Goal: Transaction & Acquisition: Purchase product/service

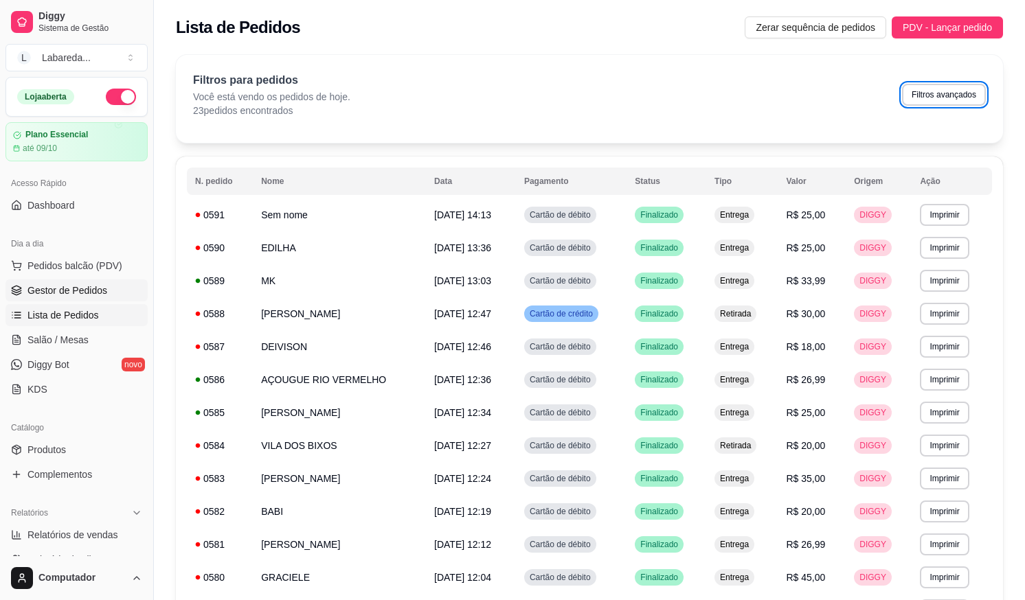
click at [47, 295] on span "Gestor de Pedidos" at bounding box center [67, 291] width 80 height 14
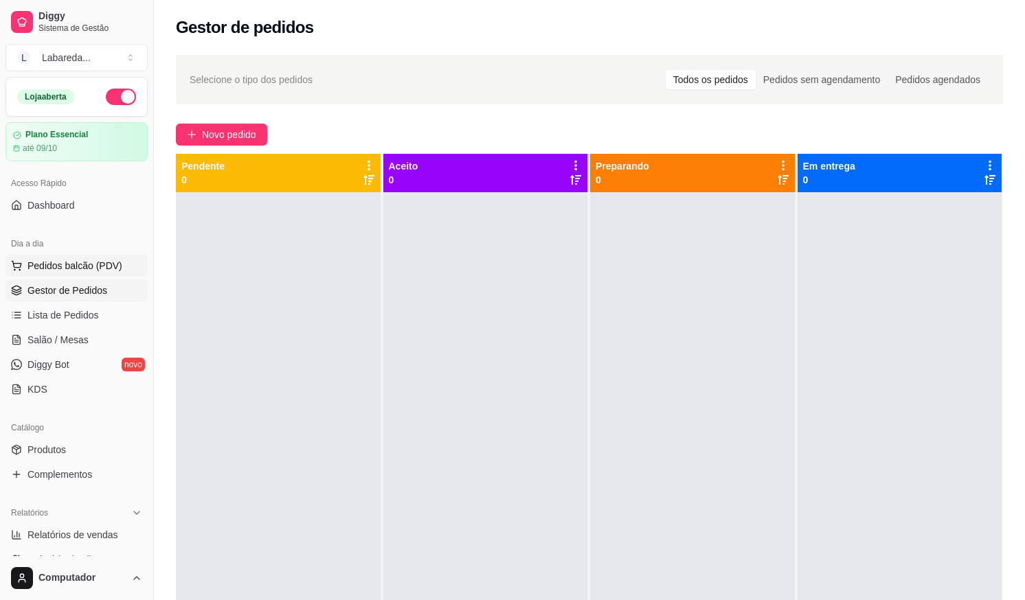
click at [50, 273] on button "Pedidos balcão (PDV)" at bounding box center [76, 266] width 142 height 22
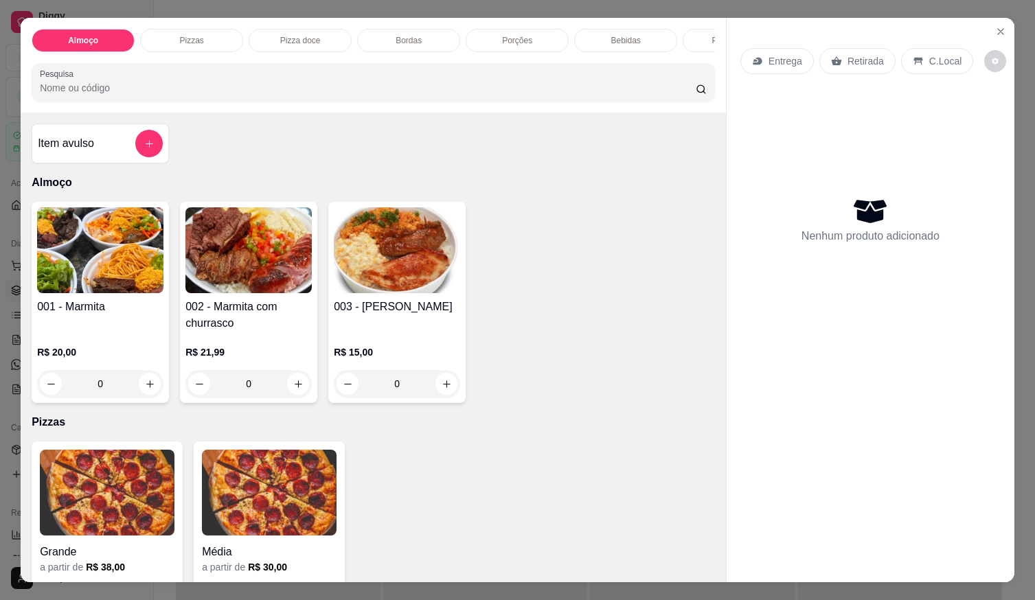
click at [104, 157] on div "Item avulso" at bounding box center [100, 143] width 125 height 27
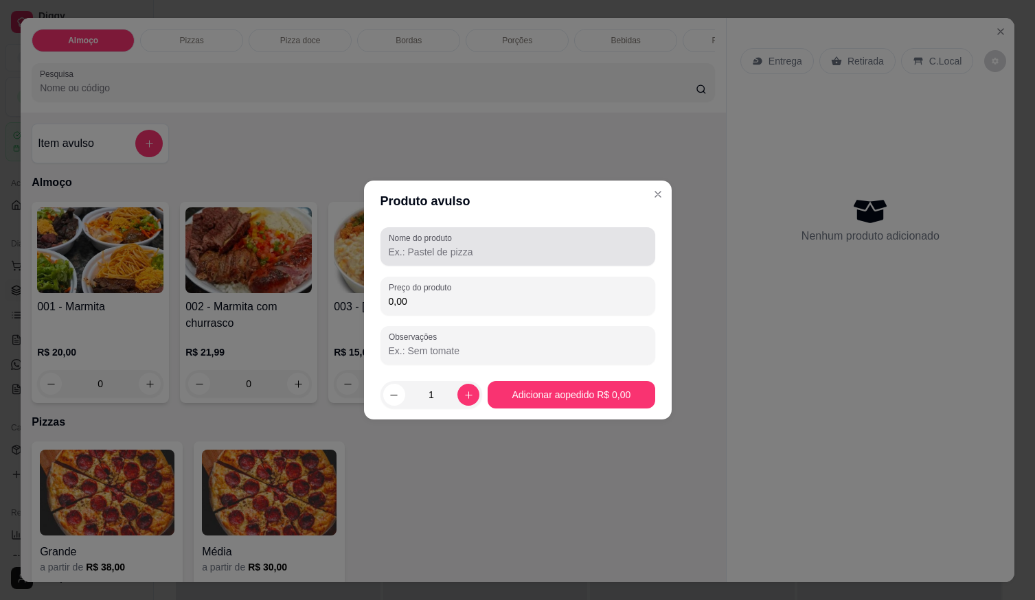
click at [451, 262] on div "Nome do produto" at bounding box center [518, 246] width 275 height 38
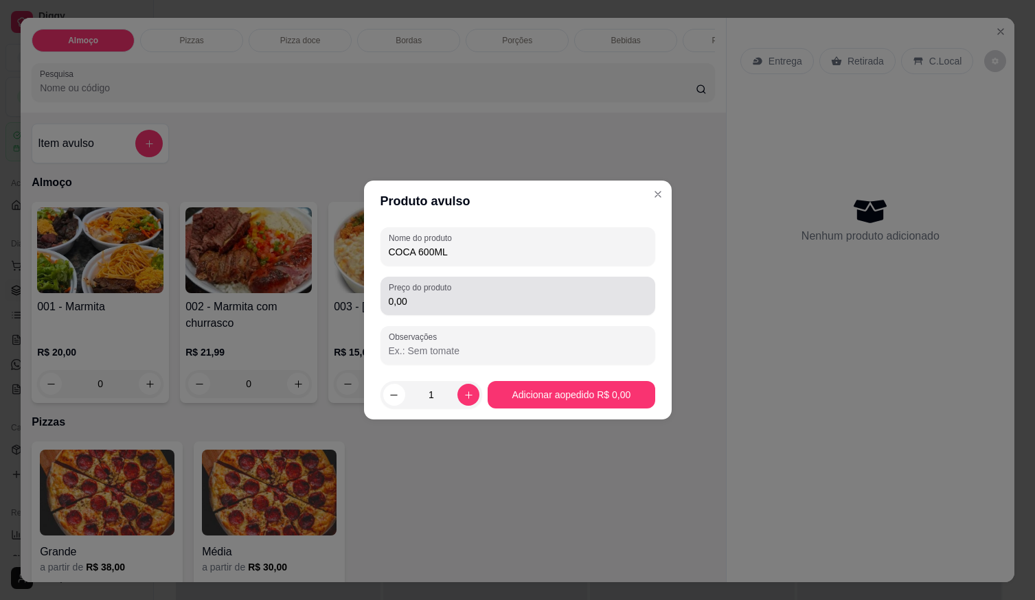
type input "COCA 600ML"
click at [439, 304] on input "0,00" at bounding box center [518, 302] width 258 height 14
type input "7,00"
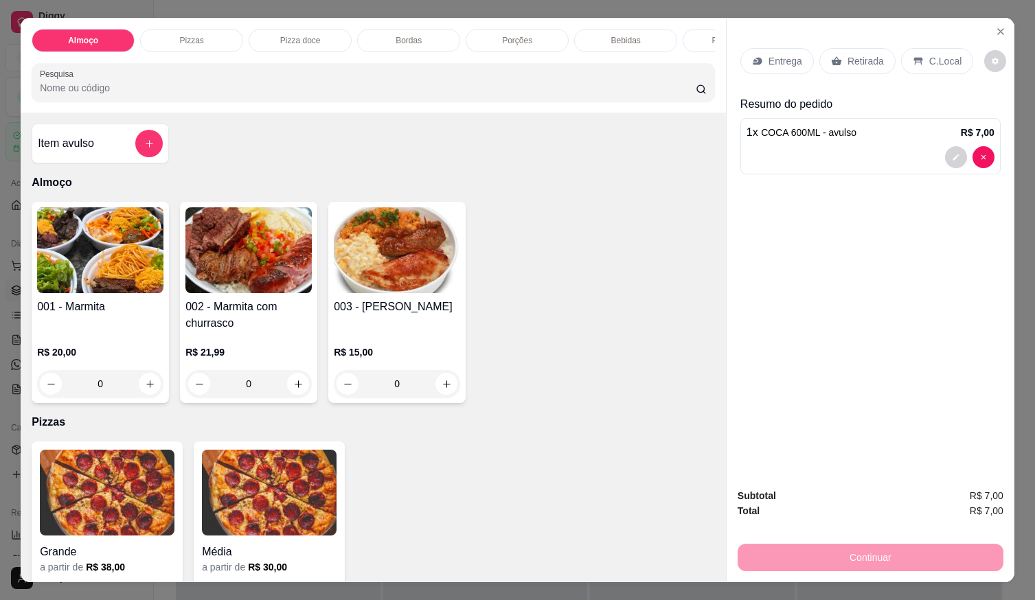
drag, startPoint x: 951, startPoint y: 294, endPoint x: 939, endPoint y: 367, distance: 73.8
drag, startPoint x: 939, startPoint y: 367, endPoint x: 850, endPoint y: 398, distance: 94.5
click at [850, 398] on div "Entrega Retirada C.Local Resumo do pedido 1 x COCA 600ML - avulso R$ 7,00" at bounding box center [871, 248] width 288 height 460
click at [827, 532] on div "Subtotal R$ 7,00 Total R$ 7,00 Continuar" at bounding box center [871, 529] width 266 height 83
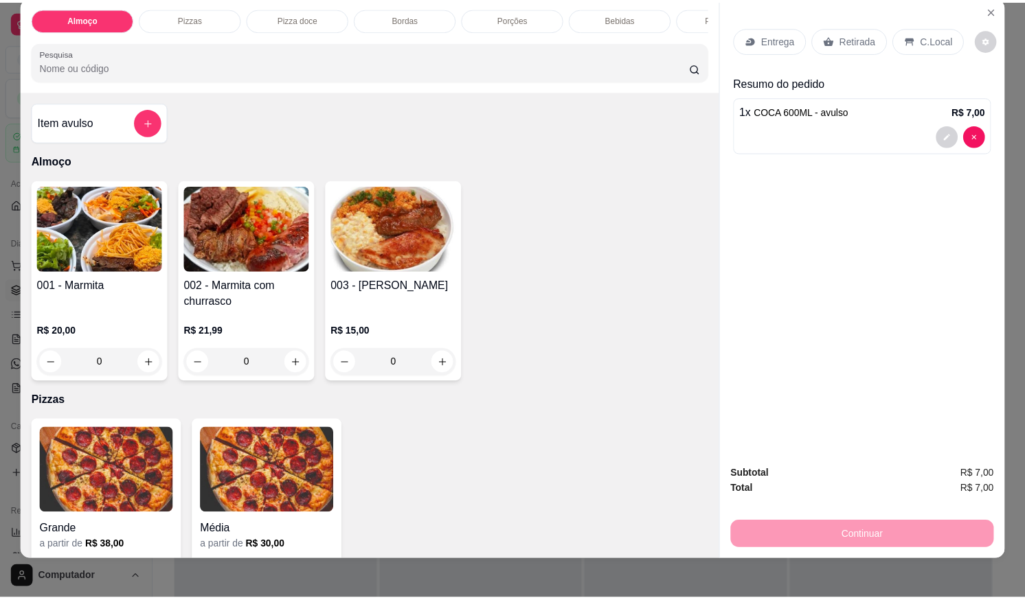
scroll to position [31, 0]
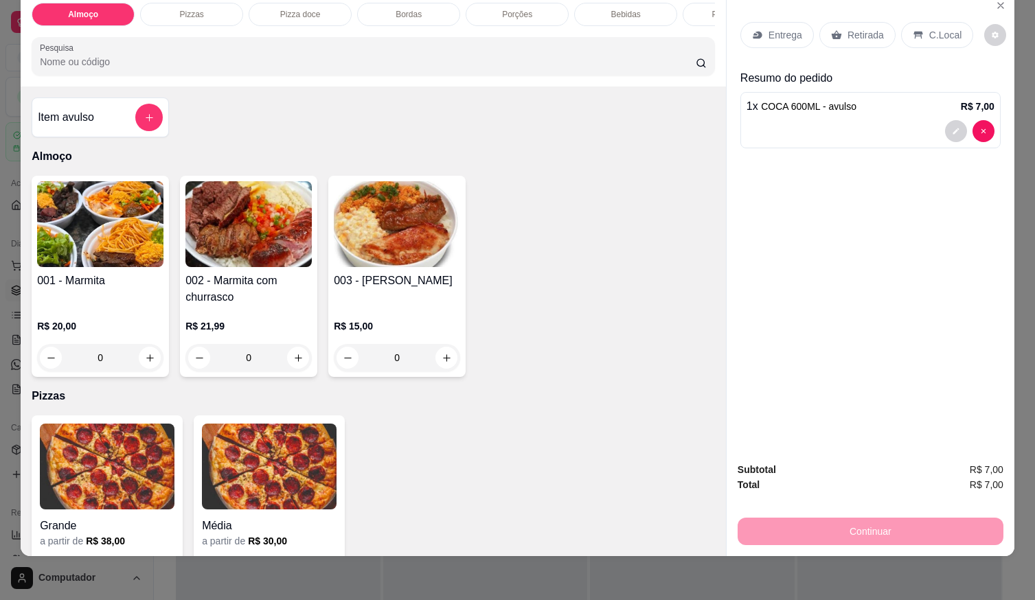
click at [870, 515] on div "Continuar" at bounding box center [871, 530] width 266 height 31
click at [948, 121] on button "decrease-product-quantity" at bounding box center [955, 131] width 21 height 21
click at [959, 497] on div "Subtotal R$ 7,00 Total R$ 7,00 Continuar" at bounding box center [871, 503] width 266 height 83
click at [960, 497] on div "Subtotal R$ 7,00 Total R$ 7,00 Continuar" at bounding box center [871, 503] width 266 height 83
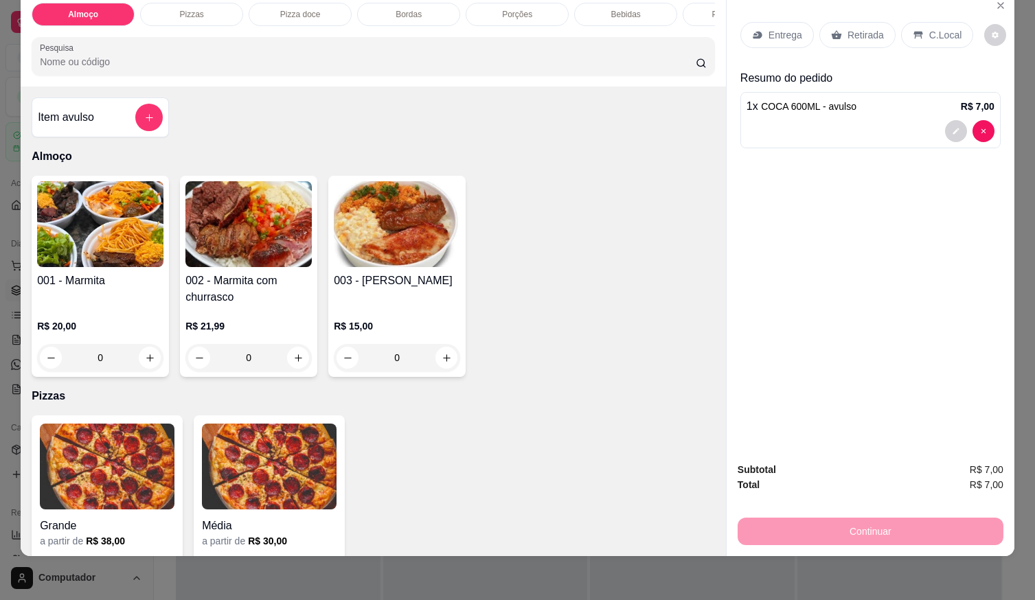
drag, startPoint x: 962, startPoint y: 497, endPoint x: 959, endPoint y: 506, distance: 8.7
click at [960, 504] on div "Subtotal R$ 7,00 Total R$ 7,00 Continuar" at bounding box center [871, 503] width 266 height 83
drag, startPoint x: 957, startPoint y: 512, endPoint x: 947, endPoint y: 513, distance: 10.4
click at [956, 515] on div "Continuar" at bounding box center [871, 530] width 266 height 31
click at [848, 28] on p "Retirada" at bounding box center [866, 35] width 36 height 14
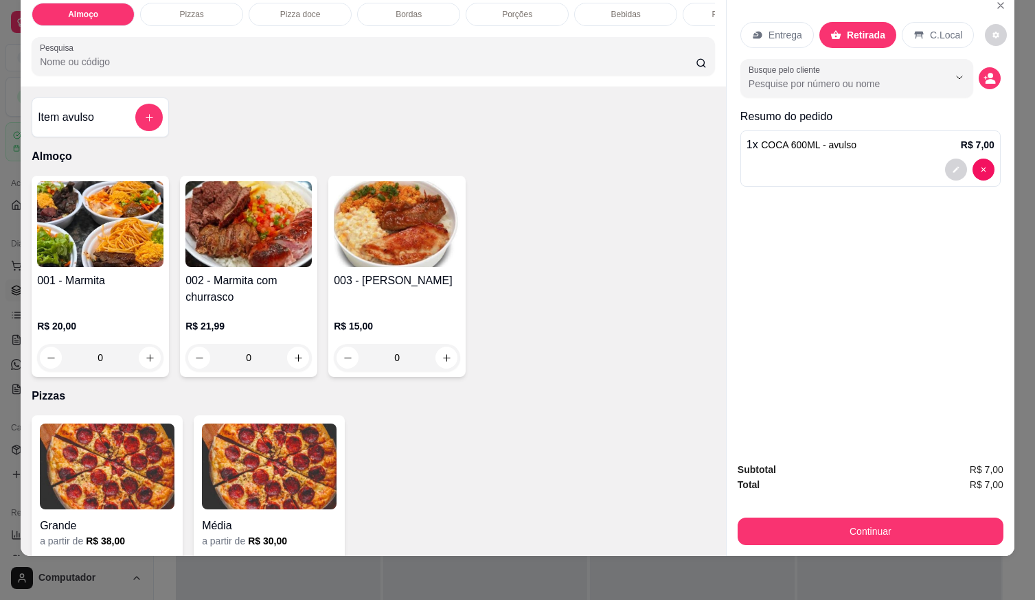
click at [923, 515] on div "Continuar" at bounding box center [871, 530] width 266 height 31
click at [923, 518] on button "Continuar" at bounding box center [871, 531] width 266 height 27
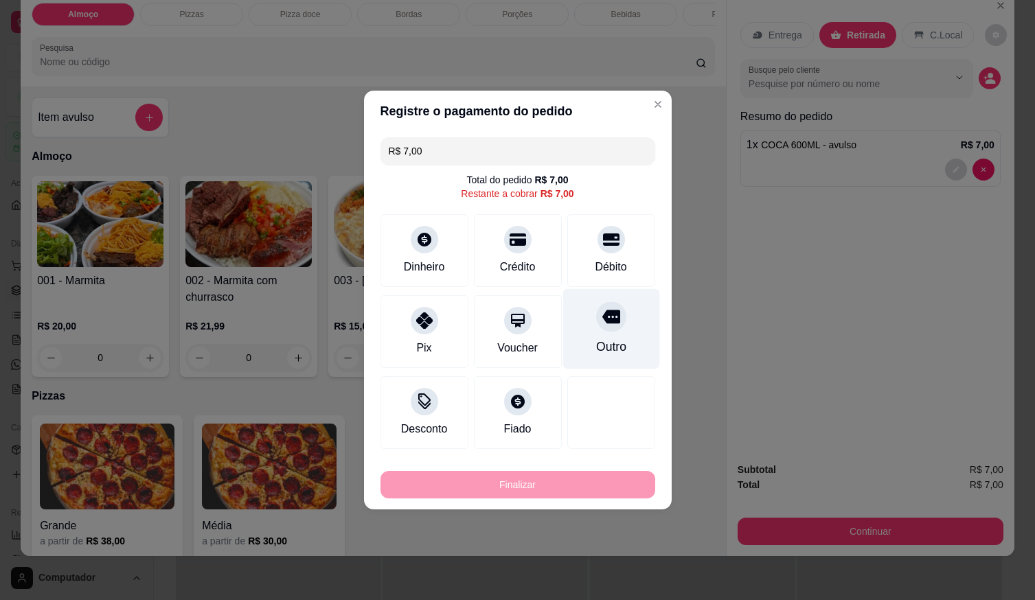
click at [603, 336] on div "Outro" at bounding box center [611, 329] width 97 height 80
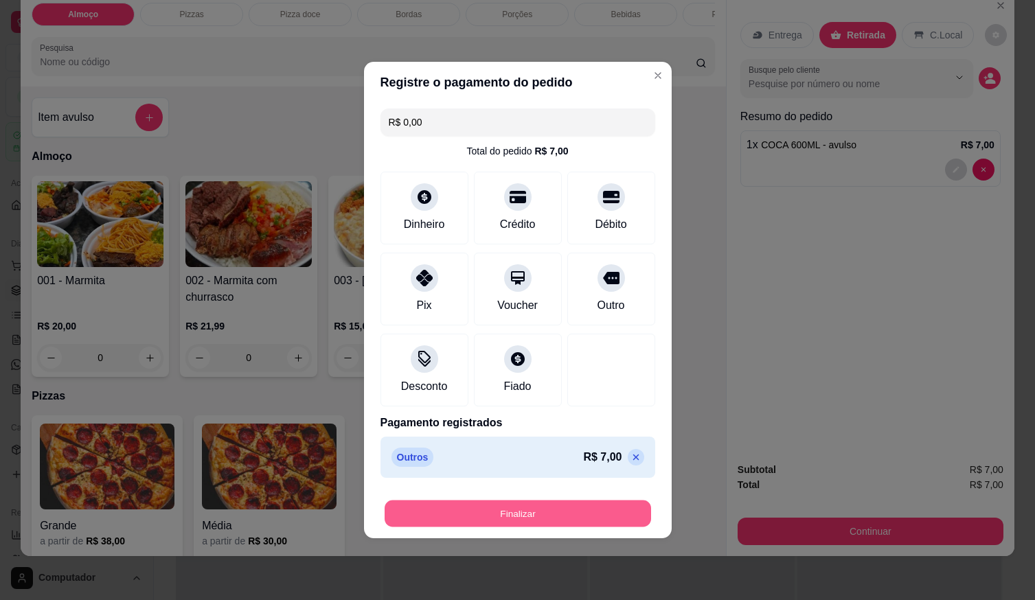
click at [483, 513] on button "Finalizar" at bounding box center [518, 514] width 267 height 27
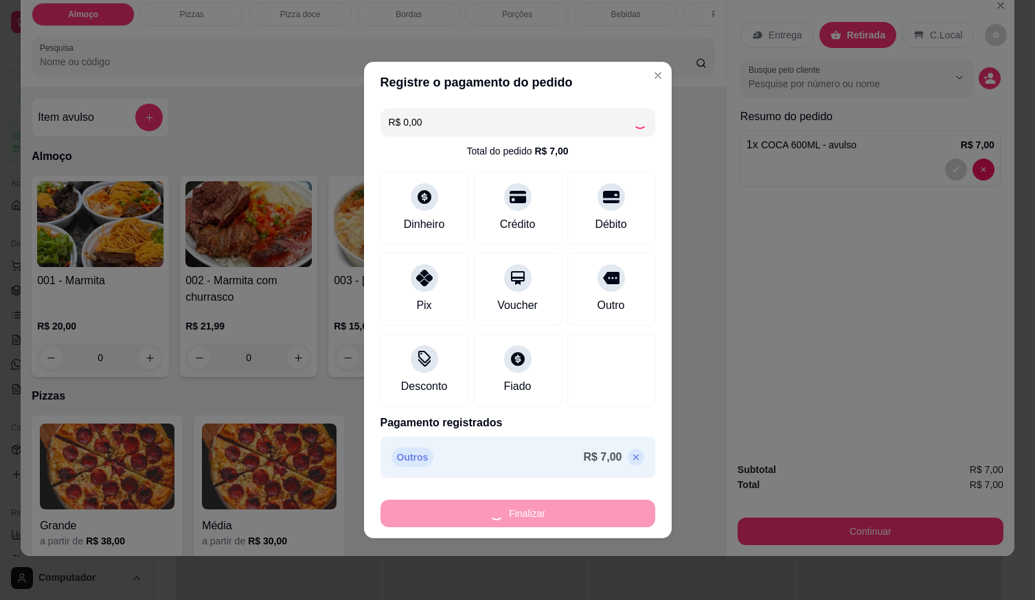
type input "-R$ 7,00"
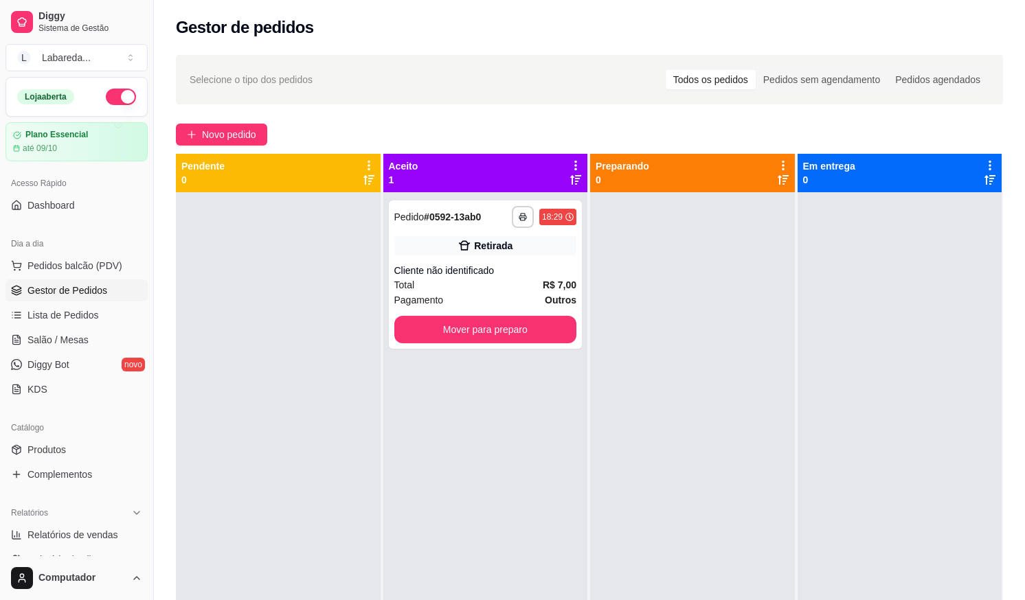
click at [261, 392] on div at bounding box center [278, 492] width 205 height 600
click at [50, 104] on div "Loja aberta" at bounding box center [76, 97] width 119 height 16
click at [54, 106] on div "Loja aberta" at bounding box center [76, 97] width 141 height 38
click at [58, 101] on div "Loja aberta" at bounding box center [45, 96] width 57 height 15
click at [87, 96] on div "Loja aberta" at bounding box center [76, 97] width 119 height 16
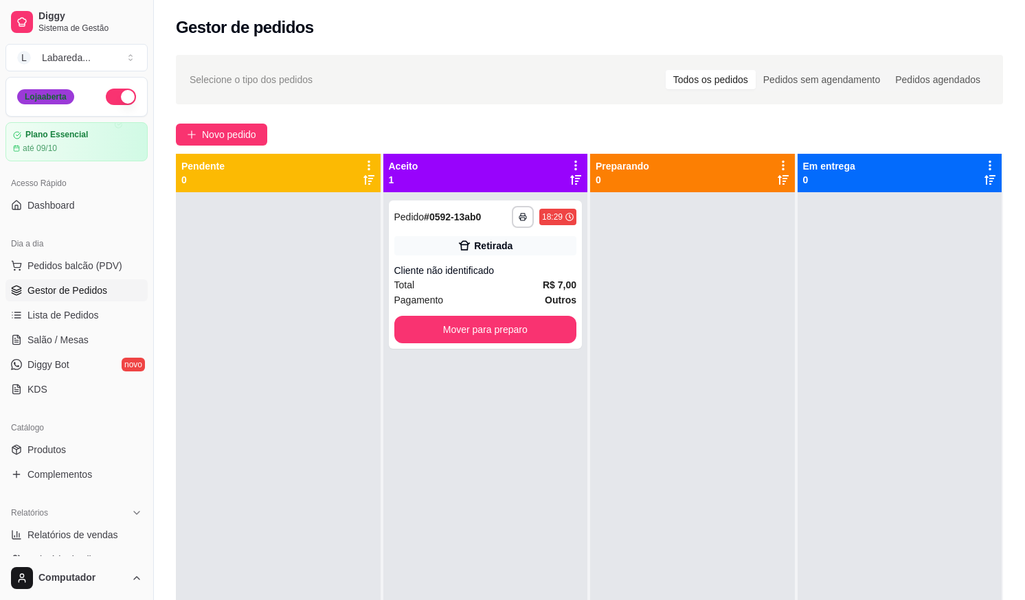
click at [64, 98] on div "Loja aberta" at bounding box center [45, 96] width 57 height 15
drag, startPoint x: 63, startPoint y: 109, endPoint x: 56, endPoint y: 102, distance: 9.7
click at [59, 109] on div "Loja aberta" at bounding box center [76, 97] width 141 height 38
click at [56, 101] on div "Loja aberta" at bounding box center [45, 96] width 57 height 15
drag, startPoint x: 51, startPoint y: 85, endPoint x: 51, endPoint y: 64, distance: 21.3
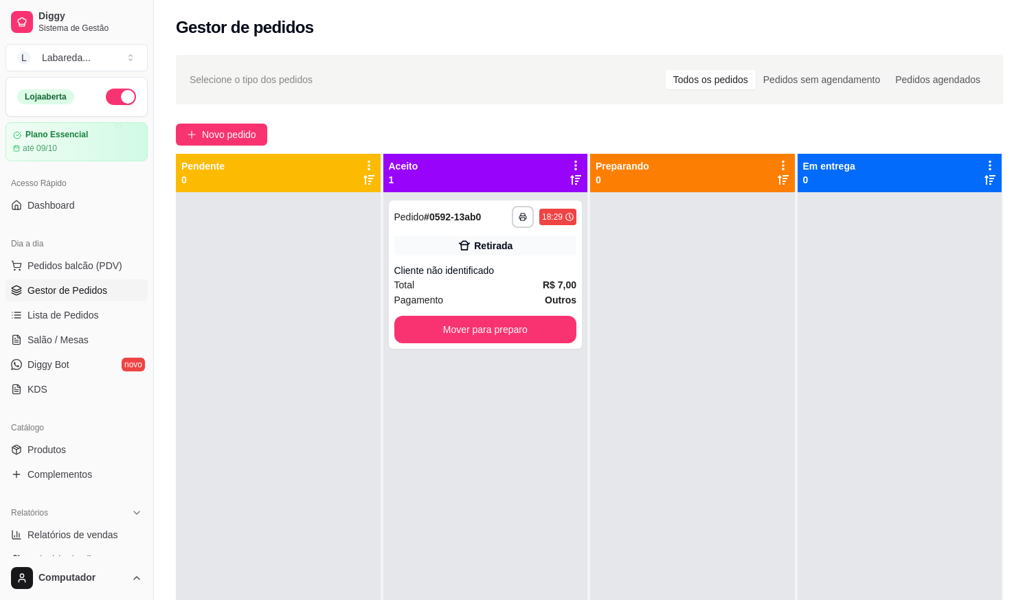
click at [51, 85] on div "Loja aberta" at bounding box center [76, 97] width 141 height 38
click at [51, 63] on div "Labareda ..." at bounding box center [66, 58] width 49 height 14
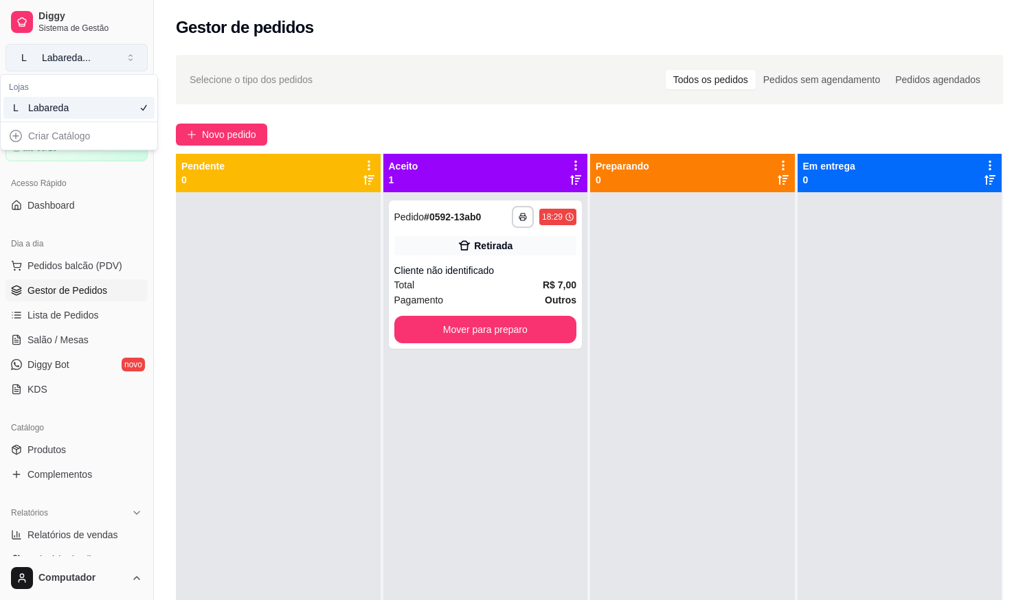
click at [54, 57] on div "Labareda ..." at bounding box center [66, 58] width 49 height 14
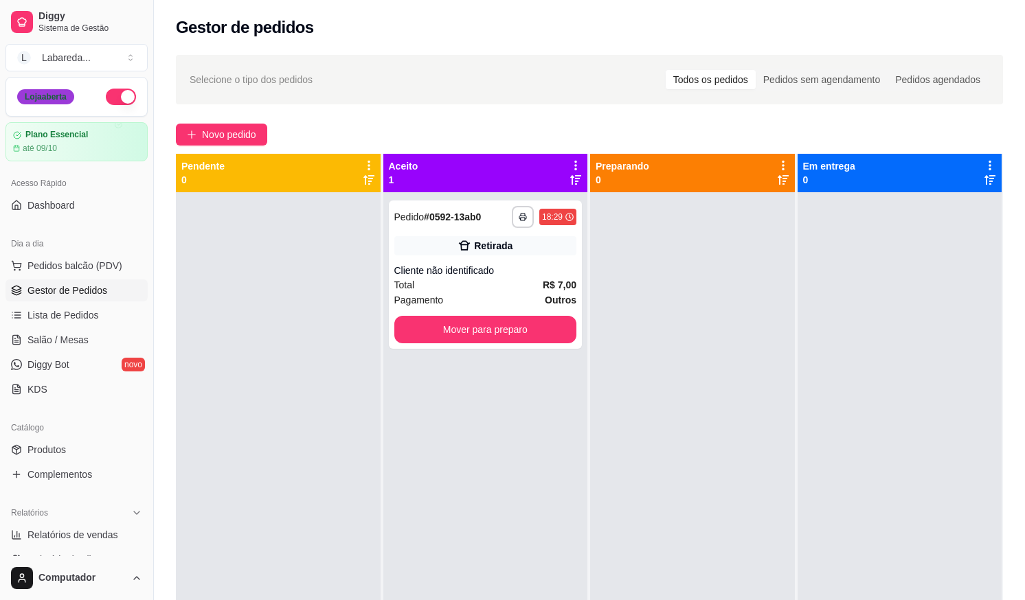
click at [65, 91] on div "Loja aberta" at bounding box center [45, 96] width 57 height 15
click at [106, 100] on button "button" at bounding box center [121, 97] width 30 height 16
click at [107, 100] on button "button" at bounding box center [121, 97] width 30 height 16
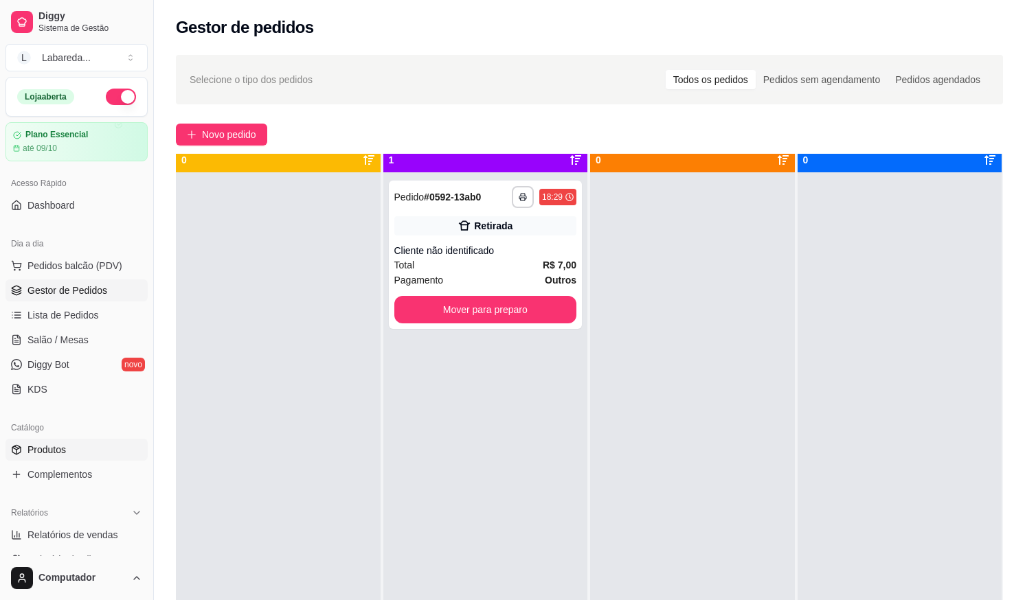
scroll to position [38, 0]
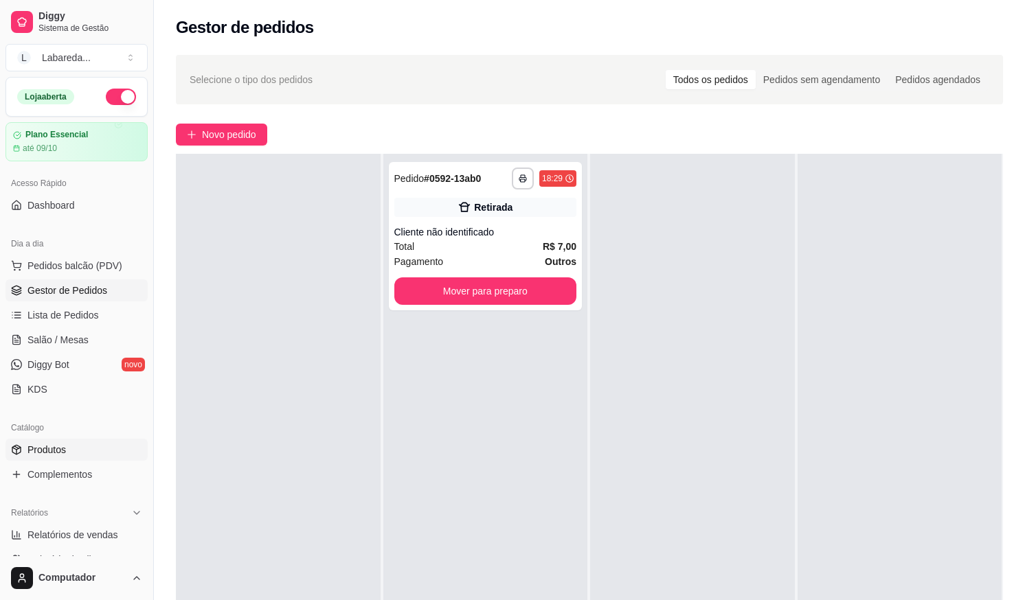
click at [41, 456] on span "Produtos" at bounding box center [46, 450] width 38 height 14
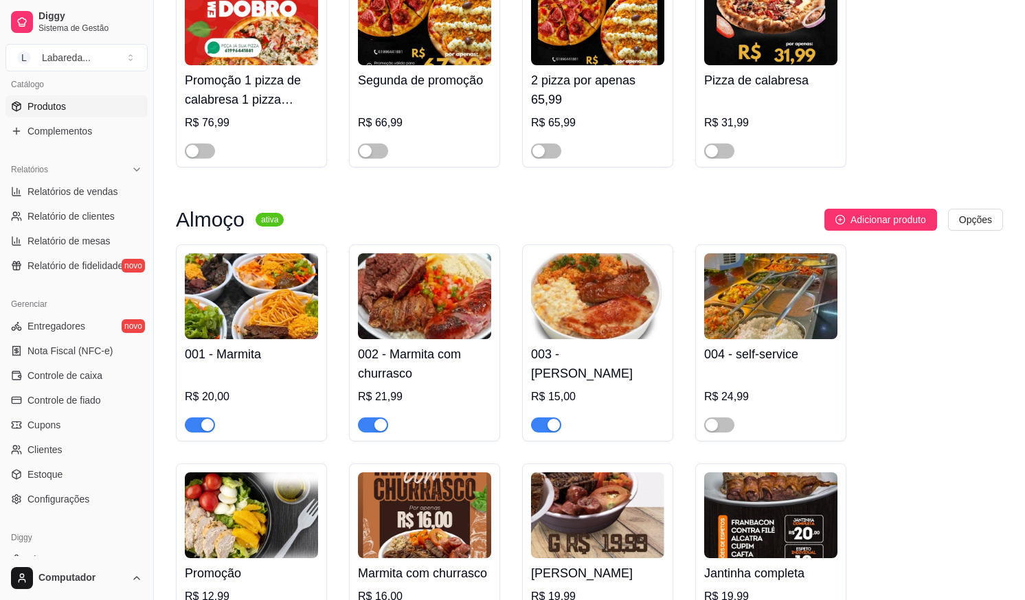
scroll to position [893, 0]
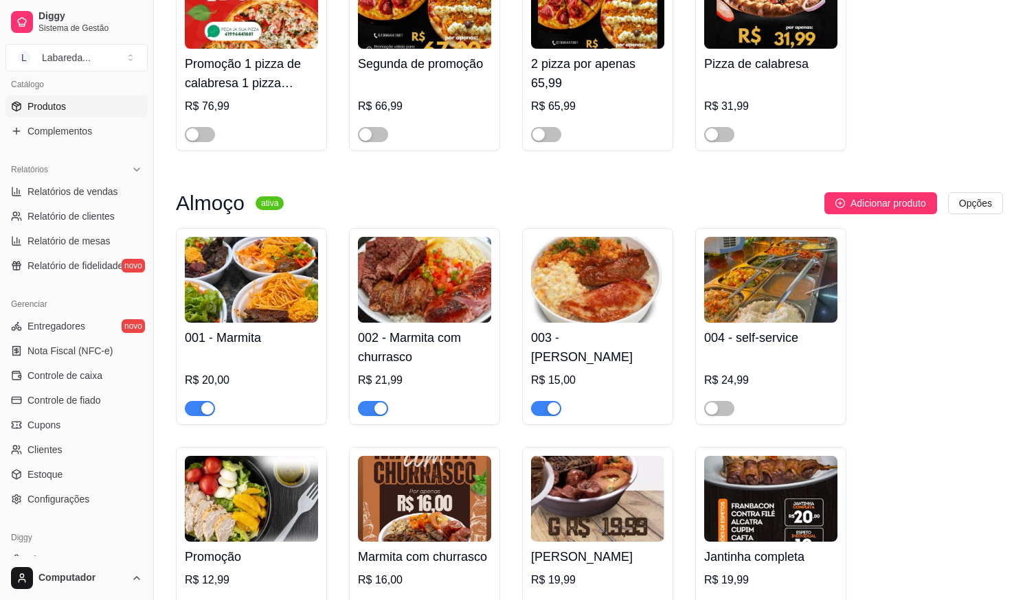
click at [62, 108] on span "Produtos" at bounding box center [46, 107] width 38 height 14
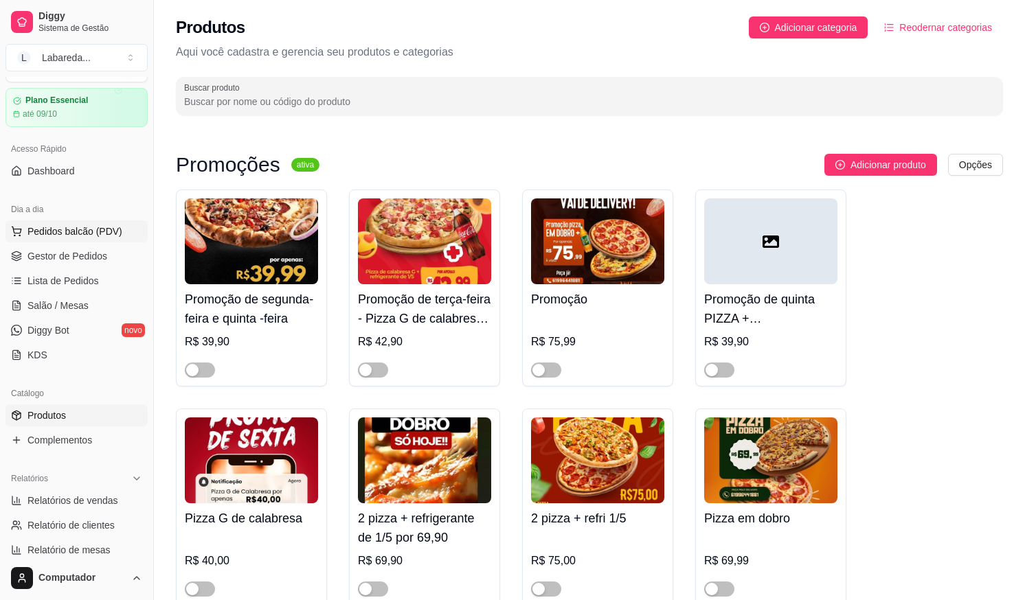
scroll to position [0, 0]
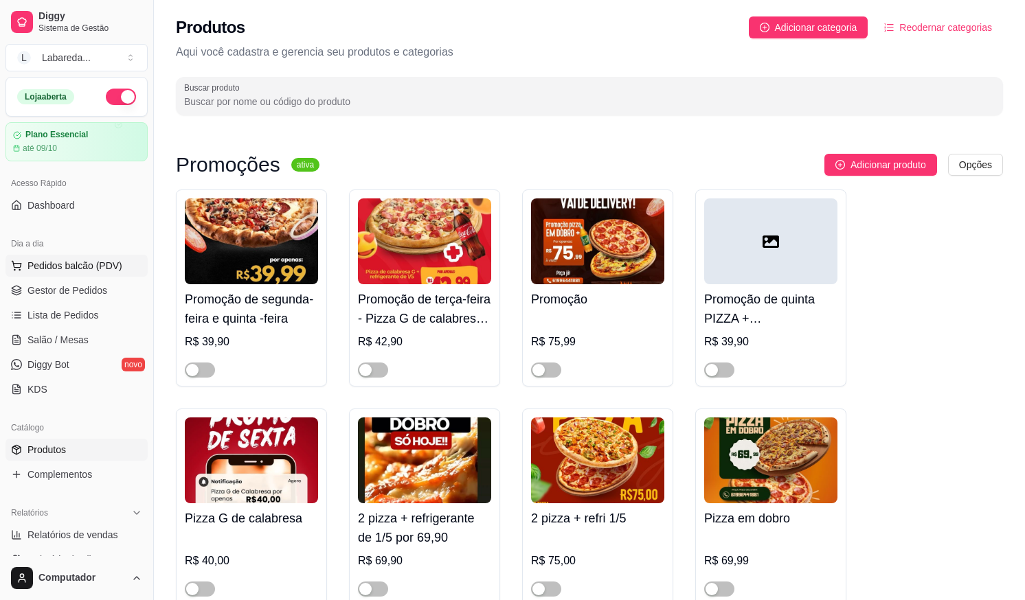
click at [65, 265] on span "Pedidos balcão (PDV)" at bounding box center [74, 266] width 95 height 14
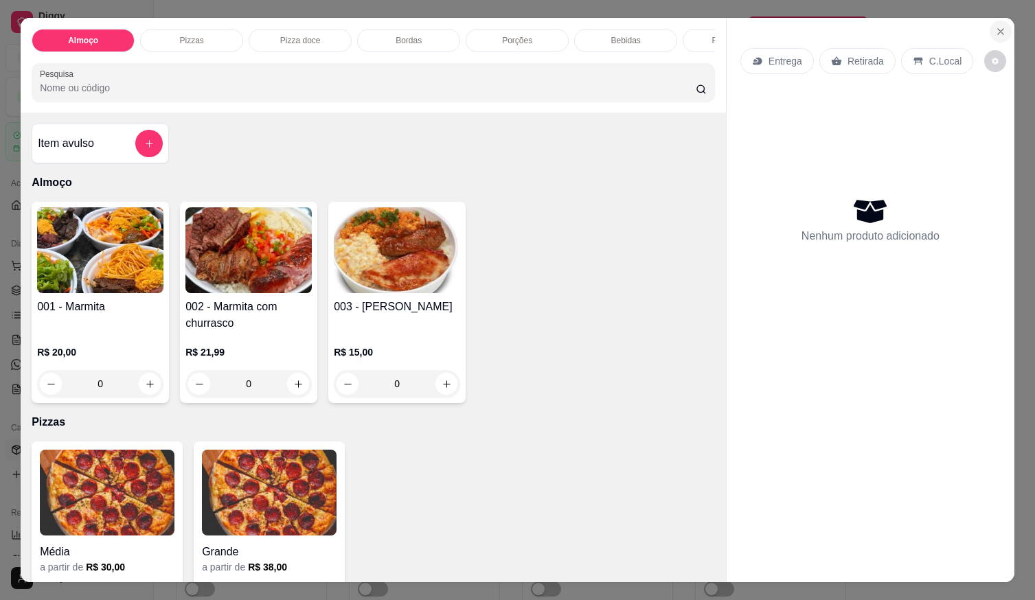
click at [1002, 33] on button "Close" at bounding box center [1001, 32] width 22 height 22
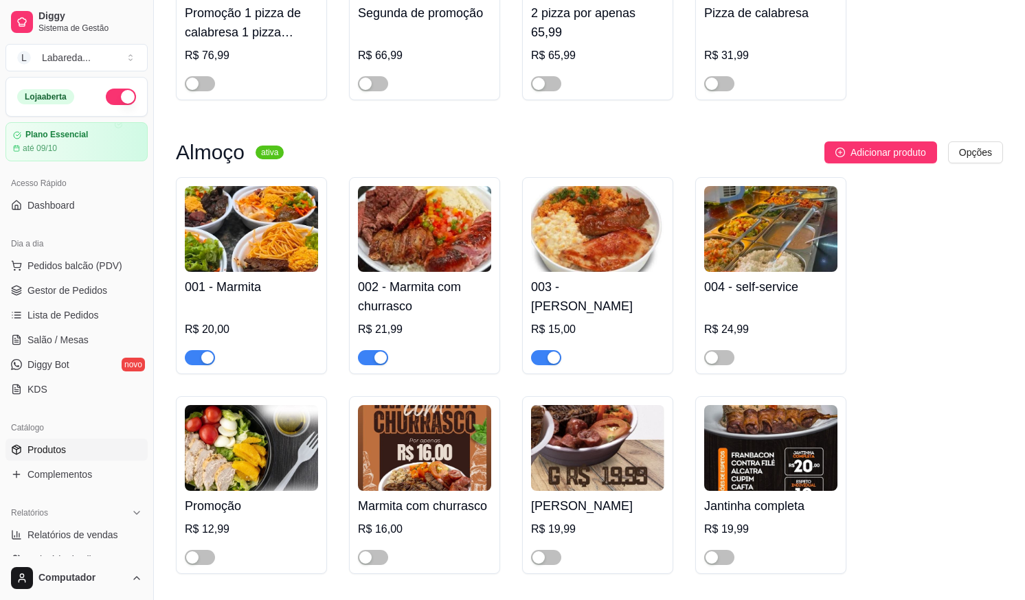
scroll to position [1099, 0]
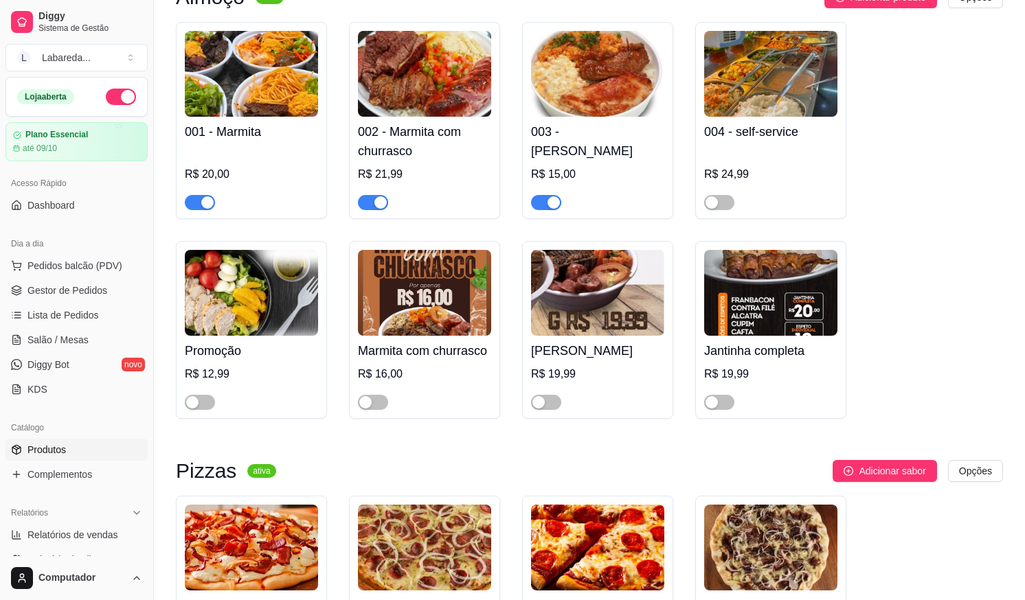
drag, startPoint x: 550, startPoint y: 203, endPoint x: 500, endPoint y: 205, distance: 49.5
click at [548, 202] on div "button" at bounding box center [554, 202] width 12 height 12
drag, startPoint x: 370, startPoint y: 203, endPoint x: 361, endPoint y: 210, distance: 11.3
click at [371, 204] on span "button" at bounding box center [373, 202] width 30 height 15
click at [202, 201] on div "button" at bounding box center [207, 202] width 12 height 12
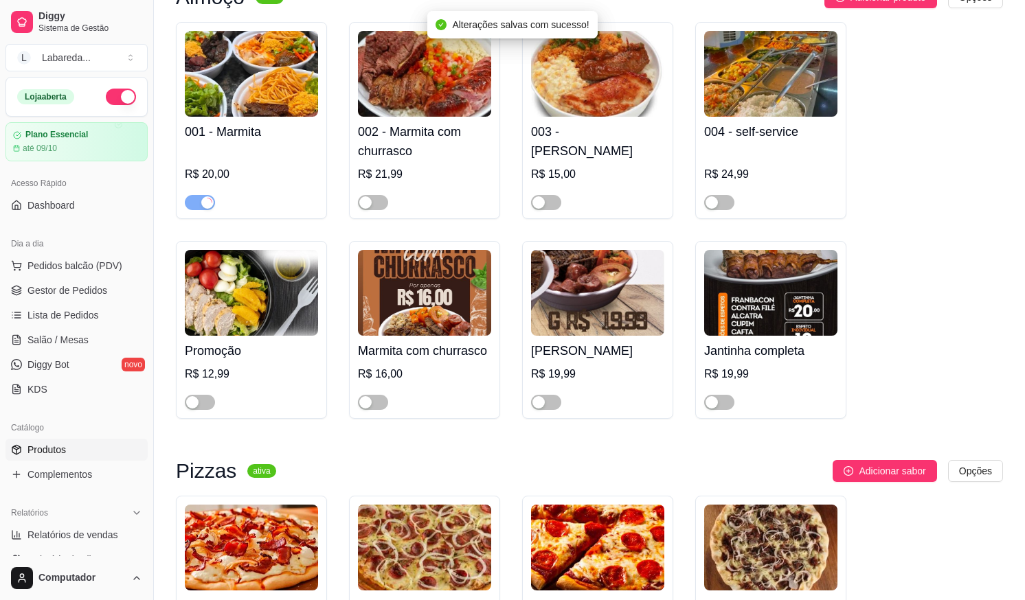
click at [203, 398] on div at bounding box center [251, 396] width 133 height 27
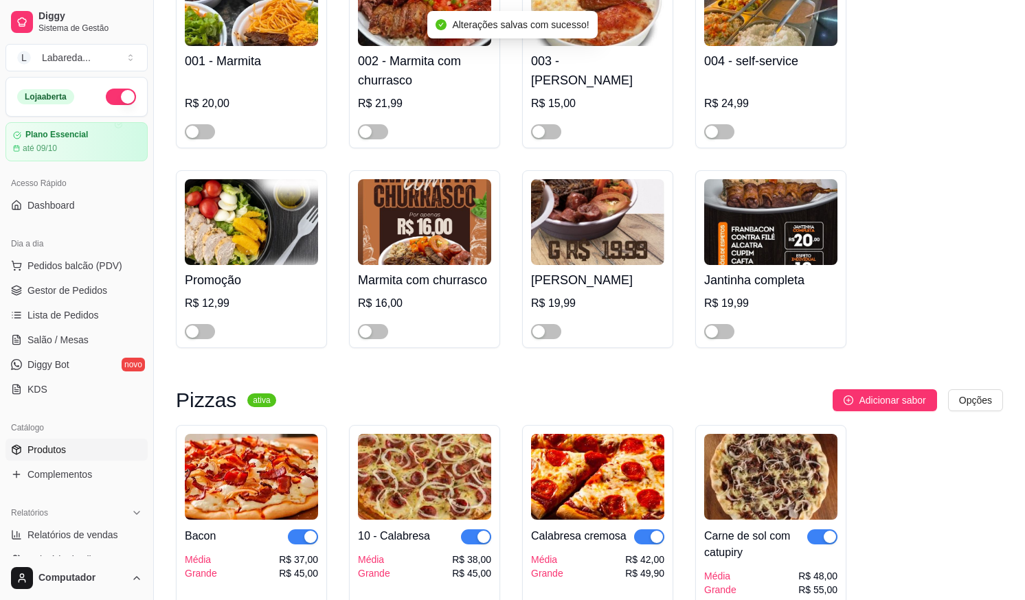
scroll to position [1237, 0]
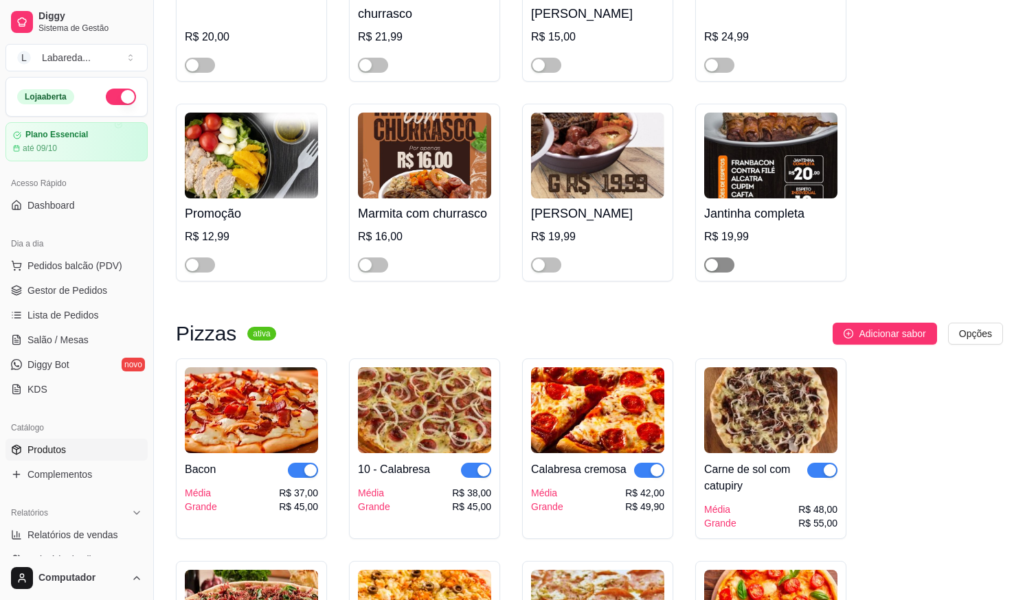
click at [721, 272] on span "button" at bounding box center [719, 265] width 30 height 15
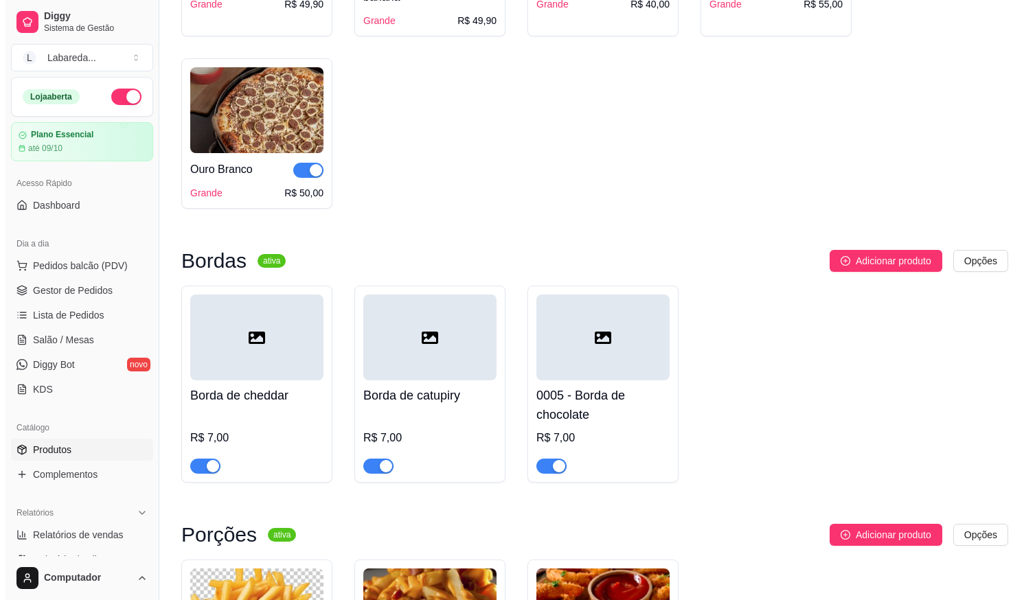
scroll to position [2267, 0]
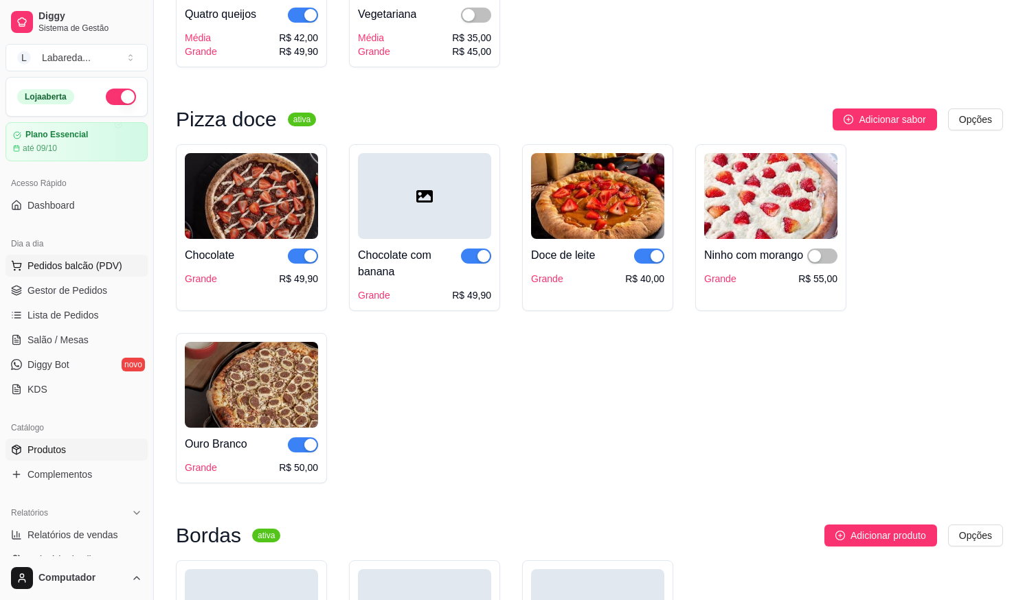
click at [56, 276] on button "Pedidos balcão (PDV)" at bounding box center [76, 266] width 142 height 22
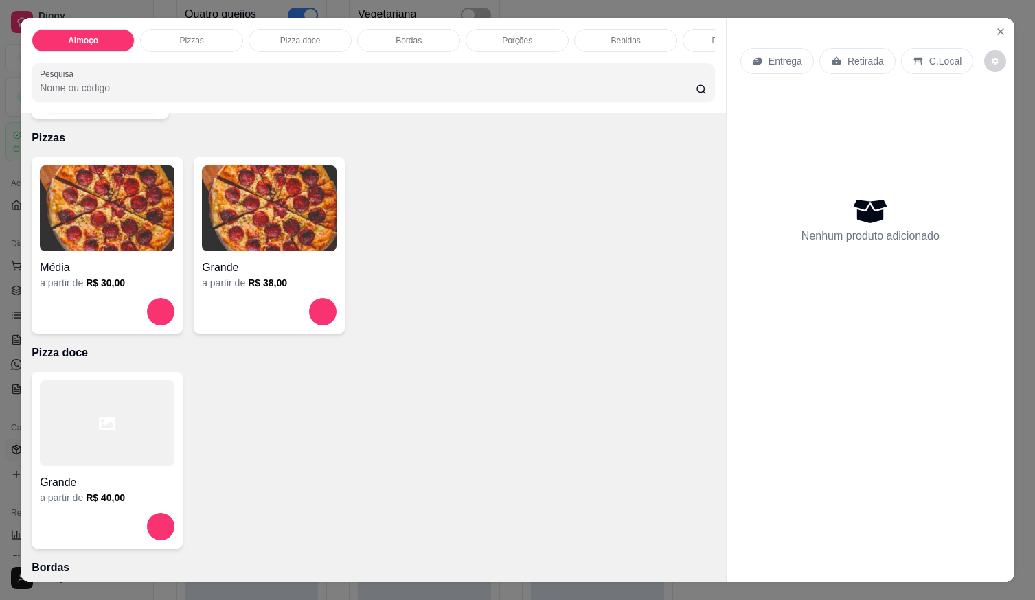
scroll to position [412, 0]
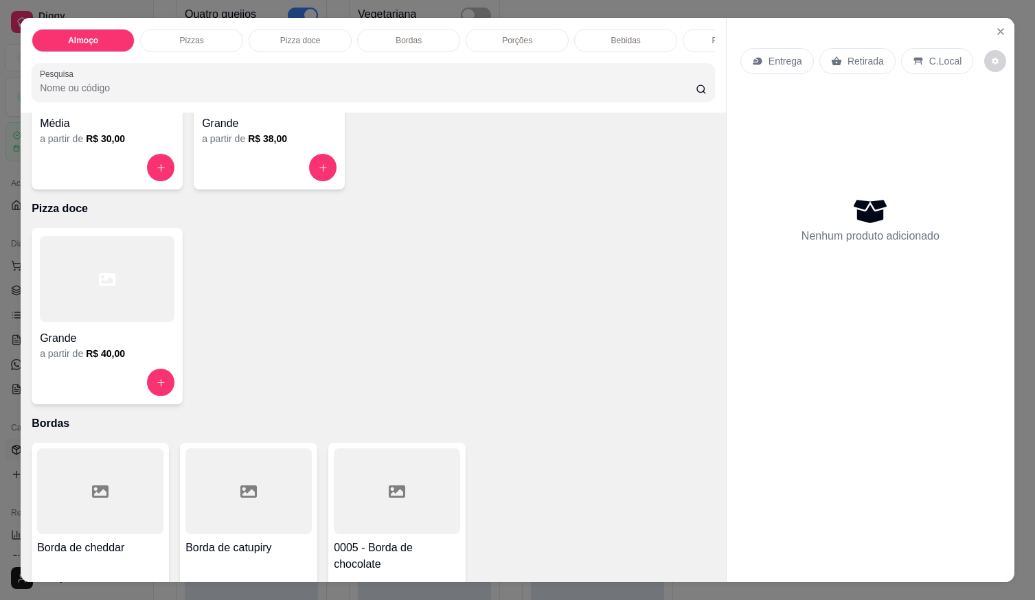
click at [288, 163] on div at bounding box center [269, 167] width 135 height 27
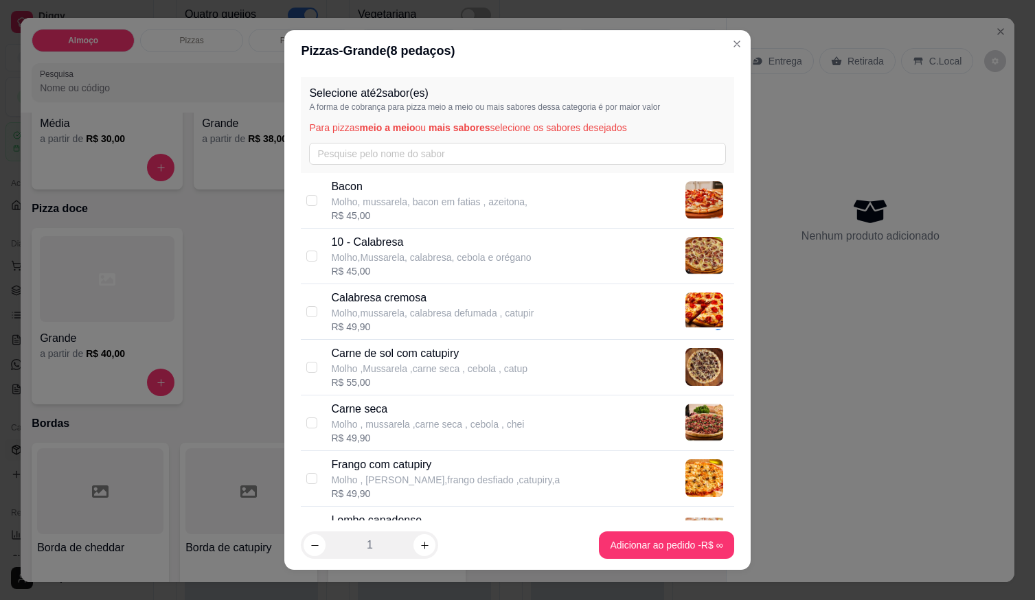
click at [473, 267] on div "R$ 45,00" at bounding box center [431, 272] width 200 height 14
checkbox input "true"
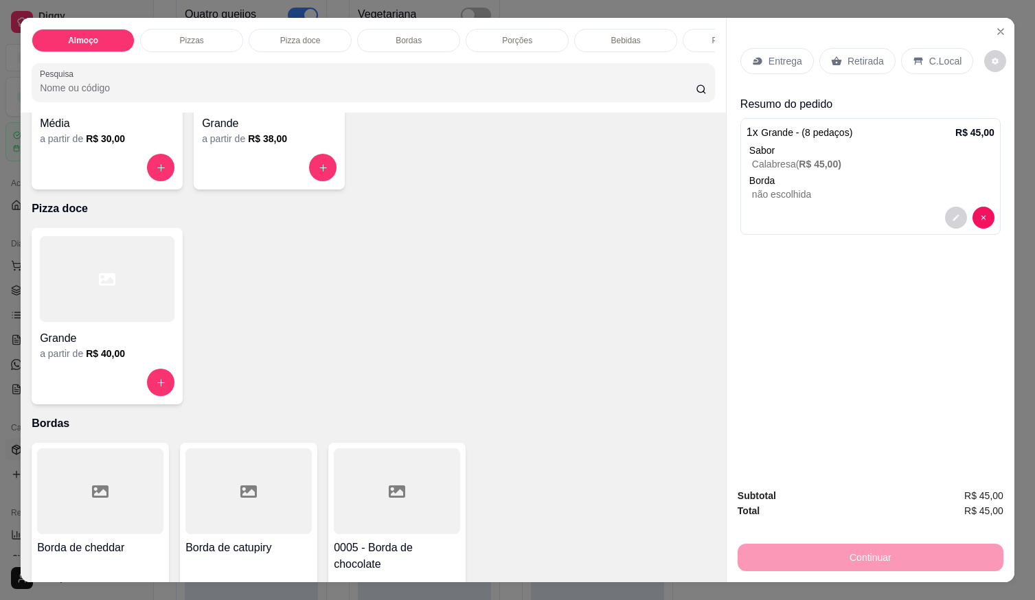
click at [286, 166] on div at bounding box center [269, 167] width 135 height 27
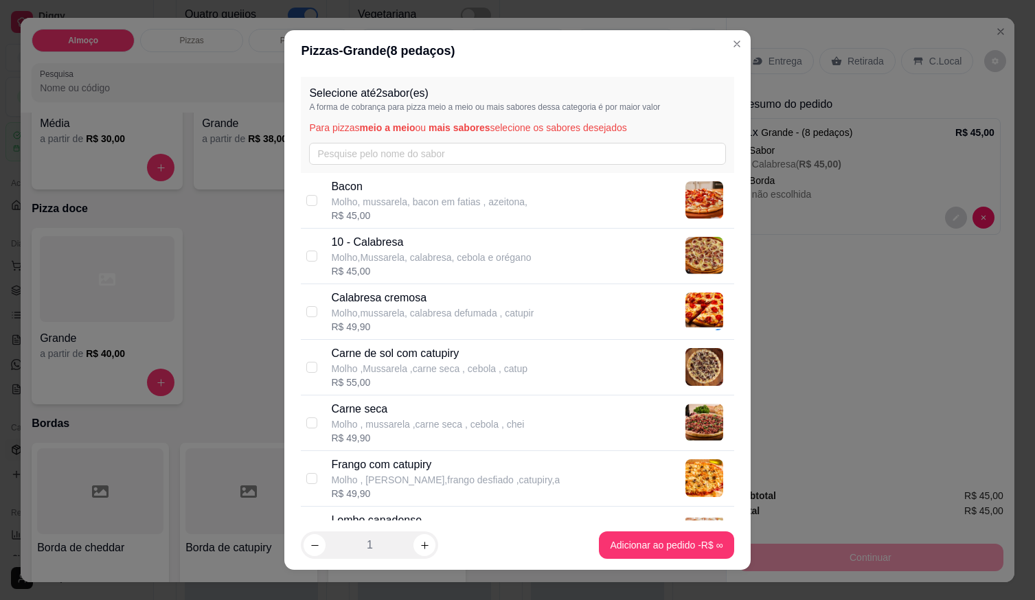
drag, startPoint x: 393, startPoint y: 243, endPoint x: 444, endPoint y: 320, distance: 92.2
click at [394, 245] on p "10 - Calabresa" at bounding box center [431, 242] width 200 height 16
checkbox input "true"
drag, startPoint x: 662, startPoint y: 510, endPoint x: 666, endPoint y: 524, distance: 14.3
click at [662, 515] on div "Lombo canadense Molho , mussarela ,lombo canadense,presunto , R$ 40,00" at bounding box center [517, 535] width 433 height 56
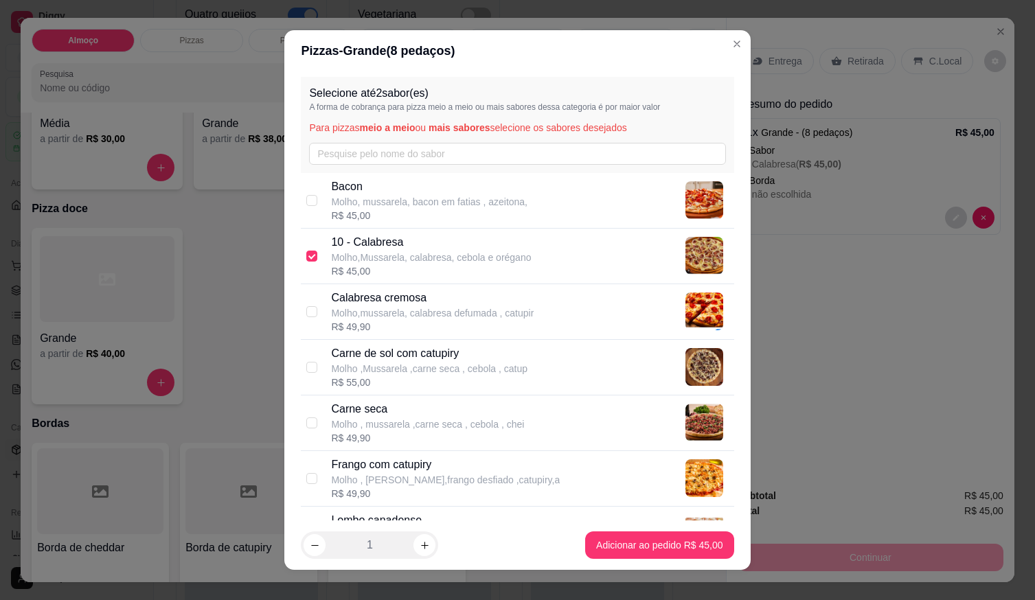
checkbox input "true"
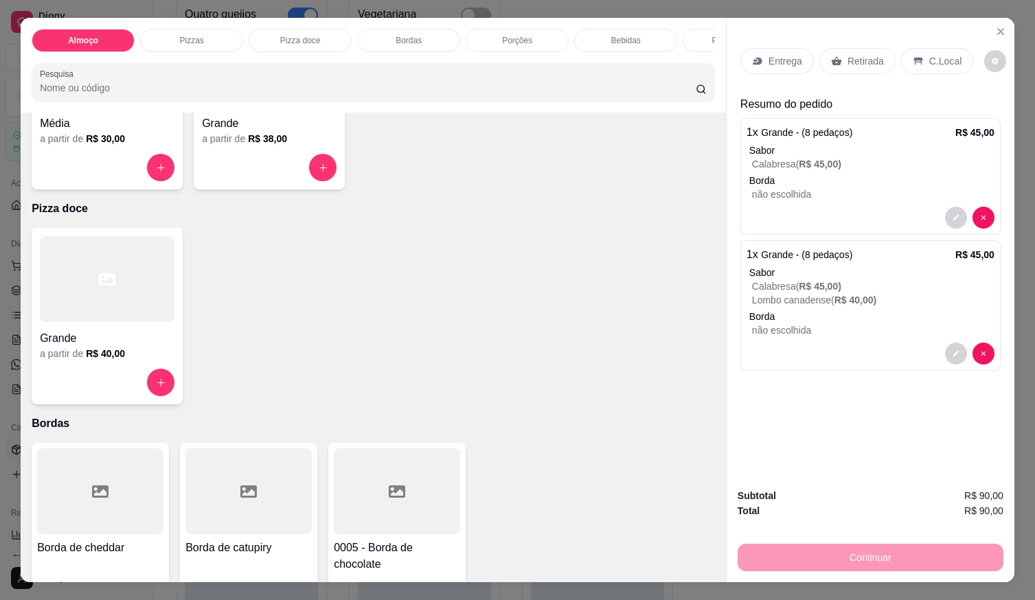
click at [785, 57] on p "Entrega" at bounding box center [786, 61] width 34 height 14
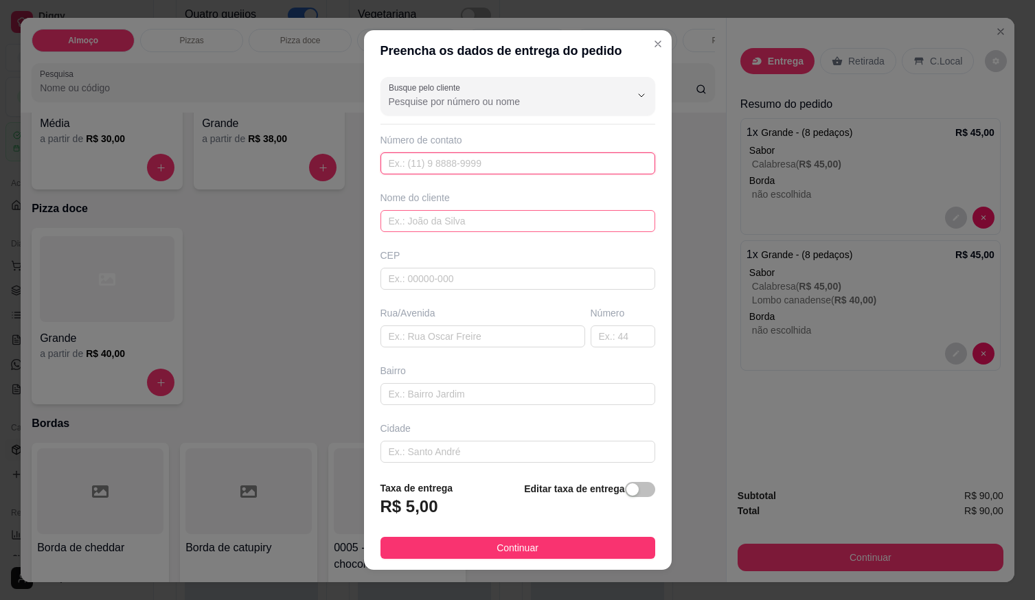
drag, startPoint x: 486, startPoint y: 170, endPoint x: 603, endPoint y: 230, distance: 130.9
click at [486, 173] on input "text" at bounding box center [518, 164] width 275 height 22
type input "[PHONE_NUMBER]"
click at [570, 228] on input "text" at bounding box center [518, 221] width 275 height 22
drag, startPoint x: 453, startPoint y: 206, endPoint x: 452, endPoint y: 217, distance: 11.1
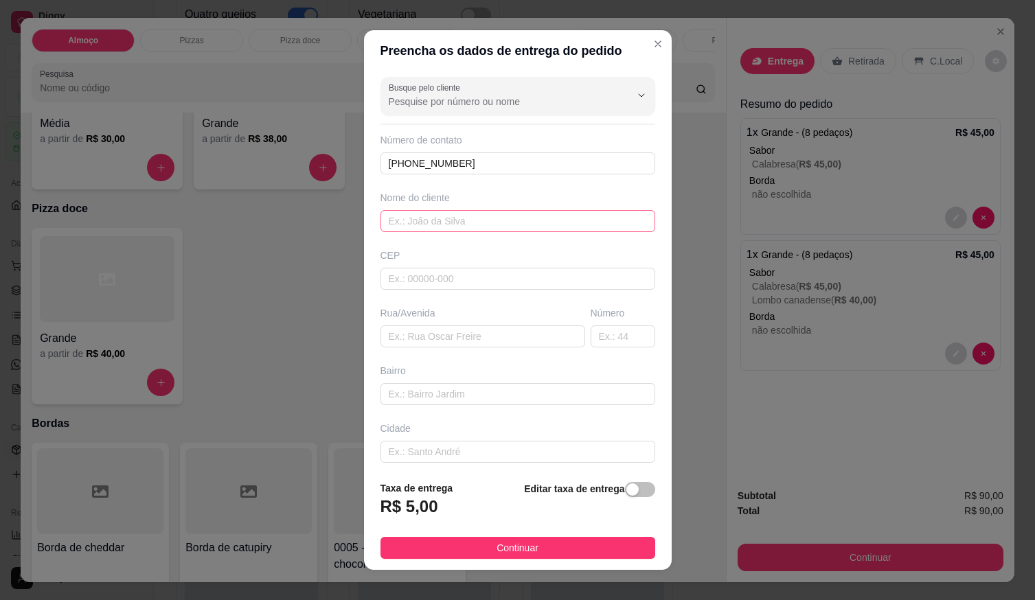
click at [452, 216] on div "Nome do cliente" at bounding box center [518, 211] width 280 height 41
click at [452, 220] on input "text" at bounding box center [518, 221] width 275 height 22
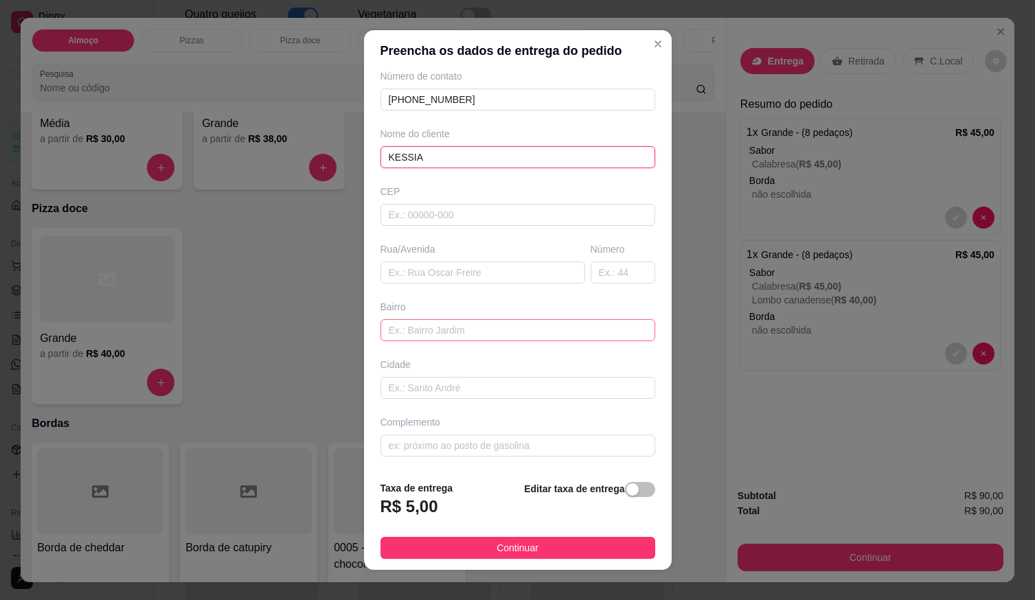
scroll to position [14, 0]
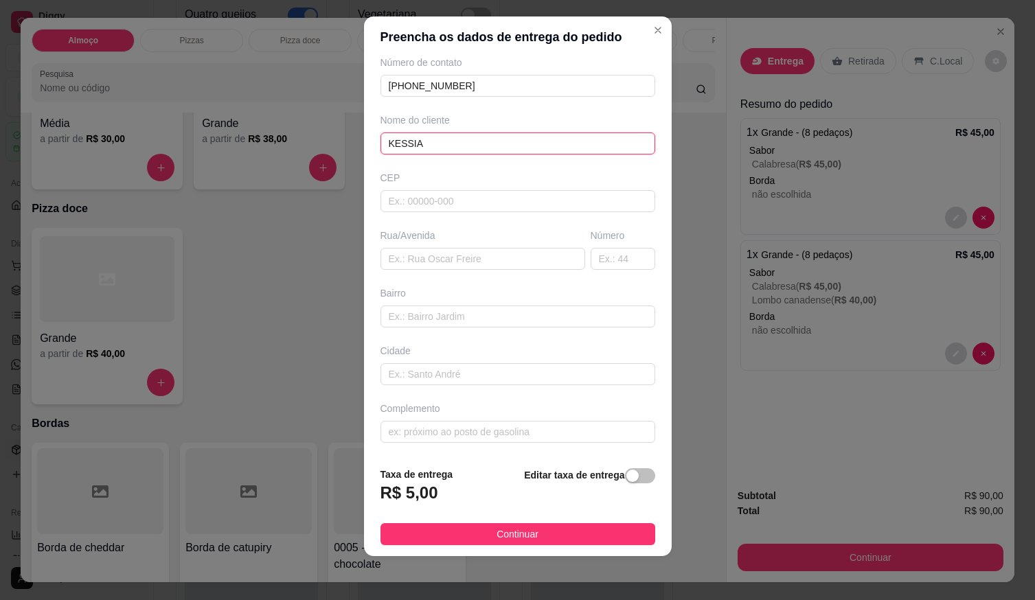
type input "KESSIA"
drag, startPoint x: 518, startPoint y: 448, endPoint x: 519, endPoint y: 441, distance: 7.0
click at [519, 445] on div "Busque pelo cliente Número de contato [PHONE_NUMBER] Nome do cliente KESSIA CEP…" at bounding box center [518, 257] width 308 height 399
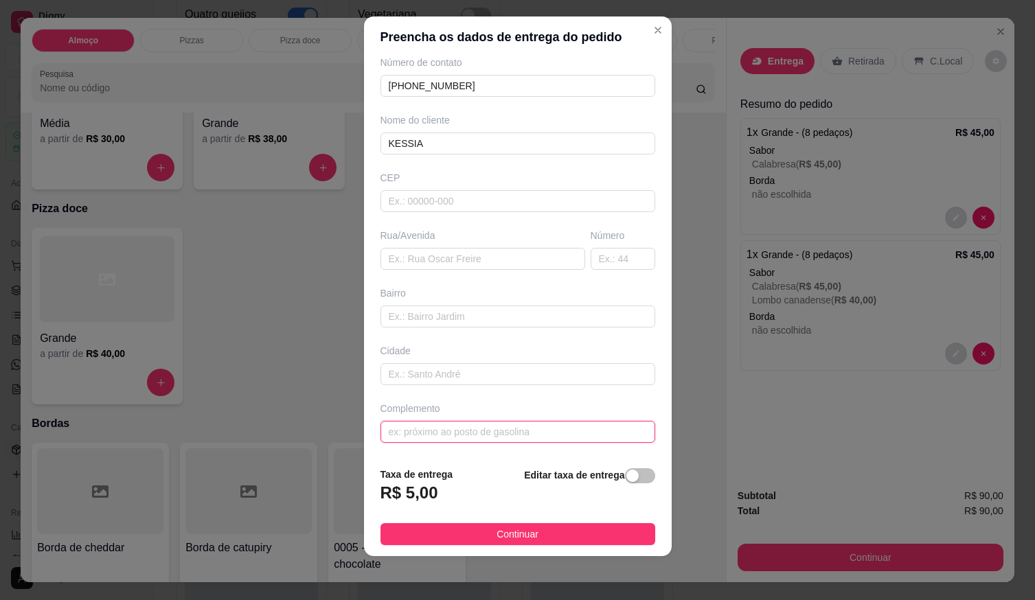
click at [519, 438] on input "text" at bounding box center [518, 432] width 275 height 22
type input "LOC"
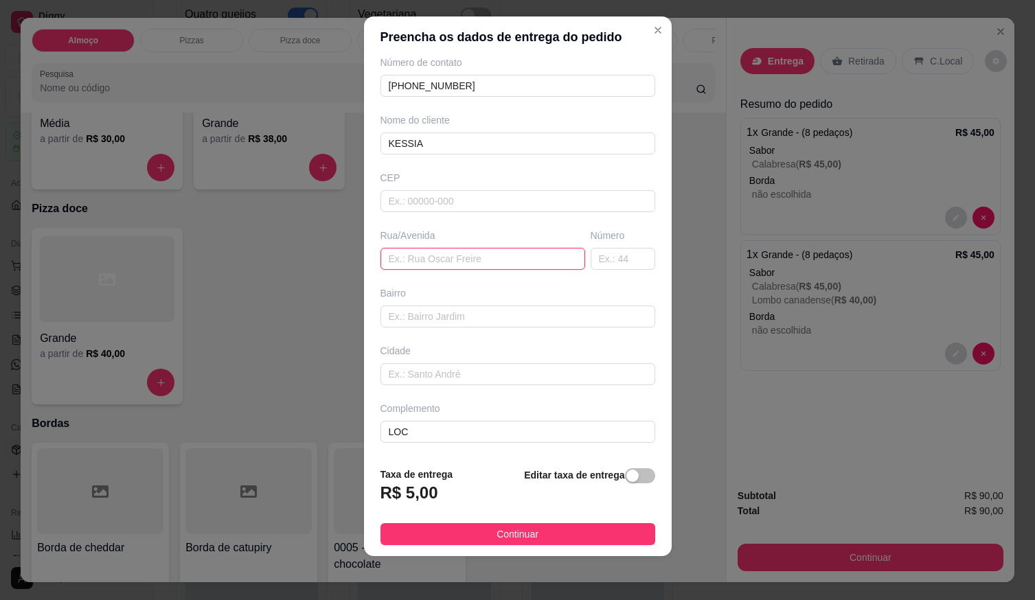
click at [398, 256] on input "text" at bounding box center [483, 259] width 205 height 22
paste input "[STREET_ADDRESS], entre a rua 10 e a 11"
type input "[STREET_ADDRESS], entre a rua 10 e a 11ALIZAÇÃO"
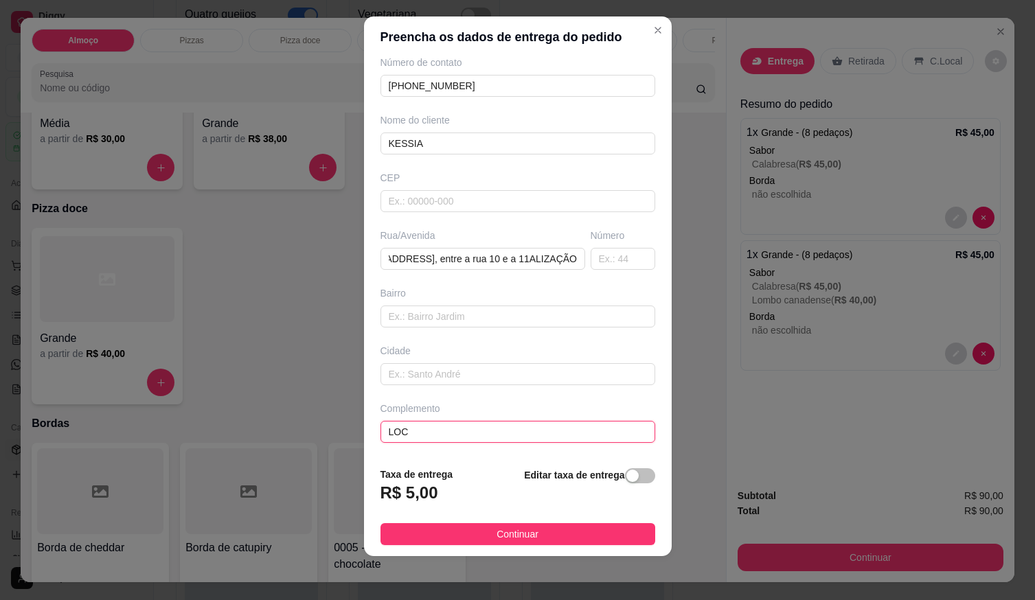
click at [419, 440] on input "LOC" at bounding box center [518, 432] width 275 height 22
type input "LOCALIZAÇÃO"
drag, startPoint x: 563, startPoint y: 272, endPoint x: 556, endPoint y: 256, distance: 17.0
click at [556, 256] on div "Busque pelo cliente Número de contato [PHONE_NUMBER] Nome do cliente KESSIA CEP…" at bounding box center [518, 257] width 308 height 399
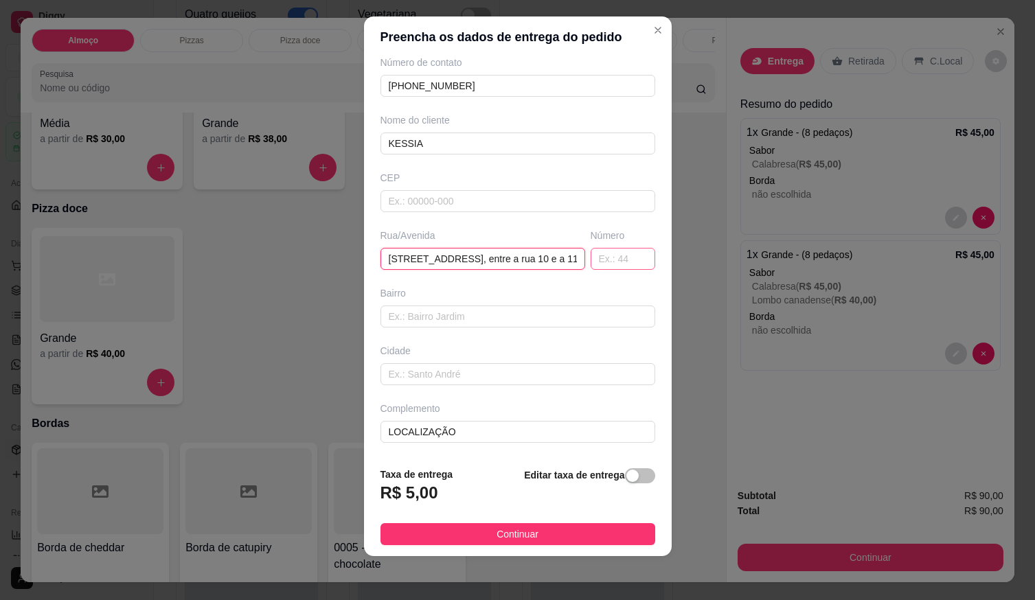
drag, startPoint x: 562, startPoint y: 256, endPoint x: 586, endPoint y: 268, distance: 26.7
click at [607, 275] on div "Busque pelo cliente Número de contato [PHONE_NUMBER] Nome do cliente KESSIA CEP…" at bounding box center [518, 257] width 308 height 399
click at [557, 260] on input "[STREET_ADDRESS], entre a rua 10 e a 11ALIZAÇÃO" at bounding box center [483, 259] width 205 height 22
drag, startPoint x: 559, startPoint y: 260, endPoint x: 499, endPoint y: 262, distance: 60.5
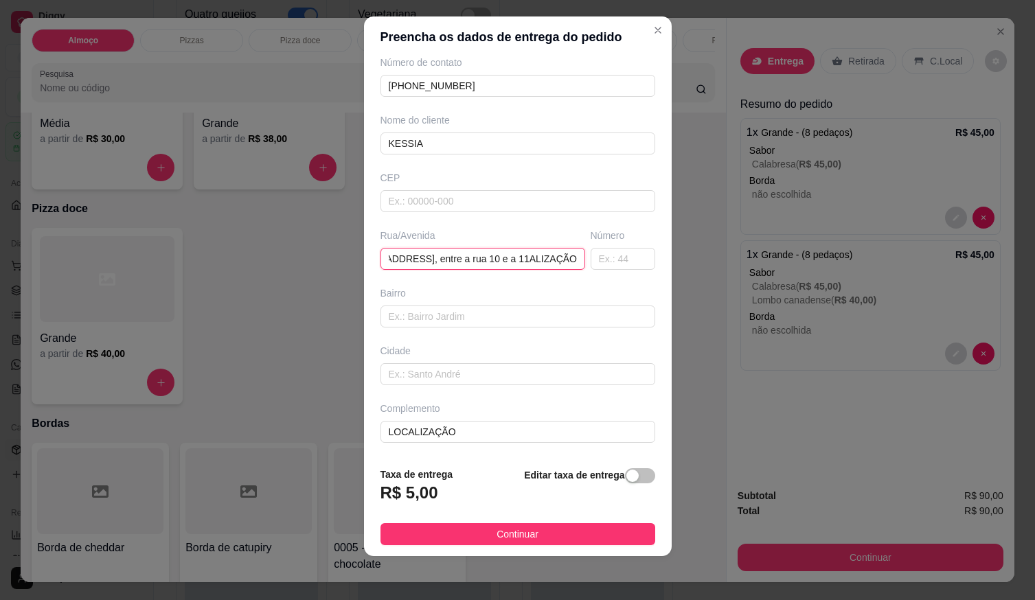
click at [499, 262] on input "[STREET_ADDRESS], entre a rua 10 e a 11ALIZAÇÃO" at bounding box center [483, 259] width 205 height 22
drag, startPoint x: 552, startPoint y: 264, endPoint x: 596, endPoint y: 267, distance: 44.1
click at [596, 267] on div "Rua/[STREET_ADDRESS][GEOGRAPHIC_DATA], entre a [GEOGRAPHIC_DATA] e a 11ALIZAÇÃO…" at bounding box center [518, 249] width 280 height 41
click at [536, 266] on input "[STREET_ADDRESS], entre a rua 10 e a 11ALIZAÇÃO" at bounding box center [483, 259] width 205 height 22
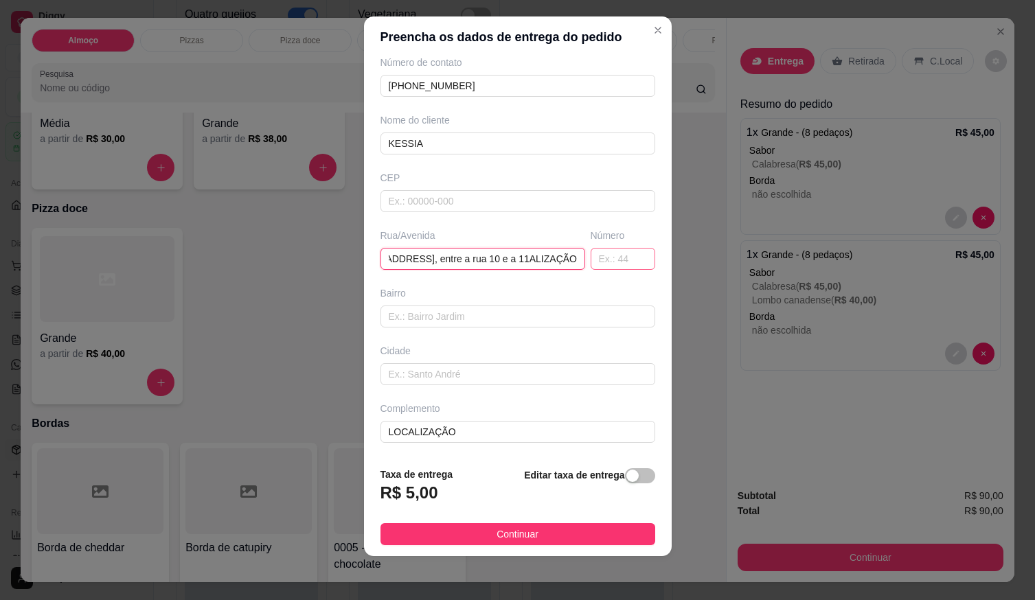
drag, startPoint x: 515, startPoint y: 258, endPoint x: 577, endPoint y: 265, distance: 62.8
click at [575, 265] on div "Rua/[STREET_ADDRESS][GEOGRAPHIC_DATA], entre a [GEOGRAPHIC_DATA] e a 11ALIZAÇÃO…" at bounding box center [518, 249] width 280 height 41
type input "[STREET_ADDRESS], entre a rua 10 e a 11"
drag, startPoint x: 548, startPoint y: 523, endPoint x: 578, endPoint y: 543, distance: 36.2
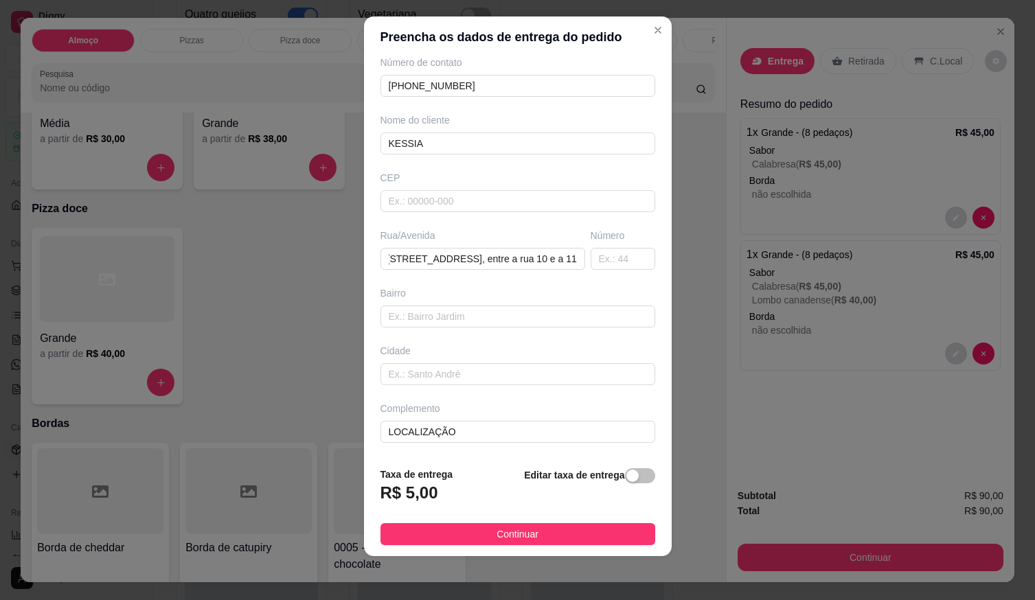
click at [548, 524] on footer "Taxa de entrega R$ 5,00 Editar taxa de entrega Continuar" at bounding box center [518, 506] width 308 height 100
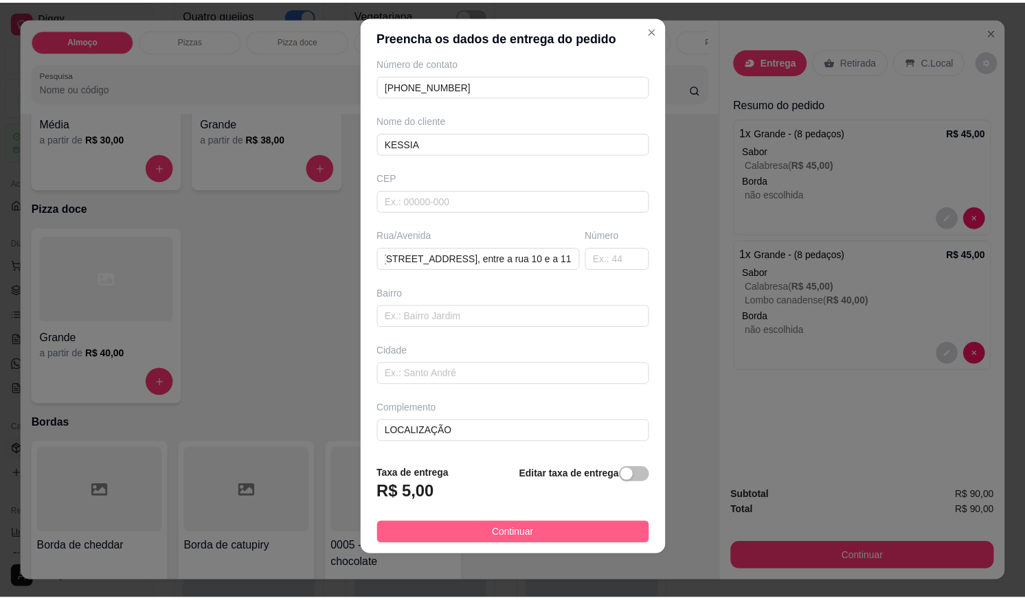
scroll to position [0, 0]
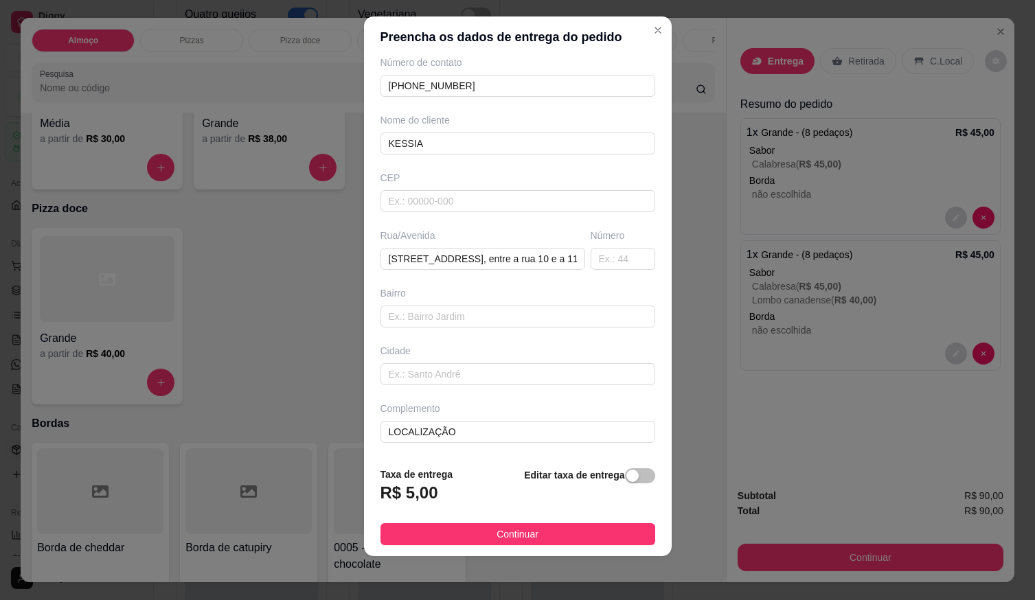
drag, startPoint x: 613, startPoint y: 546, endPoint x: 597, endPoint y: 523, distance: 27.6
click at [609, 543] on button "Continuar" at bounding box center [518, 535] width 275 height 22
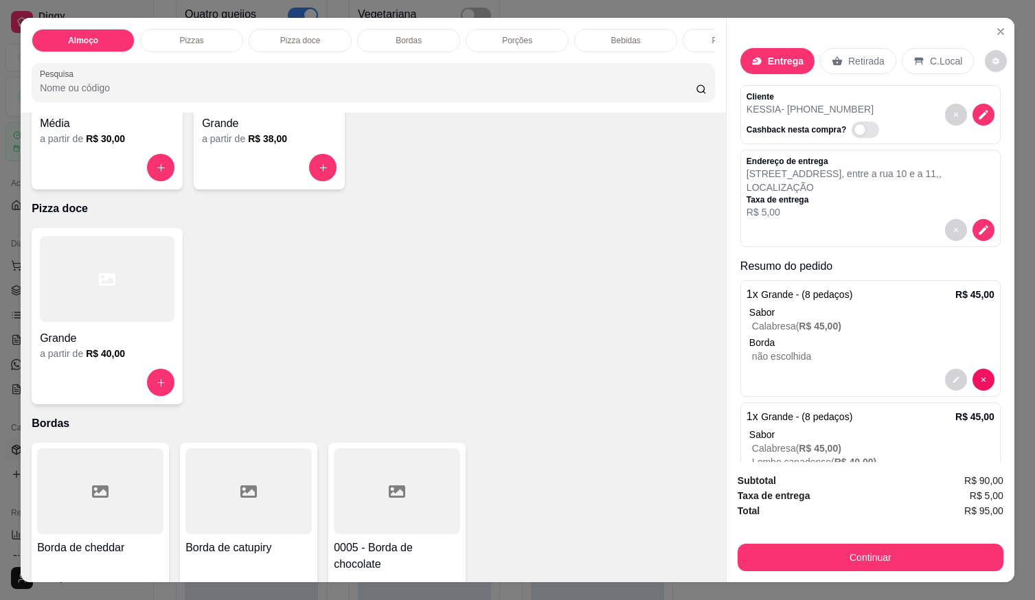
click at [598, 524] on div "Borda de cheddar R$ 7,00 0 Borda de catupiry R$ 7,00 0 0005 - Borda de chocolat…" at bounding box center [374, 543] width 684 height 201
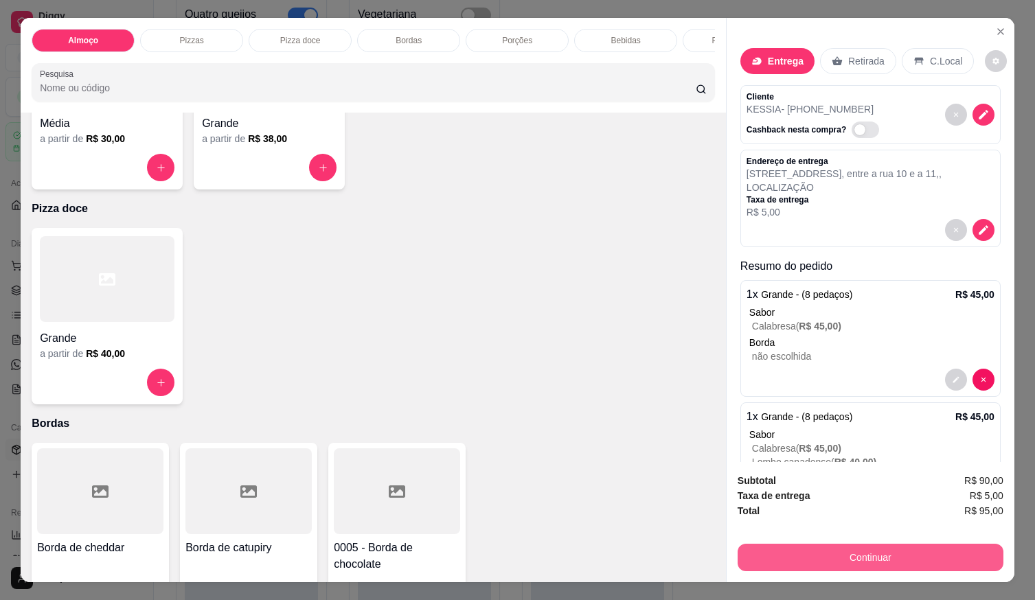
click at [771, 544] on button "Continuar" at bounding box center [871, 557] width 266 height 27
click at [745, 544] on button "Continuar" at bounding box center [871, 557] width 266 height 27
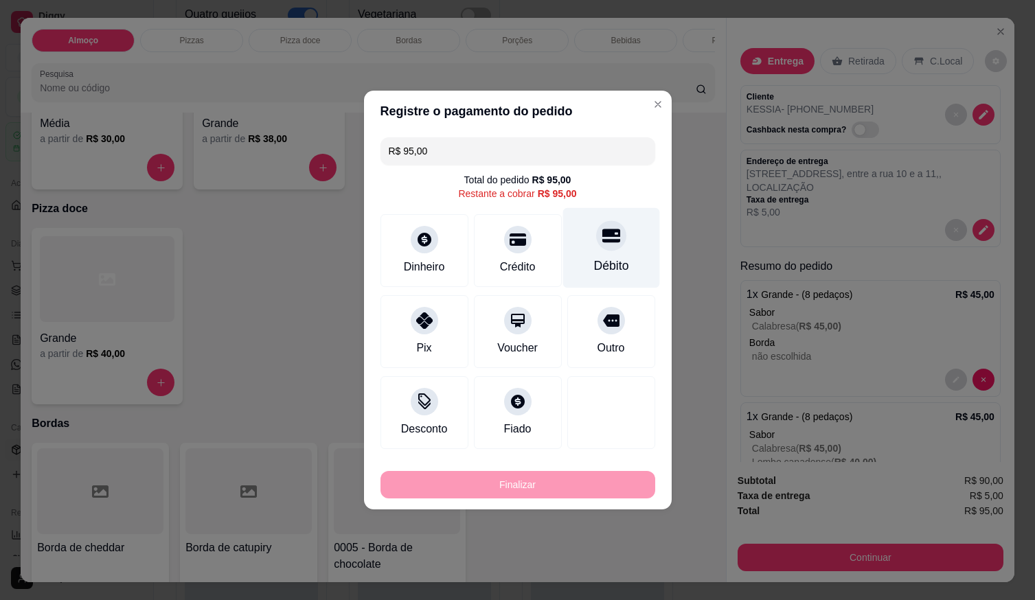
click at [600, 246] on div at bounding box center [611, 236] width 30 height 30
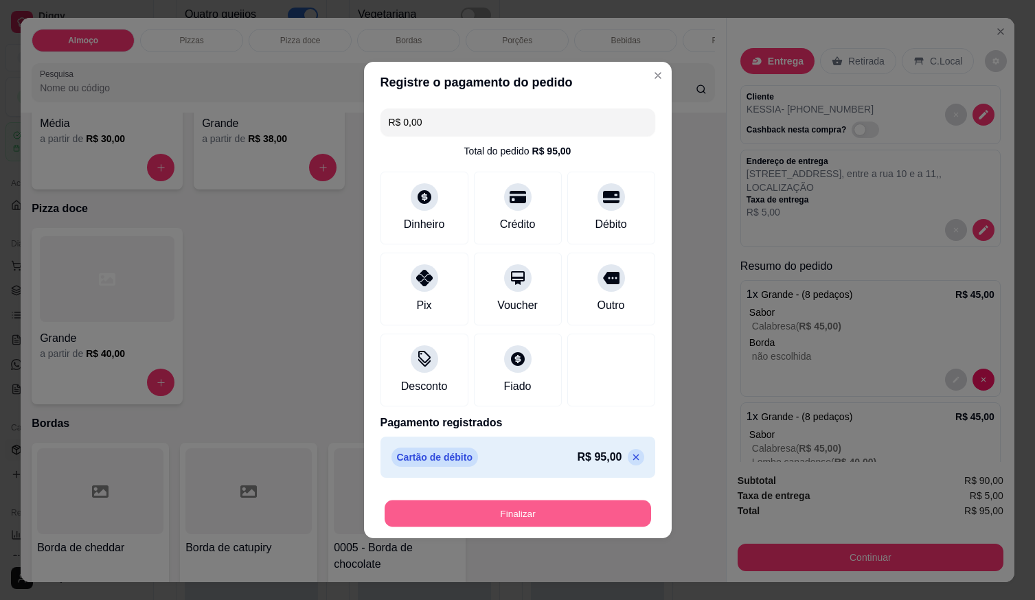
click at [563, 516] on button "Finalizar" at bounding box center [518, 514] width 267 height 27
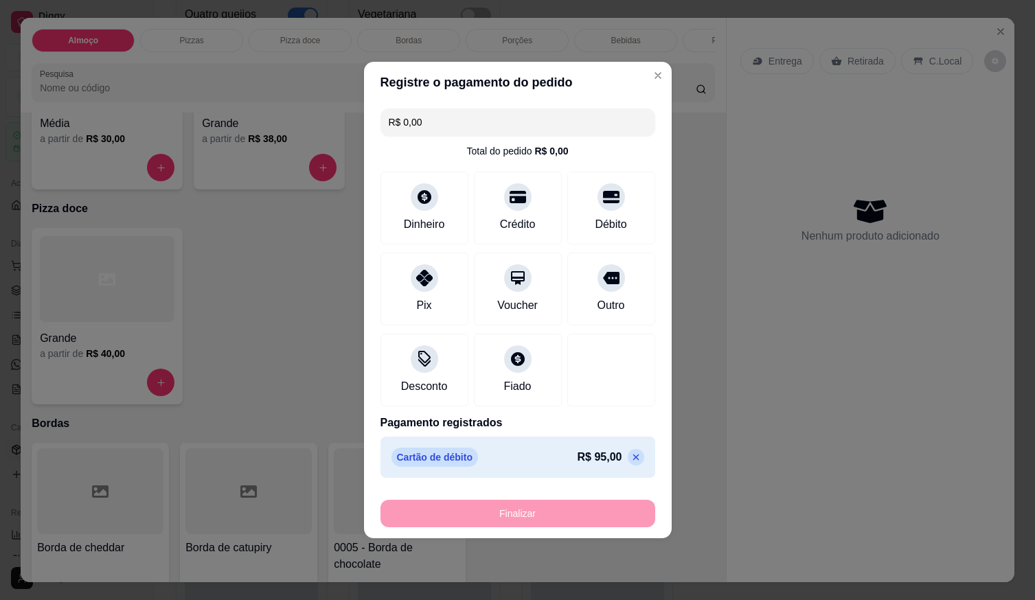
type input "-R$ 95,00"
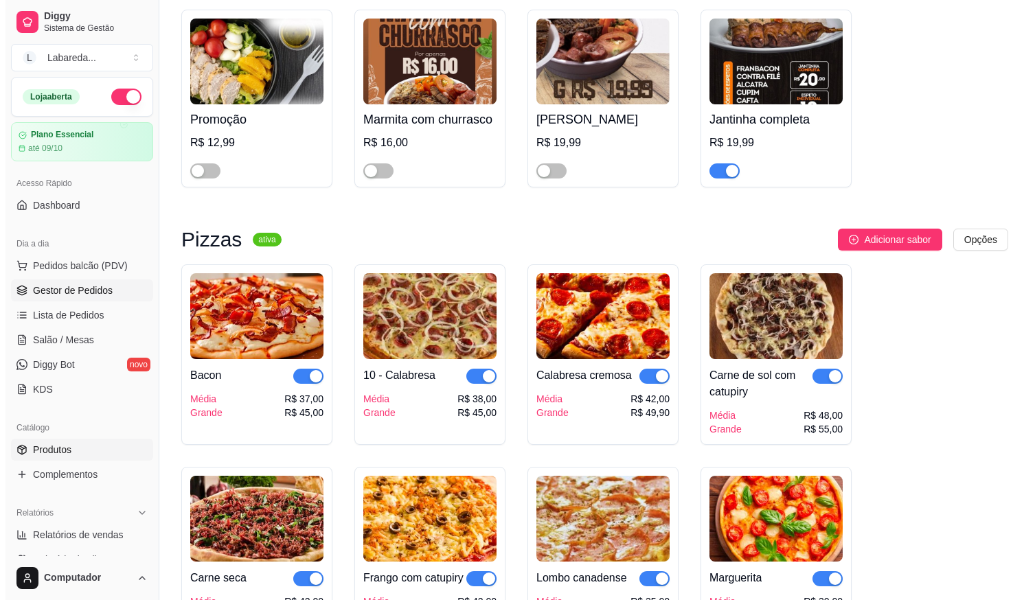
scroll to position [1305, 0]
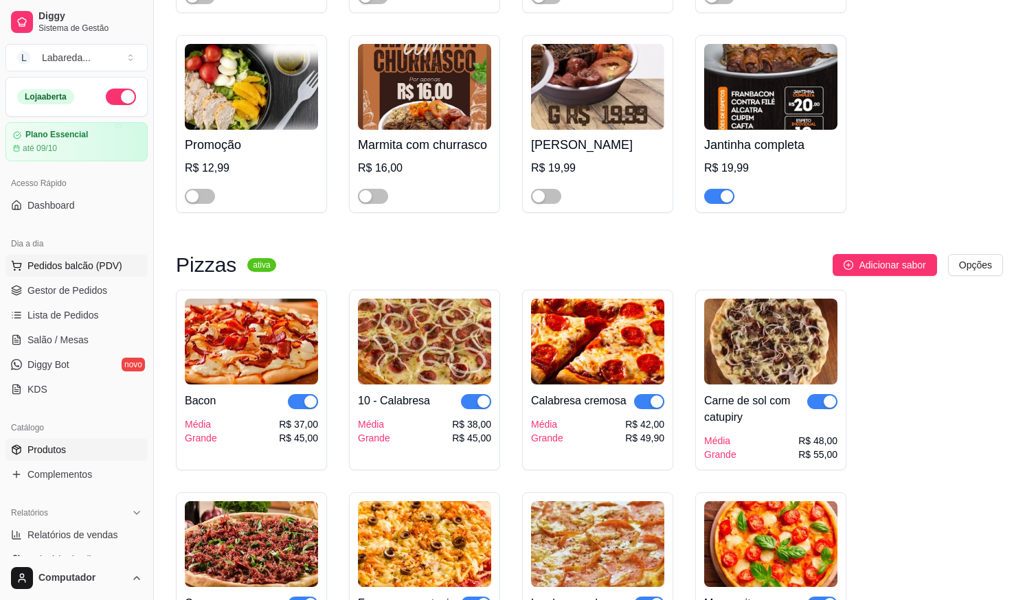
click at [78, 258] on button "Pedidos balcão (PDV)" at bounding box center [76, 266] width 142 height 22
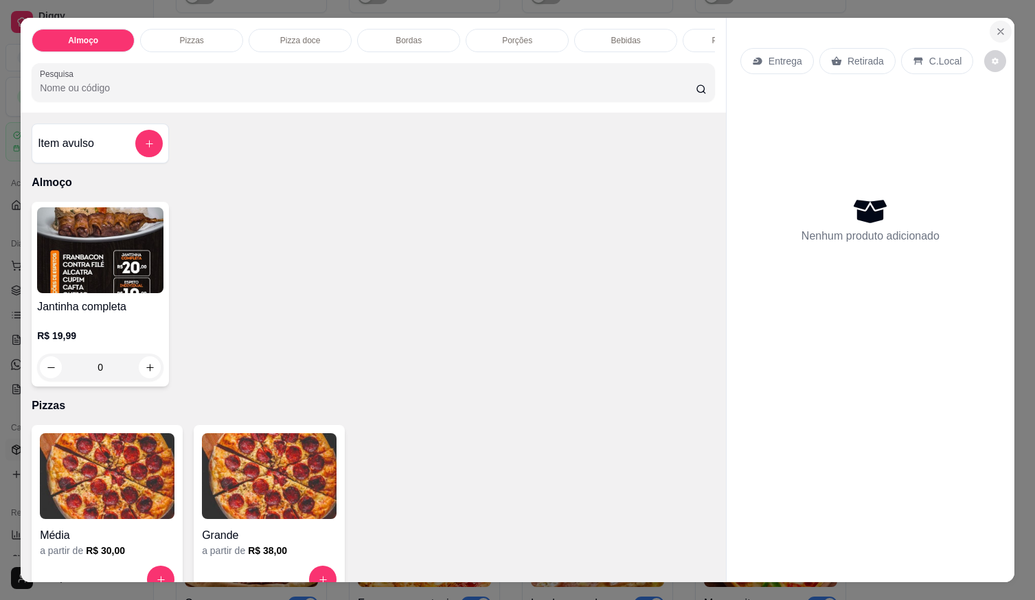
click at [996, 26] on icon "Close" at bounding box center [1001, 31] width 11 height 11
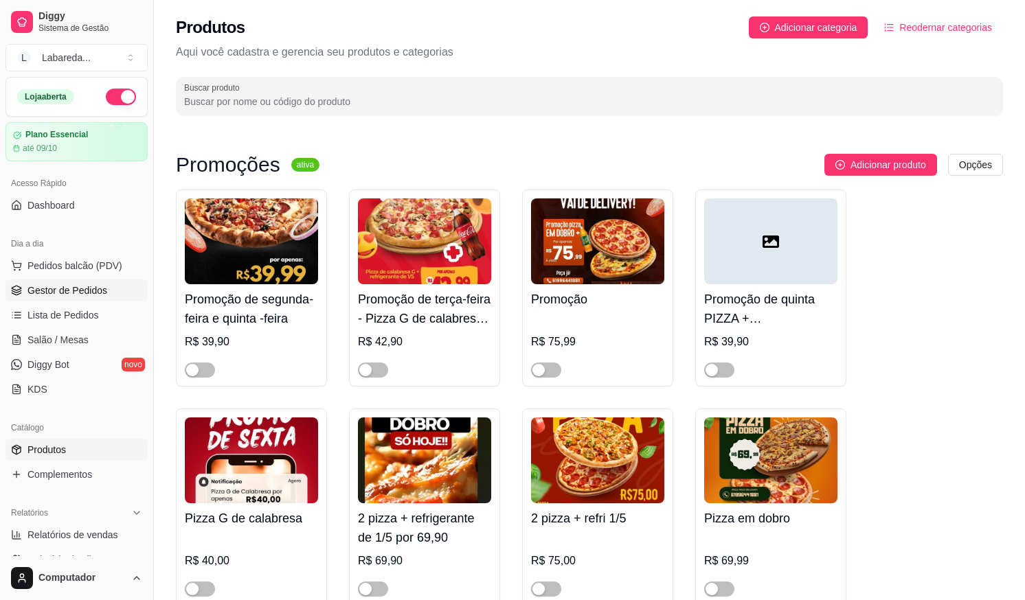
click at [58, 297] on span "Gestor de Pedidos" at bounding box center [67, 291] width 80 height 14
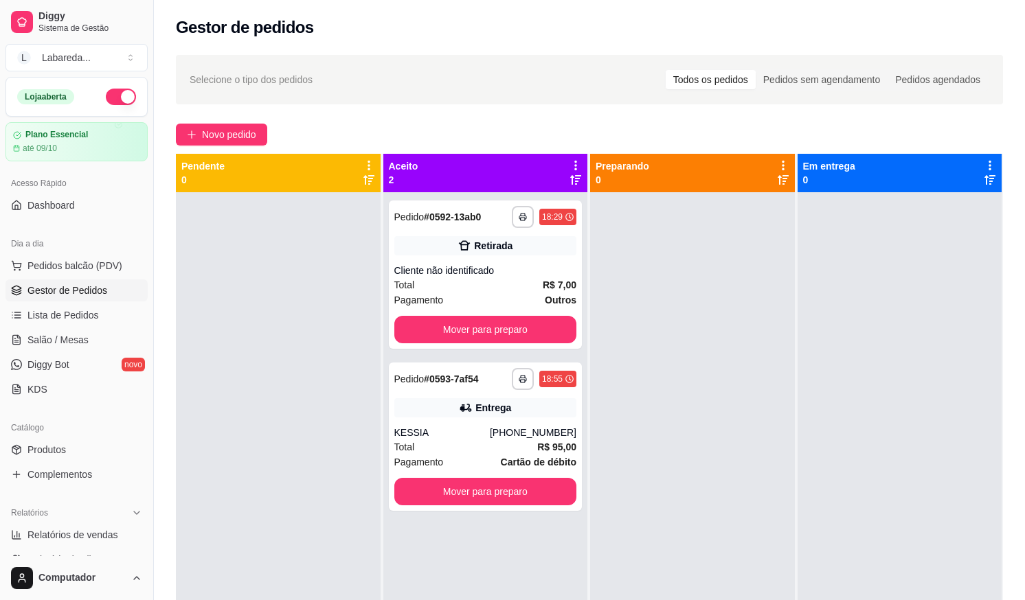
click at [223, 122] on div "**********" at bounding box center [589, 409] width 871 height 724
click at [218, 139] on span "Novo pedido" at bounding box center [229, 134] width 54 height 15
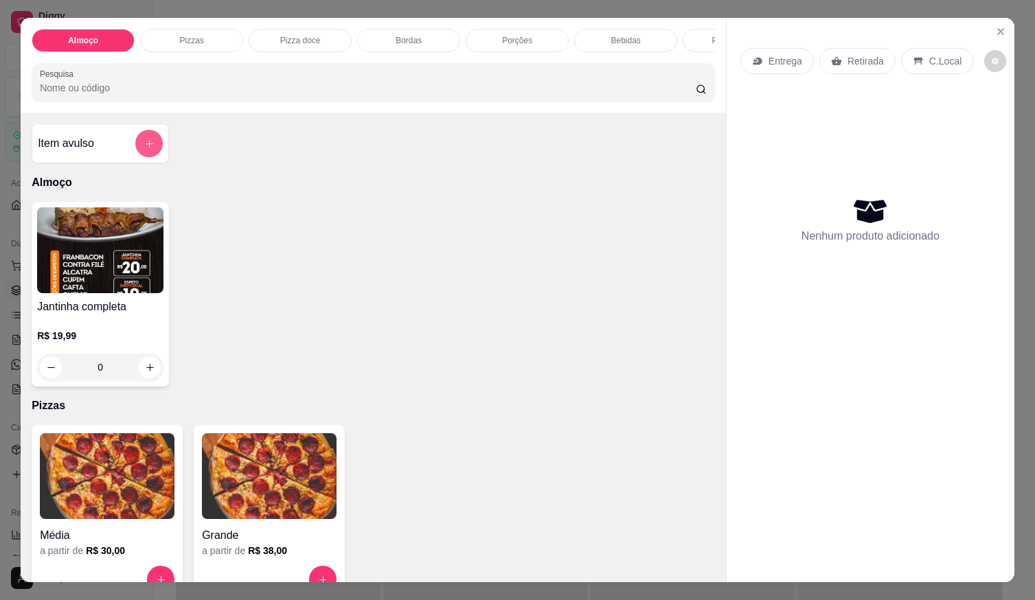
click at [146, 146] on icon "add-separate-item" at bounding box center [149, 144] width 10 height 10
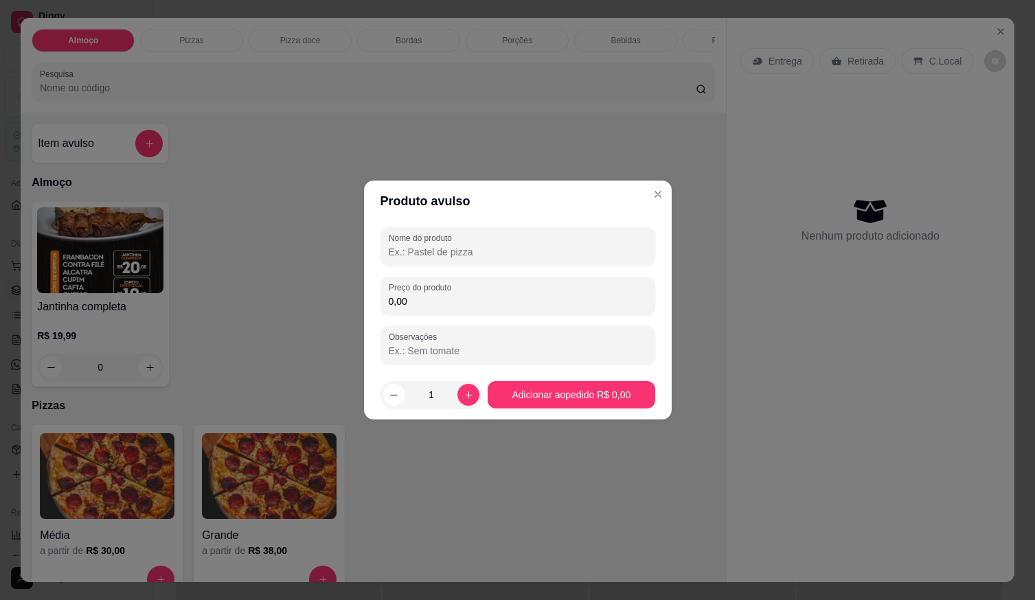
click at [458, 258] on input "Nome do produto" at bounding box center [518, 252] width 258 height 14
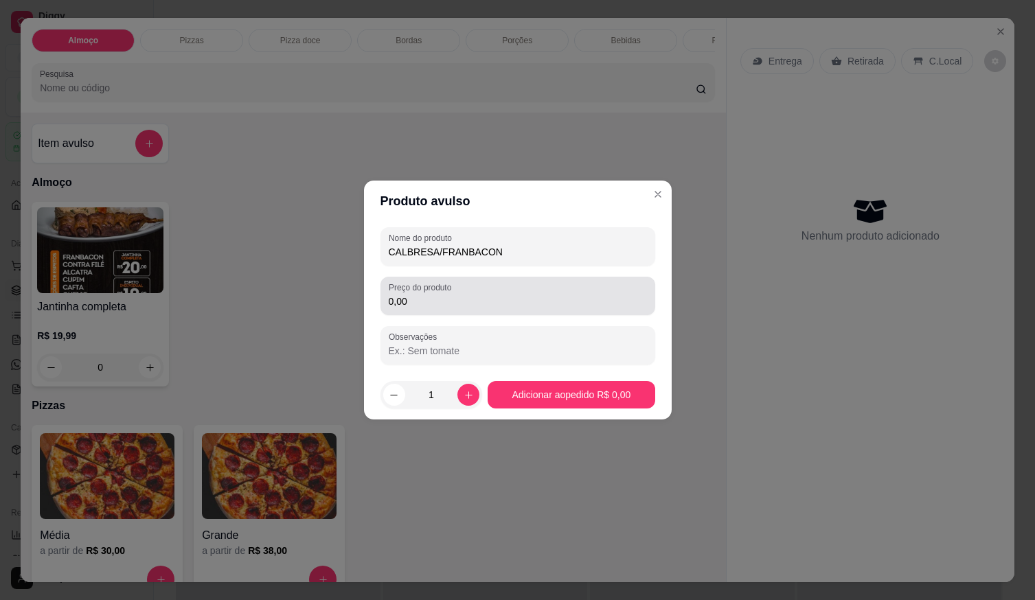
type input "CALBRESA/FRANBACON"
click at [460, 301] on input "0,00" at bounding box center [518, 302] width 258 height 14
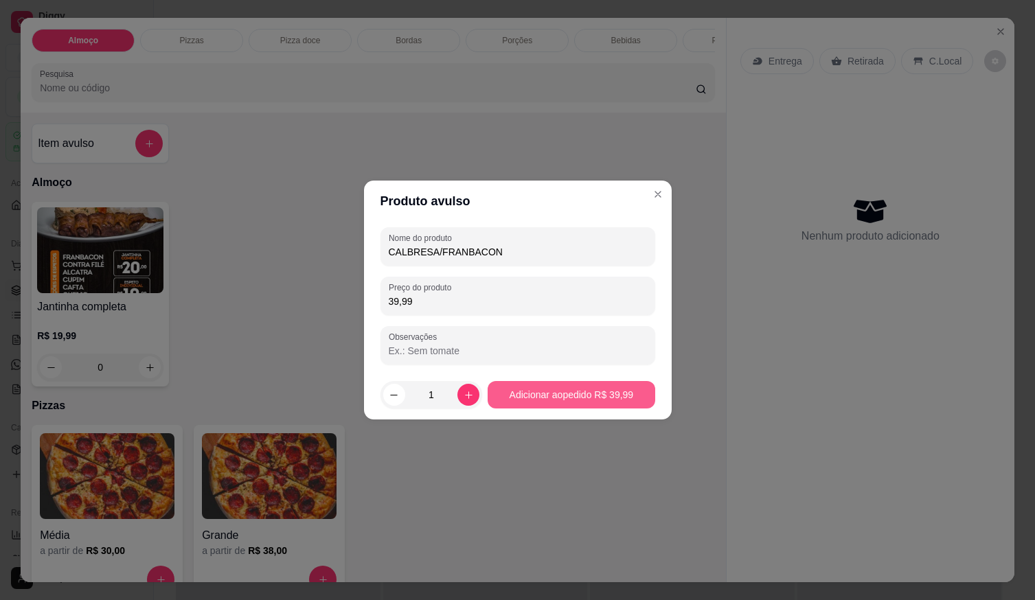
type input "39,99"
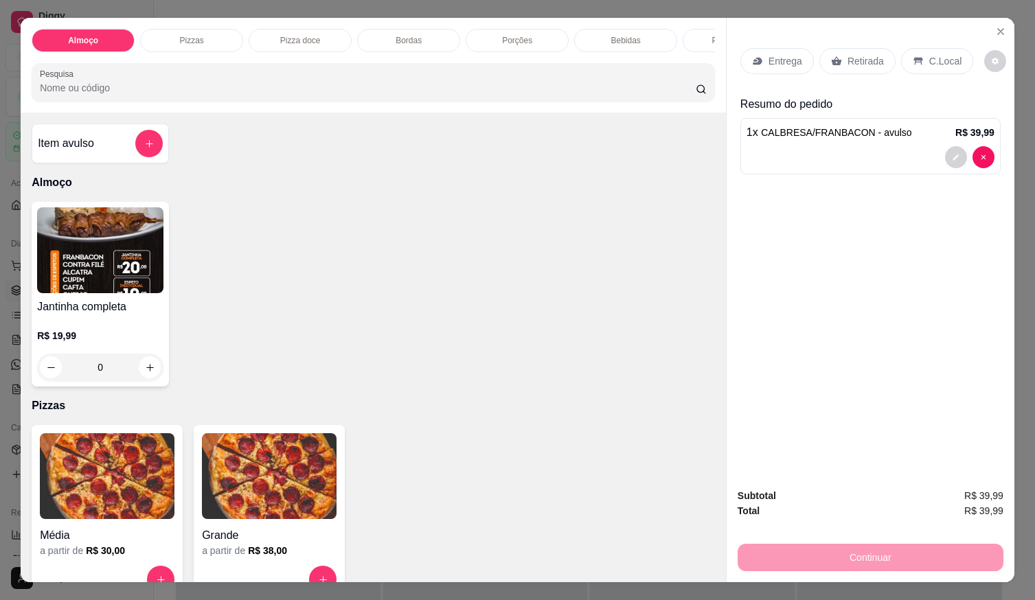
click at [859, 69] on div "Retirada" at bounding box center [858, 61] width 76 height 26
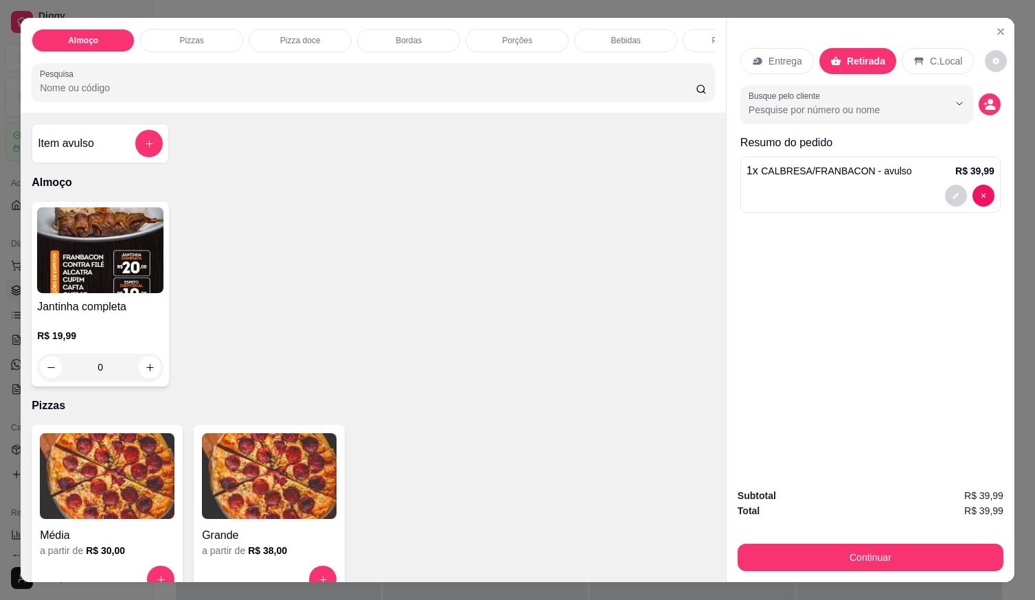
click at [861, 60] on p "Retirada" at bounding box center [866, 61] width 38 height 14
click at [984, 104] on icon "decrease-product-quantity" at bounding box center [990, 105] width 12 height 12
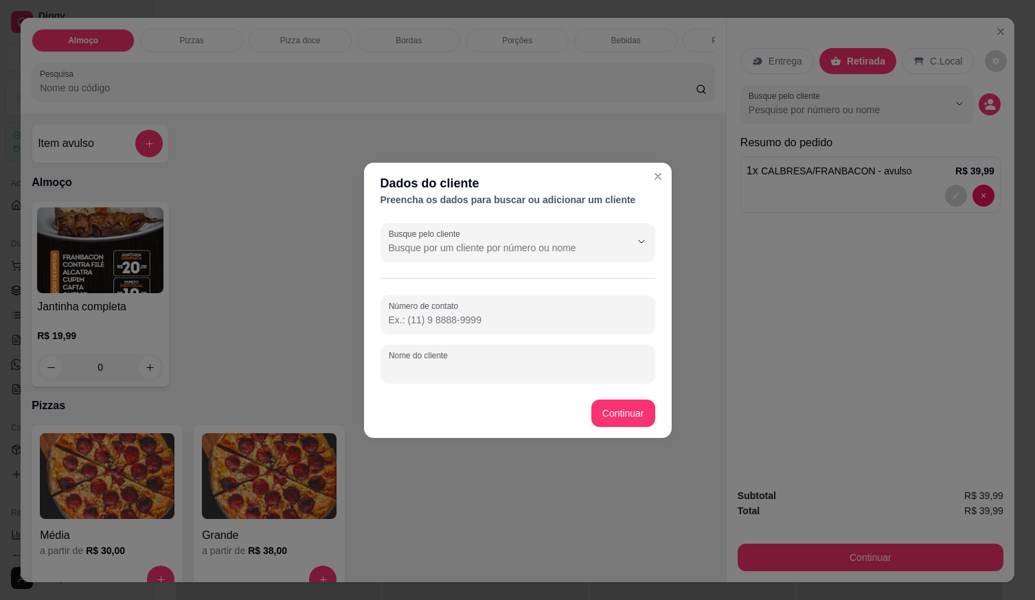
click at [546, 376] on input "Nome do cliente" at bounding box center [518, 370] width 258 height 14
type input "[PERSON_NAME]"
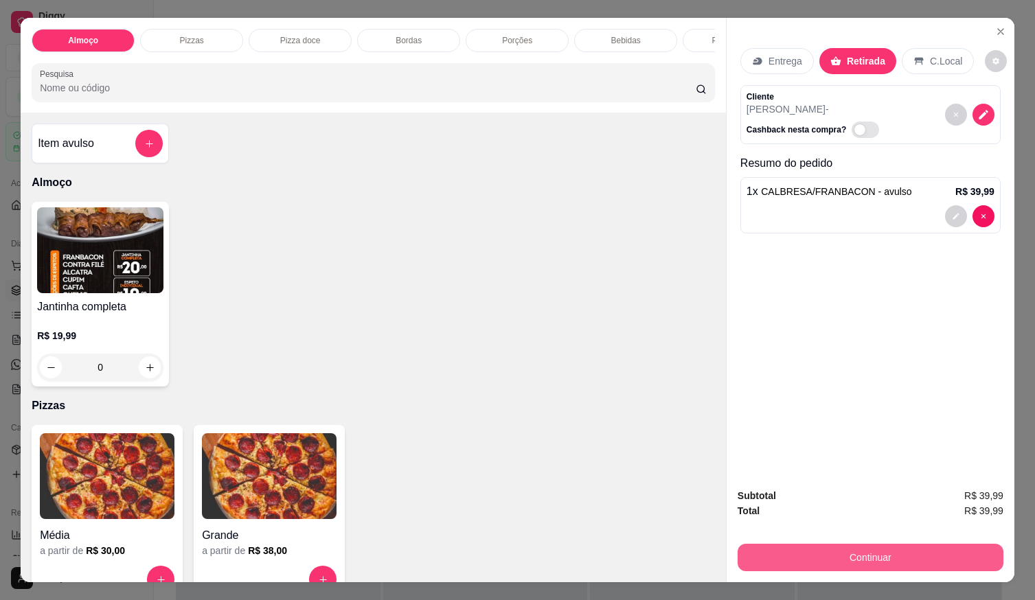
click at [775, 562] on button "Continuar" at bounding box center [871, 557] width 266 height 27
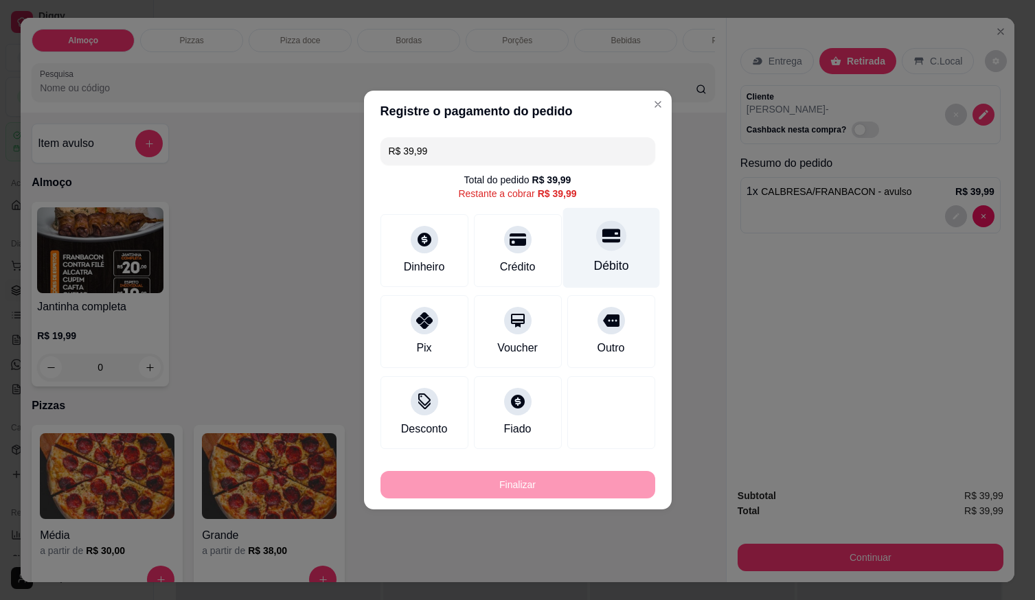
drag, startPoint x: 597, startPoint y: 262, endPoint x: 595, endPoint y: 310, distance: 48.1
click at [598, 262] on div "Débito" at bounding box center [611, 266] width 35 height 18
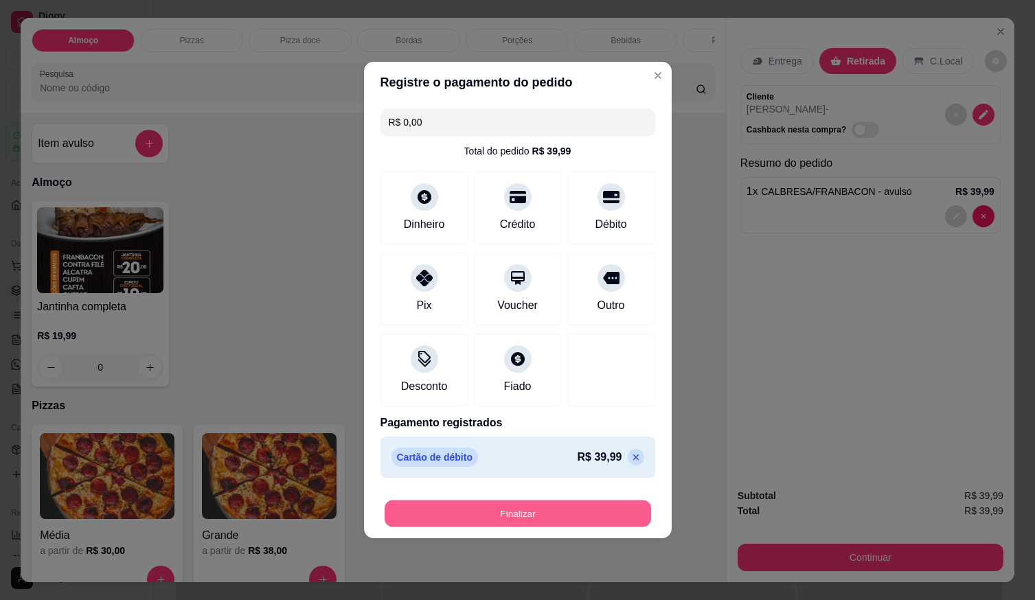
click at [548, 518] on button "Finalizar" at bounding box center [518, 514] width 267 height 27
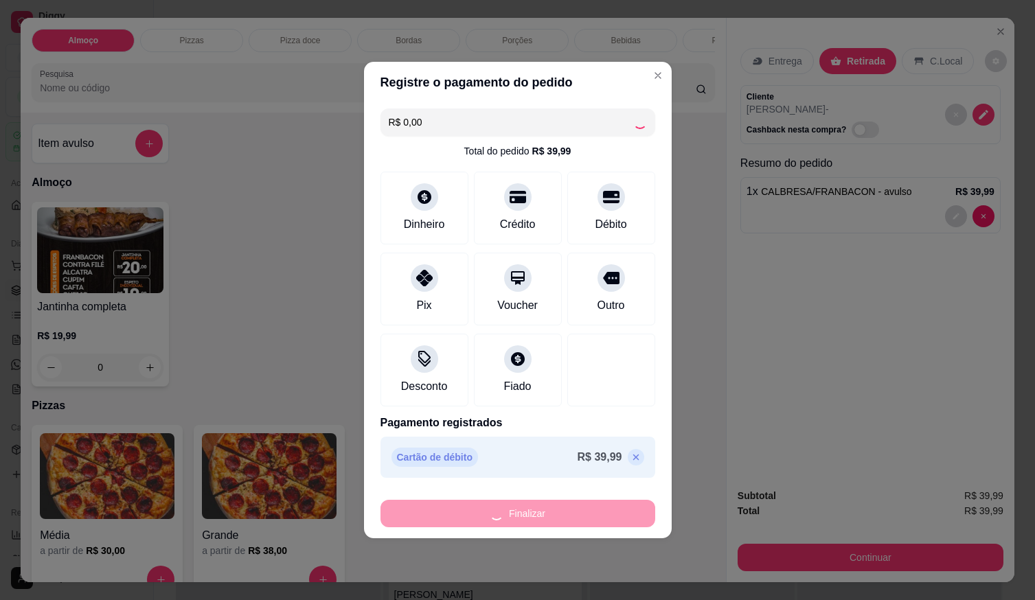
type input "-R$ 39,99"
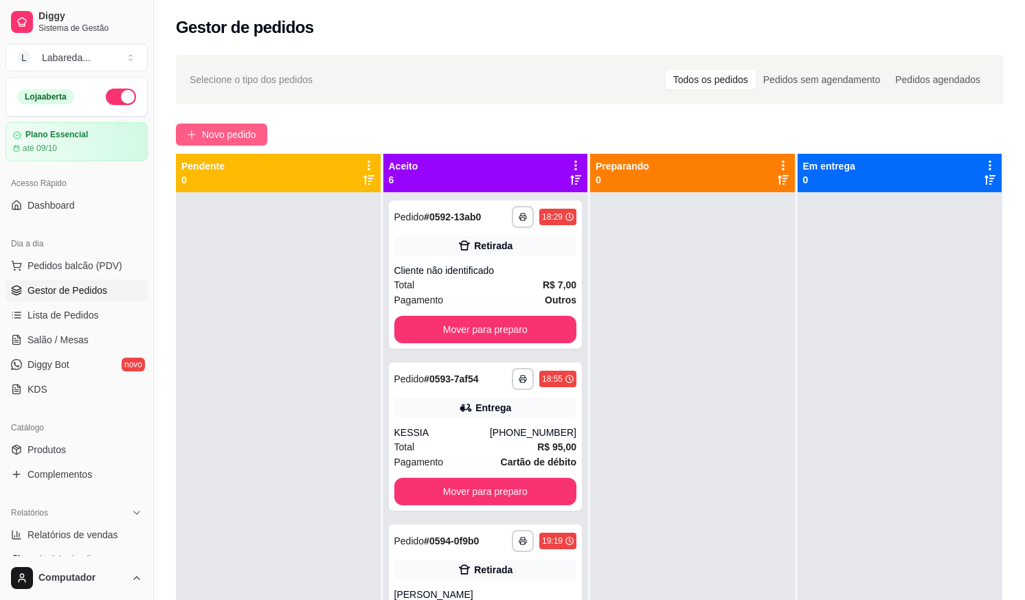
click at [192, 139] on button "Novo pedido" at bounding box center [221, 135] width 91 height 22
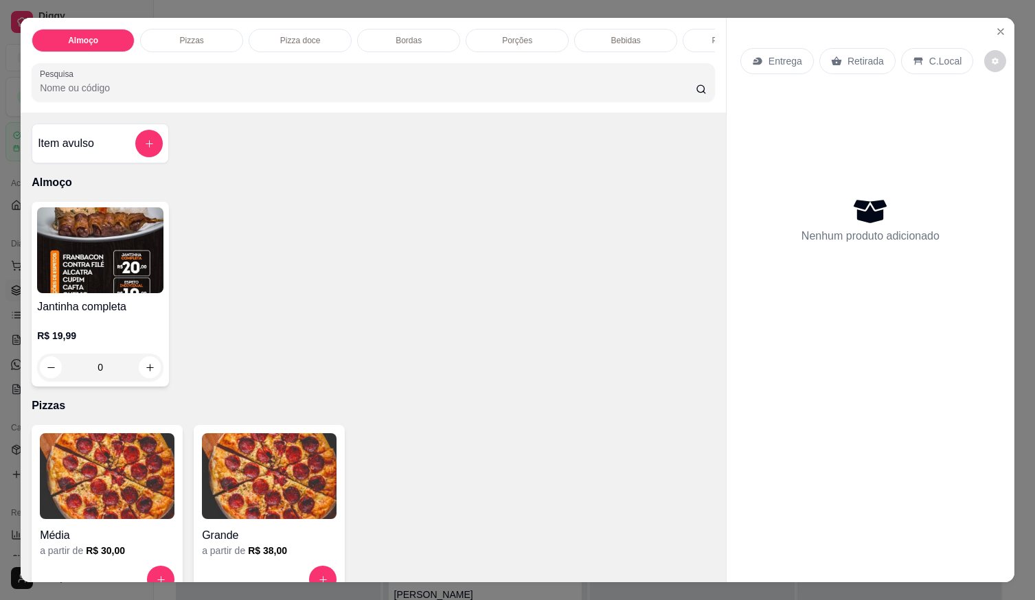
click at [227, 504] on img at bounding box center [269, 477] width 135 height 86
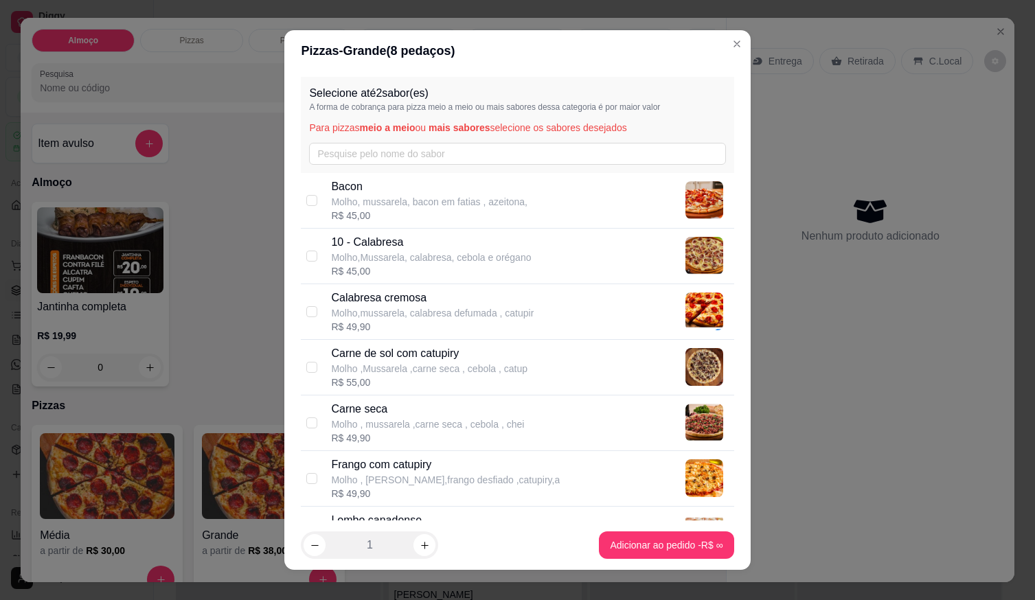
drag, startPoint x: 380, startPoint y: 307, endPoint x: 374, endPoint y: 297, distance: 11.4
click at [381, 304] on div "Calabresa cremosa Molho,mussarela, calabresa defumada , catupir" at bounding box center [432, 305] width 203 height 30
checkbox input "true"
click at [373, 260] on p "Molho,Mussarela, calabresa, cebola e orégano" at bounding box center [431, 258] width 200 height 14
checkbox input "true"
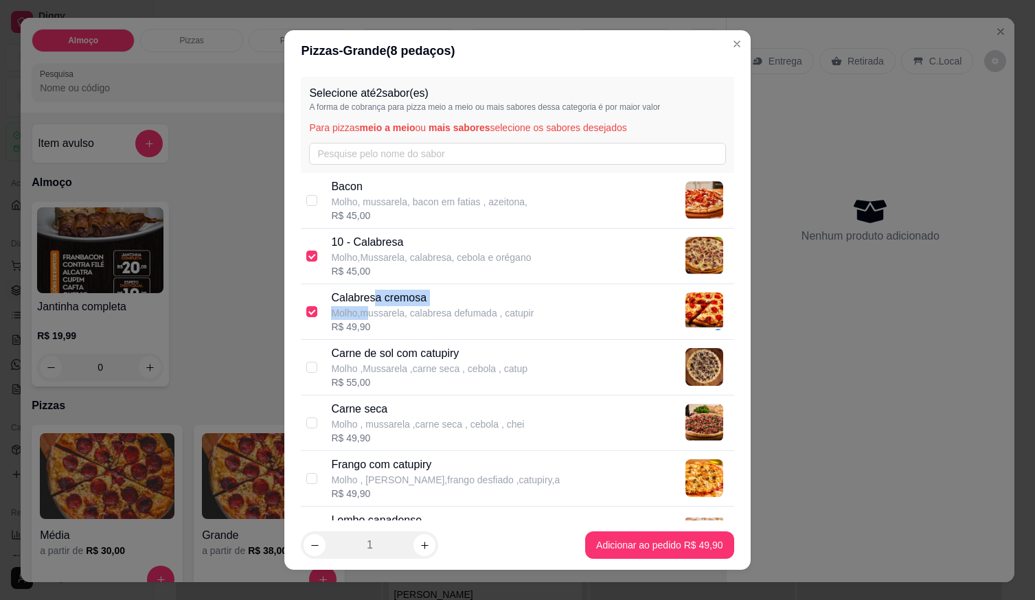
click at [368, 310] on div "Calabresa cremosa Molho,mussarela, calabresa defumada , catupir" at bounding box center [432, 305] width 203 height 30
checkbox input "false"
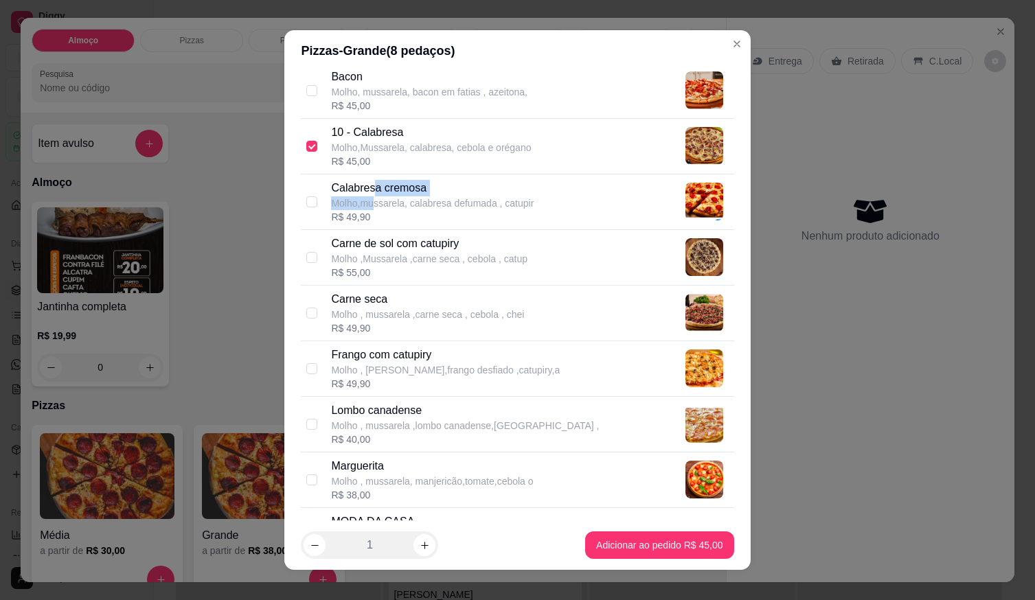
scroll to position [275, 0]
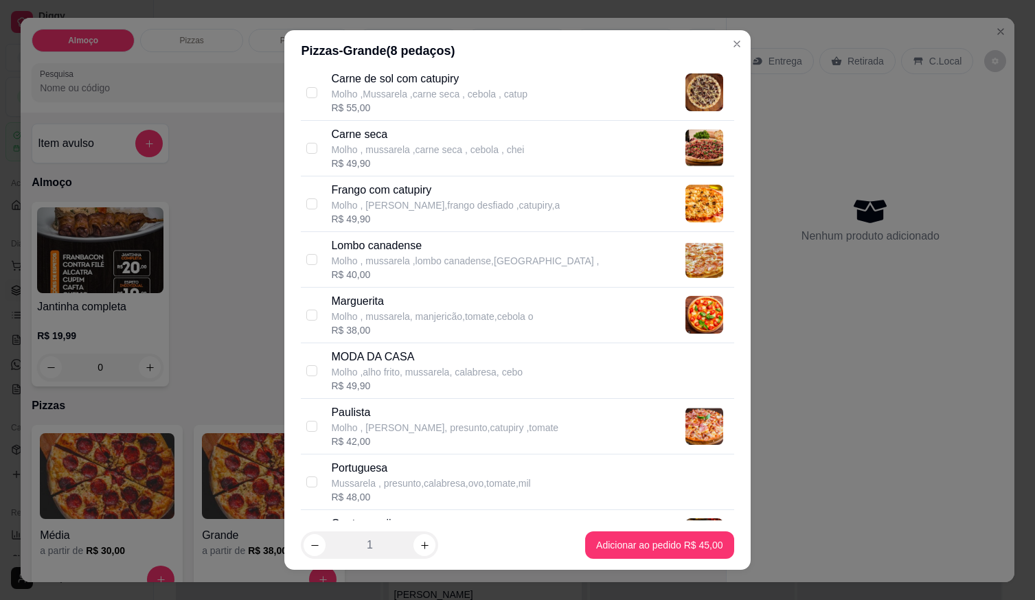
click at [369, 489] on p "Mussarela , presunto,calabresa,ovo,tomate,mil" at bounding box center [430, 484] width 199 height 14
checkbox input "true"
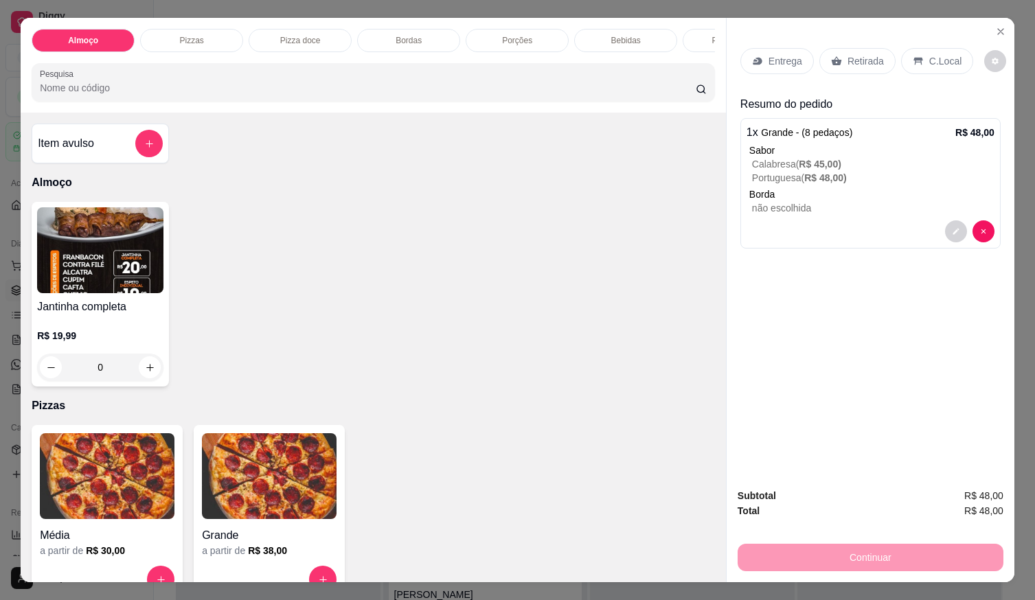
click at [769, 56] on p "Entrega" at bounding box center [786, 61] width 34 height 14
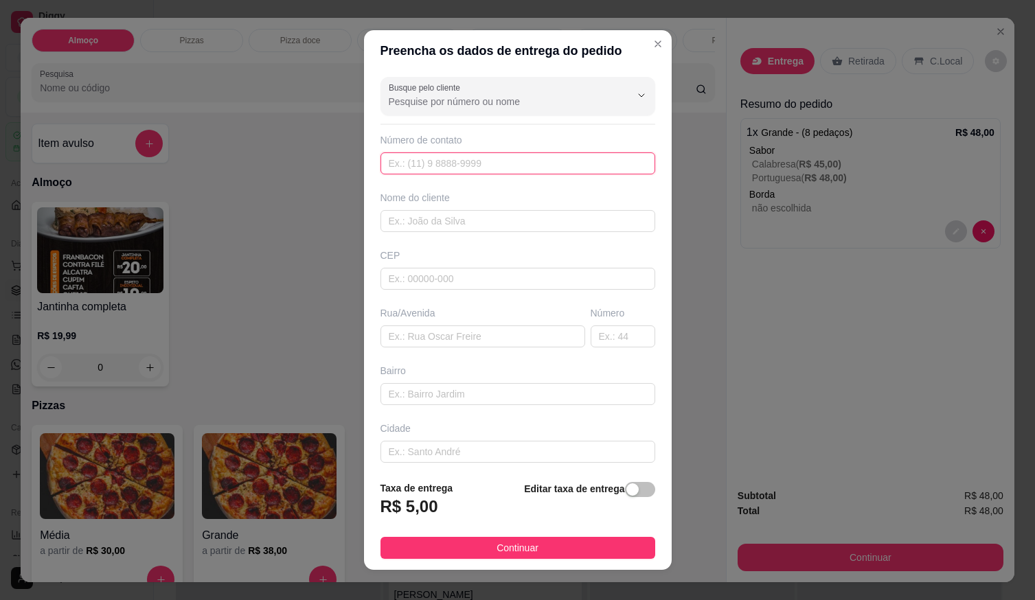
click at [462, 158] on input "text" at bounding box center [518, 164] width 275 height 22
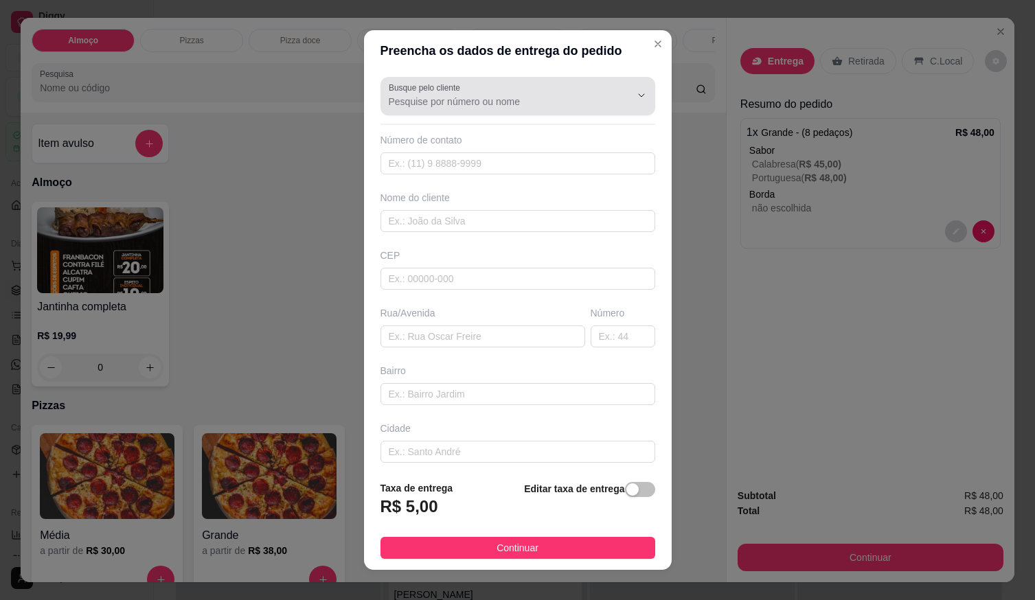
click at [491, 106] on input "Busque pelo cliente" at bounding box center [499, 102] width 220 height 14
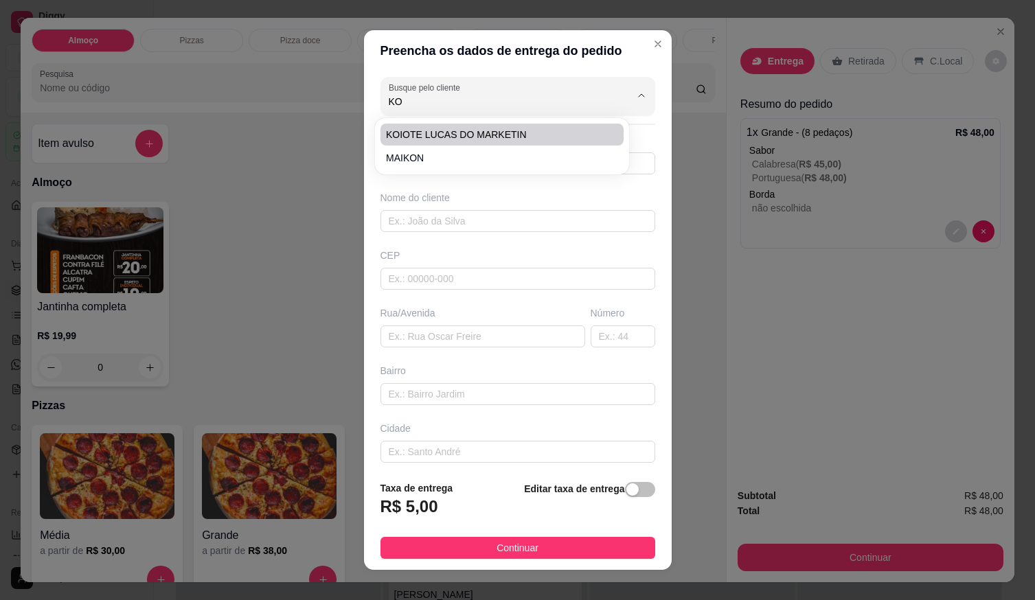
click at [464, 129] on span "KOIOTE LUCAS DO MARKETIN" at bounding box center [495, 135] width 218 height 14
type input "KOIOTE LUCAS DO MARKETIN"
type input "61999055306"
type input "KOIOTE LUCAS DO MARKETIN"
type input "LOCALIZAÇÃO"
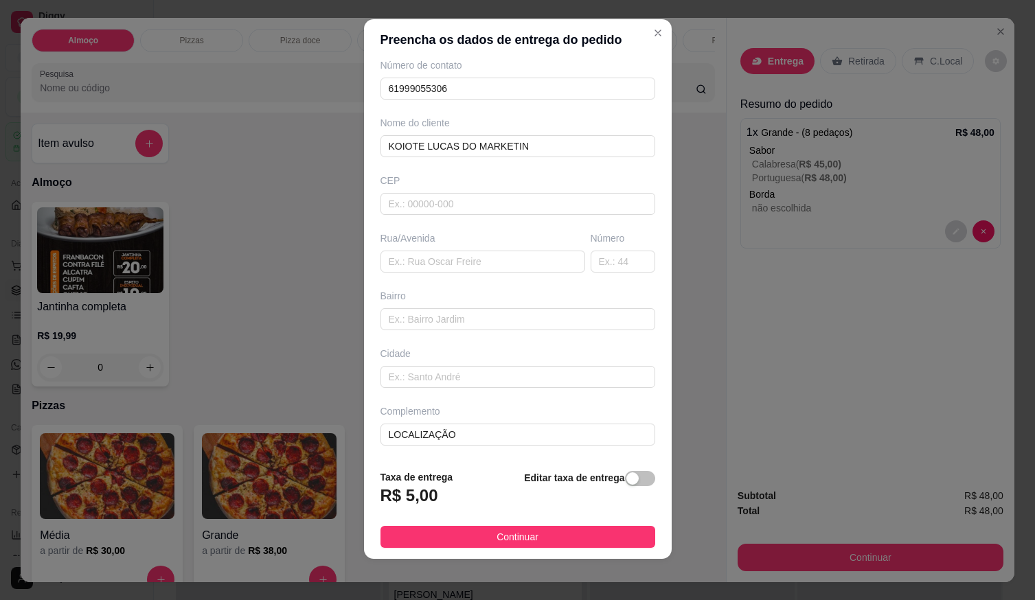
scroll to position [14, 0]
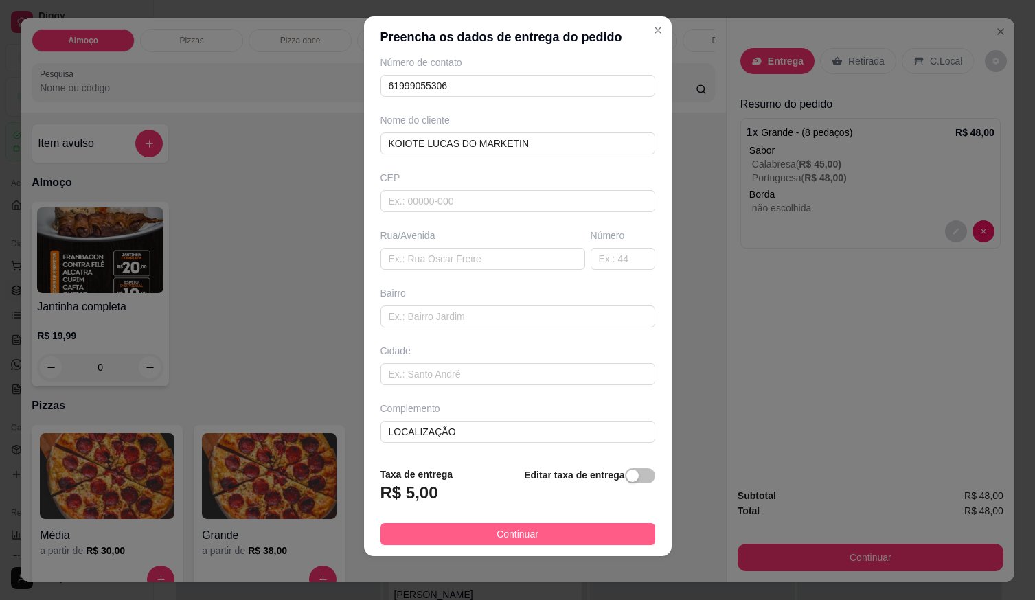
type input "KOIOTE LUCAS DO MARKETIN"
click at [542, 533] on button "Continuar" at bounding box center [518, 535] width 275 height 22
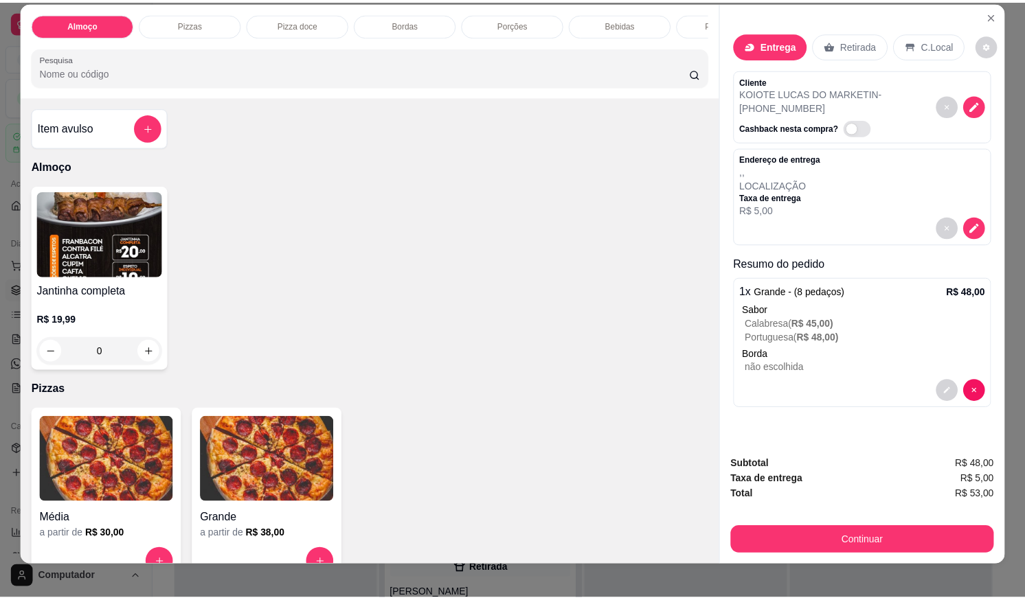
scroll to position [31, 0]
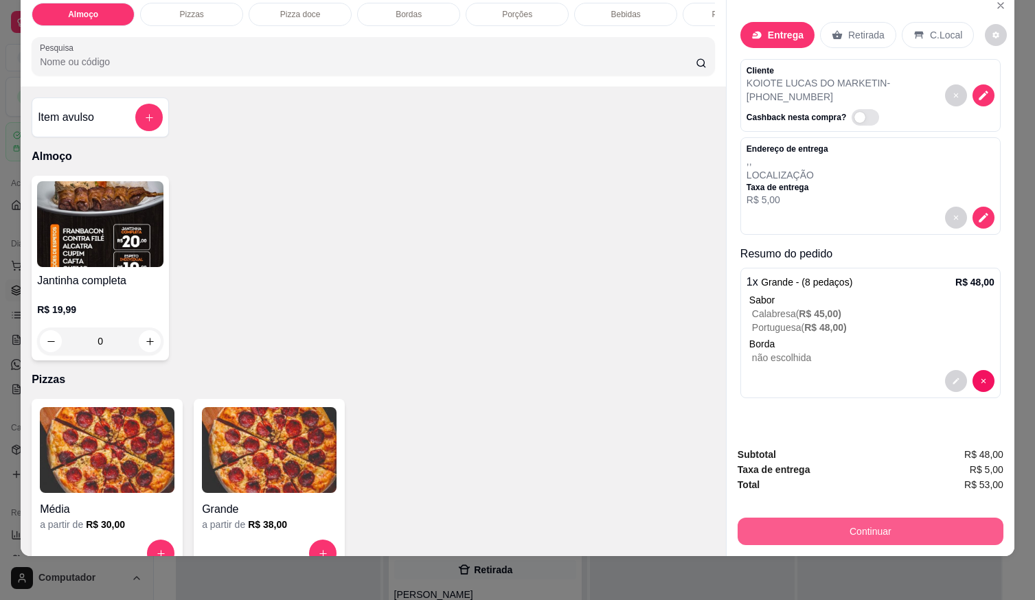
click at [919, 518] on button "Continuar" at bounding box center [871, 531] width 266 height 27
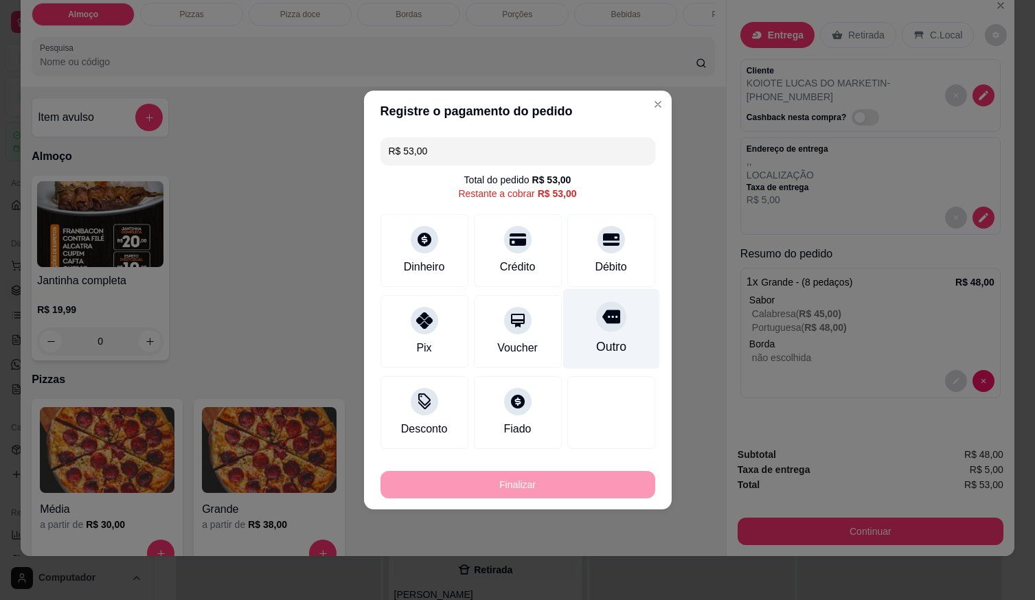
drag, startPoint x: 616, startPoint y: 240, endPoint x: 605, endPoint y: 261, distance: 24.0
click at [617, 240] on div at bounding box center [611, 239] width 27 height 27
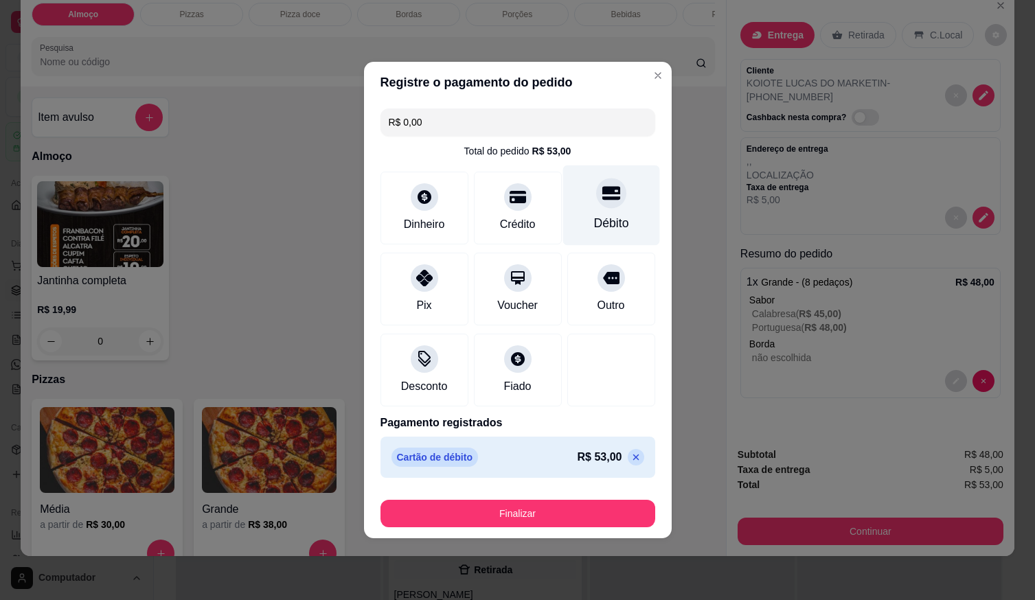
click at [609, 216] on div "Débito" at bounding box center [611, 223] width 35 height 18
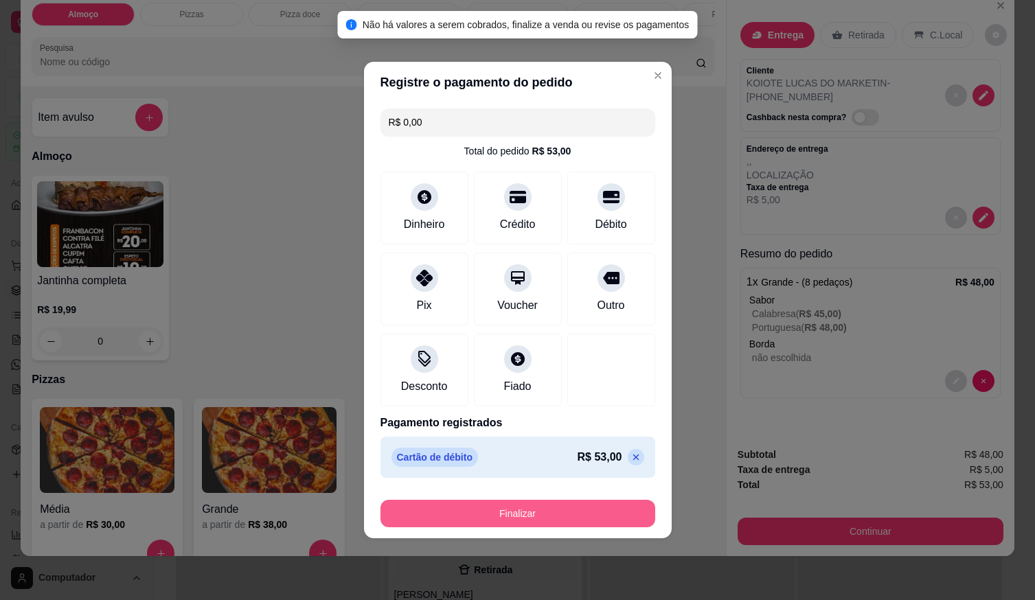
click at [613, 509] on button "Finalizar" at bounding box center [518, 513] width 275 height 27
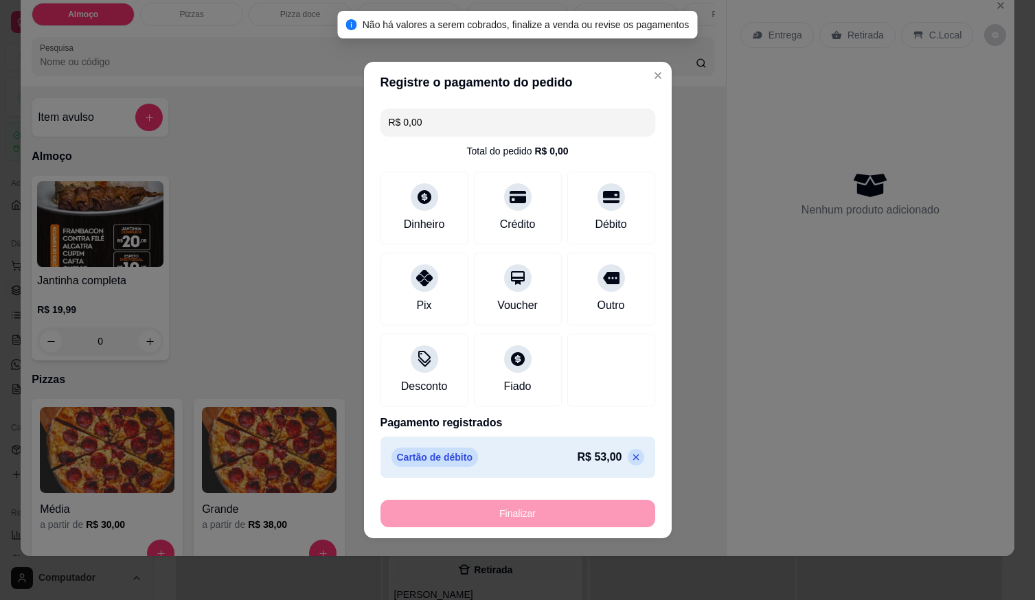
type input "-R$ 53,00"
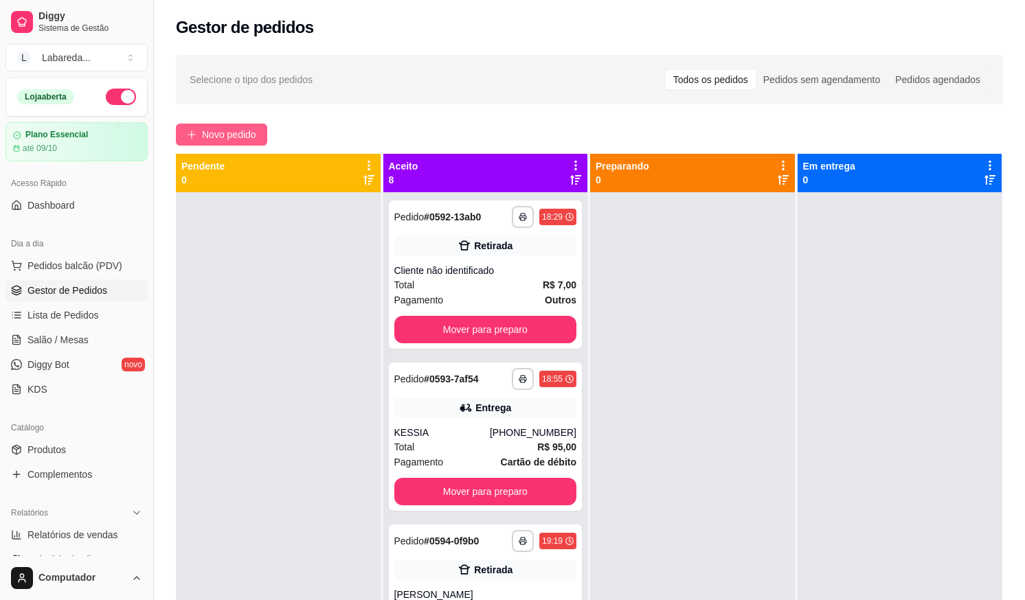
click at [250, 135] on span "Novo pedido" at bounding box center [229, 134] width 54 height 15
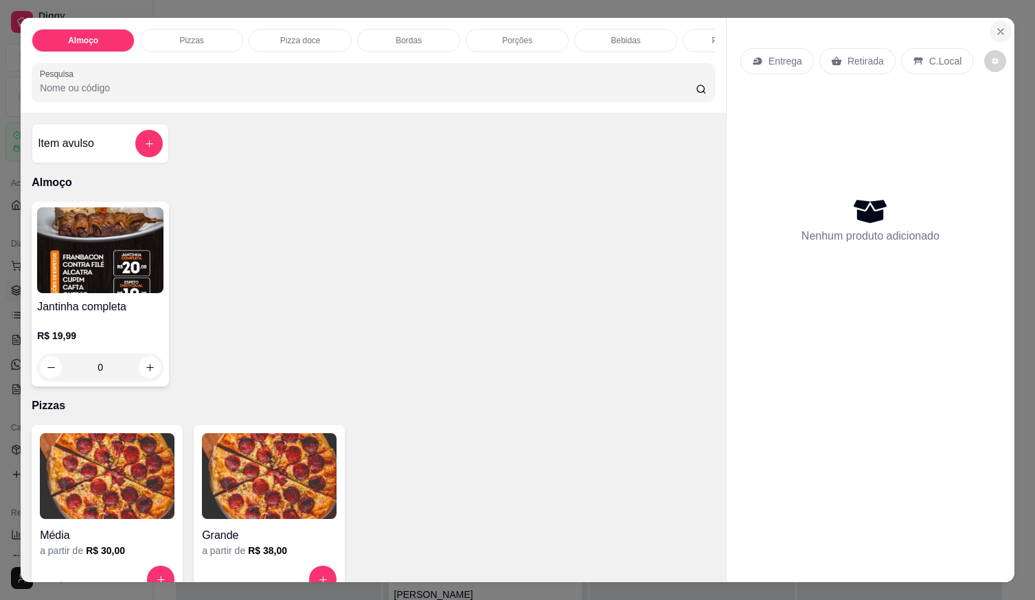
click at [1002, 24] on button "Close" at bounding box center [1001, 32] width 22 height 22
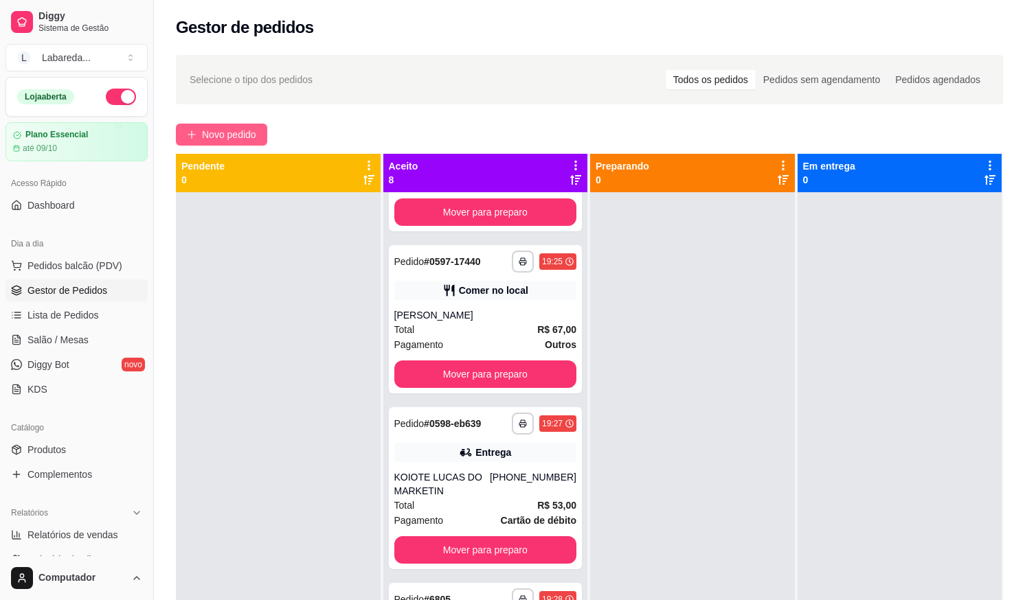
drag, startPoint x: 229, startPoint y: 113, endPoint x: 231, endPoint y: 124, distance: 11.2
click at [229, 116] on div "**********" at bounding box center [589, 409] width 871 height 724
click at [234, 133] on span "Novo pedido" at bounding box center [229, 134] width 54 height 15
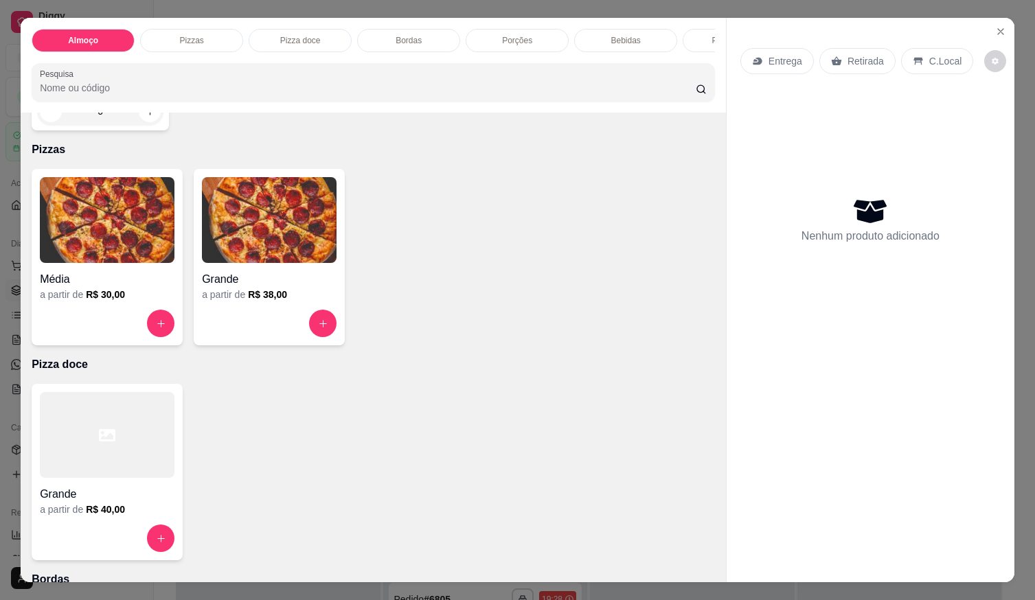
scroll to position [275, 0]
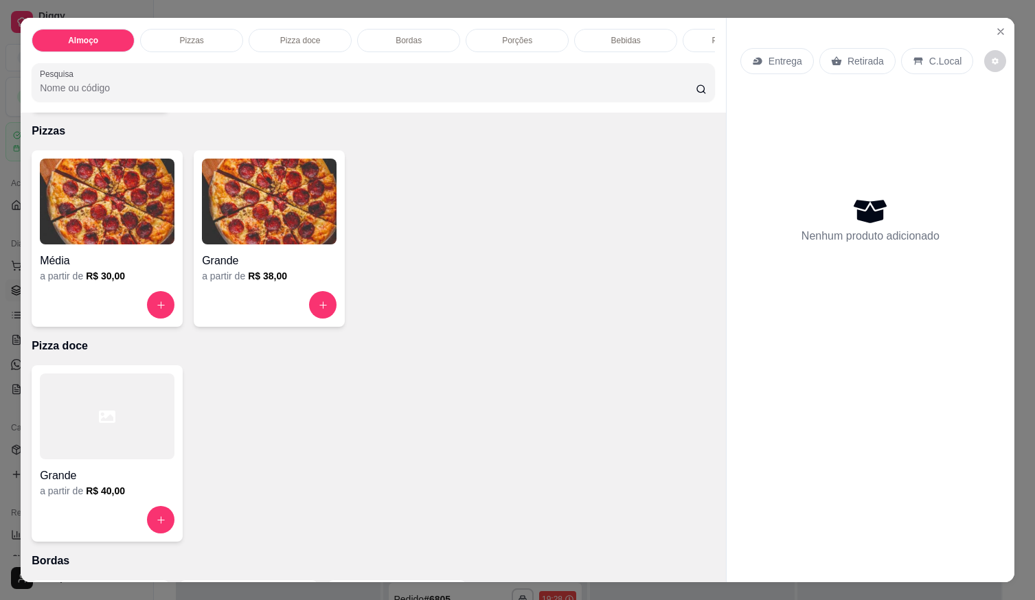
click at [256, 256] on div "Grande" at bounding box center [269, 257] width 135 height 25
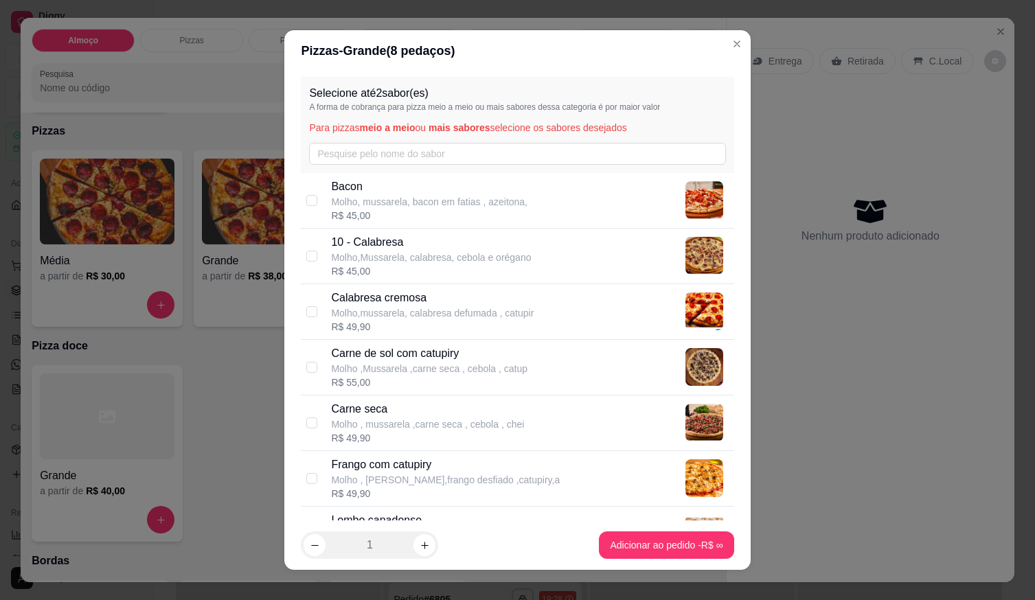
click at [385, 372] on p "Molho ,Mussarela ,carne seca , cebola , catup" at bounding box center [429, 369] width 196 height 14
click at [385, 371] on p "Molho ,Mussarela ,carne seca , cebola , catup" at bounding box center [429, 369] width 196 height 14
checkbox input "false"
click at [397, 471] on p "Frango com catupiry" at bounding box center [445, 465] width 229 height 16
checkbox input "true"
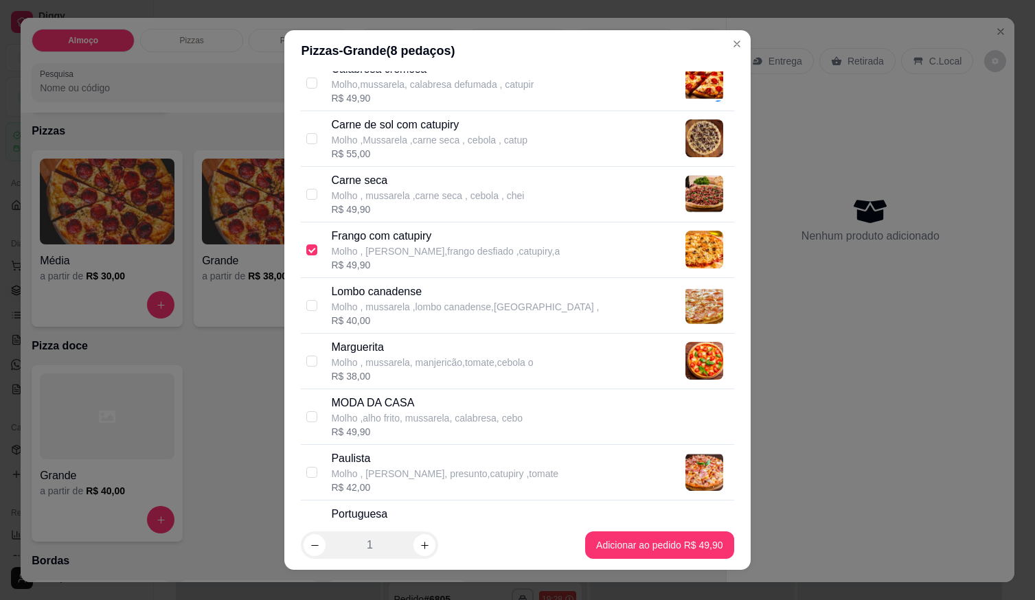
scroll to position [344, 0]
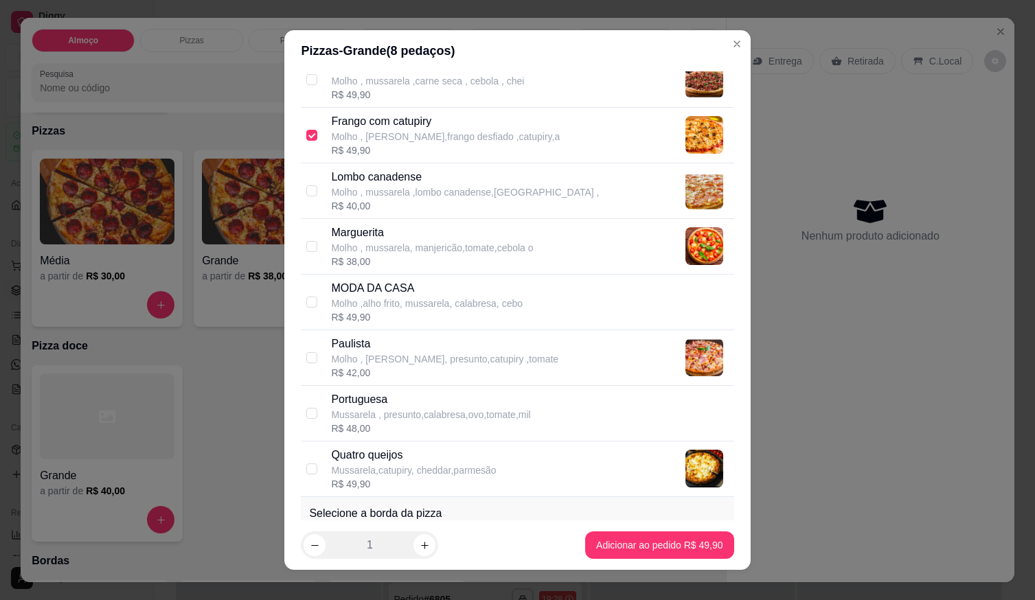
click at [363, 196] on p "Molho , mussarela ,lombo canadense,[GEOGRAPHIC_DATA] ," at bounding box center [465, 192] width 268 height 14
checkbox input "true"
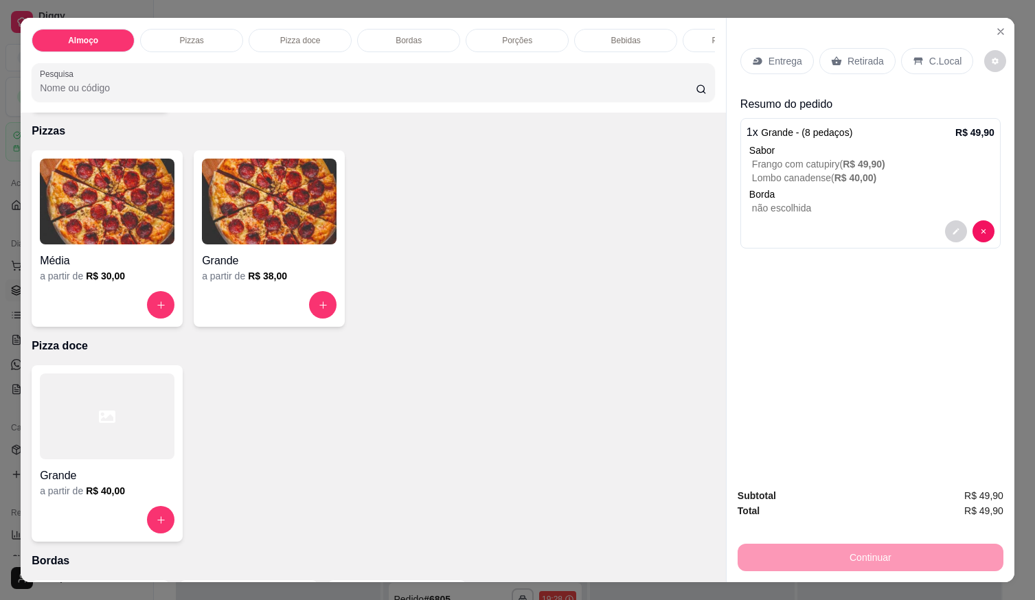
click at [763, 58] on div "Entrega" at bounding box center [778, 61] width 74 height 26
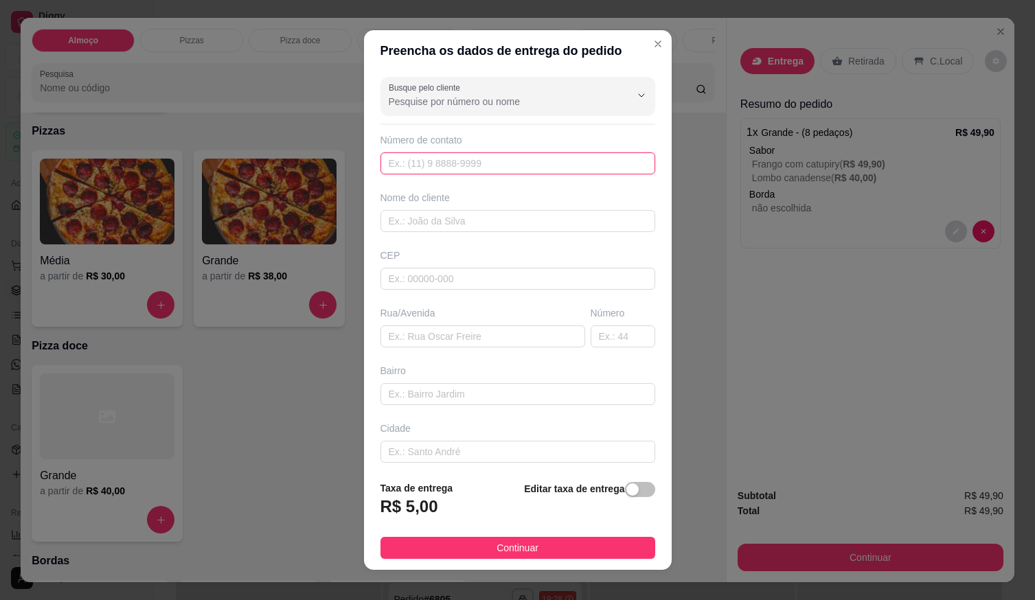
click at [471, 172] on input "text" at bounding box center [518, 164] width 275 height 22
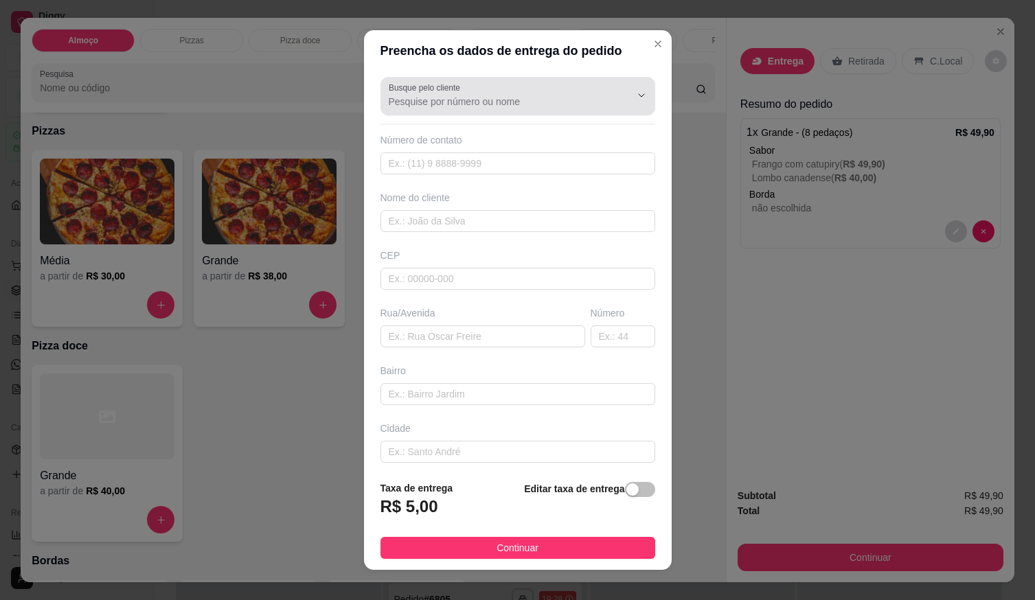
click at [436, 96] on input "Busque pelo cliente" at bounding box center [499, 102] width 220 height 14
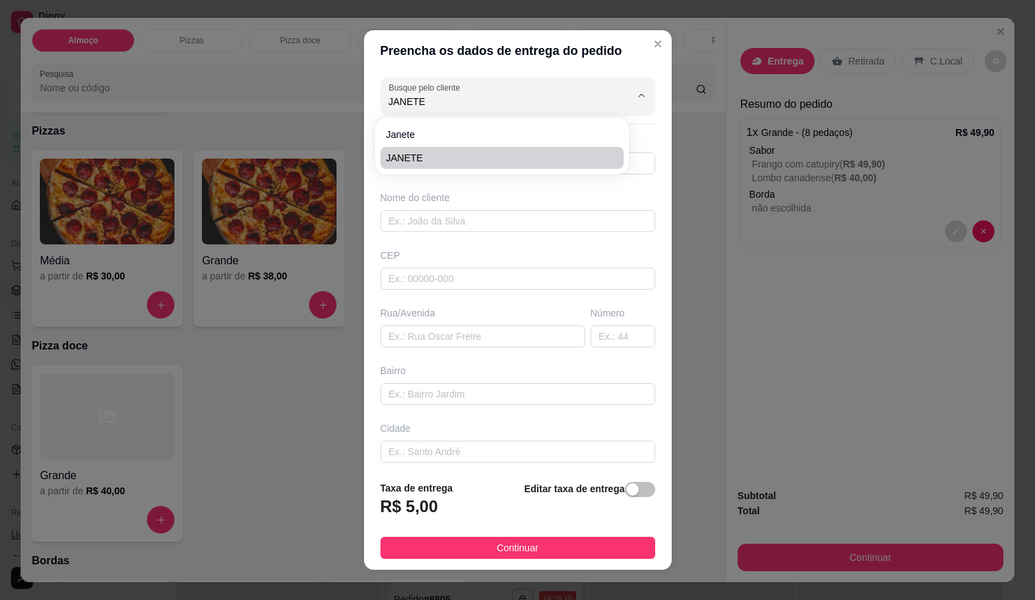
click at [455, 160] on span "JANETE" at bounding box center [495, 158] width 218 height 14
type input "JANETE"
type input "61998394519"
type input "JANETE"
type input "LOCALIZAÇÃO"
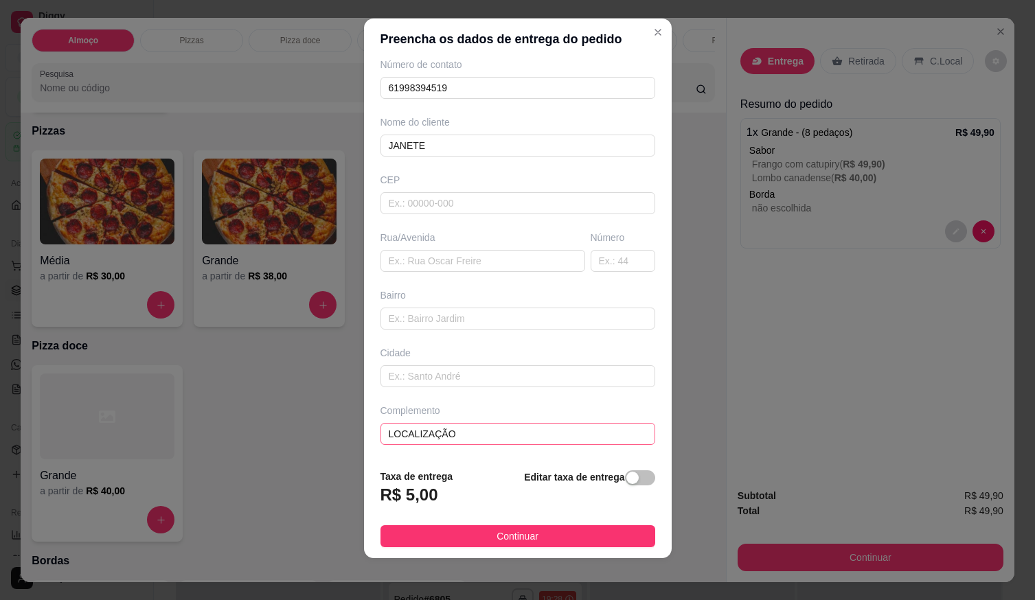
scroll to position [14, 0]
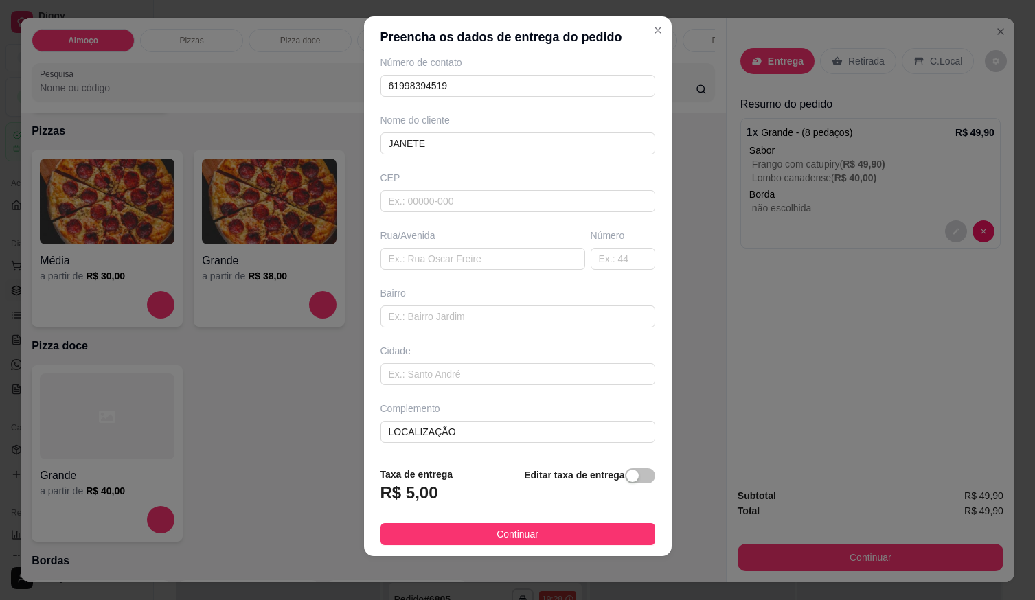
type input "JANETE"
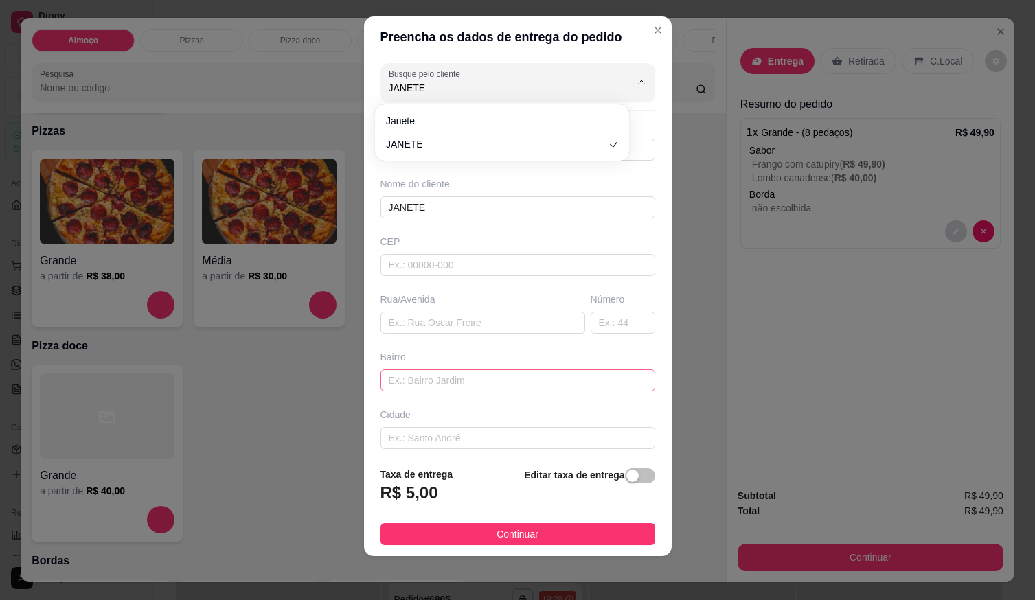
click at [392, 378] on input "text" at bounding box center [518, 381] width 275 height 22
paste input "[STREET_ADDRESS] setor sul Portão azul enfrente ao quebra molas perto do assado…"
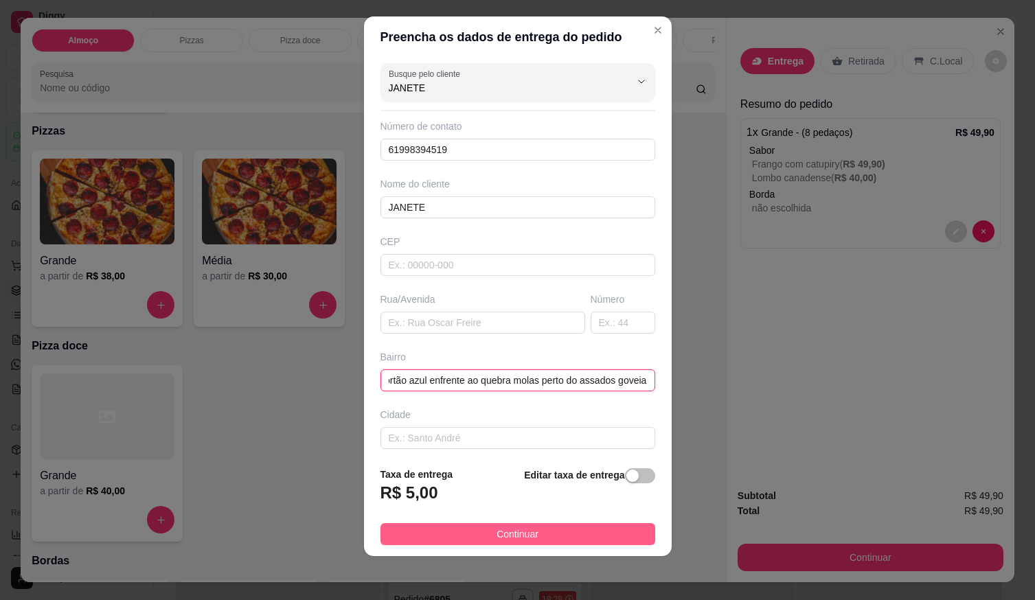
type input "[STREET_ADDRESS] setor sul Portão azul enfrente ao quebra molas perto do assado…"
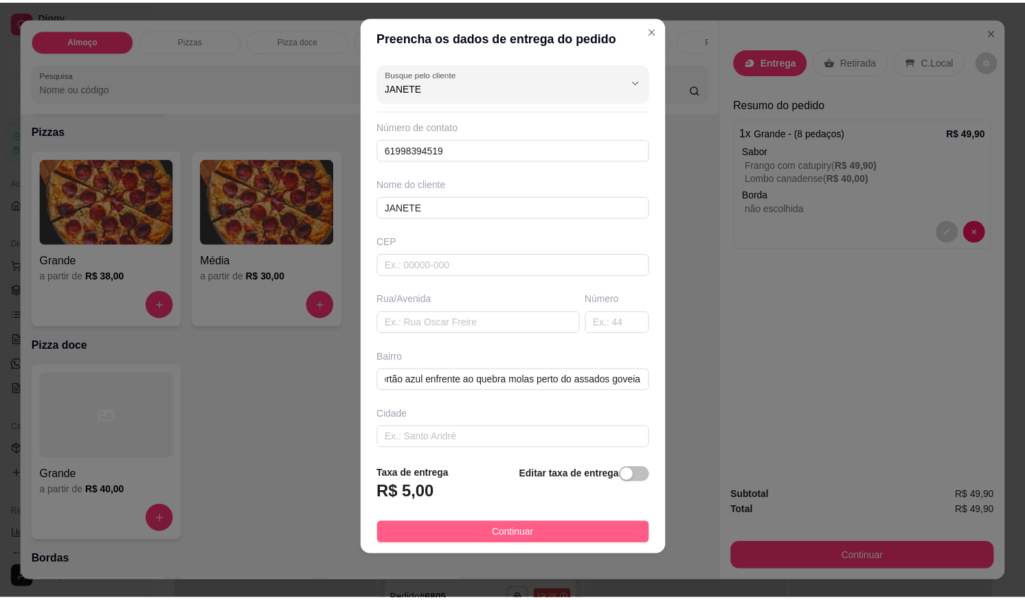
scroll to position [0, 0]
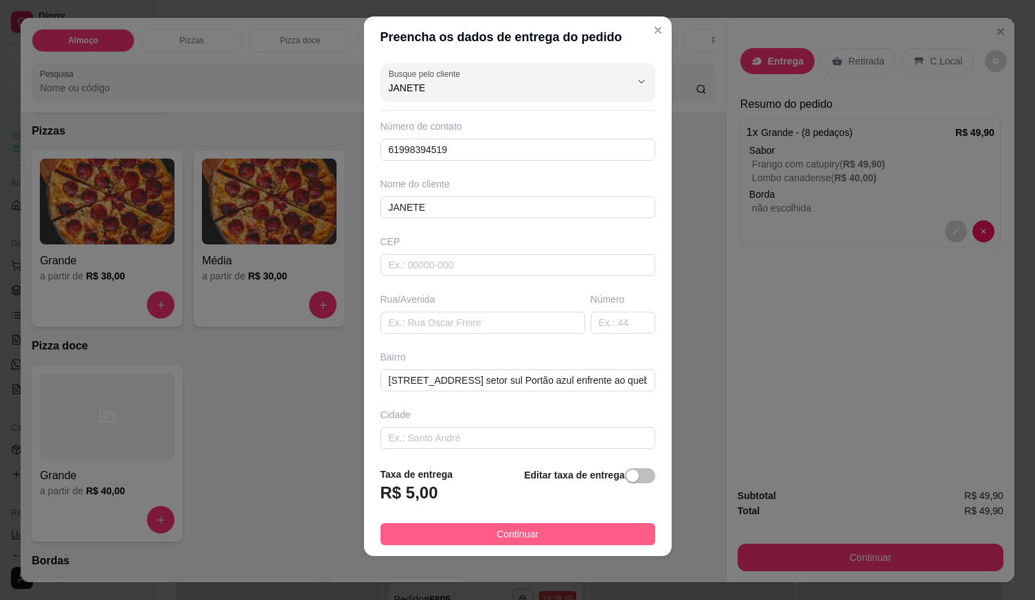
click at [493, 524] on button "Continuar" at bounding box center [518, 535] width 275 height 22
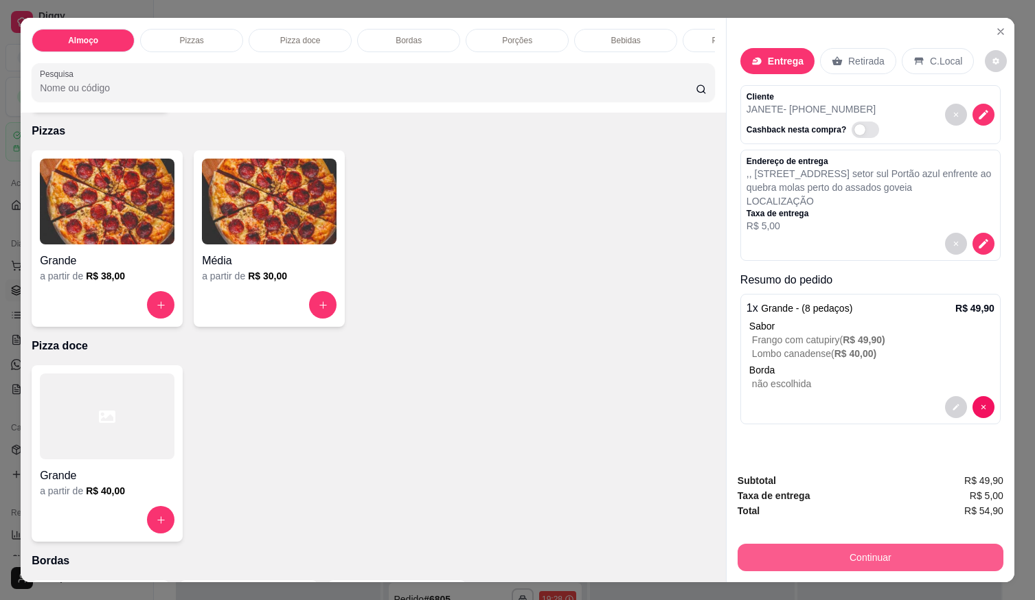
click at [762, 556] on button "Continuar" at bounding box center [871, 557] width 266 height 27
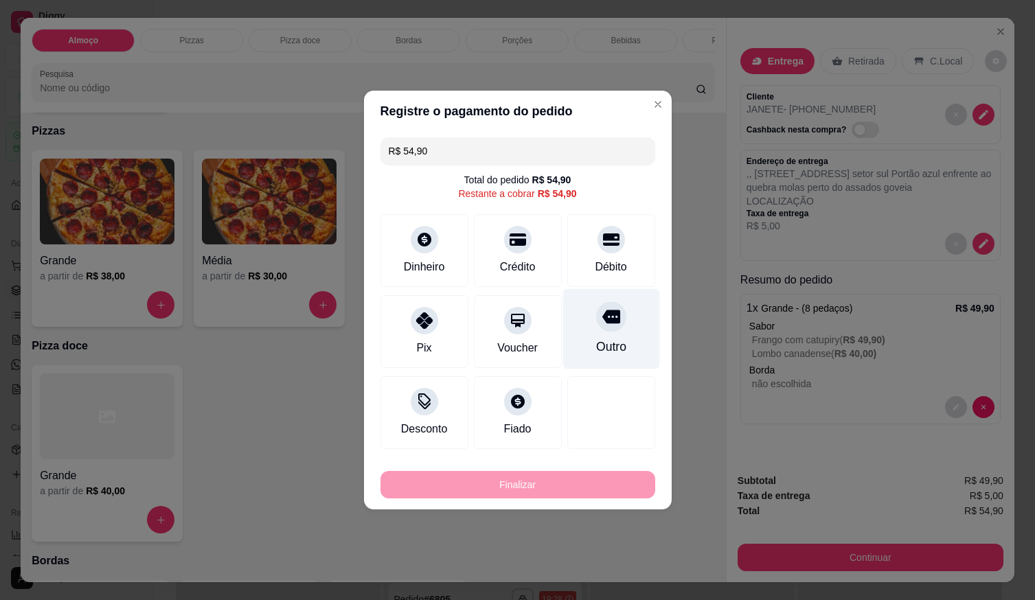
click at [603, 269] on div "Débito" at bounding box center [611, 267] width 32 height 16
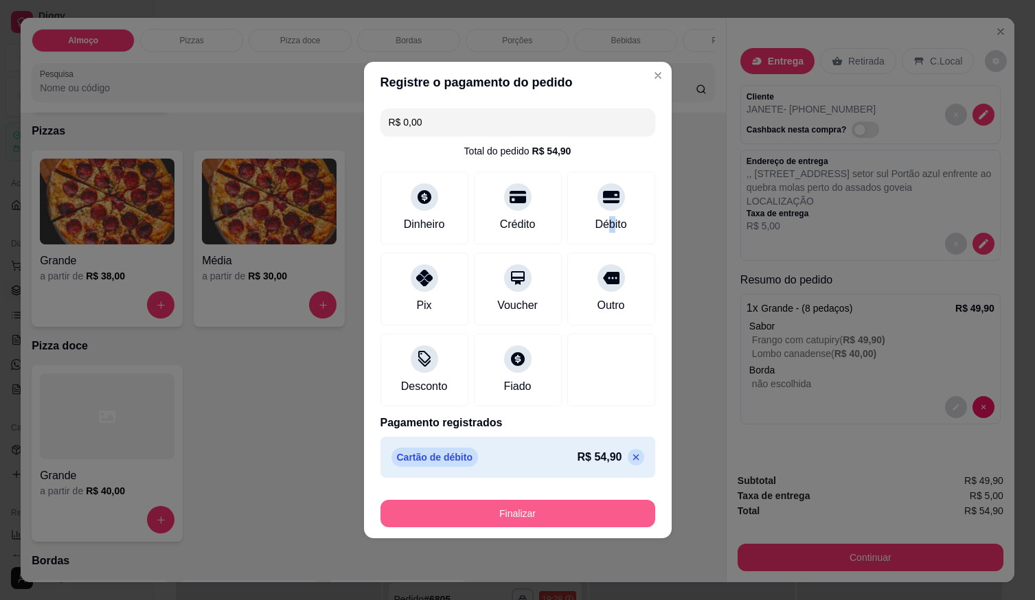
click at [581, 524] on button "Finalizar" at bounding box center [518, 513] width 275 height 27
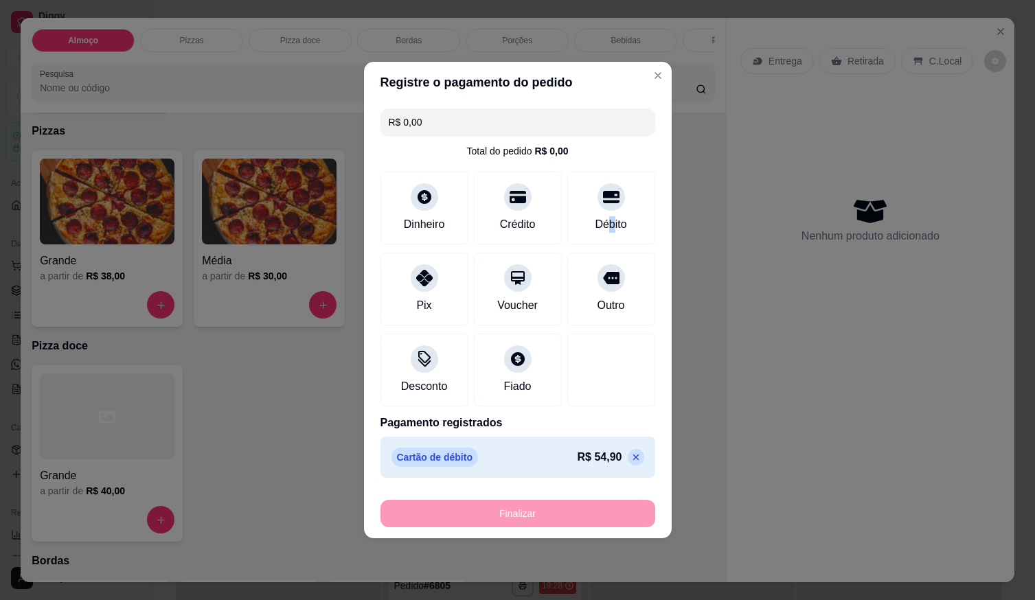
type input "-R$ 54,90"
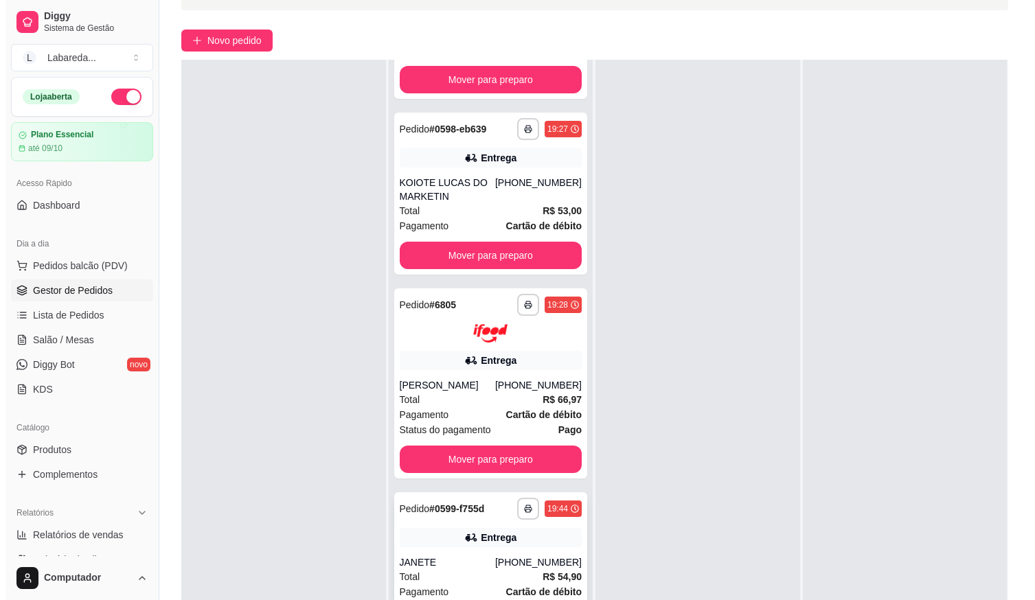
scroll to position [210, 0]
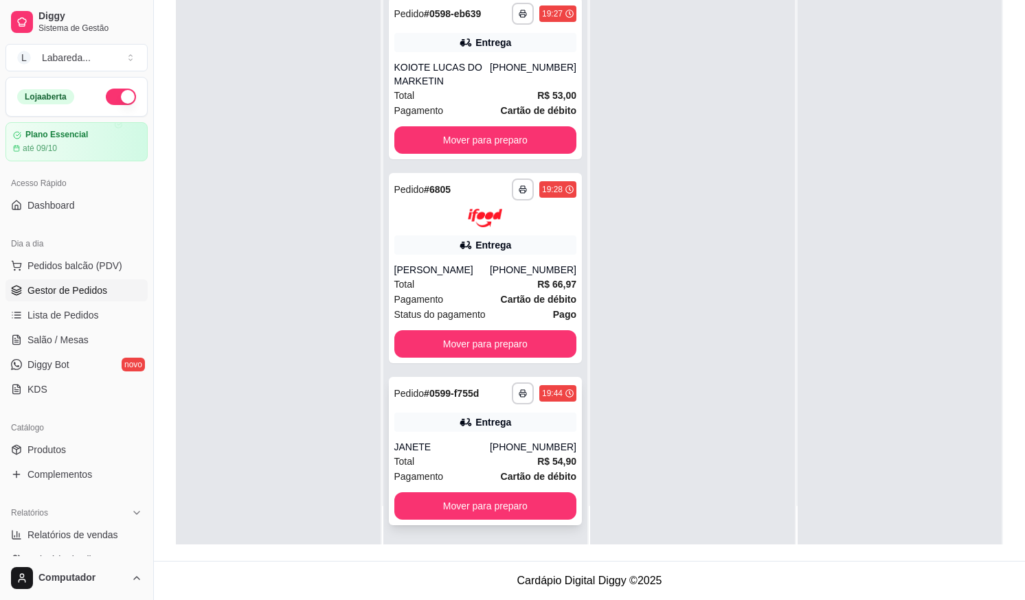
click at [501, 471] on strong "Cartão de débito" at bounding box center [539, 476] width 76 height 11
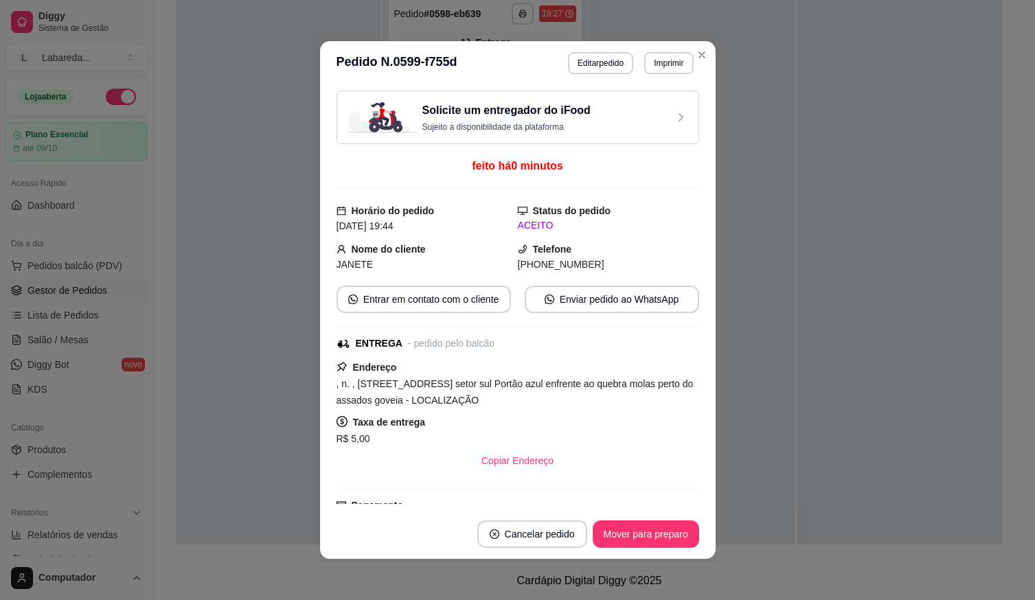
click at [593, 75] on header "**********" at bounding box center [518, 63] width 396 height 44
click at [591, 66] on button "Editar pedido" at bounding box center [600, 63] width 65 height 22
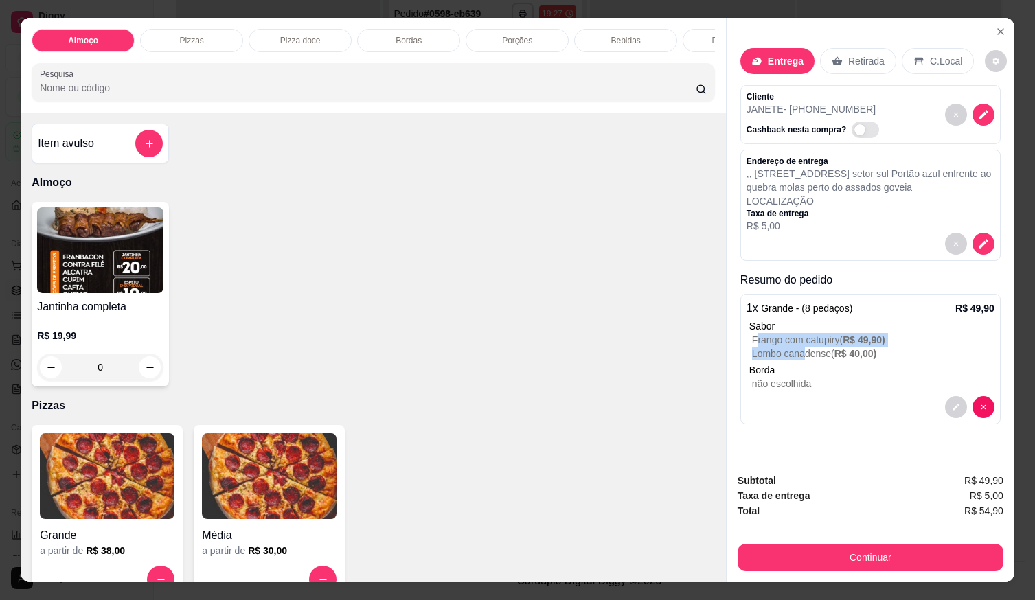
drag, startPoint x: 750, startPoint y: 329, endPoint x: 798, endPoint y: 337, distance: 49.5
click at [798, 337] on p "Frango com catupiry ( R$ 49,90 )" at bounding box center [873, 340] width 243 height 14
click at [752, 338] on p "Frango com catupiry ( R$ 49,90 )" at bounding box center [873, 340] width 243 height 14
drag, startPoint x: 825, startPoint y: 350, endPoint x: 744, endPoint y: 332, distance: 83.0
click at [750, 332] on div "Sabor Frango com catupiry ( R$ 49,90 ) Lombo canadense ( R$ 40,00 )" at bounding box center [872, 339] width 245 height 41
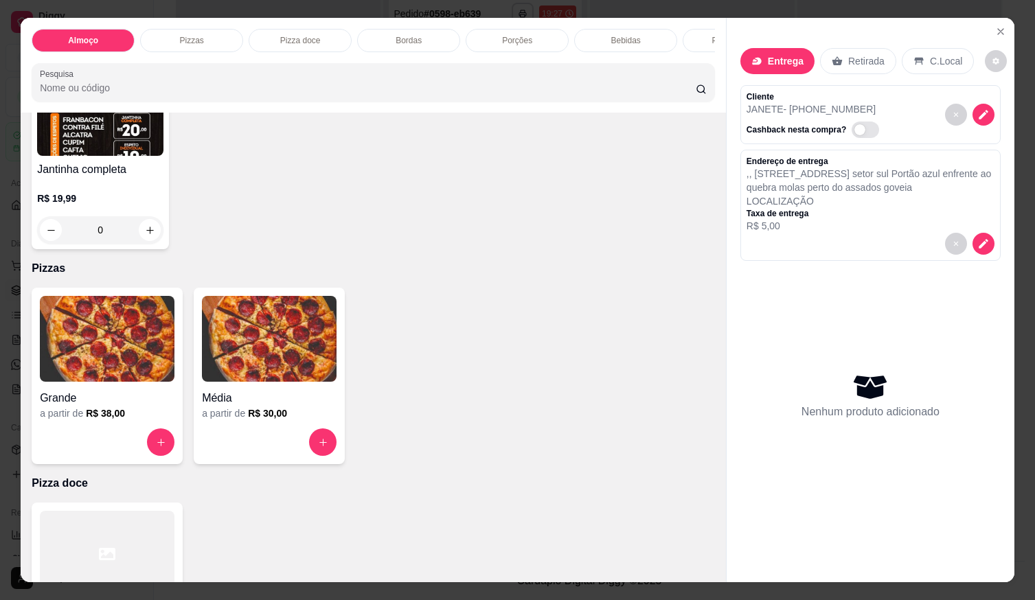
scroll to position [0, 0]
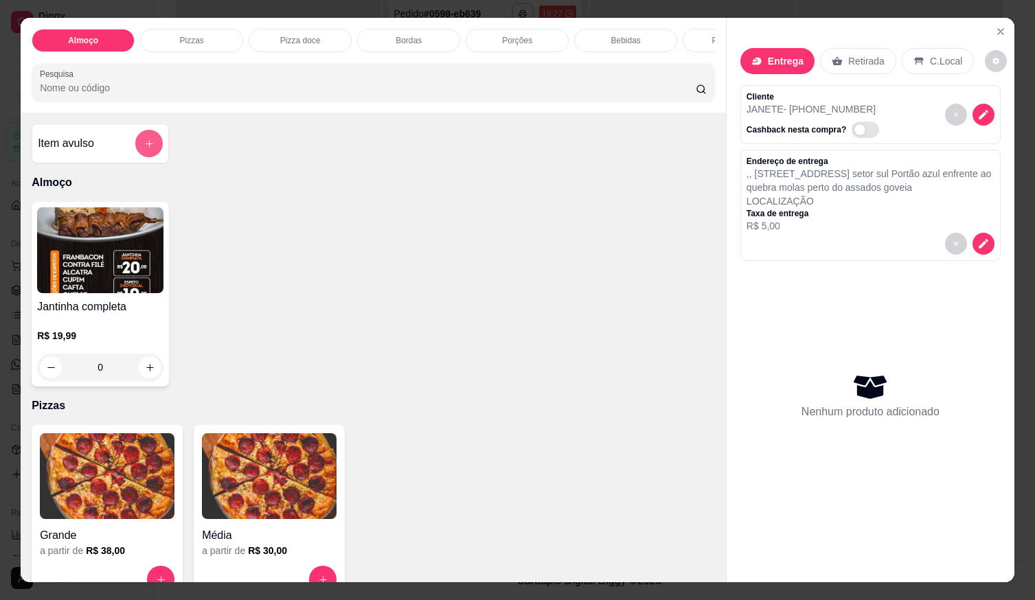
click at [153, 155] on button "add-separate-item" at bounding box center [148, 143] width 27 height 27
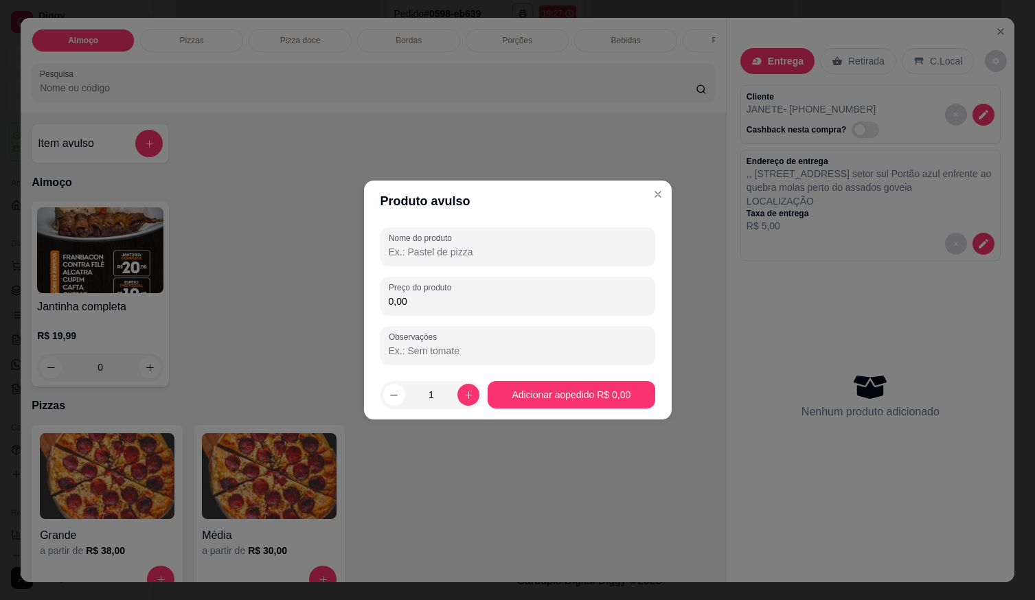
drag, startPoint x: 566, startPoint y: 268, endPoint x: 562, endPoint y: 262, distance: 7.4
click at [565, 267] on div "Nome do produto Preço do produto 0,00 Observações" at bounding box center [518, 295] width 275 height 137
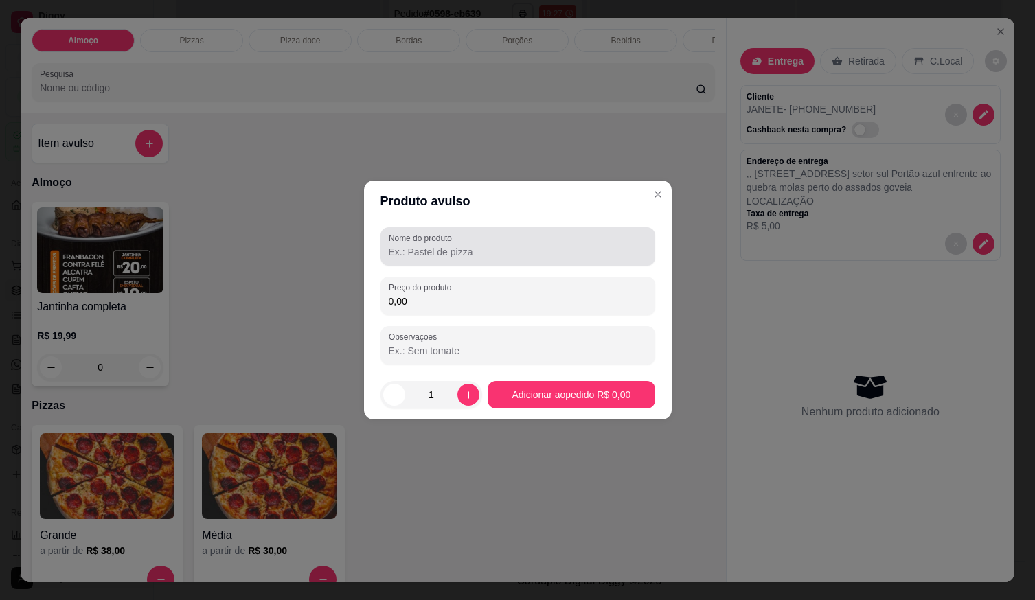
click at [562, 260] on div "Nome do produto" at bounding box center [518, 246] width 275 height 38
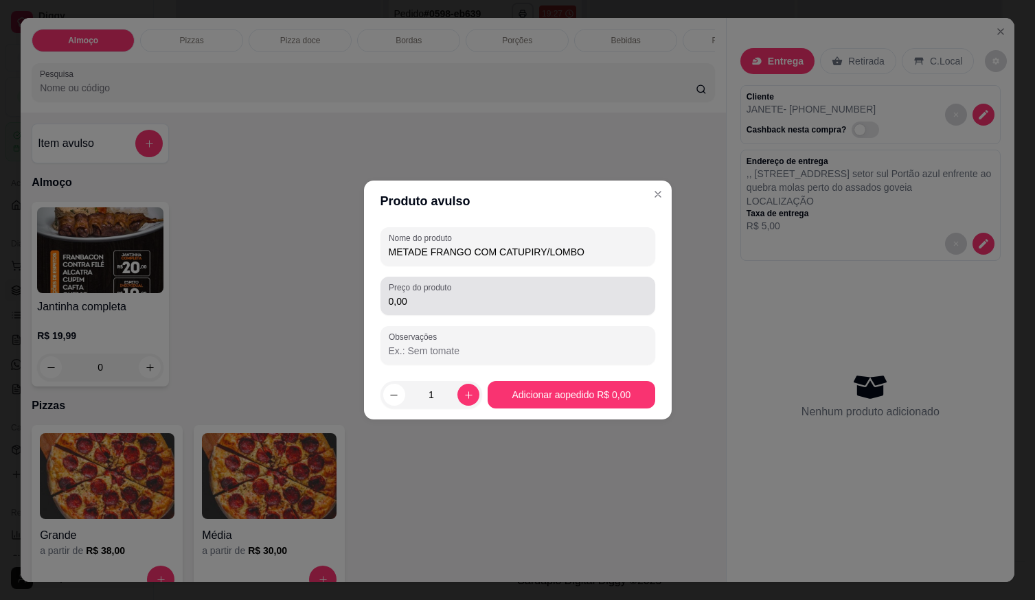
type input "METADE FRANGO COM CATUPIRY/LOMBO"
click at [434, 291] on label "Preço do produto" at bounding box center [422, 288] width 67 height 12
click at [434, 295] on input "0,00" at bounding box center [518, 302] width 258 height 14
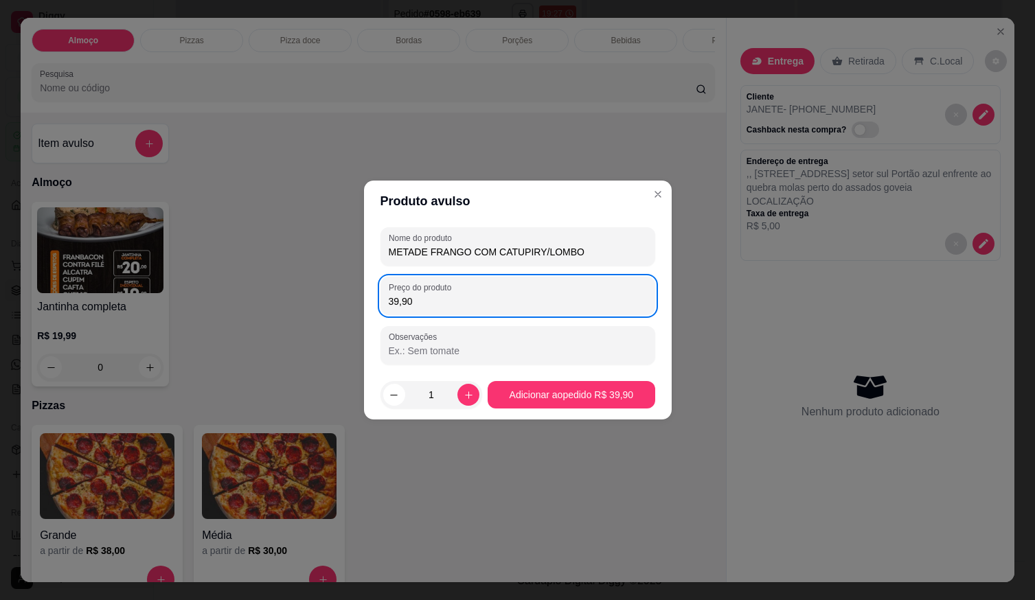
type input "39,90"
click at [531, 380] on footer "1 Adicionar ao pedido R$ 39,90" at bounding box center [518, 394] width 308 height 49
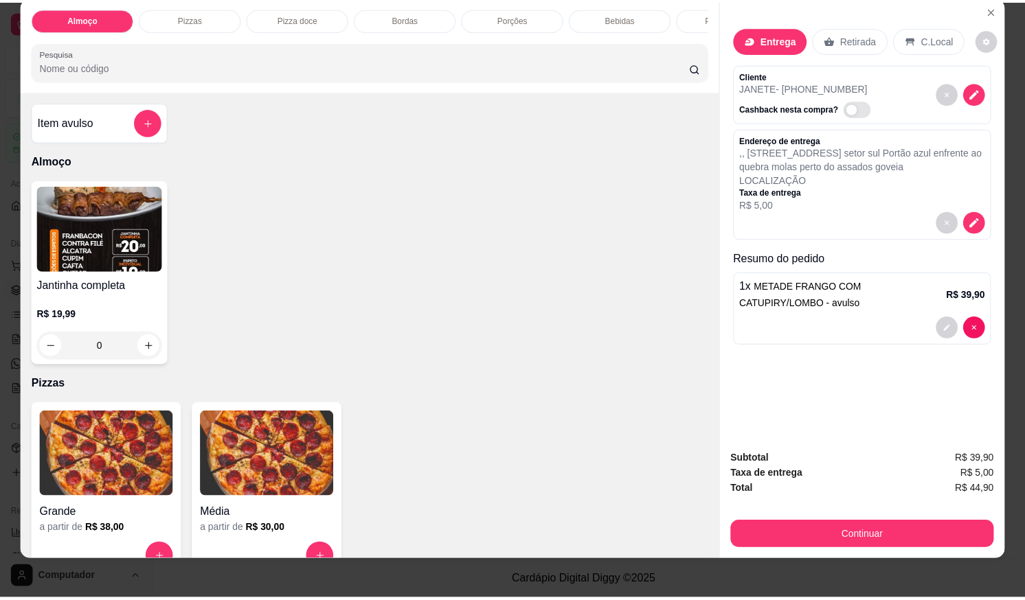
scroll to position [31, 0]
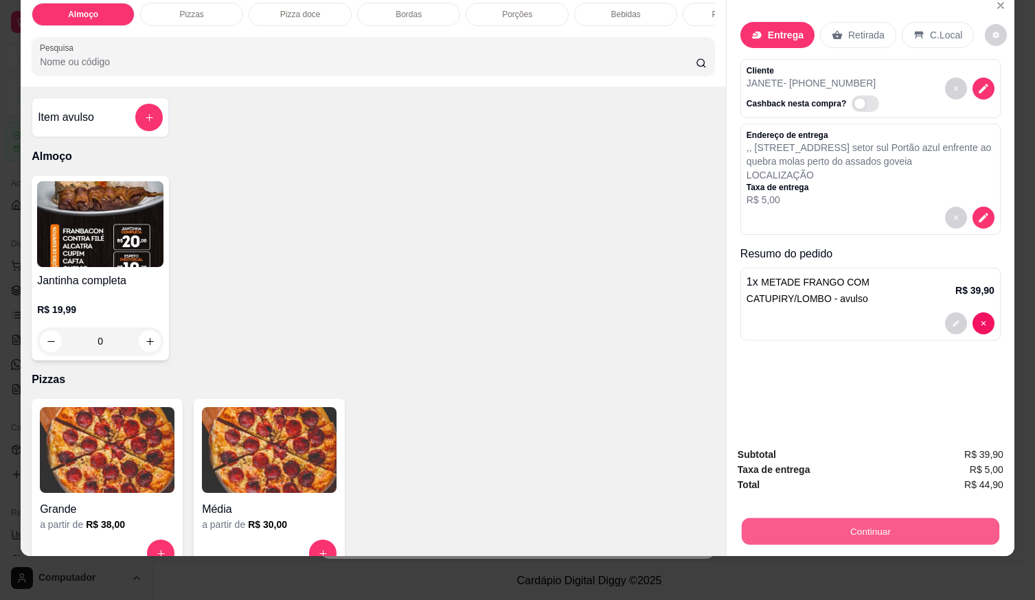
click at [910, 526] on button "Continuar" at bounding box center [871, 531] width 258 height 27
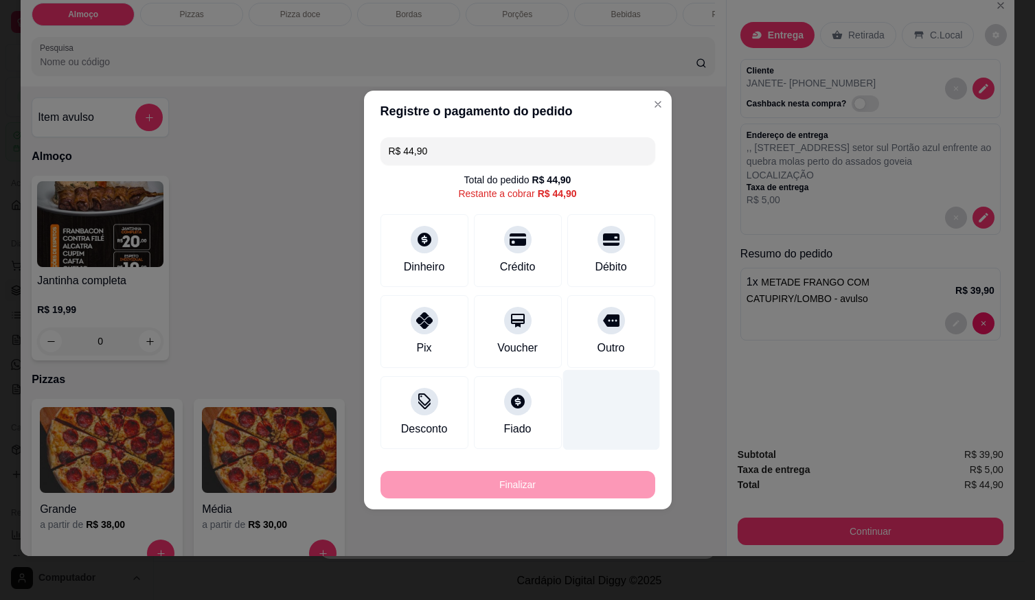
drag, startPoint x: 606, startPoint y: 251, endPoint x: 598, endPoint y: 402, distance: 150.7
click at [605, 254] on div "Débito" at bounding box center [611, 250] width 88 height 73
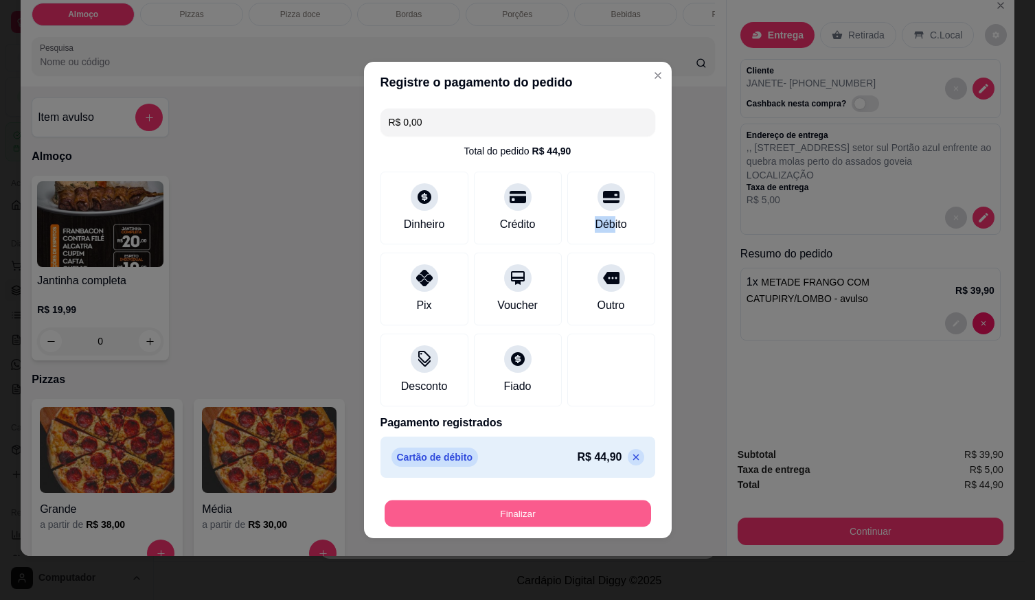
click at [543, 510] on button "Finalizar" at bounding box center [518, 514] width 267 height 27
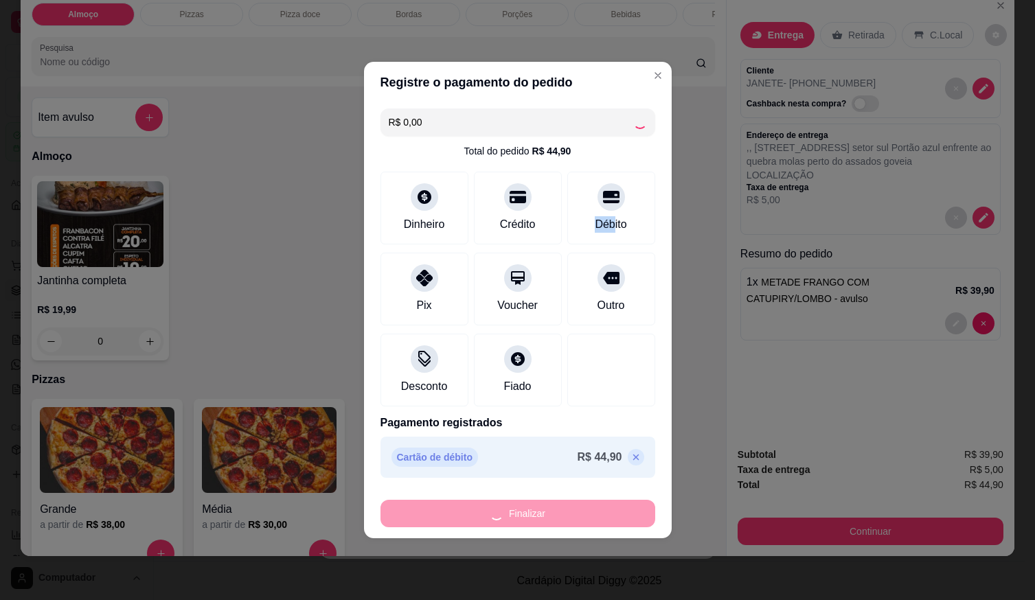
type input "-R$ 44,90"
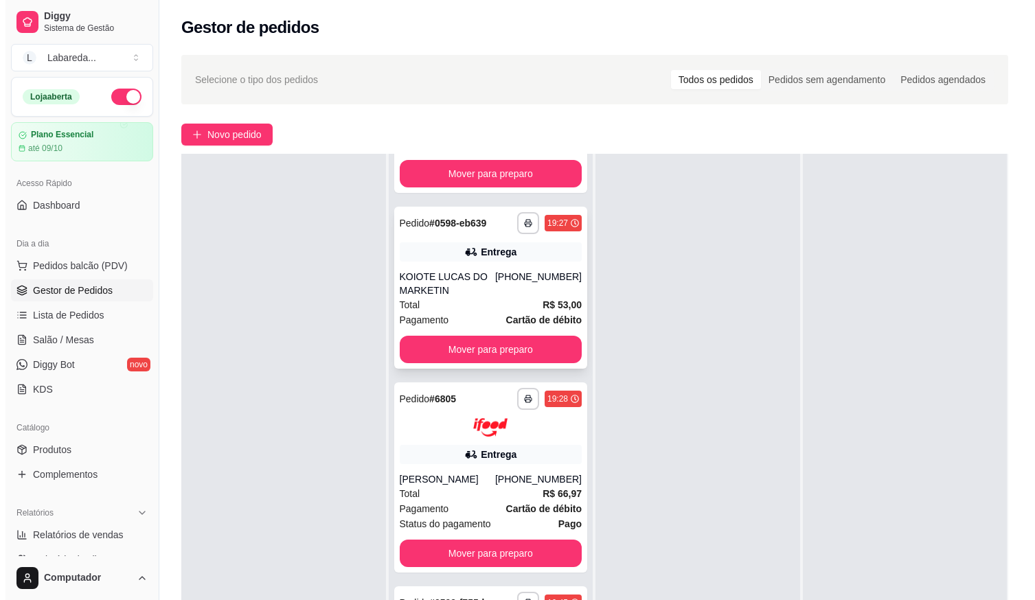
scroll to position [780, 0]
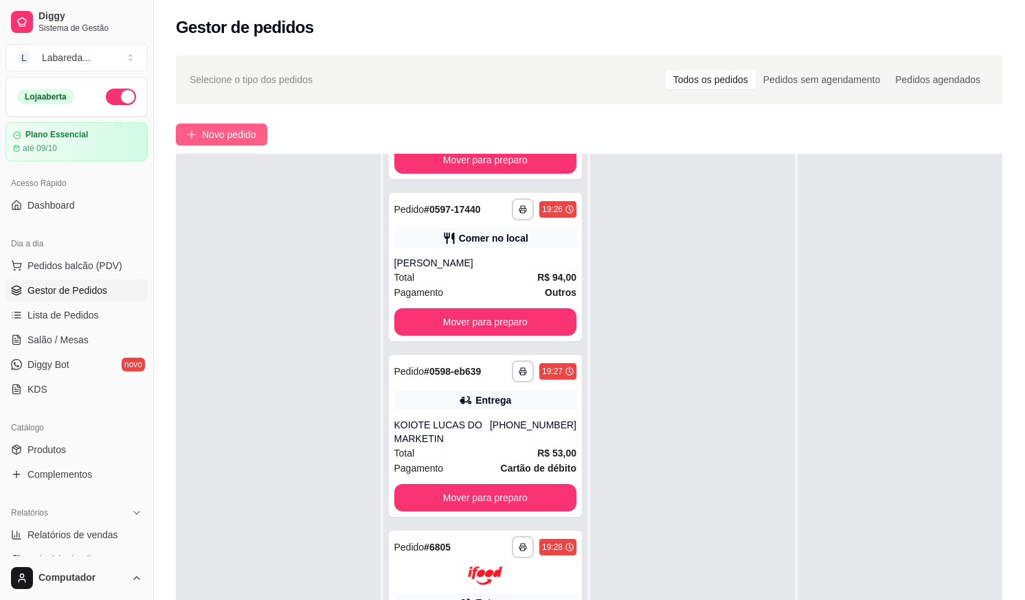
click at [256, 134] on span "Novo pedido" at bounding box center [229, 134] width 54 height 15
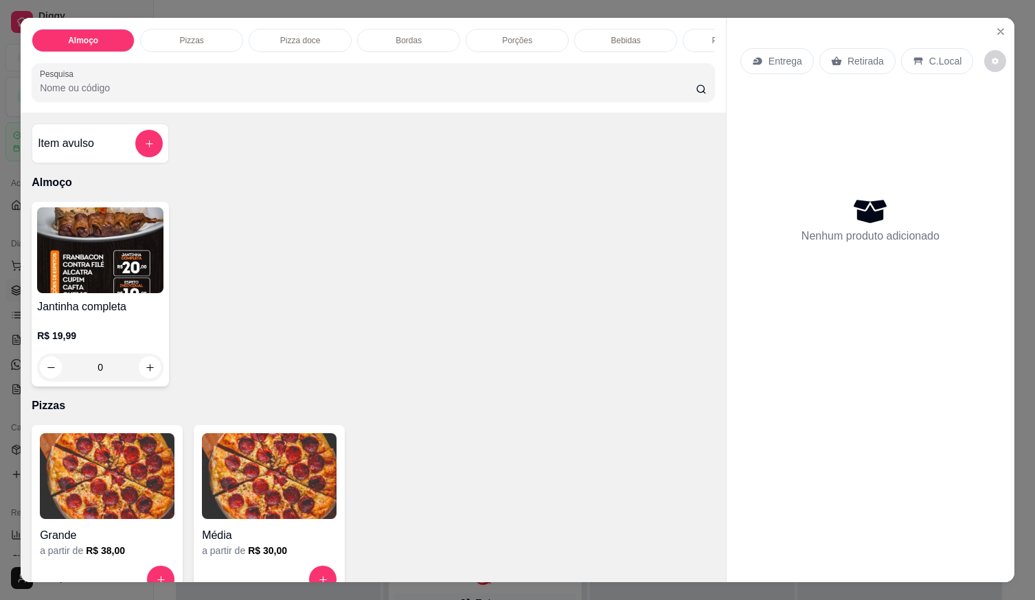
scroll to position [69, 0]
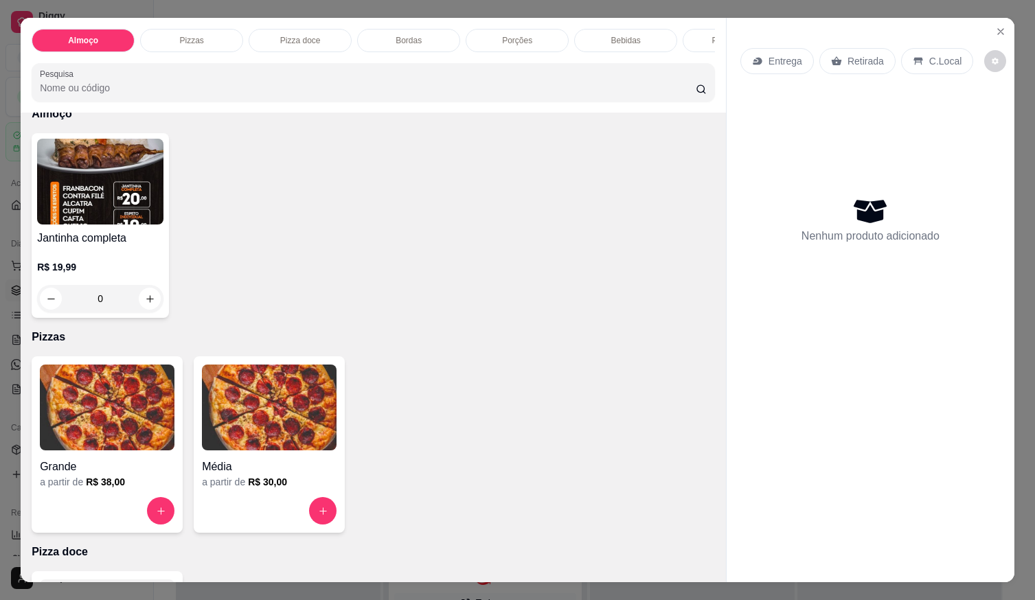
click at [169, 451] on img at bounding box center [107, 408] width 135 height 86
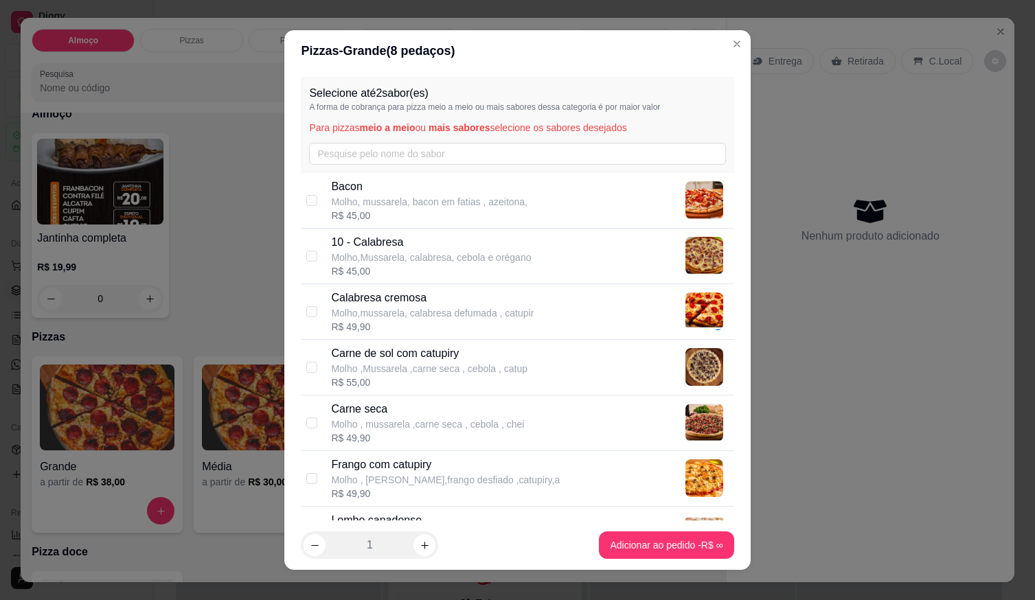
drag, startPoint x: 383, startPoint y: 304, endPoint x: 393, endPoint y: 319, distance: 18.5
click at [385, 305] on p "Calabresa cremosa" at bounding box center [432, 298] width 203 height 16
checkbox input "true"
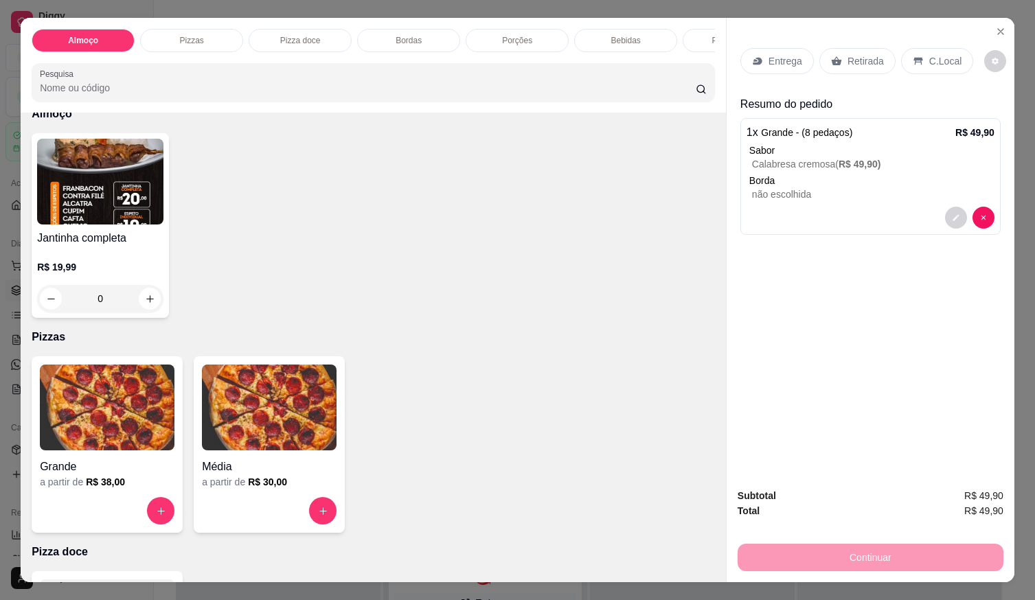
click at [848, 54] on p "Retirada" at bounding box center [866, 61] width 36 height 14
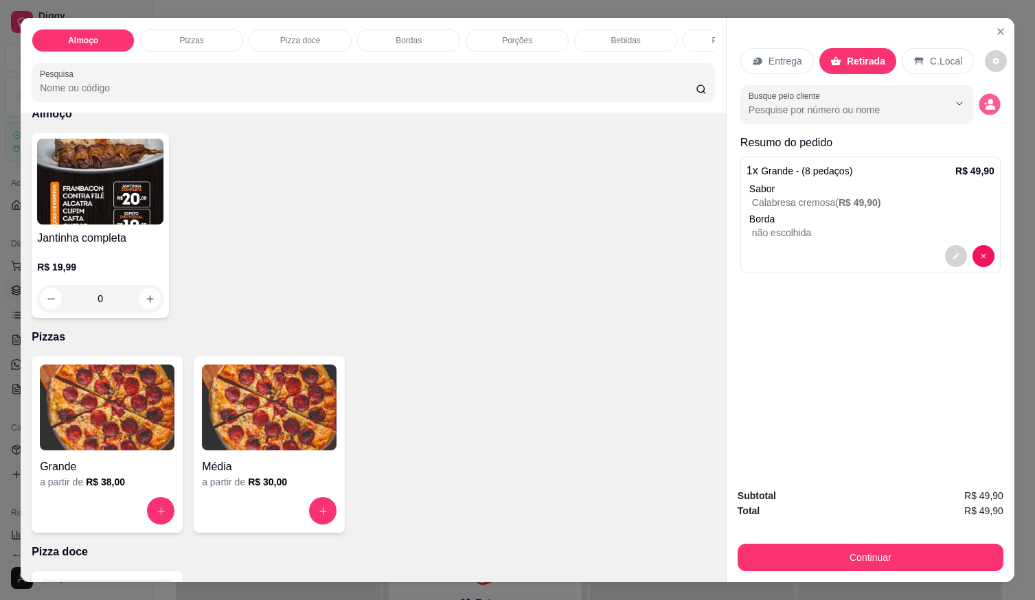
click at [986, 105] on icon "decrease-product-quantity" at bounding box center [991, 107] width 10 height 5
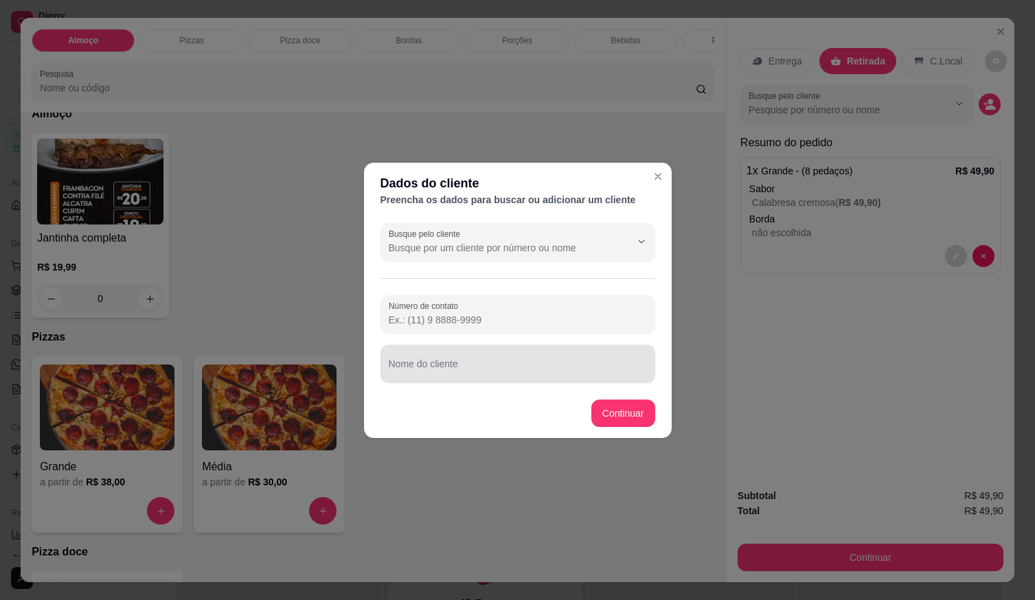
click at [572, 369] on input "Nome do cliente" at bounding box center [518, 370] width 258 height 14
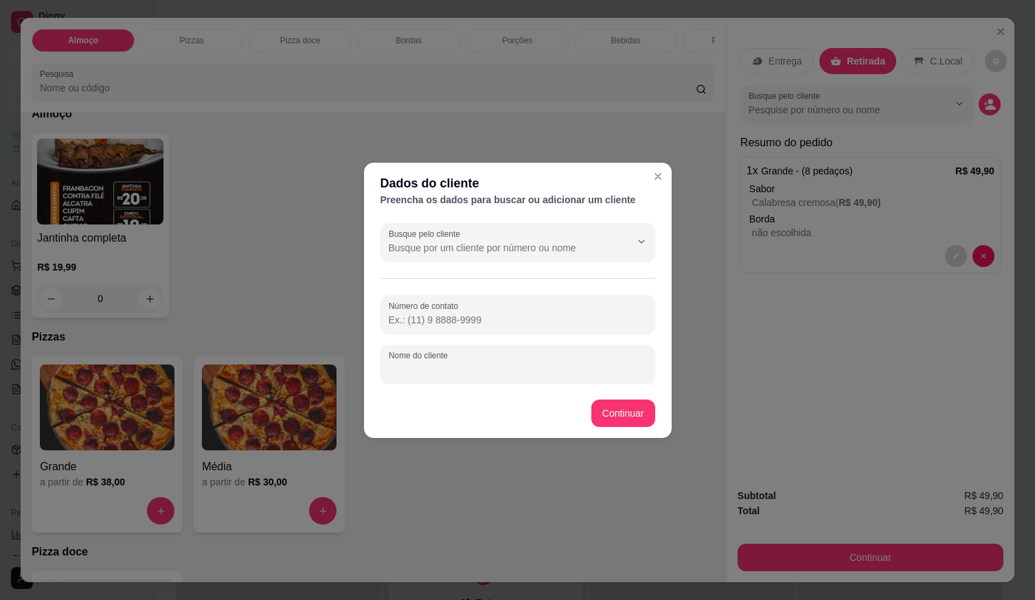
click at [446, 383] on div "Busque pelo cliente Número de contato Nome do cliente" at bounding box center [518, 303] width 308 height 171
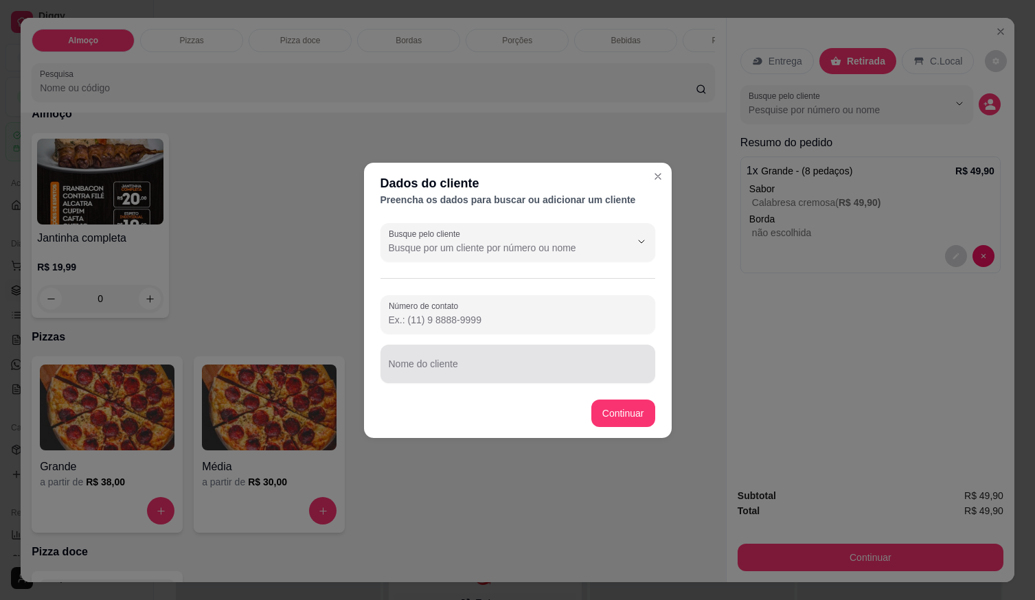
click at [524, 378] on div "Nome do cliente" at bounding box center [518, 364] width 275 height 38
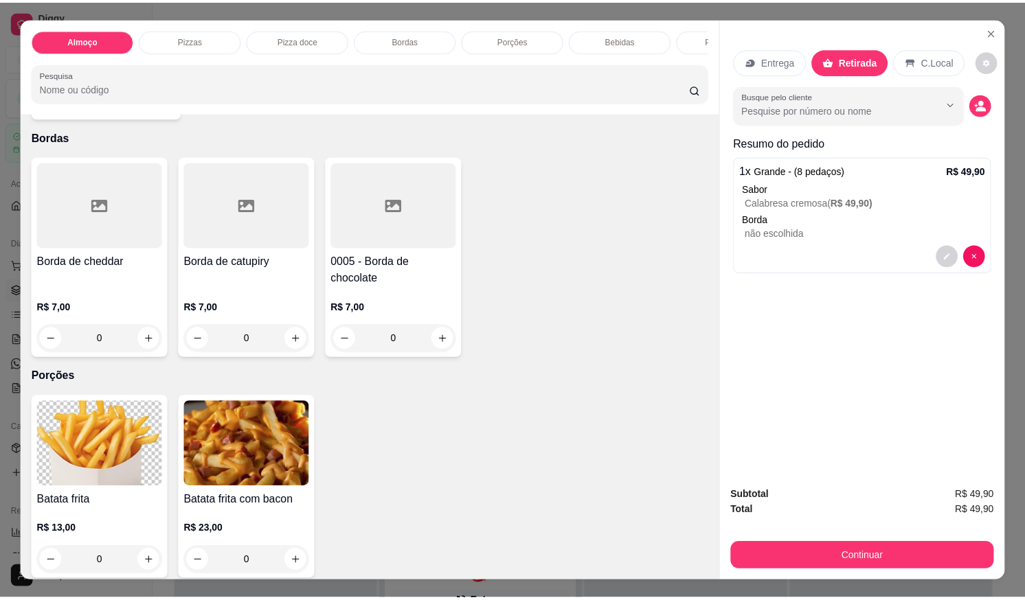
scroll to position [687, 0]
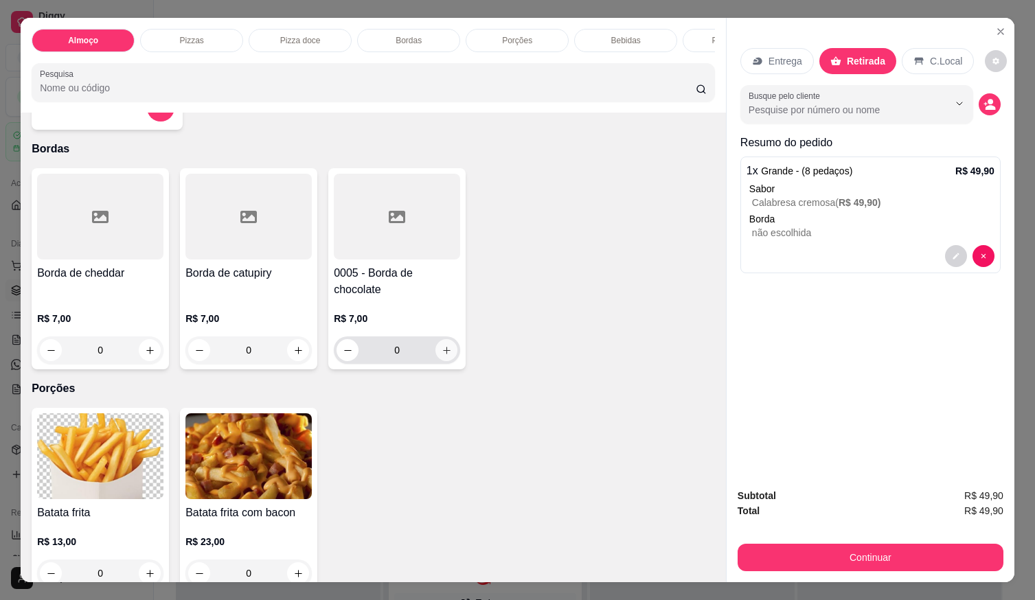
click at [443, 351] on icon "increase-product-quantity" at bounding box center [447, 351] width 10 height 10
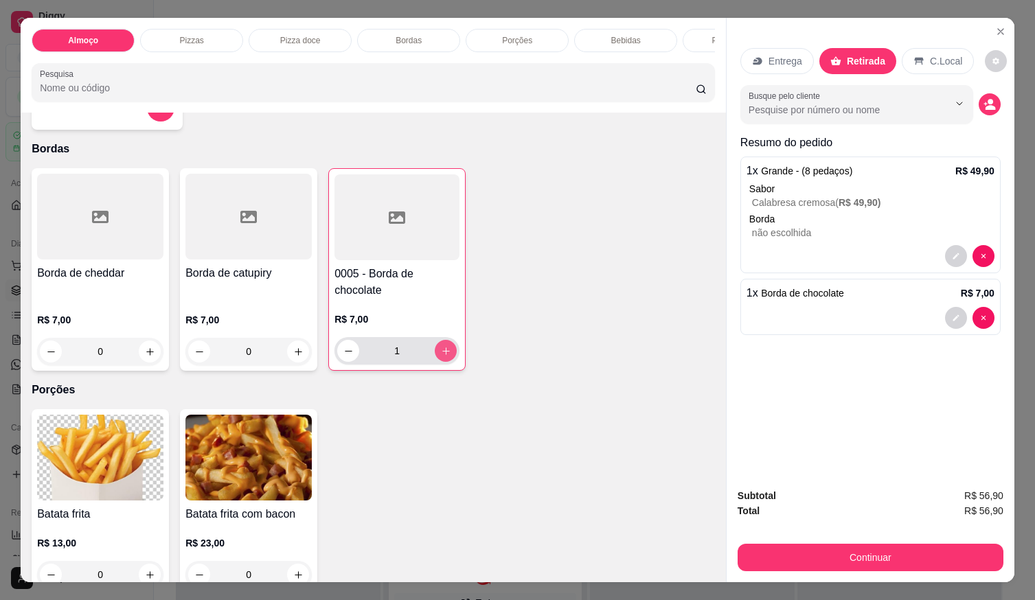
type input "1"
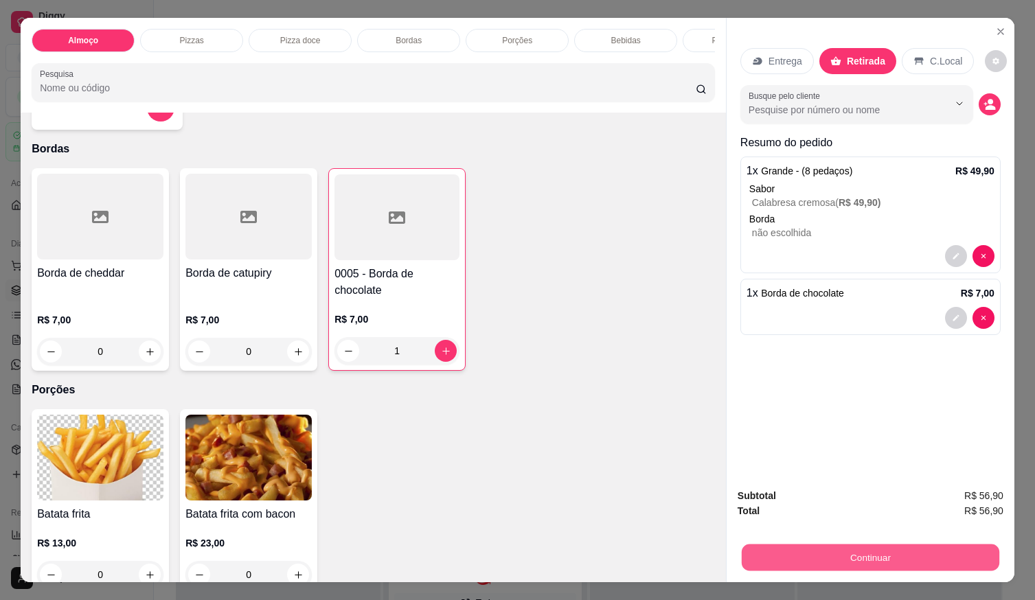
click at [822, 557] on button "Continuar" at bounding box center [871, 557] width 258 height 27
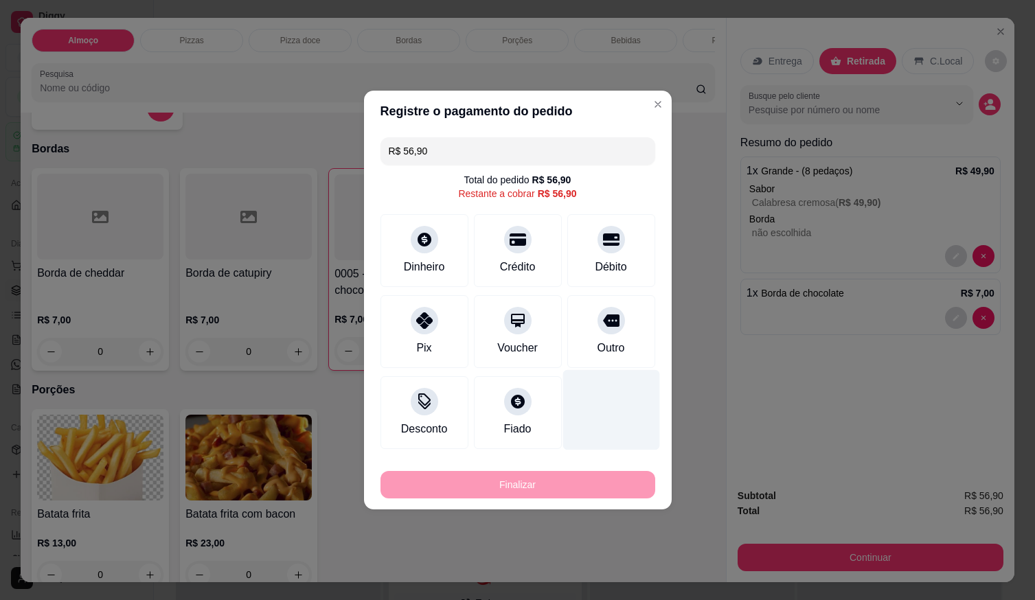
drag, startPoint x: 607, startPoint y: 256, endPoint x: 562, endPoint y: 372, distance: 124.6
click at [607, 256] on div "Débito" at bounding box center [611, 250] width 88 height 73
type input "R$ 0,00"
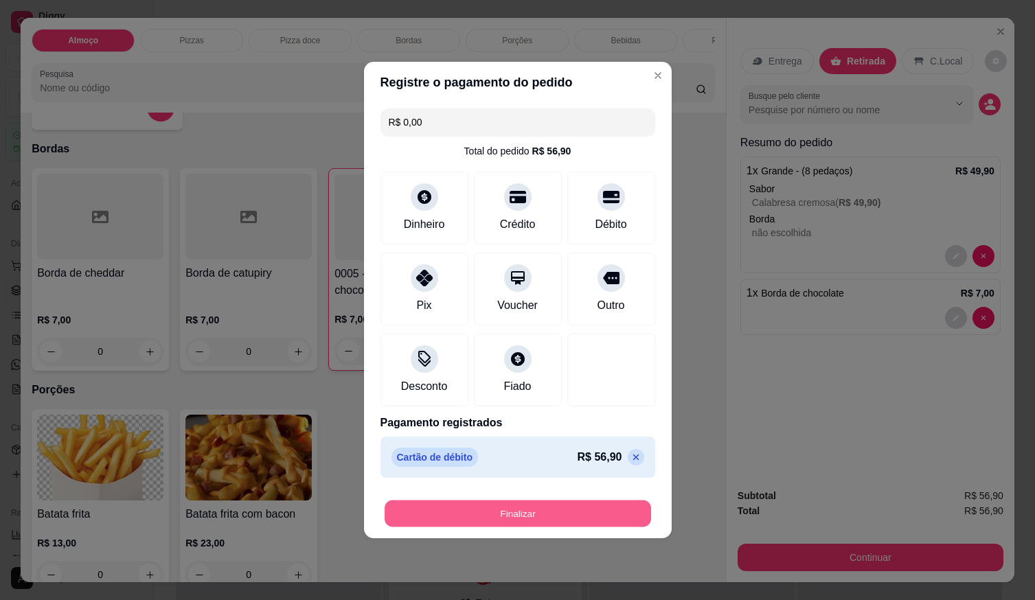
click at [573, 507] on button "Finalizar" at bounding box center [518, 514] width 267 height 27
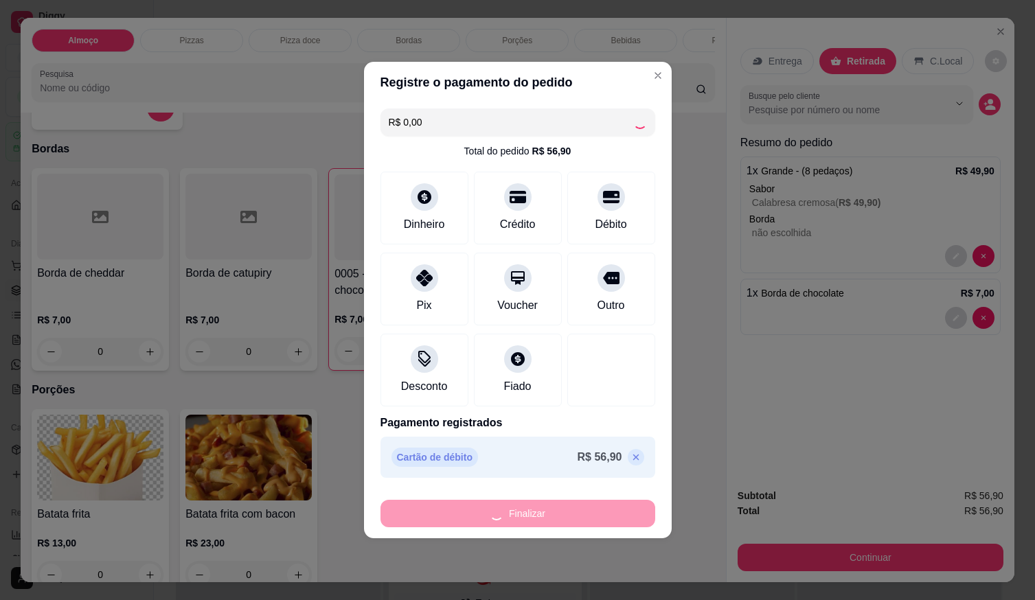
type input "0"
type input "-R$ 56,90"
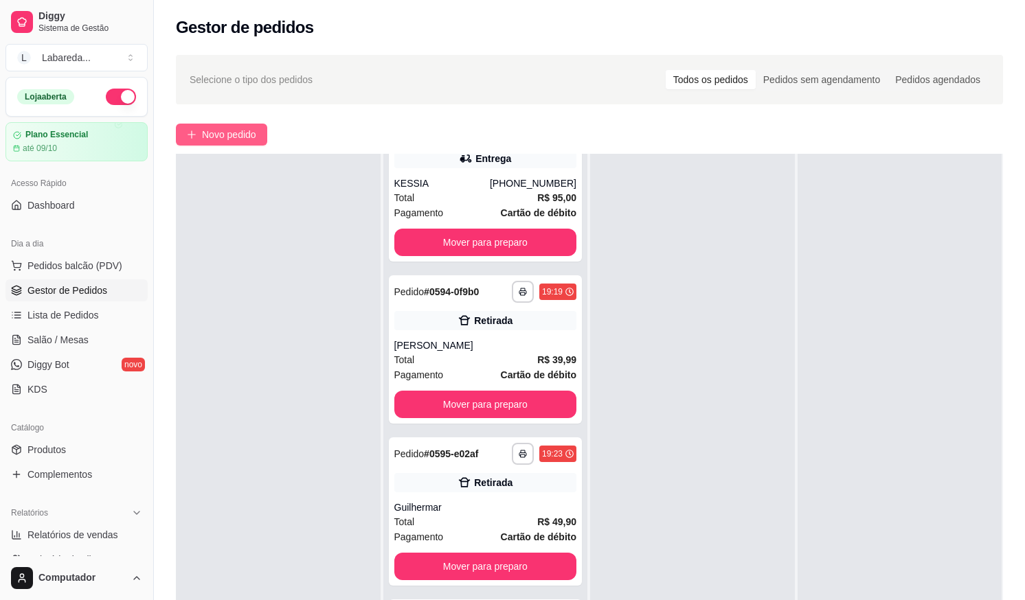
click at [236, 126] on button "Novo pedido" at bounding box center [221, 135] width 91 height 22
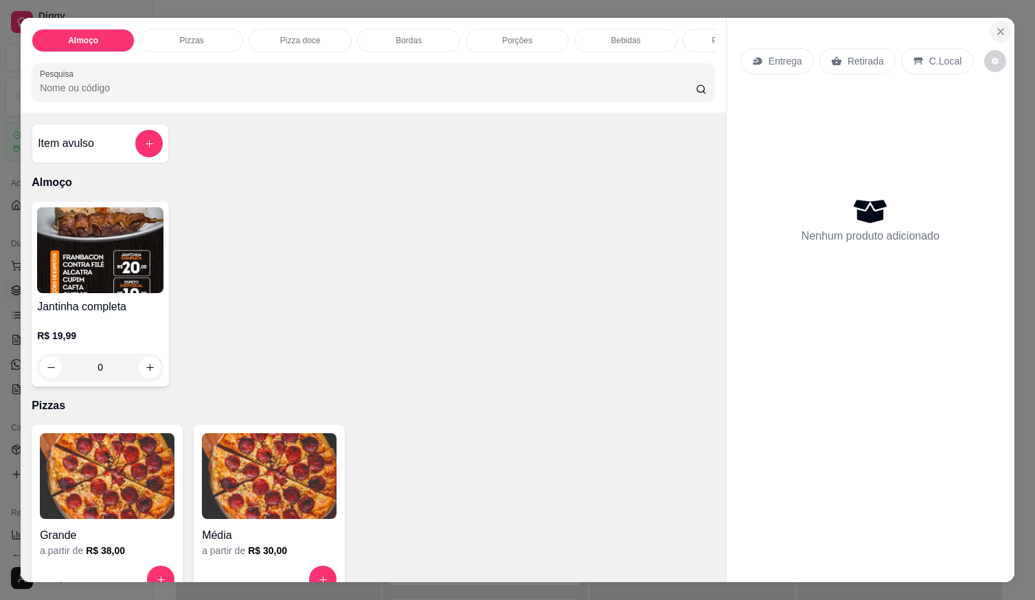
click at [998, 21] on button "Close" at bounding box center [1001, 32] width 22 height 22
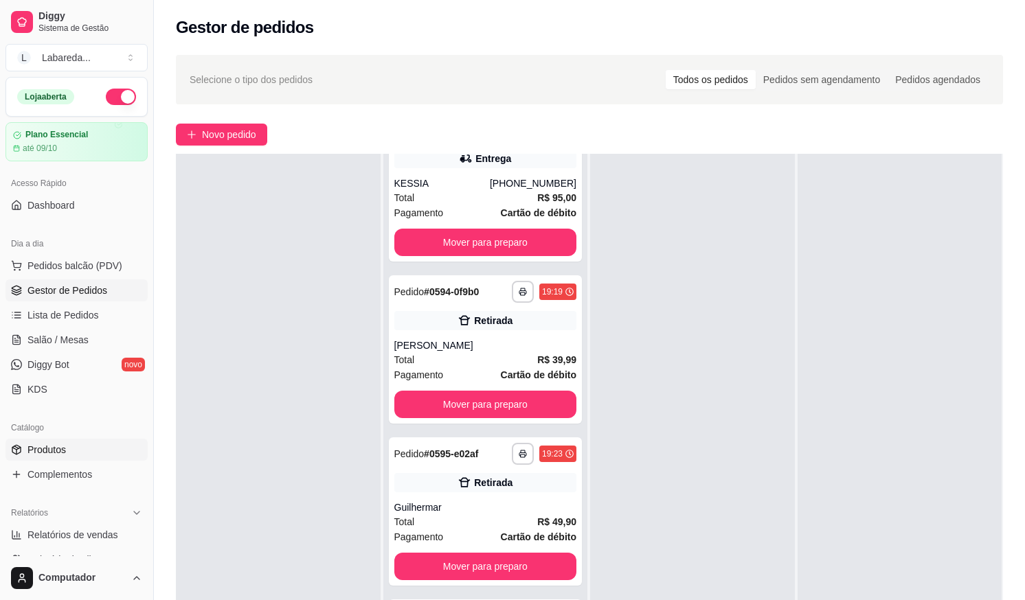
click at [46, 455] on span "Produtos" at bounding box center [46, 450] width 38 height 14
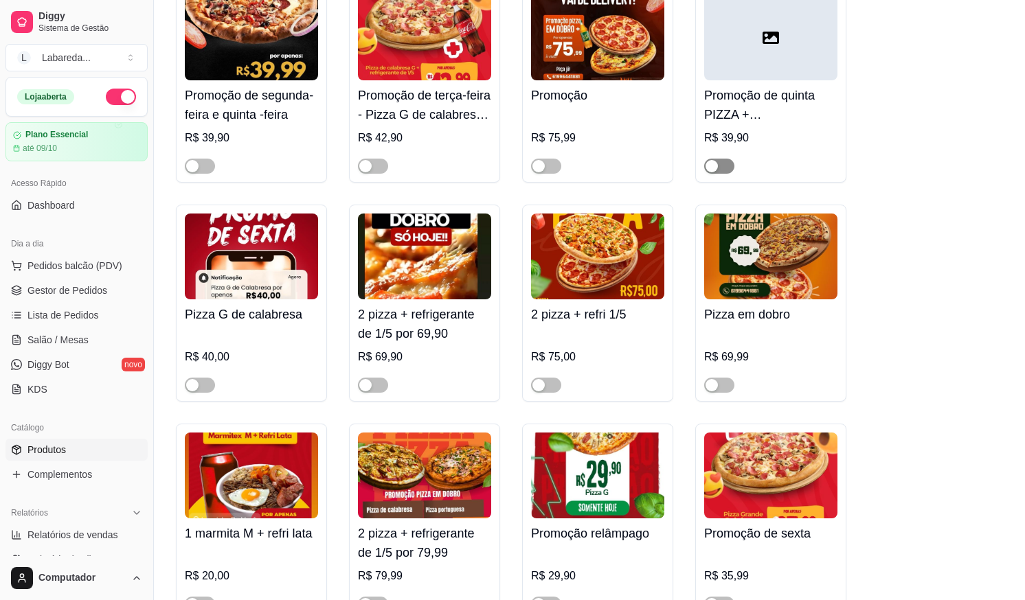
scroll to position [206, 0]
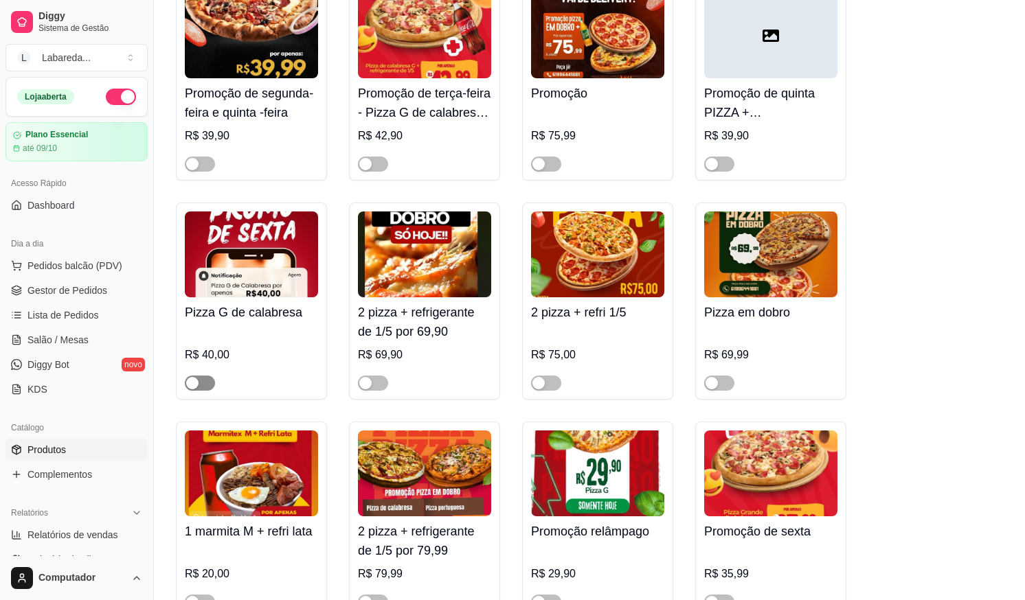
click at [192, 387] on div "button" at bounding box center [192, 383] width 12 height 12
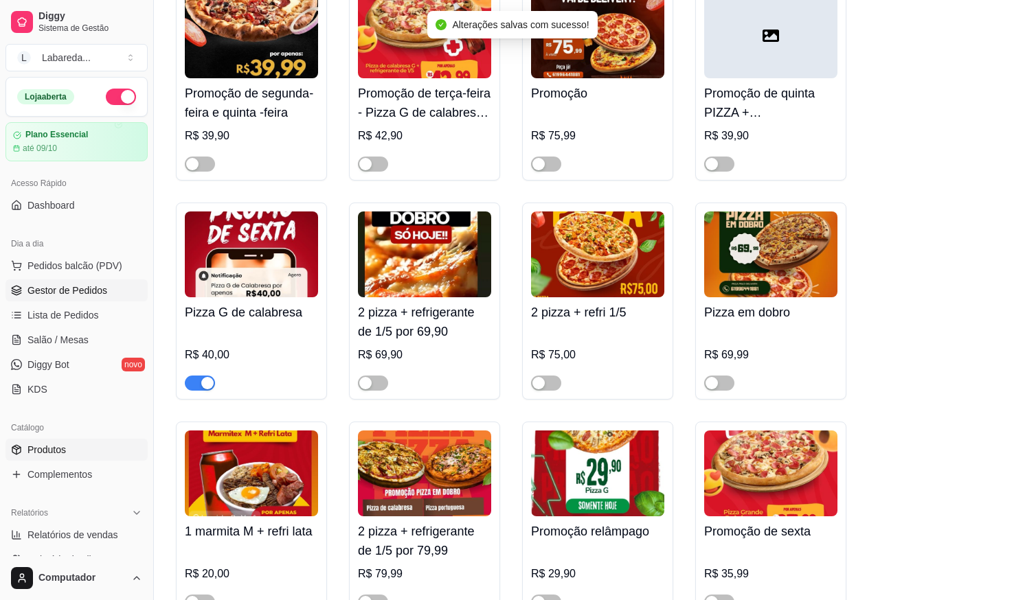
click at [65, 283] on link "Gestor de Pedidos" at bounding box center [76, 291] width 142 height 22
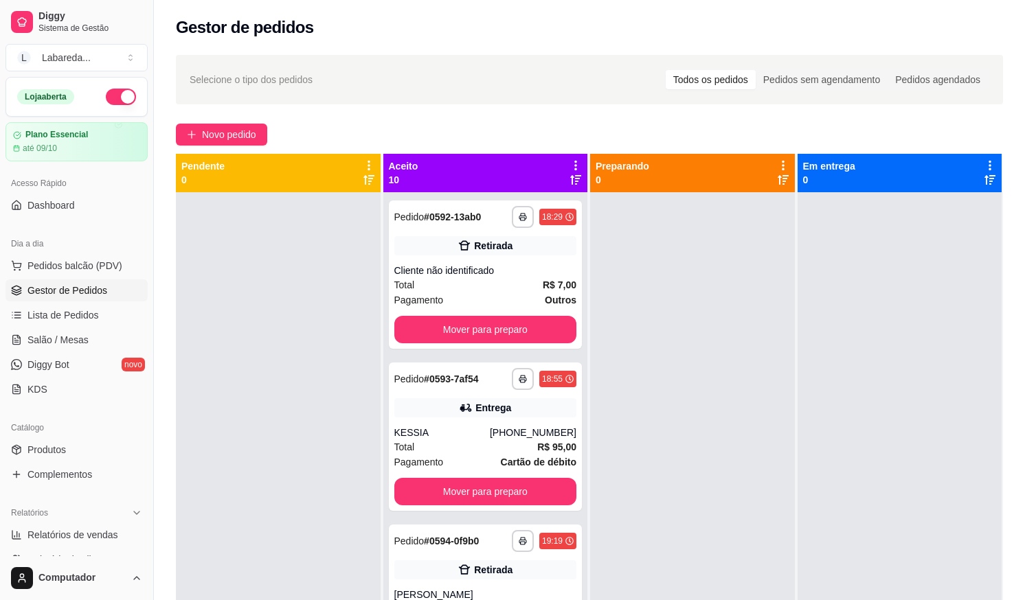
click at [223, 122] on div "**********" at bounding box center [589, 409] width 871 height 724
click at [225, 126] on button "Novo pedido" at bounding box center [221, 135] width 91 height 22
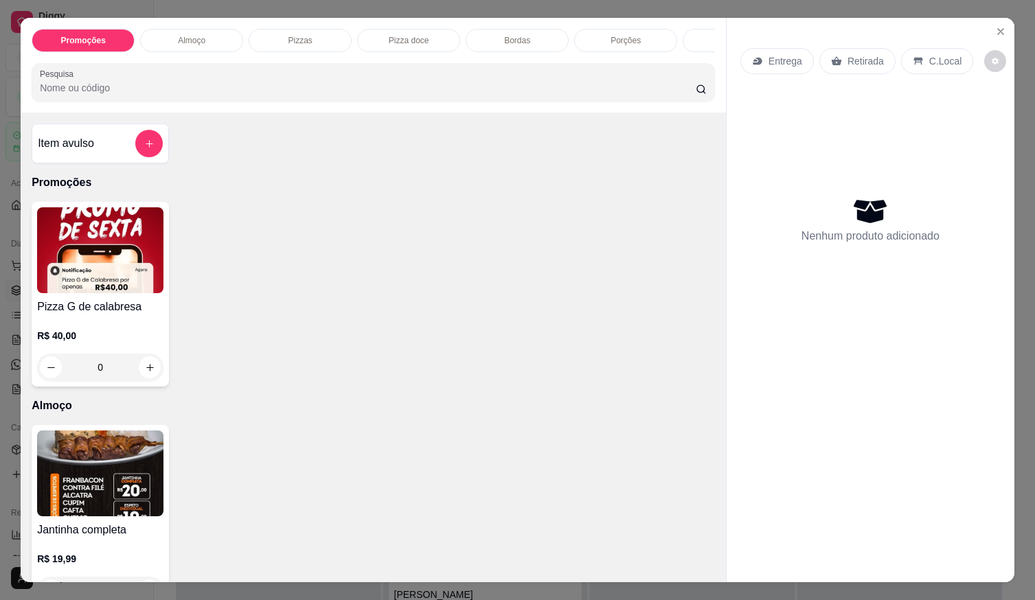
click at [103, 335] on p "R$ 40,00" at bounding box center [100, 336] width 126 height 14
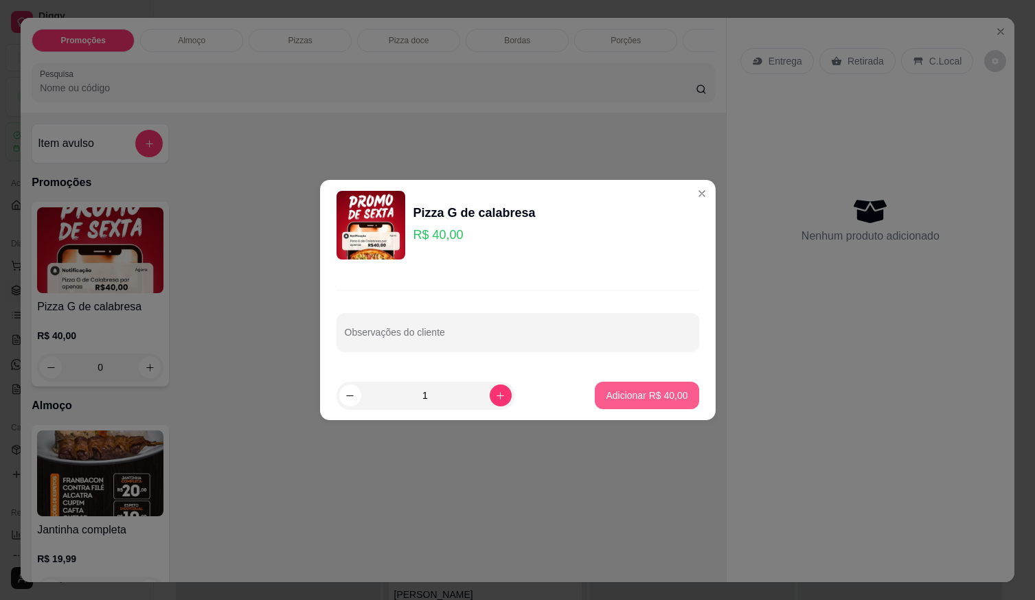
click at [644, 400] on p "Adicionar R$ 40,00" at bounding box center [647, 396] width 82 height 14
type input "1"
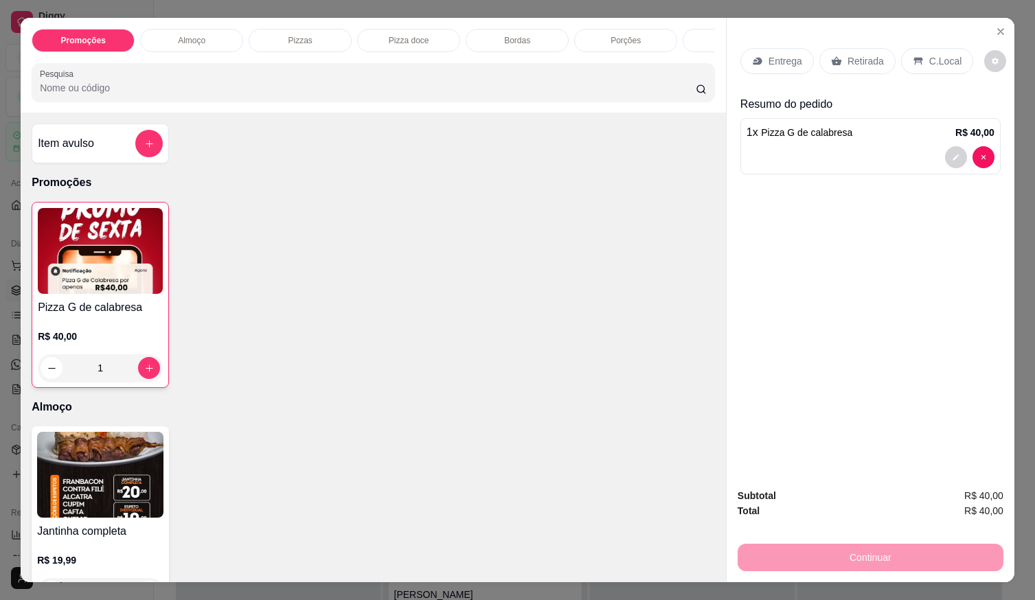
click at [772, 56] on p "Entrega" at bounding box center [786, 61] width 34 height 14
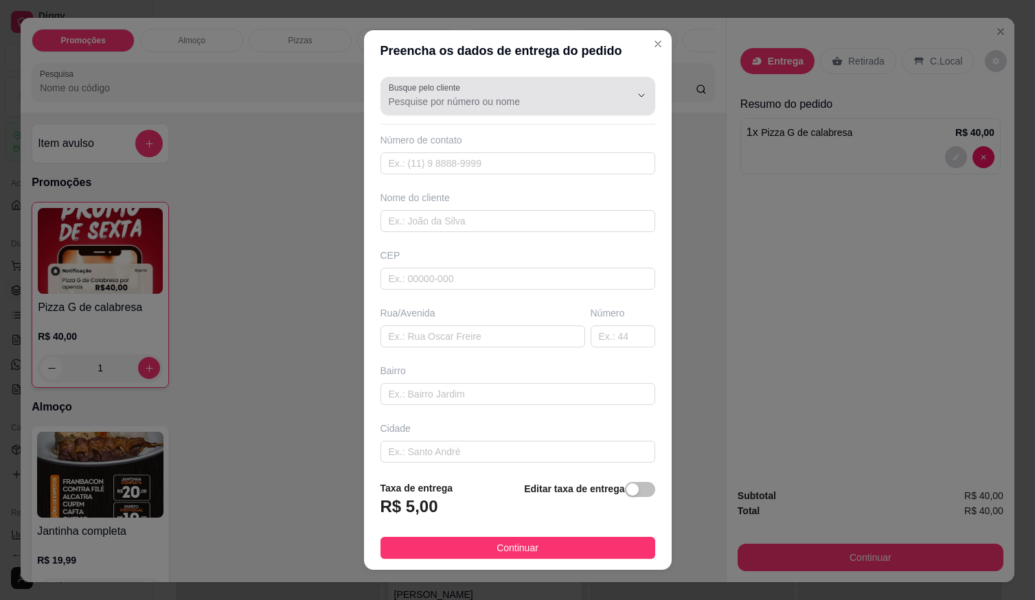
click at [567, 98] on input "Busque pelo cliente" at bounding box center [499, 102] width 220 height 14
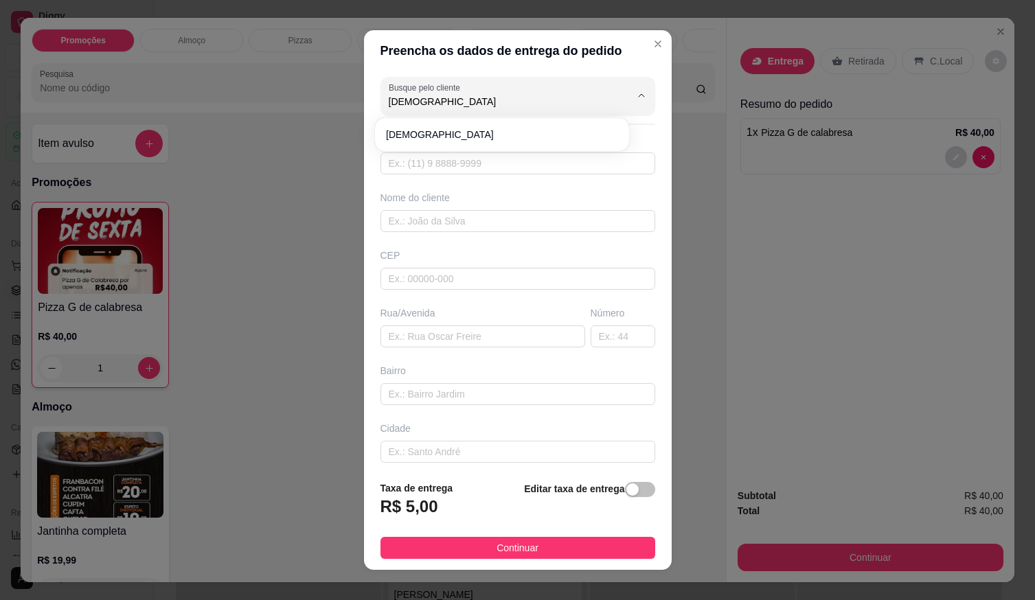
type input "[DEMOGRAPHIC_DATA]"
drag, startPoint x: 432, startPoint y: 122, endPoint x: 434, endPoint y: 134, distance: 12.4
click at [433, 128] on div "[DEMOGRAPHIC_DATA]" at bounding box center [502, 134] width 249 height 27
type input "61998068066"
type input "[DEMOGRAPHIC_DATA]"
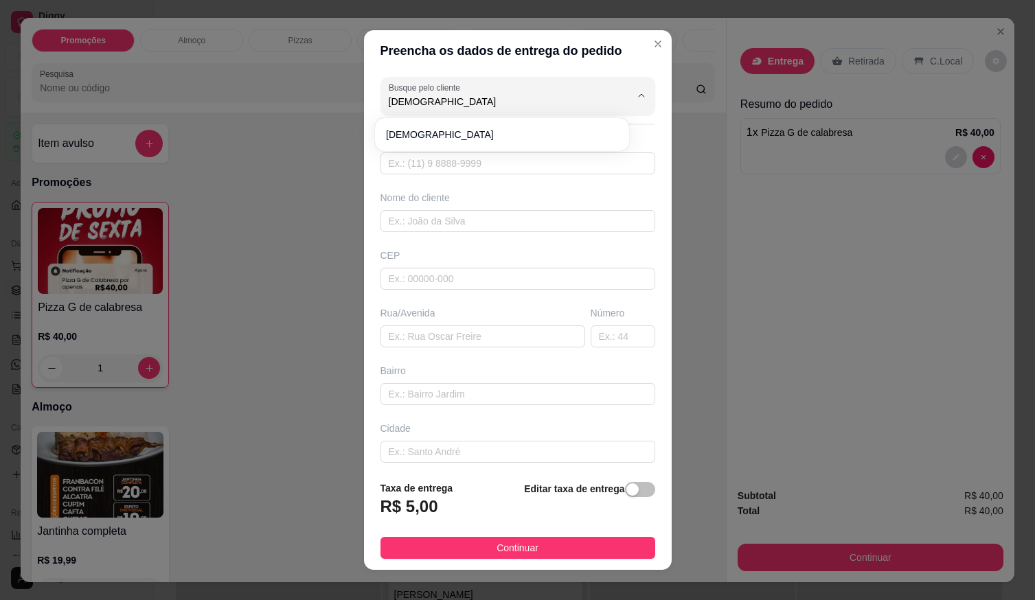
type input "LOCALIZAÇÃO"
click at [435, 137] on div "Número de contato" at bounding box center [518, 140] width 275 height 14
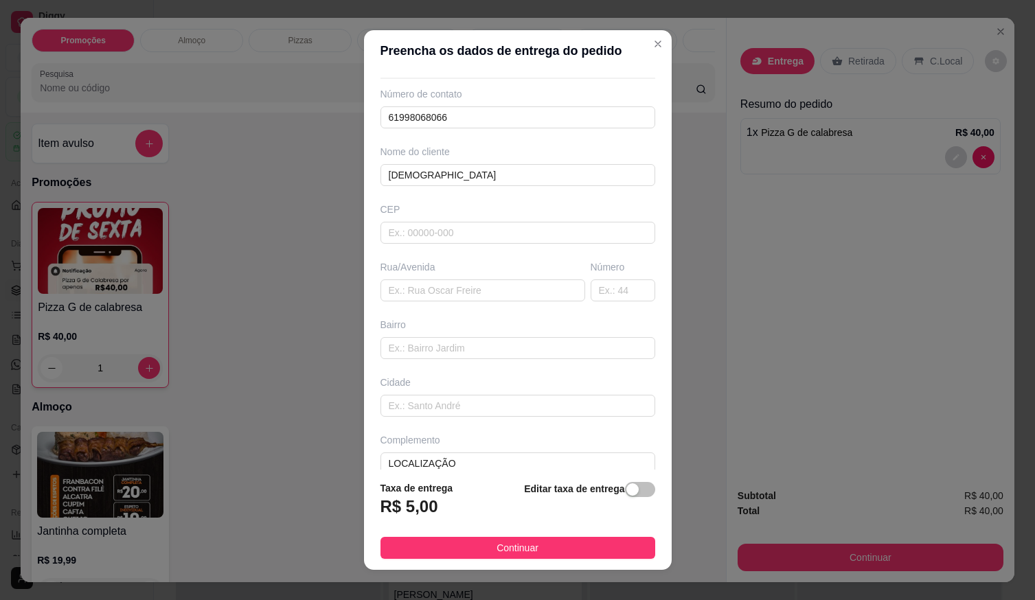
scroll to position [64, 0]
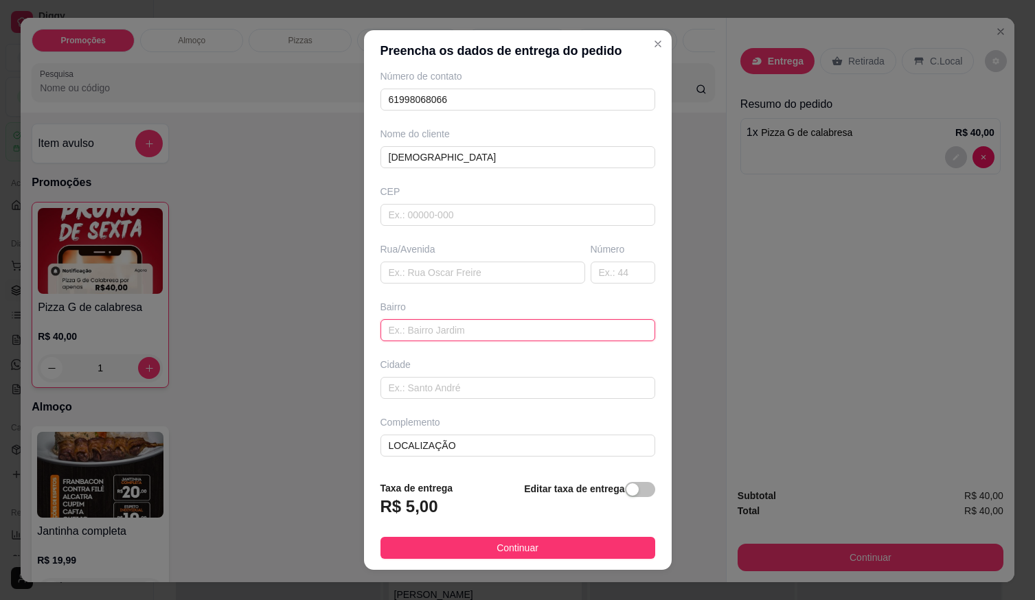
click at [405, 321] on input "text" at bounding box center [518, 330] width 275 height 22
click at [406, 328] on input "text" at bounding box center [518, 330] width 275 height 22
paste input "[STREET_ADDRESS][PERSON_NAME] apartamento 104 praça da feira Obs Apartamento 10…"
type input "[STREET_ADDRESS][PERSON_NAME] apartamento 104 praça da feira Obs Apartamento 10…"
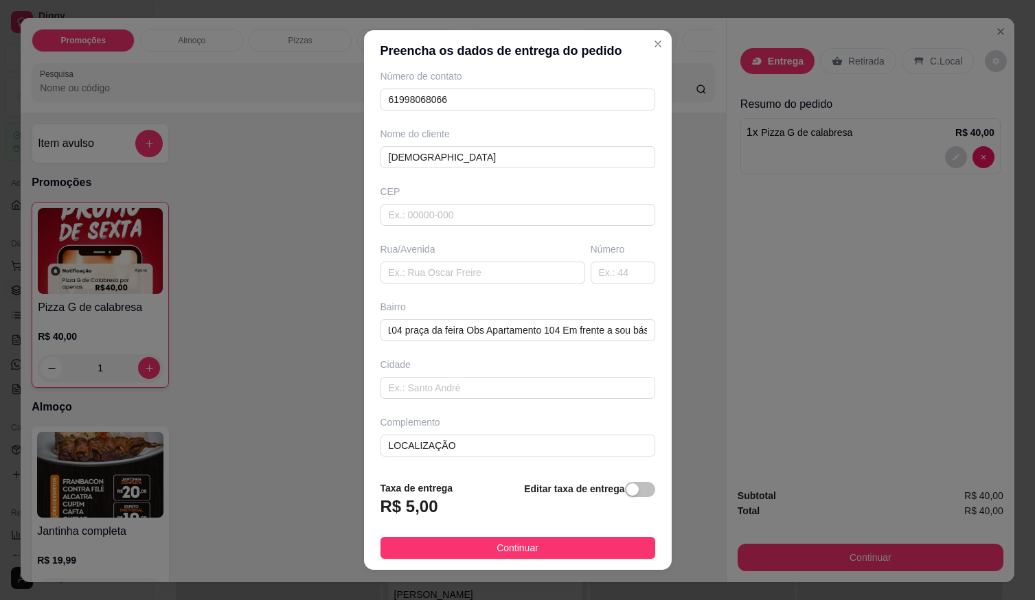
click at [503, 548] on span "Continuar" at bounding box center [518, 548] width 42 height 15
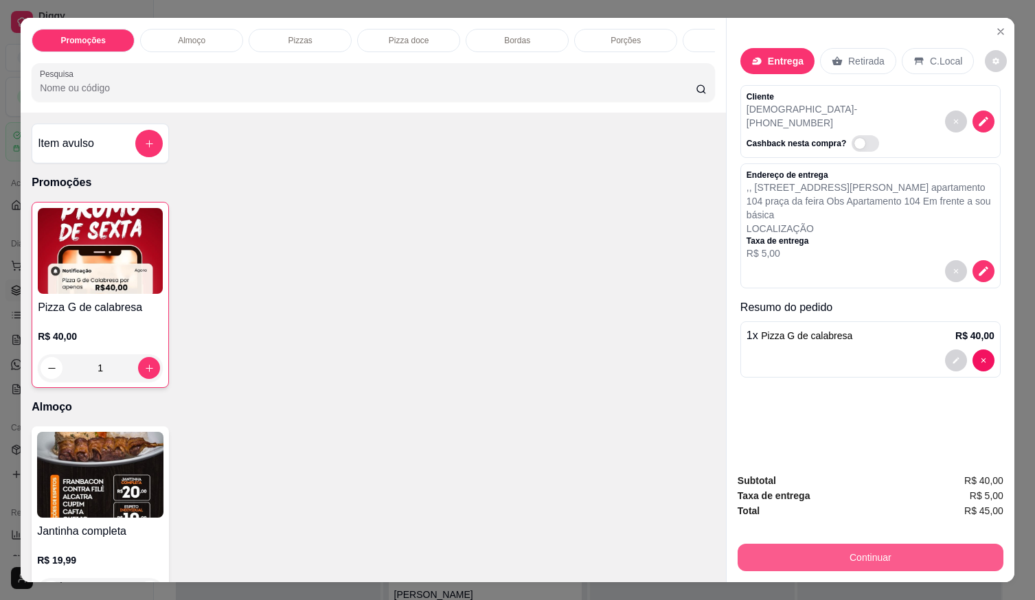
click at [778, 550] on button "Continuar" at bounding box center [871, 557] width 266 height 27
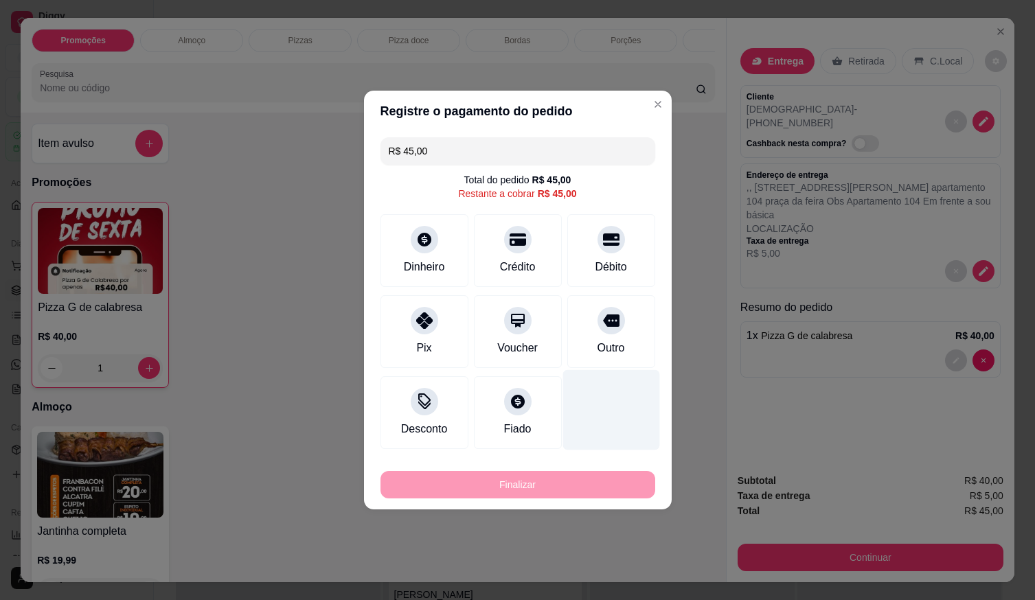
drag, startPoint x: 605, startPoint y: 256, endPoint x: 601, endPoint y: 395, distance: 139.5
click at [605, 256] on div "Débito" at bounding box center [611, 250] width 88 height 73
type input "R$ 0,00"
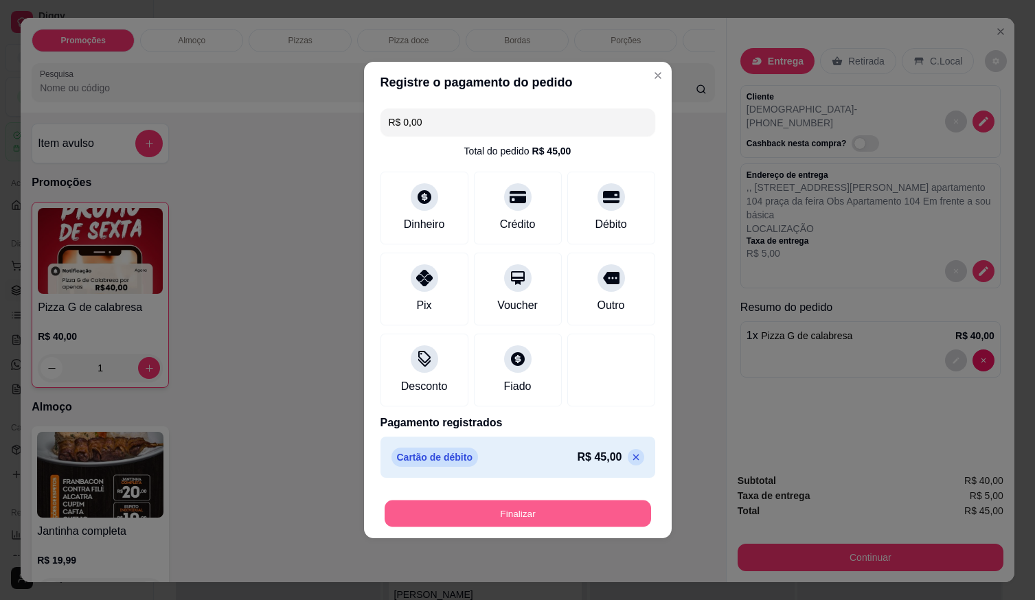
click at [579, 506] on button "Finalizar" at bounding box center [518, 514] width 267 height 27
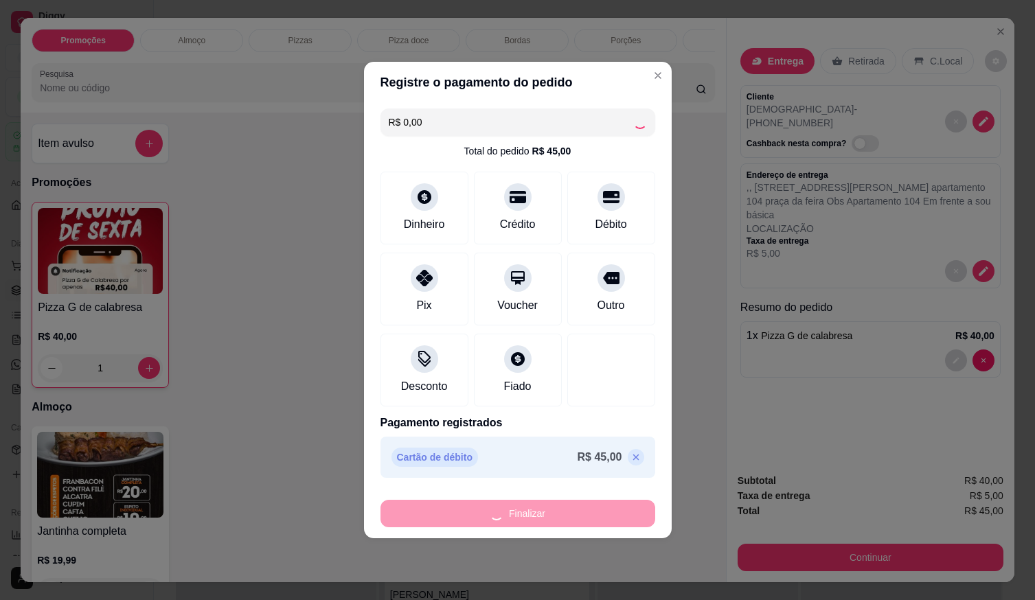
type input "0"
type input "-R$ 45,00"
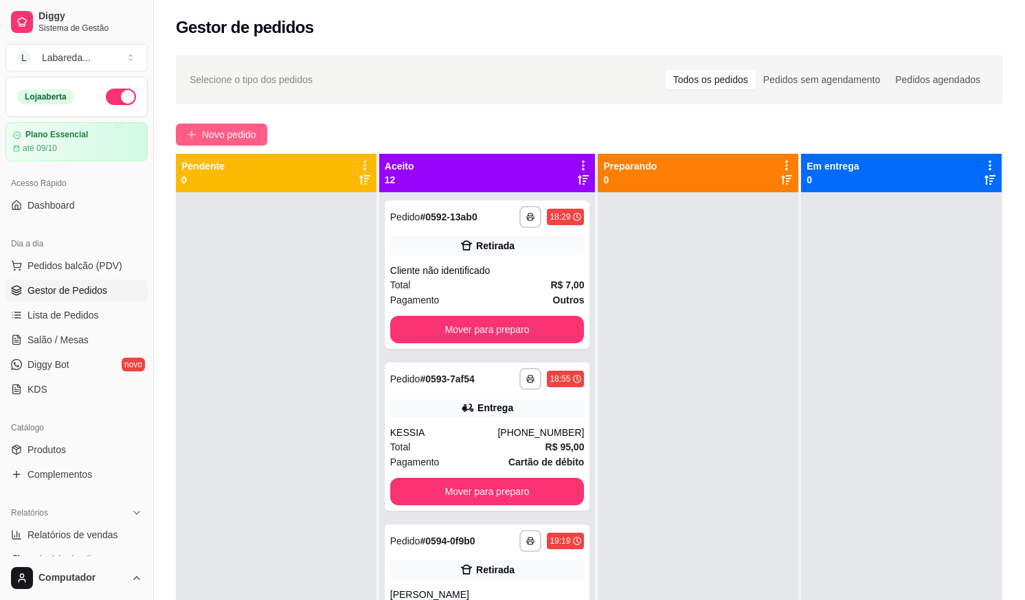
click at [239, 136] on span "Novo pedido" at bounding box center [229, 134] width 54 height 15
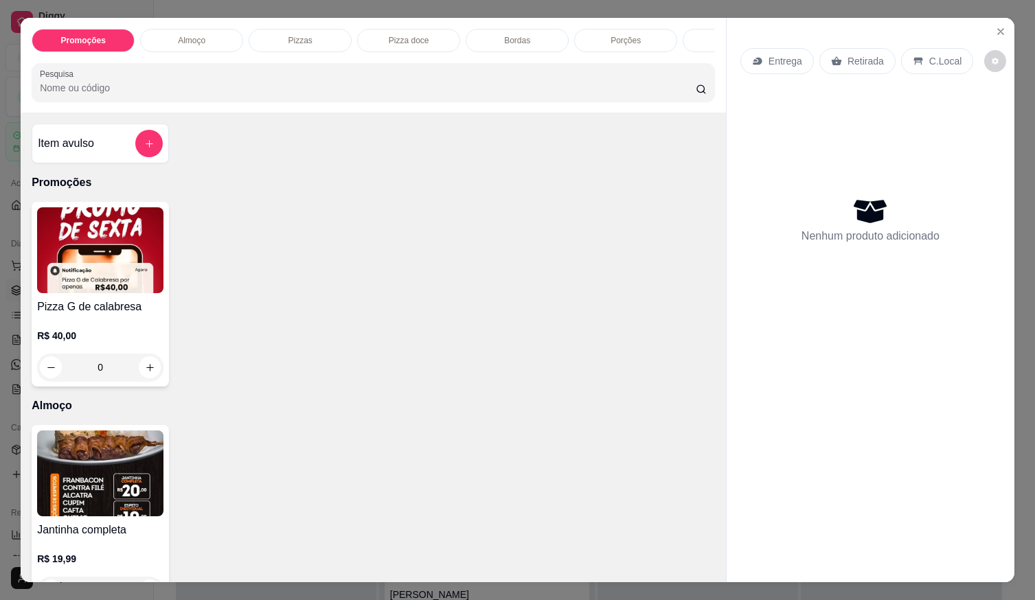
scroll to position [275, 0]
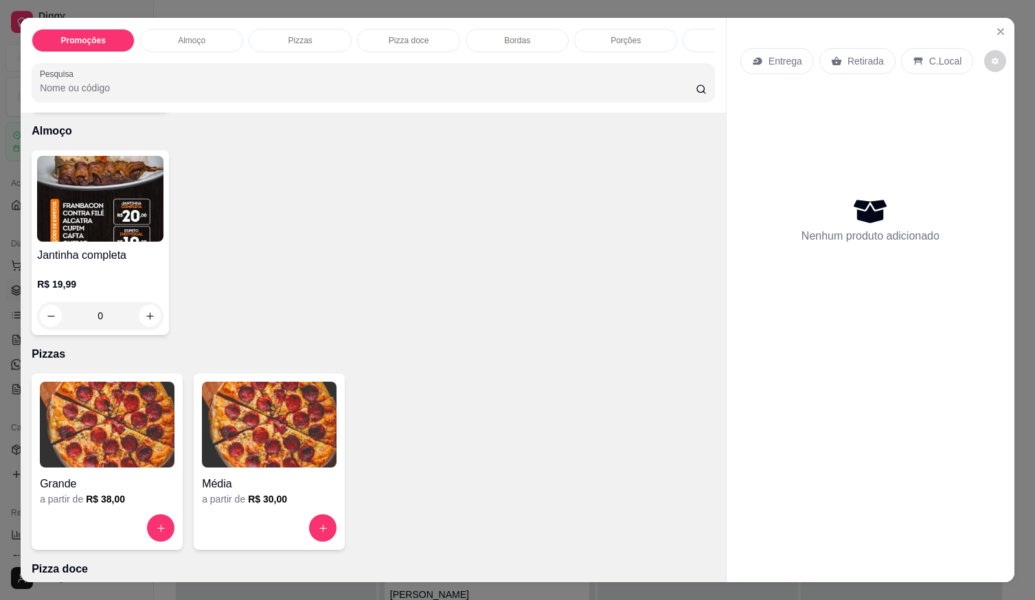
click at [211, 451] on img at bounding box center [269, 425] width 135 height 86
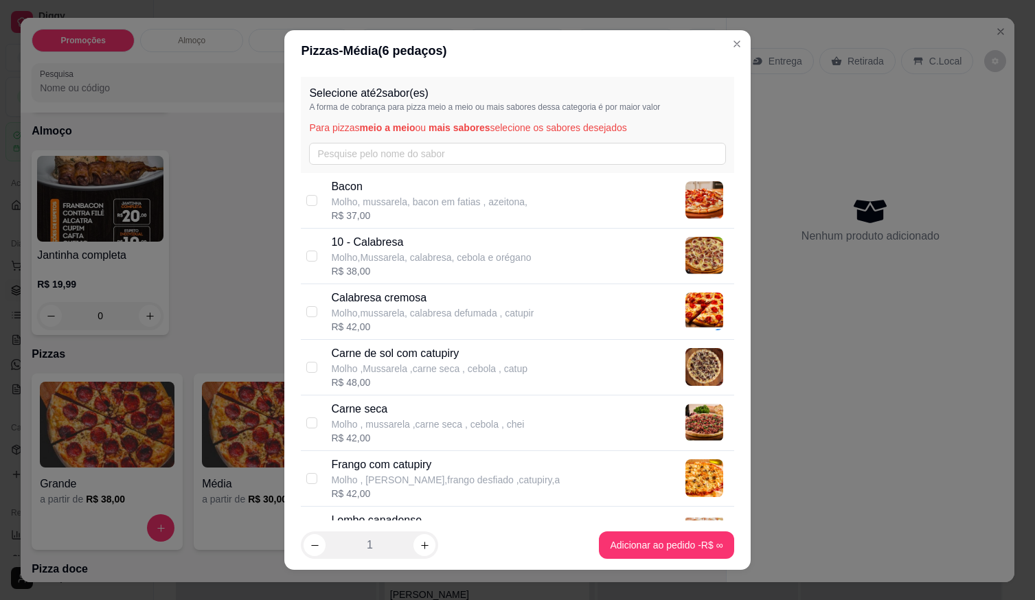
click at [383, 262] on p "Molho,Mussarela, calabresa, cebola e orégano" at bounding box center [431, 258] width 200 height 14
checkbox input "true"
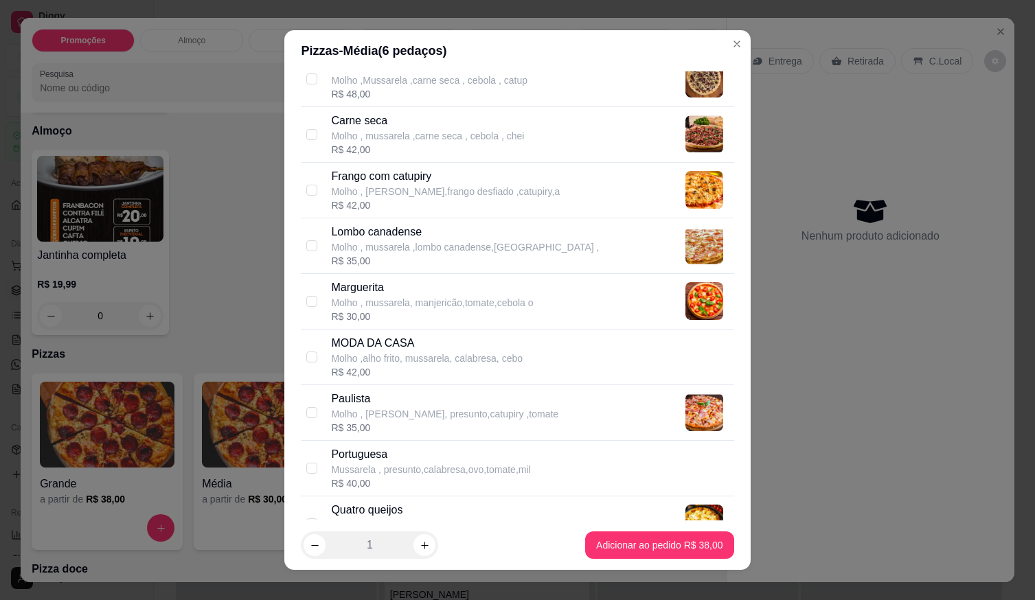
scroll to position [137, 0]
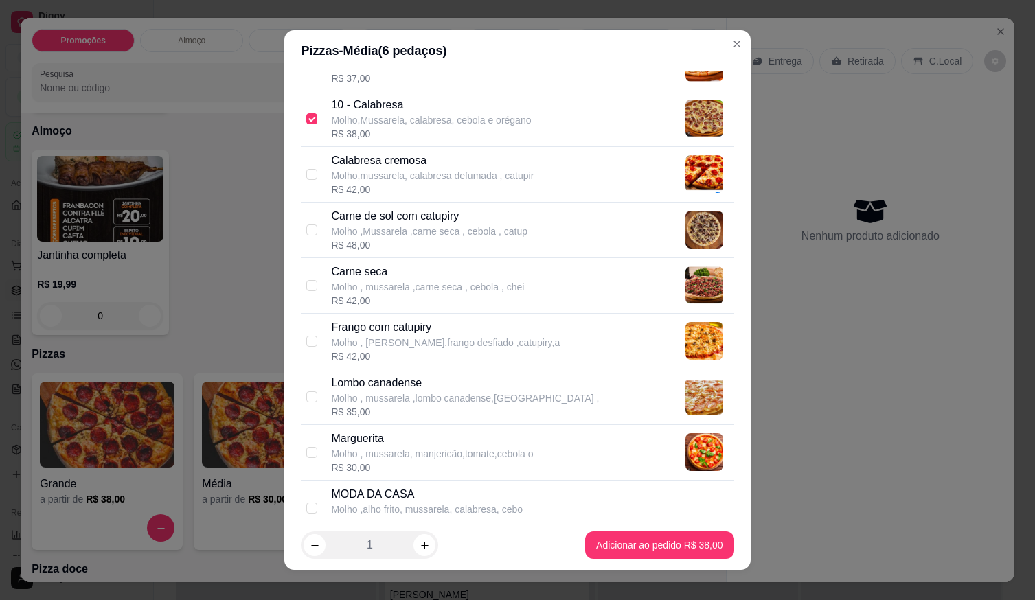
click at [397, 339] on p "Molho , [PERSON_NAME],frango desfiado ,catupiry,a" at bounding box center [445, 343] width 229 height 14
checkbox input "true"
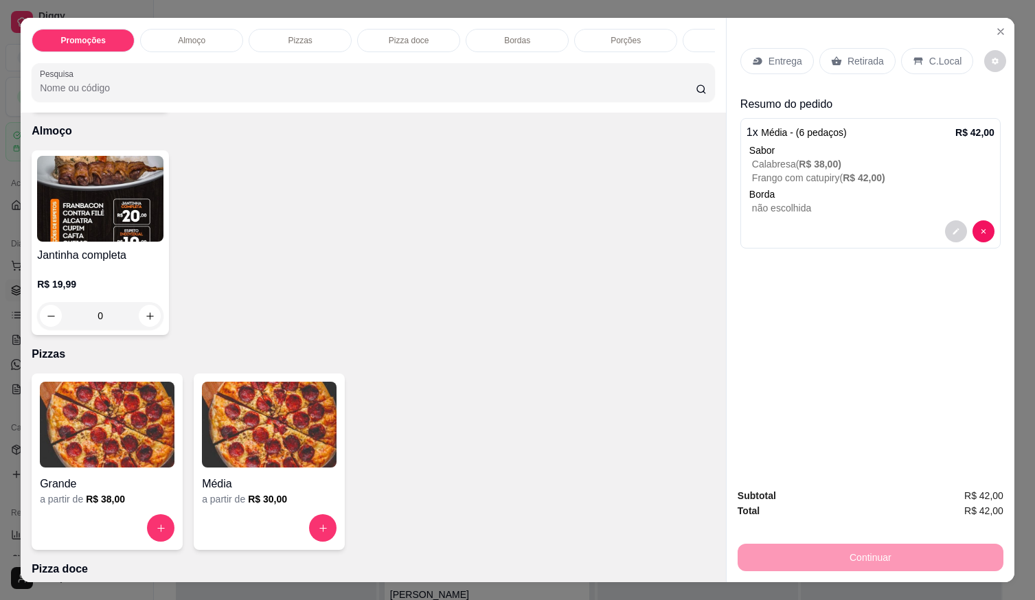
click at [917, 63] on div "C.Local" at bounding box center [937, 61] width 72 height 26
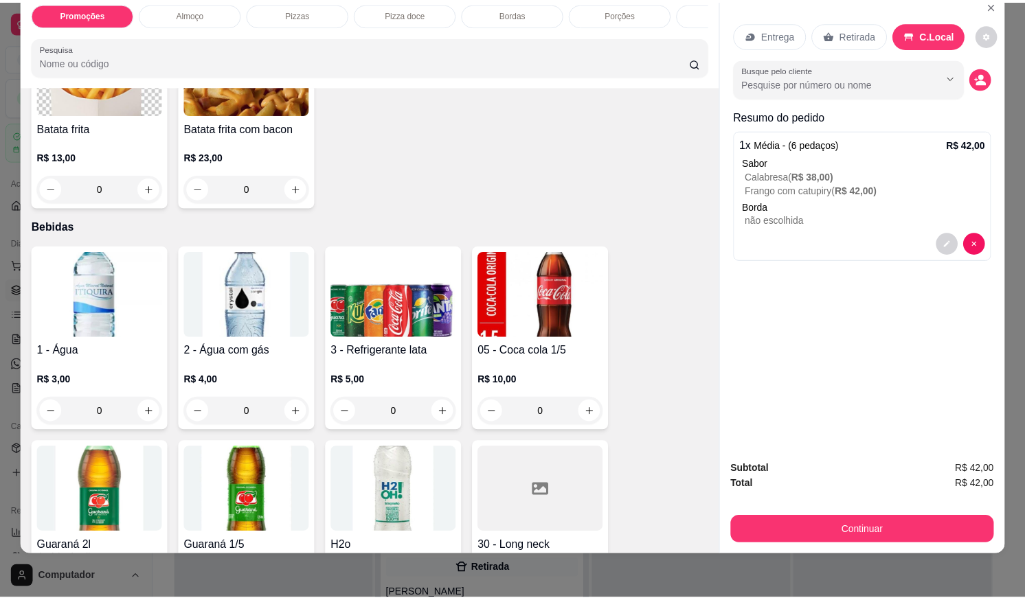
scroll to position [1374, 0]
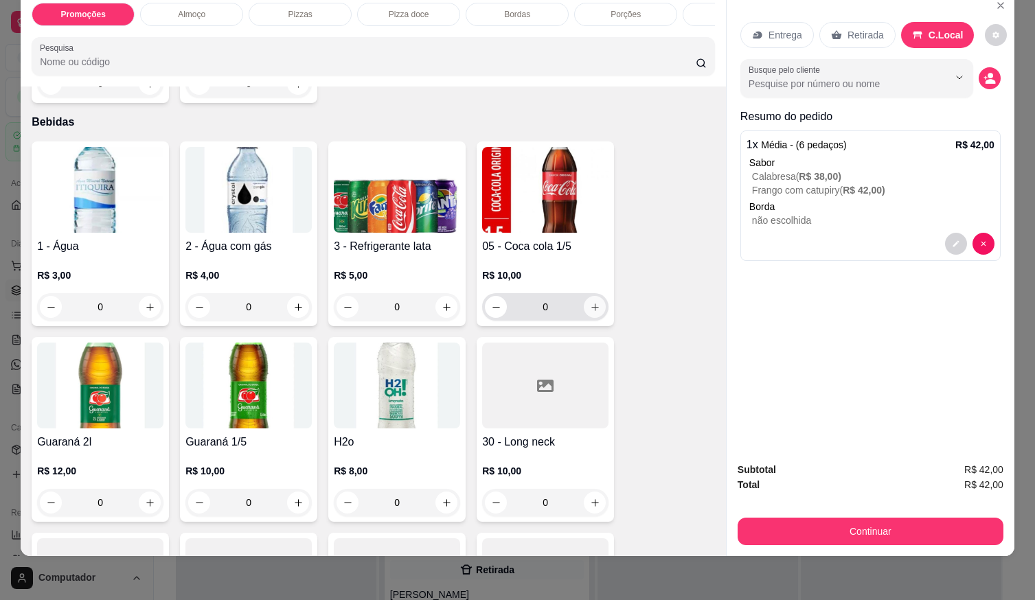
click at [594, 306] on icon "increase-product-quantity" at bounding box center [595, 307] width 10 height 10
type input "1"
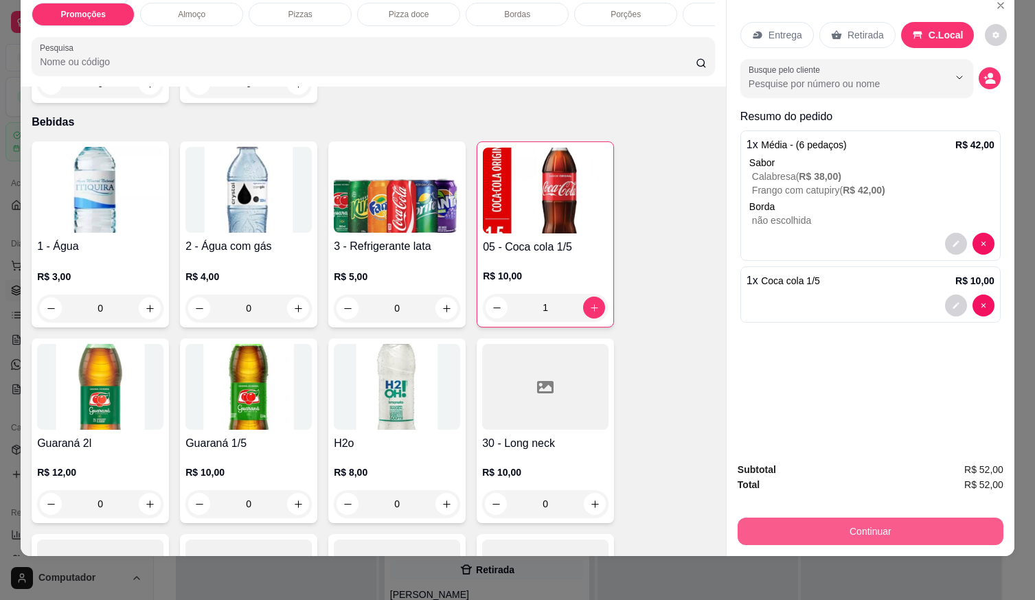
click at [808, 526] on button "Continuar" at bounding box center [871, 531] width 266 height 27
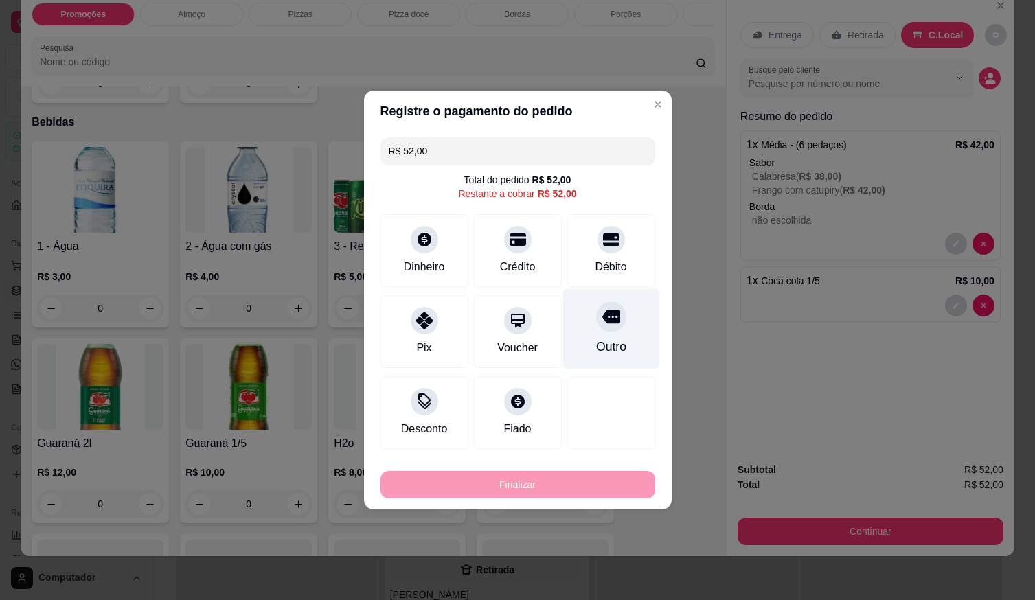
drag, startPoint x: 600, startPoint y: 256, endPoint x: 598, endPoint y: 302, distance: 46.8
click at [603, 258] on div "Débito" at bounding box center [611, 250] width 88 height 73
type input "R$ 0,00"
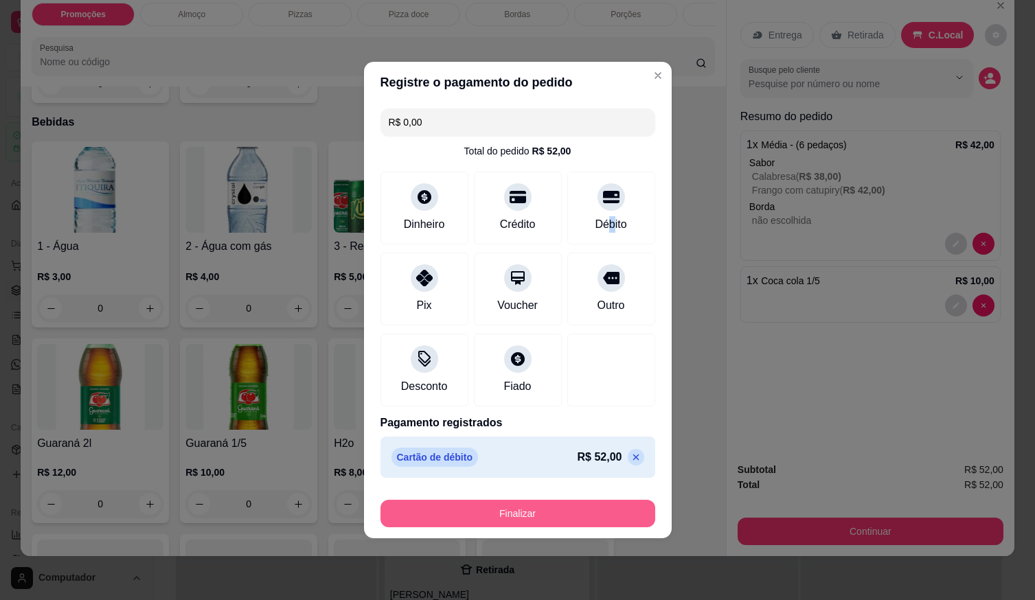
click at [589, 516] on button "Finalizar" at bounding box center [518, 513] width 275 height 27
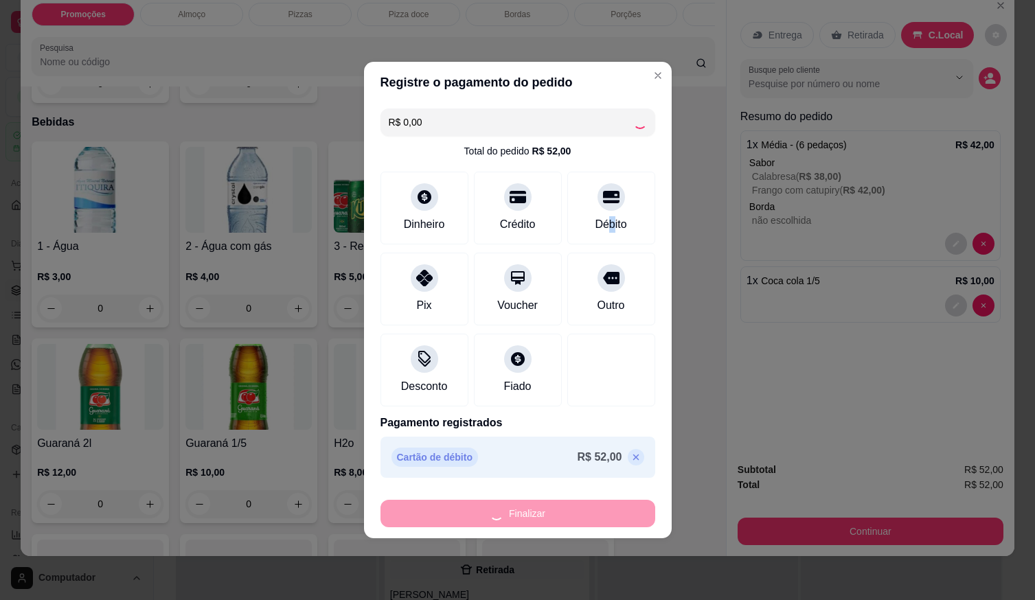
type input "0"
type input "-R$ 52,00"
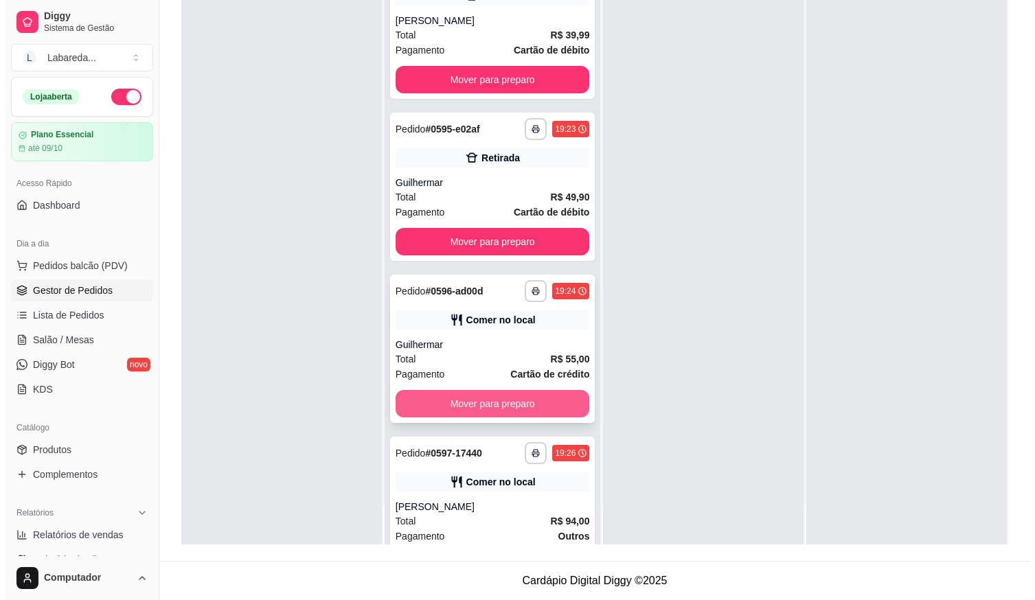
scroll to position [275, 0]
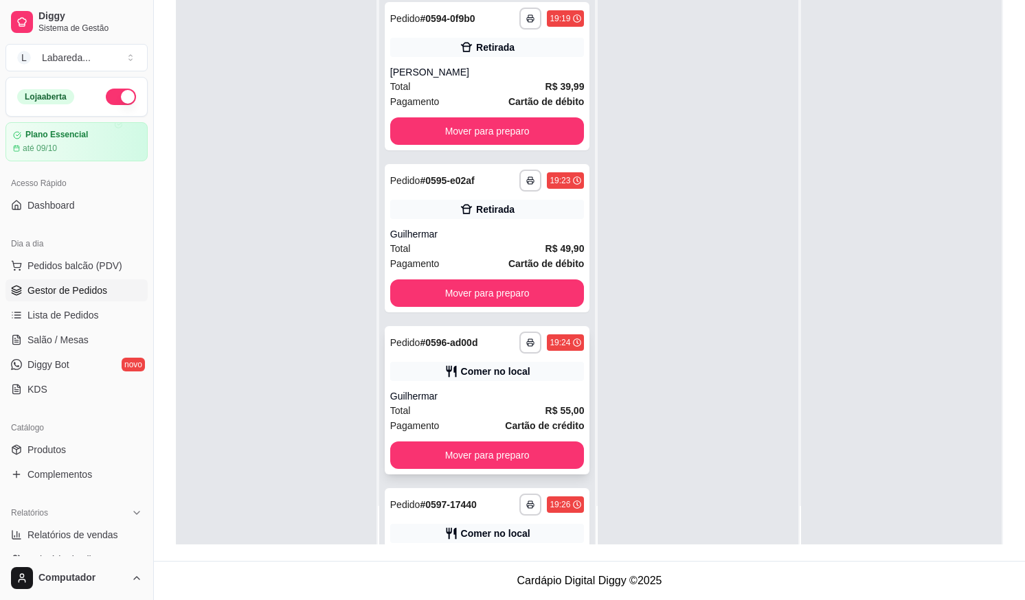
click at [467, 374] on div "Comer no local" at bounding box center [495, 372] width 69 height 14
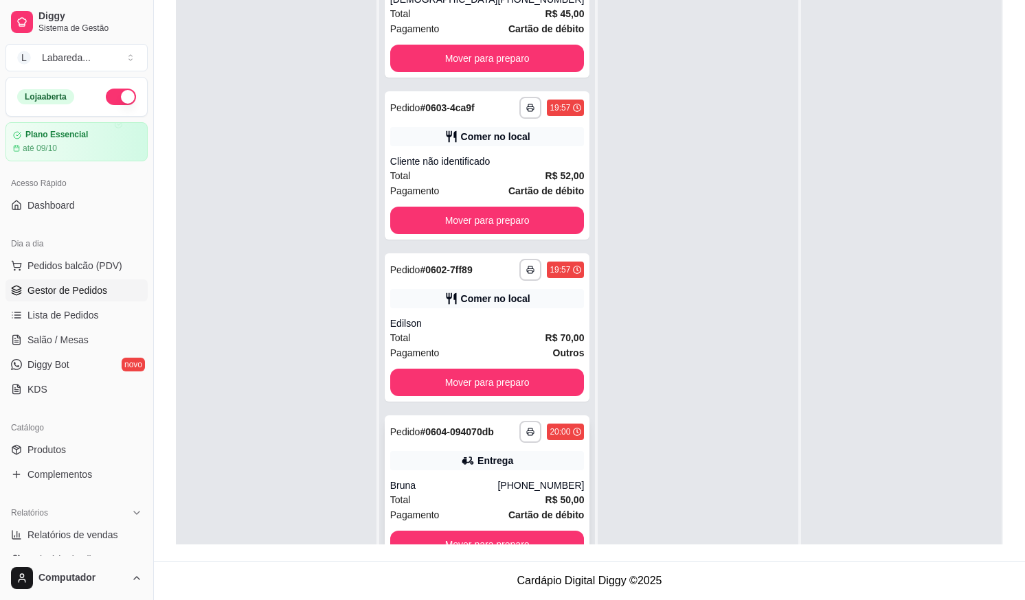
scroll to position [38, 0]
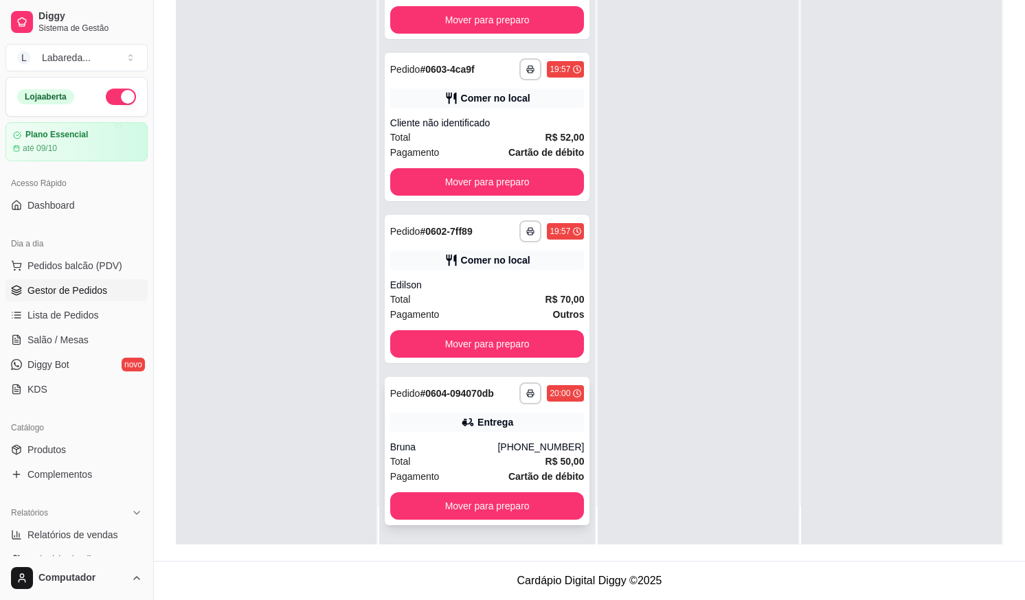
click at [441, 450] on div "Bruna" at bounding box center [444, 447] width 108 height 14
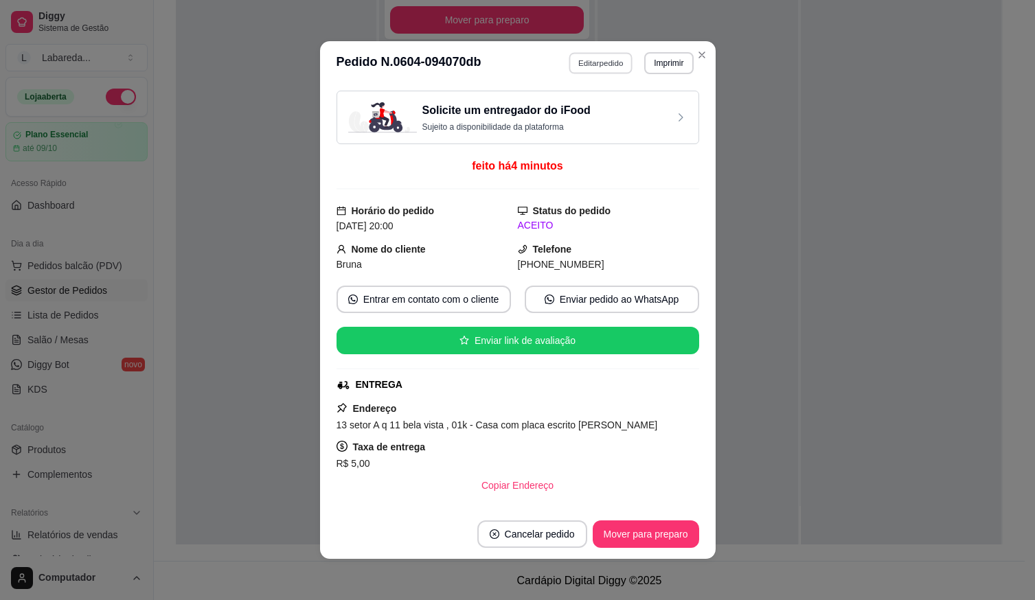
click at [608, 61] on button "Editar pedido" at bounding box center [601, 62] width 64 height 21
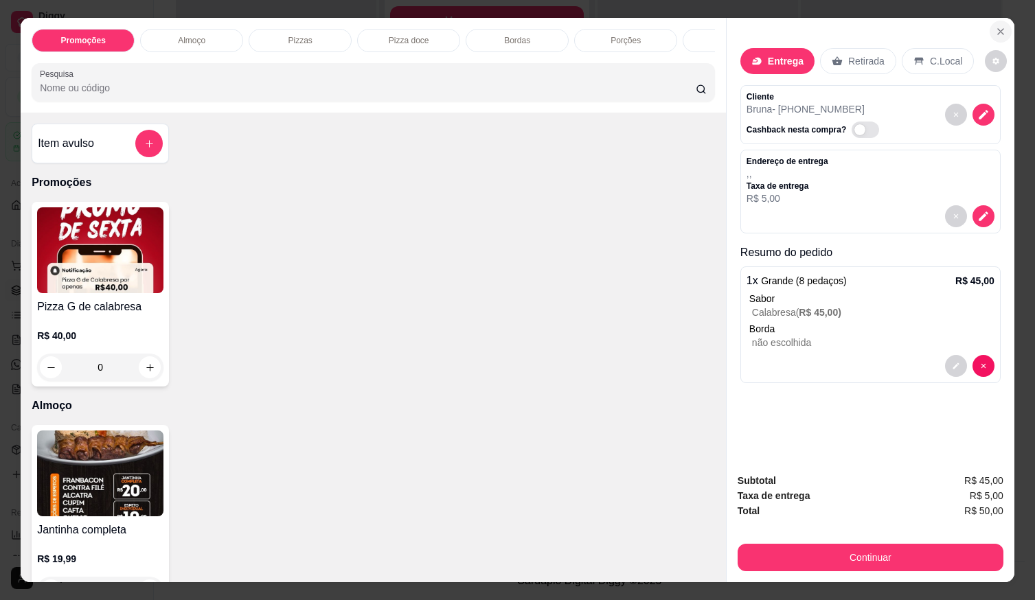
click at [1000, 21] on button "Close" at bounding box center [1001, 32] width 22 height 22
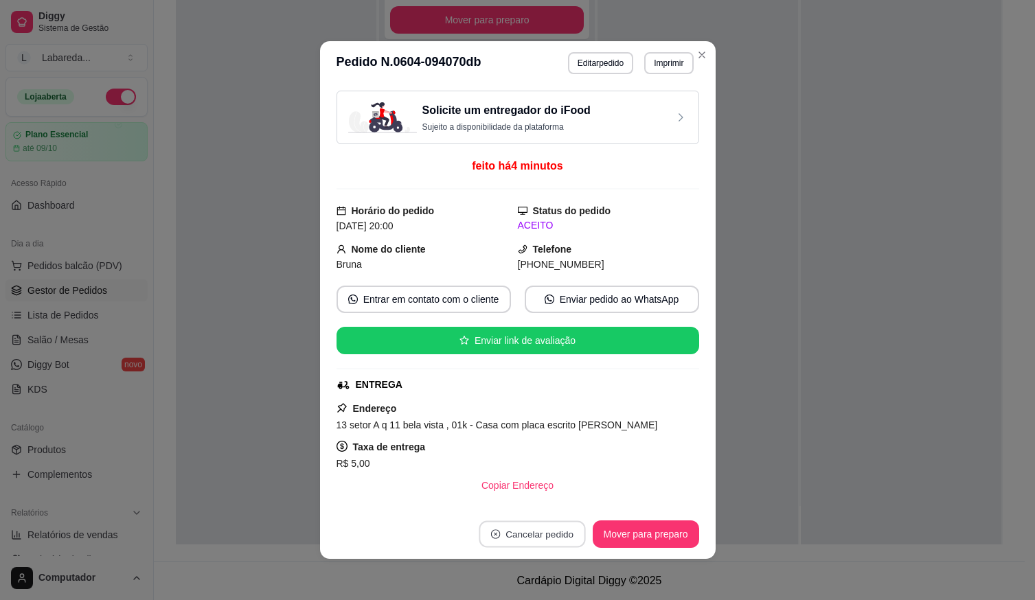
click at [556, 547] on button "Cancelar pedido" at bounding box center [532, 534] width 106 height 27
click at [554, 502] on button "Sim" at bounding box center [565, 500] width 54 height 27
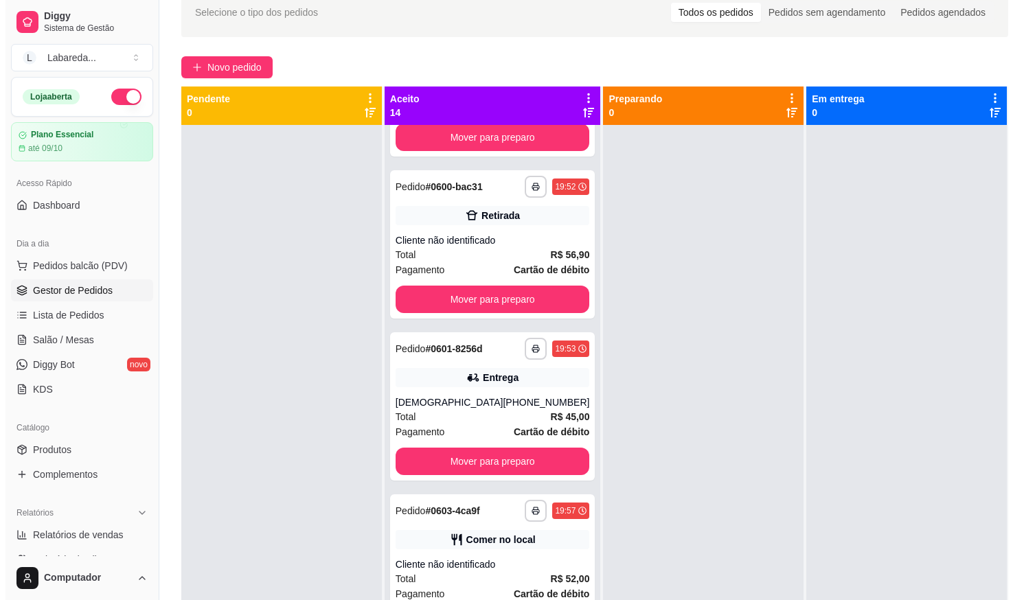
scroll to position [0, 0]
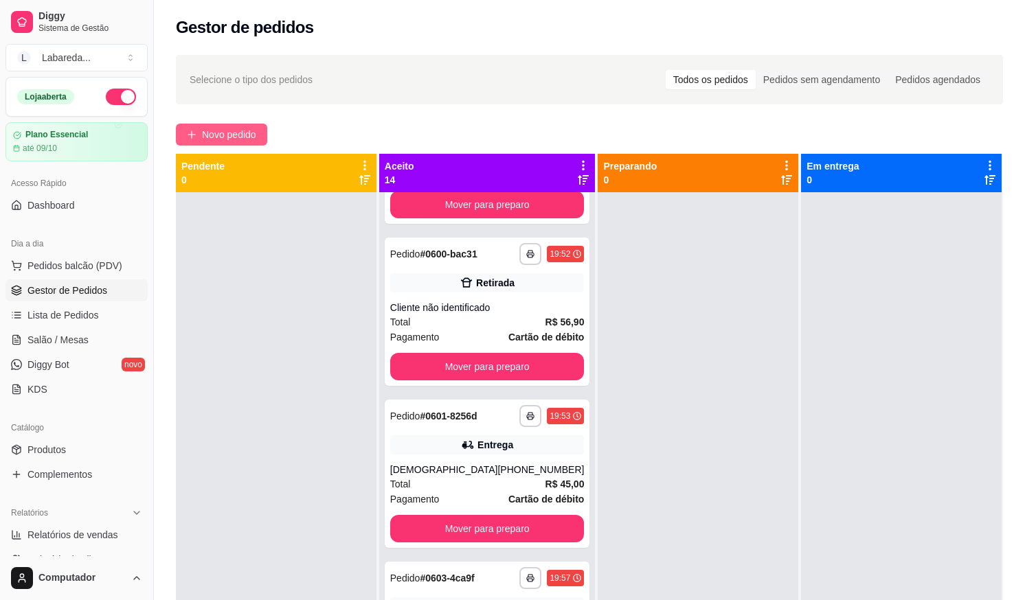
click at [242, 135] on span "Novo pedido" at bounding box center [229, 134] width 54 height 15
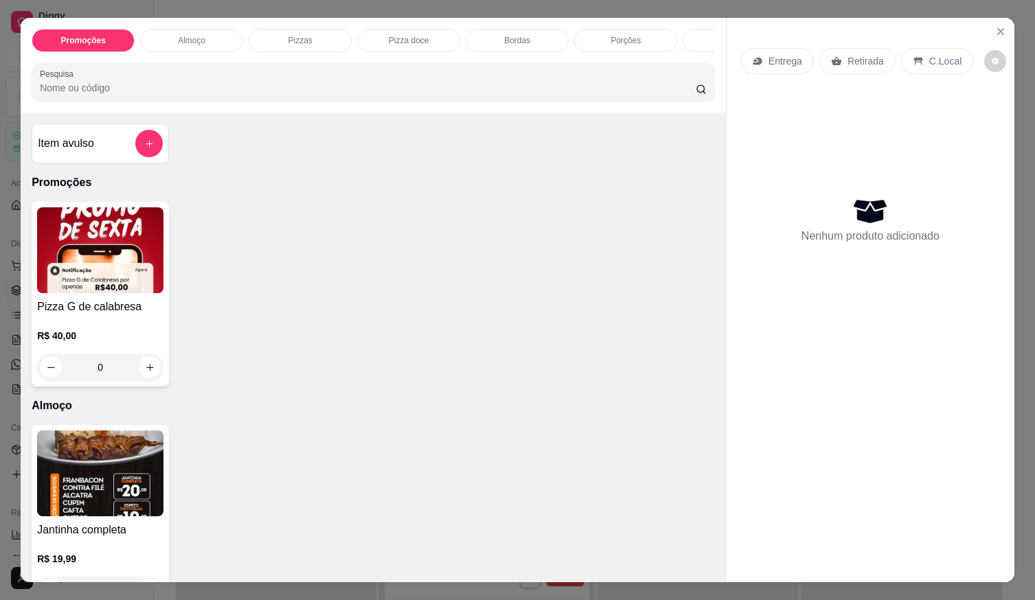
click at [106, 332] on div "R$ 40,00 0" at bounding box center [100, 348] width 126 height 66
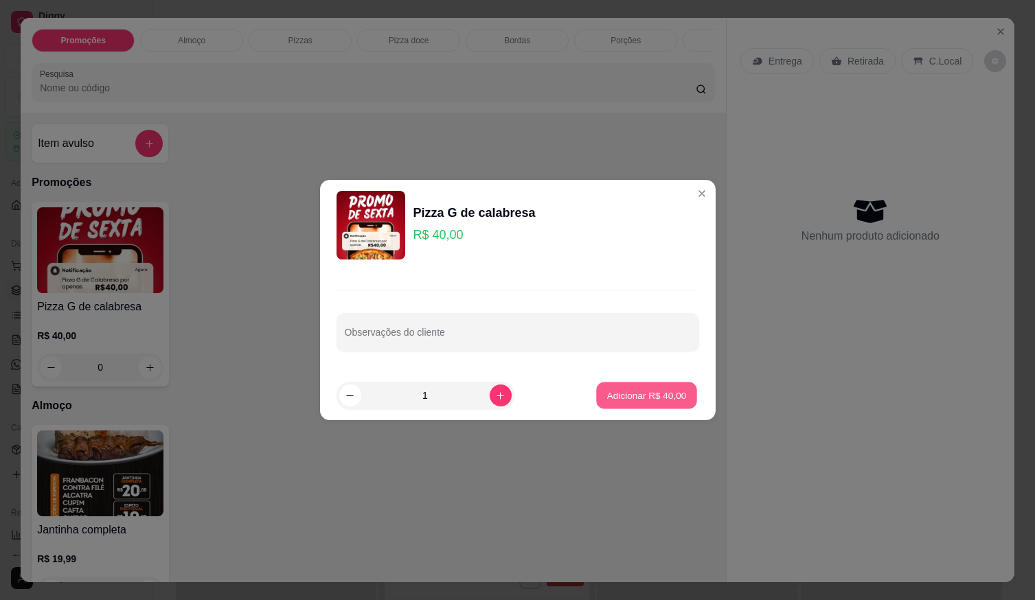
click at [639, 395] on p "Adicionar R$ 40,00" at bounding box center [647, 395] width 80 height 13
type input "1"
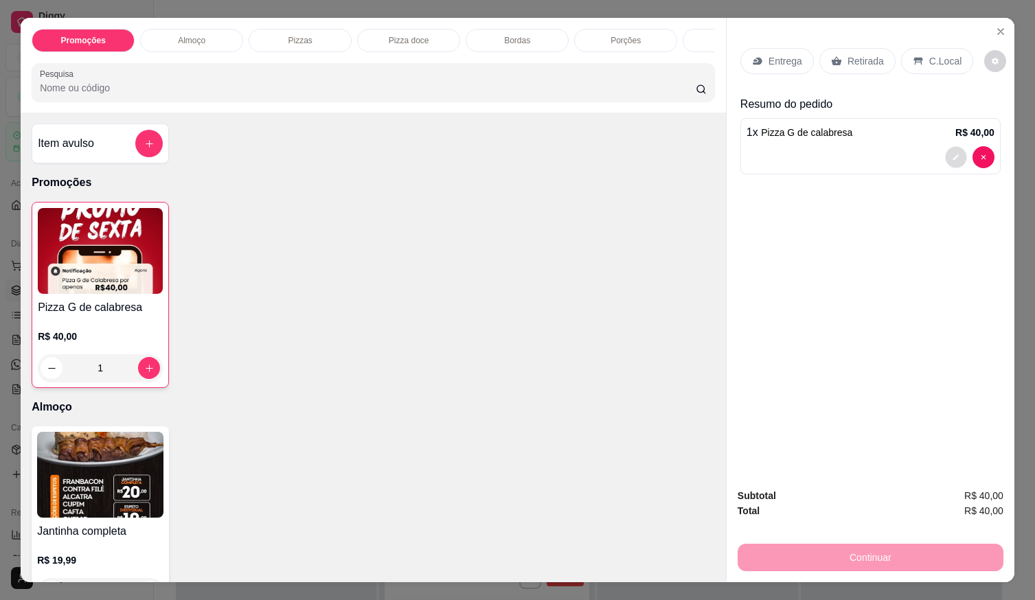
click at [952, 153] on icon "decrease-product-quantity" at bounding box center [956, 157] width 8 height 8
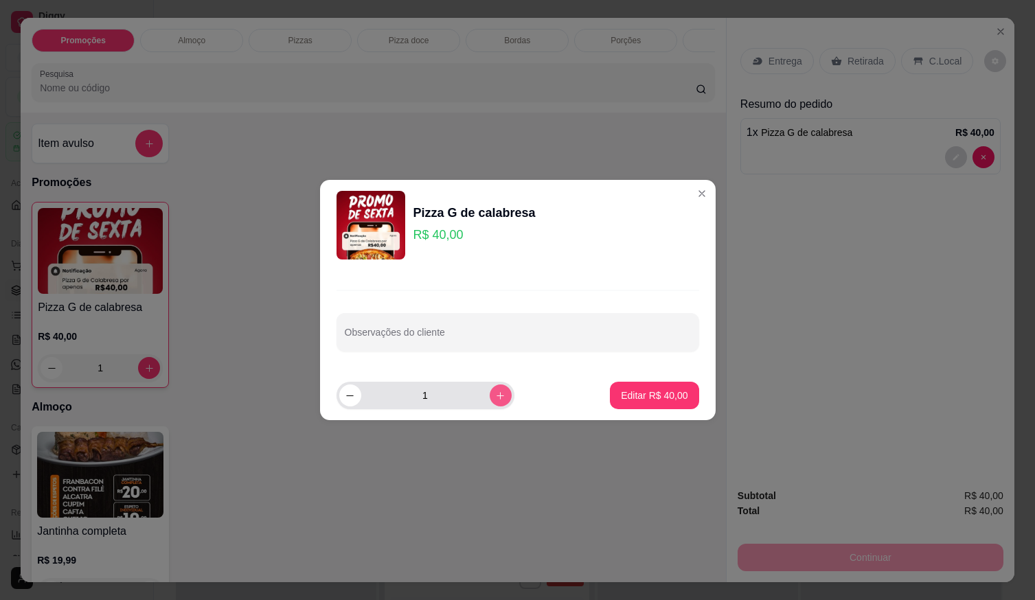
click at [490, 397] on button "increase-product-quantity" at bounding box center [501, 396] width 22 height 22
type input "2"
click at [648, 382] on button "Editar R$ 80,00" at bounding box center [654, 395] width 89 height 27
type input "2"
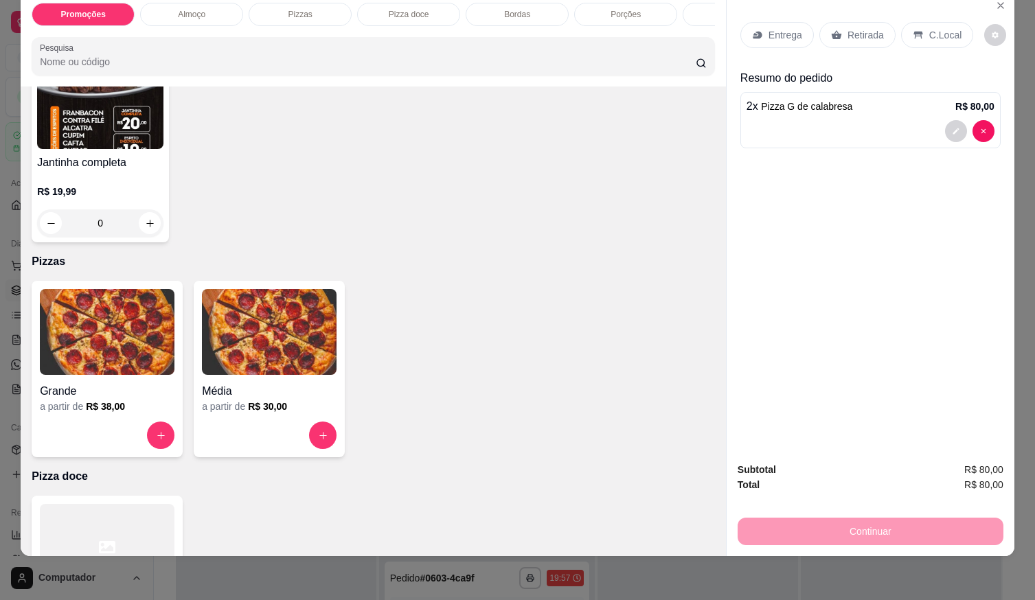
scroll to position [344, 0]
click at [134, 398] on h4 "Grande" at bounding box center [107, 391] width 135 height 16
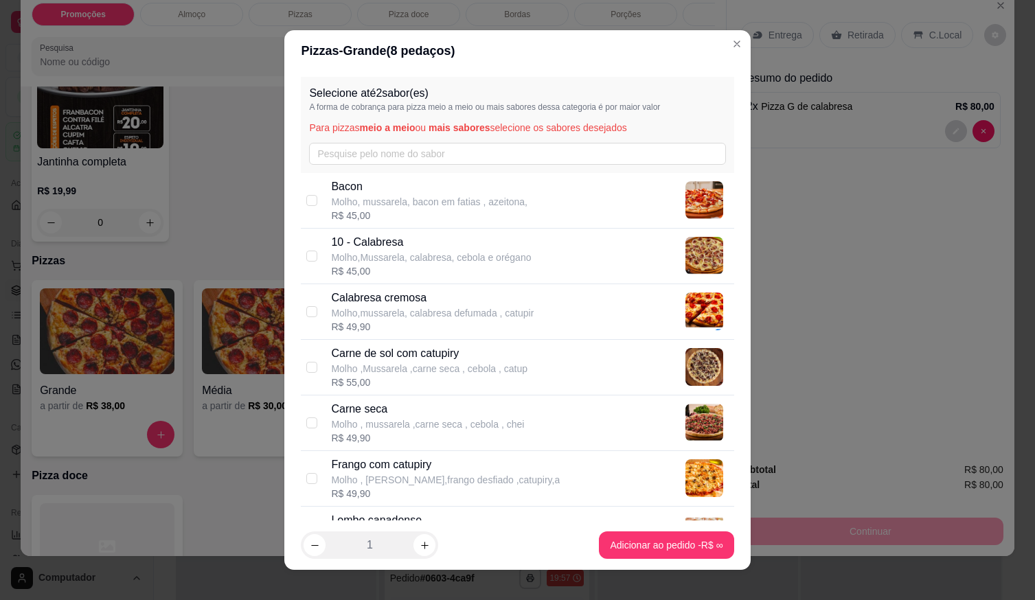
click at [404, 475] on p "Molho , [PERSON_NAME],frango desfiado ,catupiry,a" at bounding box center [445, 480] width 229 height 14
checkbox input "true"
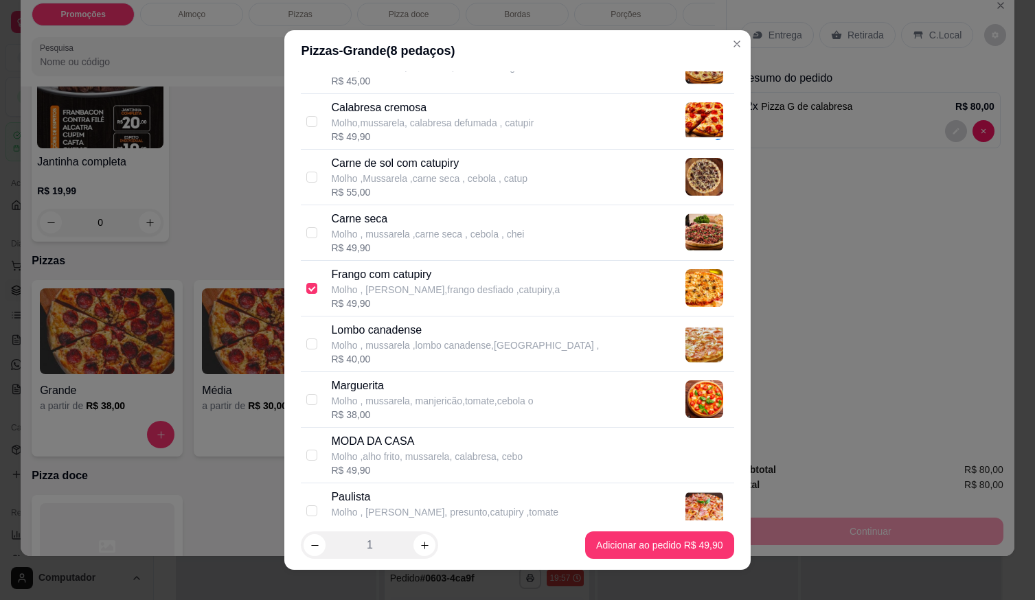
scroll to position [275, 0]
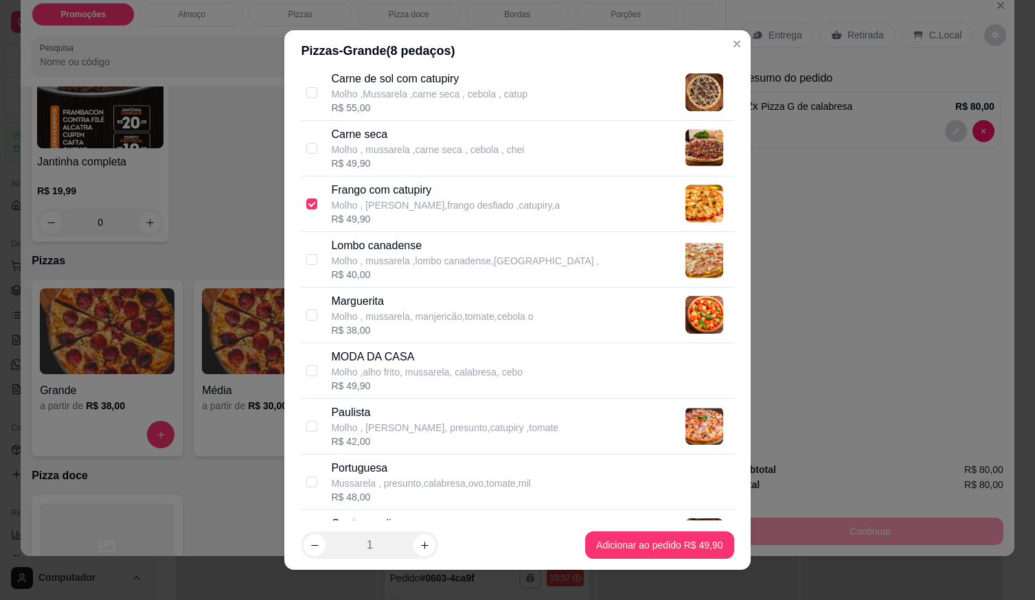
click at [416, 486] on p "Mussarela , presunto,calabresa,ovo,tomate,mil" at bounding box center [430, 484] width 199 height 14
checkbox input "true"
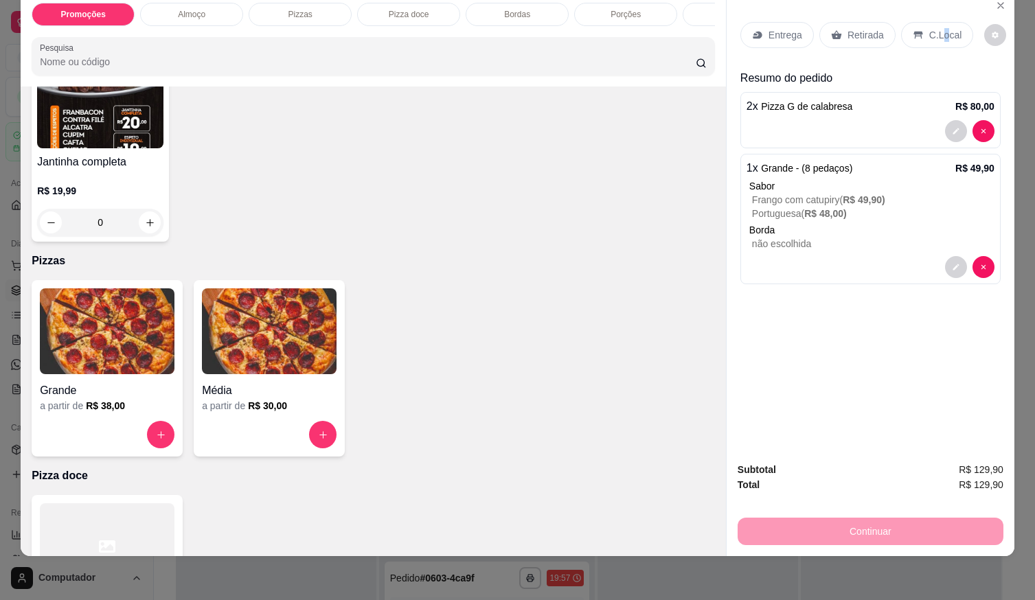
click at [936, 28] on p "C.Local" at bounding box center [946, 35] width 32 height 14
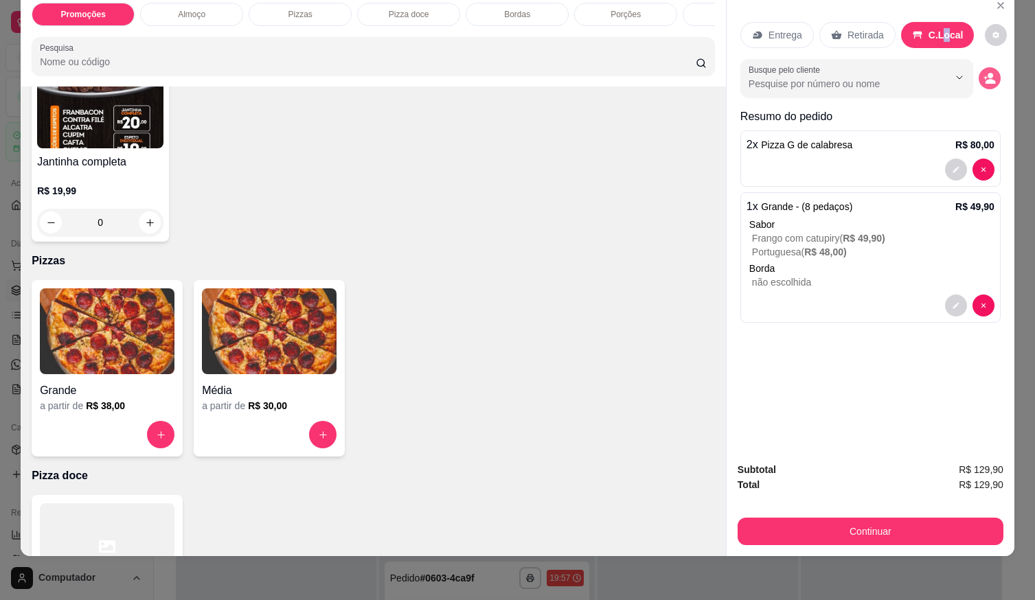
click at [986, 79] on icon "decrease-product-quantity" at bounding box center [991, 81] width 10 height 5
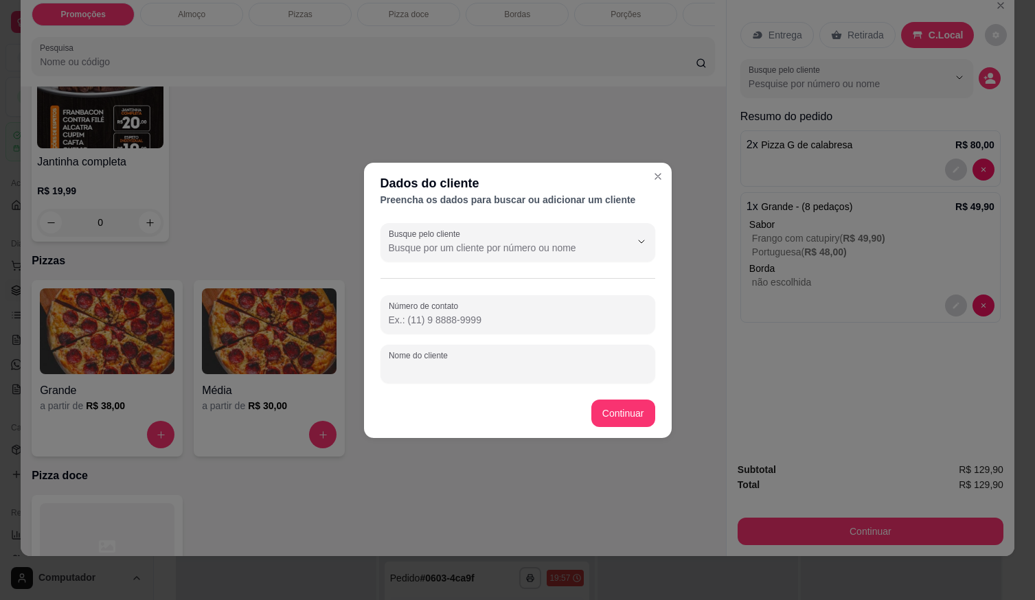
click at [550, 368] on input "Nome do cliente" at bounding box center [518, 370] width 258 height 14
type input "KEROLAYNE"
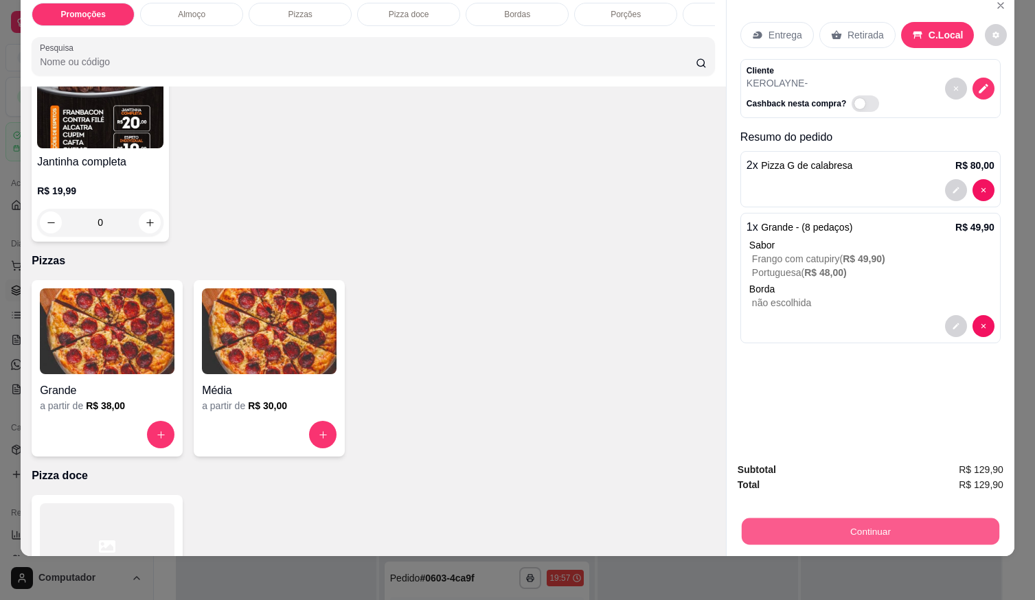
click at [791, 518] on button "Continuar" at bounding box center [871, 531] width 258 height 27
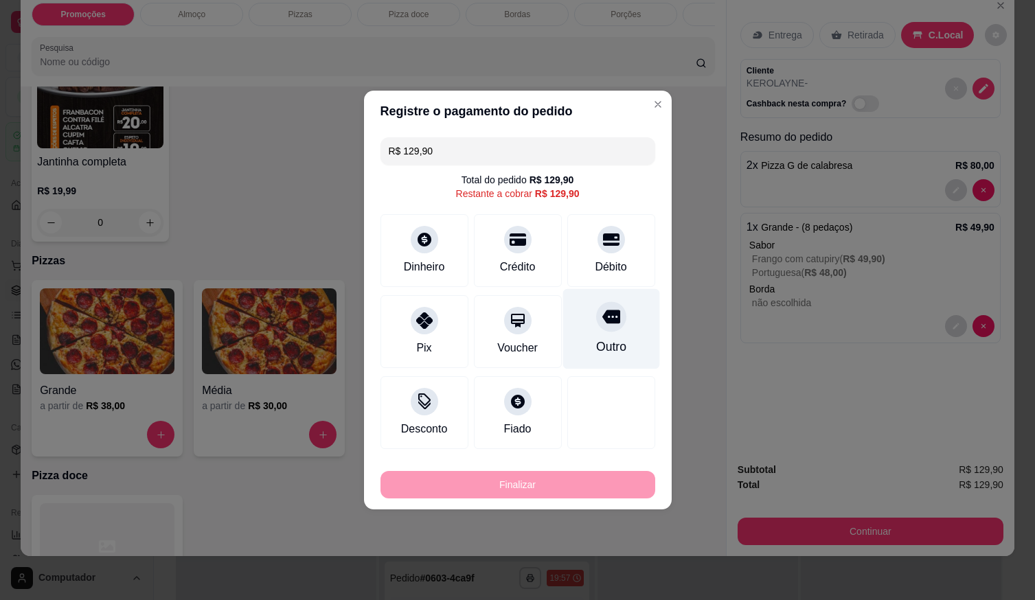
click at [609, 261] on div "Débito" at bounding box center [611, 267] width 32 height 16
type input "R$ 0,00"
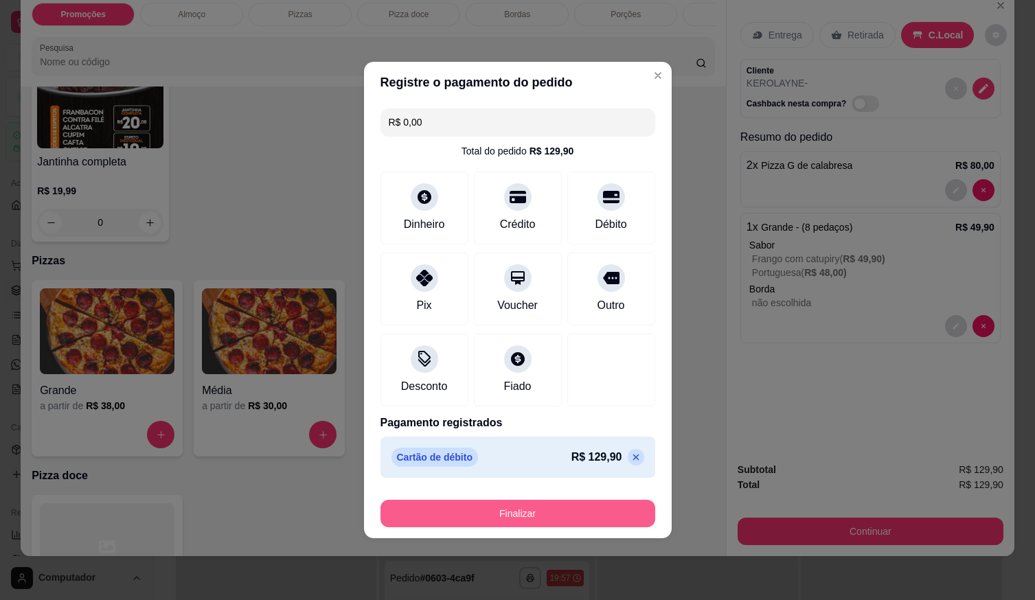
click at [590, 517] on button "Finalizar" at bounding box center [518, 513] width 275 height 27
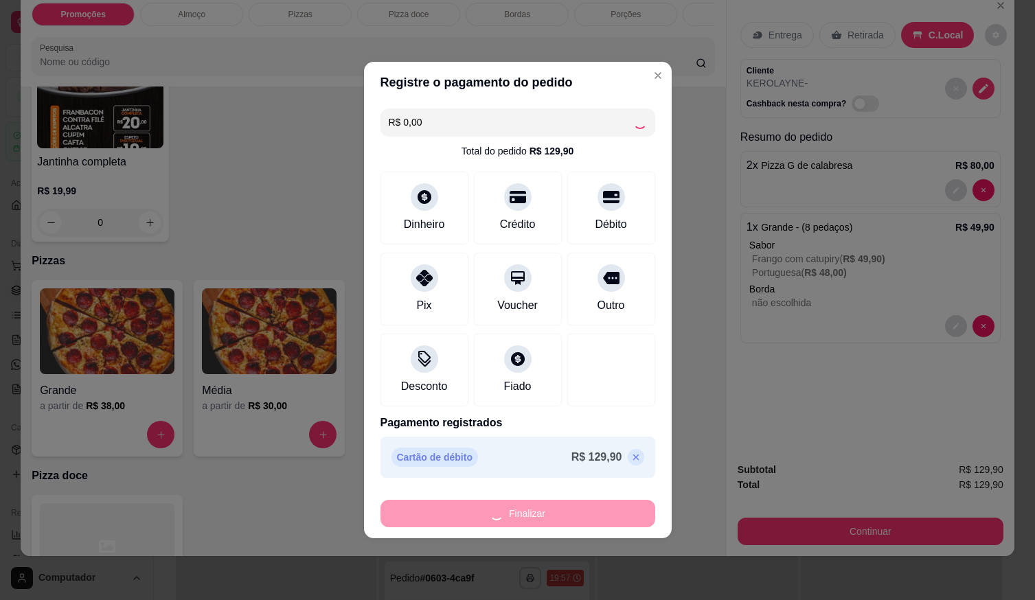
type input "0"
type input "-R$ 129,90"
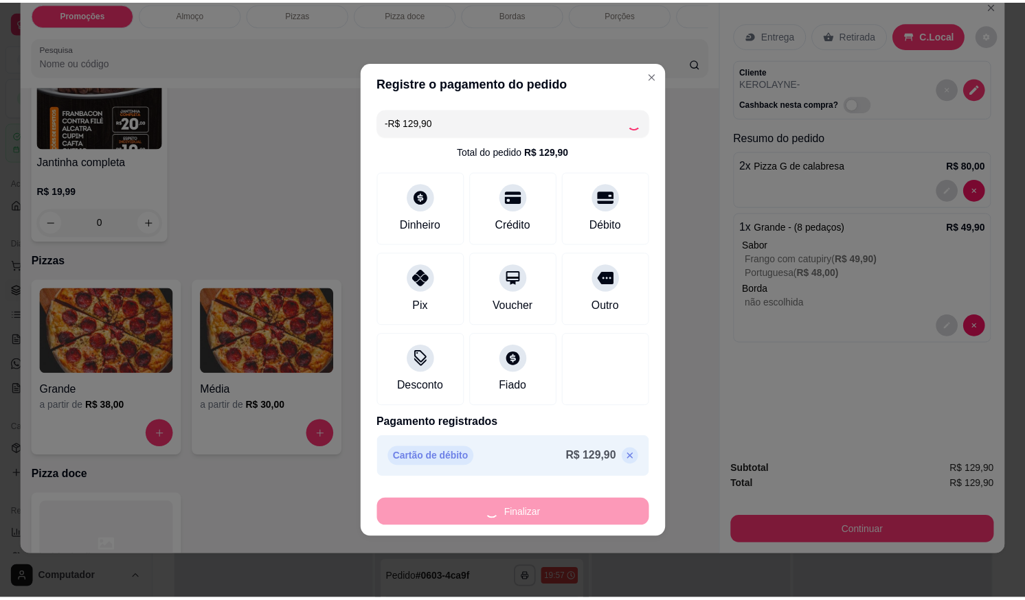
scroll to position [342, 0]
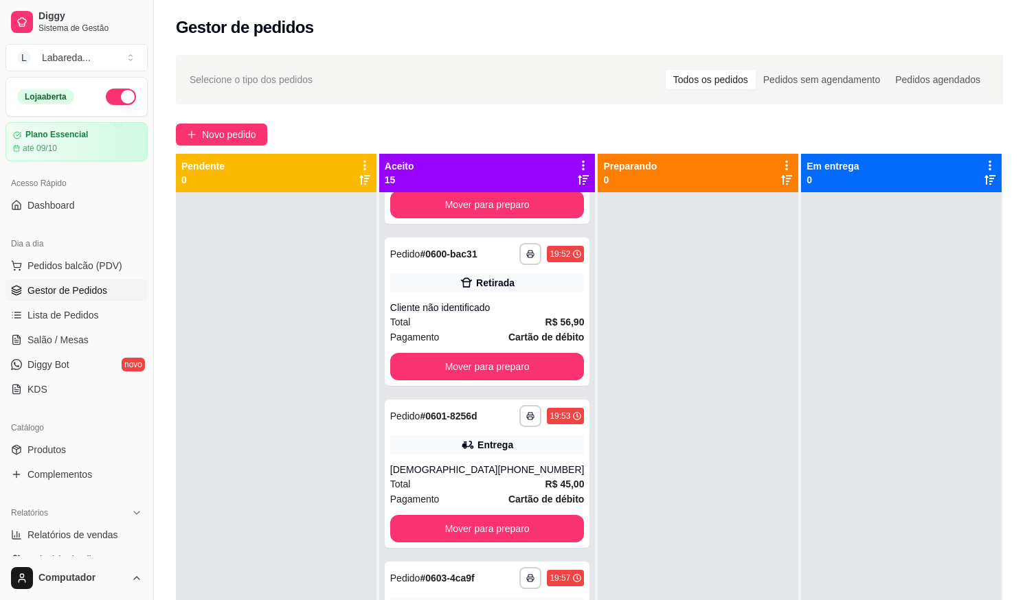
click at [650, 82] on div "Selecione o tipo dos pedidos Todos os pedidos Pedidos sem agendamento Pedidos a…" at bounding box center [590, 80] width 800 height 22
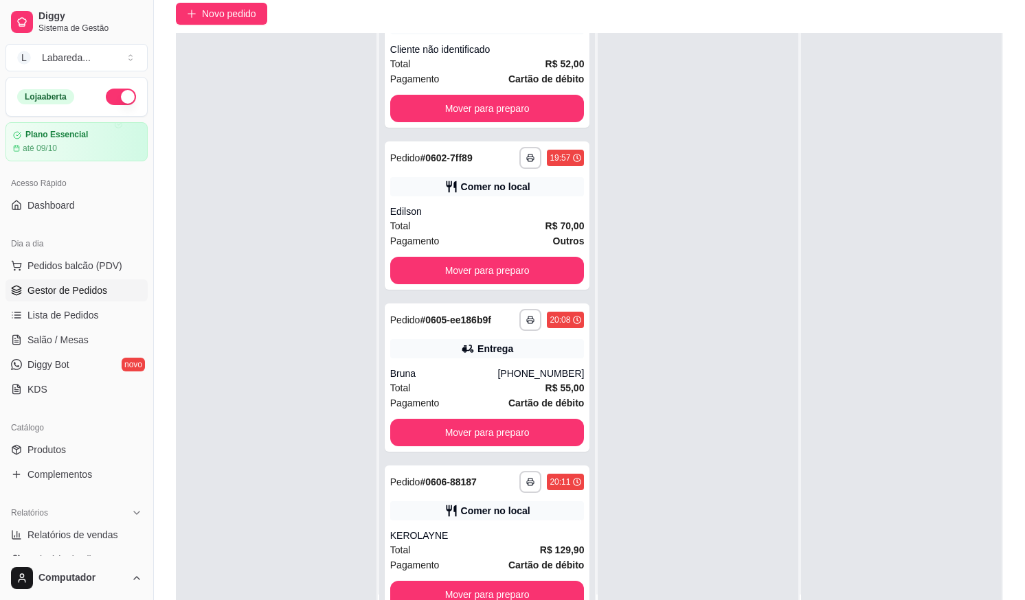
scroll to position [206, 0]
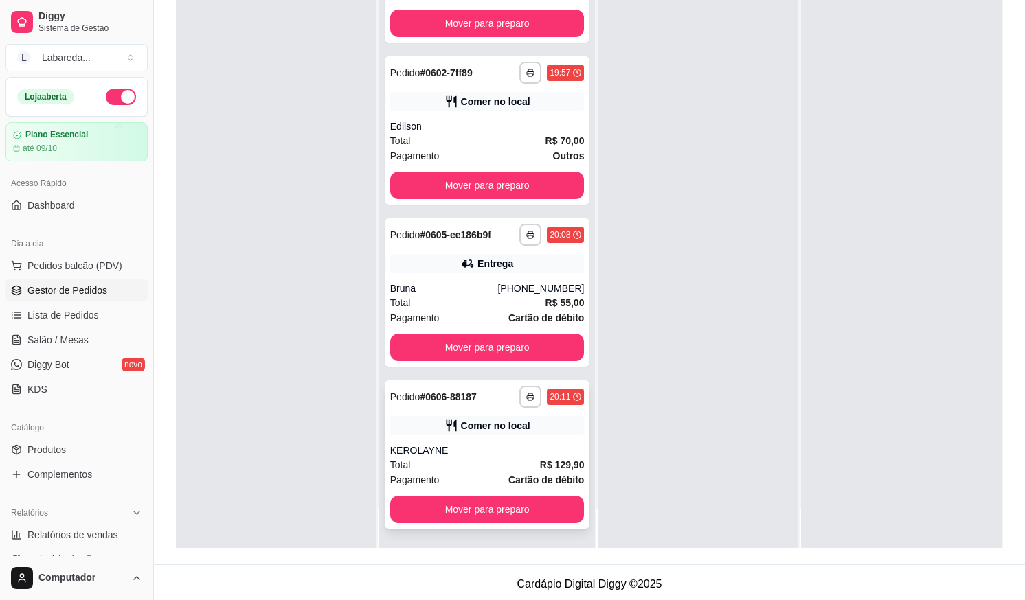
click at [469, 456] on div "KEROLAYNE" at bounding box center [487, 451] width 194 height 14
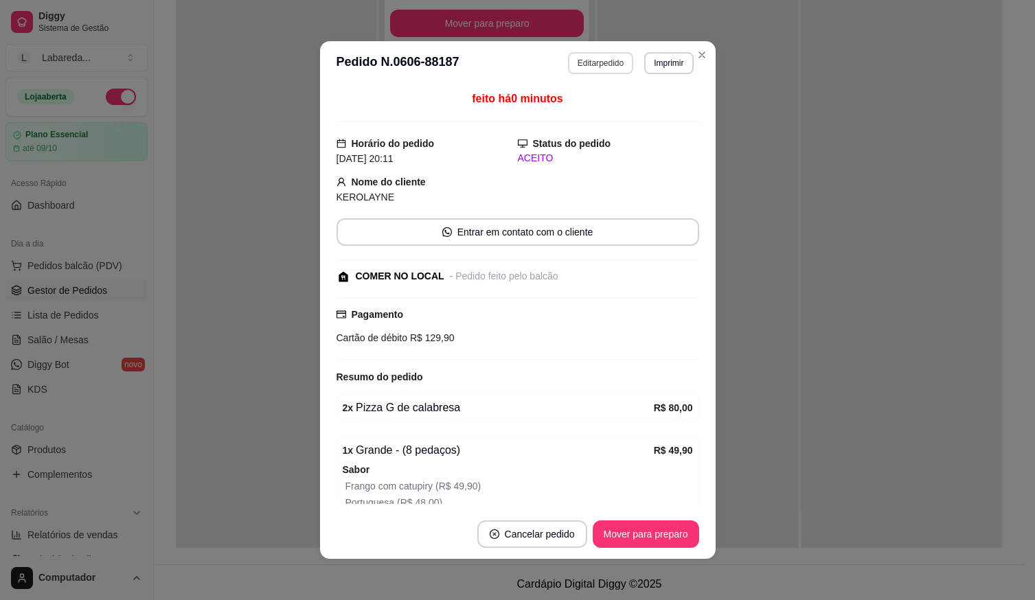
click at [607, 67] on button "Editar pedido" at bounding box center [600, 63] width 65 height 22
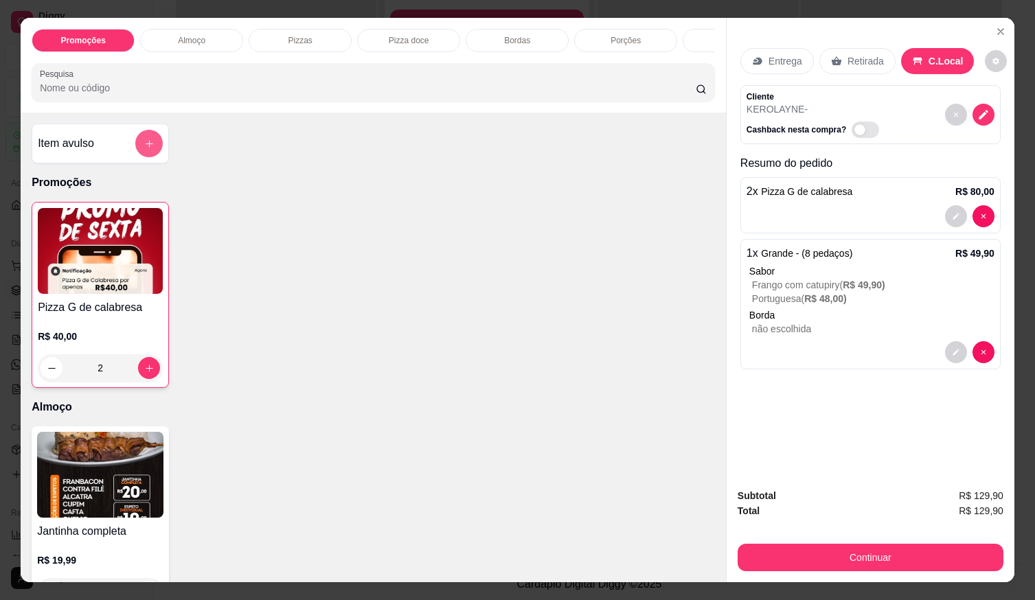
click at [152, 147] on button "add-separate-item" at bounding box center [148, 143] width 27 height 27
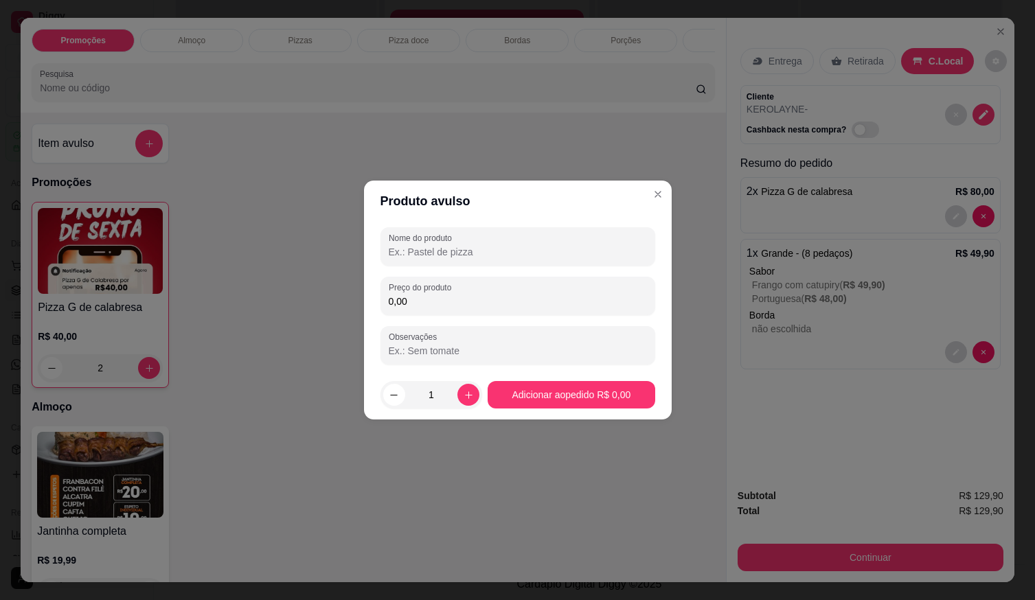
click at [569, 267] on div "Nome do produto Preço do produto 0,00 Observações" at bounding box center [518, 295] width 275 height 137
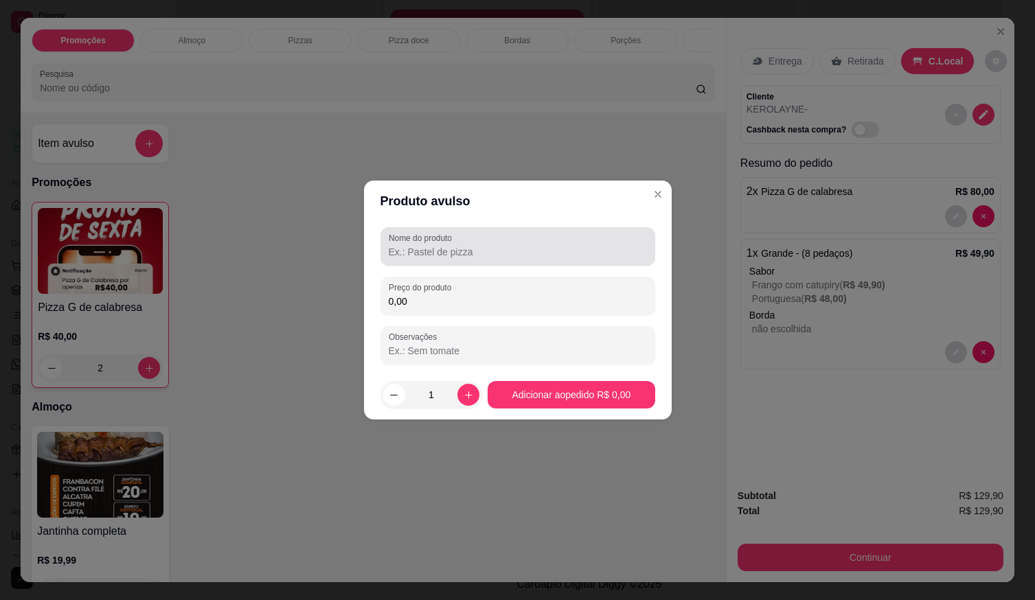
click at [565, 256] on input "Nome do produto" at bounding box center [518, 252] width 258 height 14
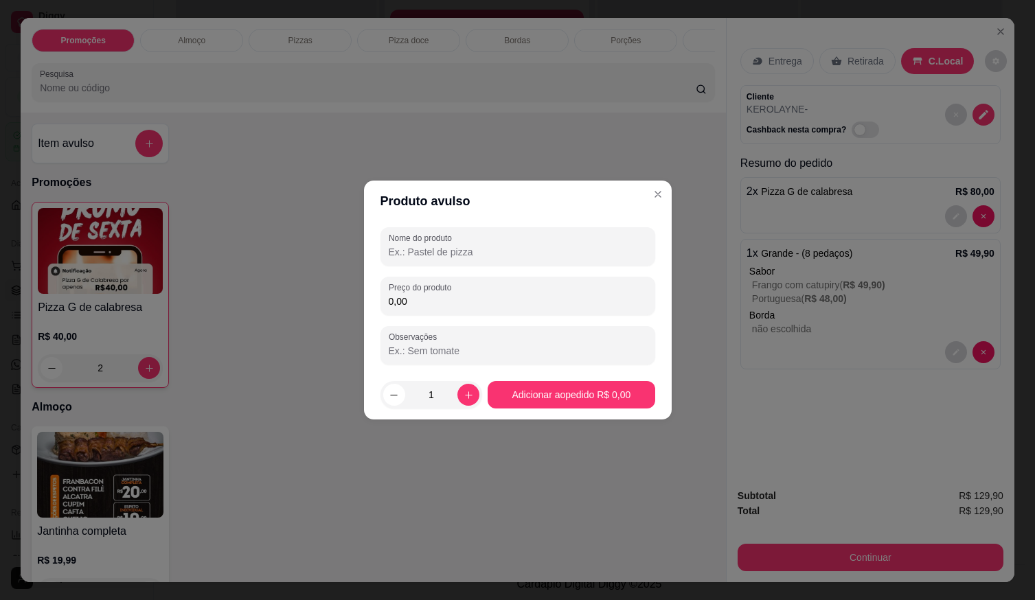
click at [496, 255] on input "Nome do produto" at bounding box center [518, 252] width 258 height 14
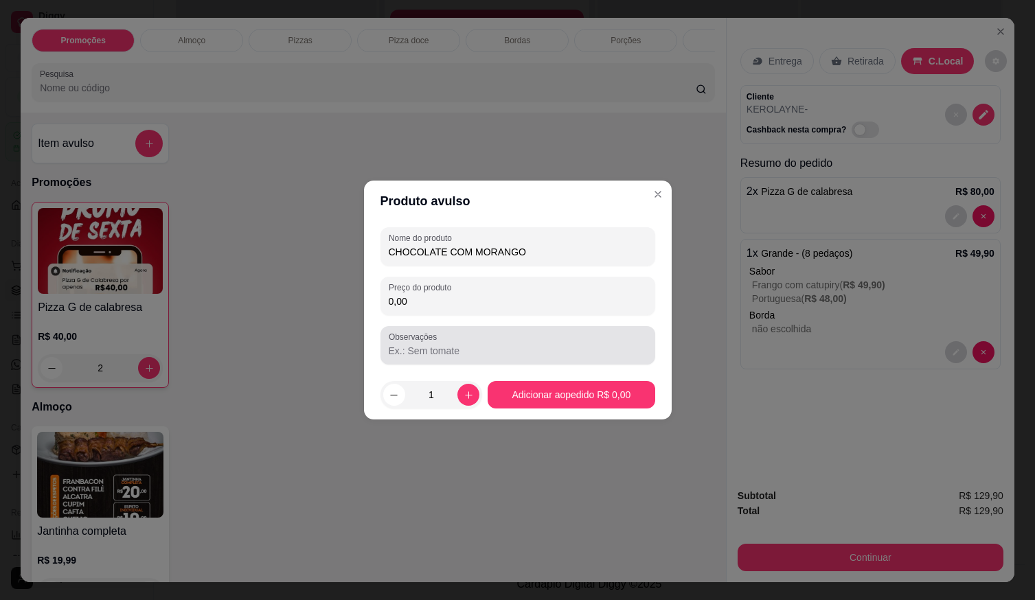
type input "CHOCOLATE COM MORANGO"
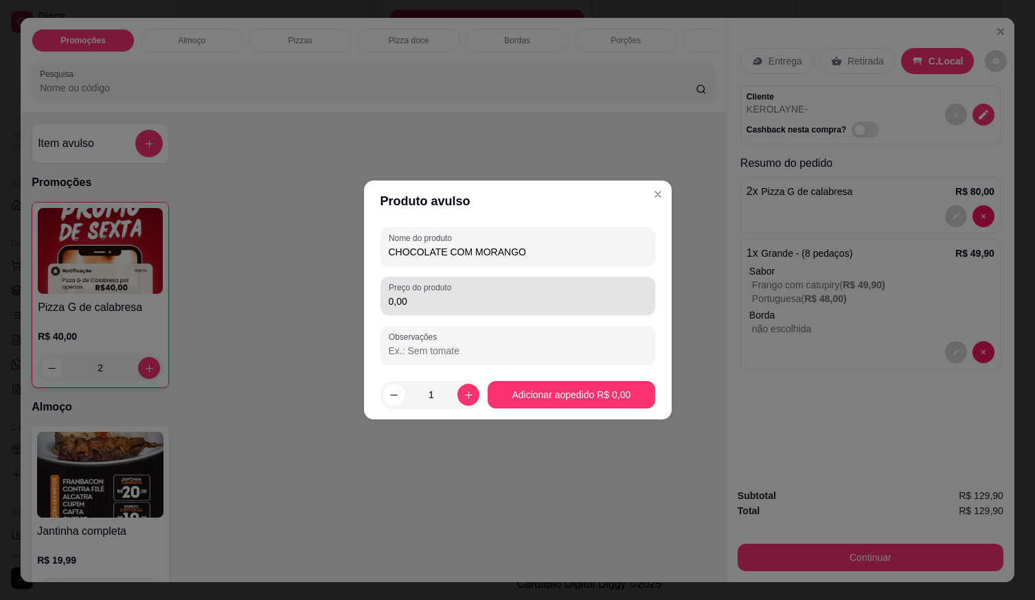
click at [466, 313] on div "Preço do produto 0,00" at bounding box center [518, 296] width 275 height 38
type input "0,00"
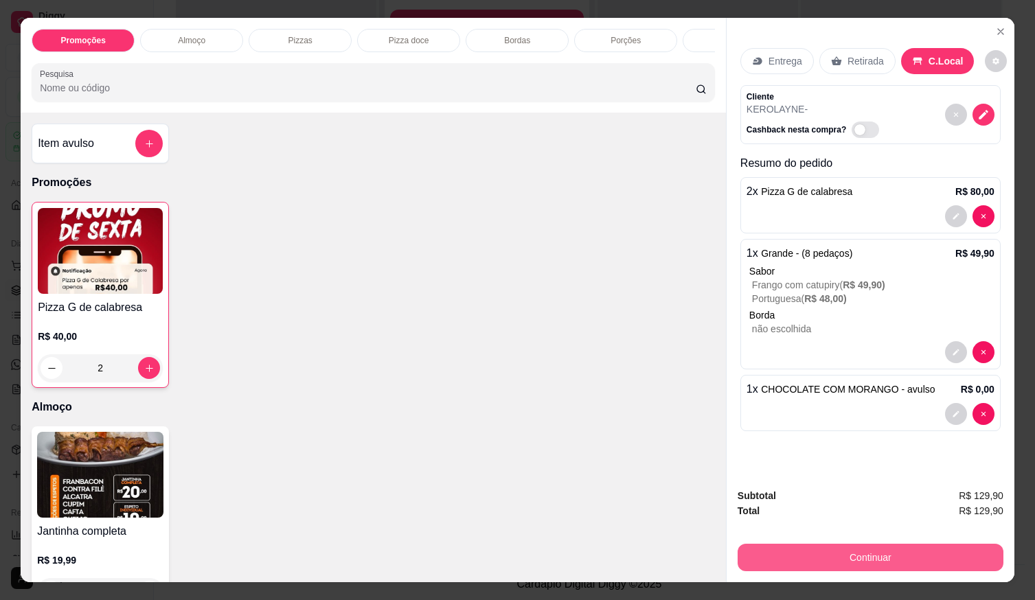
click at [820, 550] on button "Continuar" at bounding box center [871, 557] width 266 height 27
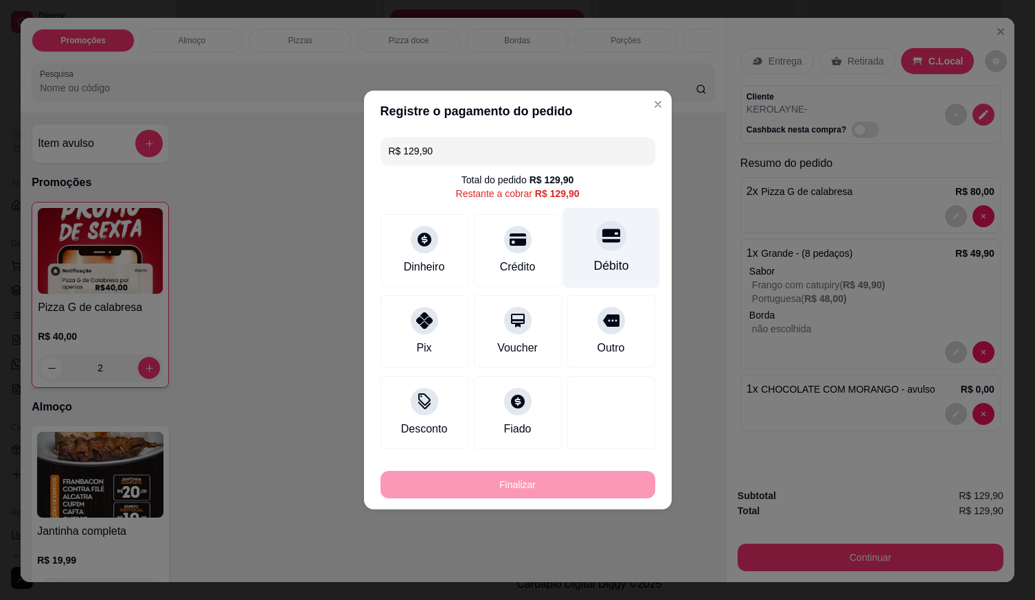
click at [608, 257] on div "Débito" at bounding box center [611, 248] width 97 height 80
type input "R$ 0,00"
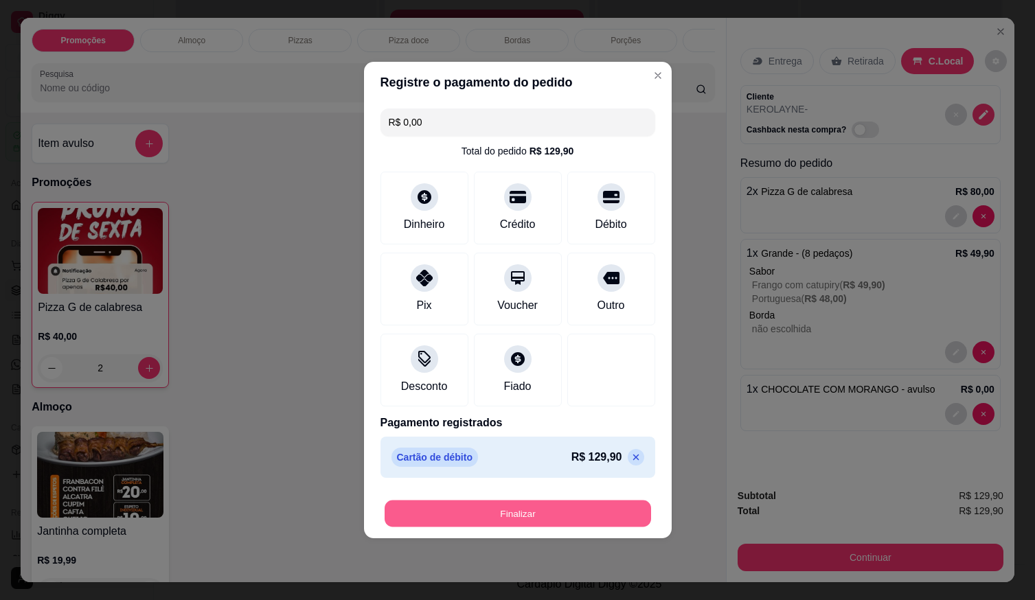
click at [595, 507] on button "Finalizar" at bounding box center [518, 514] width 267 height 27
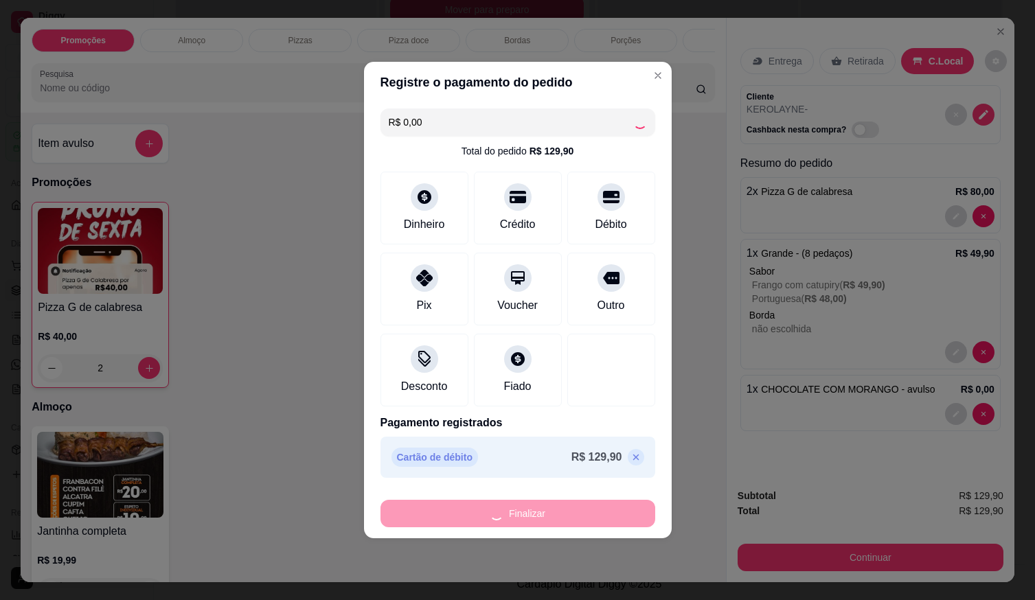
type input "0"
type input "-R$ 129,90"
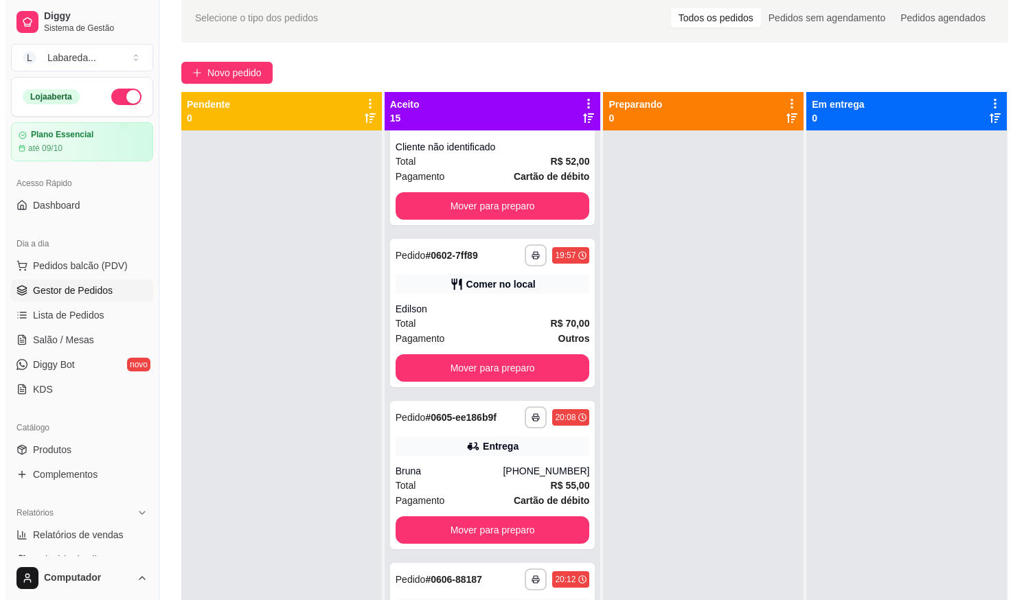
scroll to position [0, 0]
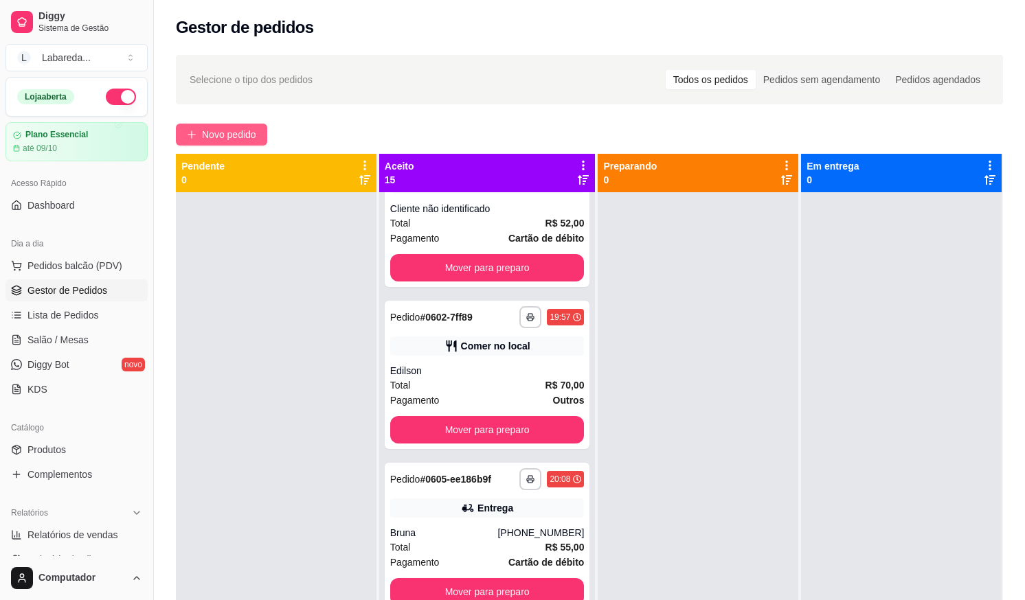
click at [207, 132] on span "Novo pedido" at bounding box center [229, 134] width 54 height 15
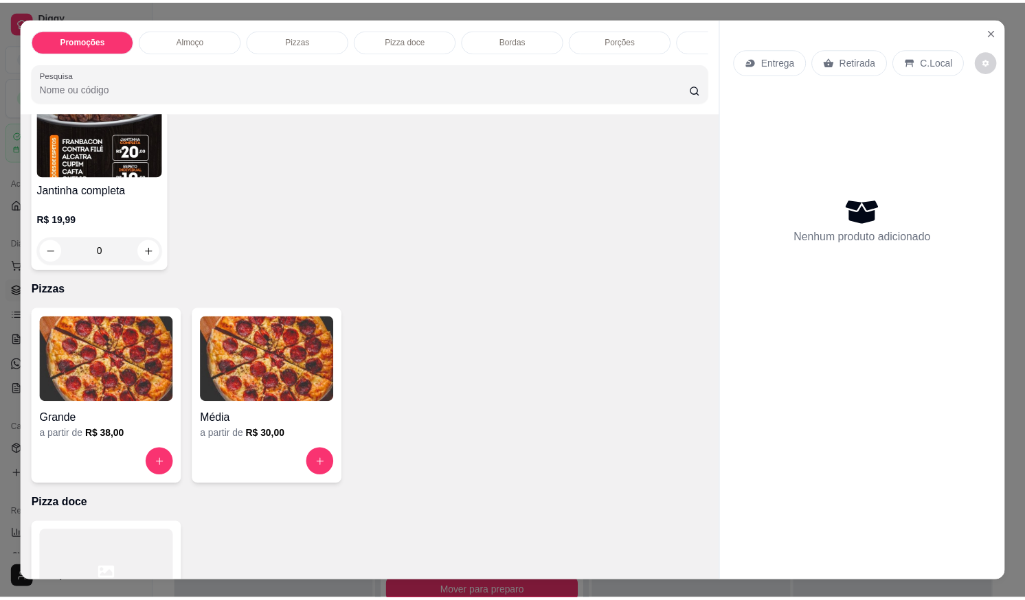
scroll to position [550, 0]
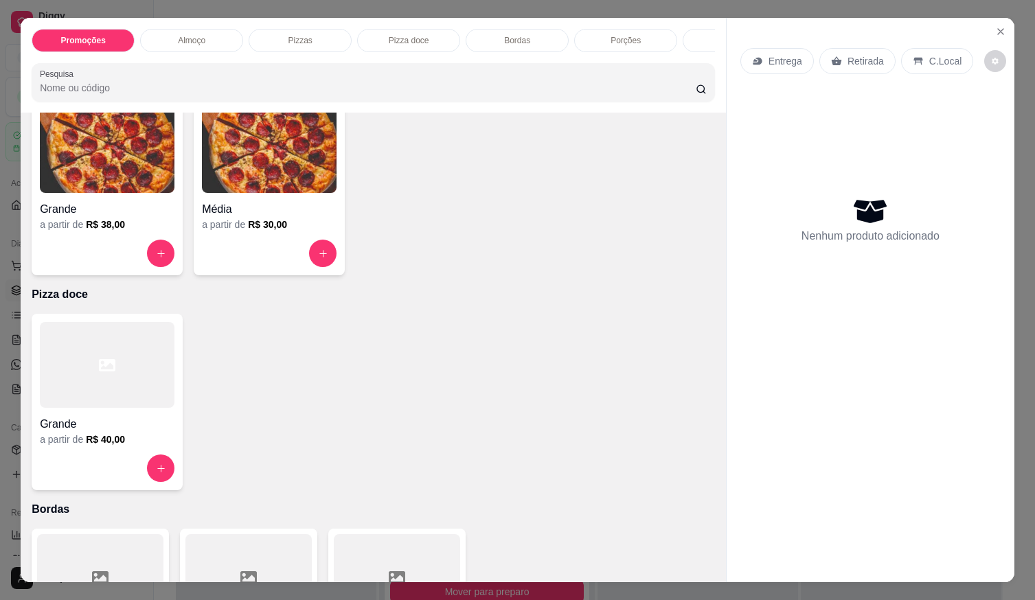
click at [1008, 36] on div "Entrega Retirada C.Local Nenhum produto adicionado" at bounding box center [871, 289] width 288 height 543
click at [999, 29] on icon "Close" at bounding box center [1001, 31] width 11 height 11
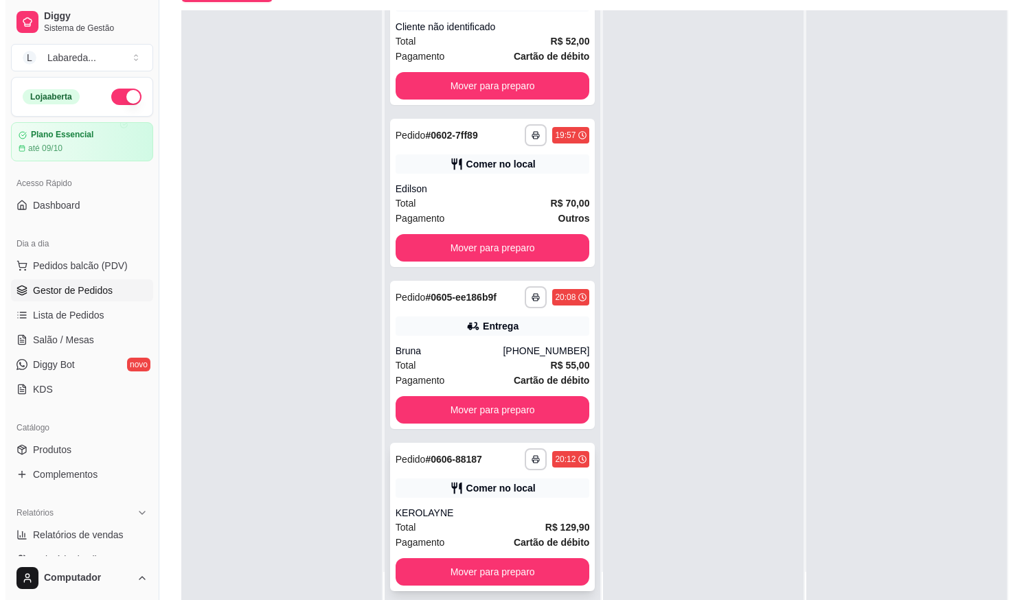
scroll to position [210, 0]
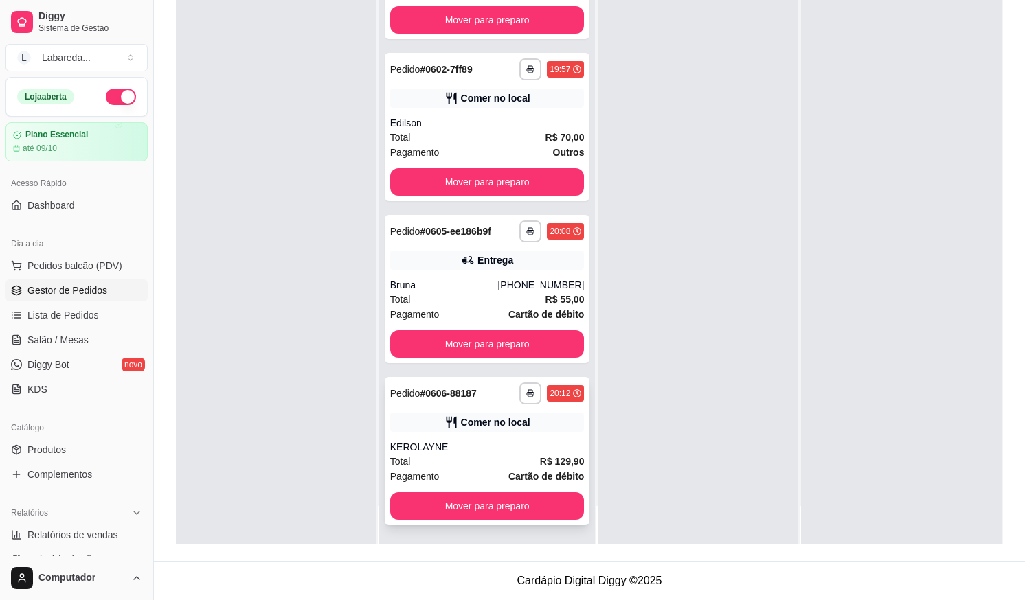
click at [469, 439] on div "**********" at bounding box center [487, 451] width 205 height 148
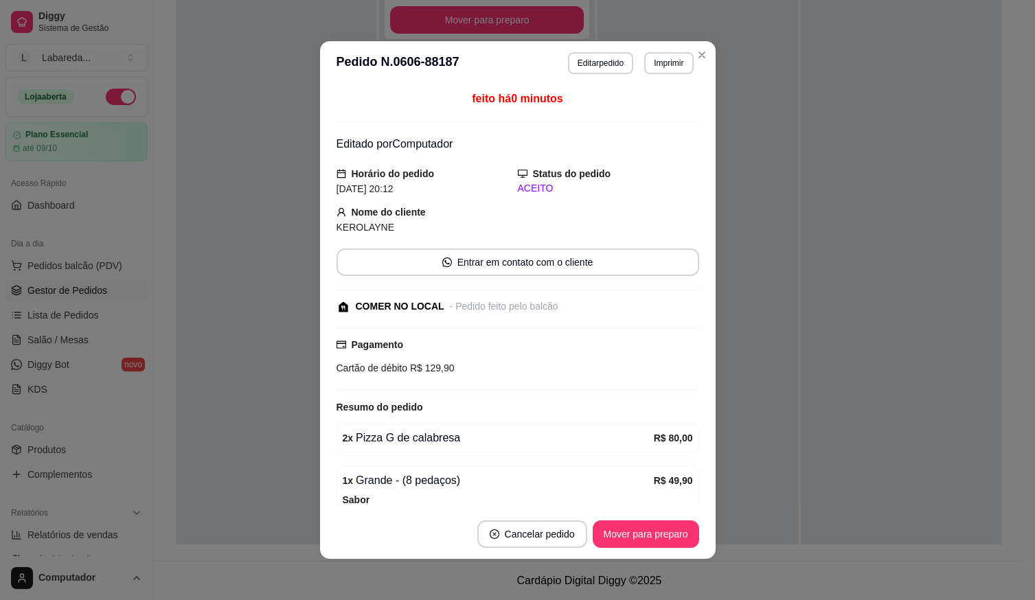
click at [613, 61] on button "Editar pedido" at bounding box center [600, 63] width 65 height 22
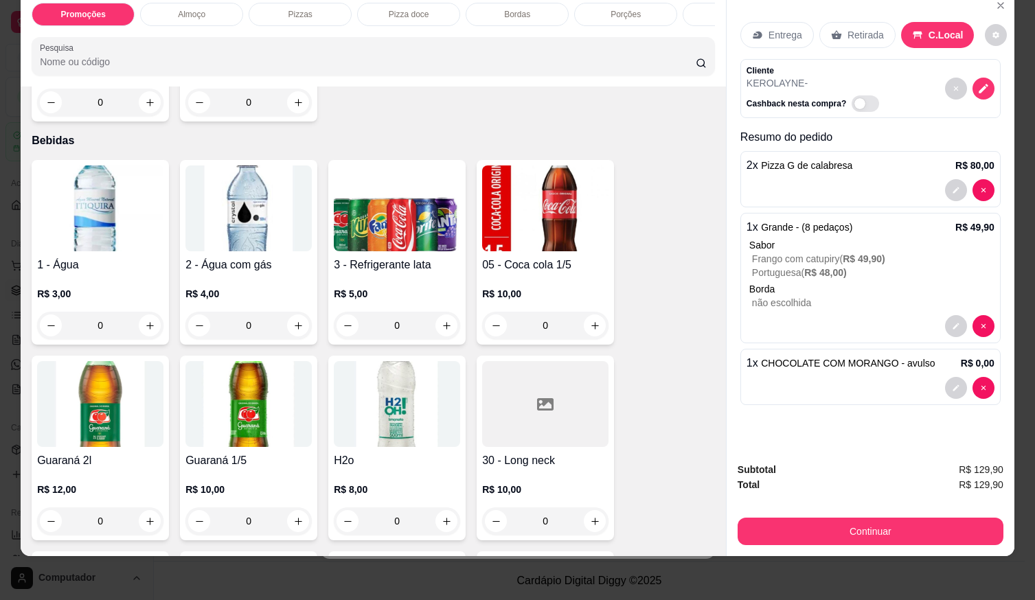
scroll to position [1443, 0]
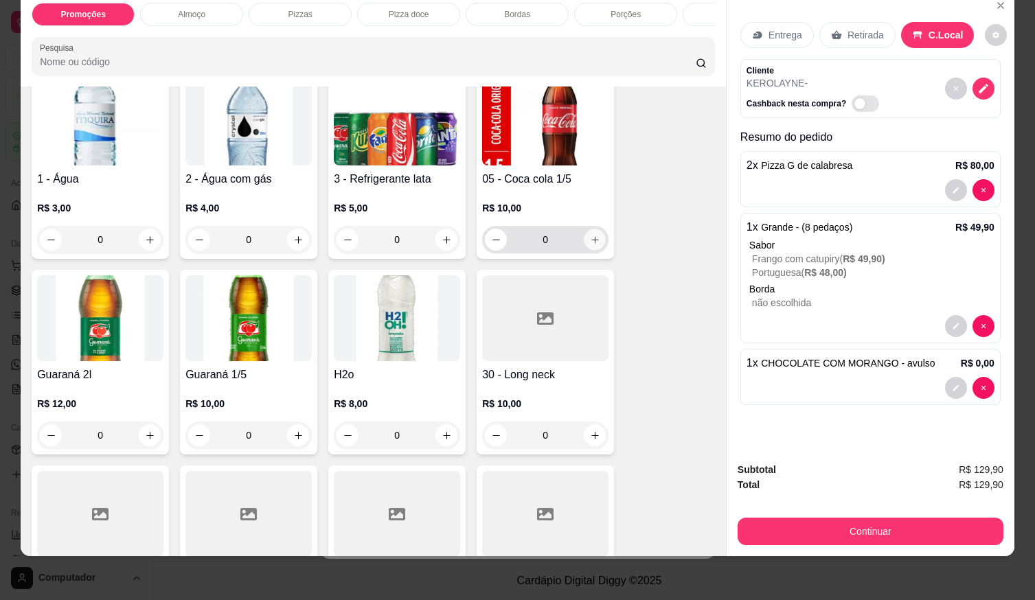
click at [592, 239] on icon "increase-product-quantity" at bounding box center [595, 239] width 7 height 7
type input "1"
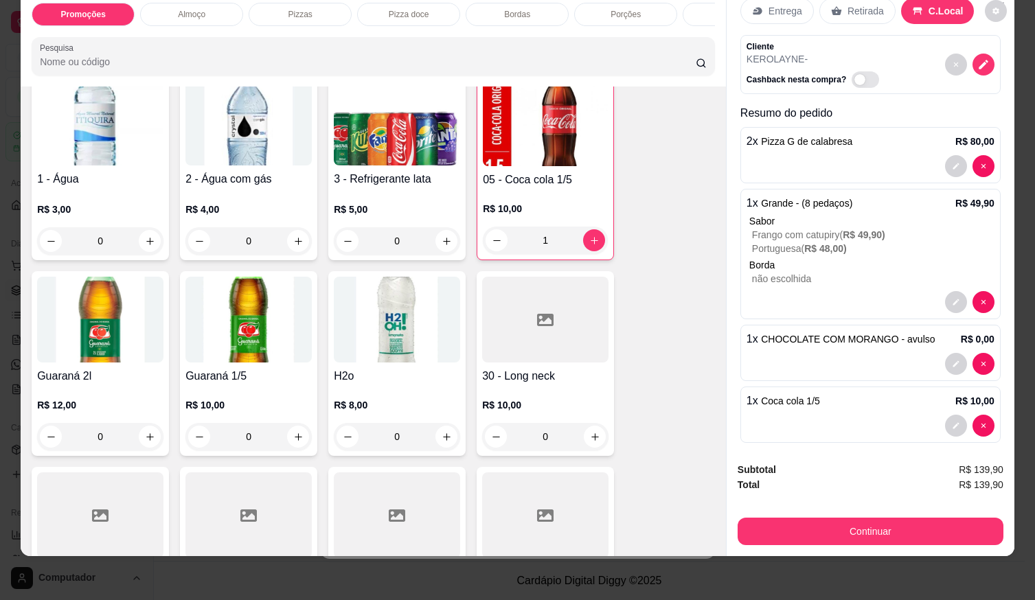
scroll to position [35, 0]
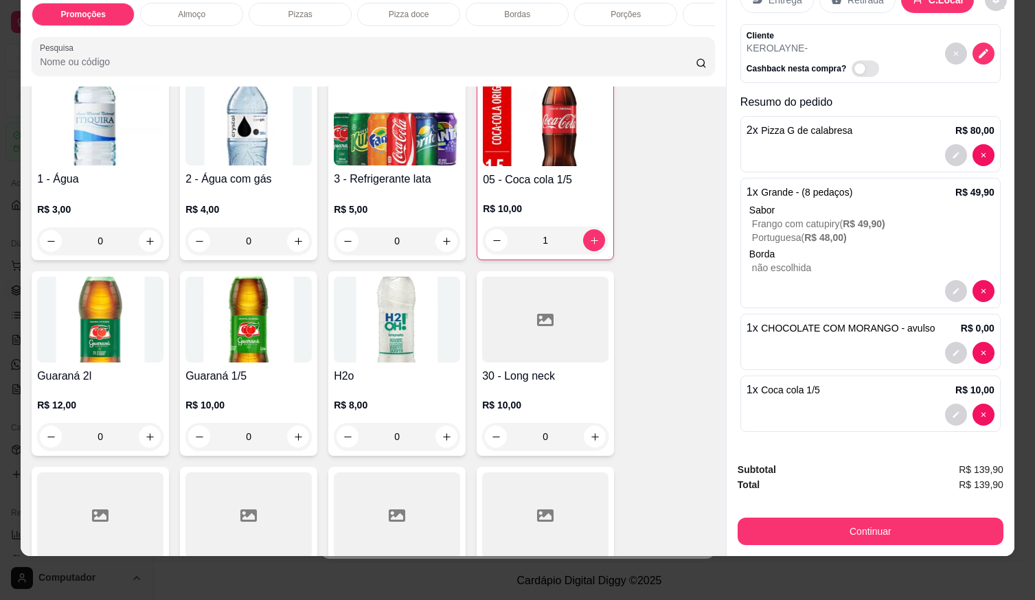
click at [859, 404] on div at bounding box center [871, 415] width 248 height 22
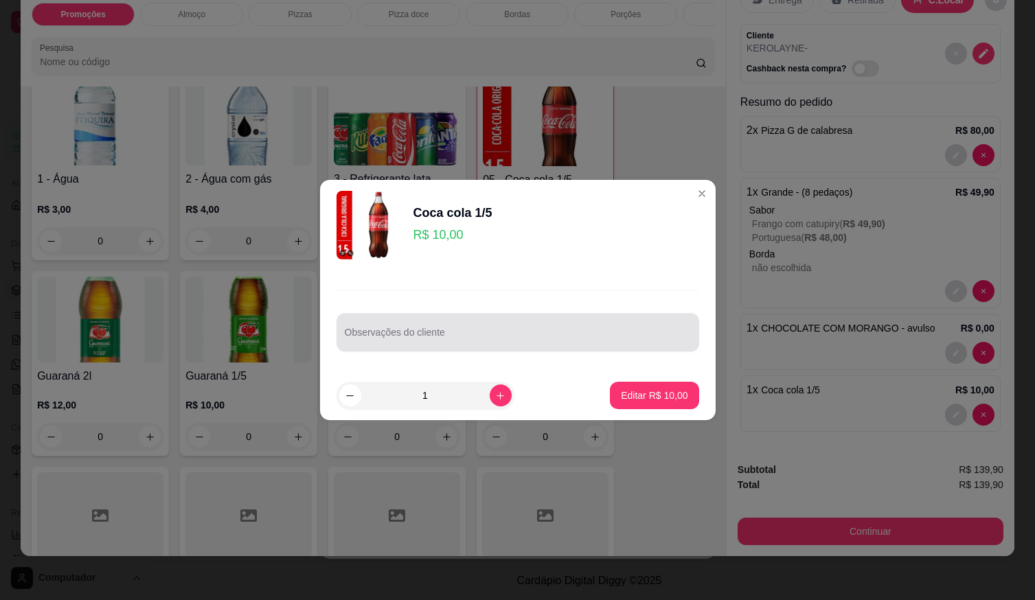
click at [470, 332] on input "Observações do cliente" at bounding box center [518, 338] width 346 height 14
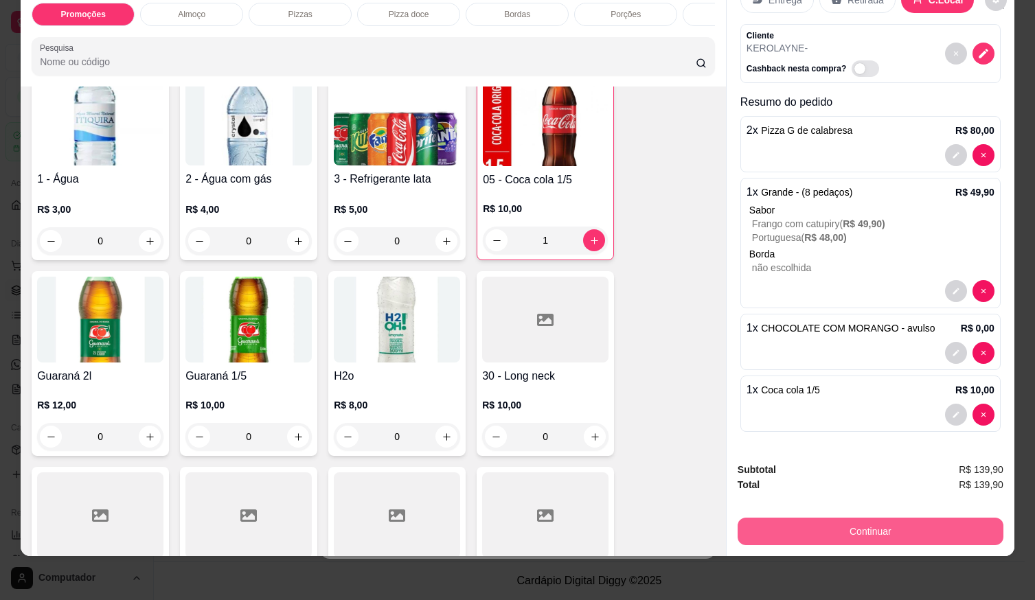
click at [805, 526] on button "Continuar" at bounding box center [871, 531] width 266 height 27
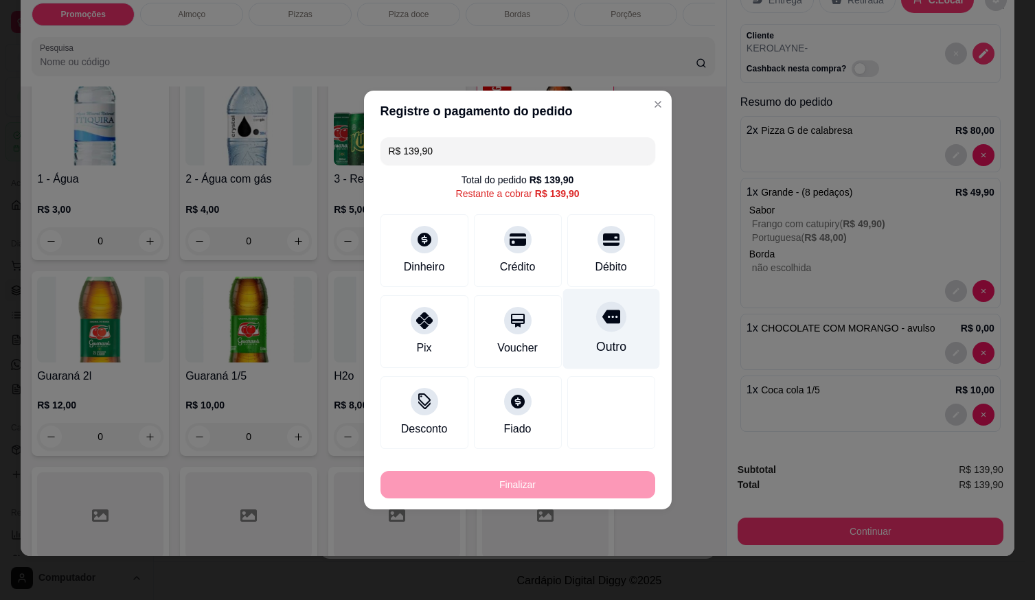
drag, startPoint x: 618, startPoint y: 240, endPoint x: 619, endPoint y: 255, distance: 14.4
click at [619, 242] on div "Débito" at bounding box center [611, 250] width 88 height 73
type input "R$ 0,00"
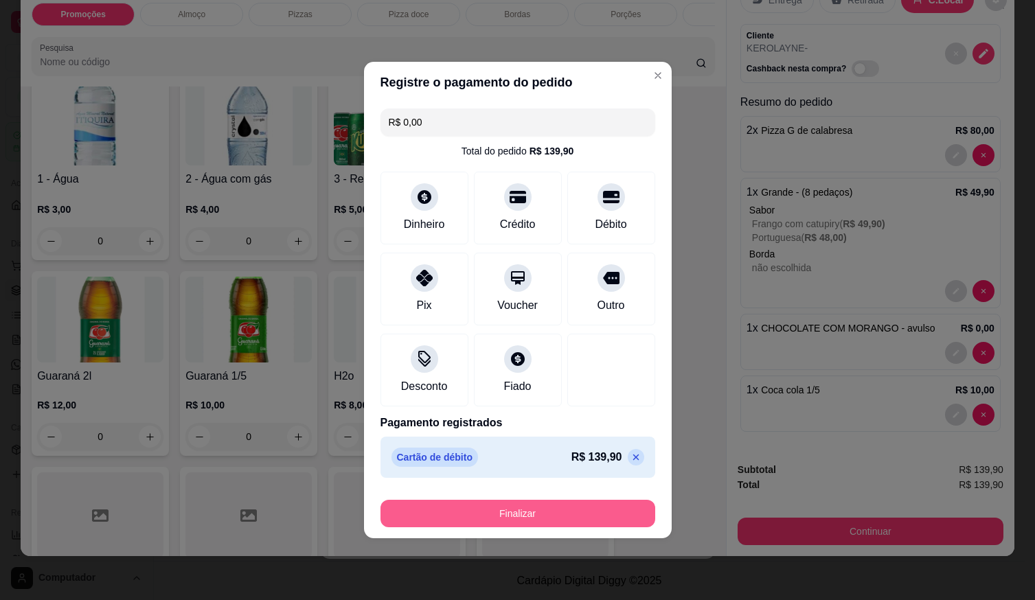
click at [575, 519] on button "Finalizar" at bounding box center [518, 513] width 275 height 27
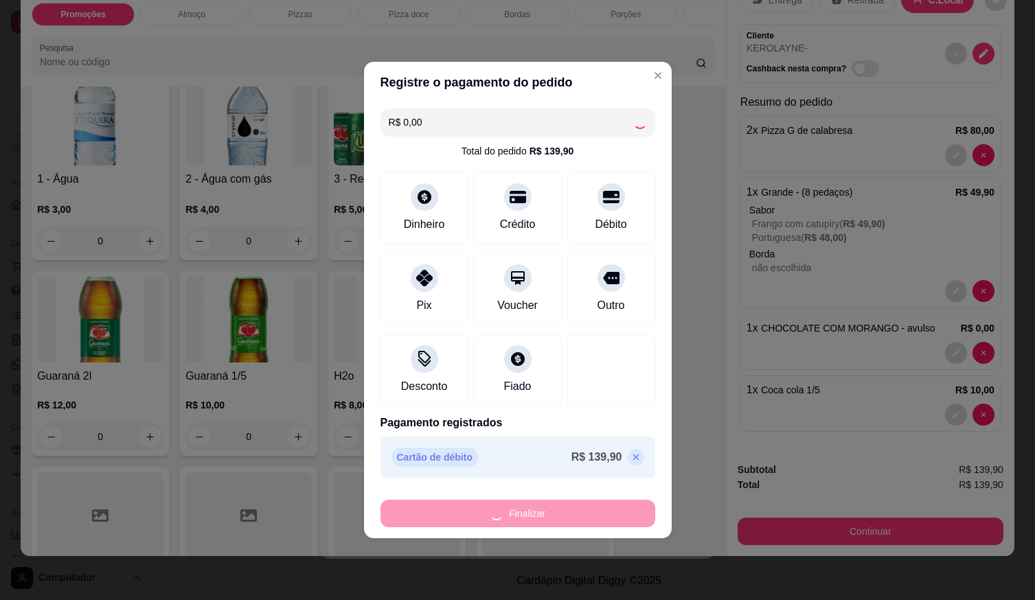
type input "0"
type input "-R$ 139,90"
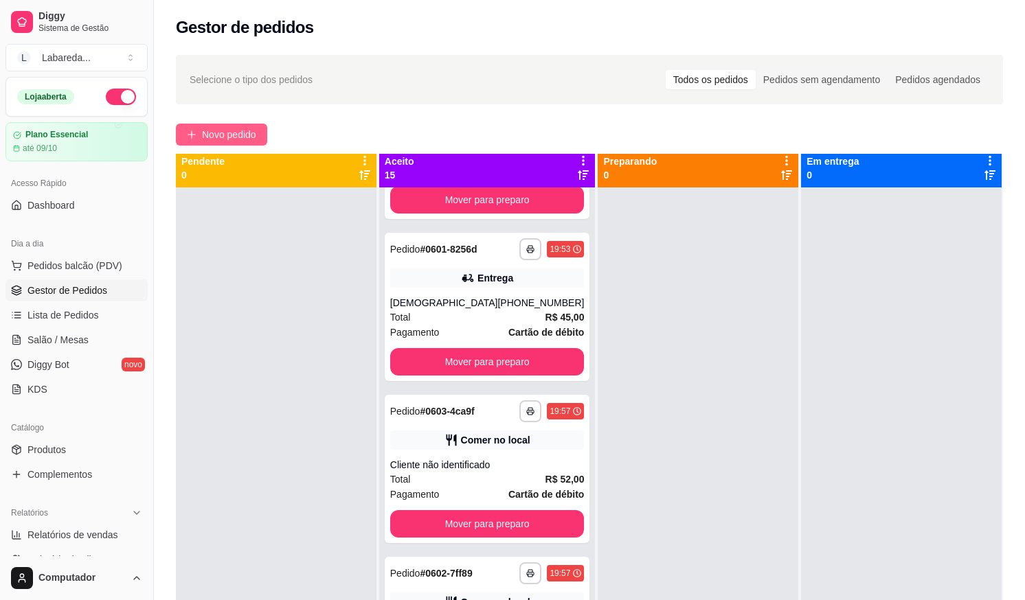
scroll to position [0, 0]
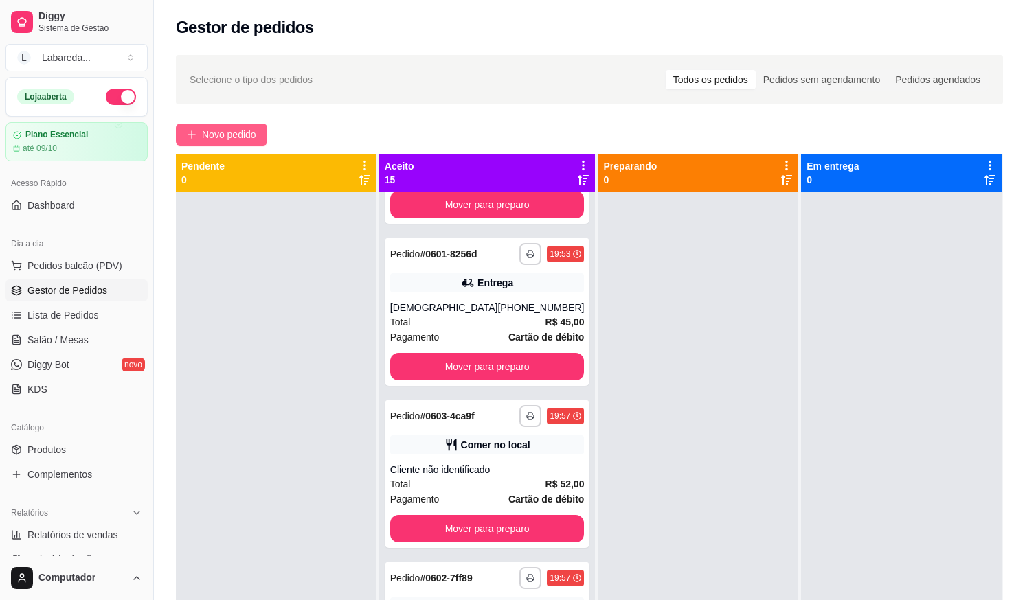
click at [254, 142] on button "Novo pedido" at bounding box center [221, 135] width 91 height 22
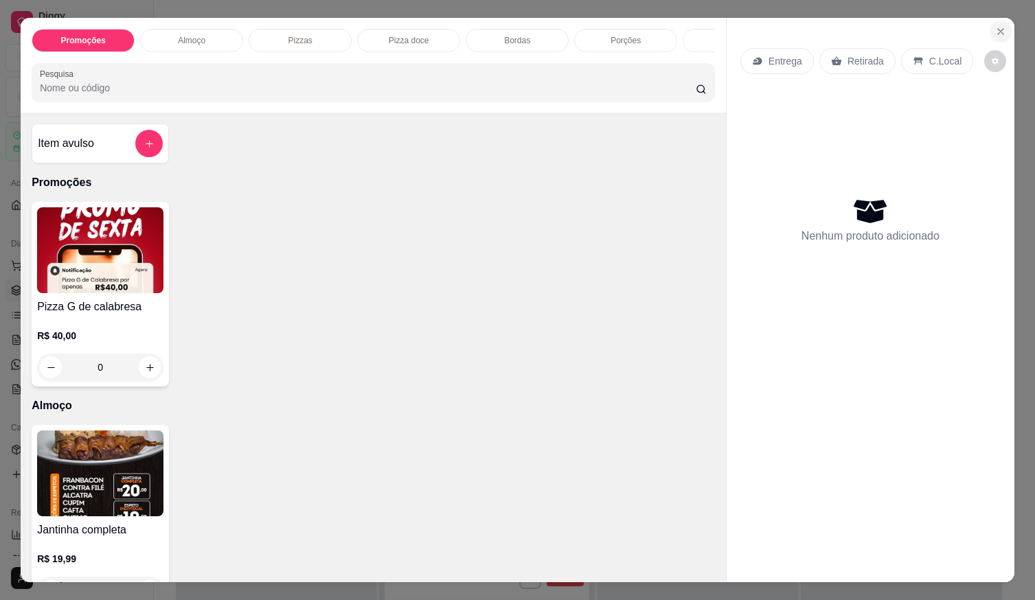
click at [993, 35] on button "Close" at bounding box center [1001, 32] width 22 height 22
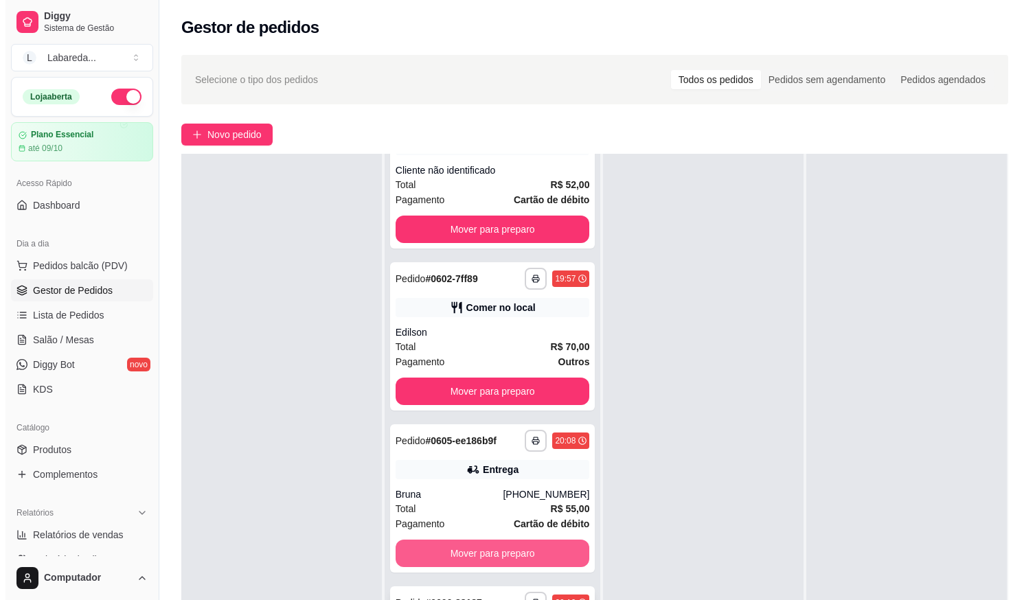
scroll to position [210, 0]
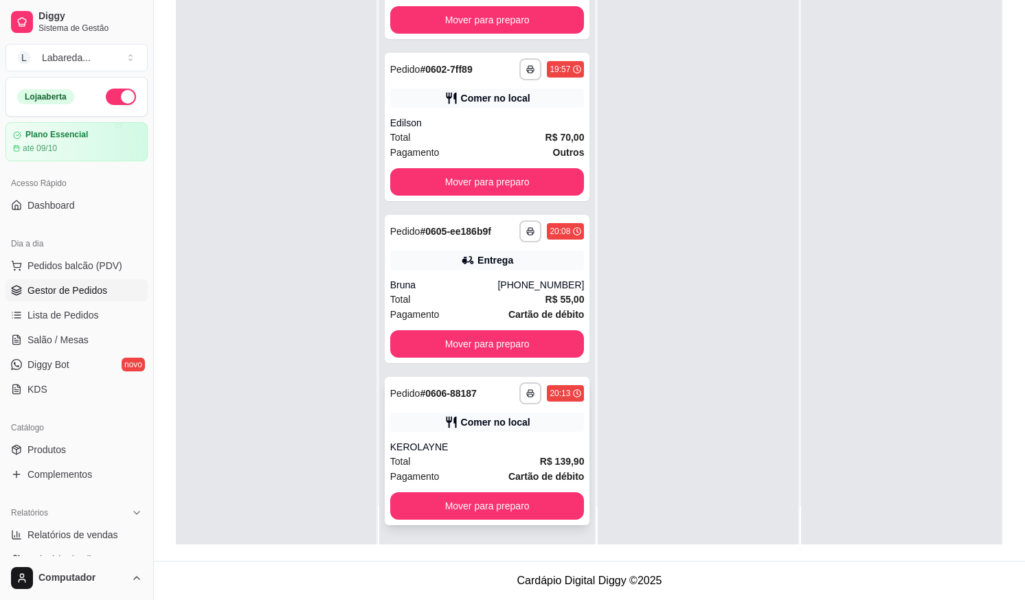
click at [464, 434] on div "**********" at bounding box center [487, 451] width 205 height 148
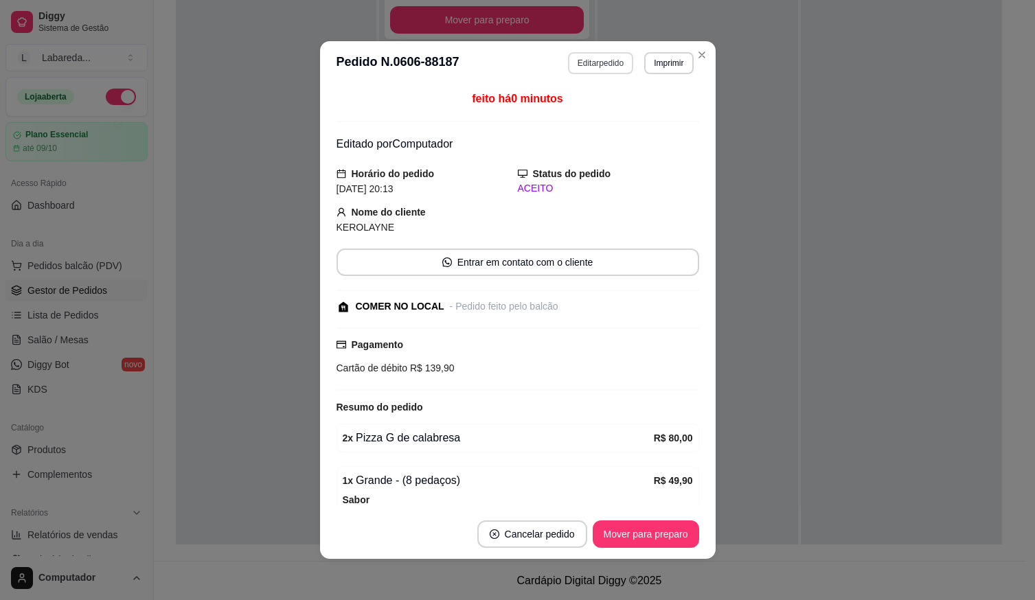
click at [612, 67] on button "Editar pedido" at bounding box center [600, 63] width 65 height 22
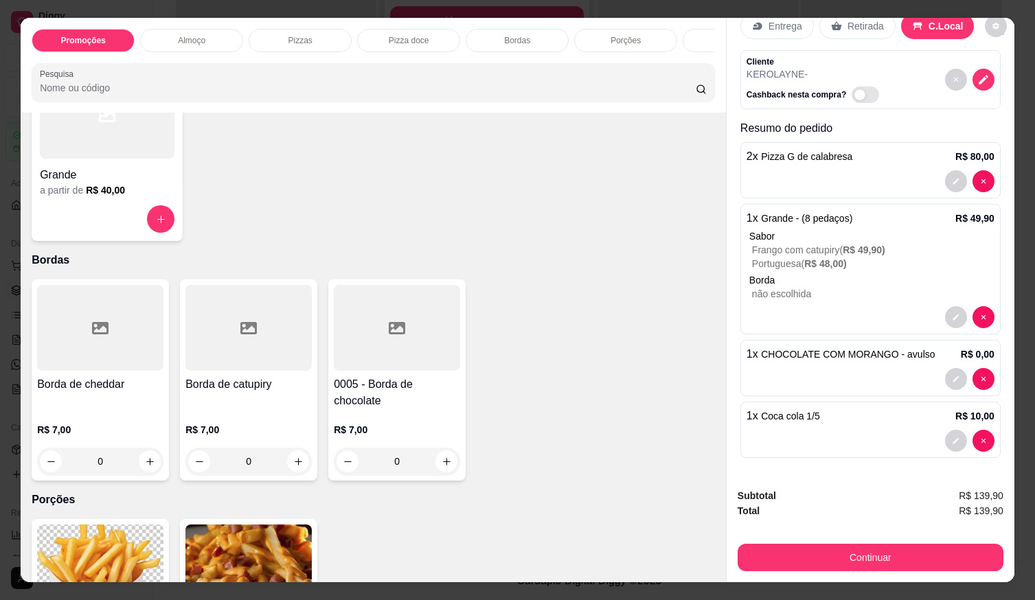
scroll to position [824, 0]
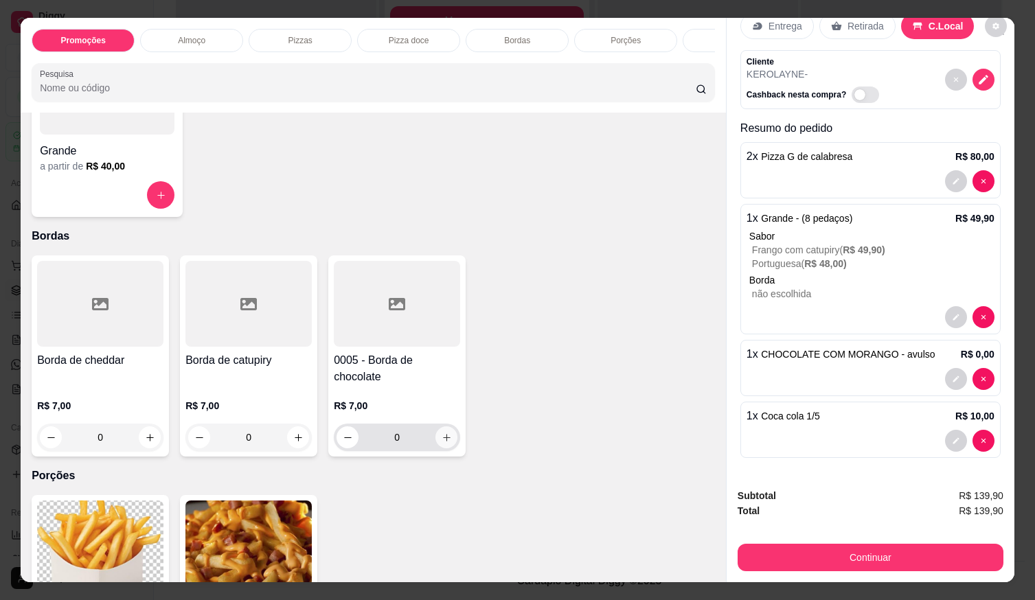
click at [443, 443] on icon "increase-product-quantity" at bounding box center [447, 438] width 10 height 10
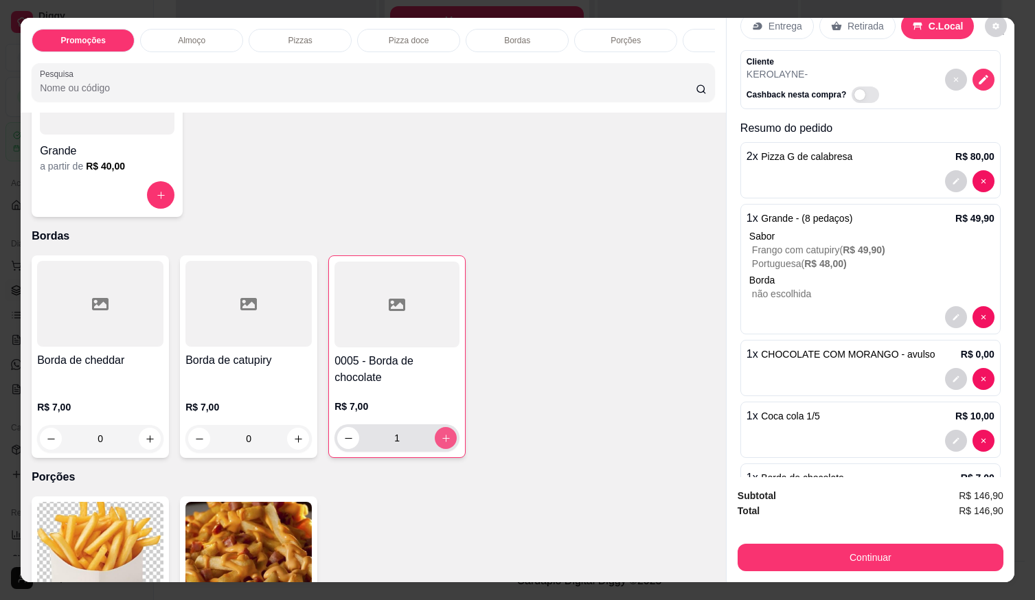
click at [443, 443] on icon "increase-product-quantity" at bounding box center [446, 439] width 10 height 10
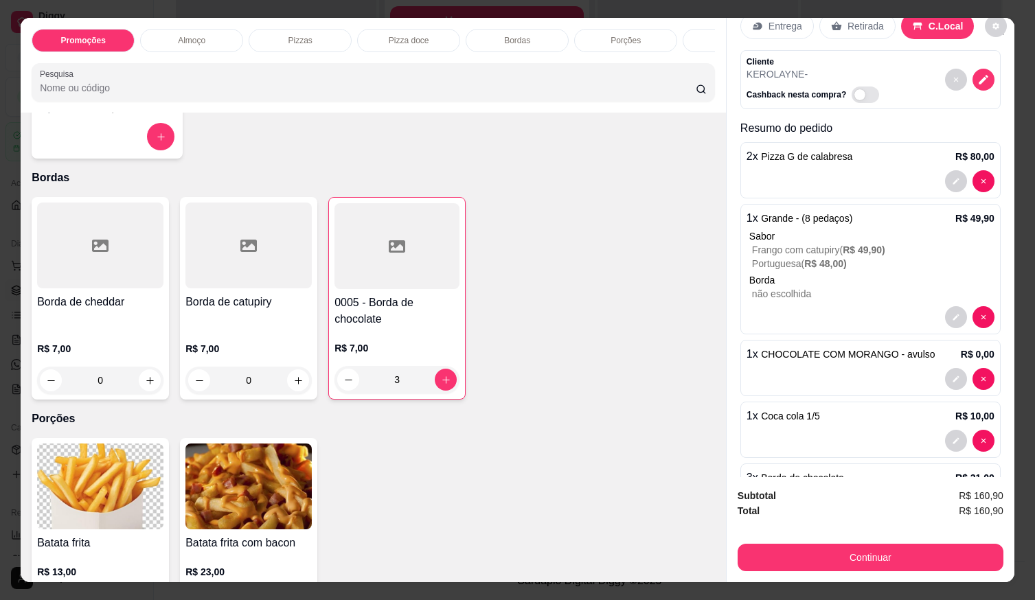
scroll to position [1031, 0]
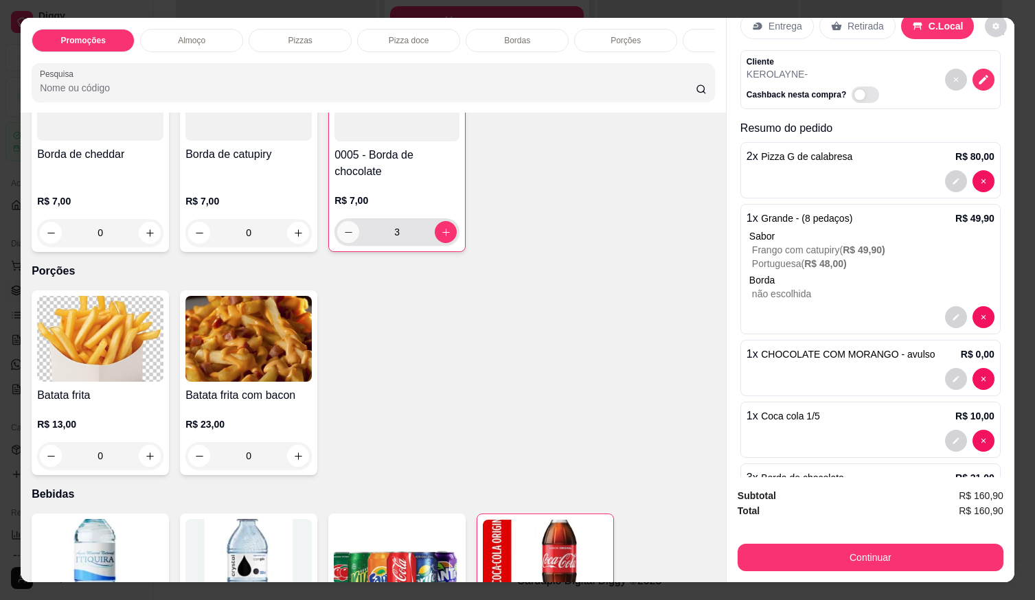
click at [348, 229] on button "decrease-product-quantity" at bounding box center [348, 232] width 22 height 22
click at [346, 229] on button "decrease-product-quantity" at bounding box center [348, 232] width 21 height 21
type input "0"
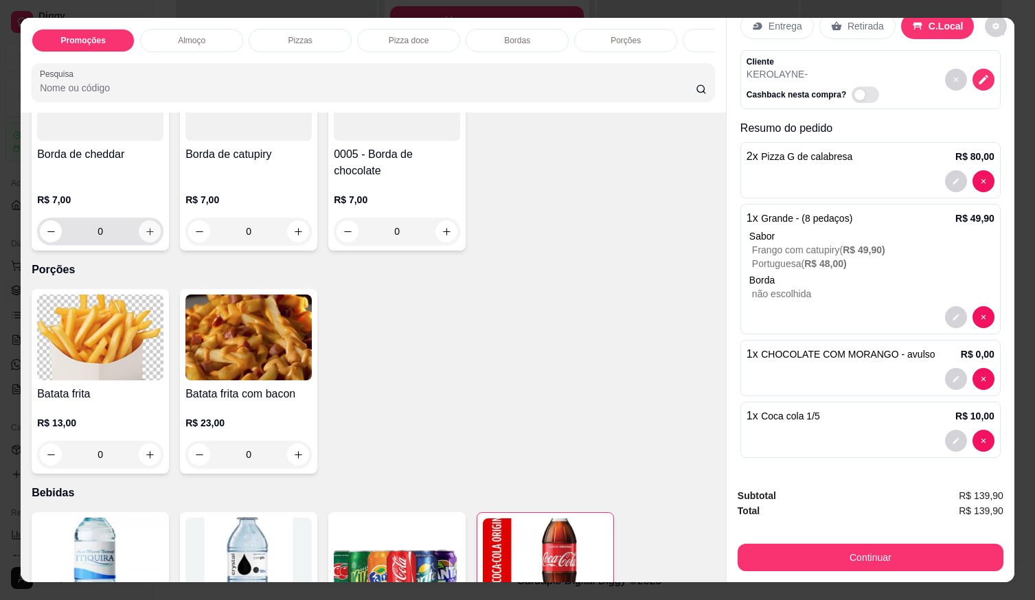
click at [153, 237] on button "increase-product-quantity" at bounding box center [150, 232] width 22 height 22
click at [153, 237] on button "increase-product-quantity" at bounding box center [149, 230] width 22 height 22
click at [153, 236] on button "increase-product-quantity" at bounding box center [149, 230] width 22 height 22
type input "3"
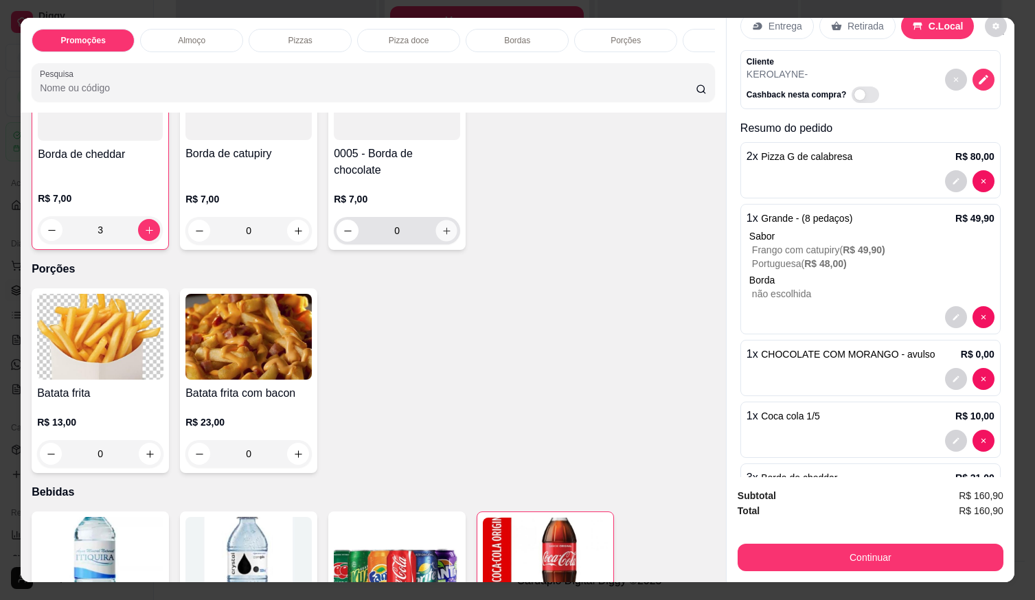
click at [442, 234] on icon "increase-product-quantity" at bounding box center [447, 231] width 10 height 10
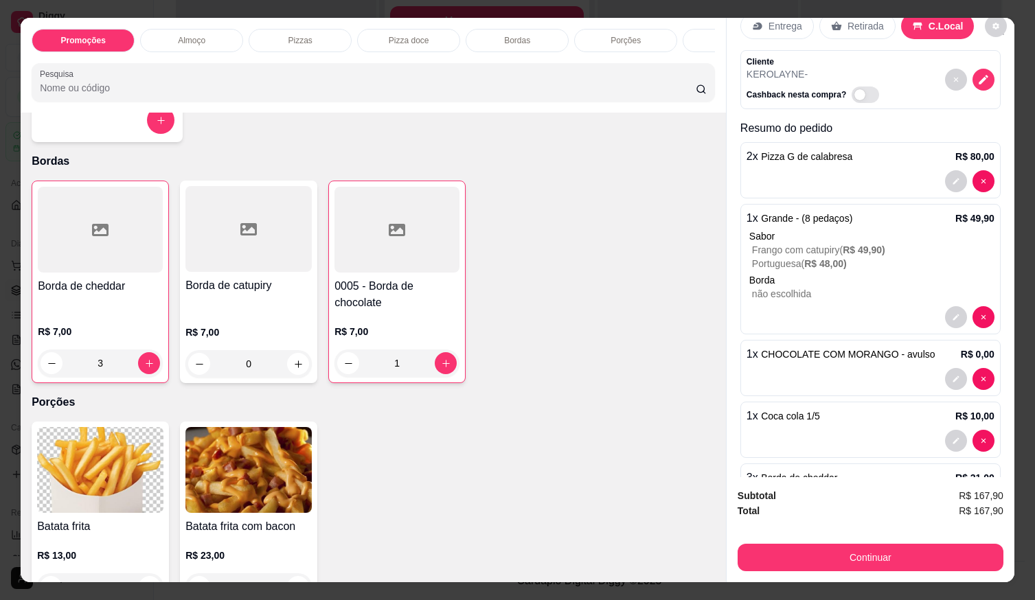
scroll to position [894, 0]
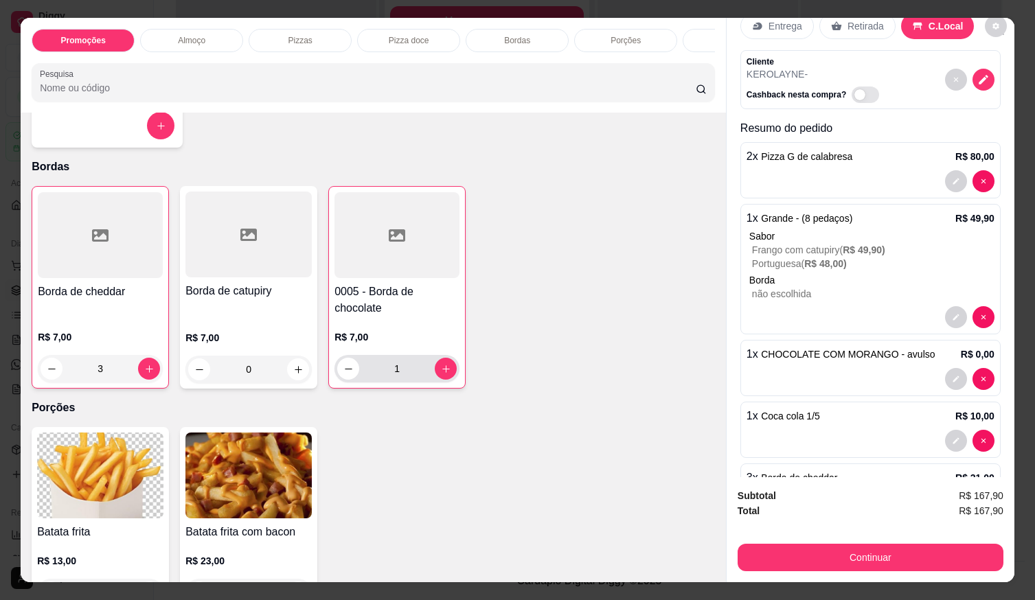
click at [353, 379] on button "decrease-product-quantity" at bounding box center [348, 369] width 22 height 22
type input "0"
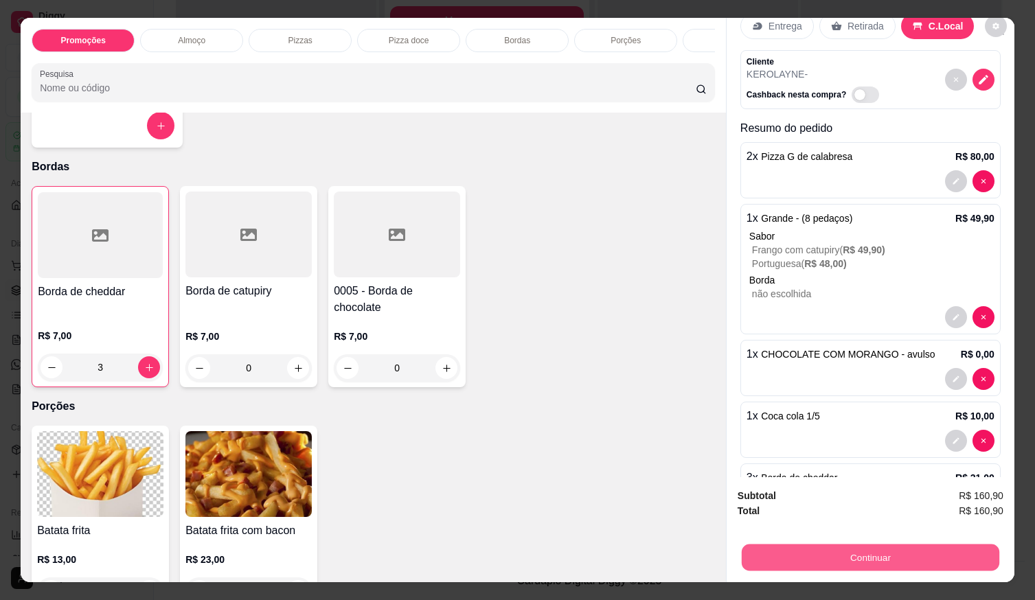
click at [949, 548] on button "Continuar" at bounding box center [871, 557] width 258 height 27
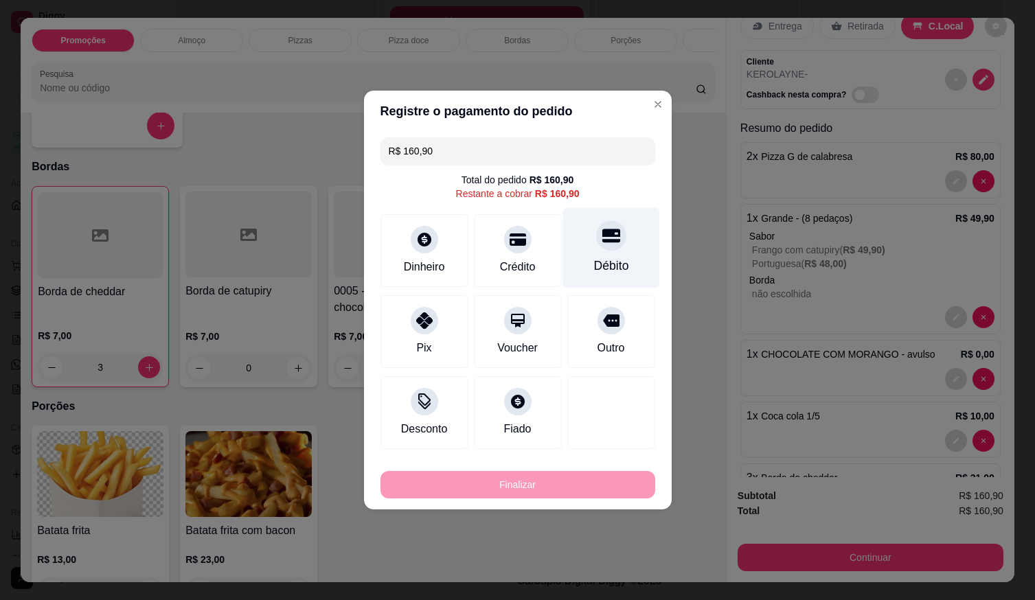
click at [611, 249] on div "Débito" at bounding box center [611, 248] width 97 height 80
type input "R$ 0,00"
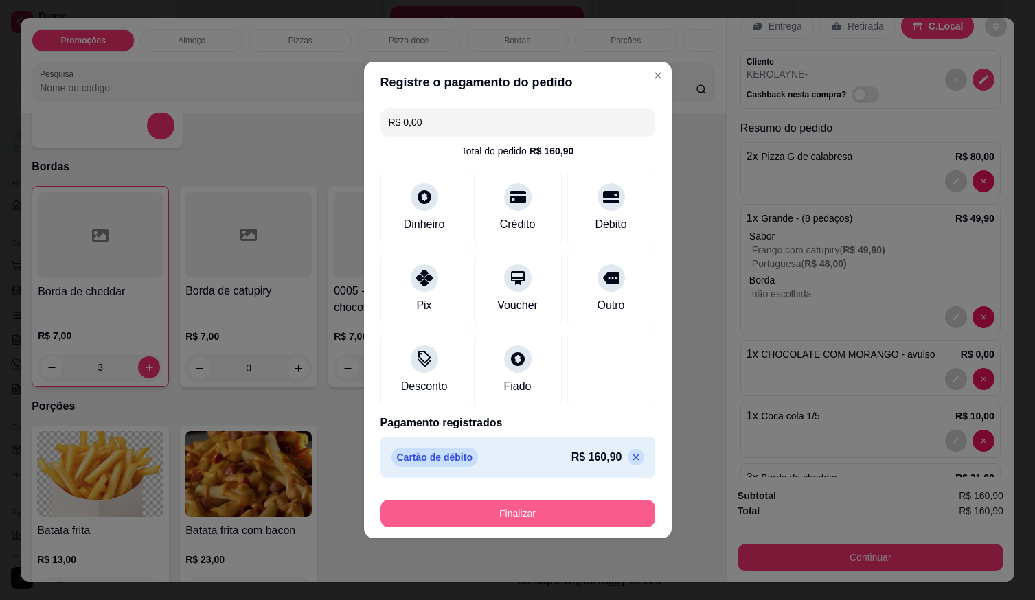
click at [609, 508] on button "Finalizar" at bounding box center [518, 513] width 275 height 27
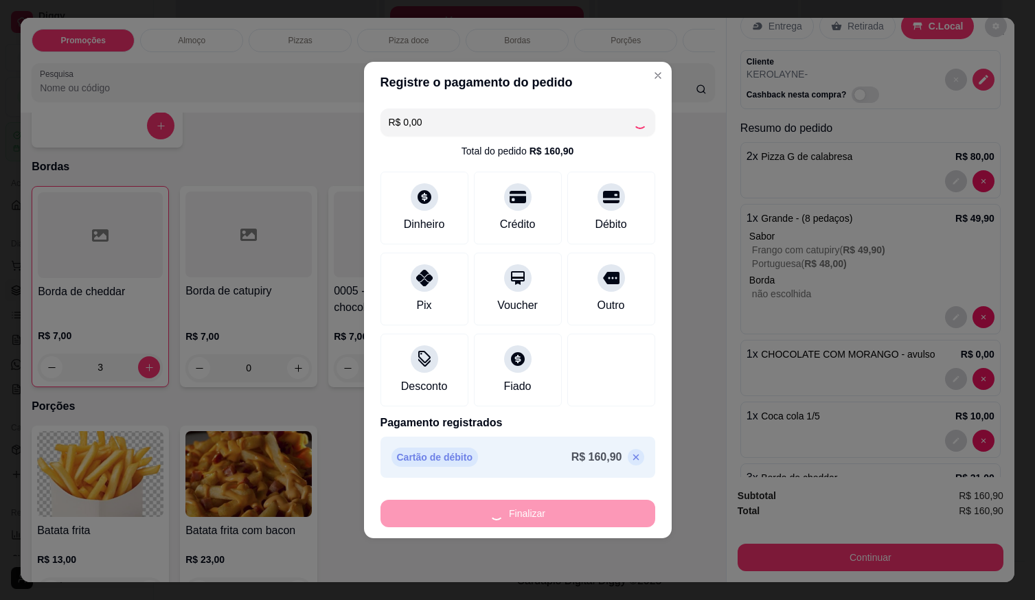
type input "0"
type input "-R$ 160,90"
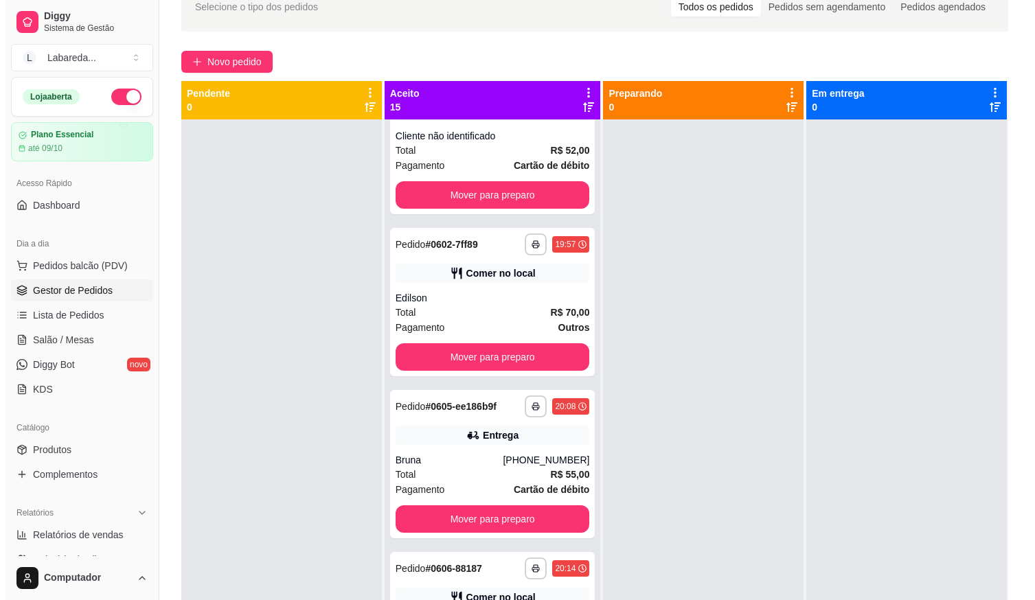
scroll to position [0, 0]
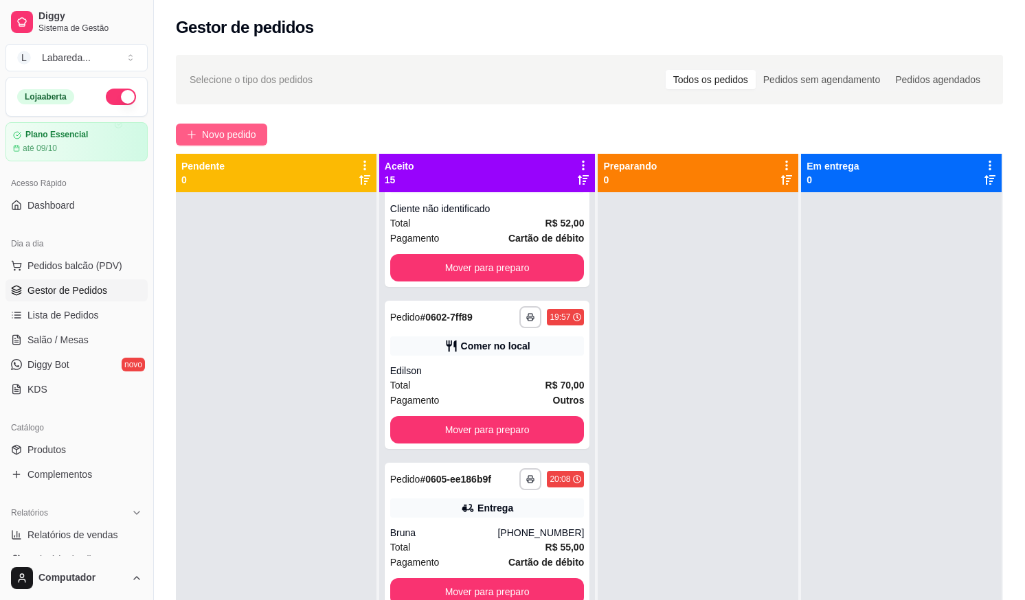
click at [240, 128] on span "Novo pedido" at bounding box center [229, 134] width 54 height 15
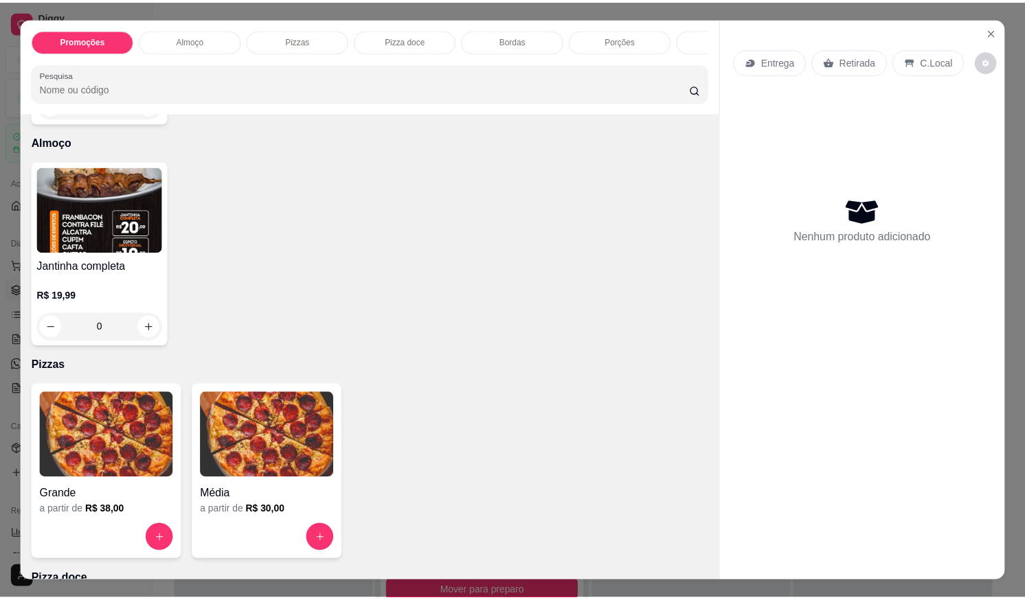
scroll to position [275, 0]
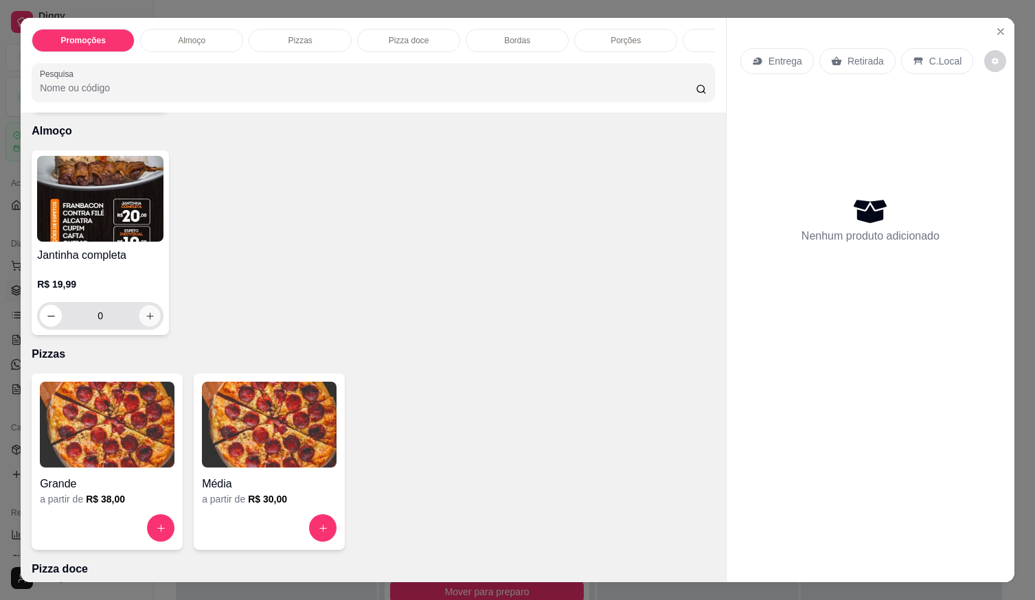
click at [145, 322] on icon "increase-product-quantity" at bounding box center [150, 316] width 10 height 10
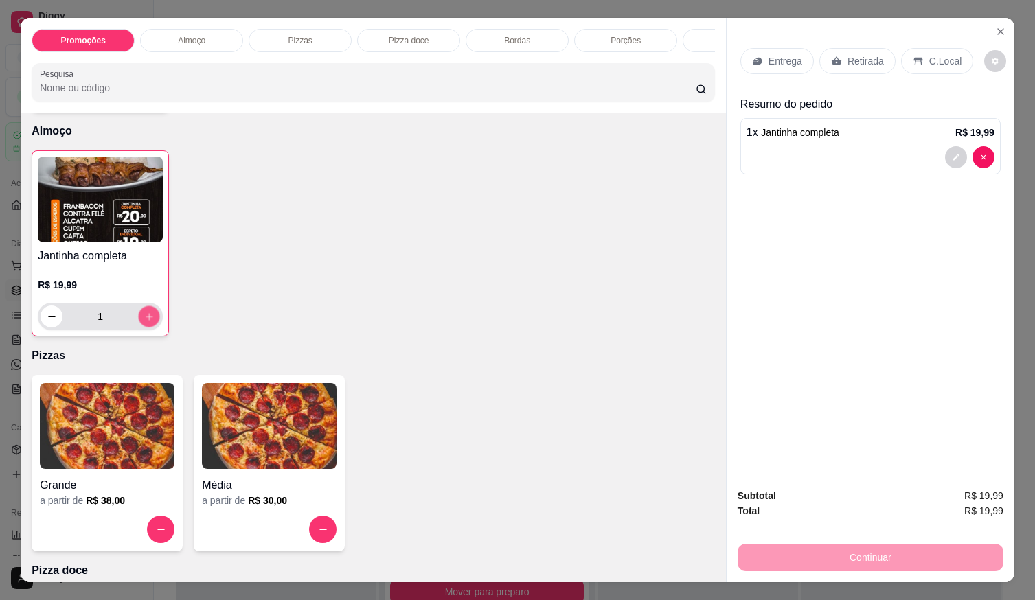
click at [144, 322] on icon "increase-product-quantity" at bounding box center [149, 317] width 10 height 10
type input "2"
drag, startPoint x: 926, startPoint y: 52, endPoint x: 891, endPoint y: 393, distance: 342.6
click at [930, 55] on p "C.Local" at bounding box center [946, 61] width 32 height 14
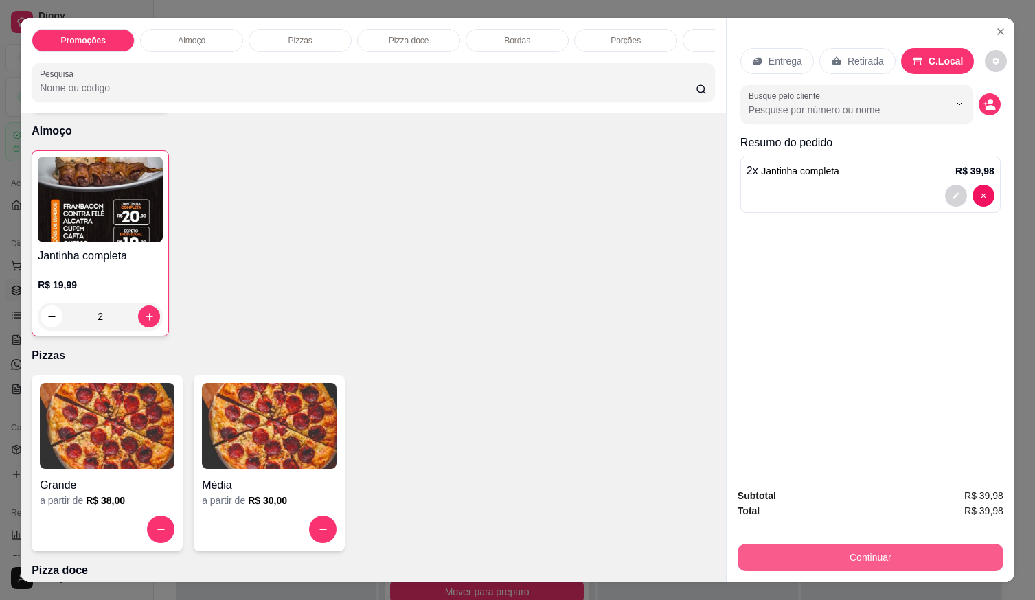
click at [939, 553] on button "Continuar" at bounding box center [871, 557] width 266 height 27
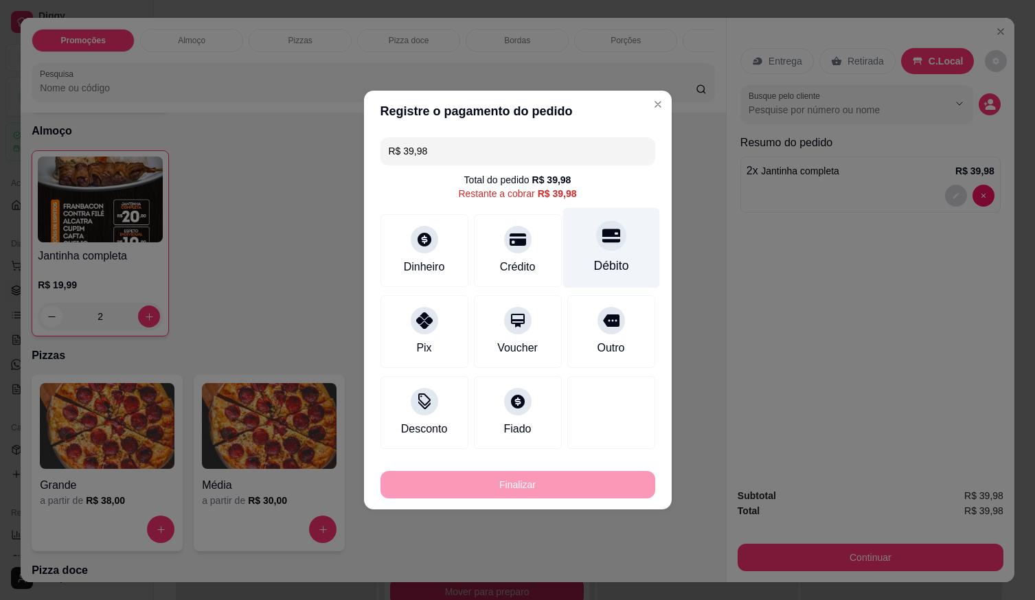
click at [608, 252] on div "Débito" at bounding box center [611, 248] width 97 height 80
type input "R$ 0,00"
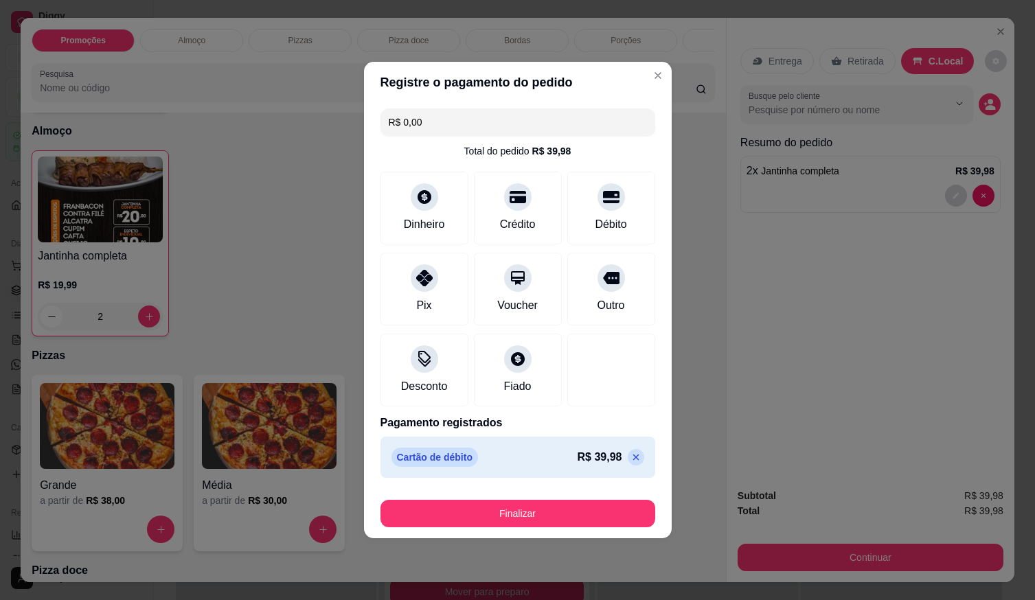
drag, startPoint x: 556, startPoint y: 497, endPoint x: 561, endPoint y: 510, distance: 13.9
click at [556, 499] on div "Finalizar" at bounding box center [518, 511] width 275 height 33
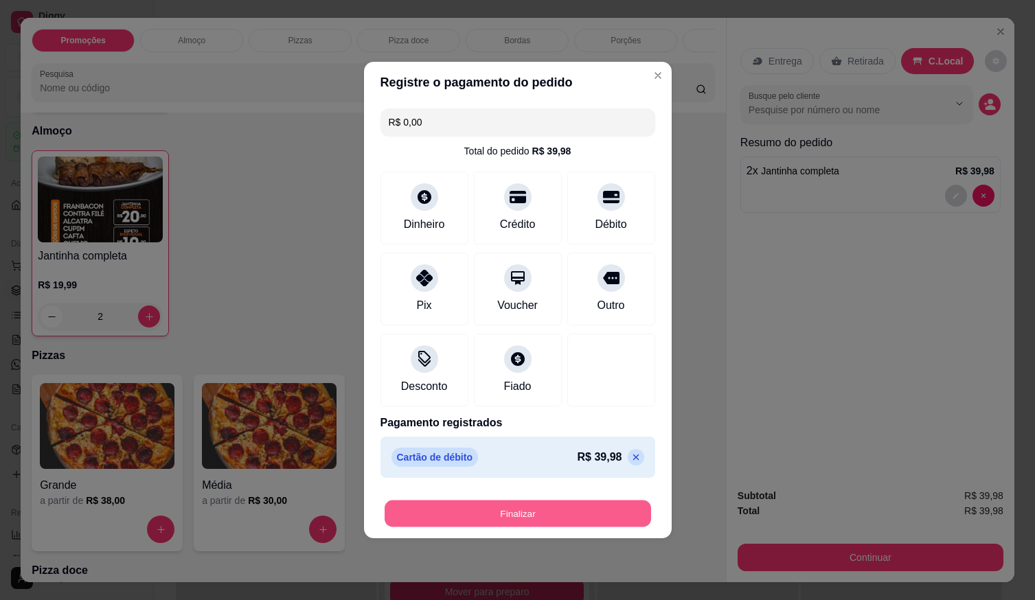
click at [564, 515] on button "Finalizar" at bounding box center [518, 514] width 267 height 27
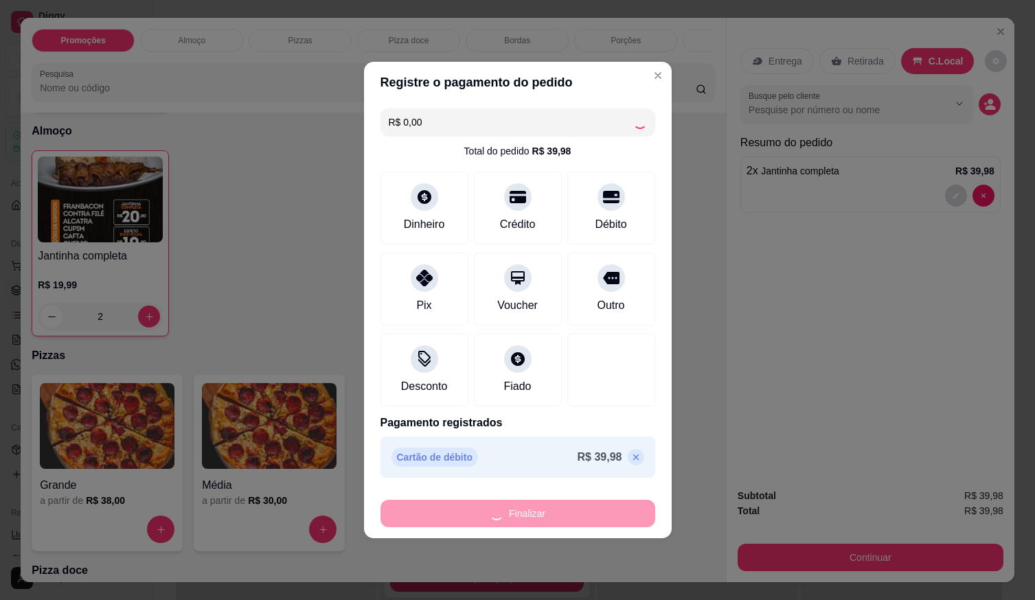
type input "0"
type input "-R$ 39,98"
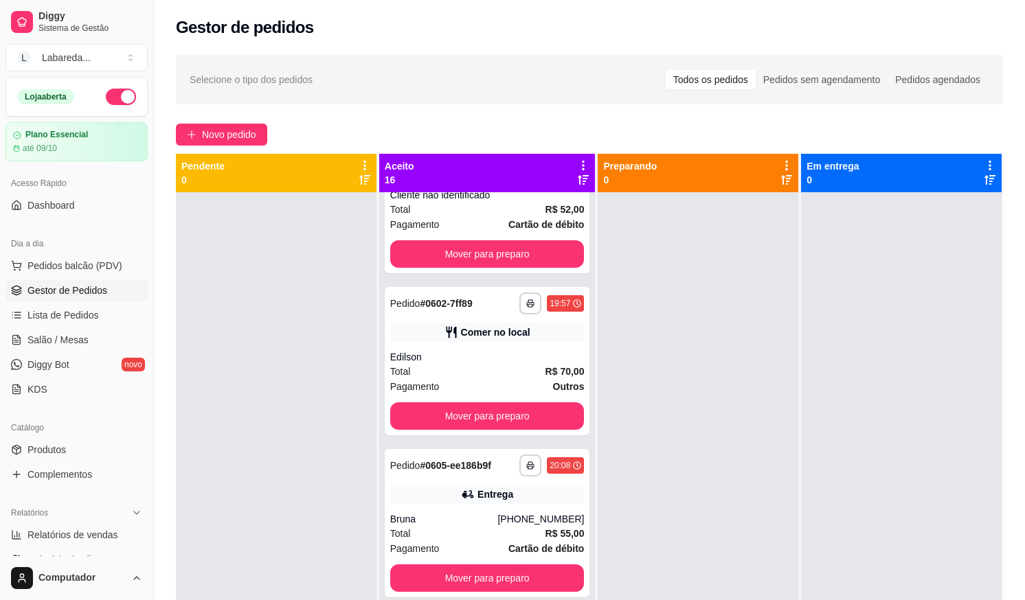
click at [647, 76] on div "Selecione o tipo dos pedidos Todos os pedidos Pedidos sem agendamento Pedidos a…" at bounding box center [590, 80] width 800 height 22
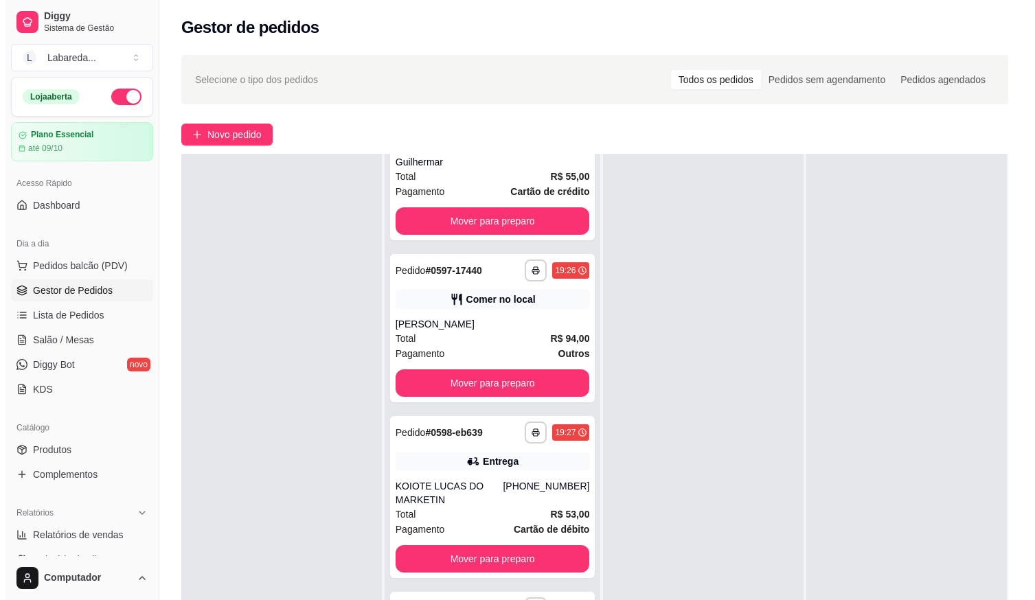
scroll to position [703, 0]
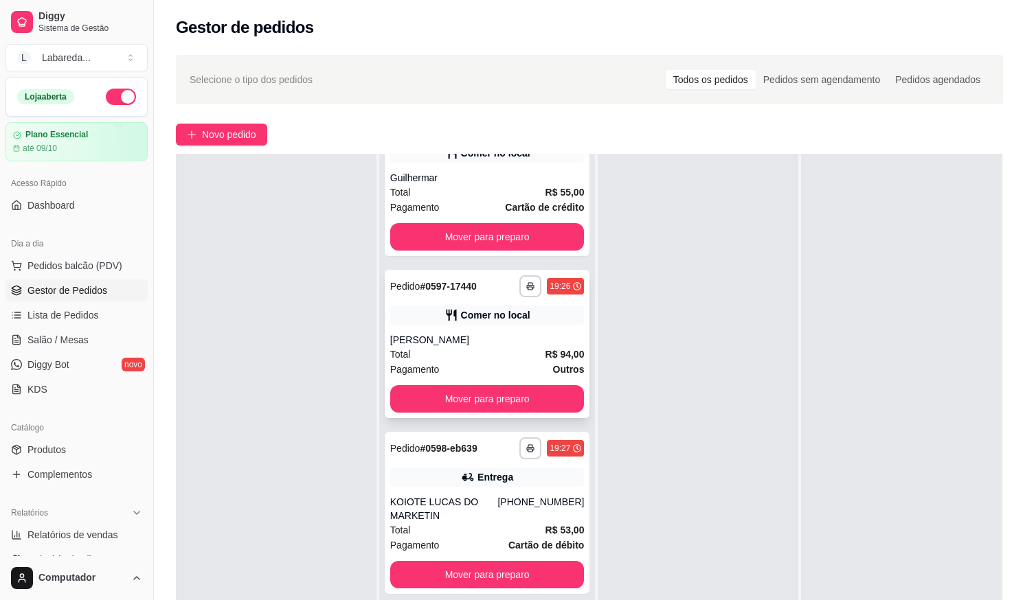
click at [502, 368] on div "Pagamento Outros" at bounding box center [487, 369] width 194 height 15
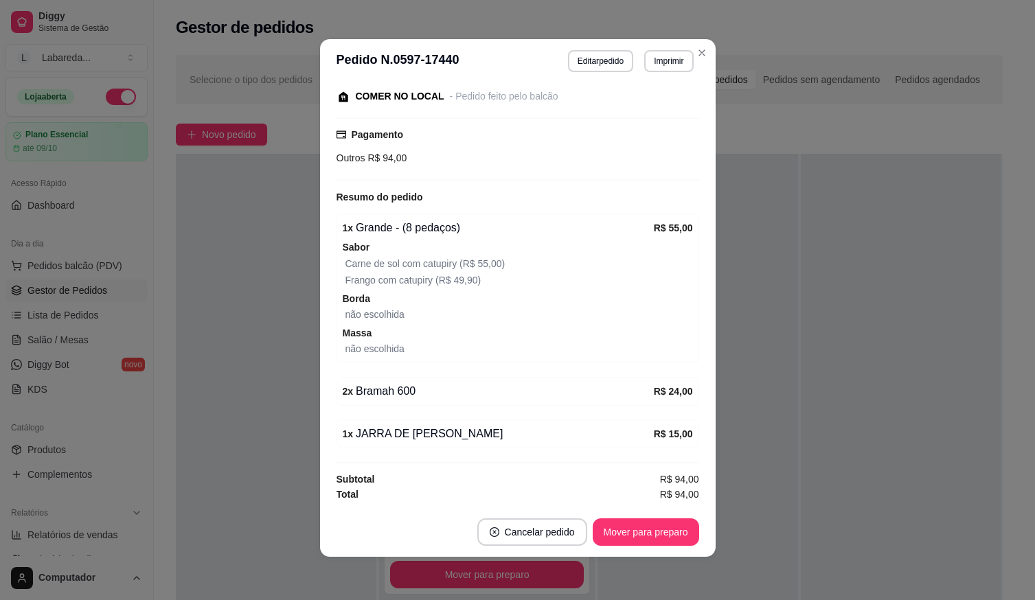
scroll to position [3, 0]
click at [668, 60] on button "Imprimir" at bounding box center [668, 60] width 49 height 22
click at [638, 539] on button "Mover para preparo" at bounding box center [646, 531] width 106 height 27
click at [659, 55] on button "Imprimir" at bounding box center [668, 60] width 49 height 22
click at [663, 117] on button "IMPRESSORA" at bounding box center [640, 109] width 100 height 22
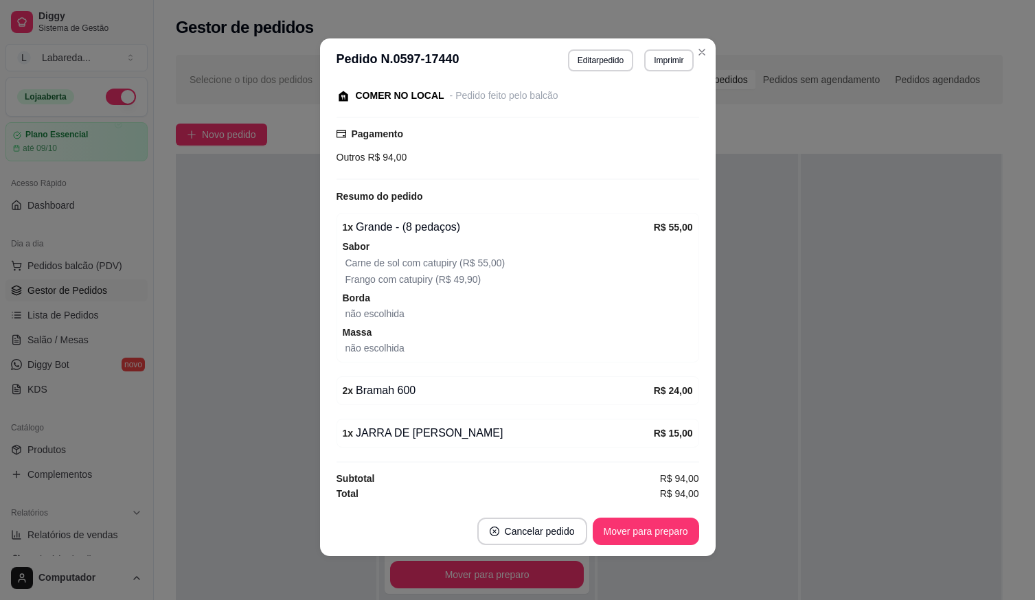
click at [602, 86] on section "**********" at bounding box center [518, 297] width 396 height 518
click at [606, 64] on button "Editar pedido" at bounding box center [601, 59] width 64 height 21
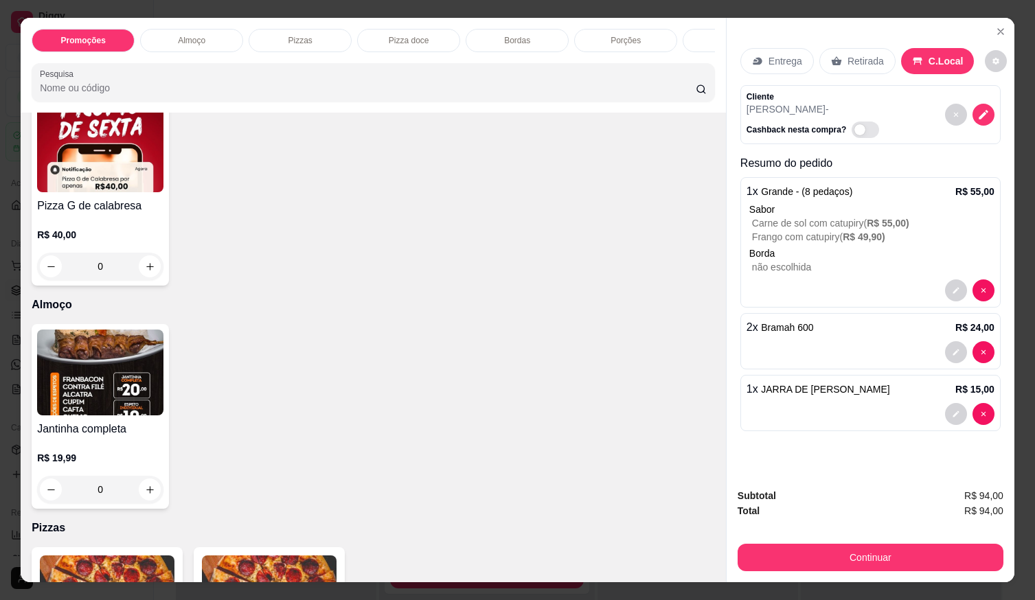
scroll to position [206, 0]
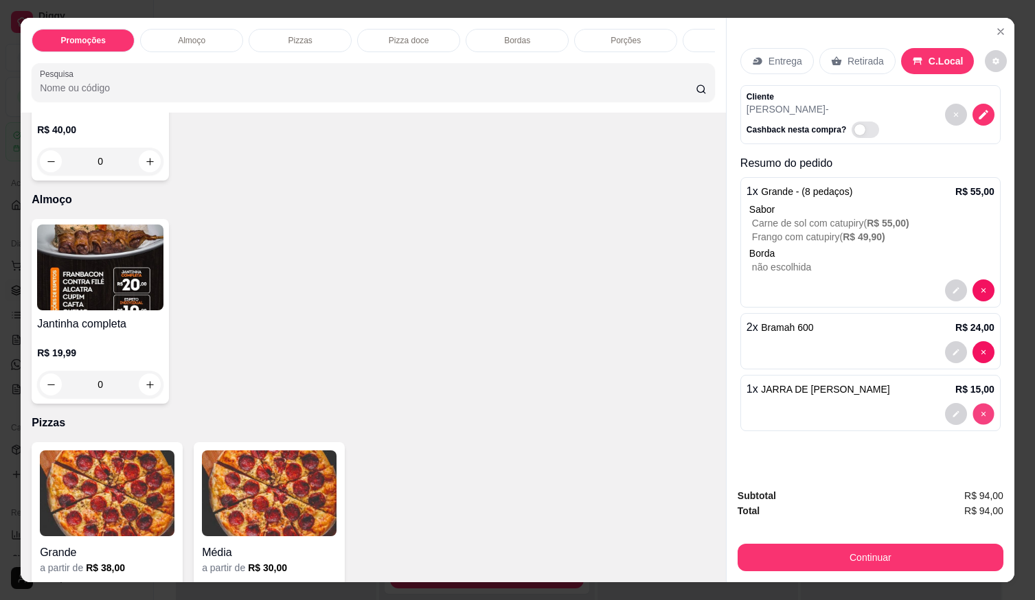
type input "0"
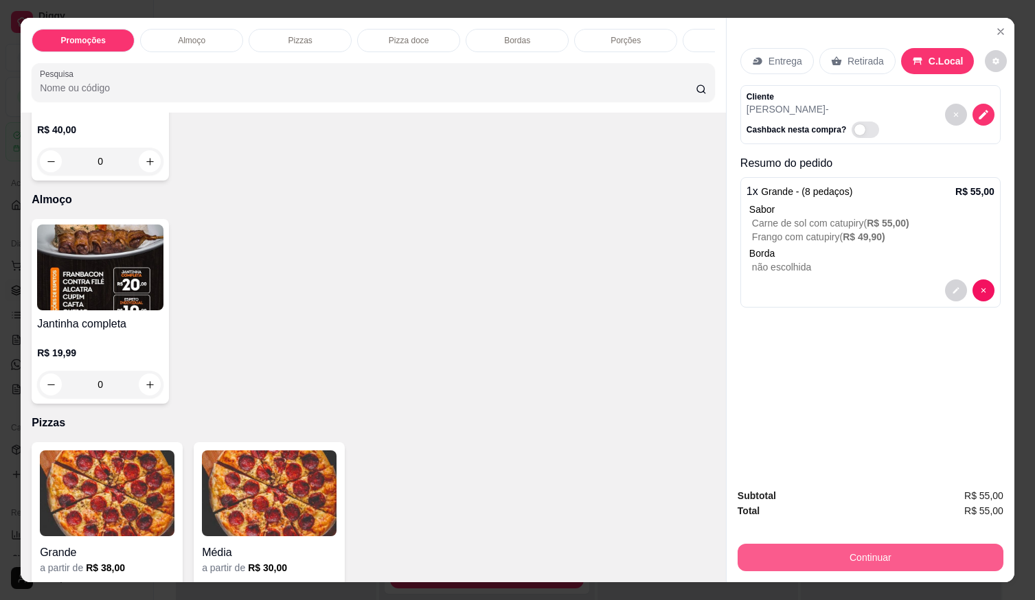
click at [866, 555] on button "Continuar" at bounding box center [871, 557] width 266 height 27
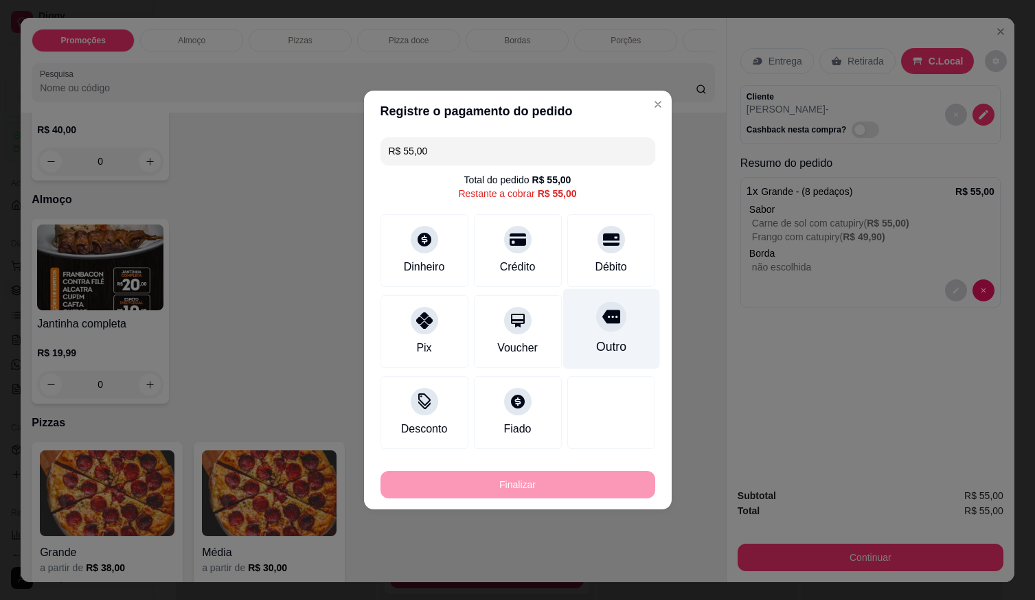
drag, startPoint x: 590, startPoint y: 246, endPoint x: 599, endPoint y: 269, distance: 25.0
click at [592, 252] on div "Débito" at bounding box center [611, 250] width 88 height 73
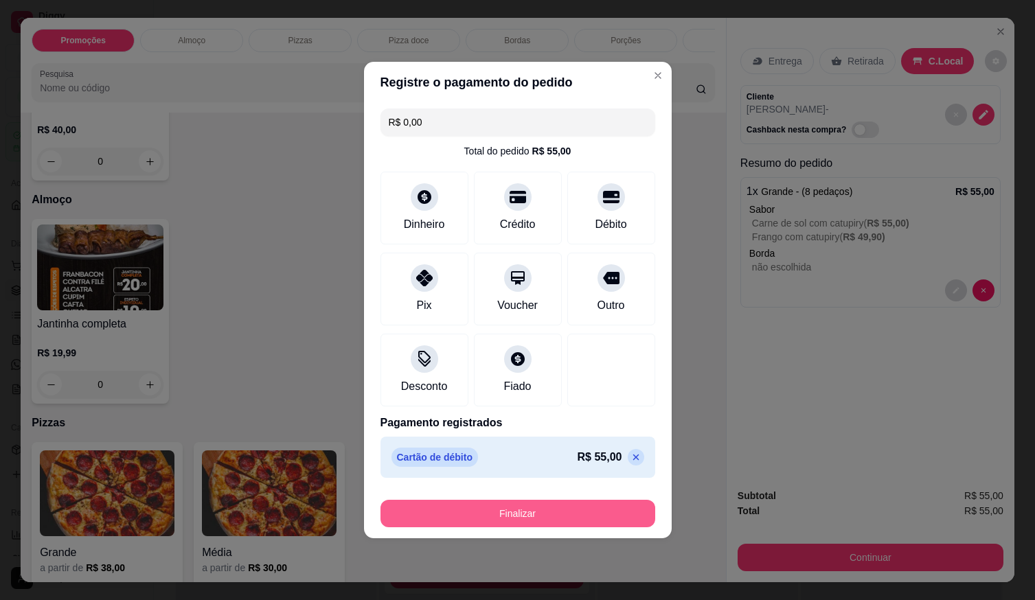
click at [585, 513] on button "Finalizar" at bounding box center [518, 513] width 275 height 27
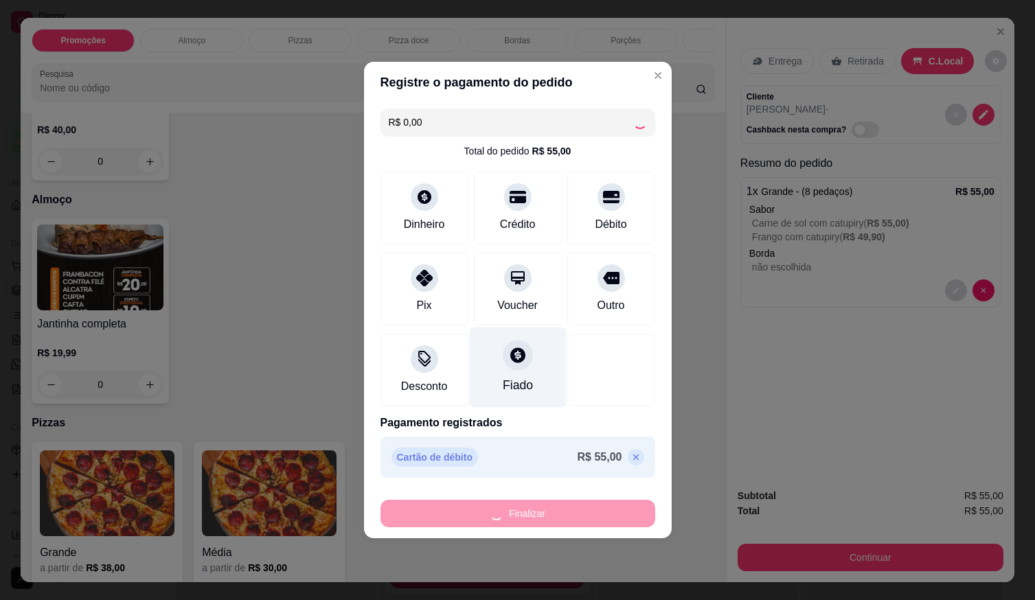
type input "-R$ 55,00"
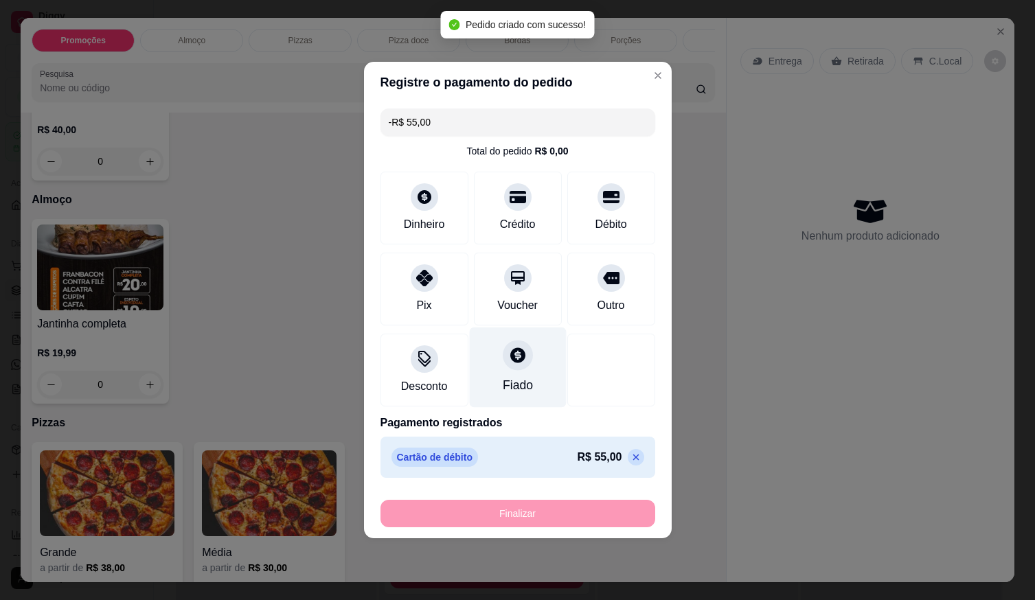
scroll to position [123, 0]
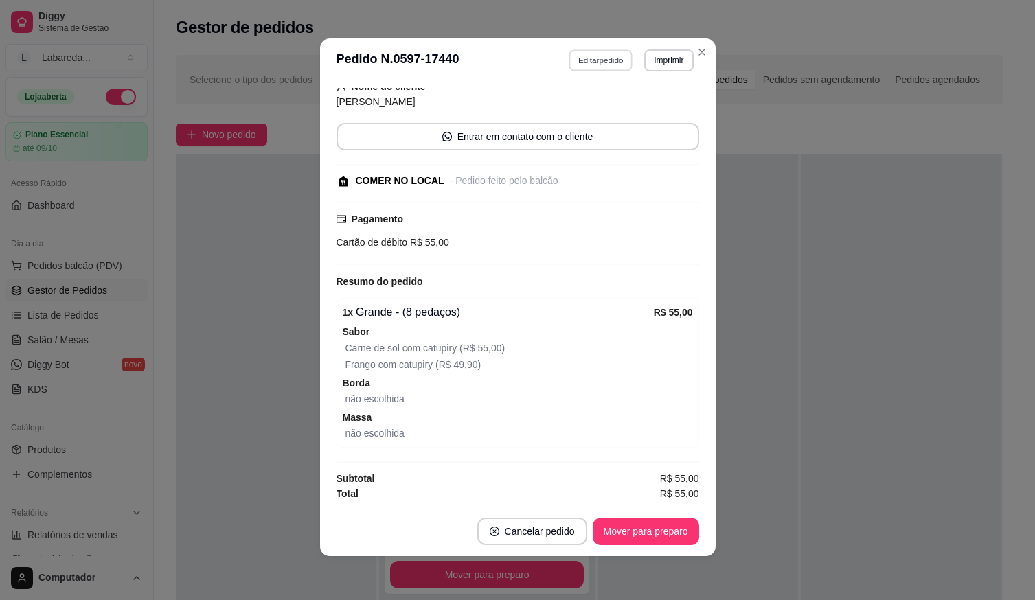
click at [598, 58] on button "Editar pedido" at bounding box center [601, 59] width 64 height 21
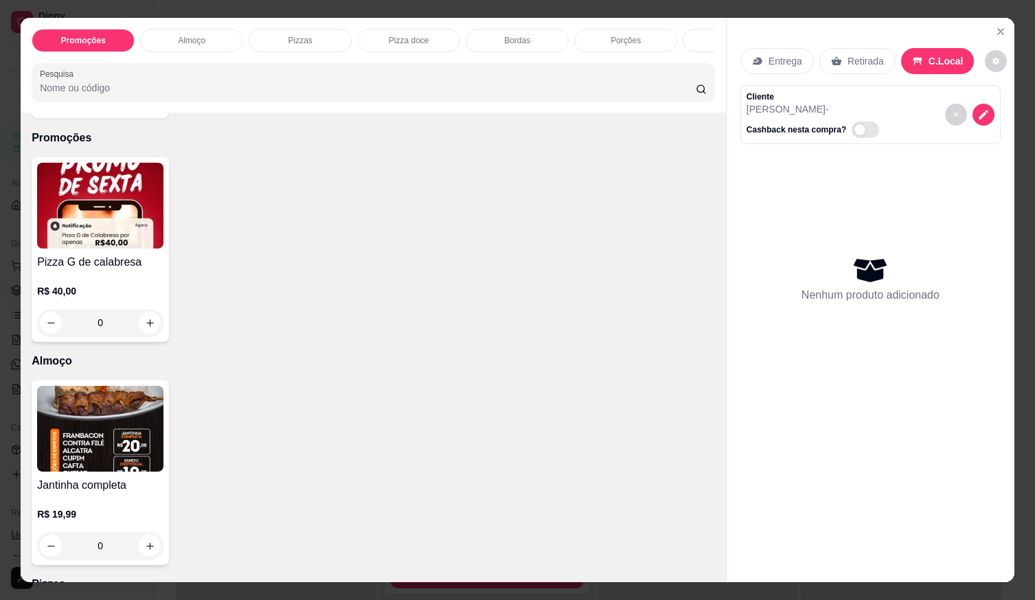
scroll to position [0, 0]
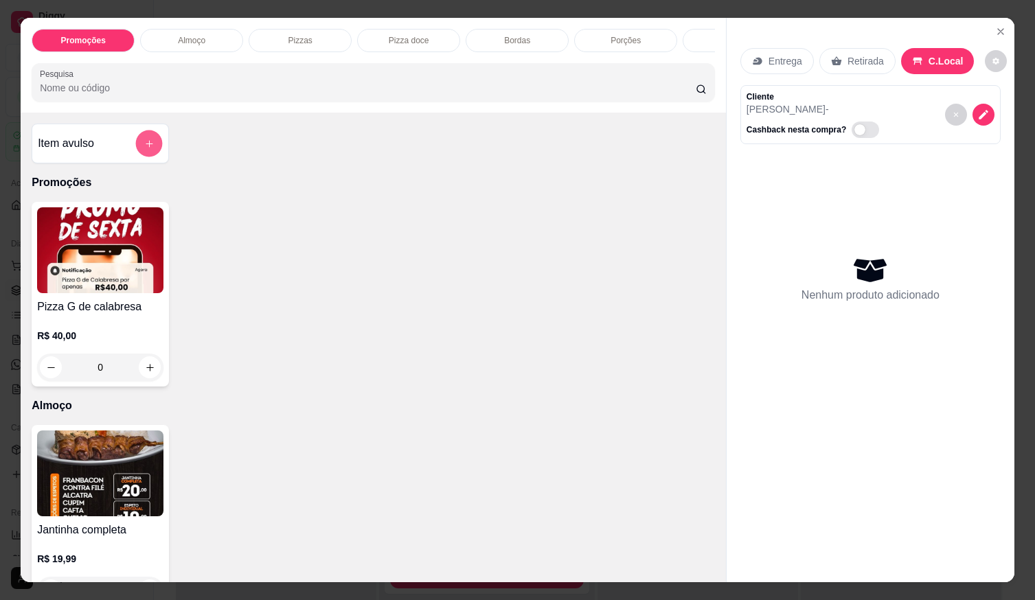
click at [144, 148] on icon "add-separate-item" at bounding box center [149, 144] width 10 height 10
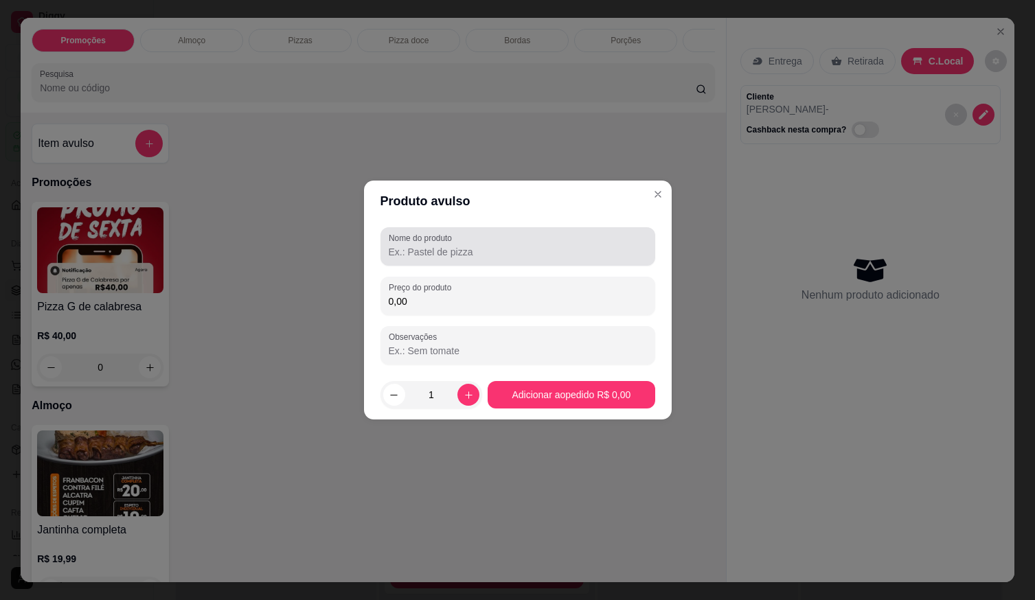
click at [436, 258] on input "Nome do produto" at bounding box center [518, 252] width 258 height 14
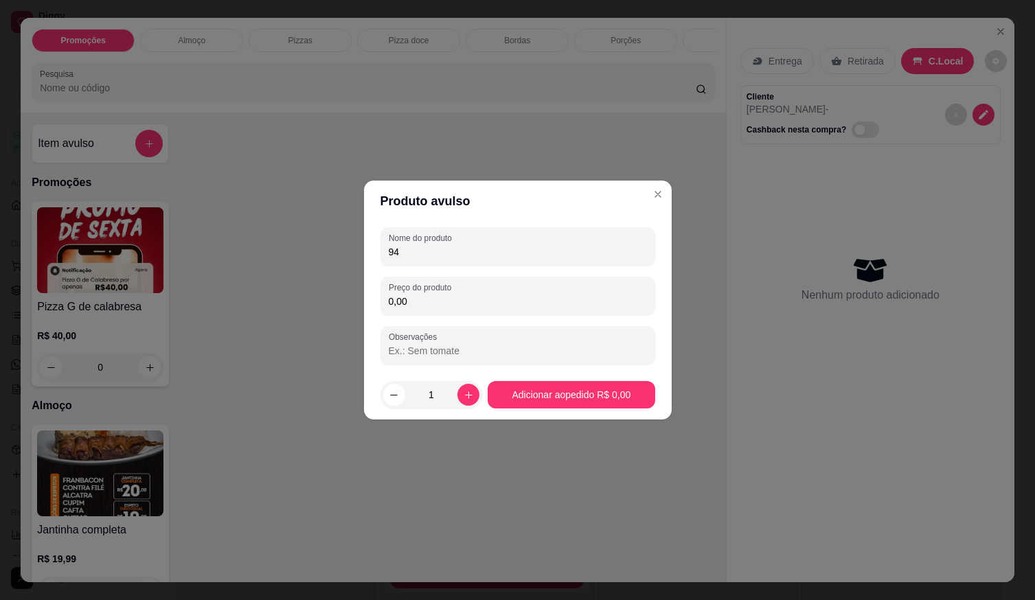
type input "9"
type input "PIZZA"
click at [441, 308] on div "0,00" at bounding box center [518, 295] width 258 height 27
type input "94,00"
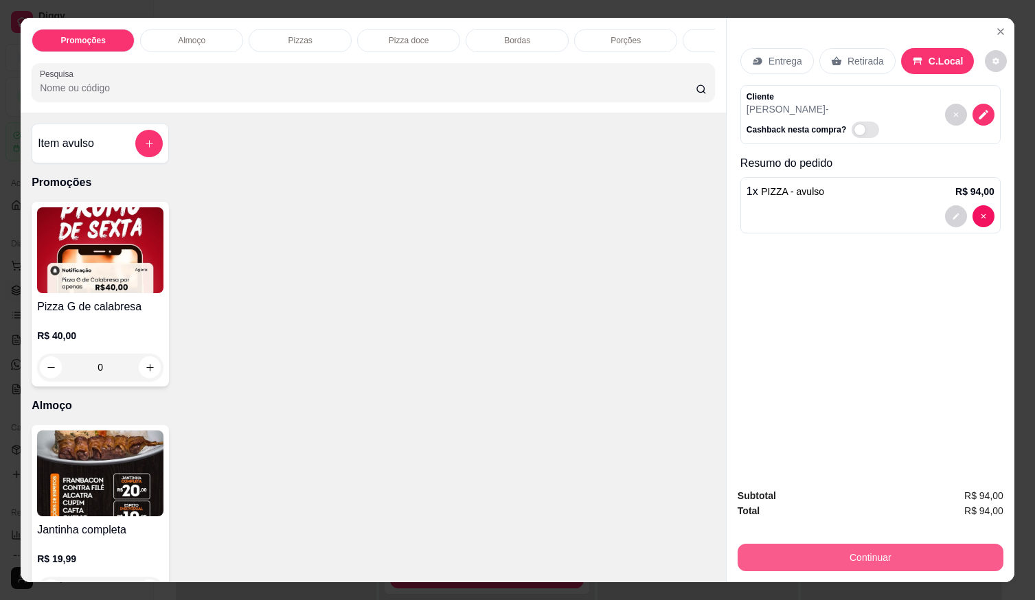
click at [776, 556] on button "Continuar" at bounding box center [871, 557] width 266 height 27
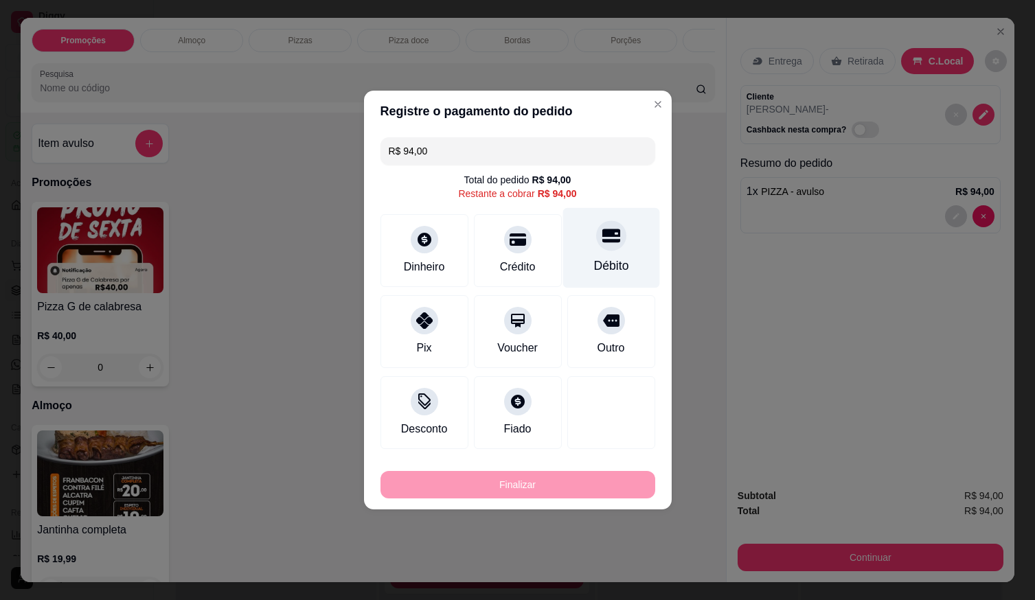
click at [607, 256] on div "Débito" at bounding box center [611, 248] width 97 height 80
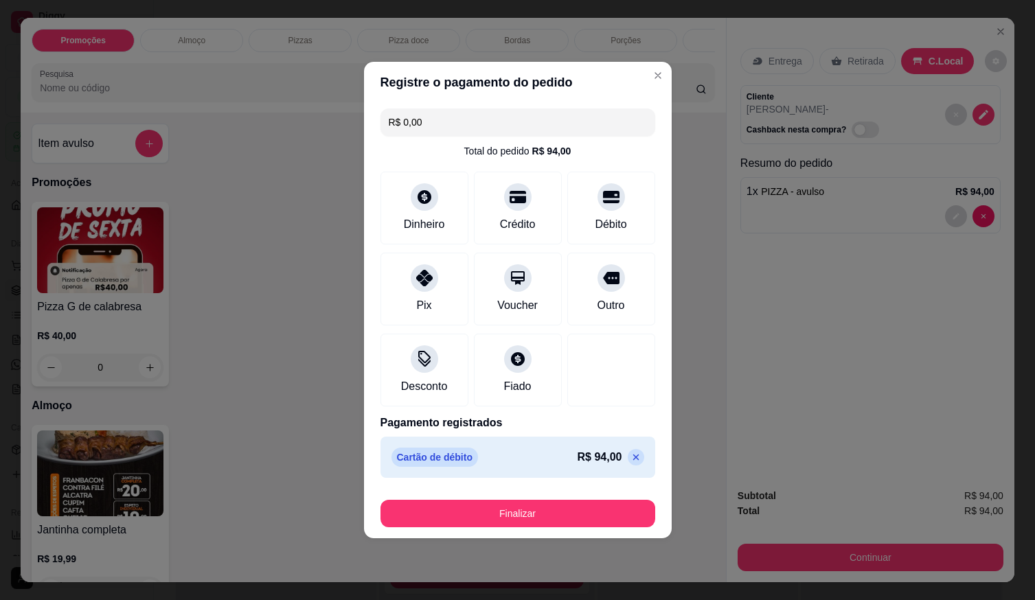
drag, startPoint x: 543, startPoint y: 498, endPoint x: 543, endPoint y: 519, distance: 20.6
click at [543, 500] on div "Finalizar" at bounding box center [518, 511] width 275 height 33
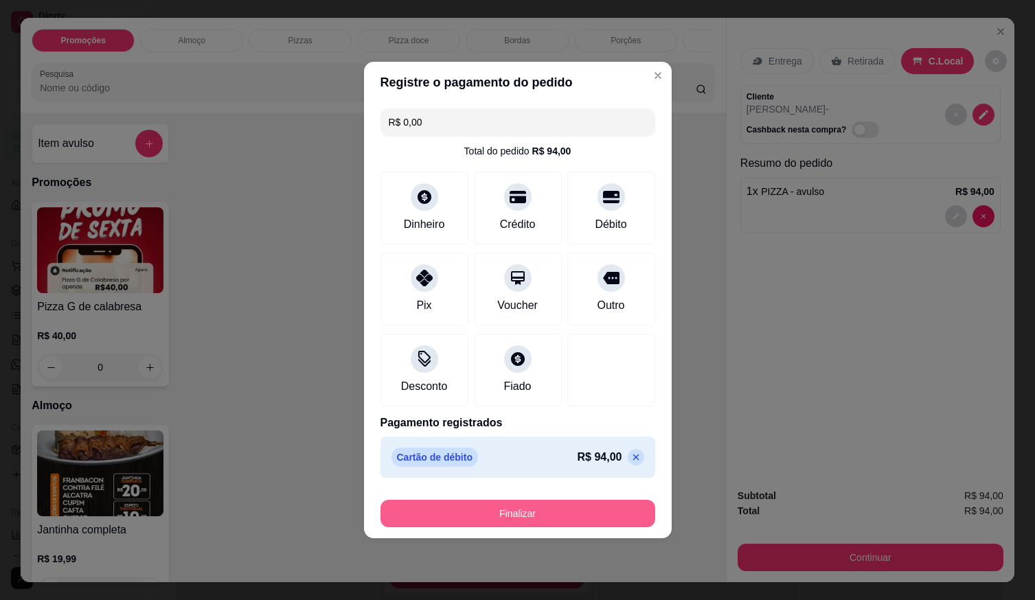
click at [546, 519] on button "Finalizar" at bounding box center [518, 513] width 275 height 27
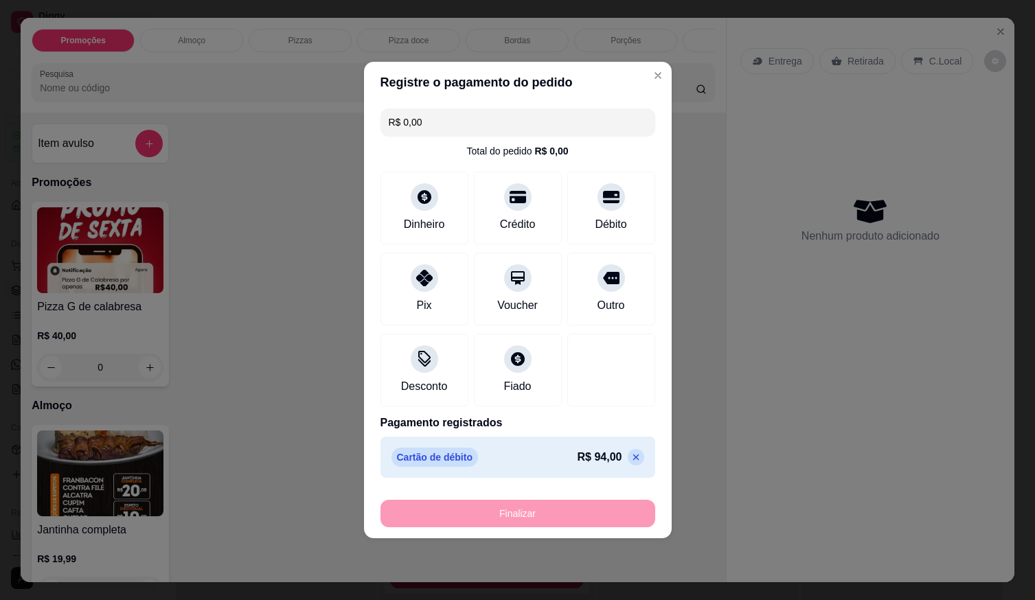
type input "-R$ 94,00"
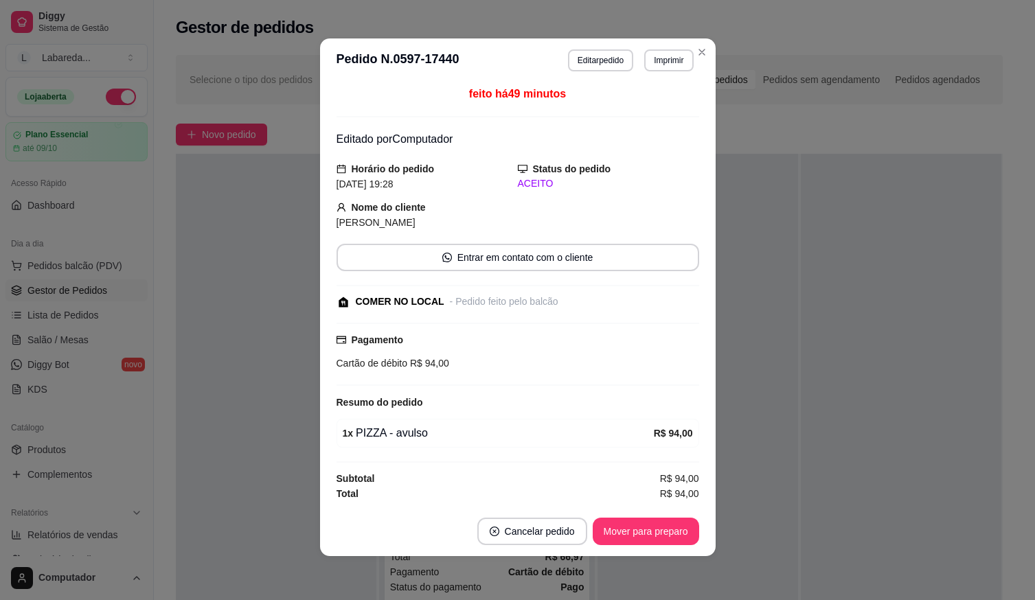
scroll to position [2, 0]
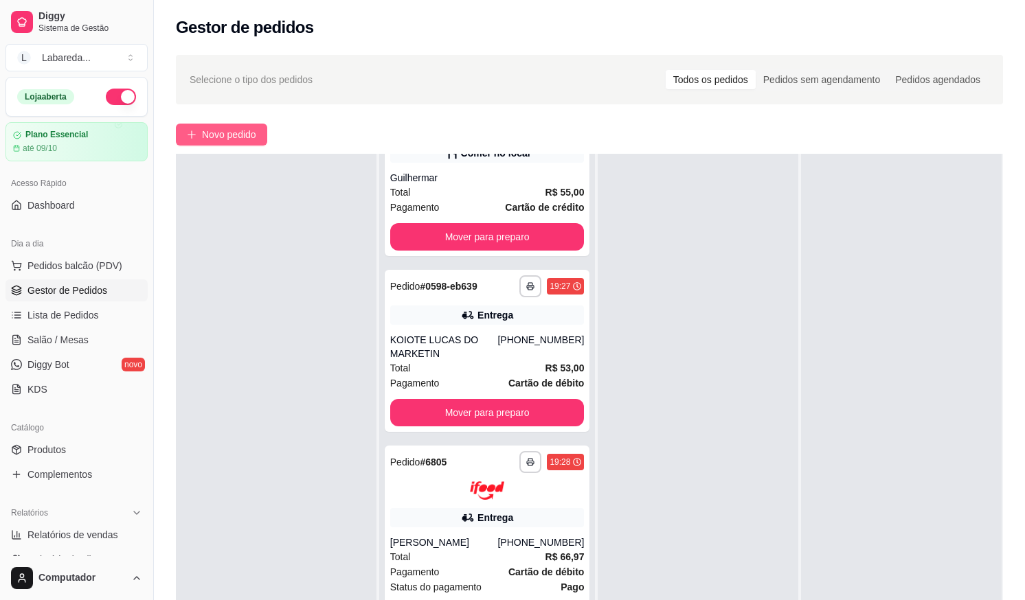
click at [203, 133] on span "Novo pedido" at bounding box center [229, 134] width 54 height 15
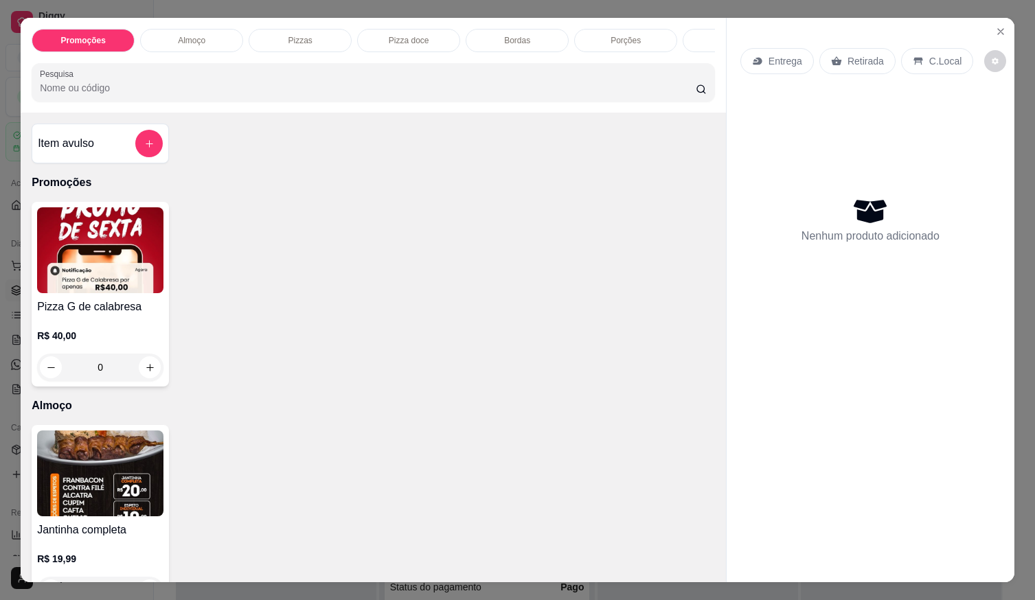
click at [133, 366] on input "0" at bounding box center [100, 367] width 77 height 27
click at [146, 373] on icon "increase-product-quantity" at bounding box center [150, 368] width 10 height 10
type input "1"
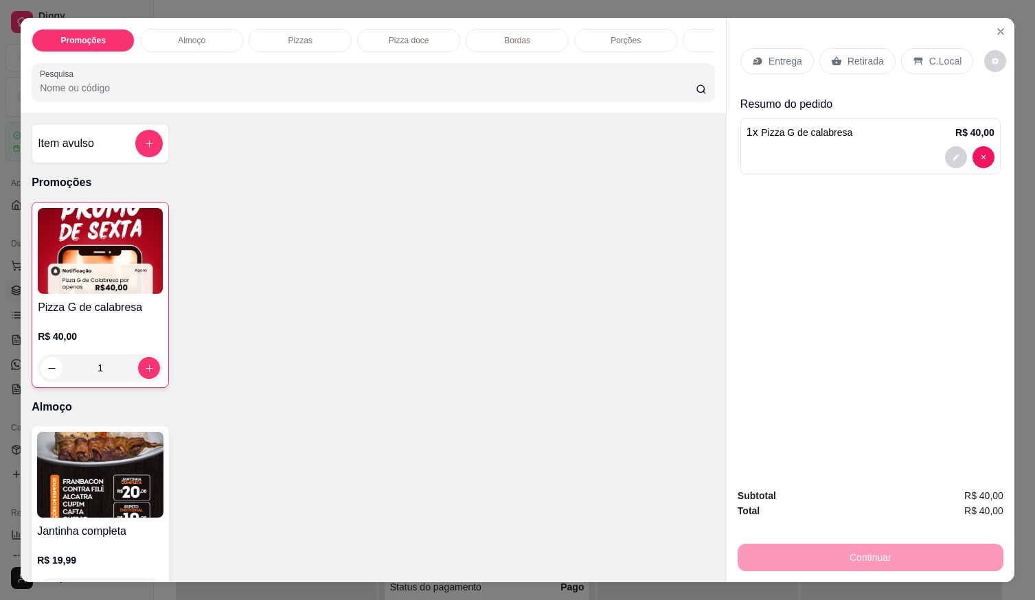
click at [752, 57] on icon at bounding box center [757, 61] width 11 height 11
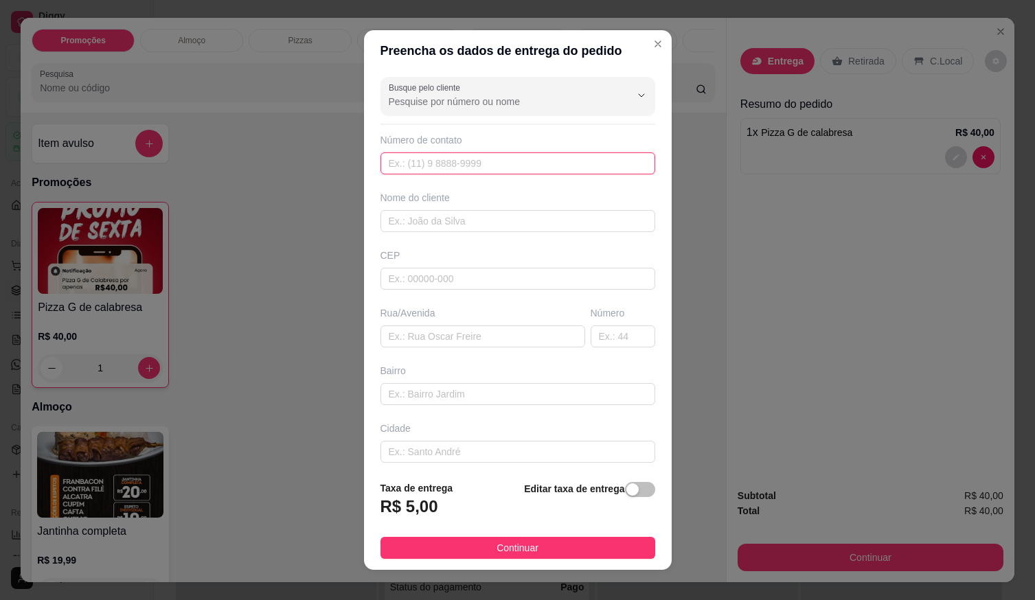
click at [535, 165] on input "text" at bounding box center [518, 164] width 275 height 22
type input "[PHONE_NUMBER]"
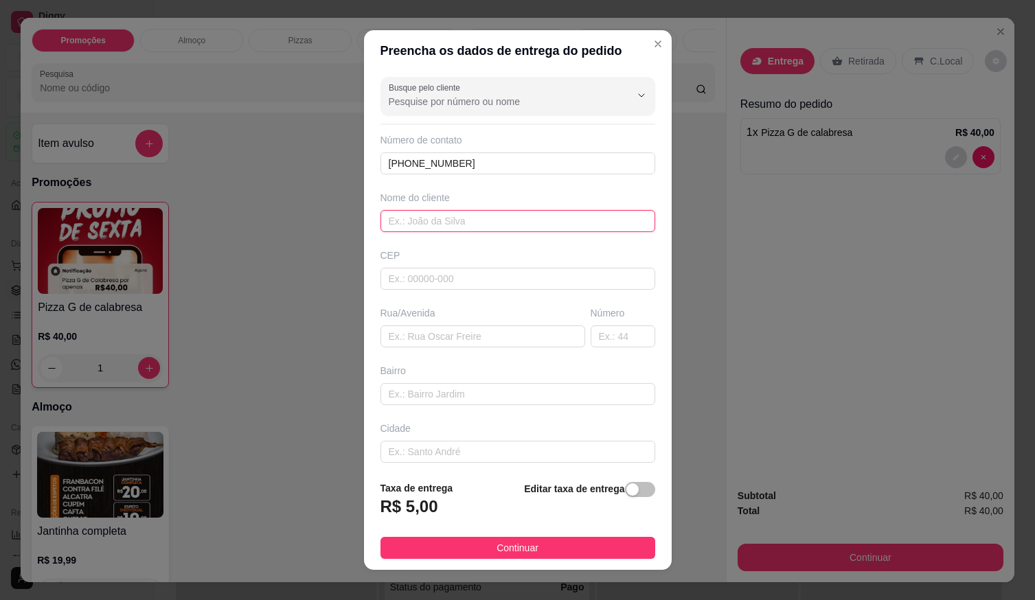
click at [455, 216] on input "text" at bounding box center [518, 221] width 275 height 22
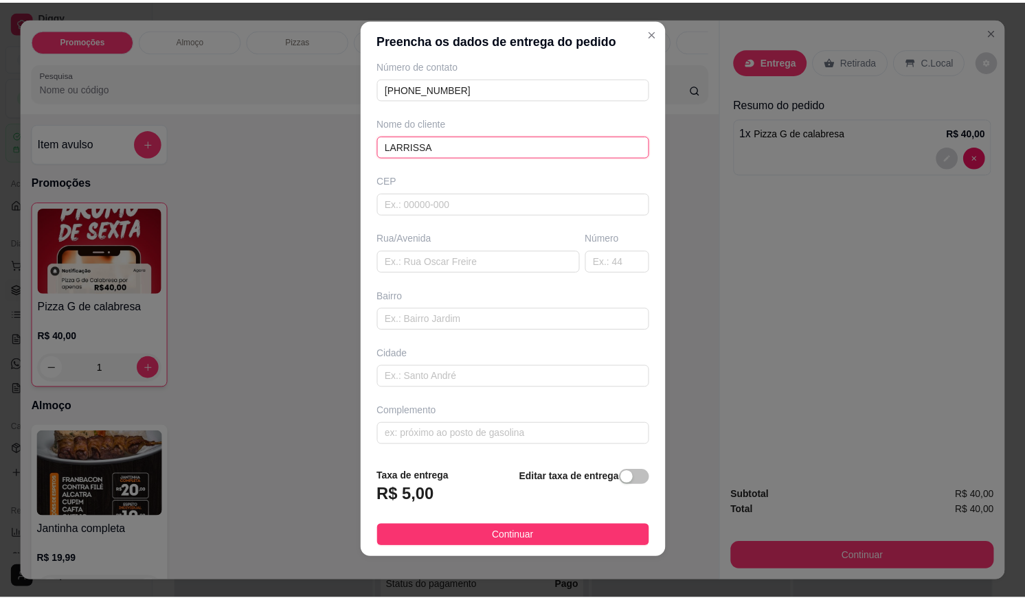
scroll to position [14, 0]
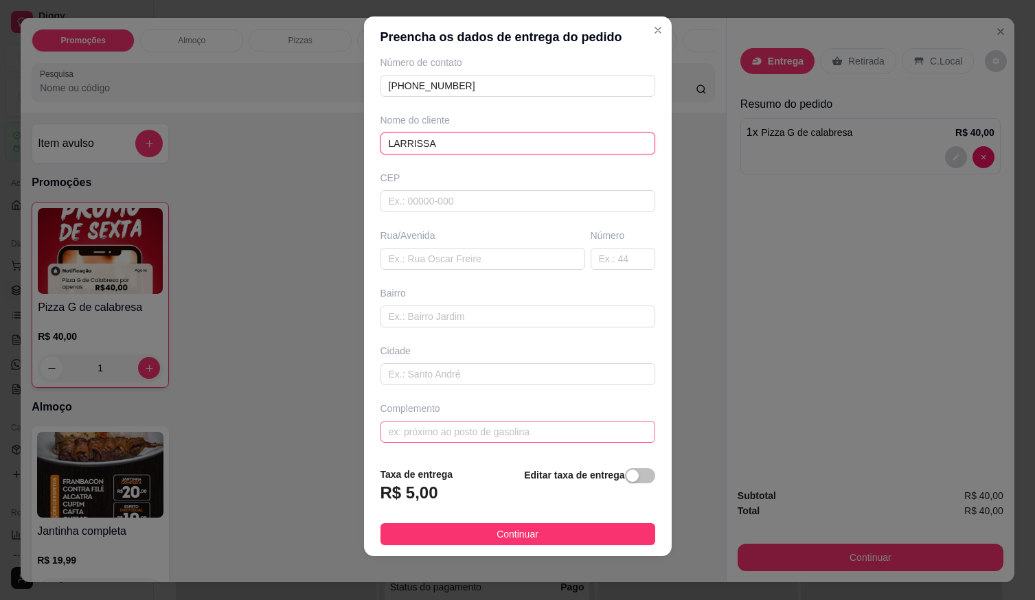
type input "LARRISSA"
click at [456, 429] on input "text" at bounding box center [518, 432] width 275 height 22
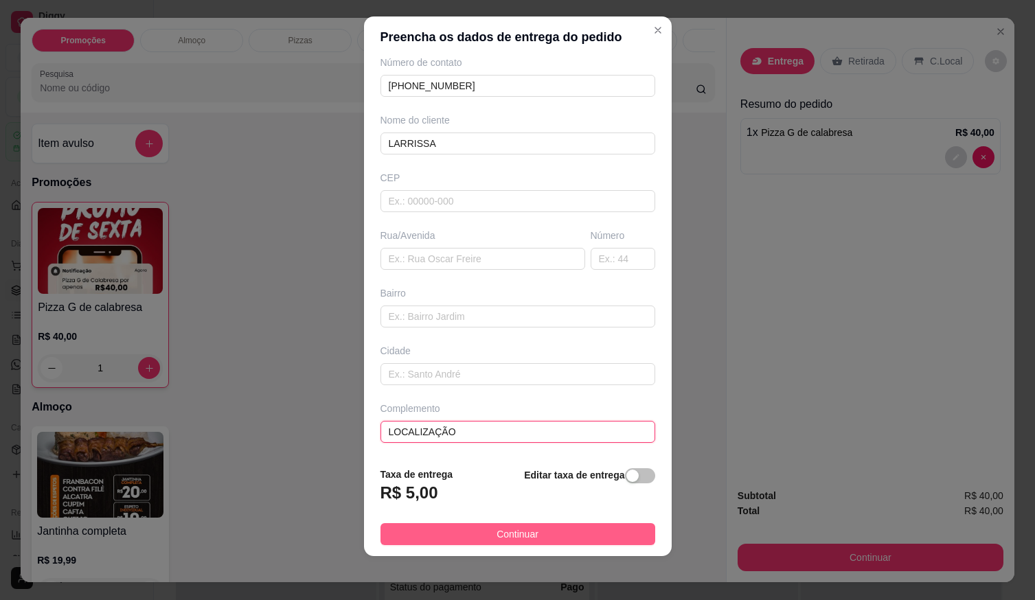
type input "LOCALIZAÇÃO"
click at [485, 535] on button "Continuar" at bounding box center [518, 535] width 275 height 22
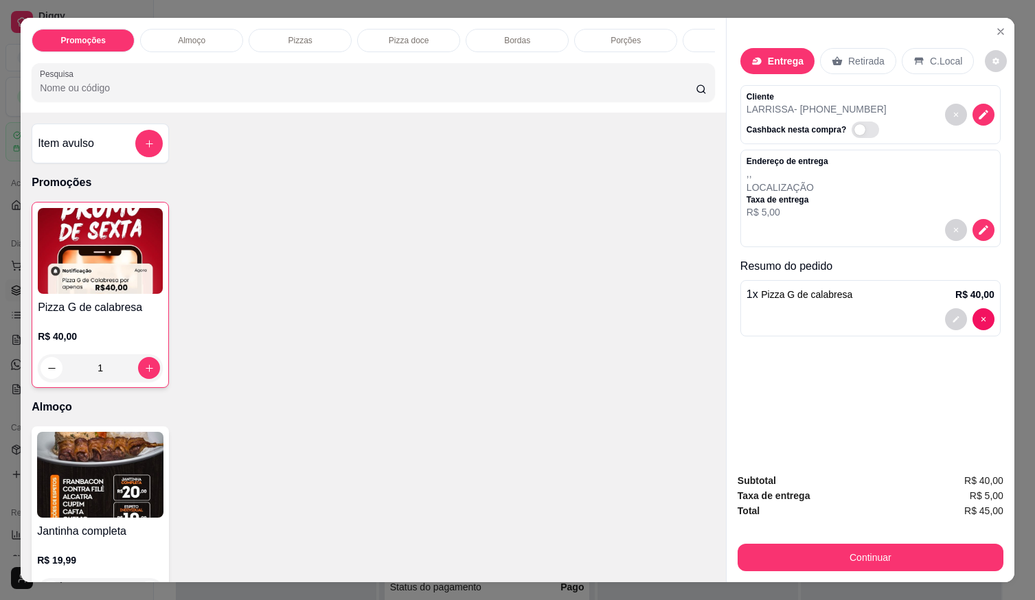
drag, startPoint x: 859, startPoint y: 538, endPoint x: 859, endPoint y: 546, distance: 8.3
click at [859, 541] on div "Continuar" at bounding box center [871, 556] width 266 height 31
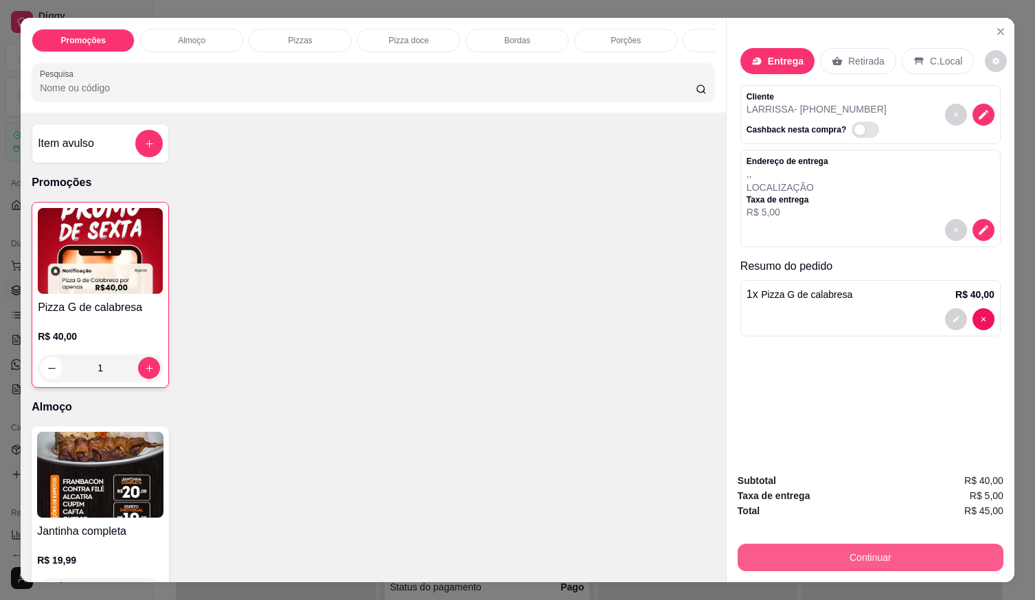
click at [860, 547] on button "Continuar" at bounding box center [871, 557] width 266 height 27
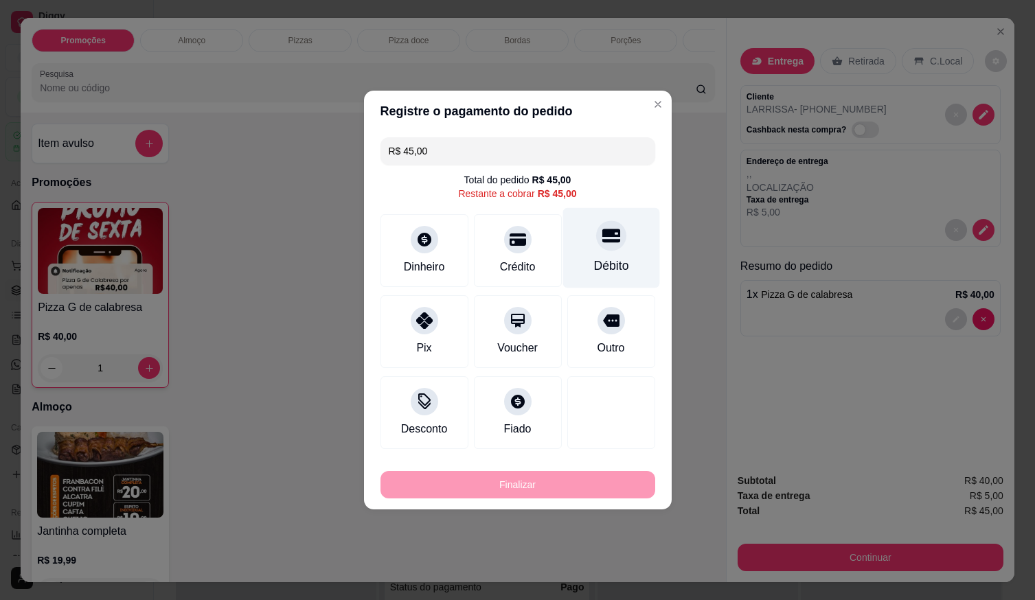
click at [596, 254] on div "Débito" at bounding box center [611, 248] width 97 height 80
type input "R$ 0,00"
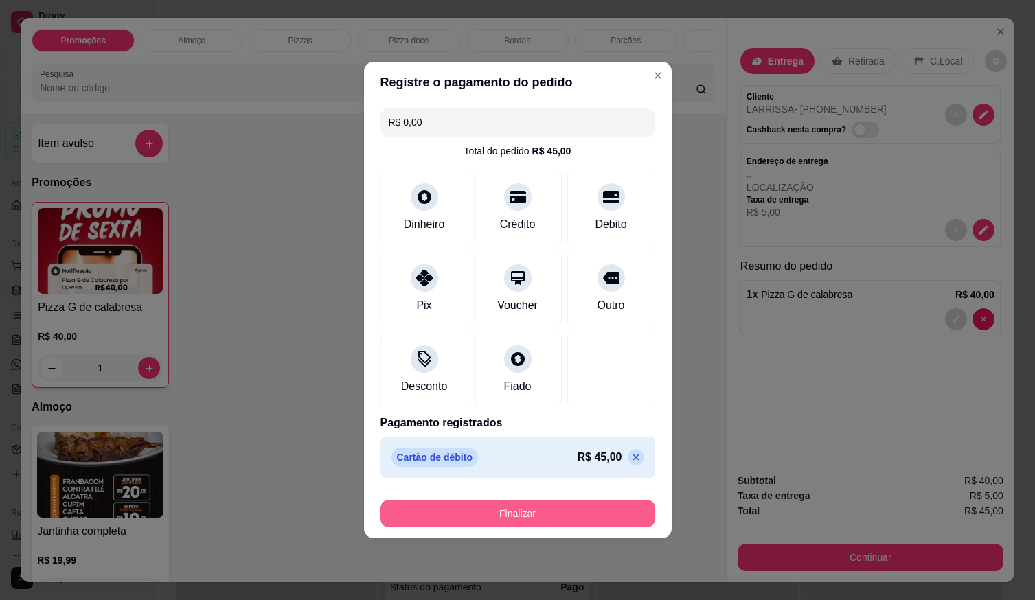
click at [553, 510] on button "Finalizar" at bounding box center [518, 513] width 275 height 27
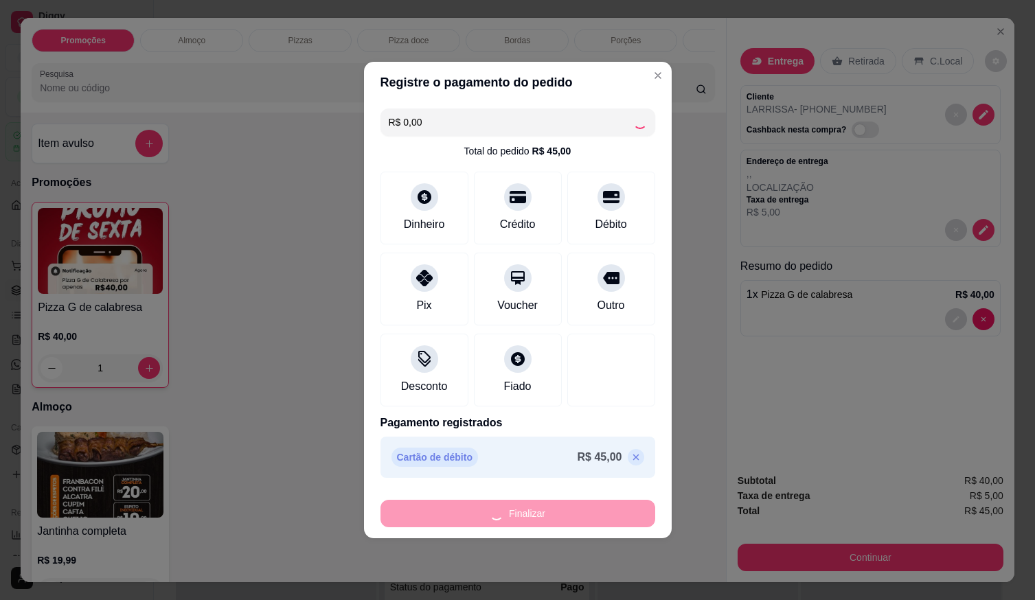
type input "0"
type input "-R$ 45,00"
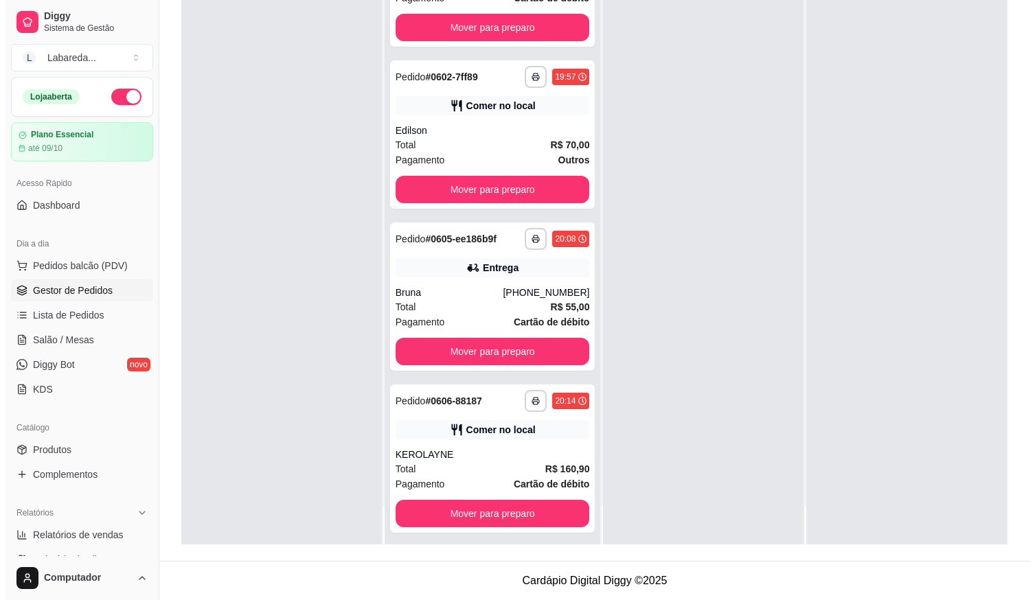
scroll to position [1711, 0]
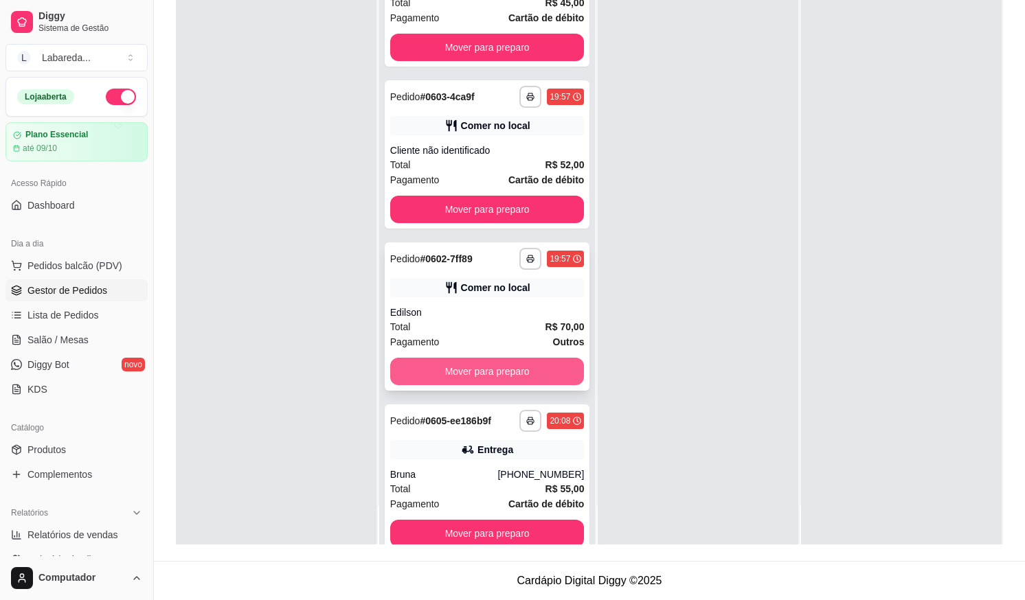
click at [482, 335] on div "Total R$ 70,00" at bounding box center [487, 326] width 194 height 15
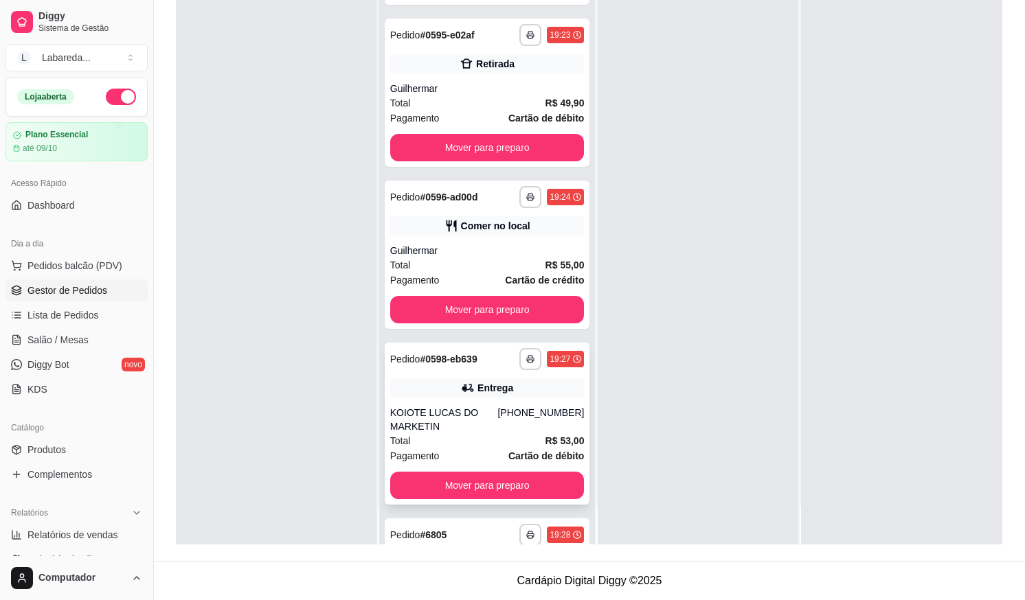
scroll to position [406, 0]
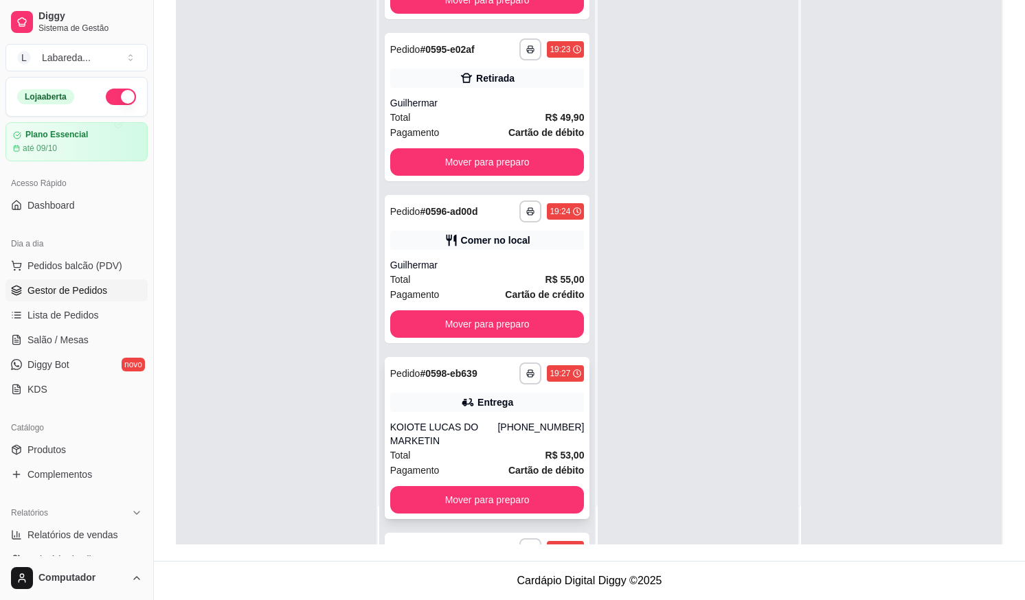
click at [485, 414] on div "**********" at bounding box center [487, 438] width 205 height 162
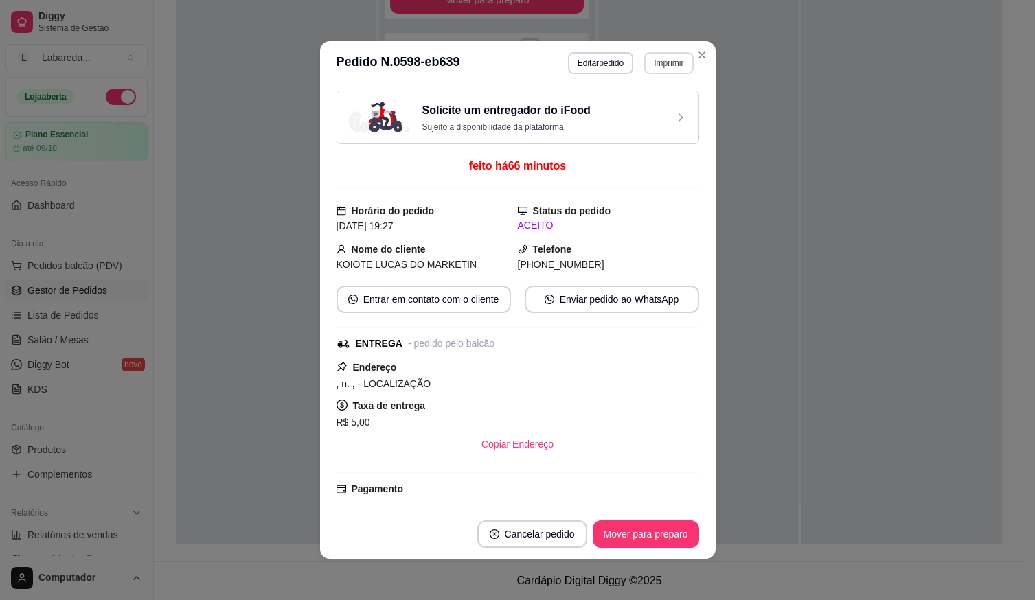
click at [657, 66] on button "Imprimir" at bounding box center [668, 63] width 49 height 22
click at [640, 114] on button "IMPRESSORA" at bounding box center [640, 111] width 100 height 22
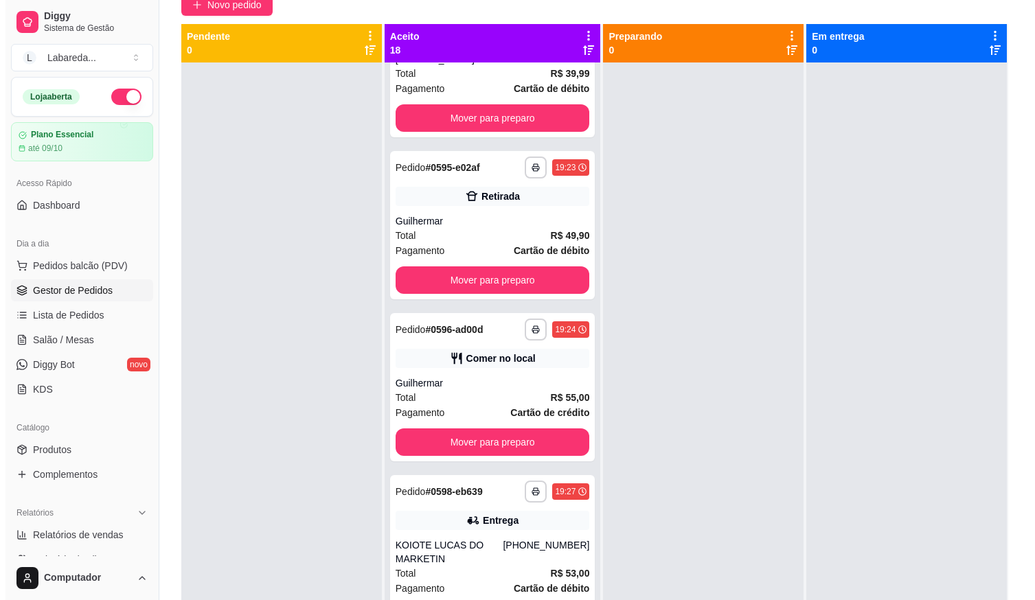
scroll to position [0, 0]
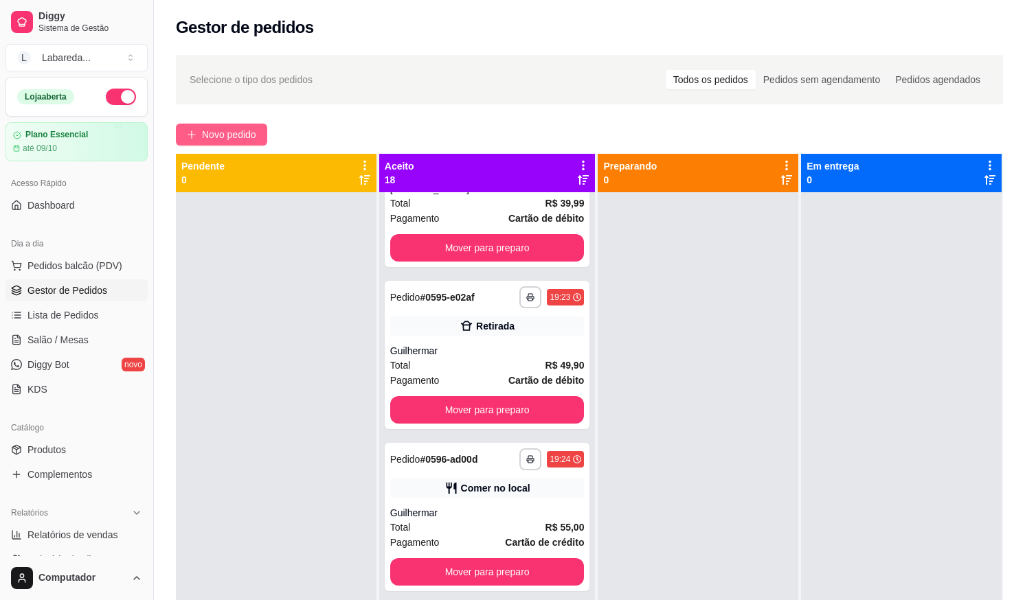
click at [232, 145] on div "**********" at bounding box center [589, 409] width 871 height 724
click at [232, 137] on span "Novo pedido" at bounding box center [229, 134] width 54 height 15
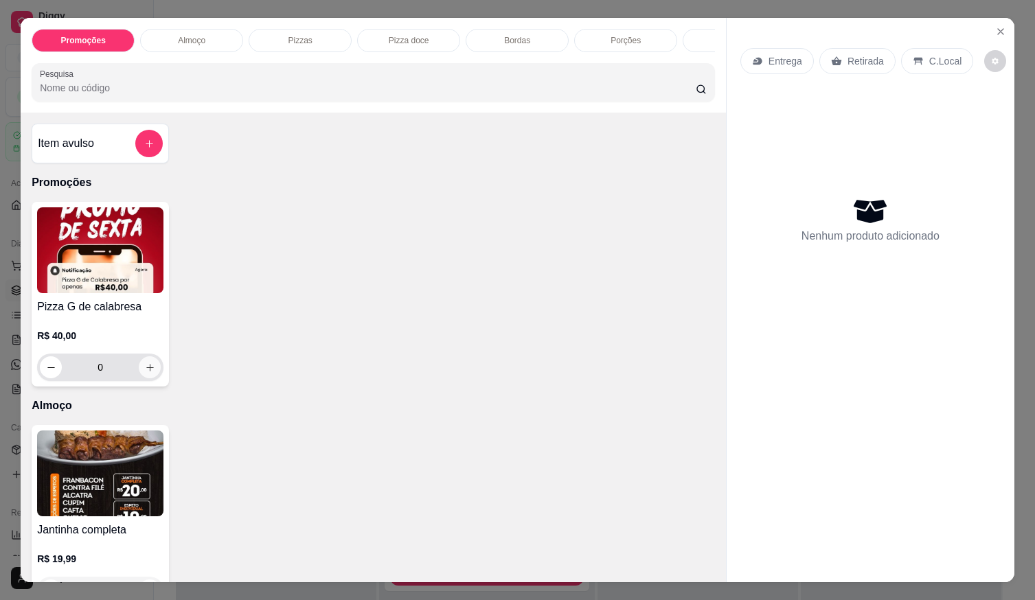
click at [149, 373] on icon "increase-product-quantity" at bounding box center [150, 368] width 10 height 10
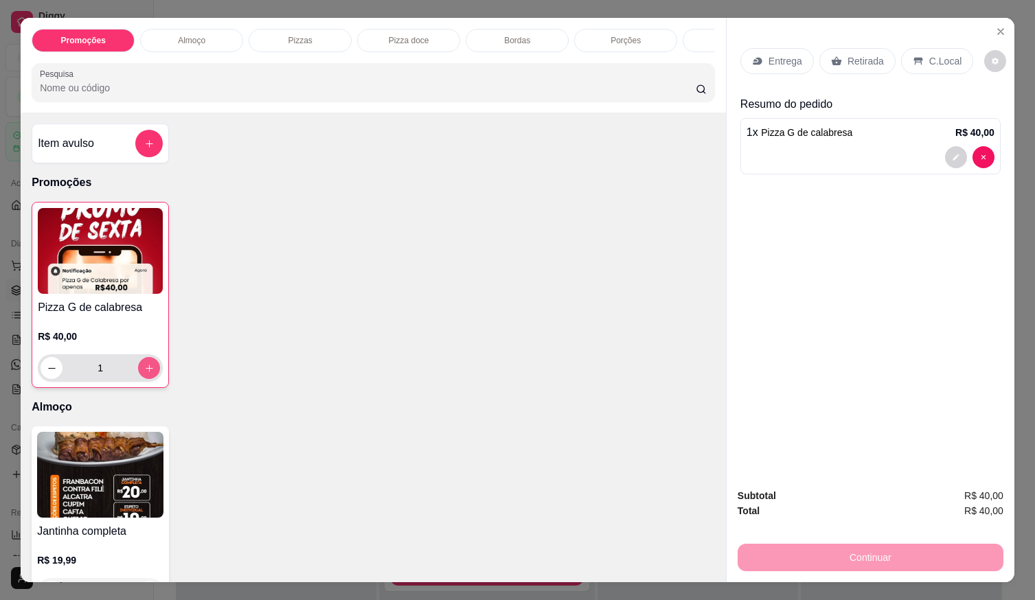
type input "1"
click at [783, 54] on p "Entrega" at bounding box center [786, 61] width 34 height 14
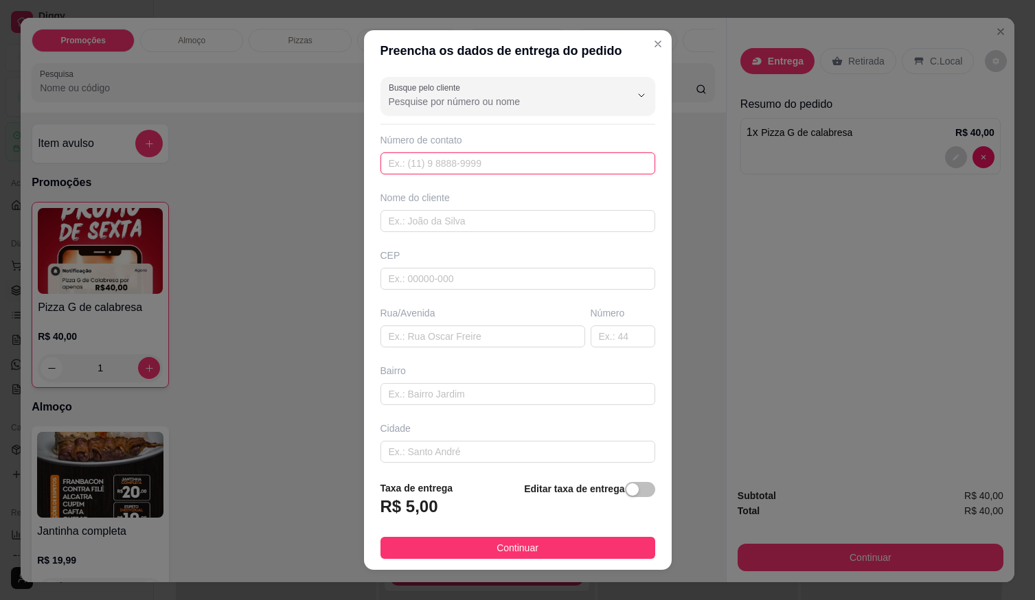
click at [448, 161] on input "text" at bounding box center [518, 164] width 275 height 22
click at [451, 166] on input "text" at bounding box center [518, 164] width 275 height 22
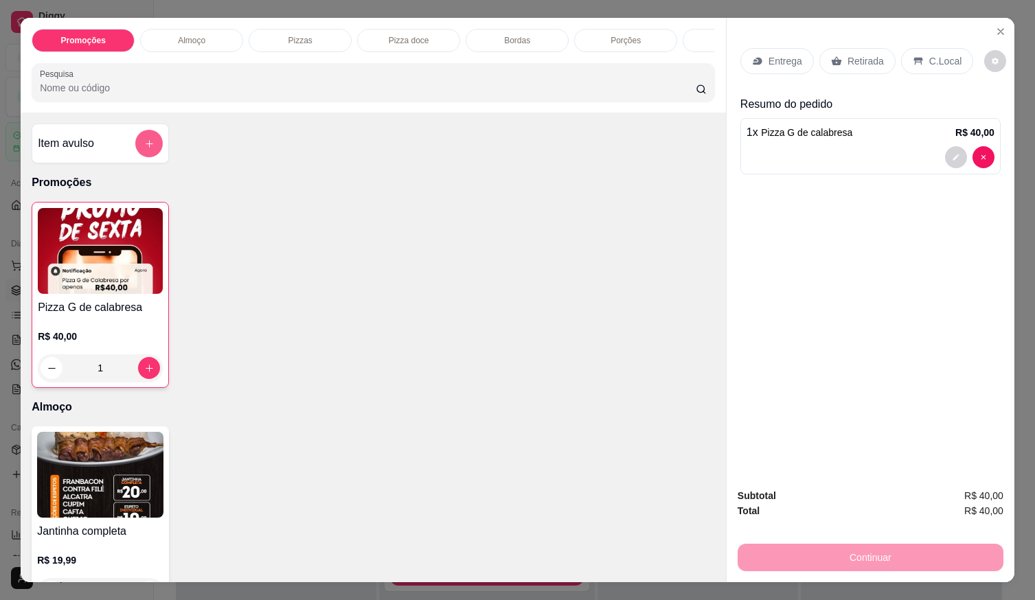
click at [148, 157] on button "add-separate-item" at bounding box center [148, 143] width 27 height 27
click at [145, 149] on icon "add-separate-item" at bounding box center [149, 144] width 10 height 10
click at [996, 27] on icon "Close" at bounding box center [1001, 31] width 11 height 11
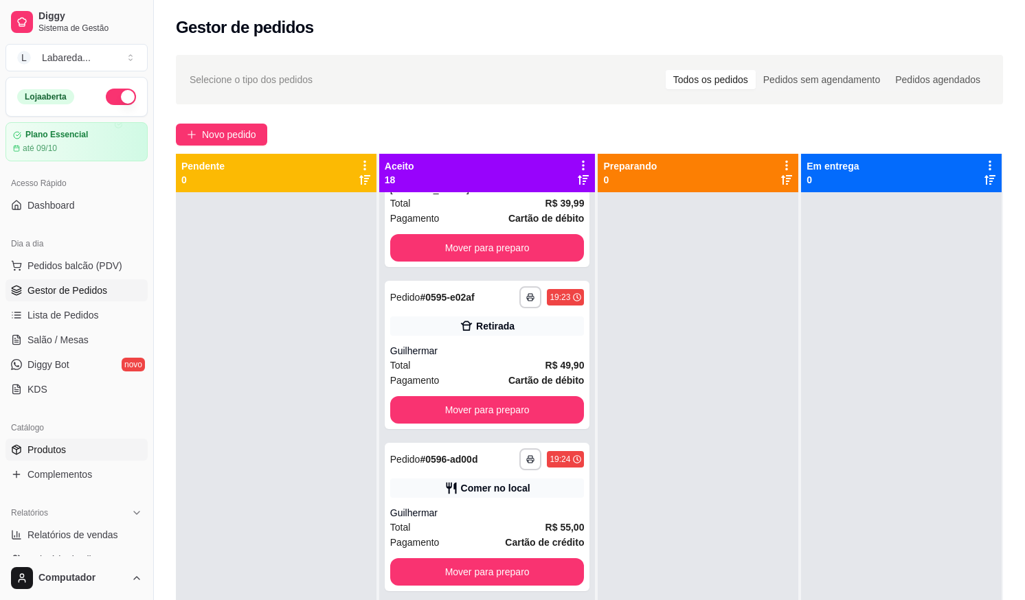
click at [56, 447] on span "Produtos" at bounding box center [46, 450] width 38 height 14
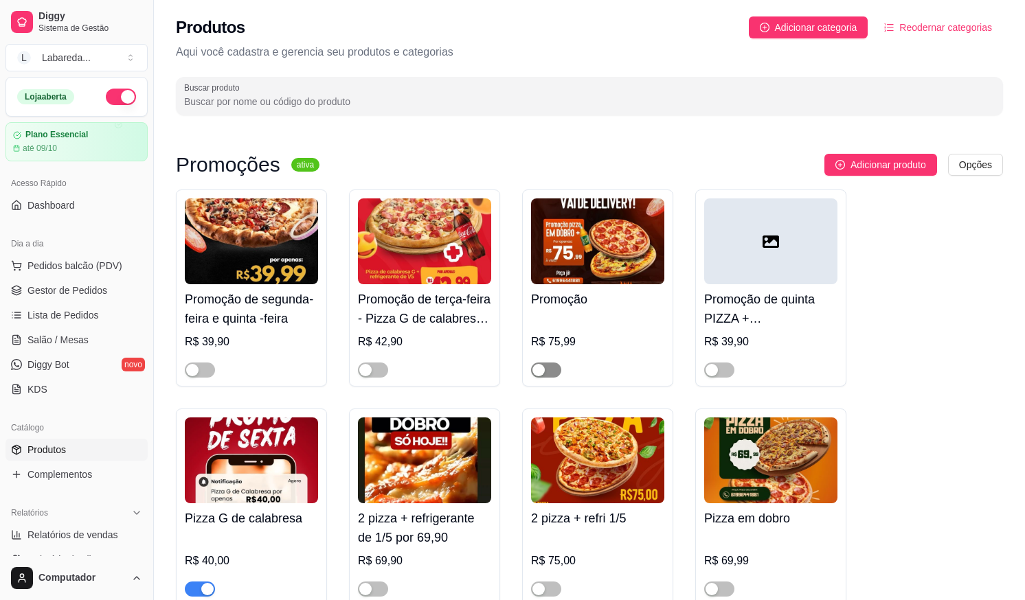
click at [550, 371] on span "button" at bounding box center [546, 370] width 30 height 15
click at [56, 294] on span "Gestor de Pedidos" at bounding box center [67, 291] width 80 height 14
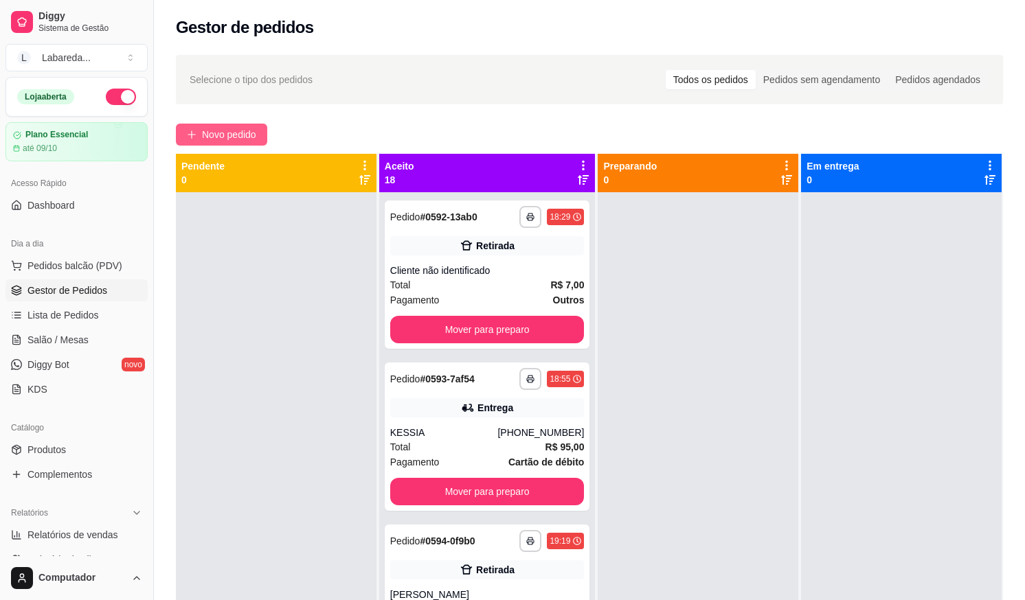
click at [251, 126] on button "Novo pedido" at bounding box center [221, 135] width 91 height 22
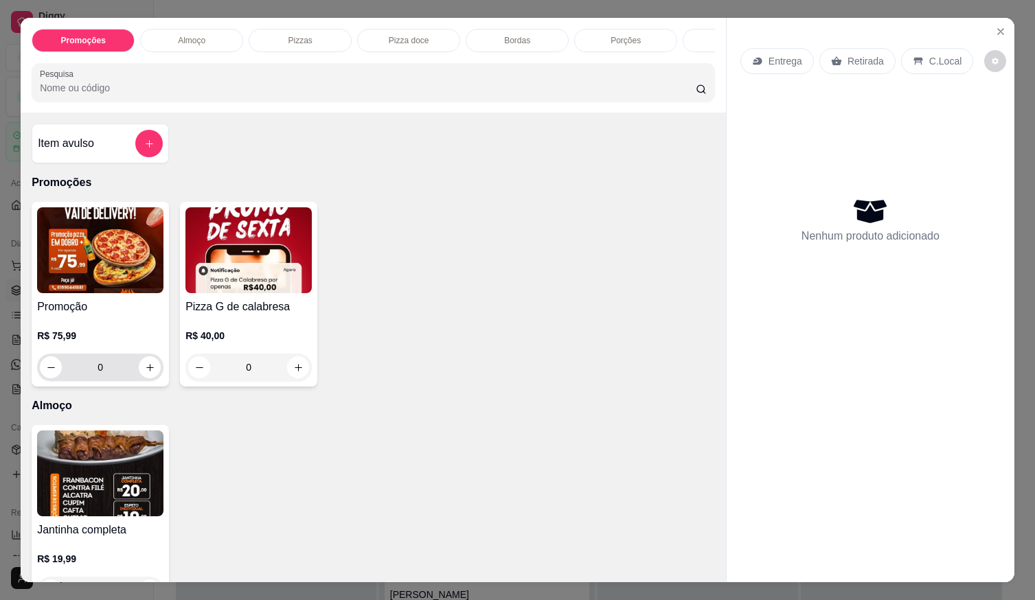
click at [110, 367] on input "0" at bounding box center [100, 367] width 77 height 27
click at [148, 371] on icon "increase-product-quantity" at bounding box center [150, 368] width 10 height 10
type input "1"
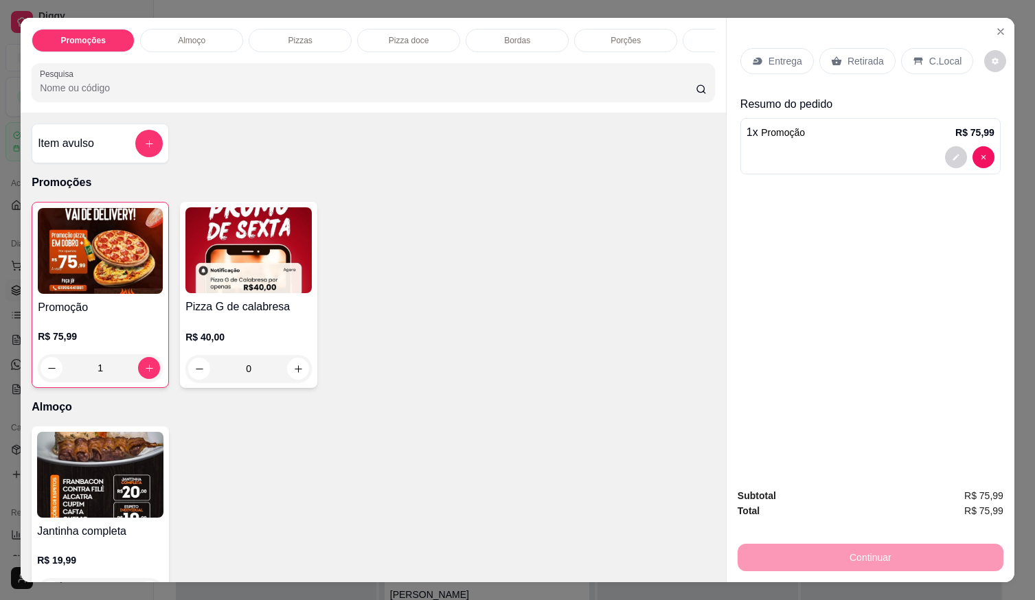
click at [747, 151] on div at bounding box center [871, 157] width 248 height 22
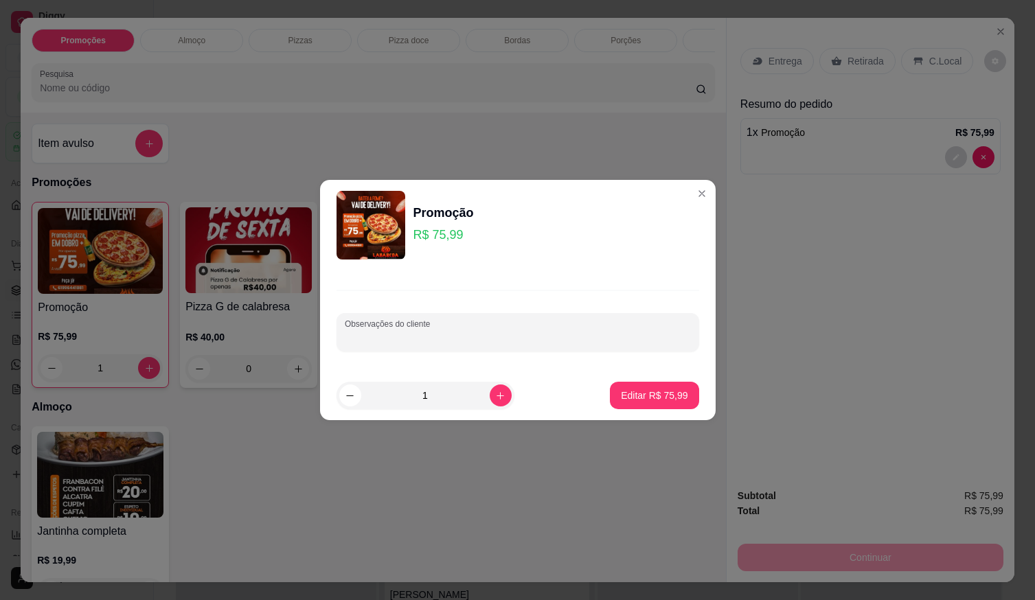
click at [441, 336] on input "Observações do cliente" at bounding box center [518, 338] width 346 height 14
click at [453, 326] on div at bounding box center [518, 332] width 346 height 27
type input "CALABRESA E FRANNGO COM CATUPIRY"
click at [690, 398] on footer "1 Editar R$ 75,99" at bounding box center [518, 395] width 396 height 49
click at [670, 398] on p "Editar R$ 75,99" at bounding box center [654, 396] width 67 height 14
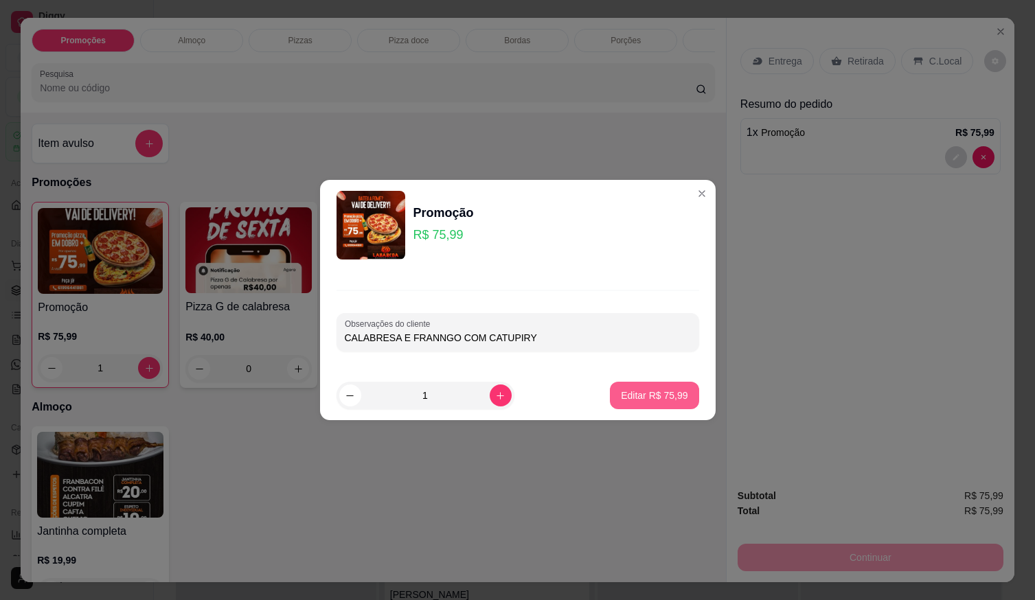
type input "0"
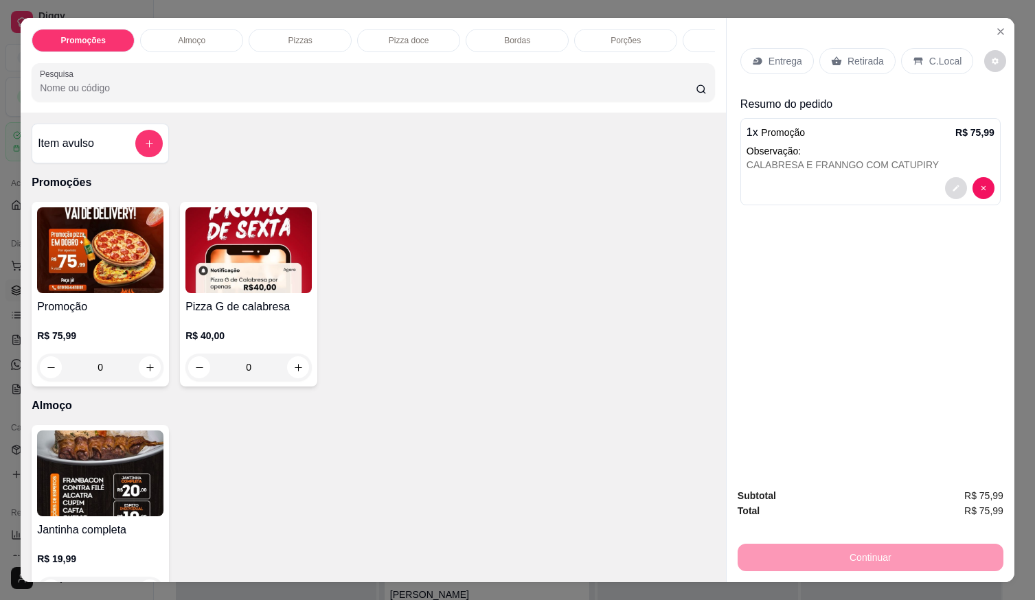
click at [945, 178] on button "decrease-product-quantity" at bounding box center [956, 188] width 22 height 22
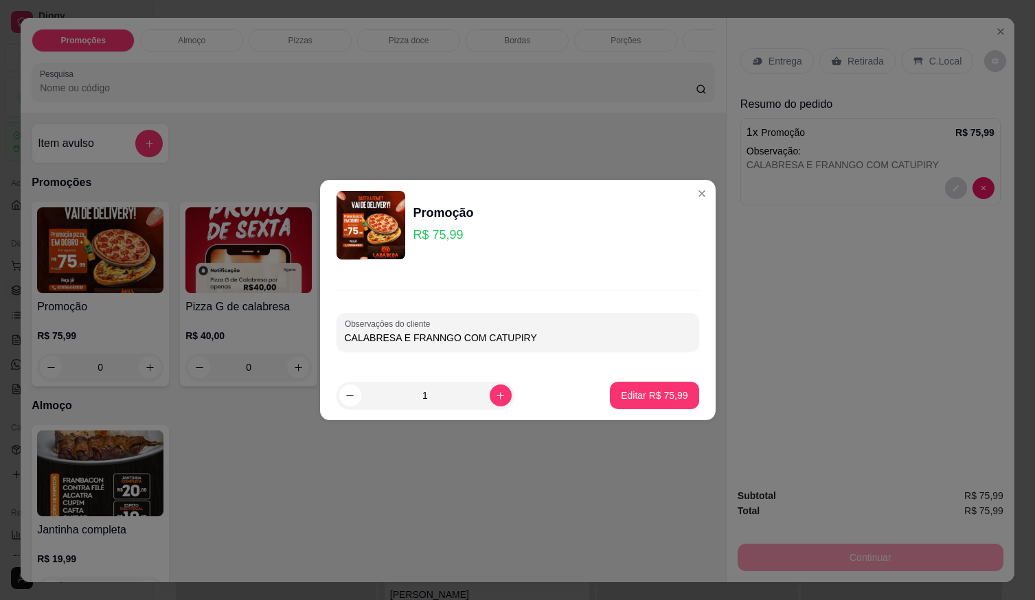
drag, startPoint x: 408, startPoint y: 337, endPoint x: 546, endPoint y: 330, distance: 137.6
click at [548, 330] on div "CALABRESA E FRANNGO COM CATUPIRY" at bounding box center [518, 332] width 346 height 27
type input "CALABRESA E PORTUGUESA"
click at [632, 385] on button "Editar R$ 75,99" at bounding box center [654, 395] width 89 height 27
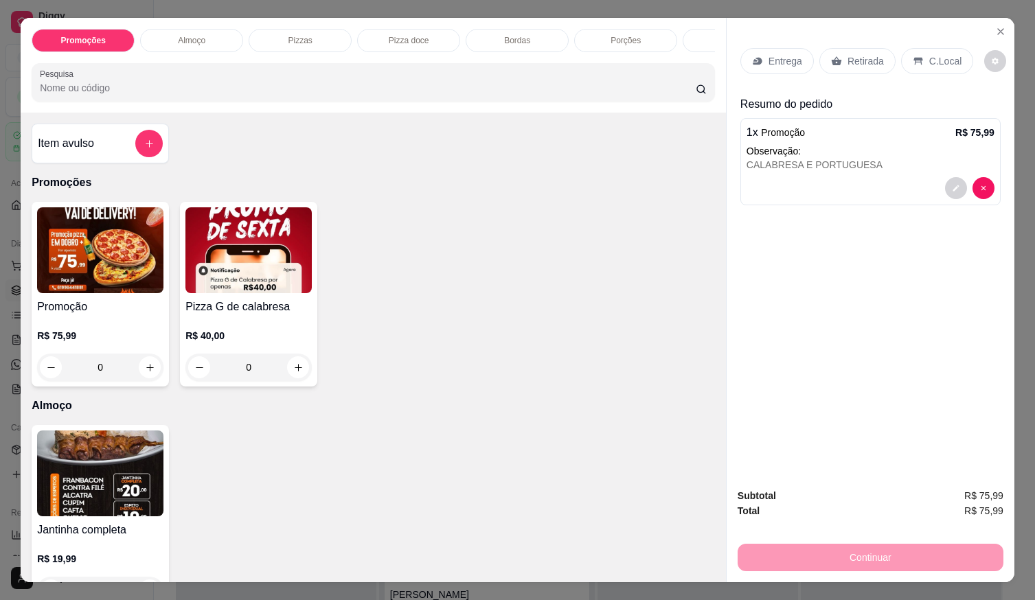
click at [772, 67] on div "Entrega" at bounding box center [778, 61] width 74 height 26
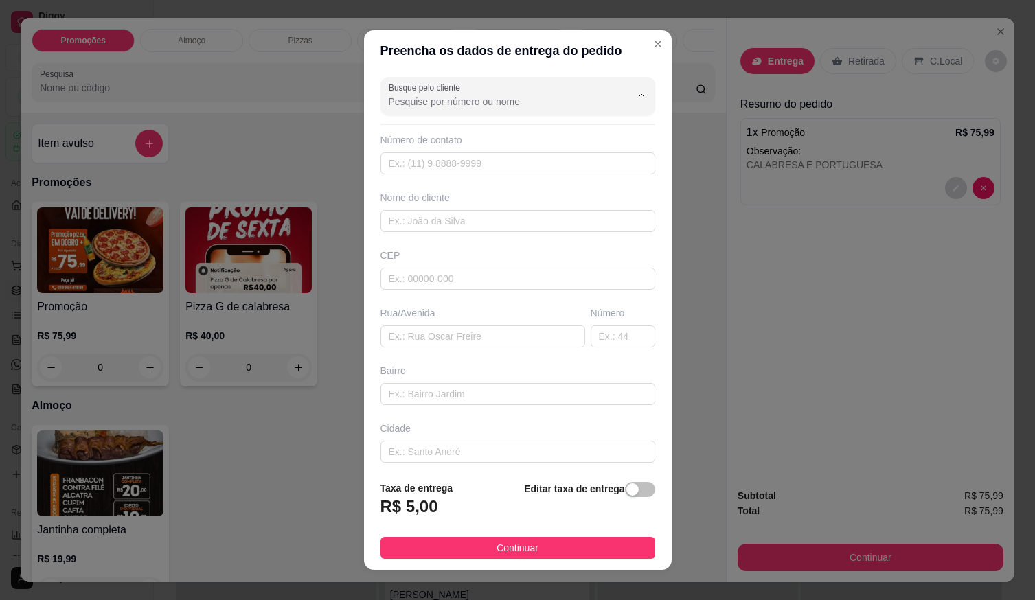
click at [581, 95] on input "Busque pelo cliente" at bounding box center [499, 102] width 220 height 14
type input "M"
click at [420, 130] on span "MARQUIN" at bounding box center [495, 135] width 218 height 14
type input "MARQUIN"
type input "61998626222"
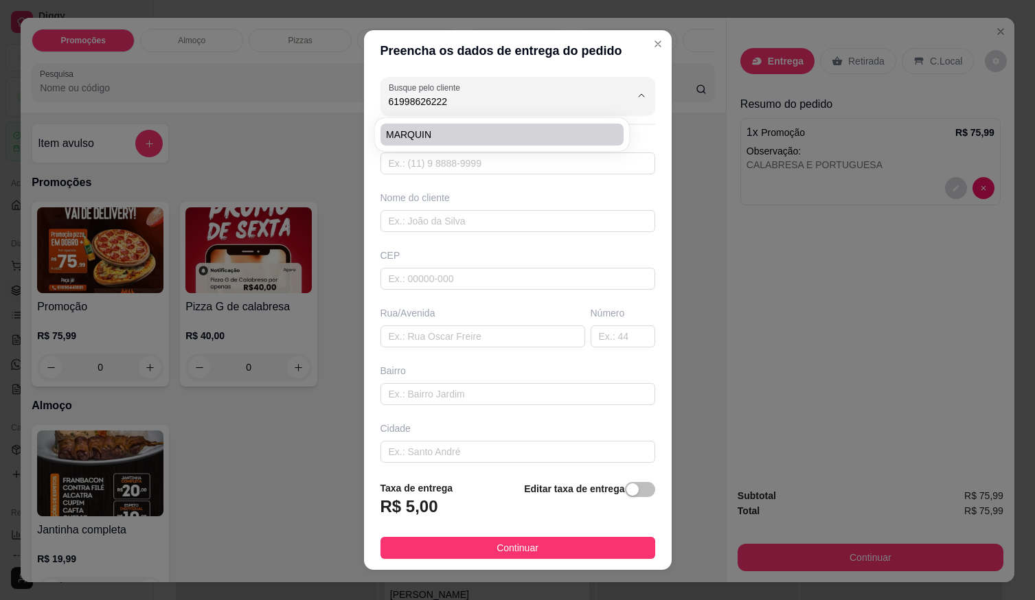
type input "MARQUIN"
type input "FOFO AMBEV EM FRENTE DO DIA DIA"
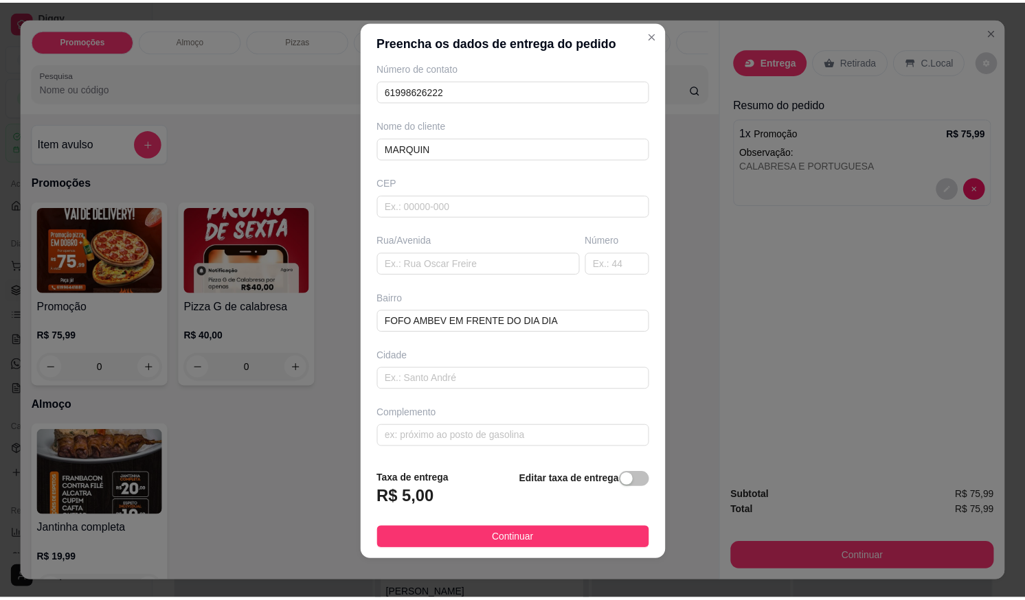
scroll to position [14, 0]
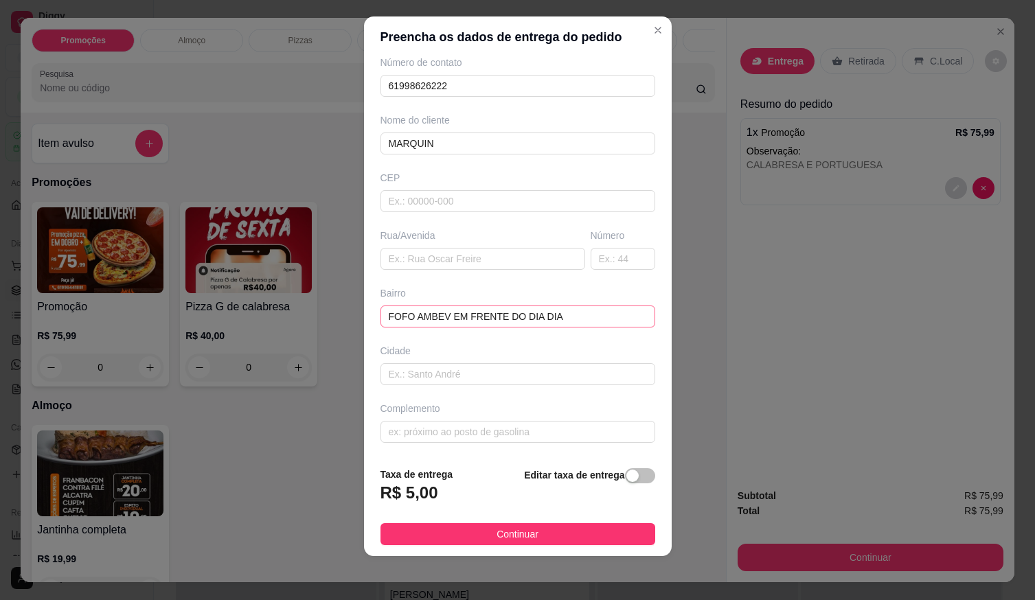
type input "MARQUIN"
drag, startPoint x: 552, startPoint y: 309, endPoint x: -29, endPoint y: 356, distance: 583.1
click at [0, 356] on html "**********" at bounding box center [517, 300] width 1035 height 600
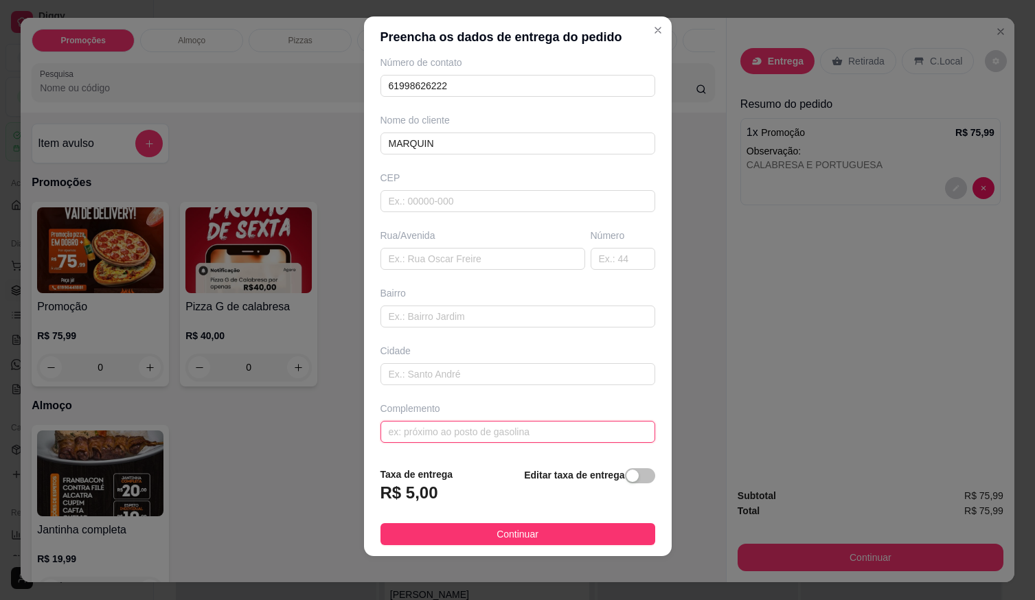
click at [564, 438] on input "text" at bounding box center [518, 432] width 275 height 22
type input "LOCALIZAÇÃO"
click at [445, 526] on button "Continuar" at bounding box center [518, 535] width 275 height 22
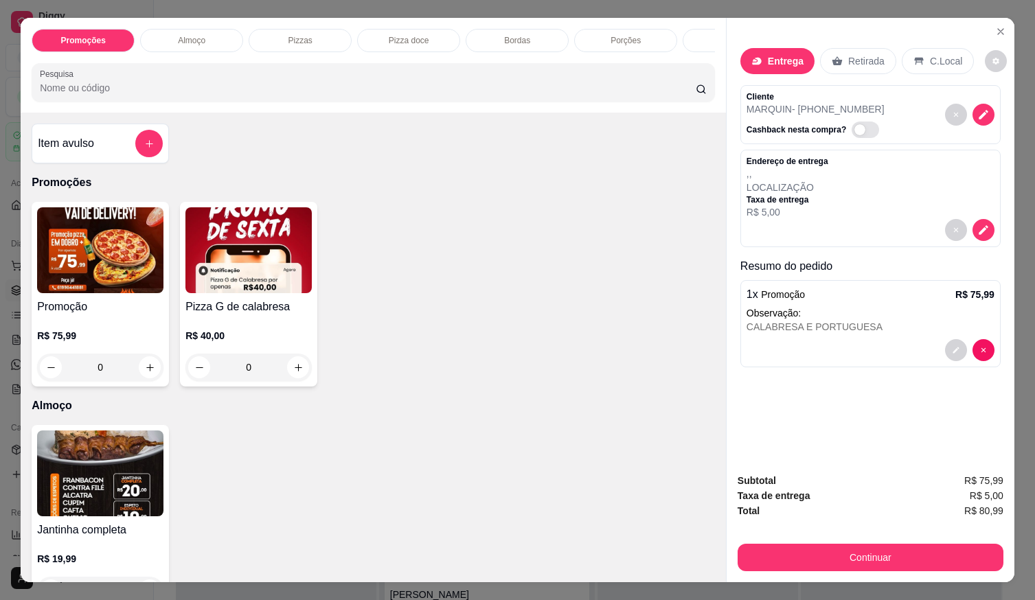
click at [783, 544] on button "Continuar" at bounding box center [871, 557] width 266 height 27
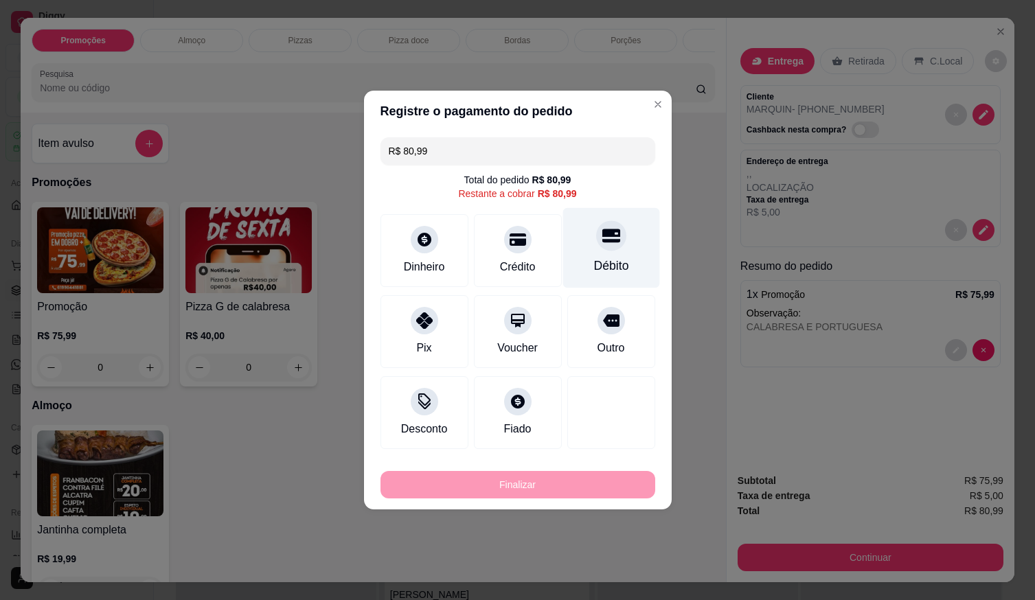
click at [613, 261] on div "Débito" at bounding box center [611, 266] width 35 height 18
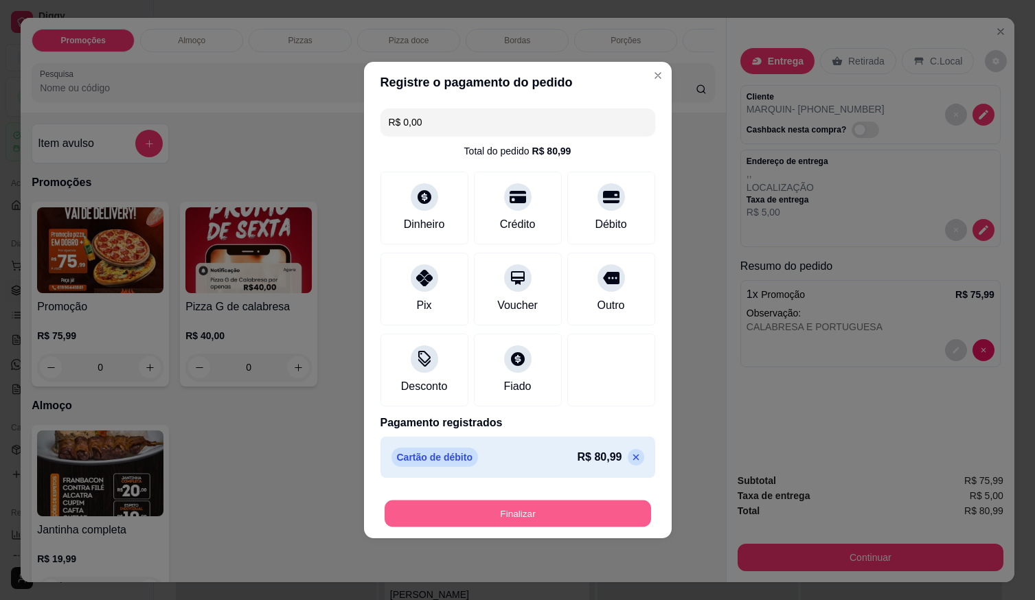
click at [578, 510] on button "Finalizar" at bounding box center [518, 514] width 267 height 27
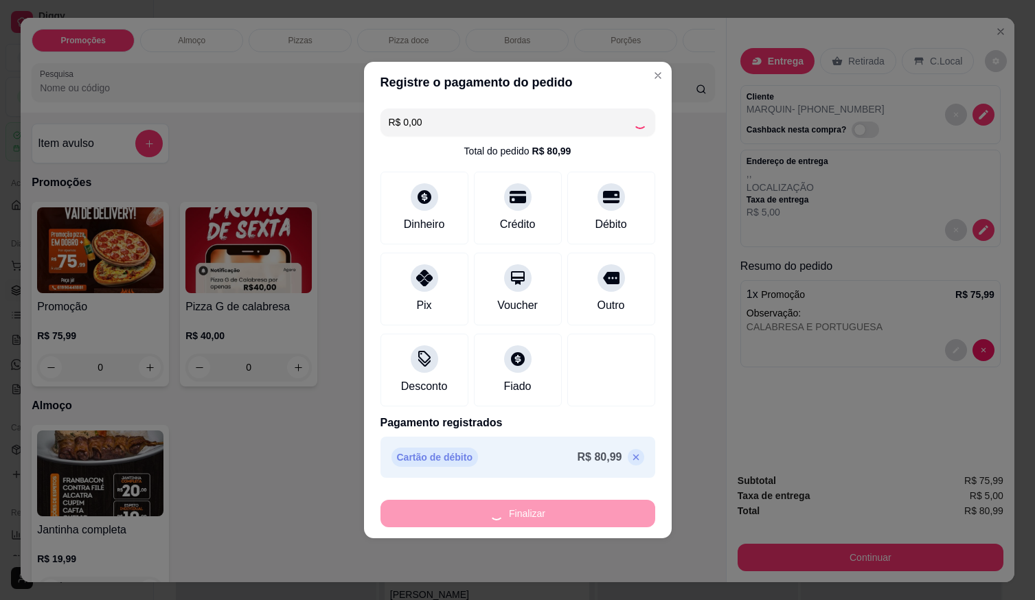
type input "-R$ 80,99"
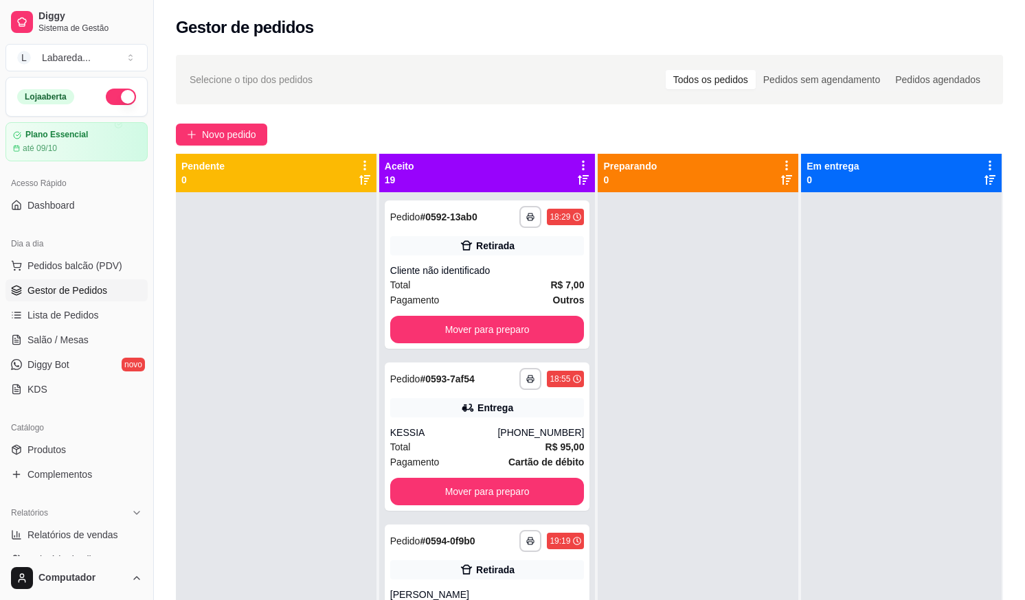
click at [692, 463] on div at bounding box center [698, 492] width 201 height 600
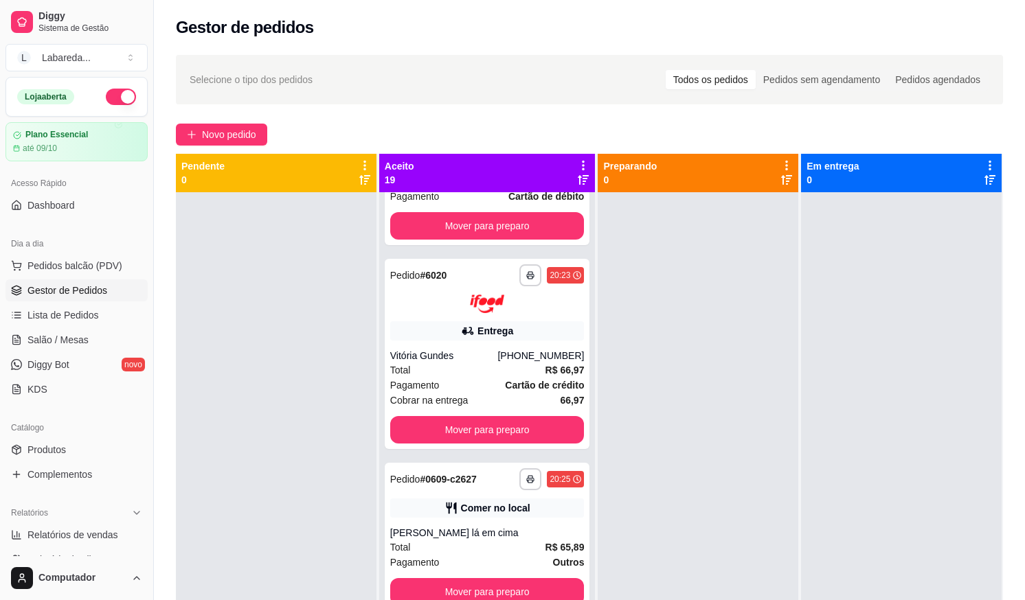
click at [231, 121] on div "**********" at bounding box center [589, 409] width 871 height 724
click at [239, 142] on span "Novo pedido" at bounding box center [229, 134] width 54 height 15
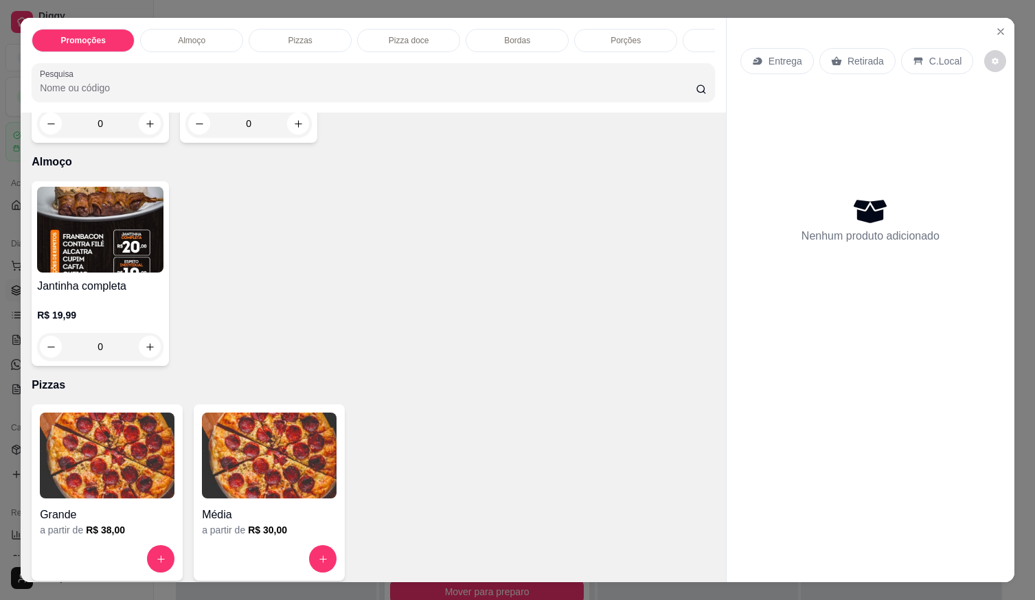
scroll to position [344, 0]
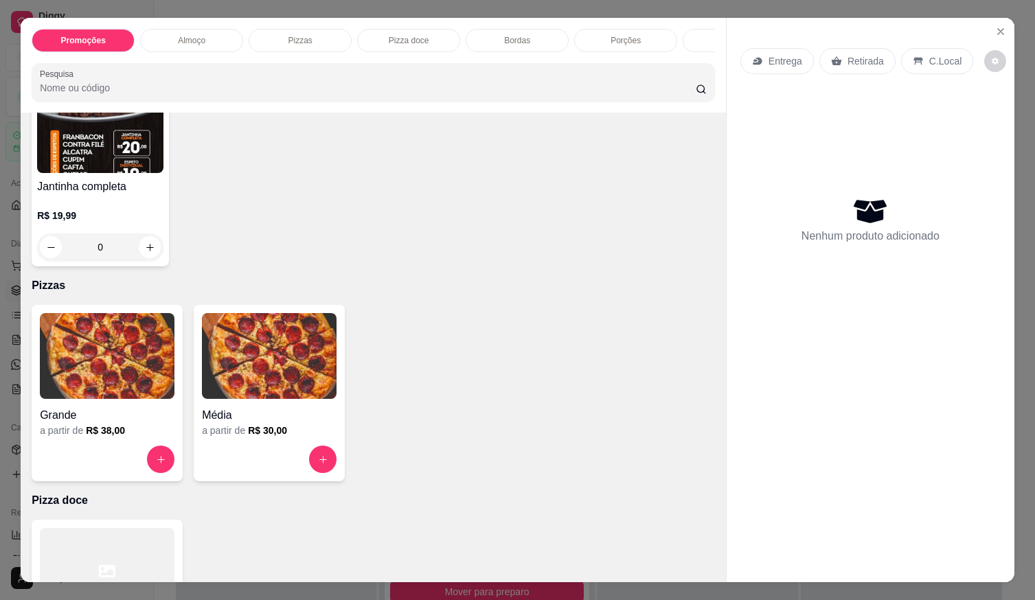
click at [113, 397] on img at bounding box center [107, 356] width 135 height 86
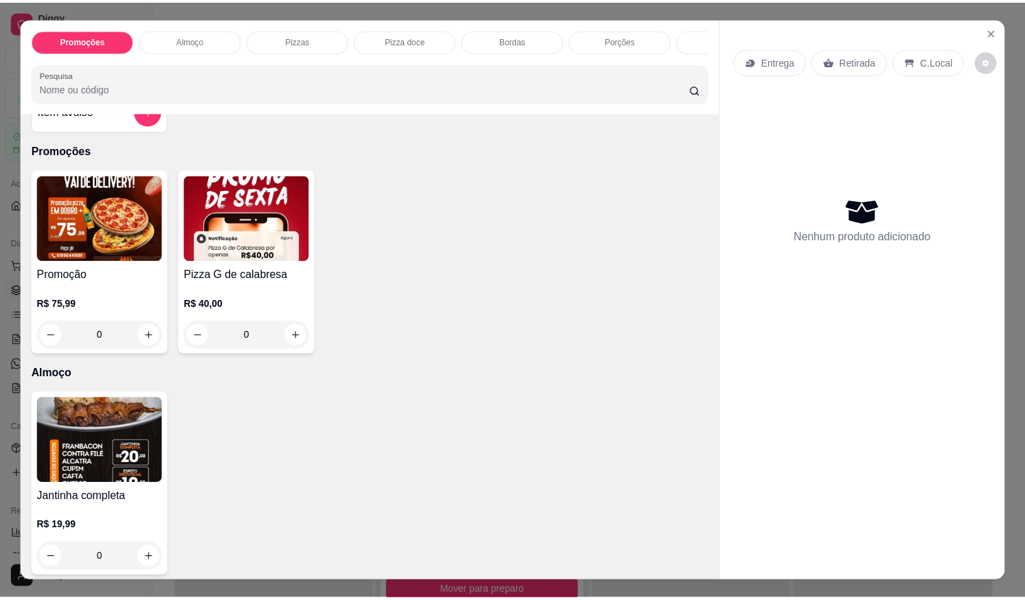
scroll to position [0, 0]
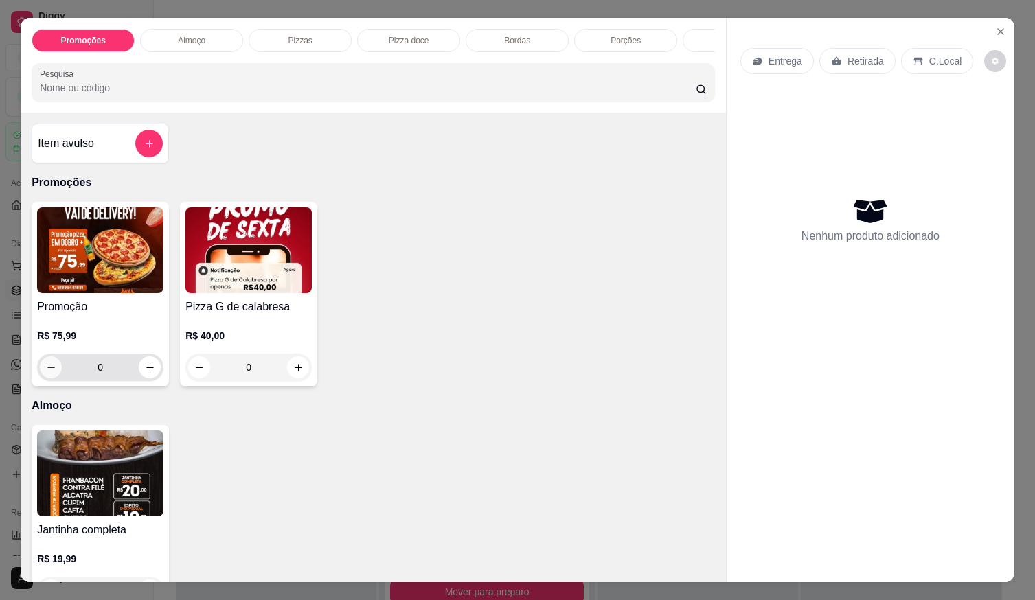
click at [59, 324] on div "R$ 75,99 0" at bounding box center [100, 348] width 126 height 66
click at [994, 21] on button "Close" at bounding box center [1001, 32] width 22 height 22
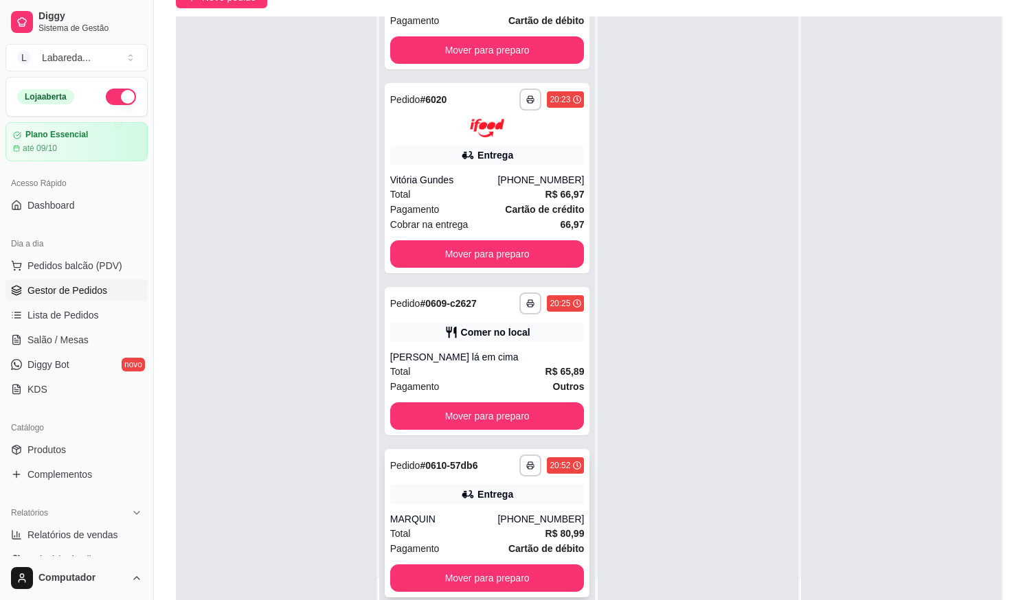
scroll to position [210, 0]
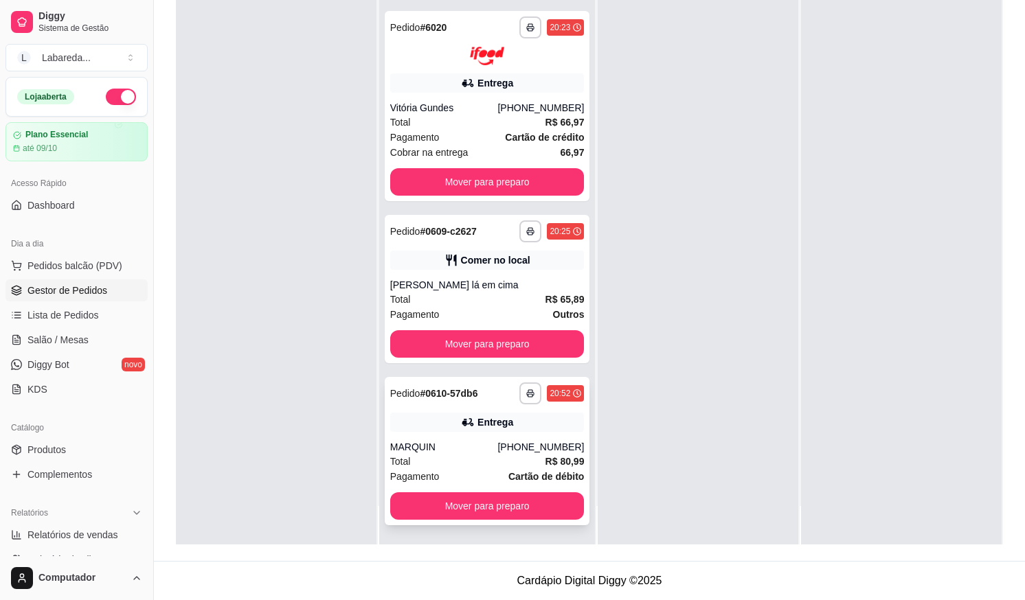
click at [461, 419] on icon at bounding box center [468, 423] width 14 height 14
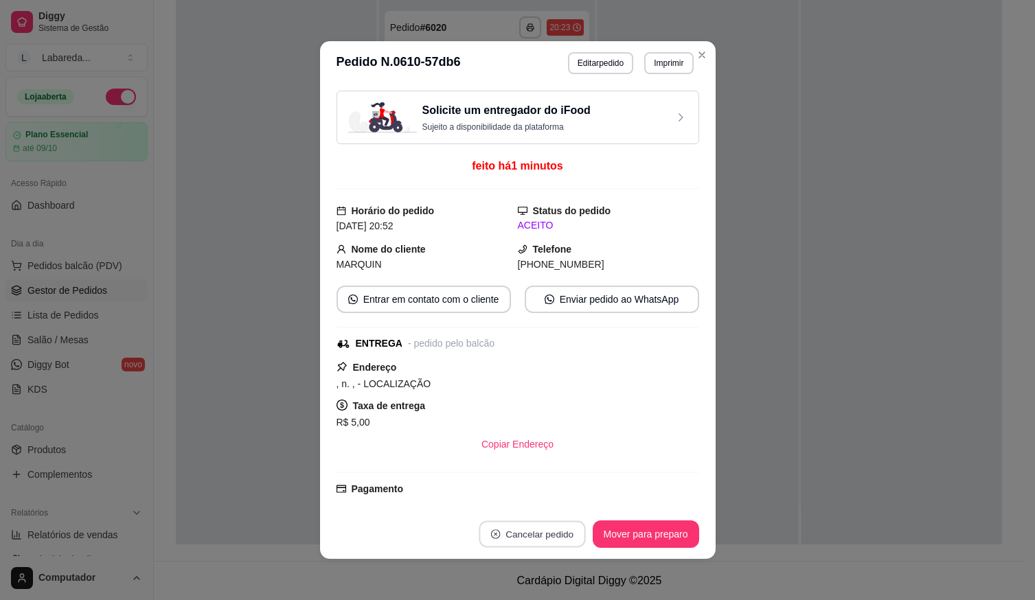
click at [502, 530] on button "Cancelar pedido" at bounding box center [532, 534] width 106 height 27
click at [577, 488] on button "Sim" at bounding box center [565, 500] width 54 height 27
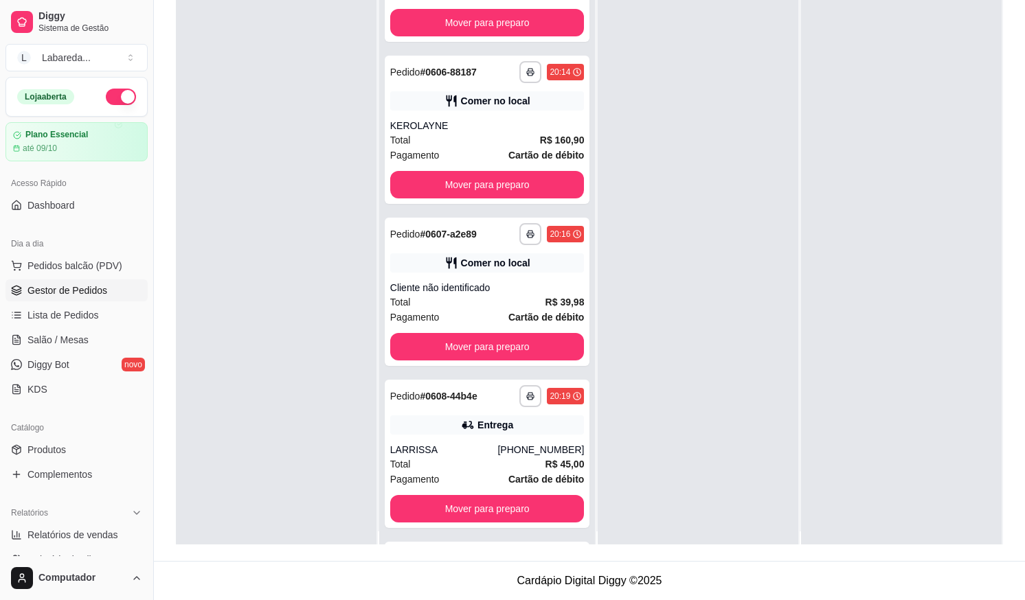
scroll to position [0, 0]
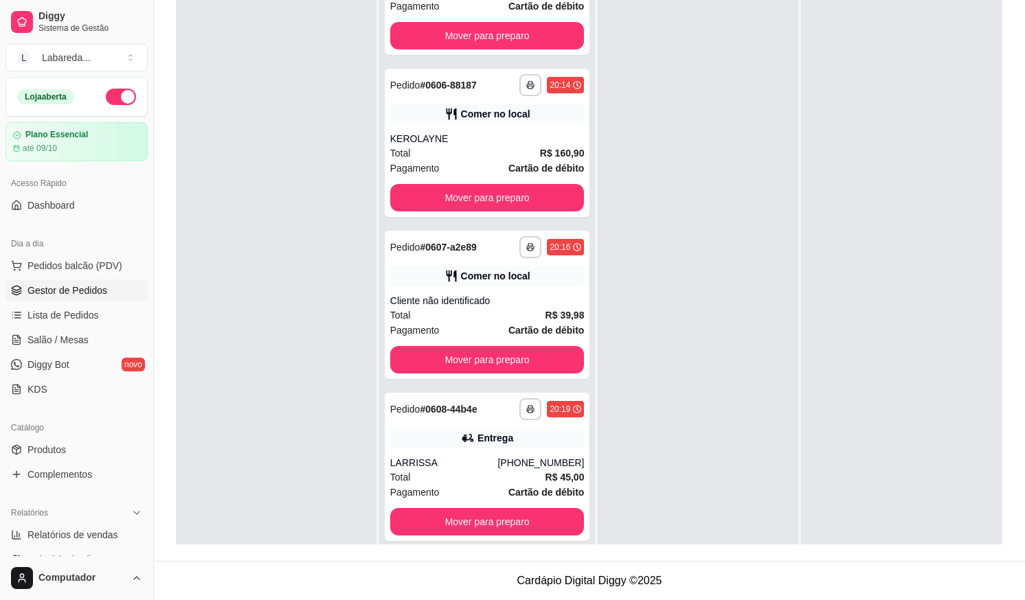
click at [225, 69] on div at bounding box center [276, 283] width 201 height 600
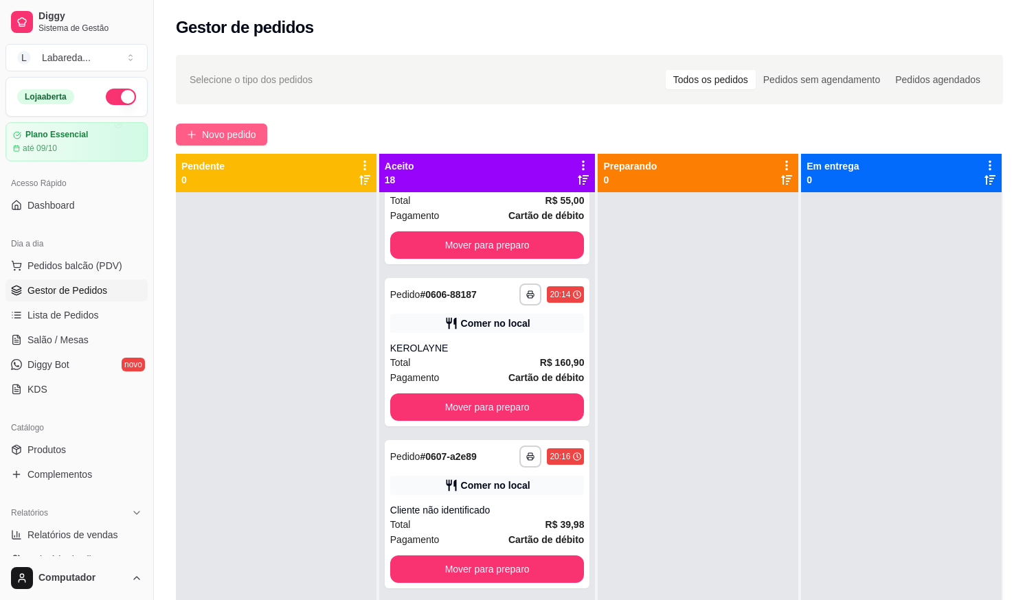
click at [237, 138] on span "Novo pedido" at bounding box center [229, 134] width 54 height 15
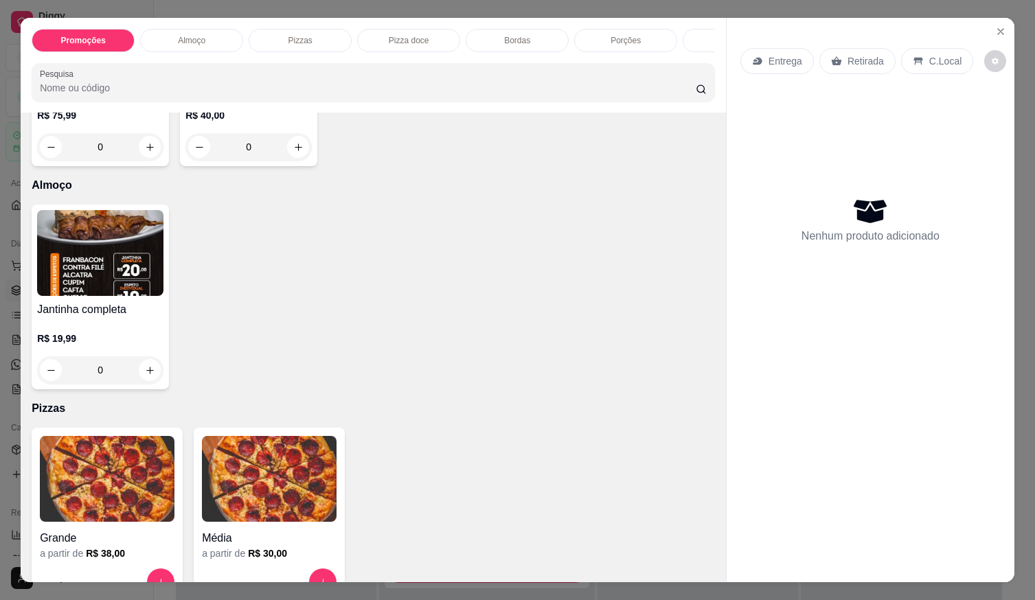
scroll to position [275, 0]
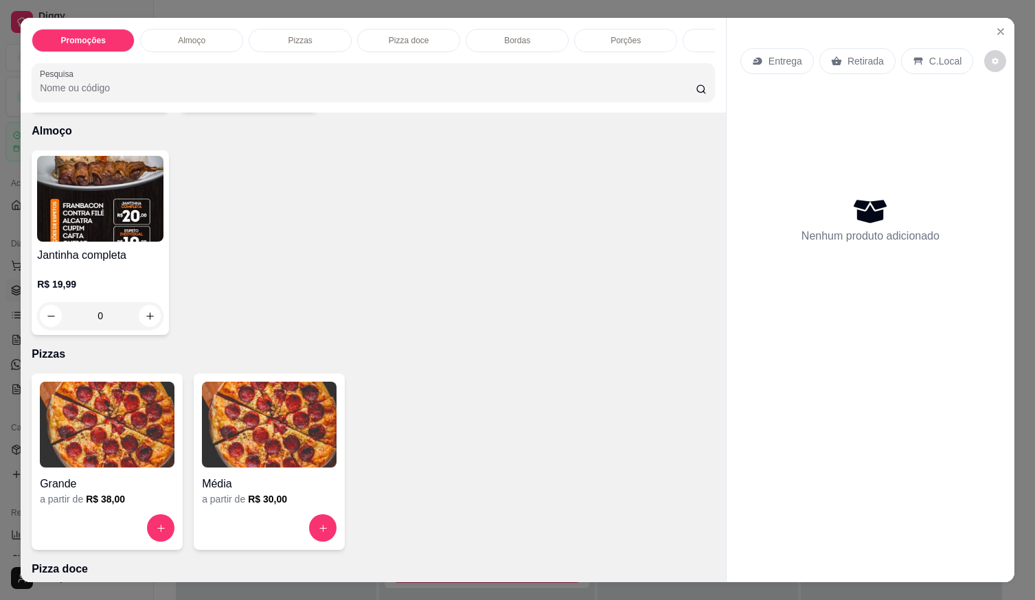
click at [81, 460] on img at bounding box center [107, 425] width 135 height 86
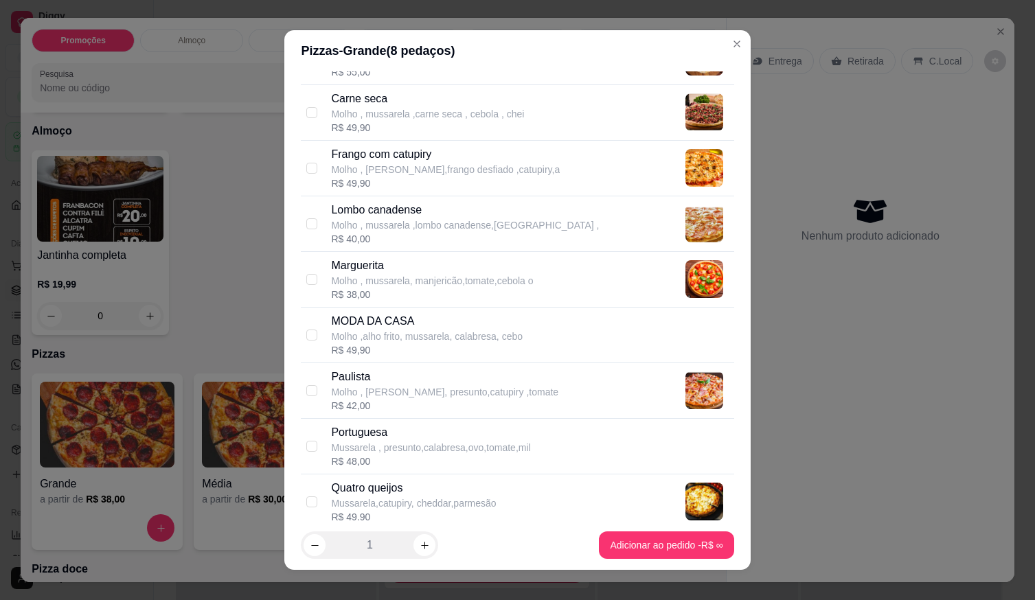
scroll to position [344, 0]
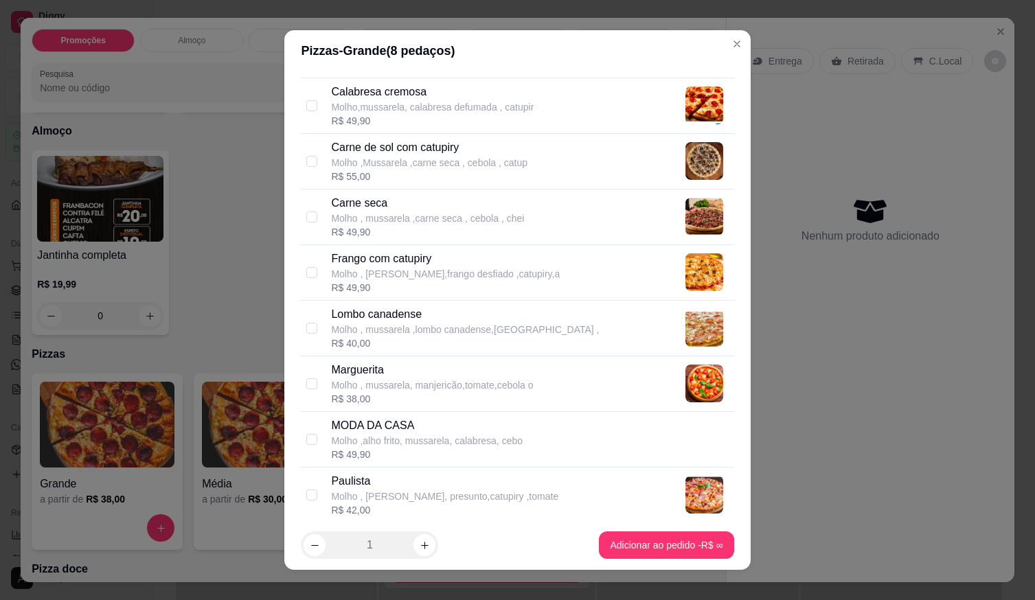
click at [393, 266] on p "Frango com catupiry" at bounding box center [445, 259] width 229 height 16
checkbox input "true"
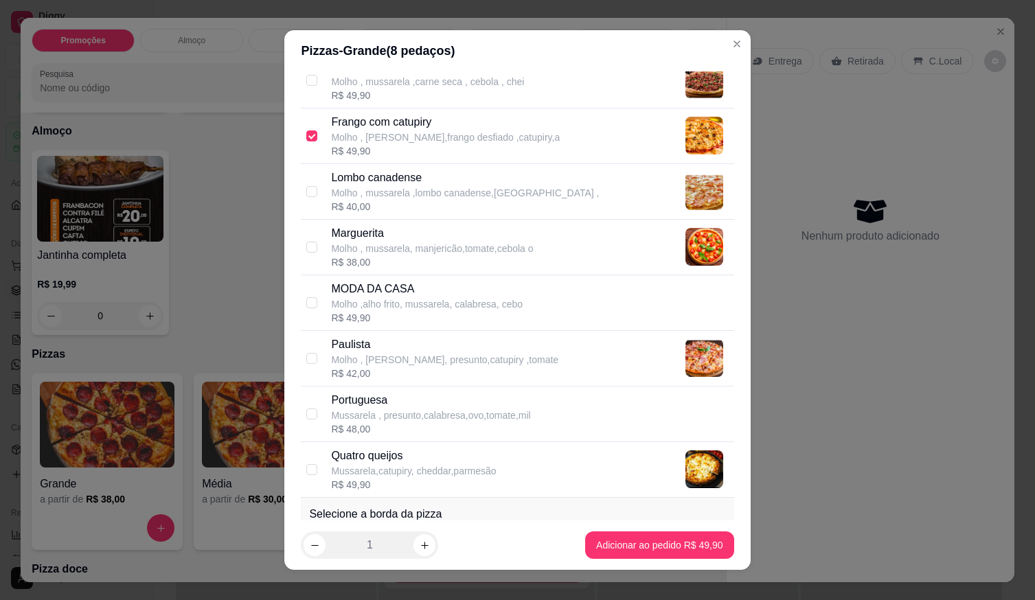
scroll to position [481, 0]
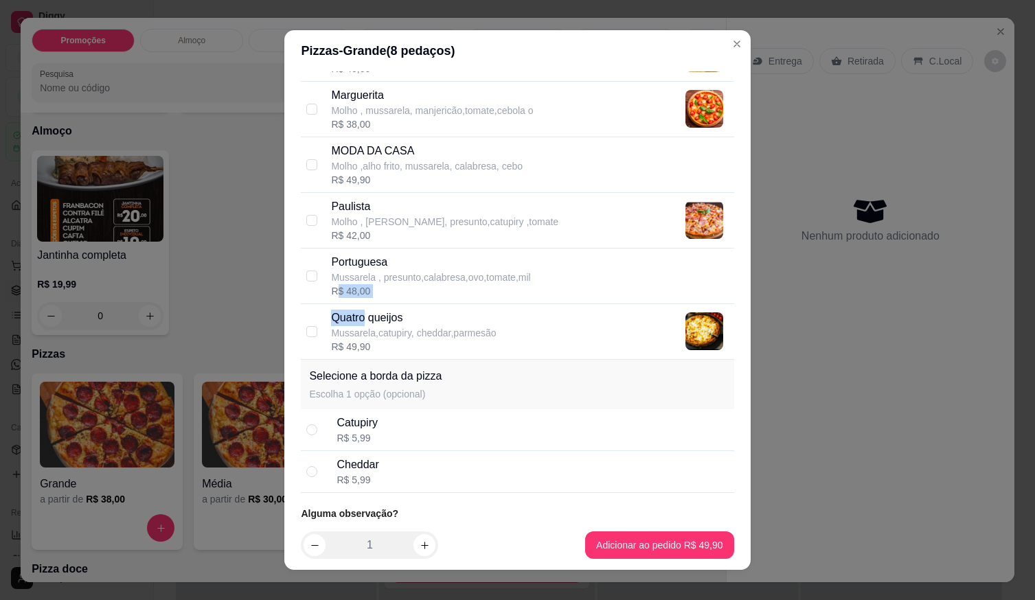
drag, startPoint x: 361, startPoint y: 324, endPoint x: 331, endPoint y: 292, distance: 43.7
click at [331, 294] on div "Bacon Molho, mussarela, bacon em fatias , azeitona, R$ 45,00 10 - Calabresa Mol…" at bounding box center [517, 26] width 433 height 668
click at [331, 262] on p "Portuguesa" at bounding box center [430, 262] width 199 height 16
checkbox input "true"
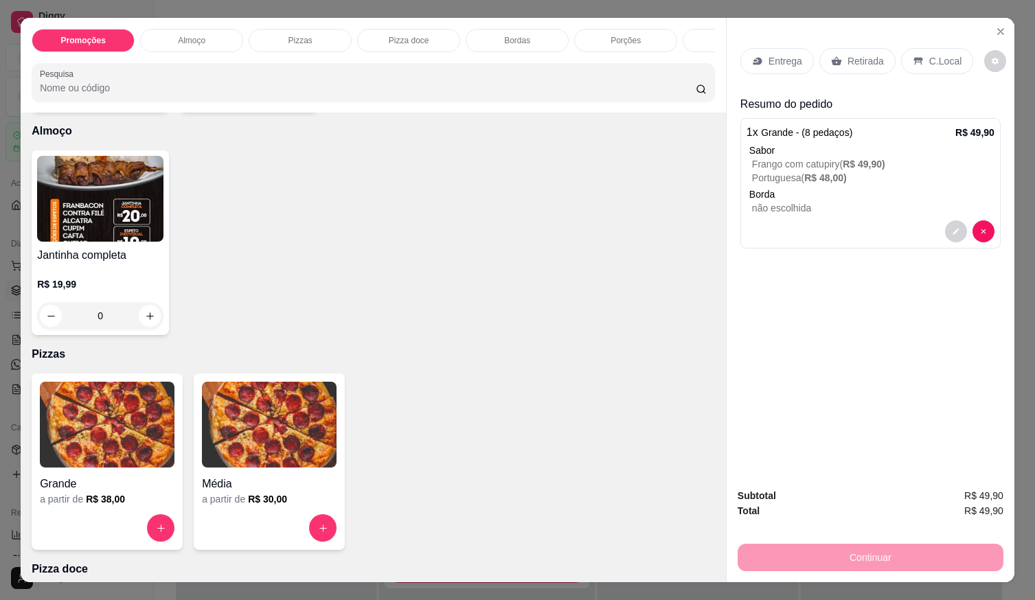
click at [142, 448] on img at bounding box center [107, 425] width 135 height 86
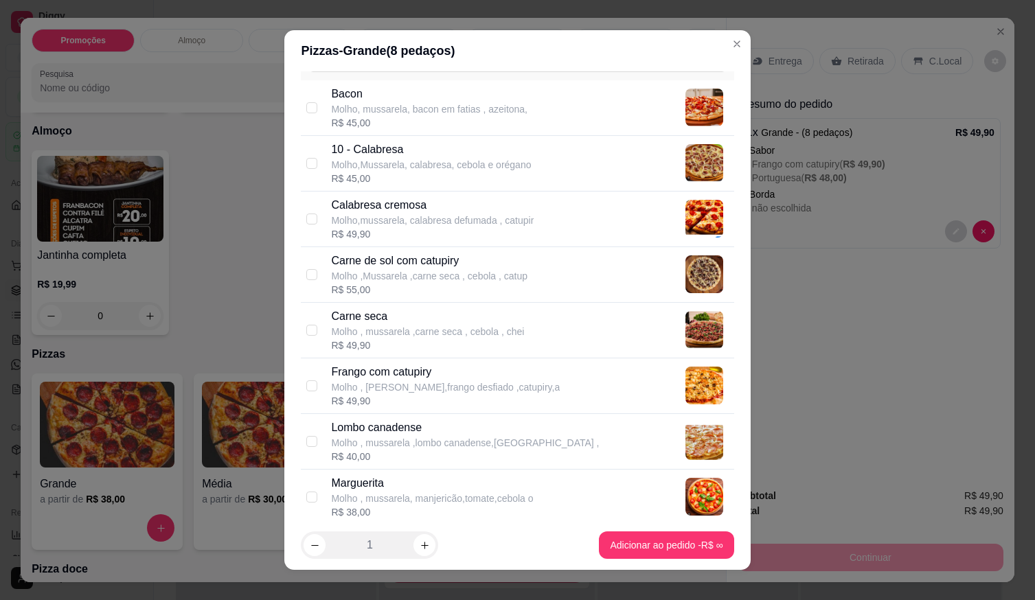
scroll to position [137, 0]
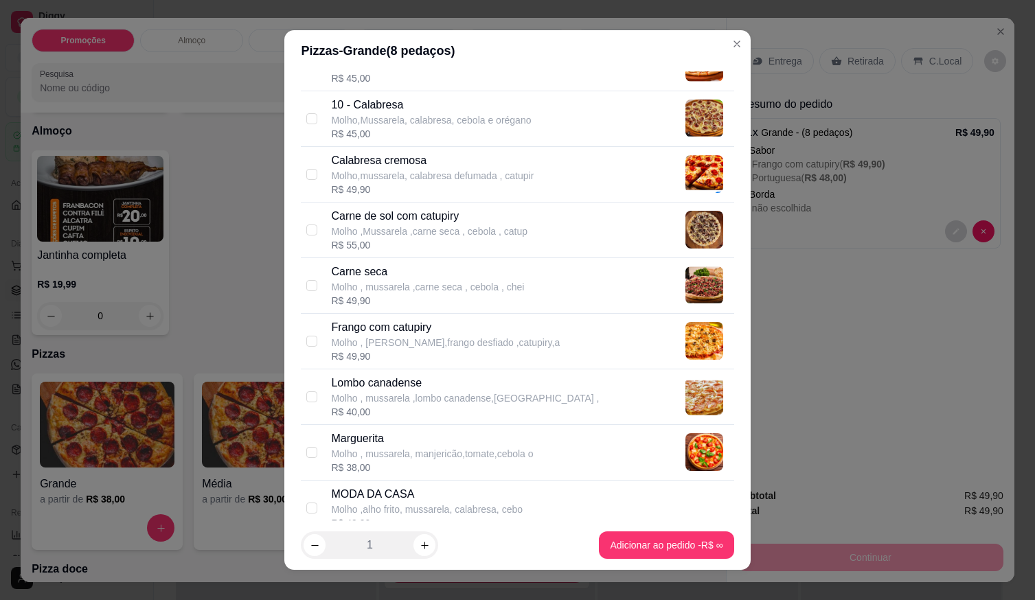
click at [389, 233] on p "Molho ,Mussarela ,carne seca , cebola , catup" at bounding box center [429, 232] width 196 height 14
checkbox input "true"
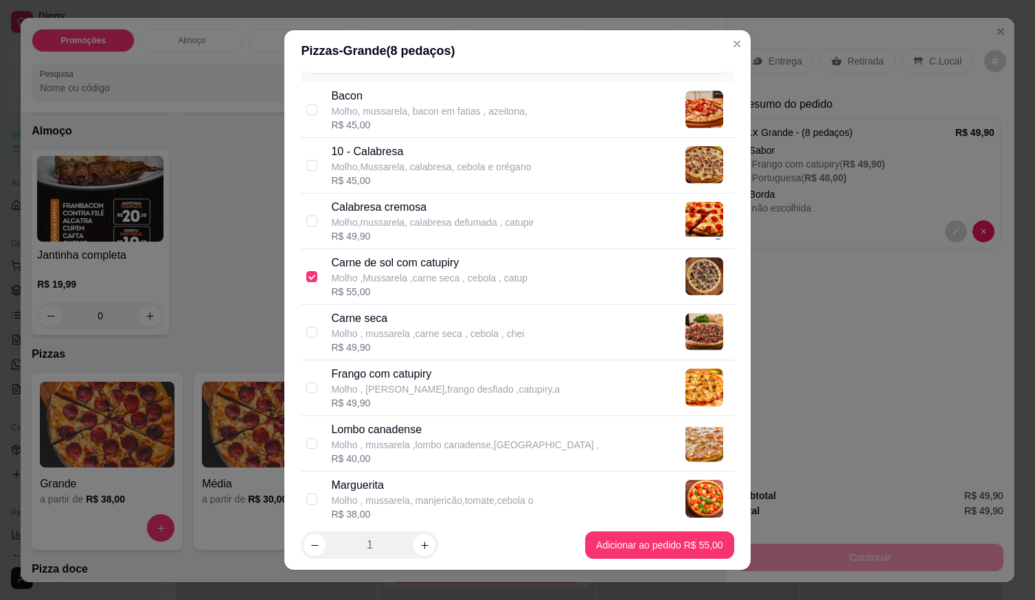
scroll to position [69, 0]
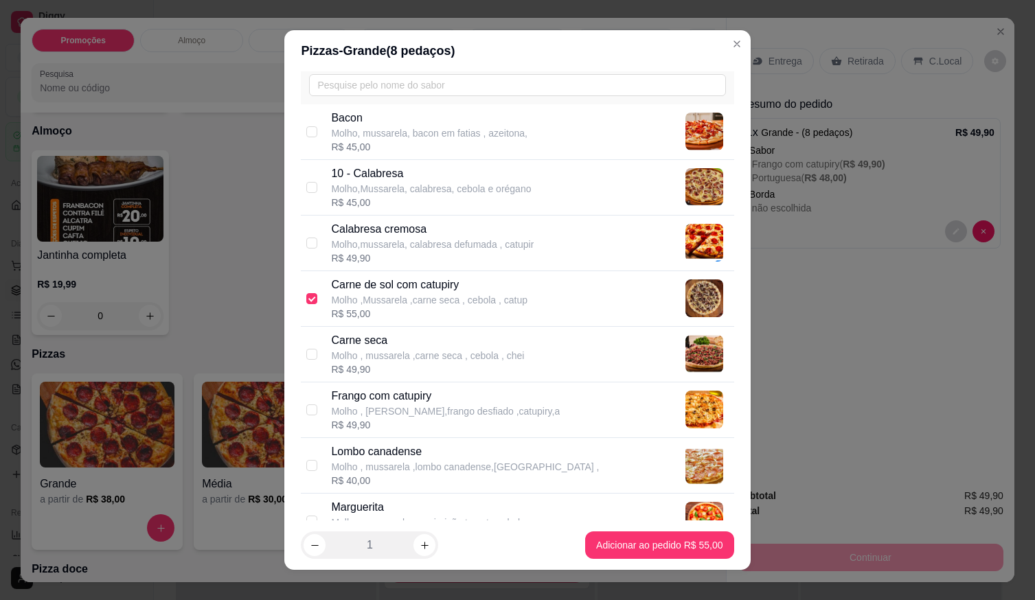
click at [384, 238] on p "Molho,mussarela, calabresa defumada , catupir" at bounding box center [432, 245] width 203 height 14
checkbox input "true"
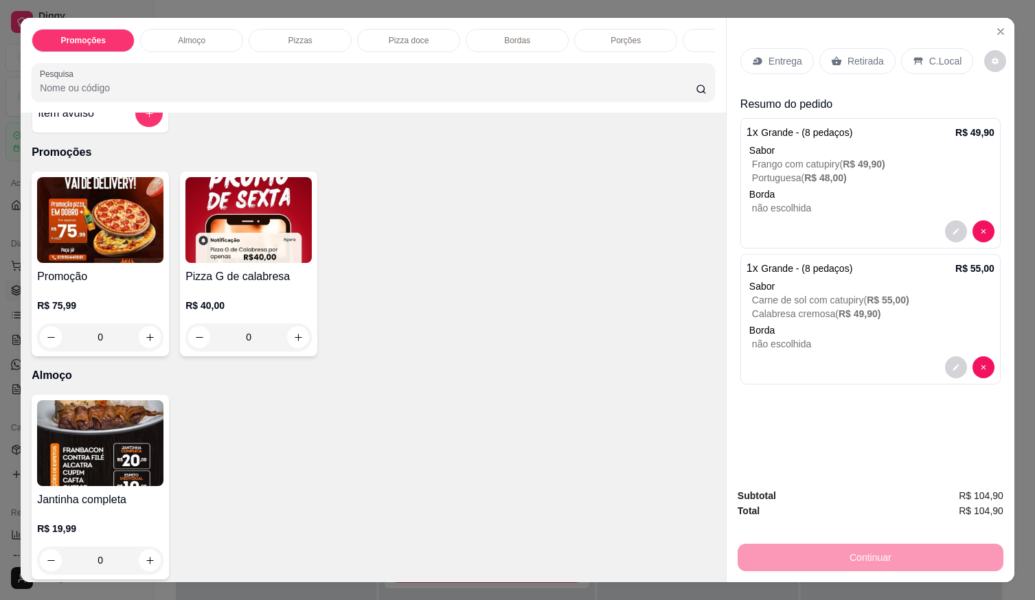
scroll to position [0, 0]
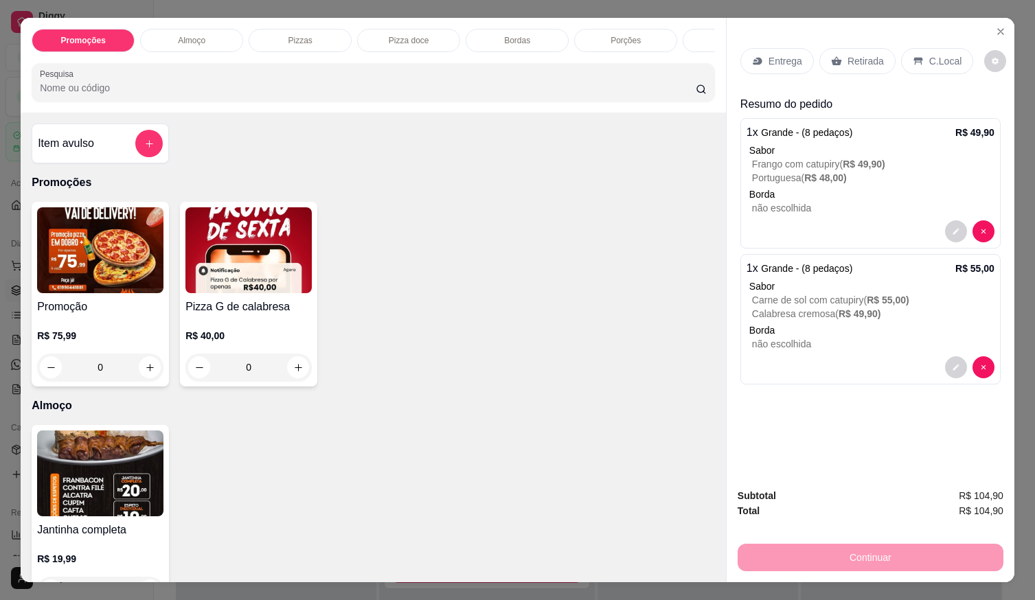
click at [137, 149] on button "add-separate-item" at bounding box center [148, 143] width 27 height 27
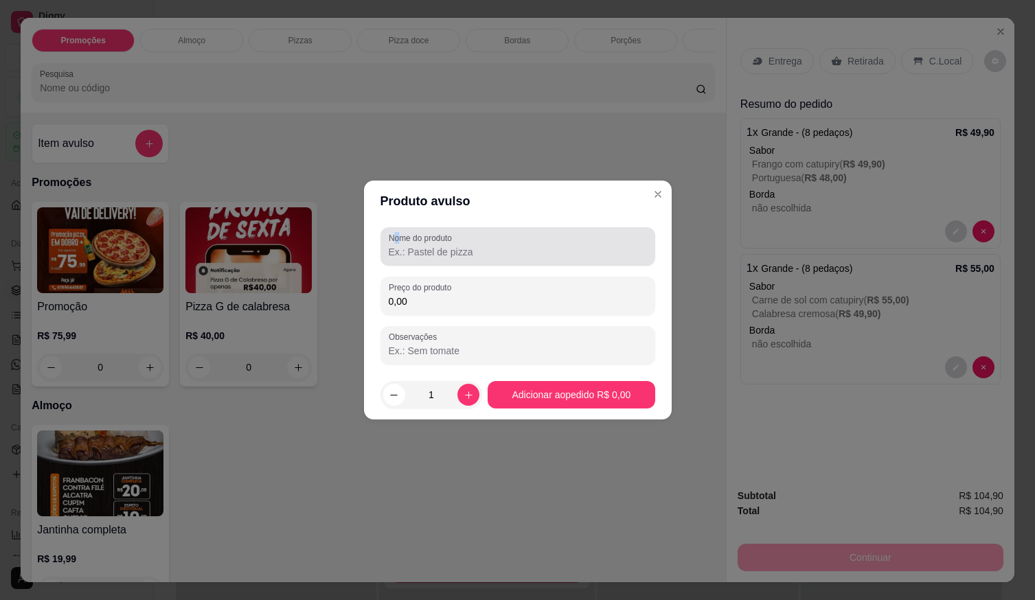
click at [406, 245] on div "Nome do produto" at bounding box center [518, 246] width 275 height 38
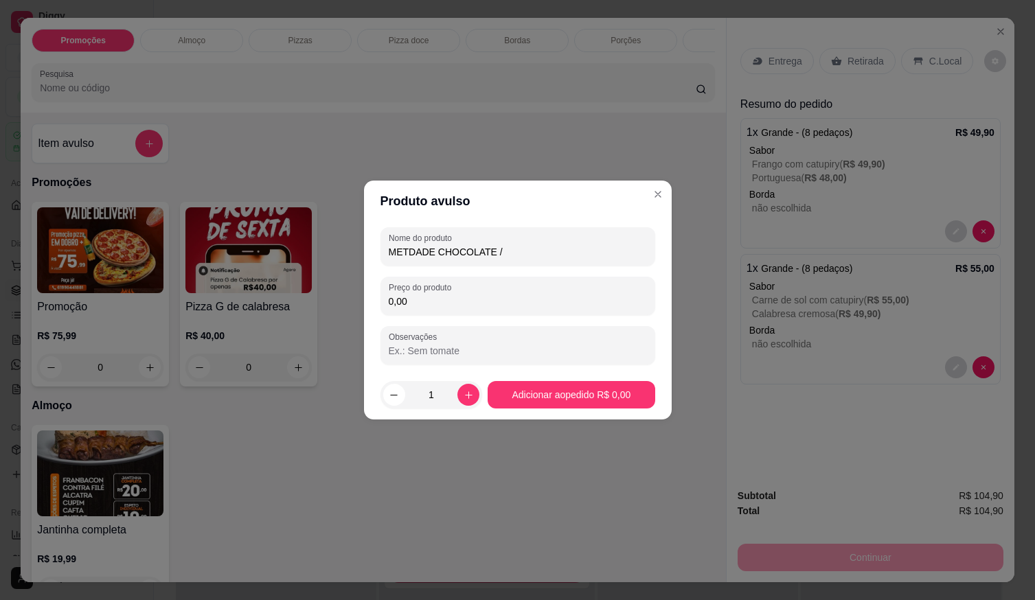
click at [412, 254] on input "METDADE CHOCOLATE /" at bounding box center [518, 252] width 258 height 14
click at [501, 251] on input "METADE CHOCOLATE /" at bounding box center [518, 252] width 258 height 14
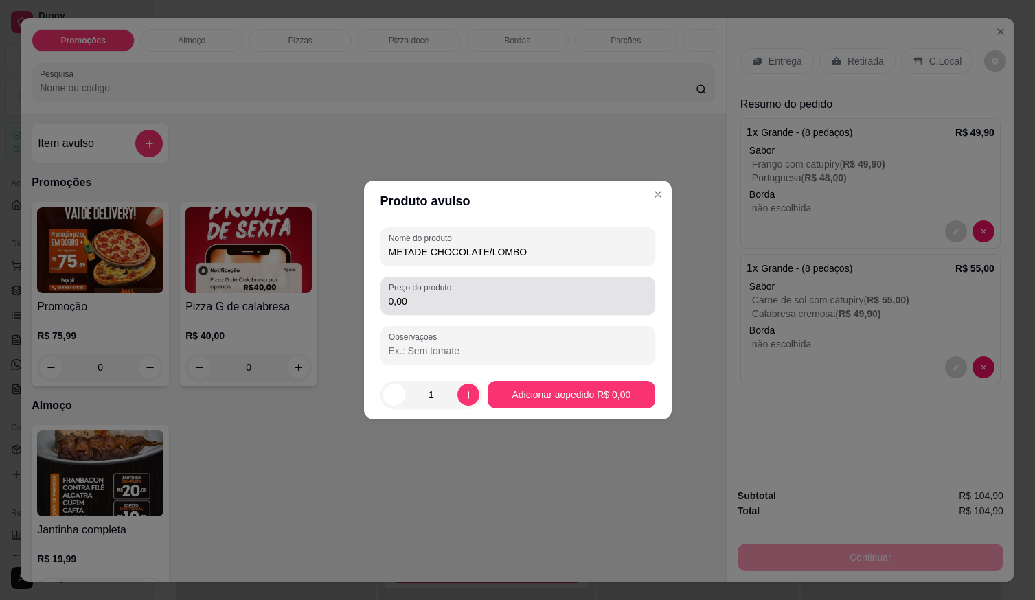
type input "METADE CHOCOLATE/LOMBO"
click at [503, 297] on input "0,00" at bounding box center [518, 302] width 258 height 14
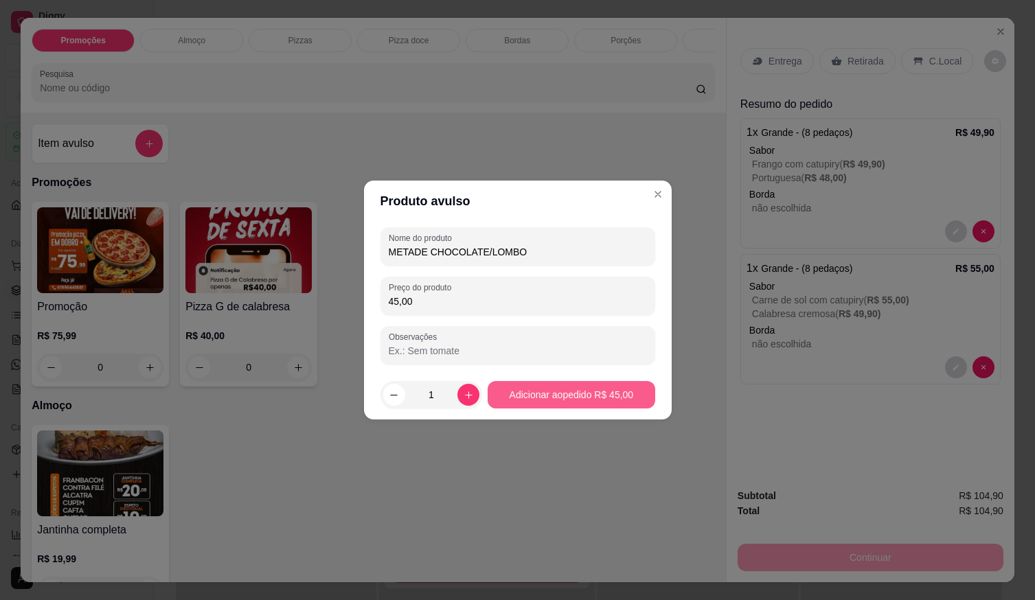
type input "45,00"
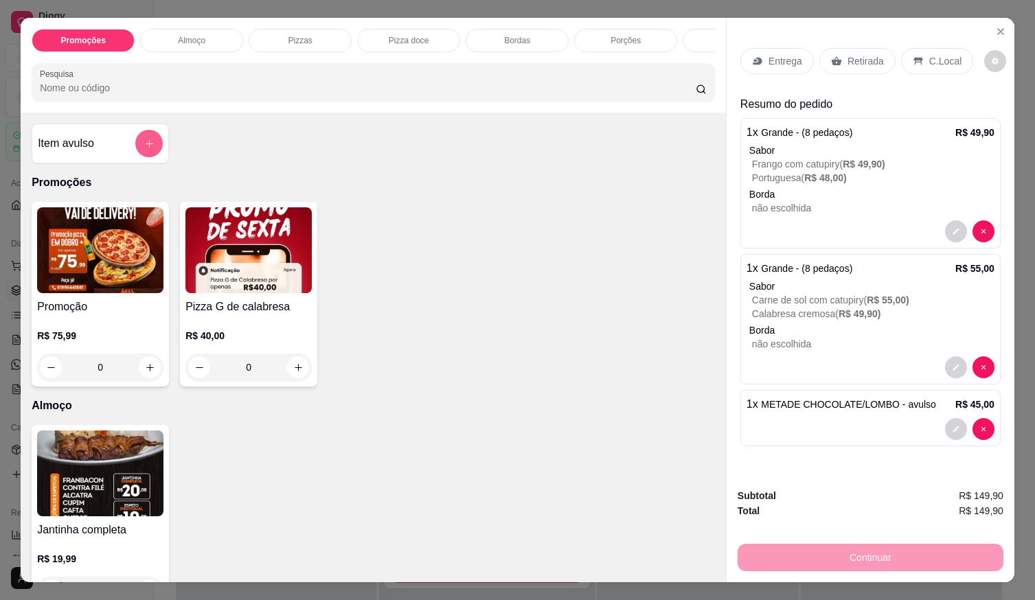
click at [147, 157] on button "add-separate-item" at bounding box center [148, 143] width 27 height 27
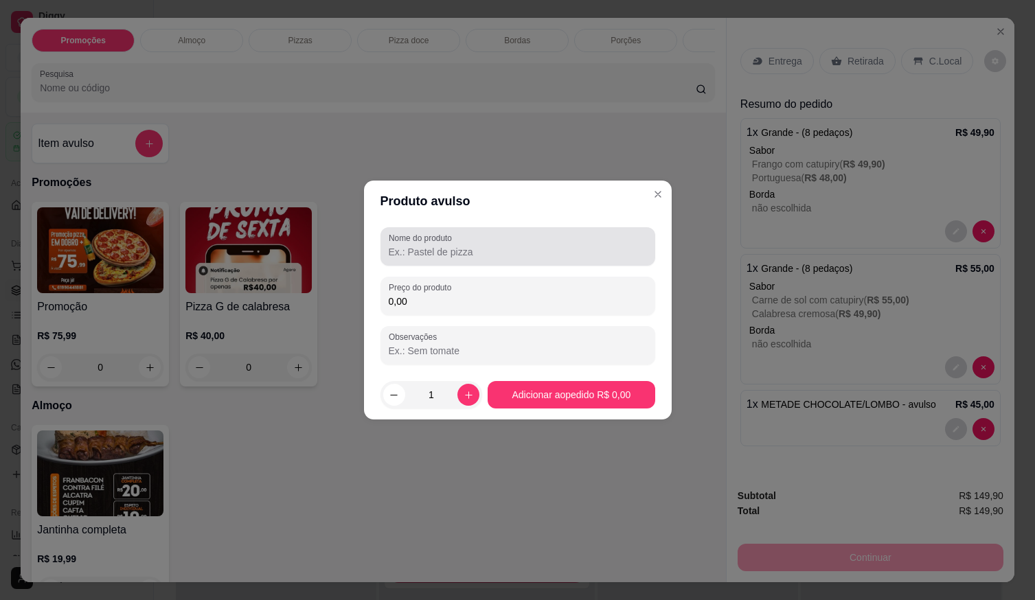
click at [392, 240] on label "Nome do produto" at bounding box center [423, 238] width 68 height 12
click at [392, 245] on input "Nome do produto" at bounding box center [518, 252] width 258 height 14
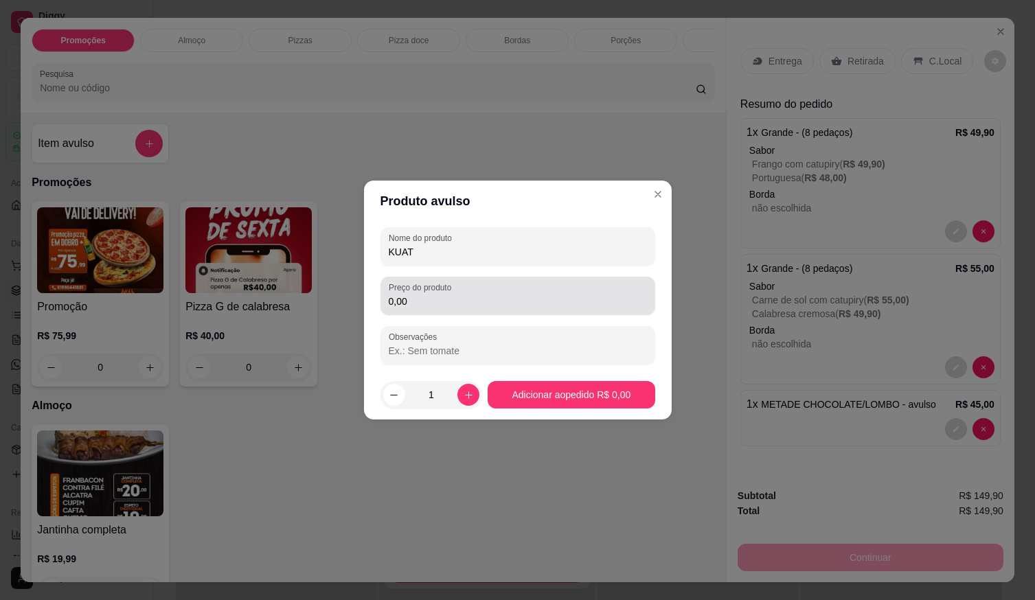
type input "KUAT"
click at [453, 305] on input "0,00" at bounding box center [518, 302] width 258 height 14
drag, startPoint x: 535, startPoint y: 368, endPoint x: 537, endPoint y: 379, distance: 11.3
click at [536, 371] on section "Produto avulso Nome do produto KUAT Preço do produto 7,00 Observações 1 Adicion…" at bounding box center [518, 300] width 308 height 239
click at [458, 330] on section "Produto avulso Nome do produto KUAT Preço do produto 7,00 Observações 1 Adicion…" at bounding box center [518, 300] width 308 height 239
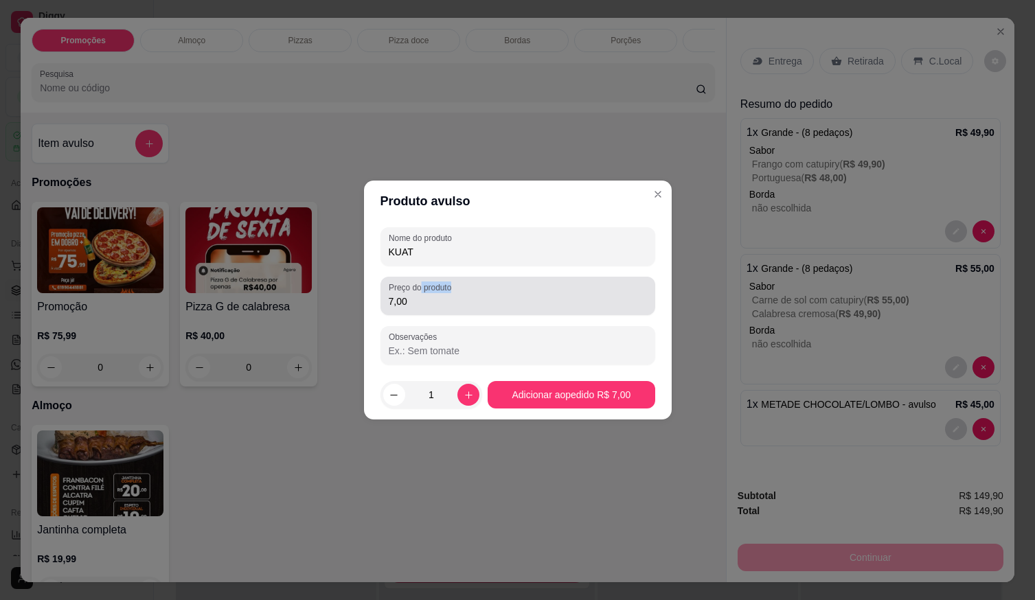
drag, startPoint x: 407, startPoint y: 296, endPoint x: 316, endPoint y: 307, distance: 91.4
click at [316, 307] on div "Produto avulso Nome do produto KUAT Preço do produto 7,00 Observações 1 Adicion…" at bounding box center [517, 300] width 1035 height 600
drag, startPoint x: 418, startPoint y: 297, endPoint x: 341, endPoint y: 307, distance: 77.6
click at [341, 307] on div "Produto avulso Nome do produto KUAT Preço do produto 7,00 Observações 1 Adicion…" at bounding box center [517, 300] width 1035 height 600
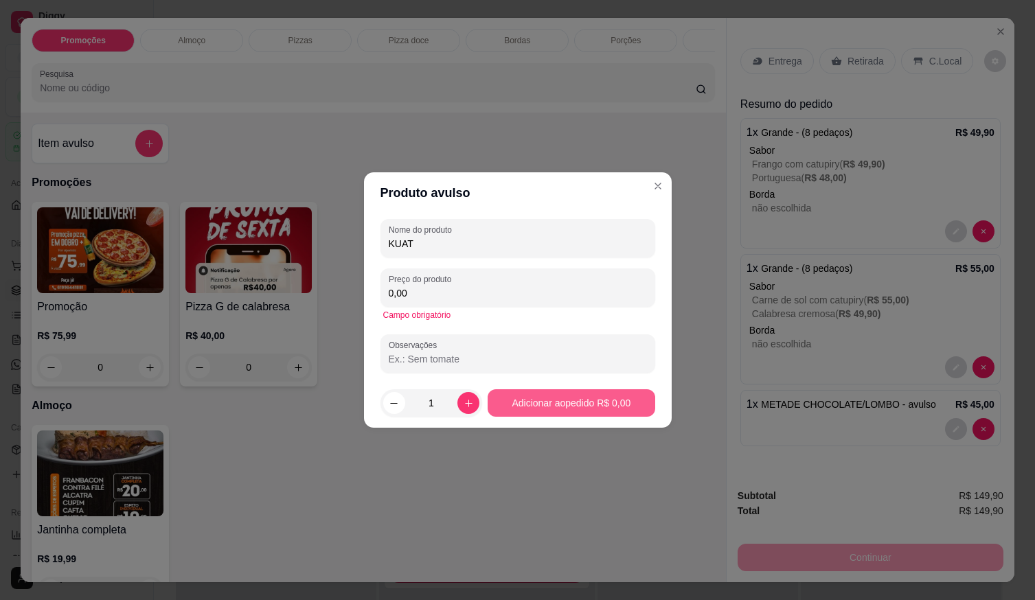
type input "0,00"
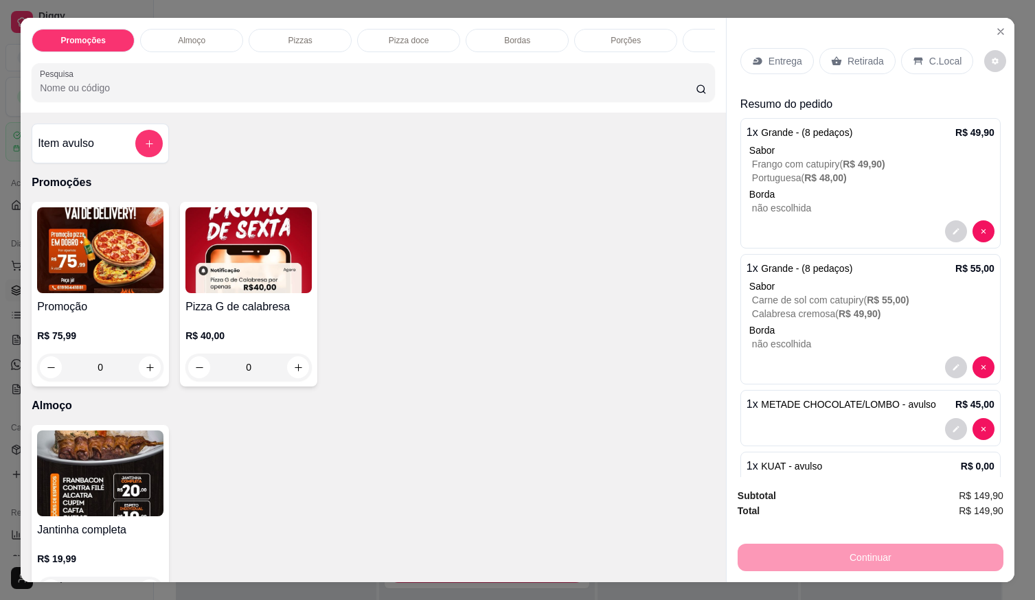
click at [778, 54] on p "Entrega" at bounding box center [786, 61] width 34 height 14
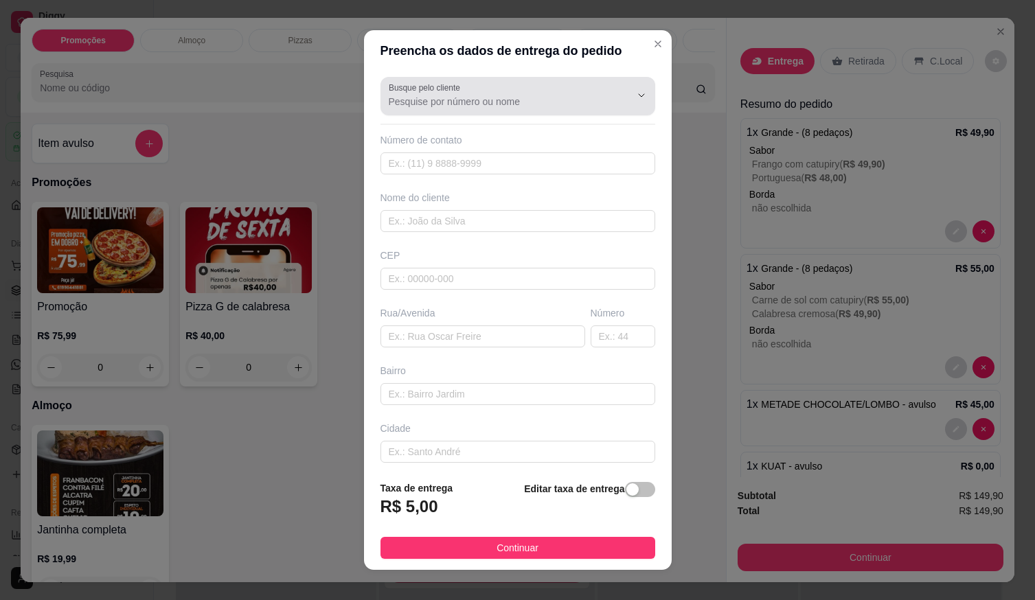
click at [535, 111] on div "Busque pelo cliente" at bounding box center [518, 96] width 275 height 38
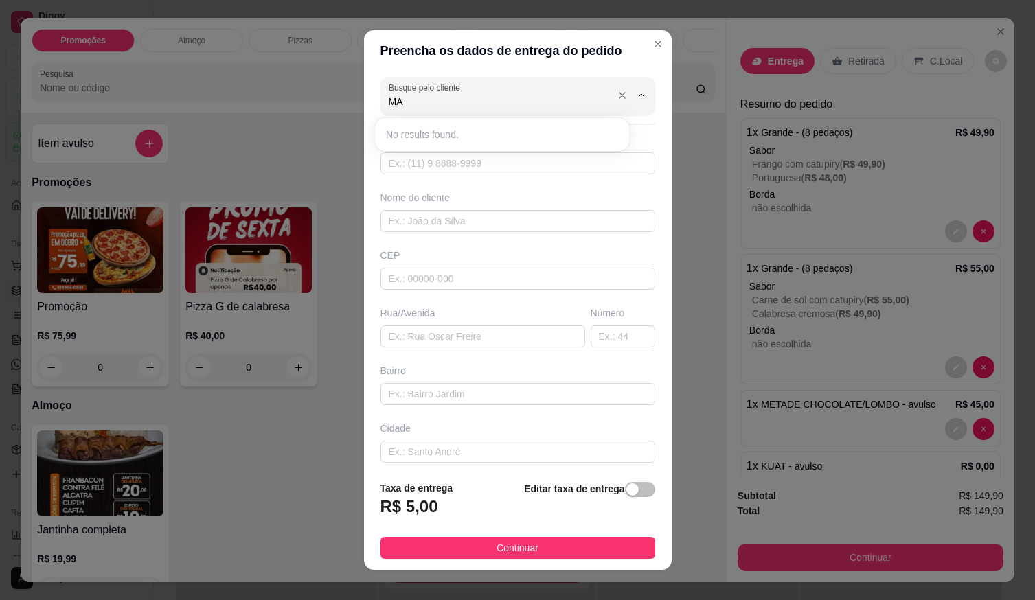
type input "M"
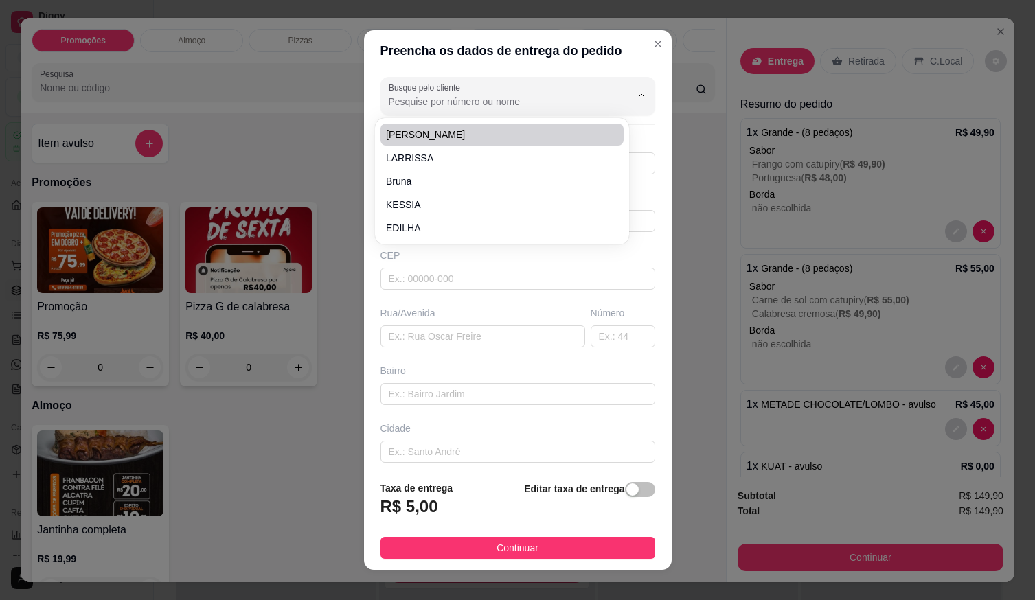
click at [483, 102] on input "Busque pelo cliente" at bounding box center [499, 102] width 220 height 14
click at [457, 97] on input "Busque pelo cliente" at bounding box center [499, 102] width 220 height 14
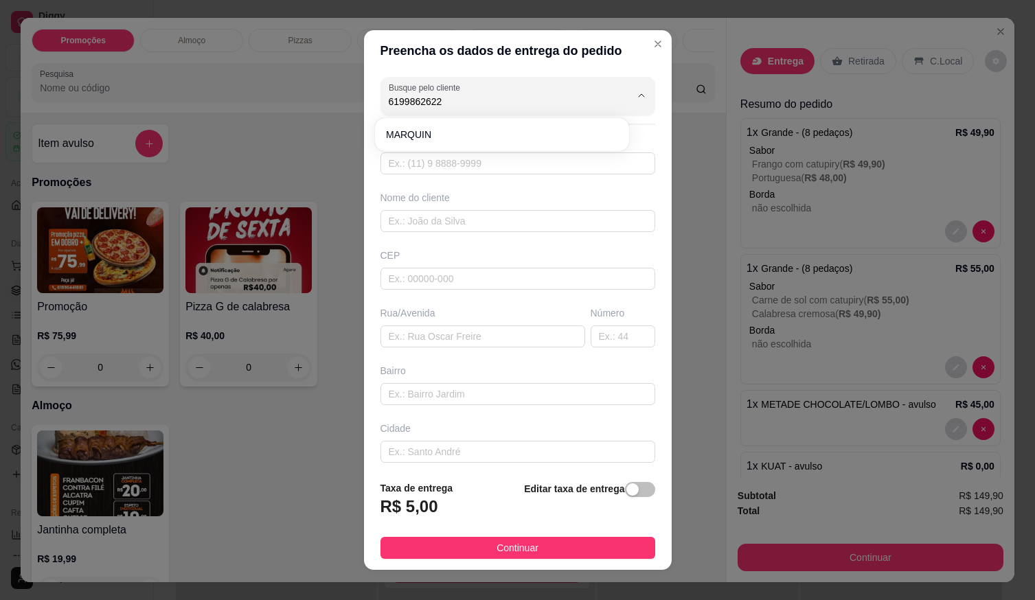
click at [429, 126] on li "MARQUIN" at bounding box center [502, 135] width 243 height 22
type input "MARQUIN"
type input "61998626222"
type input "MARQUIN"
type input "LOCALIZAÇÃO"
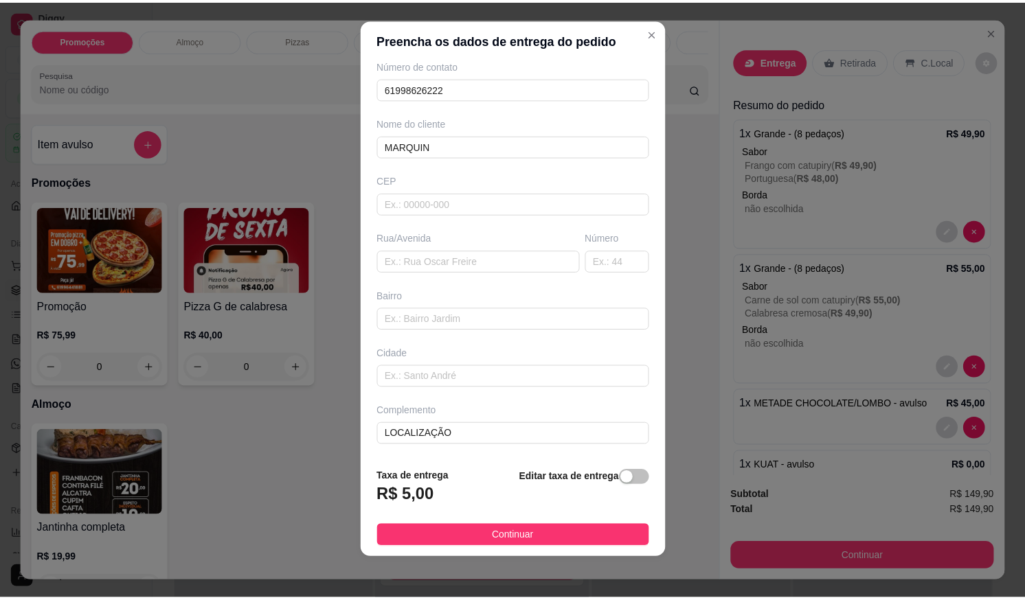
scroll to position [14, 0]
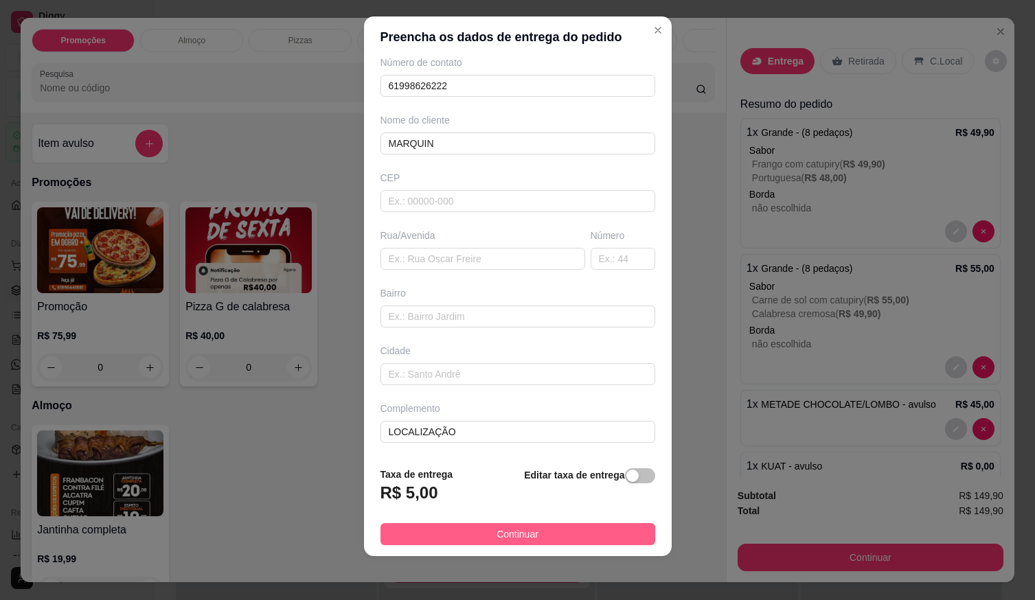
type input "MARQUIN"
click at [497, 541] on span "Continuar" at bounding box center [518, 534] width 42 height 15
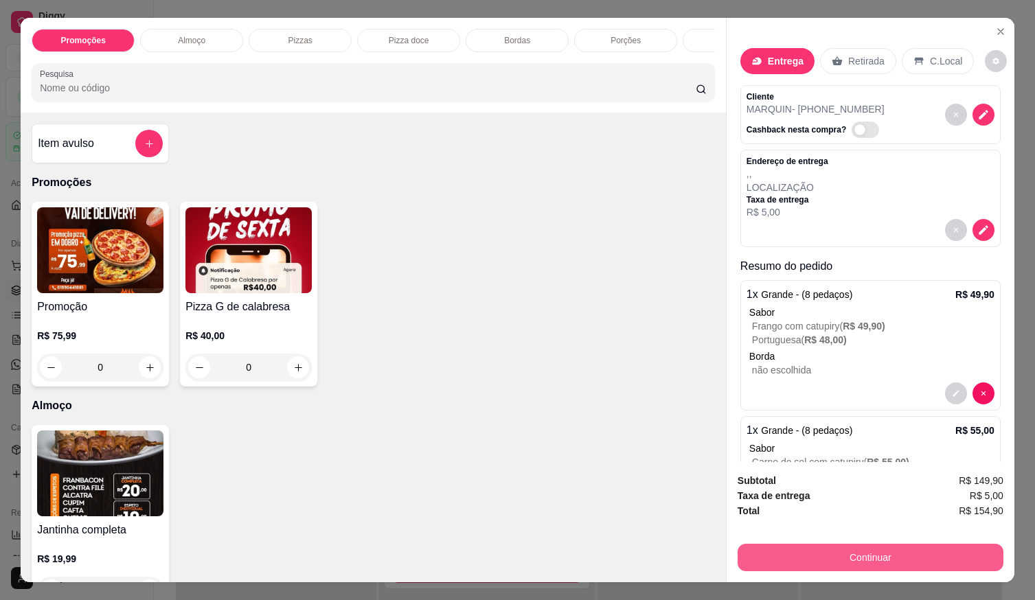
click at [783, 559] on button "Continuar" at bounding box center [871, 557] width 266 height 27
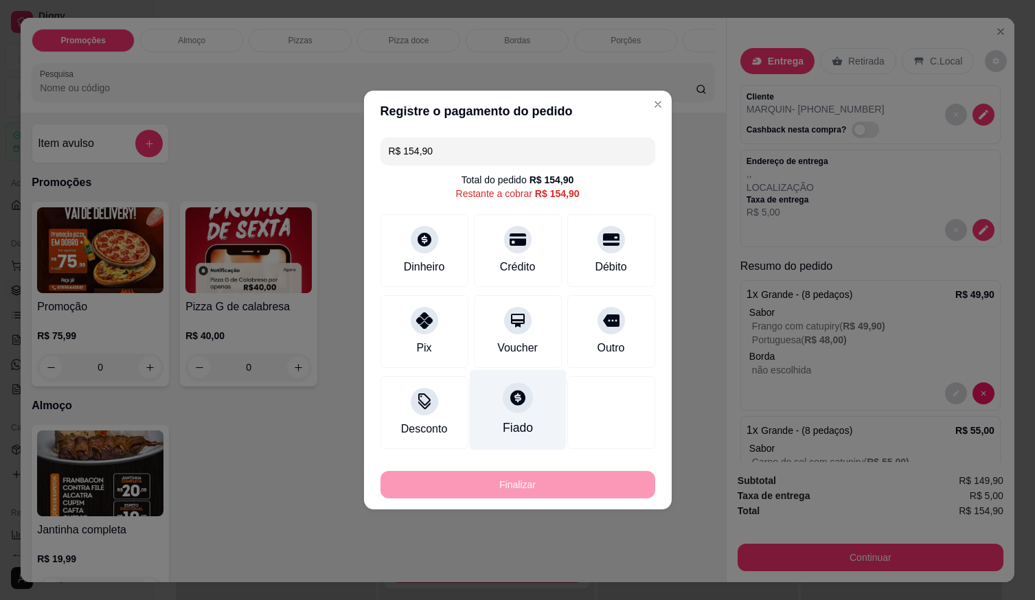
drag, startPoint x: 602, startPoint y: 251, endPoint x: 537, endPoint y: 344, distance: 113.6
click at [602, 252] on div "Débito" at bounding box center [611, 250] width 88 height 73
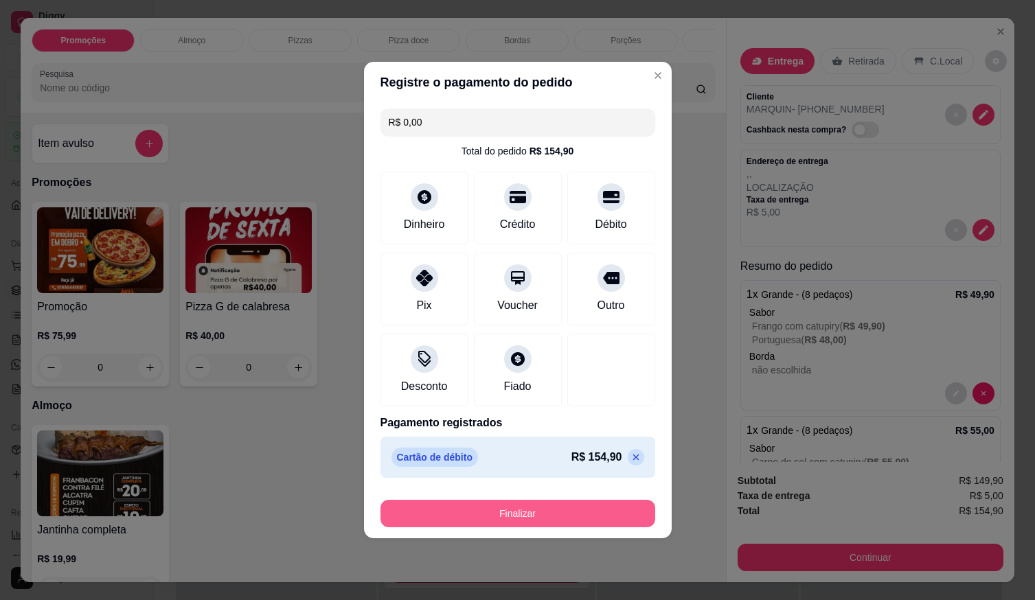
click at [506, 514] on button "Finalizar" at bounding box center [518, 513] width 275 height 27
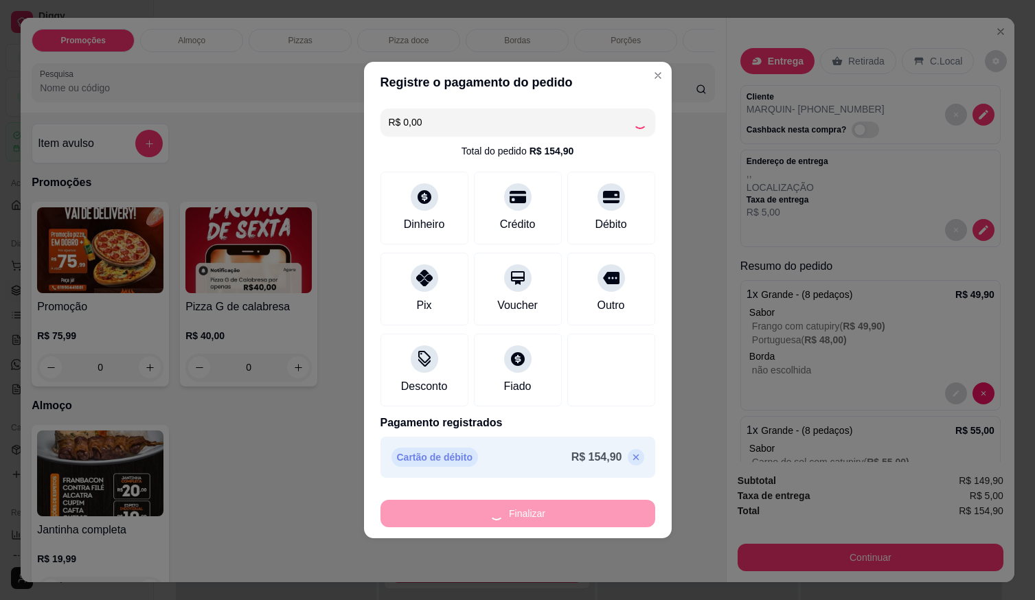
type input "-R$ 154,90"
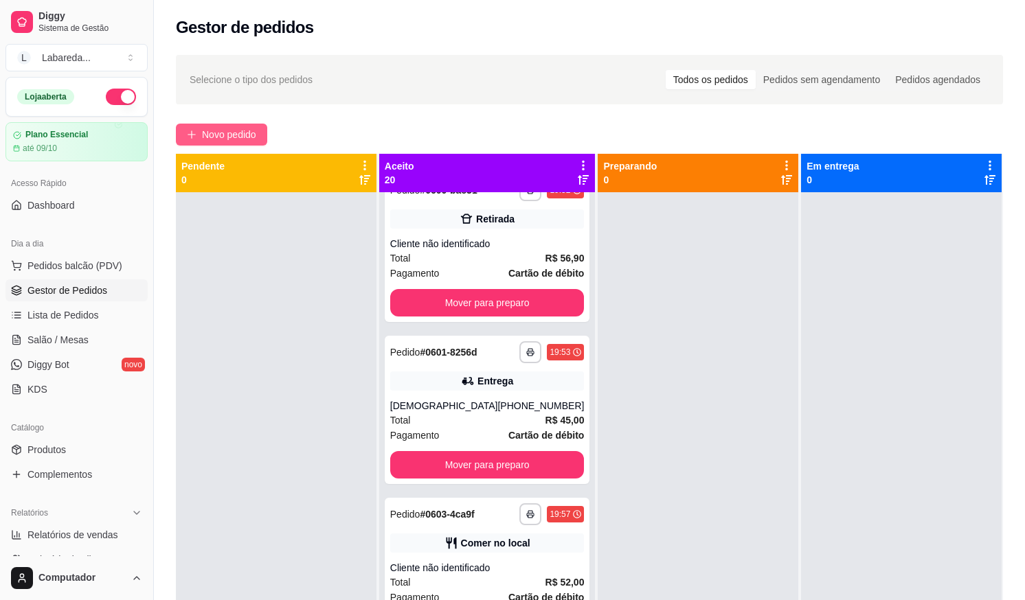
click at [227, 134] on span "Novo pedido" at bounding box center [229, 134] width 54 height 15
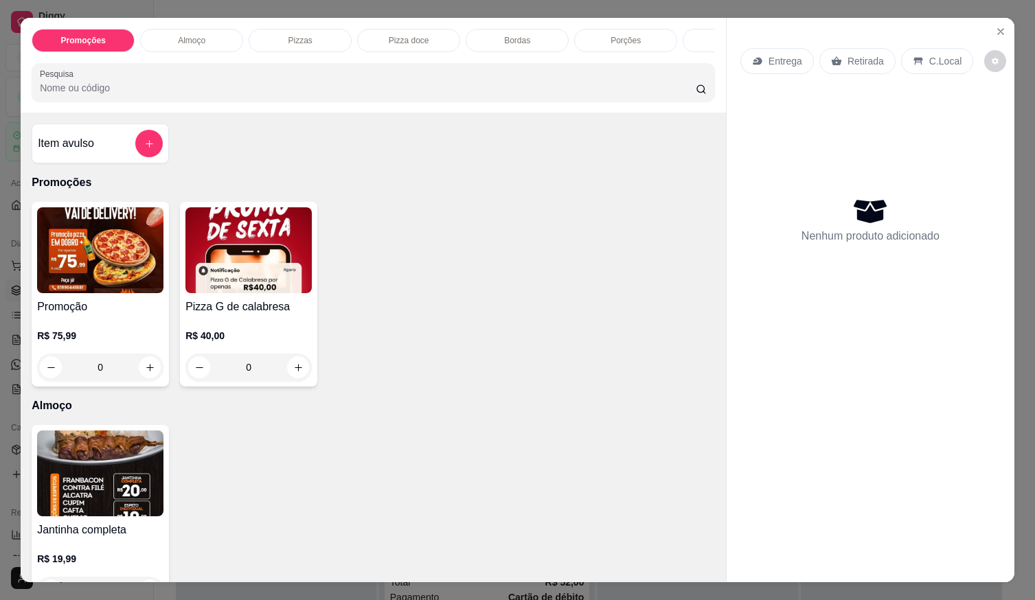
click at [295, 369] on icon "increase-product-quantity" at bounding box center [298, 368] width 10 height 10
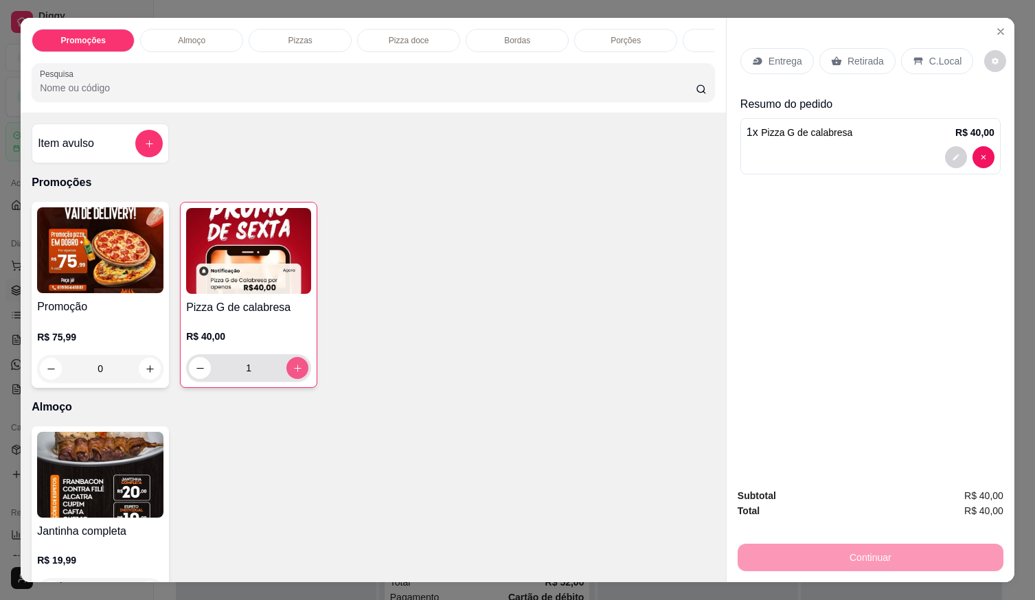
type input "1"
click at [755, 58] on icon at bounding box center [757, 62] width 9 height 8
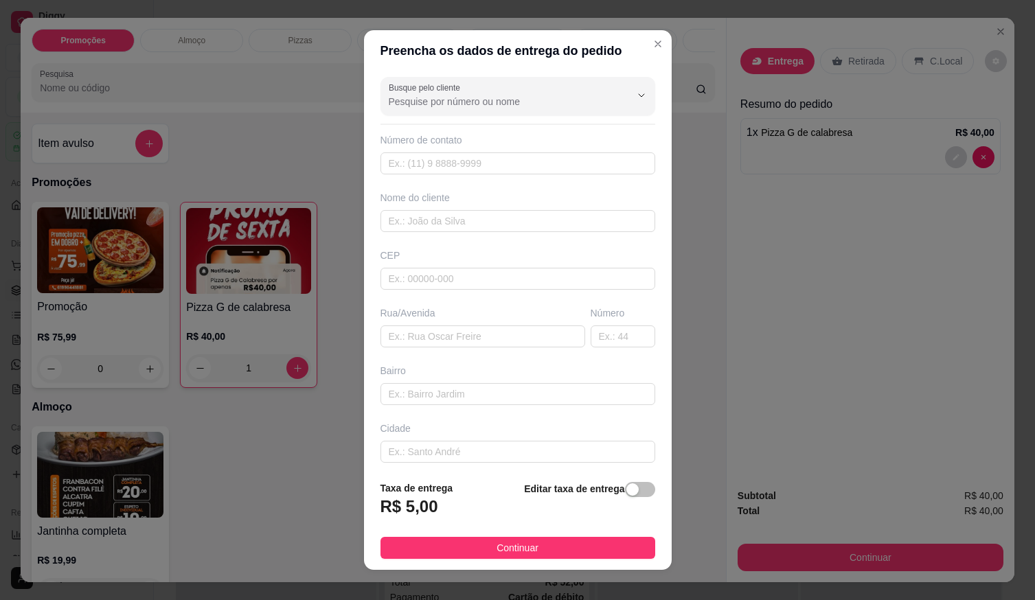
click at [454, 118] on div "Busque pelo cliente Número de contato Nome do cliente CEP Rua/[GEOGRAPHIC_DATA]" at bounding box center [518, 270] width 308 height 399
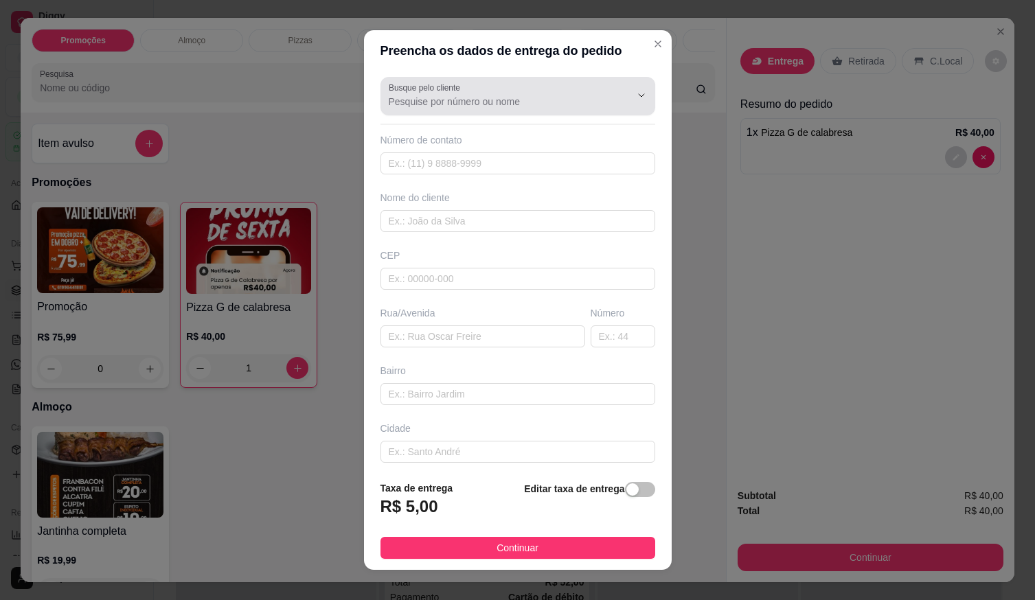
click at [455, 109] on div at bounding box center [518, 95] width 258 height 27
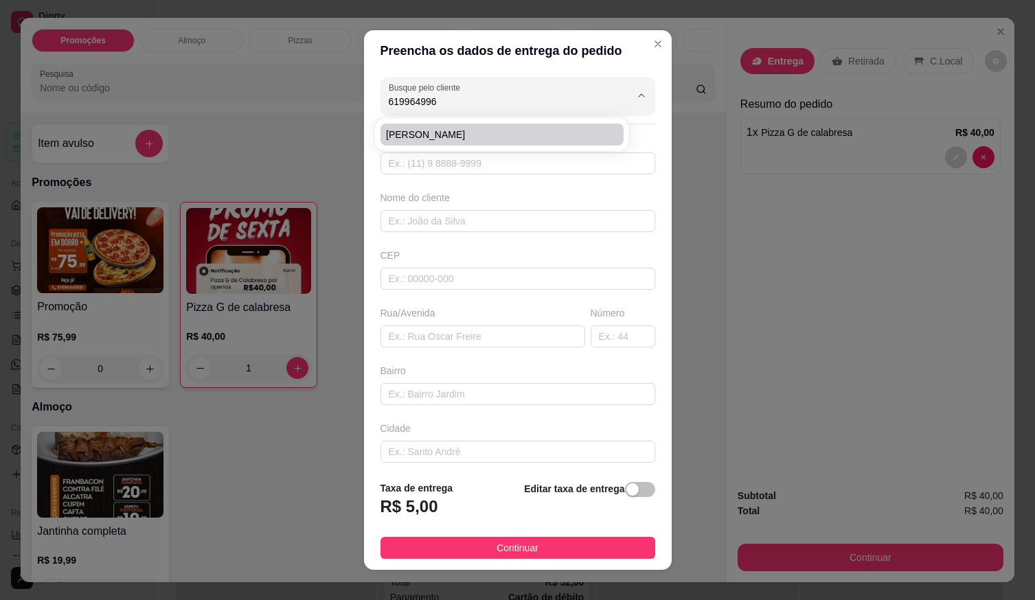
click at [416, 126] on li "[PERSON_NAME]" at bounding box center [502, 135] width 243 height 22
type input "[PERSON_NAME]"
type input "61996499653"
type input "[PERSON_NAME]"
type input "LOCALIZAÇÃO"
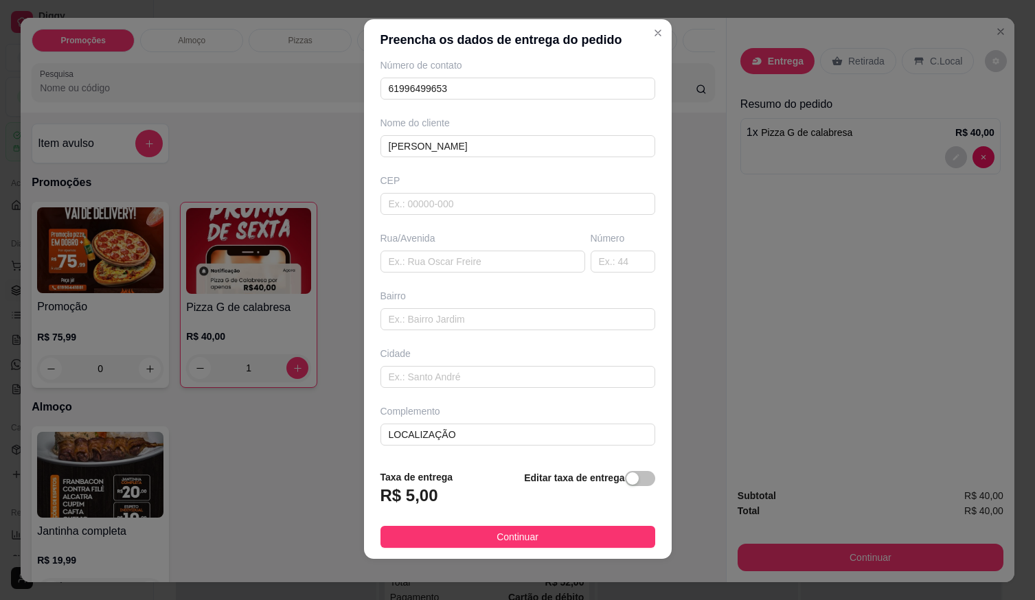
scroll to position [14, 0]
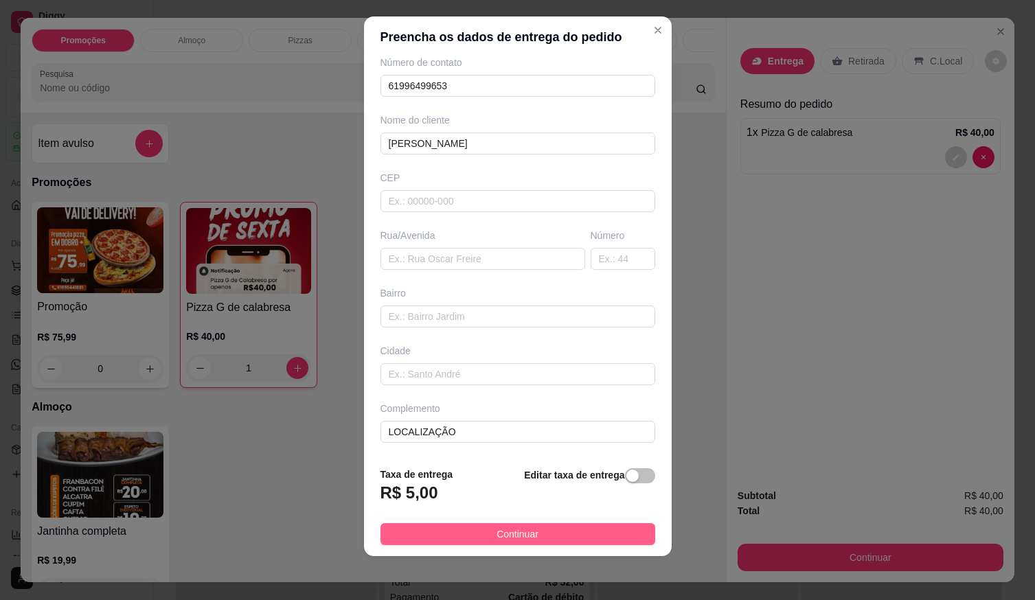
type input "[PERSON_NAME]"
click at [532, 526] on button "Continuar" at bounding box center [518, 535] width 275 height 22
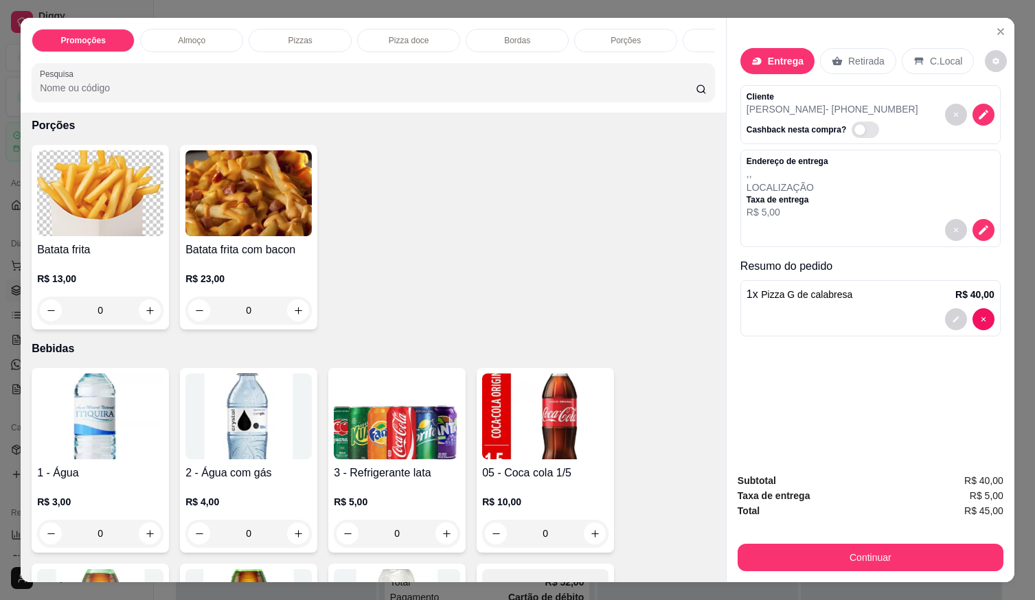
scroll to position [1305, 0]
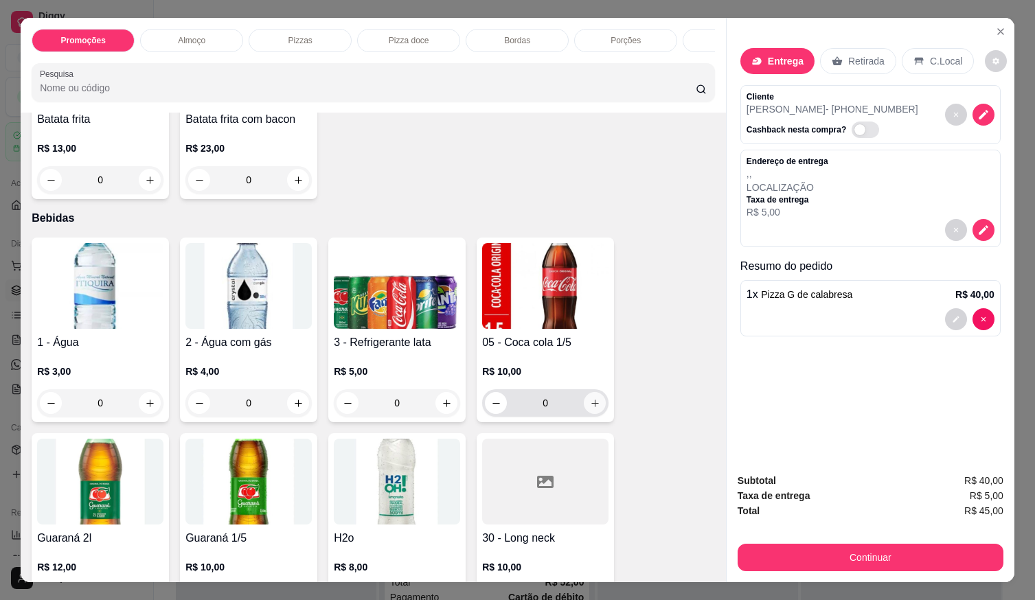
click at [596, 403] on button "increase-product-quantity" at bounding box center [595, 403] width 22 height 22
type input "1"
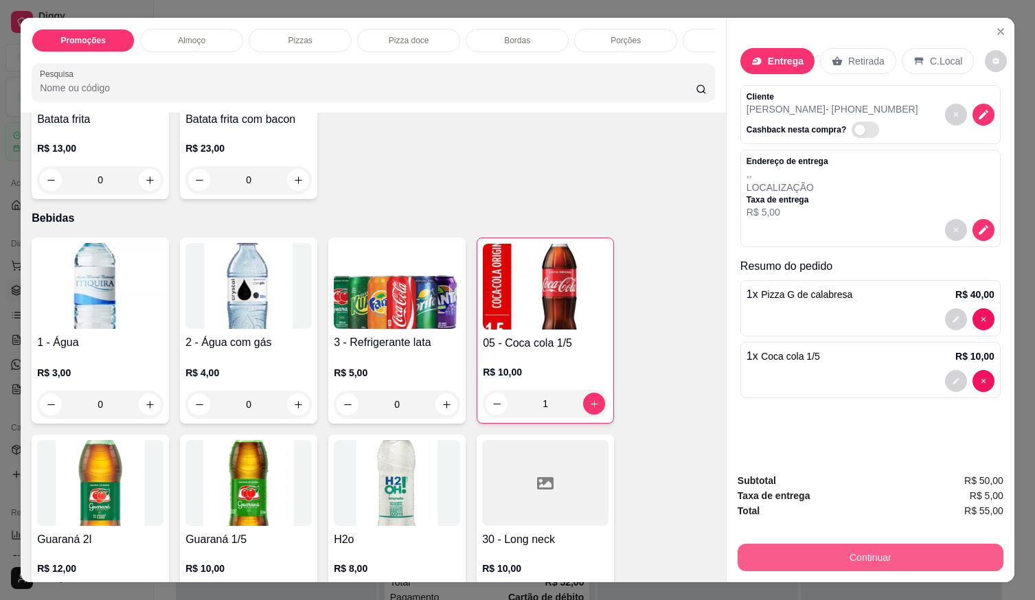
click at [913, 551] on button "Continuar" at bounding box center [871, 557] width 266 height 27
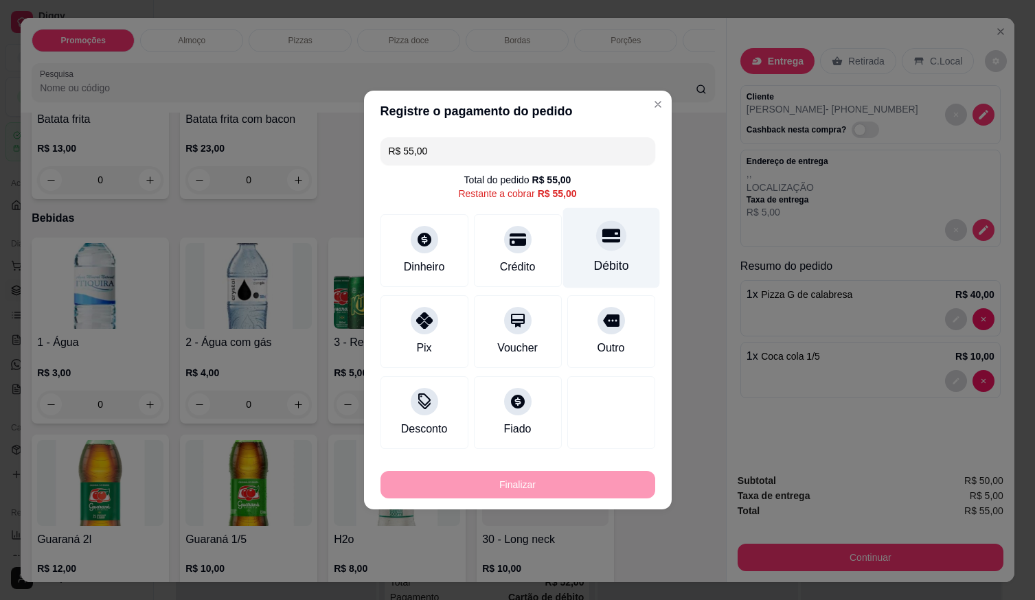
click at [605, 254] on div "Débito" at bounding box center [611, 248] width 97 height 80
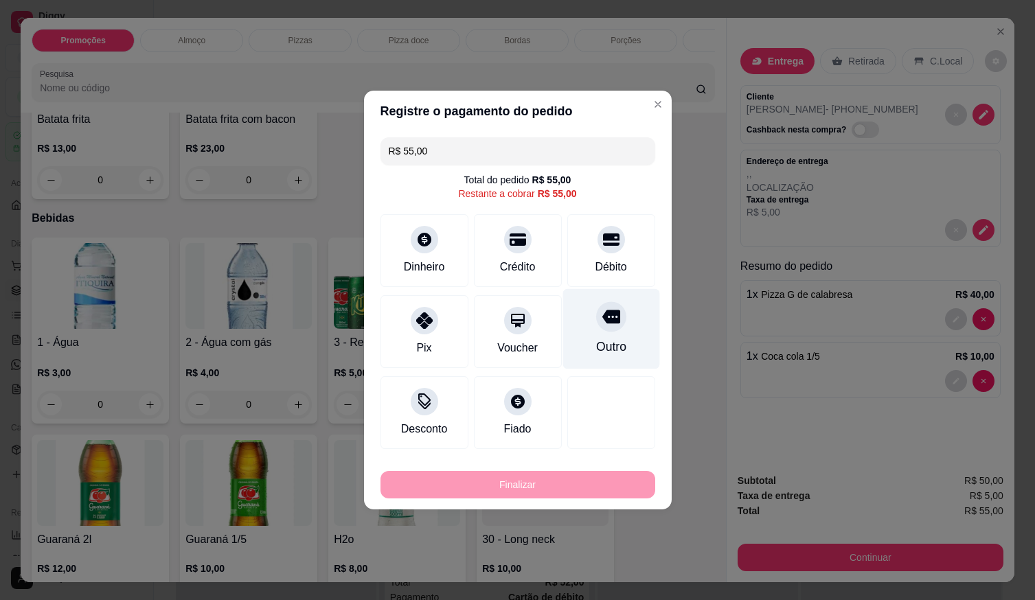
type input "R$ 0,00"
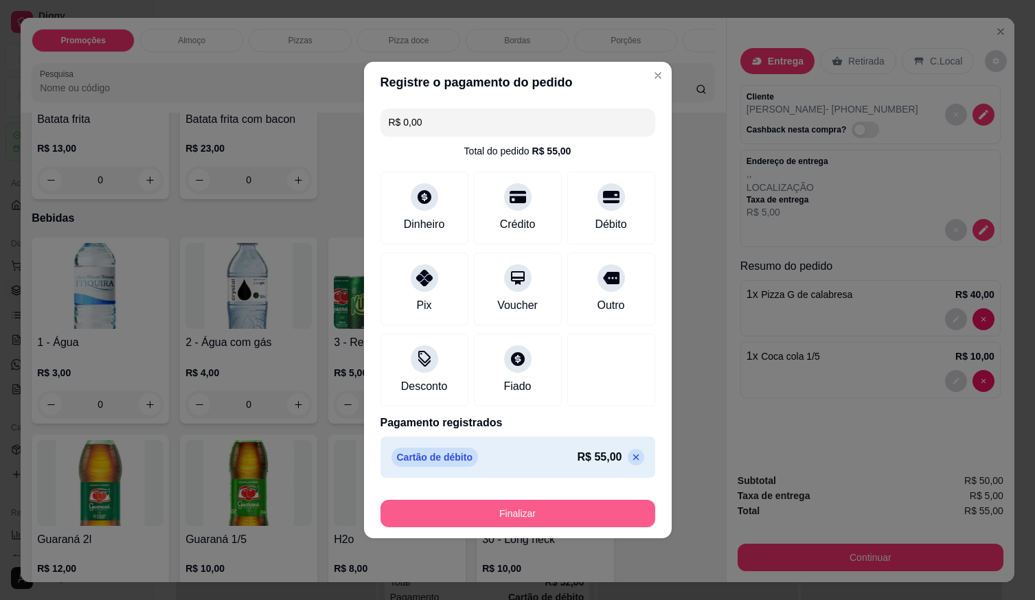
click at [542, 517] on button "Finalizar" at bounding box center [518, 513] width 275 height 27
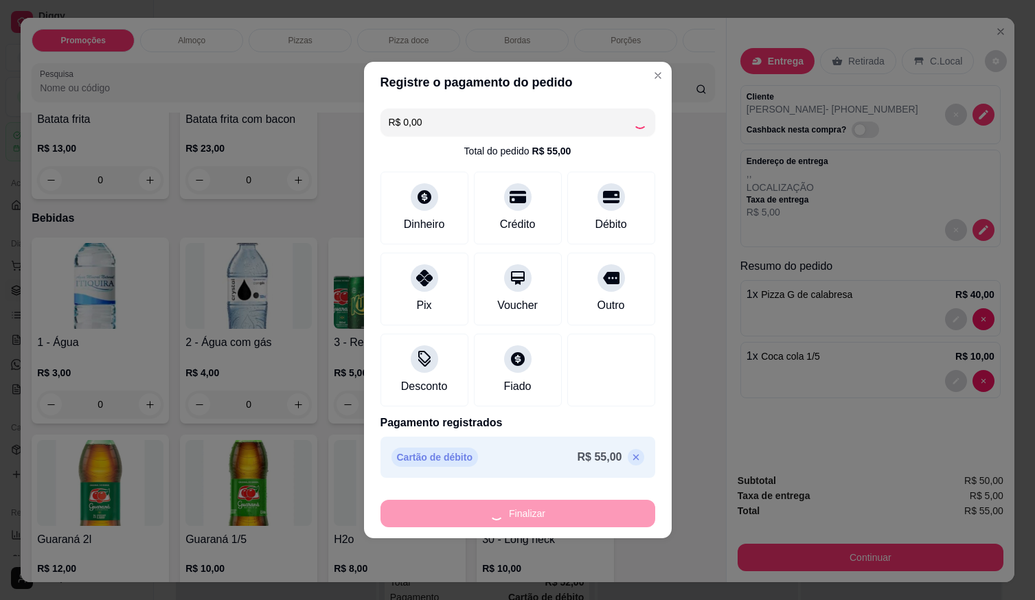
type input "0"
type input "-R$ 55,00"
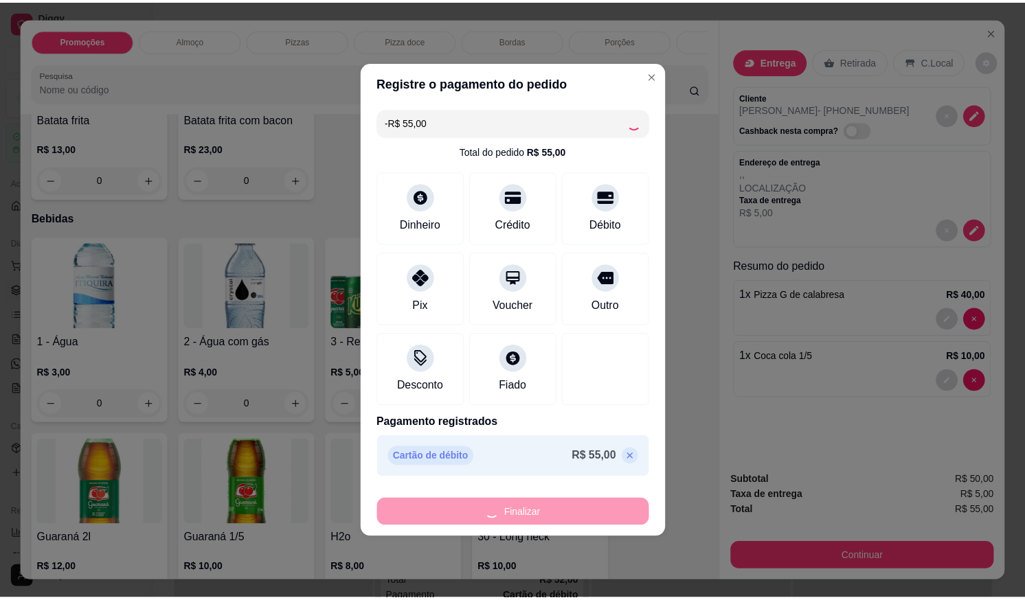
scroll to position [1304, 0]
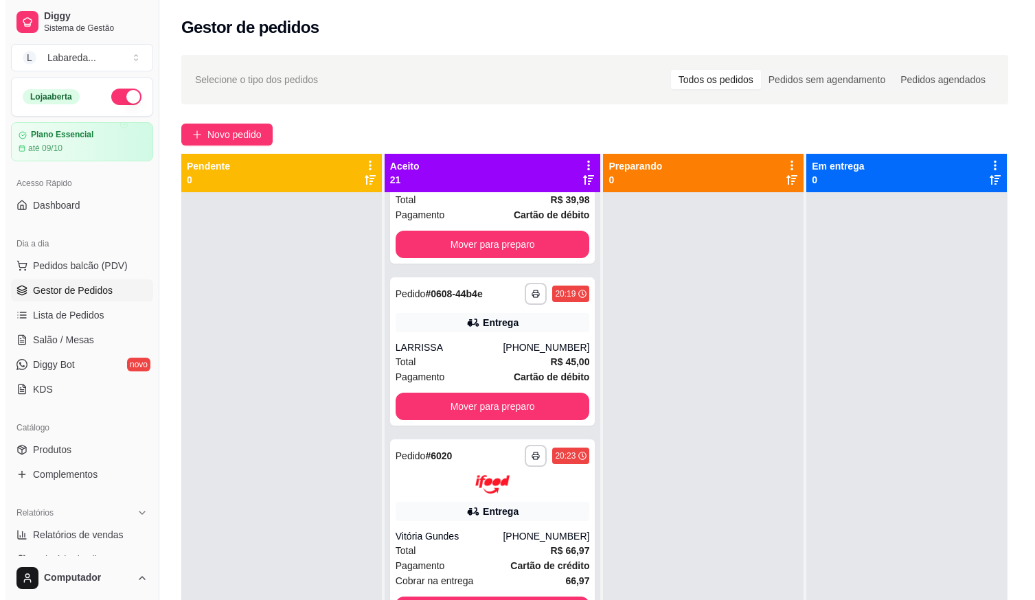
scroll to position [2405, 0]
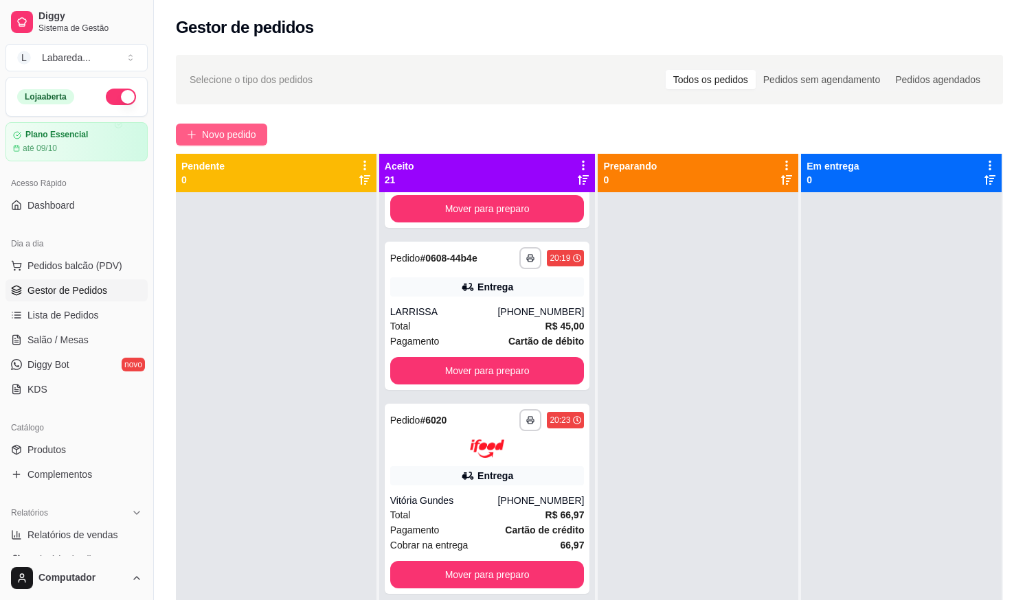
click at [258, 131] on button "Novo pedido" at bounding box center [221, 135] width 91 height 22
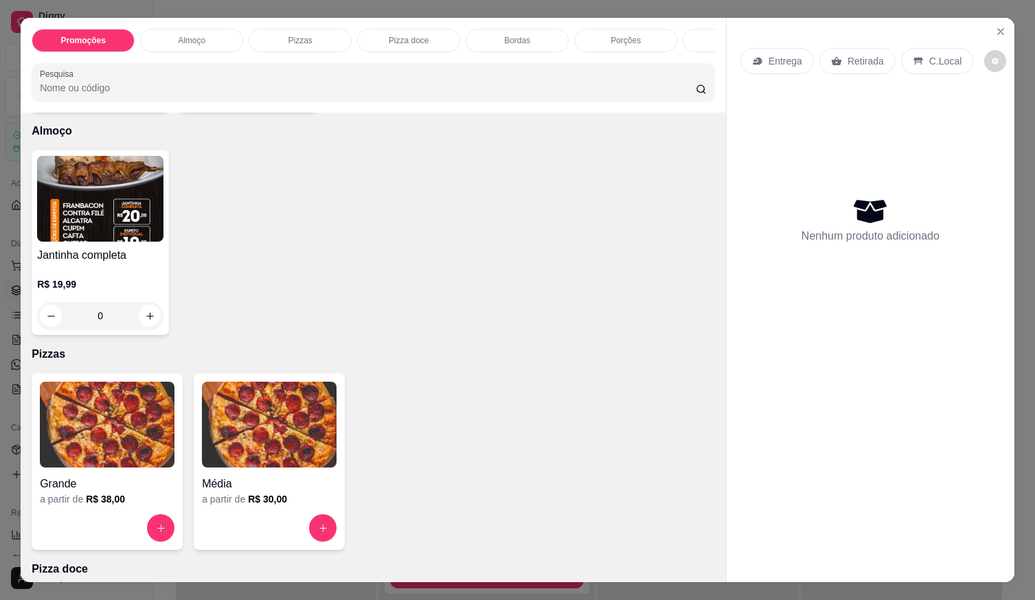
scroll to position [412, 0]
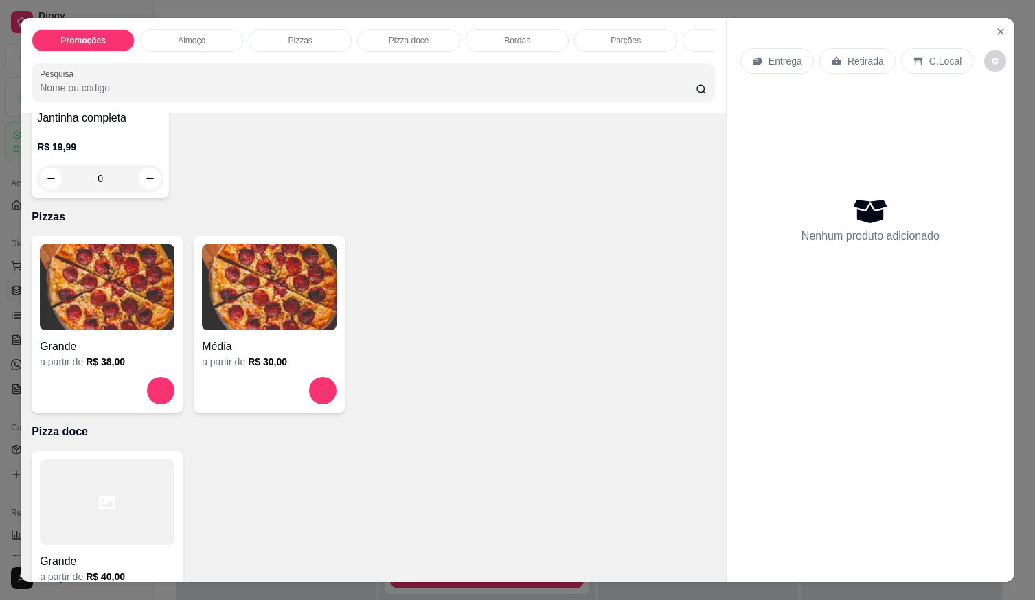
click at [161, 339] on div "Grande" at bounding box center [107, 342] width 135 height 25
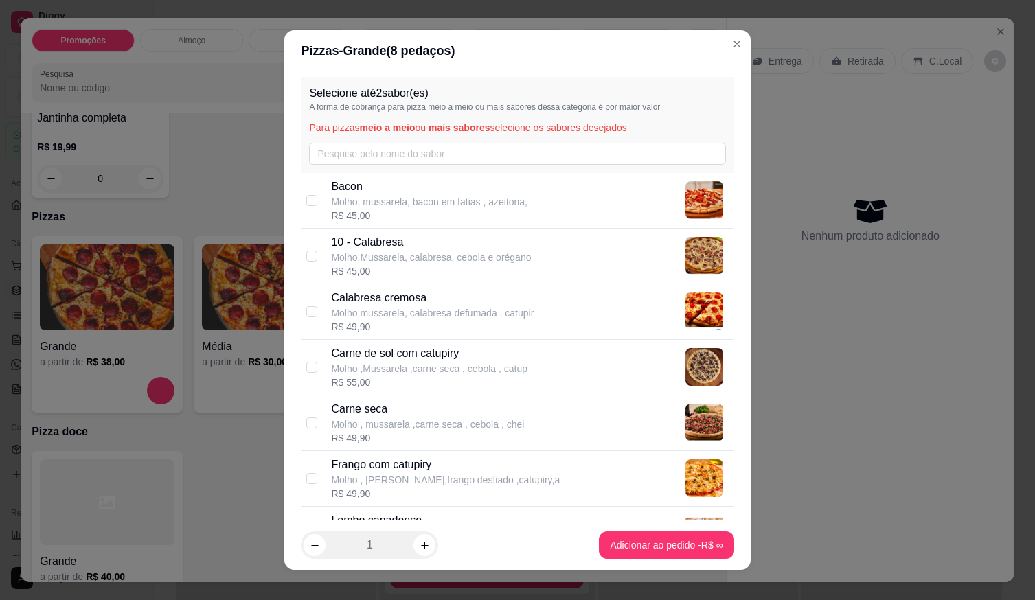
click at [353, 379] on div "R$ 55,00" at bounding box center [429, 383] width 196 height 14
checkbox input "true"
drag, startPoint x: 366, startPoint y: 480, endPoint x: 352, endPoint y: 512, distance: 34.5
click at [366, 480] on p "Molho , [PERSON_NAME],frango desfiado ,catupiry,a" at bounding box center [445, 480] width 229 height 14
checkbox input "true"
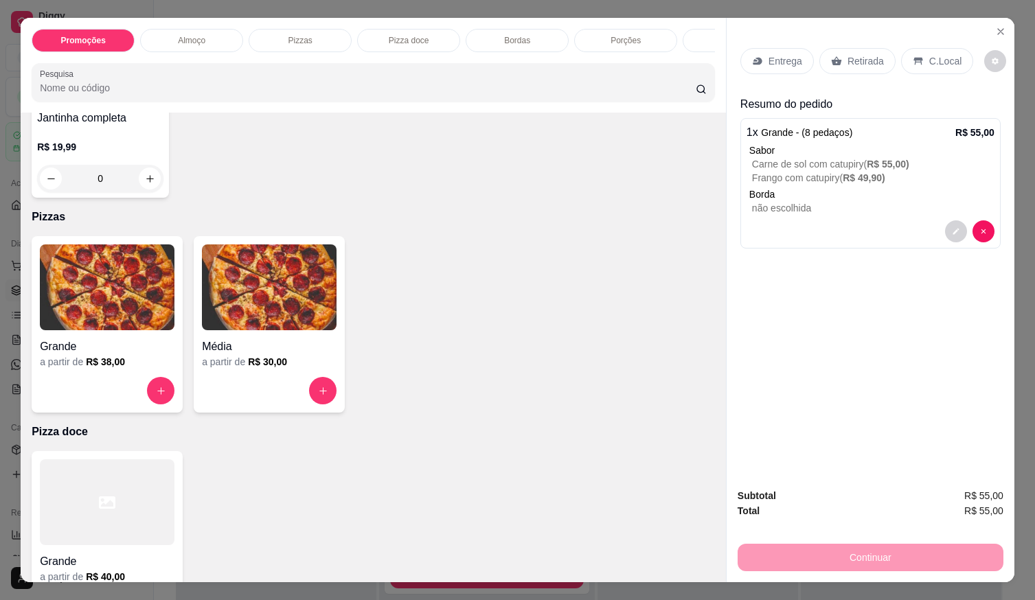
click at [785, 62] on p "Entrega" at bounding box center [786, 61] width 34 height 14
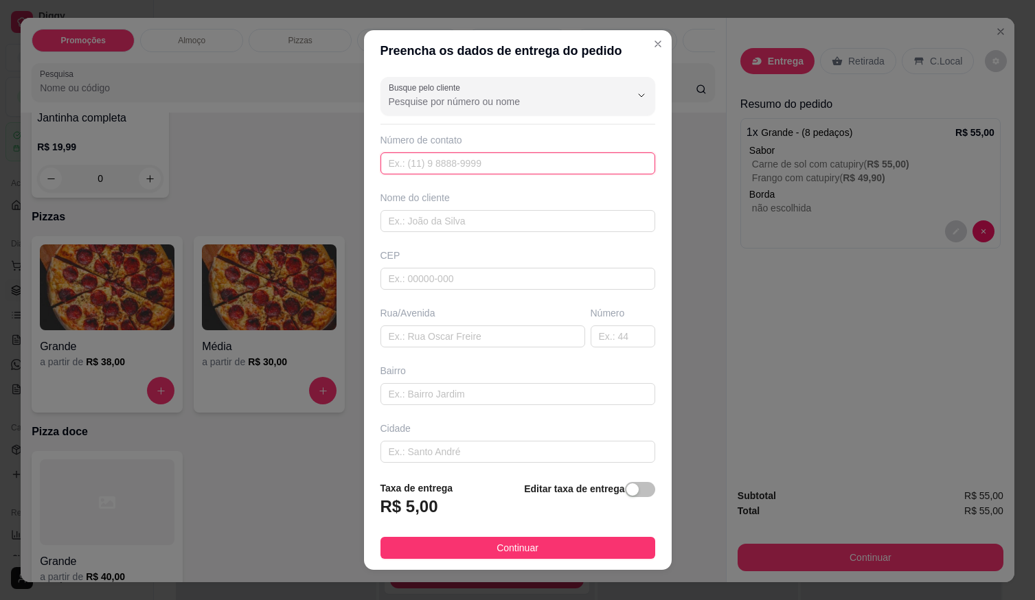
click at [504, 172] on input "text" at bounding box center [518, 164] width 275 height 22
type input "[PHONE_NUMBER]"
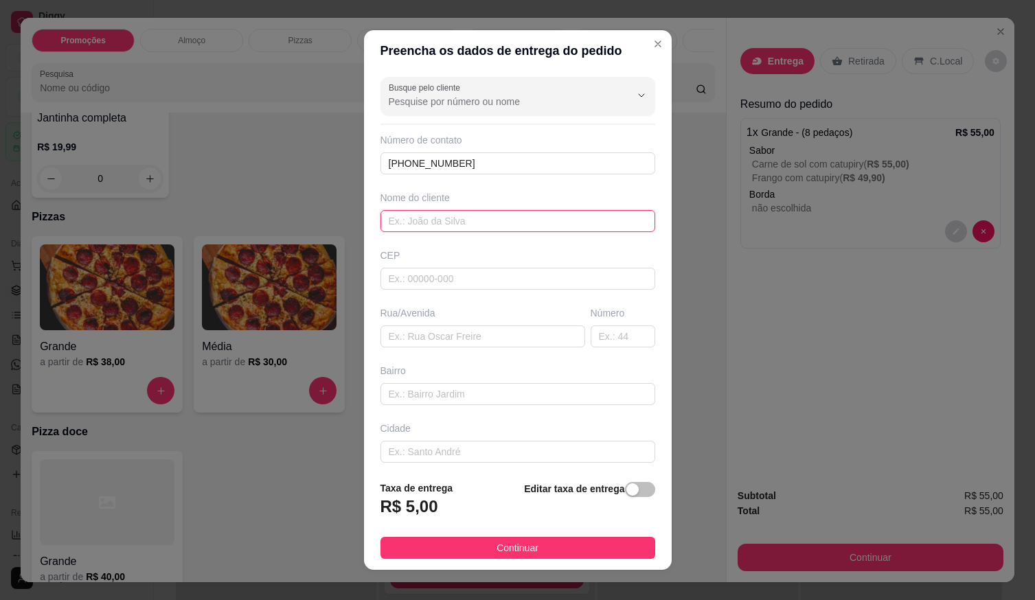
click at [434, 223] on input "text" at bounding box center [518, 221] width 275 height 22
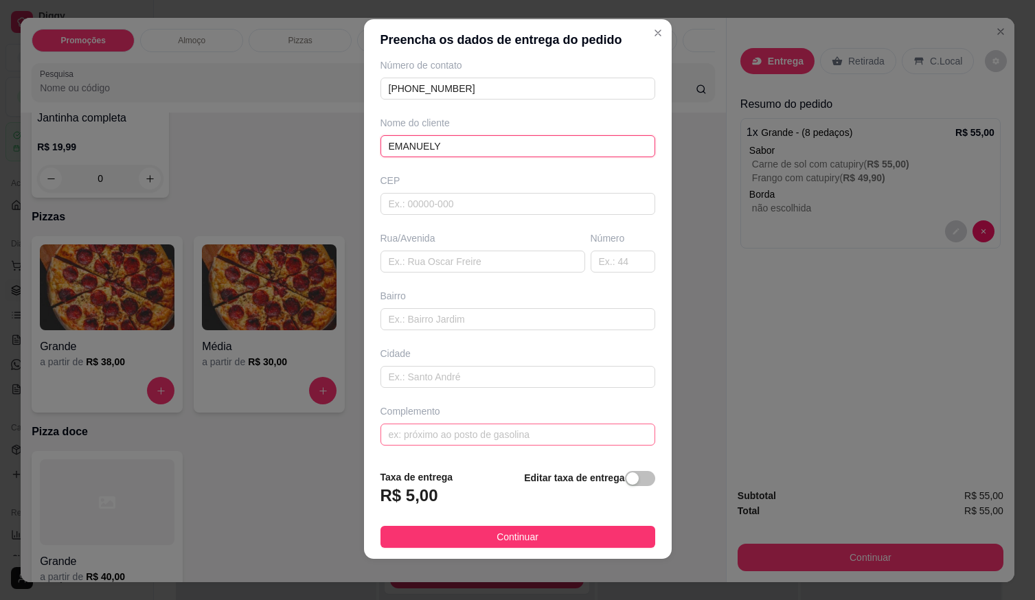
scroll to position [14, 0]
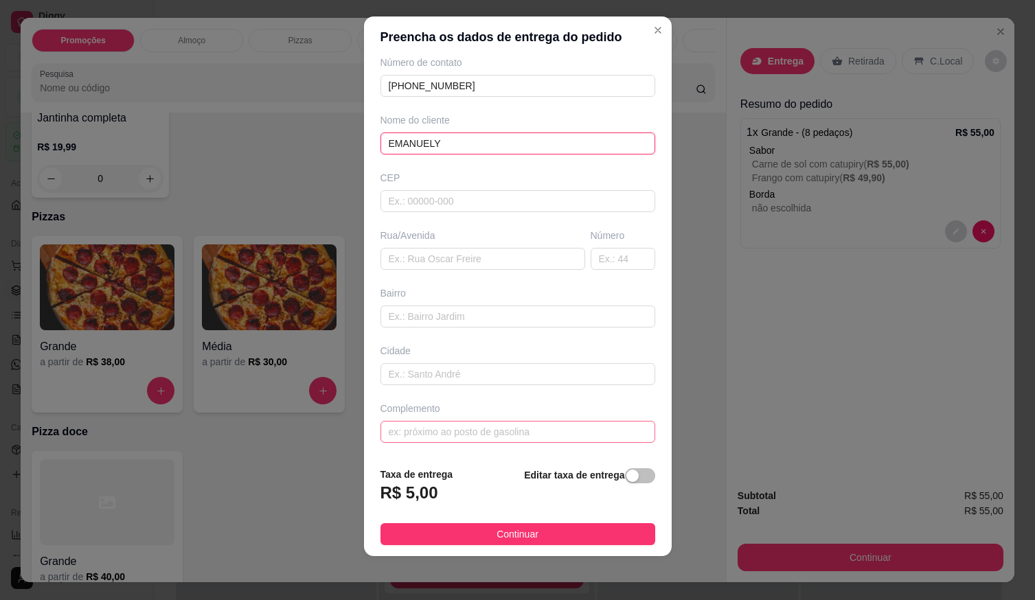
type input "EMANUELY"
click at [478, 436] on input "text" at bounding box center [518, 432] width 275 height 22
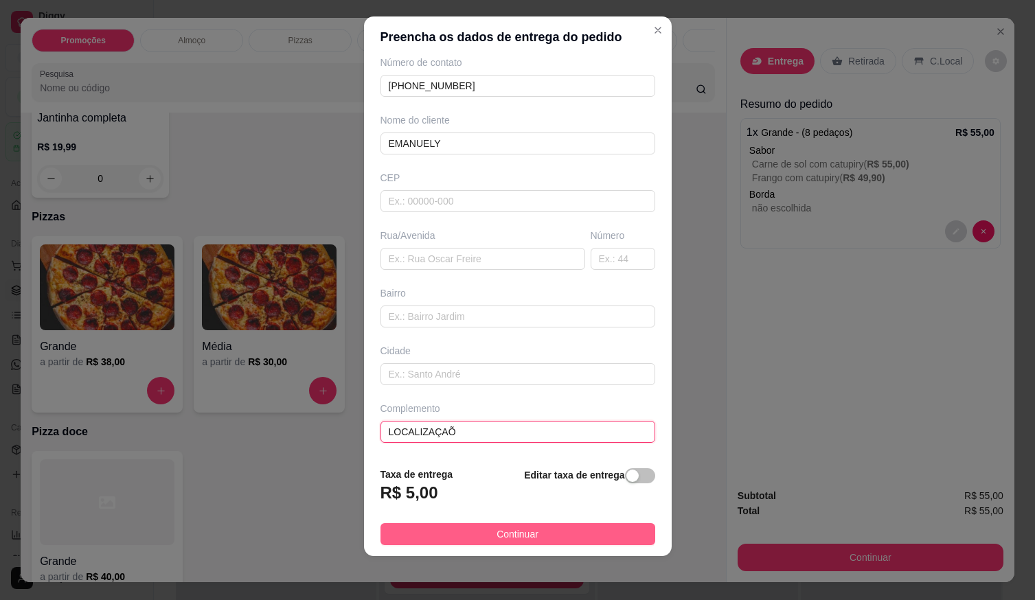
type input "LOCALIZAÇAÕ"
click at [552, 539] on button "Continuar" at bounding box center [518, 535] width 275 height 22
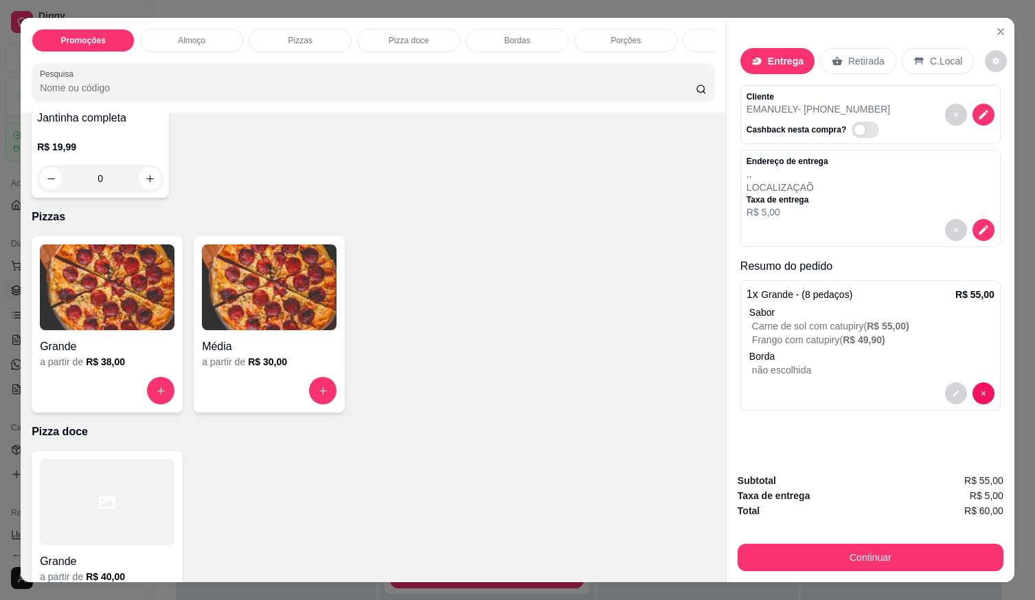
click at [908, 548] on button "Continuar" at bounding box center [871, 557] width 266 height 27
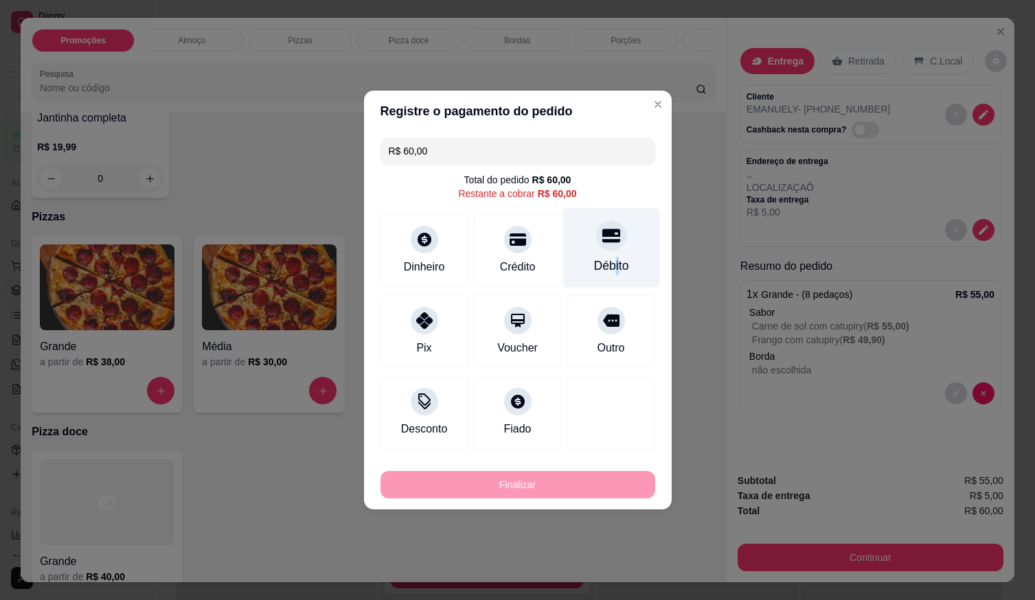
click at [609, 257] on div "Débito" at bounding box center [611, 266] width 35 height 18
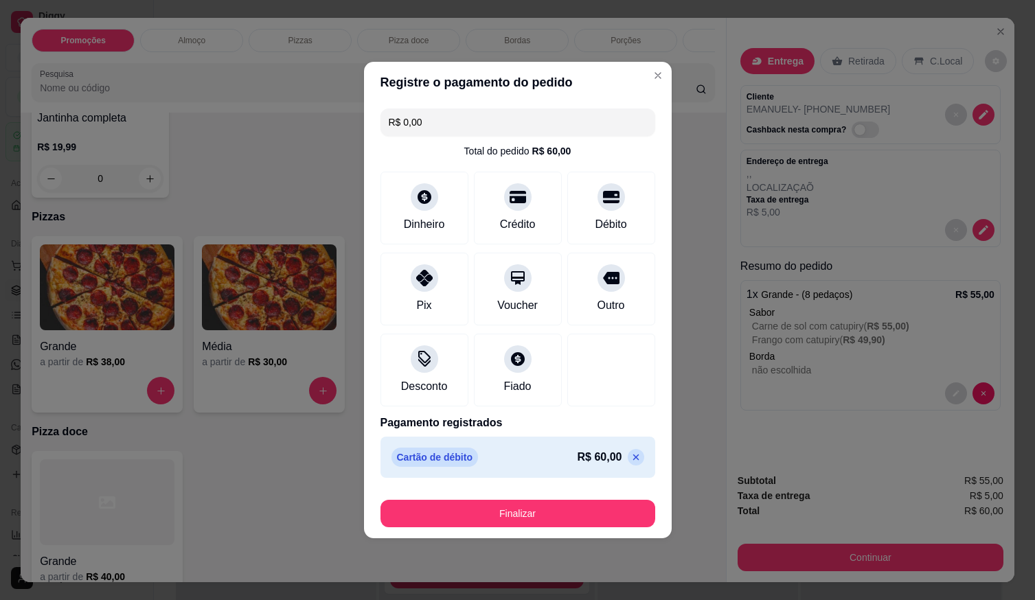
click at [552, 506] on div "Finalizar" at bounding box center [518, 511] width 275 height 33
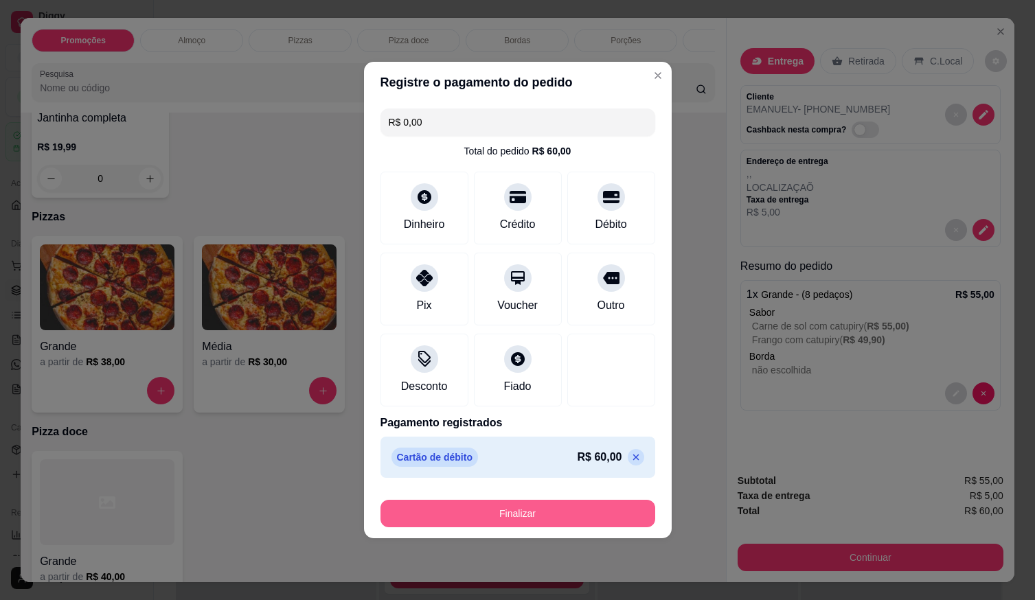
click at [554, 506] on button "Finalizar" at bounding box center [518, 513] width 275 height 27
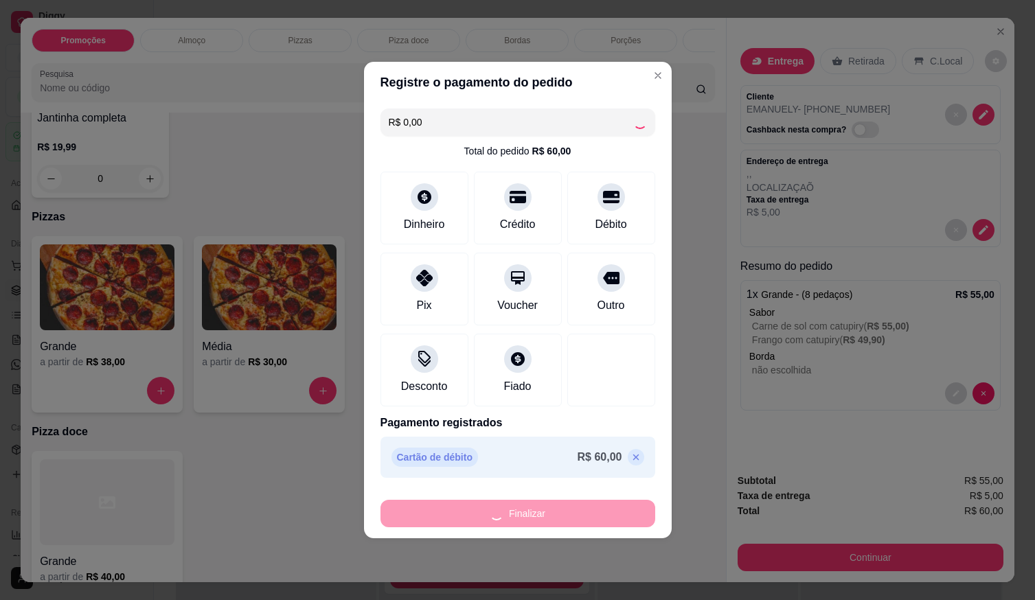
type input "-R$ 60,00"
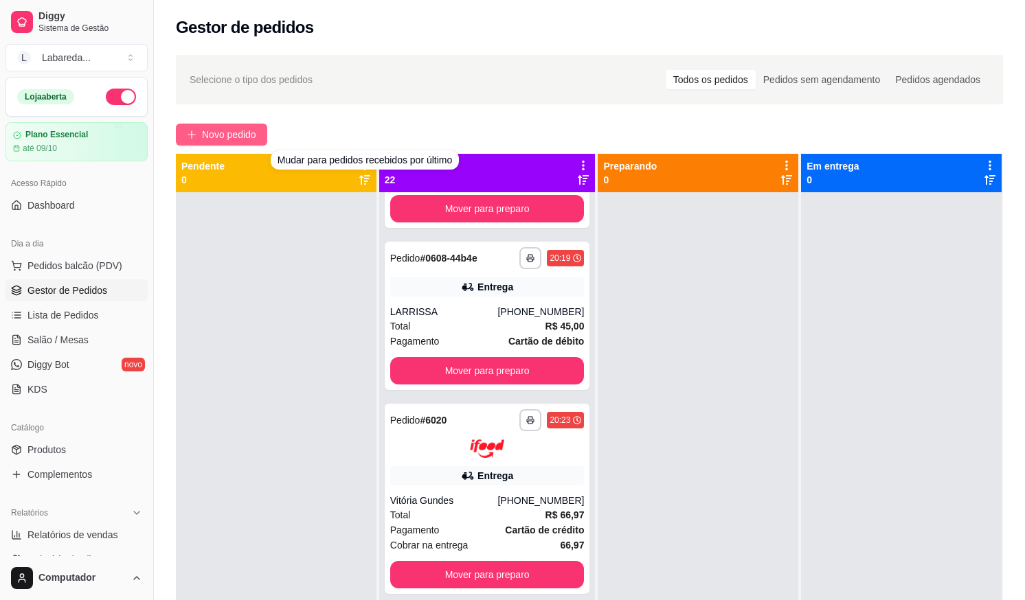
click at [242, 126] on button "Novo pedido" at bounding box center [221, 135] width 91 height 22
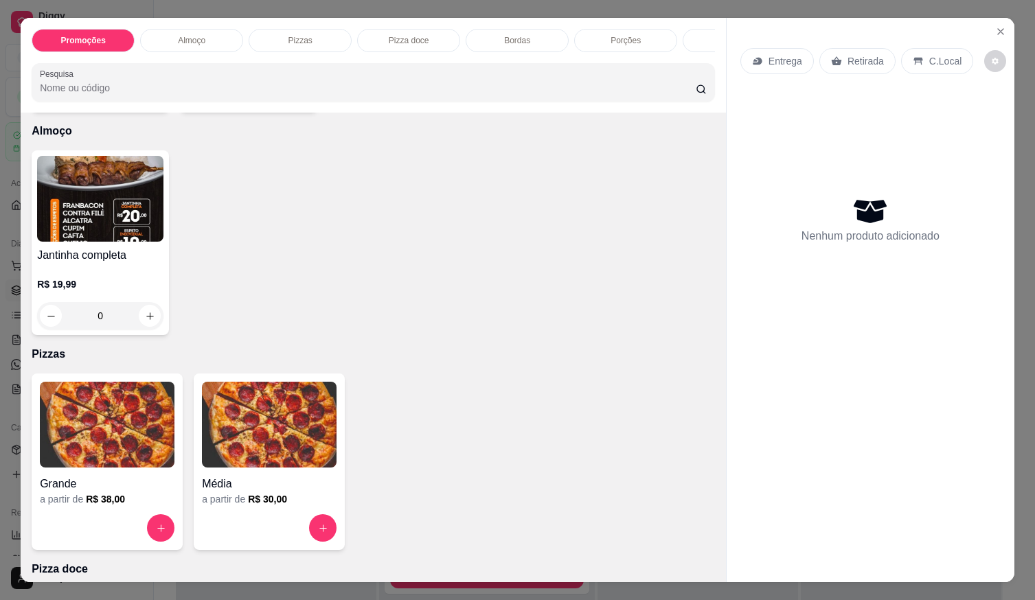
scroll to position [481, 0]
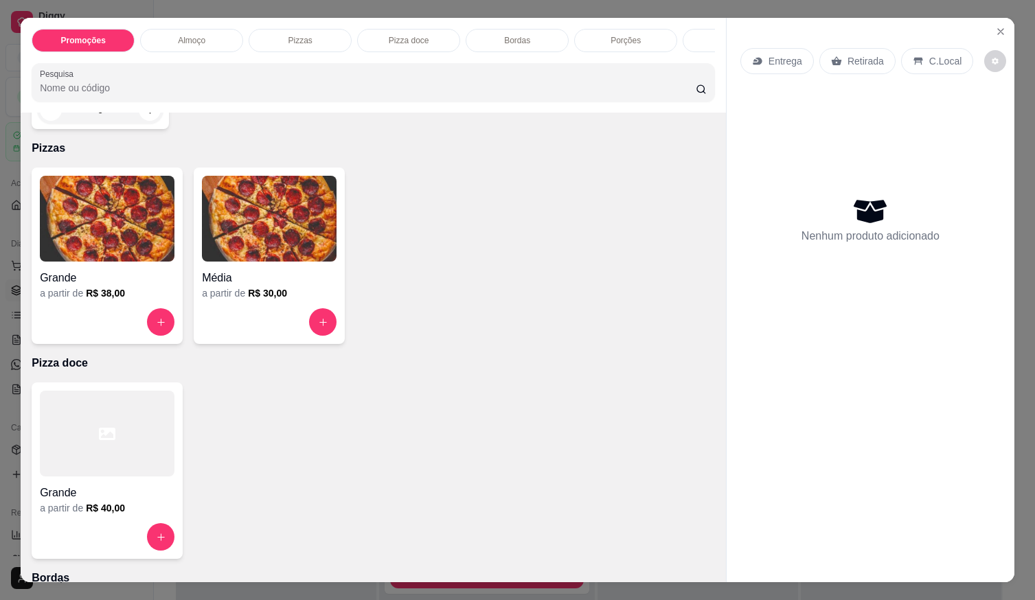
click at [117, 282] on h4 "Grande" at bounding box center [107, 278] width 135 height 16
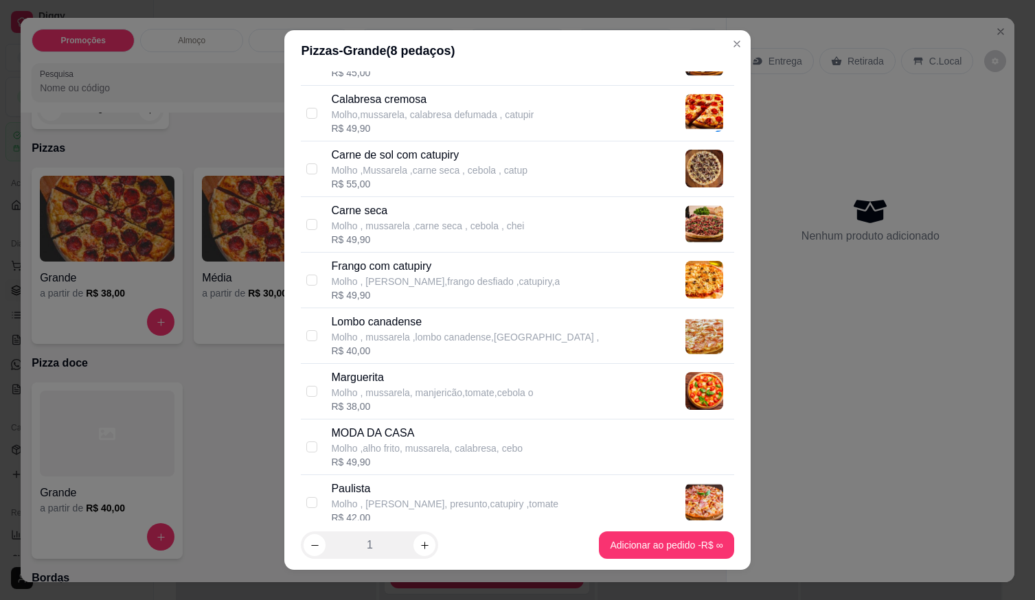
scroll to position [206, 0]
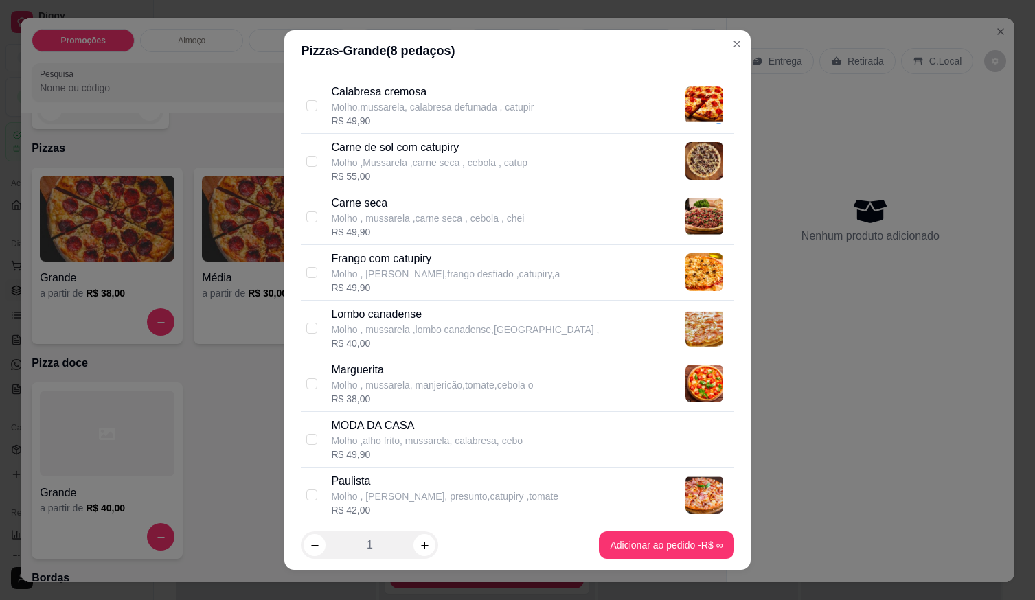
click at [409, 155] on p "Carne de sol com catupiry" at bounding box center [429, 147] width 196 height 16
checkbox input "true"
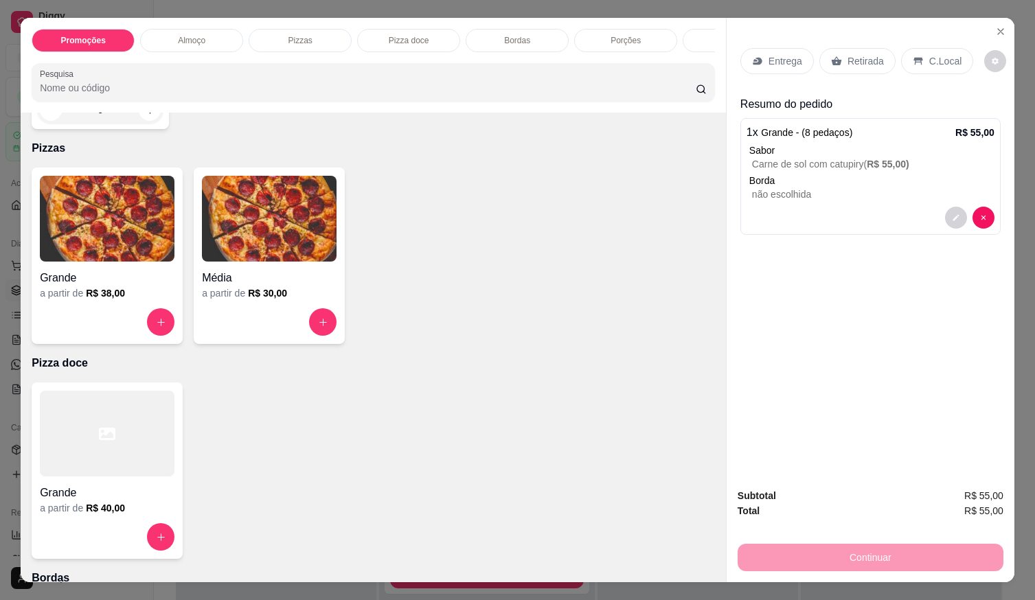
click at [150, 267] on div "Grande" at bounding box center [107, 274] width 135 height 25
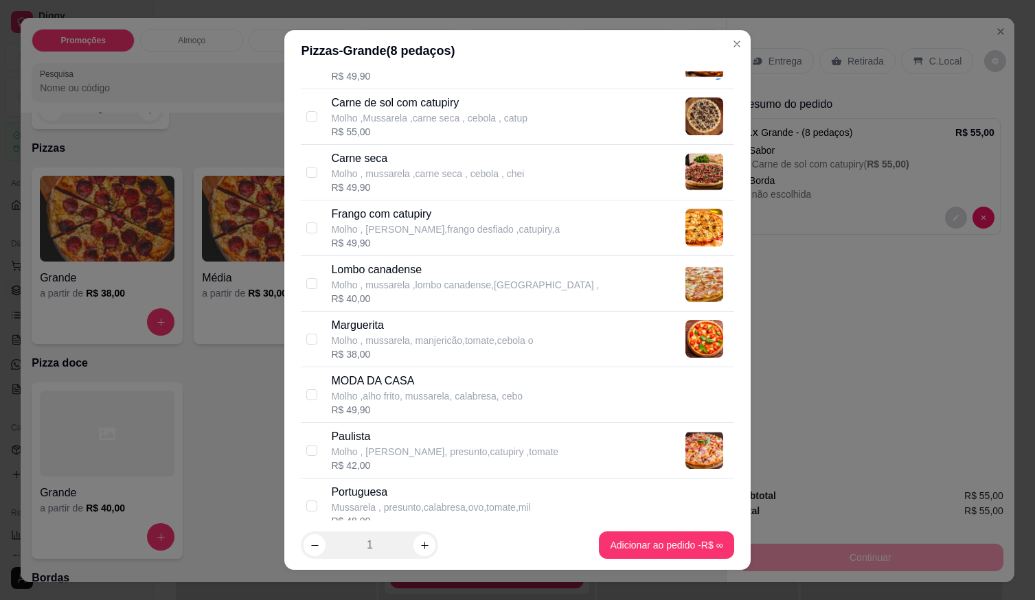
scroll to position [275, 0]
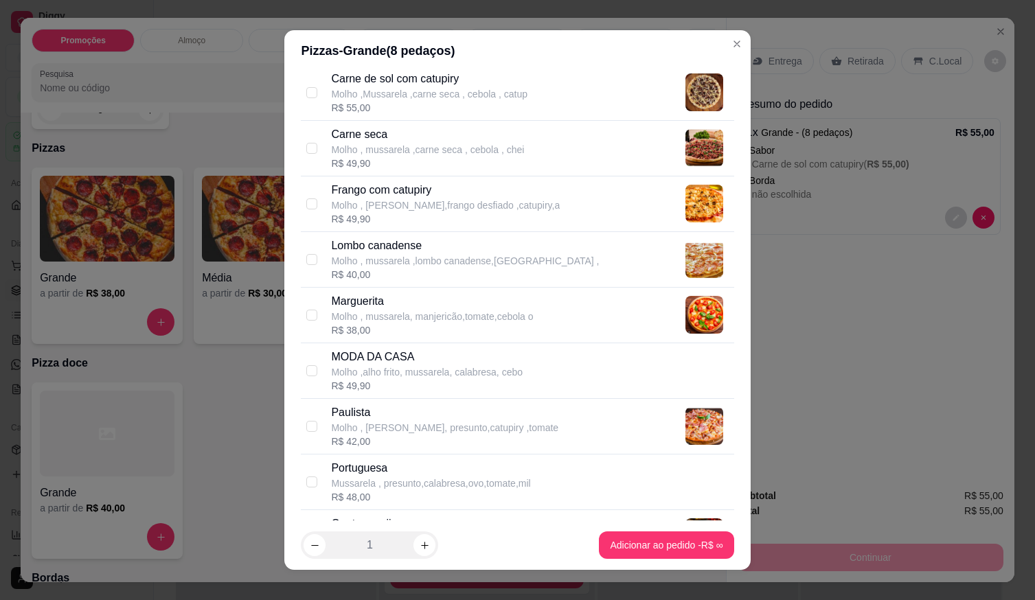
click at [400, 249] on p "Lombo canadense" at bounding box center [465, 246] width 268 height 16
checkbox input "true"
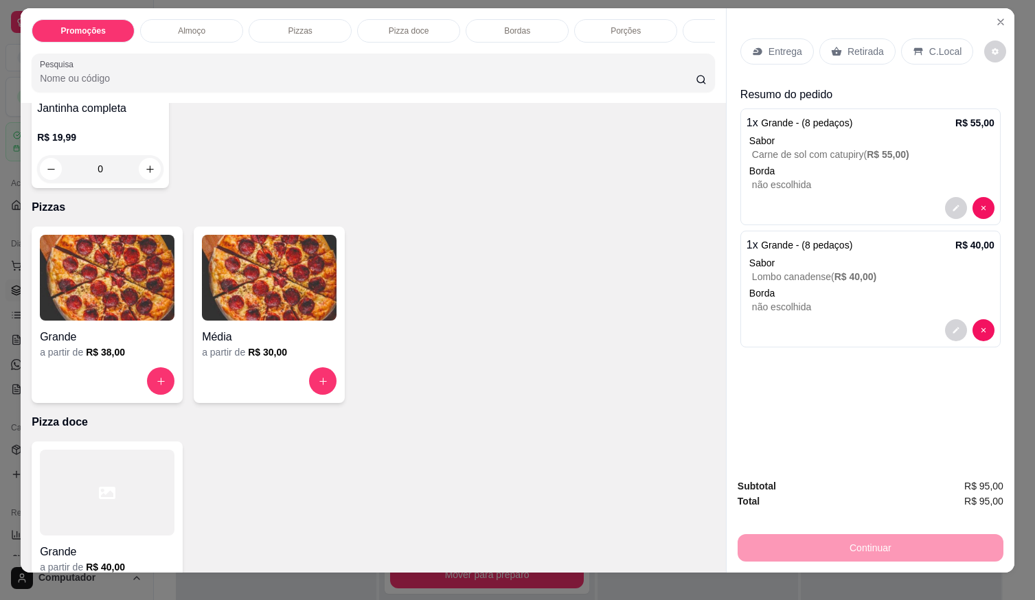
scroll to position [0, 0]
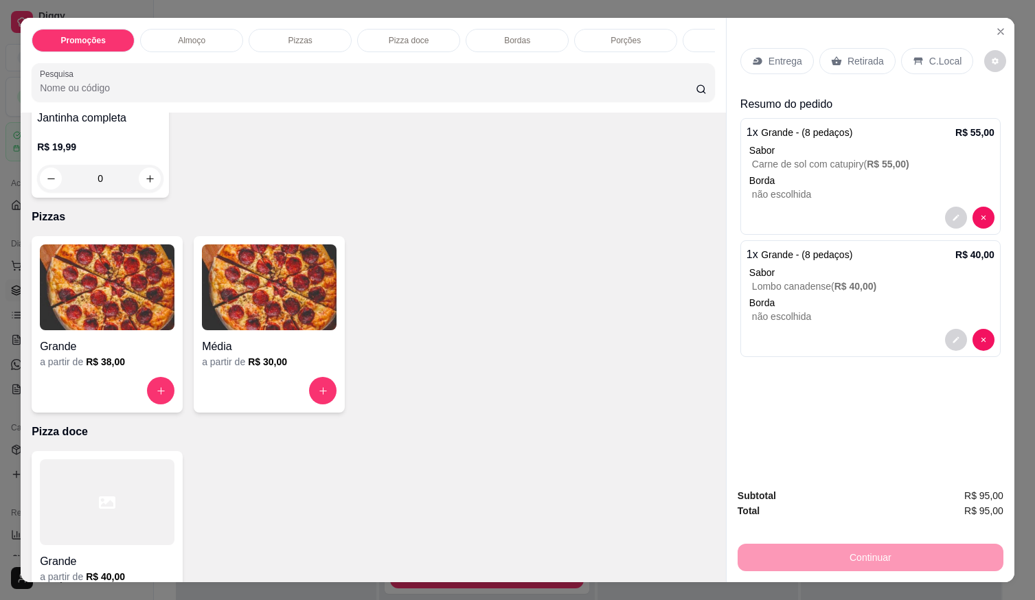
click at [804, 208] on div at bounding box center [871, 218] width 248 height 22
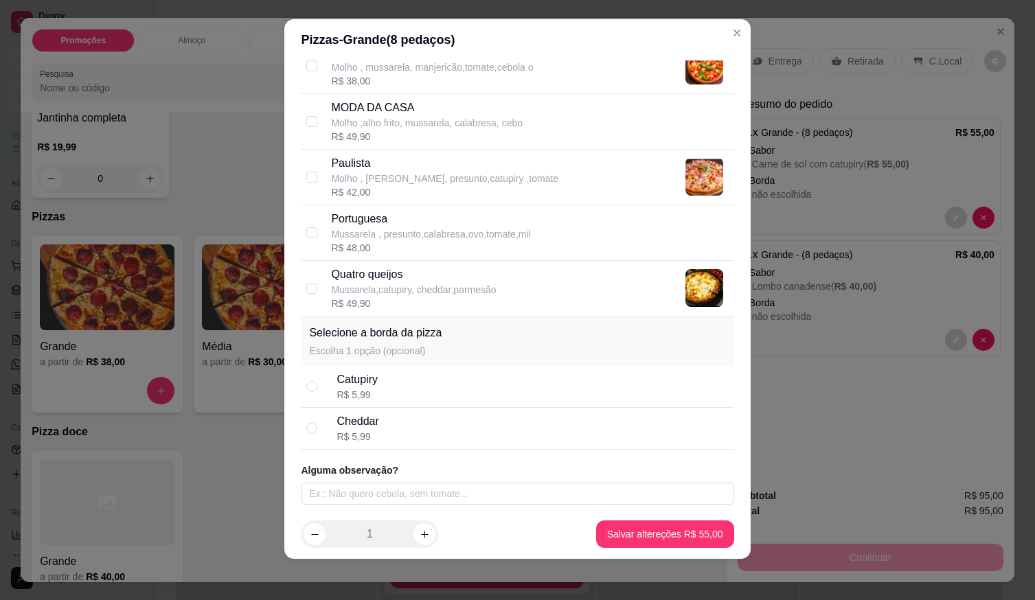
scroll to position [14, 0]
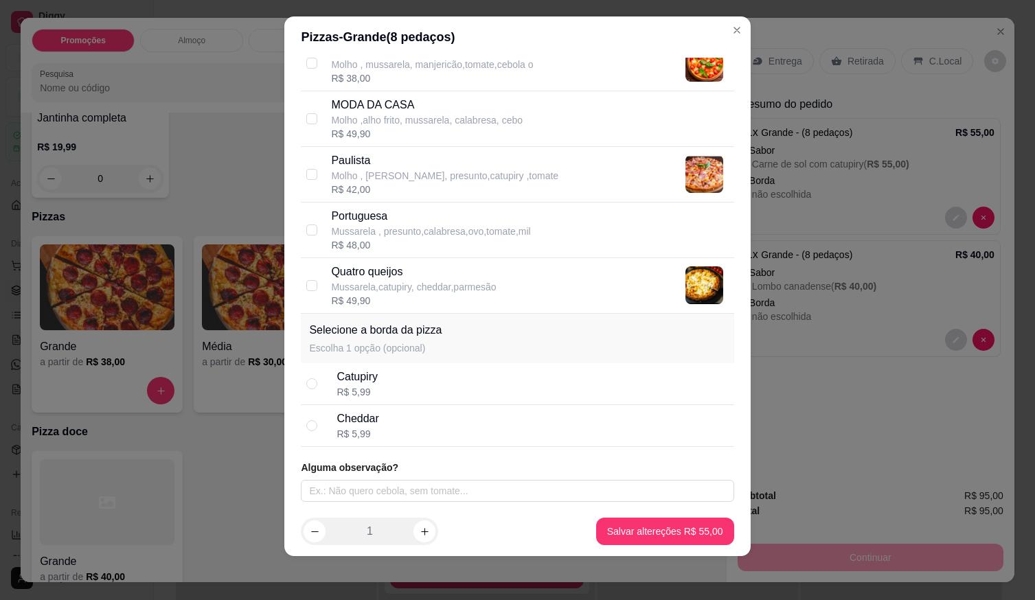
click at [349, 438] on div "R$ 5,99" at bounding box center [358, 434] width 42 height 14
radio input "true"
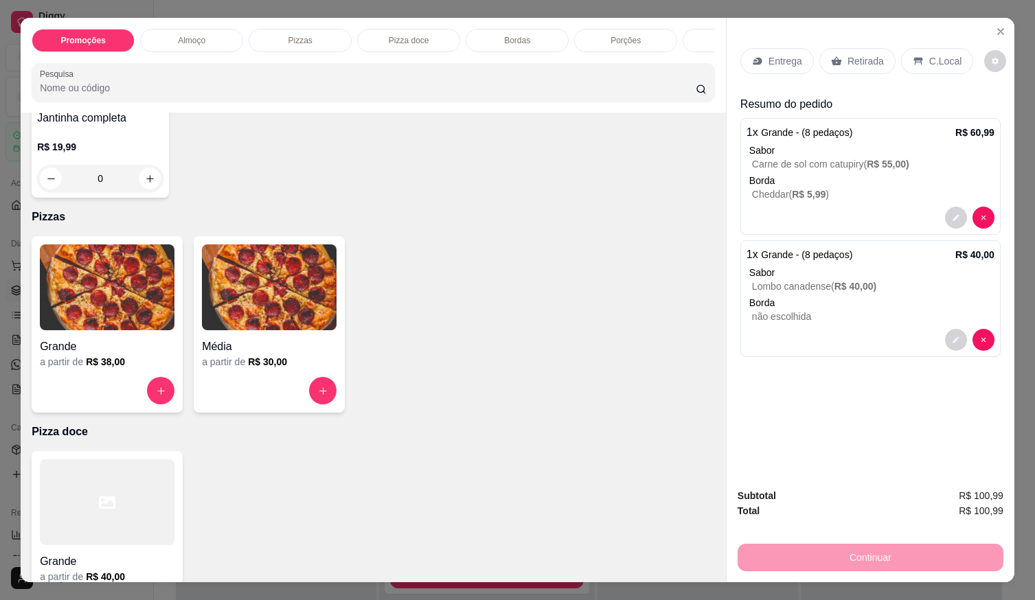
click at [822, 286] on p "Lombo canadense ( R$ 40,00 )" at bounding box center [873, 287] width 243 height 14
click at [769, 304] on p "Borda" at bounding box center [872, 303] width 245 height 14
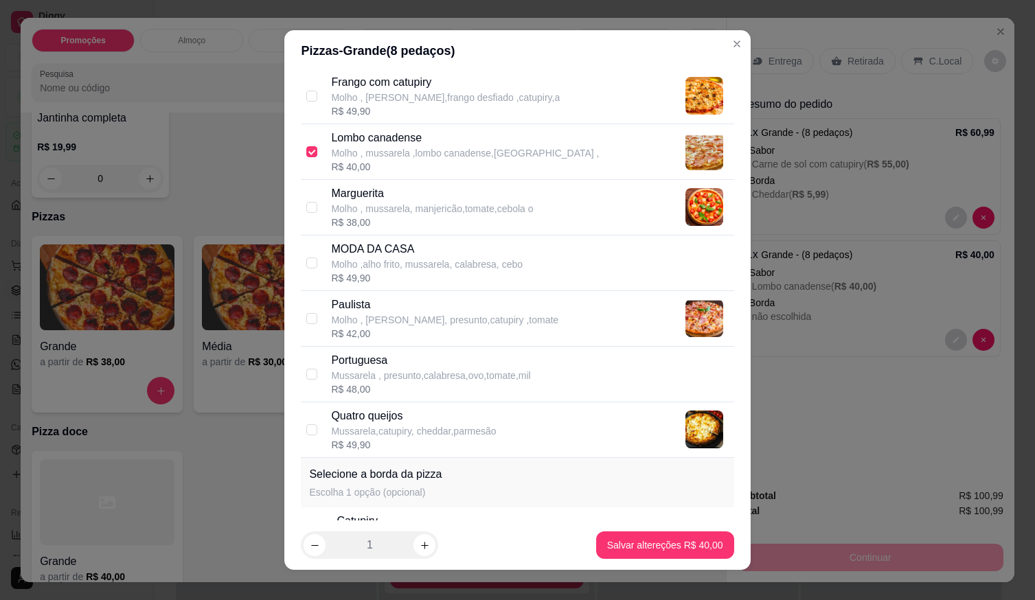
scroll to position [513, 0]
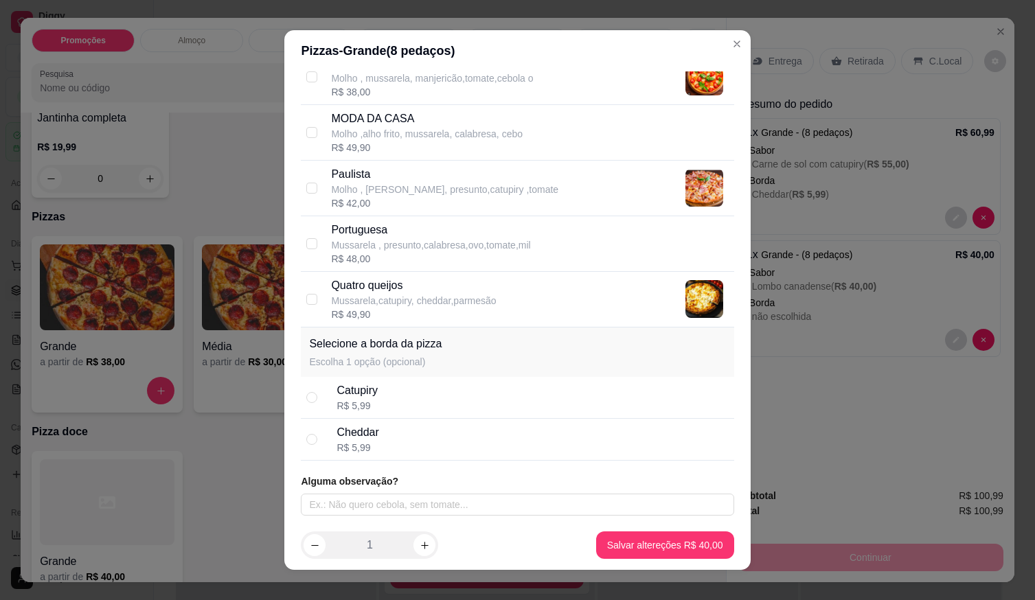
click at [364, 398] on div "Catupiry" at bounding box center [357, 391] width 41 height 16
radio input "true"
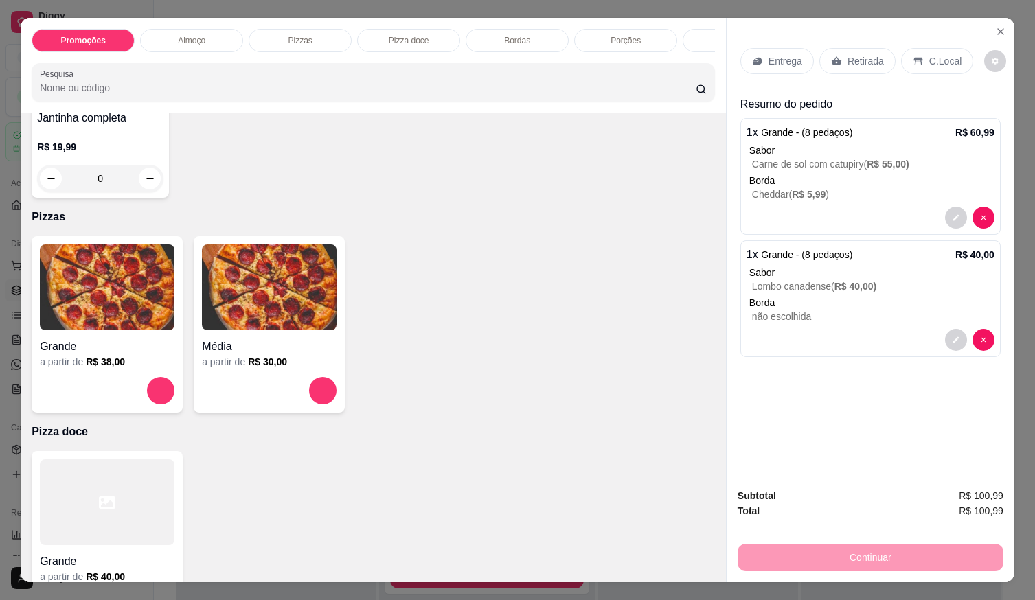
click at [778, 174] on p "Borda" at bounding box center [872, 181] width 245 height 14
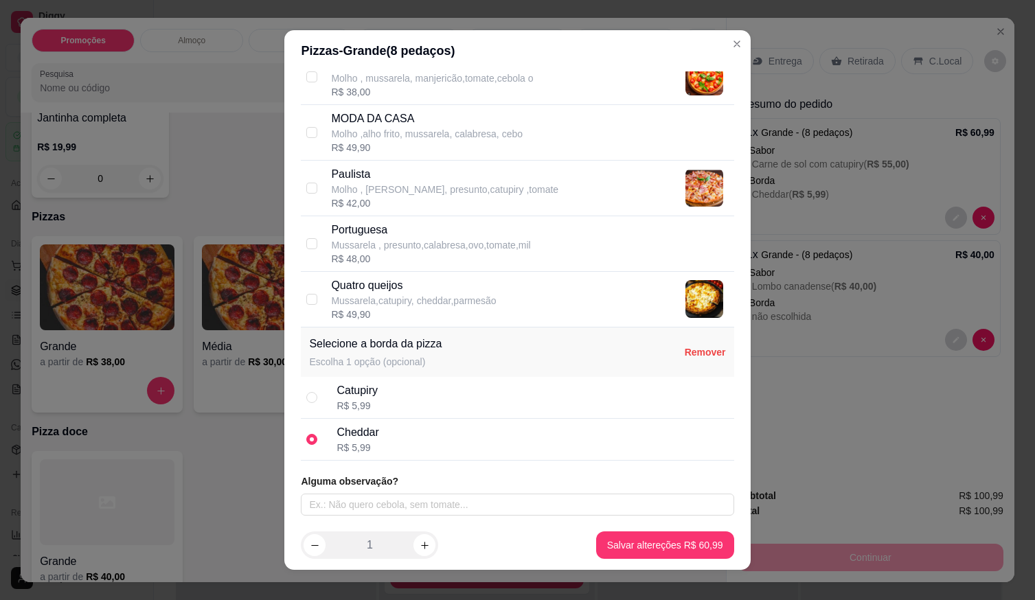
click at [376, 394] on div "Catupiry R$ 5,99" at bounding box center [533, 398] width 392 height 30
radio input "true"
radio input "false"
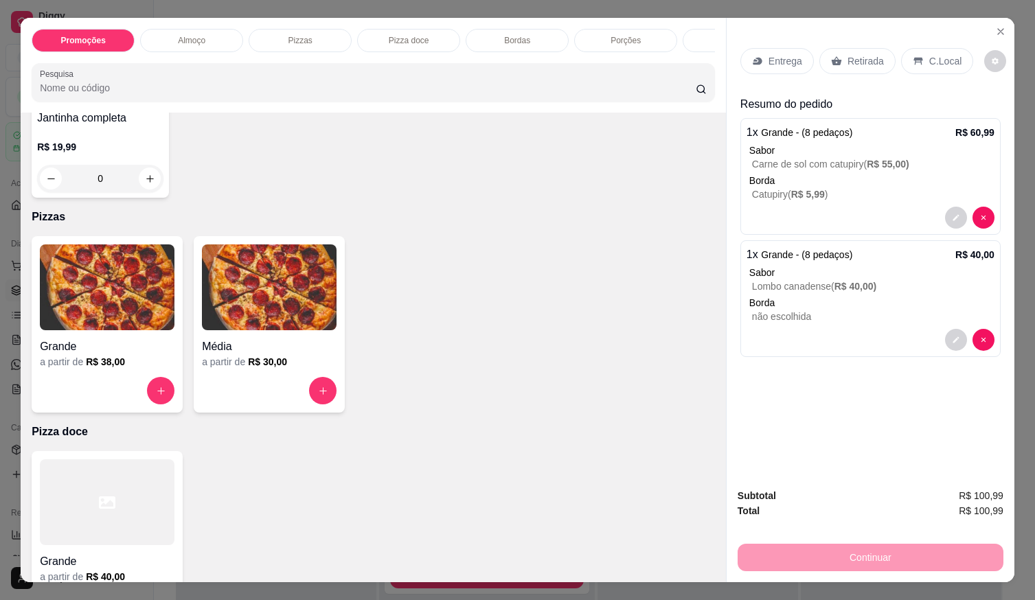
click at [826, 319] on div "1 x Grande - (8 pedaços) R$ 40,00 Sabor Lombo canadense ( R$ 40,00 ) Borda não …" at bounding box center [871, 298] width 260 height 117
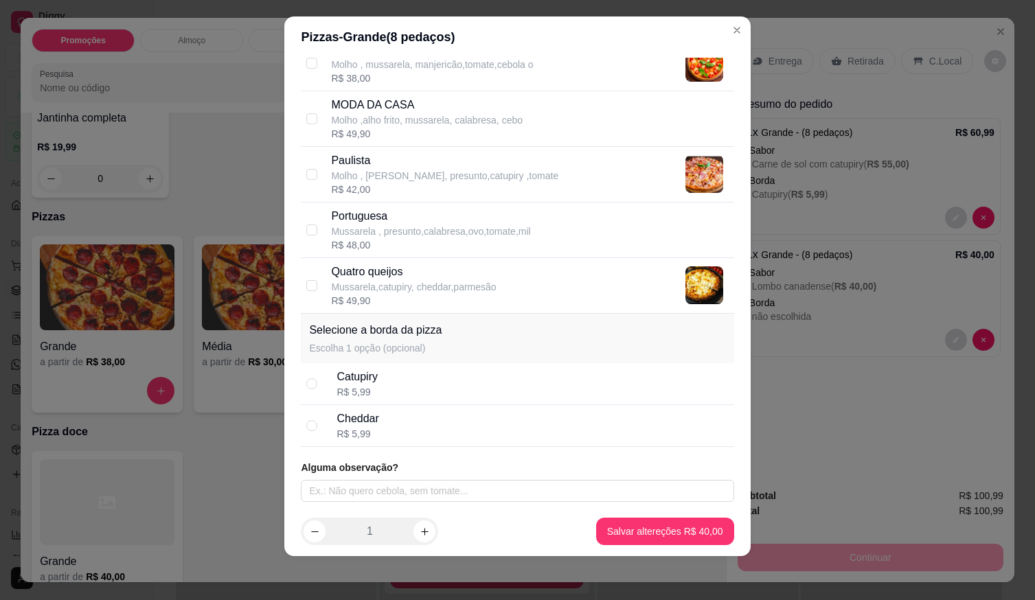
click at [425, 396] on div "Catupiry R$ 5,99" at bounding box center [533, 384] width 392 height 30
radio input "true"
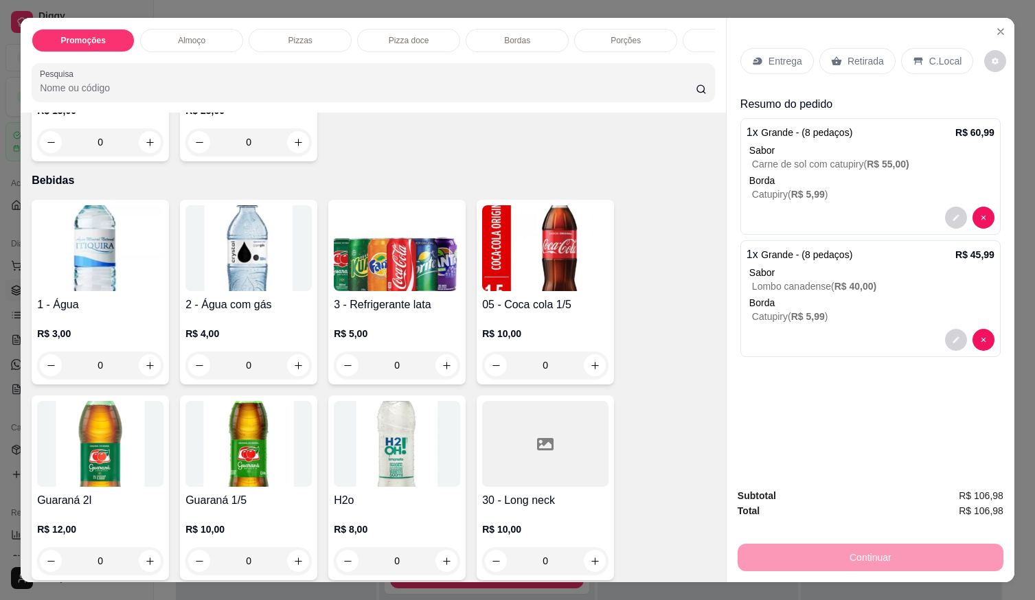
scroll to position [1443, 0]
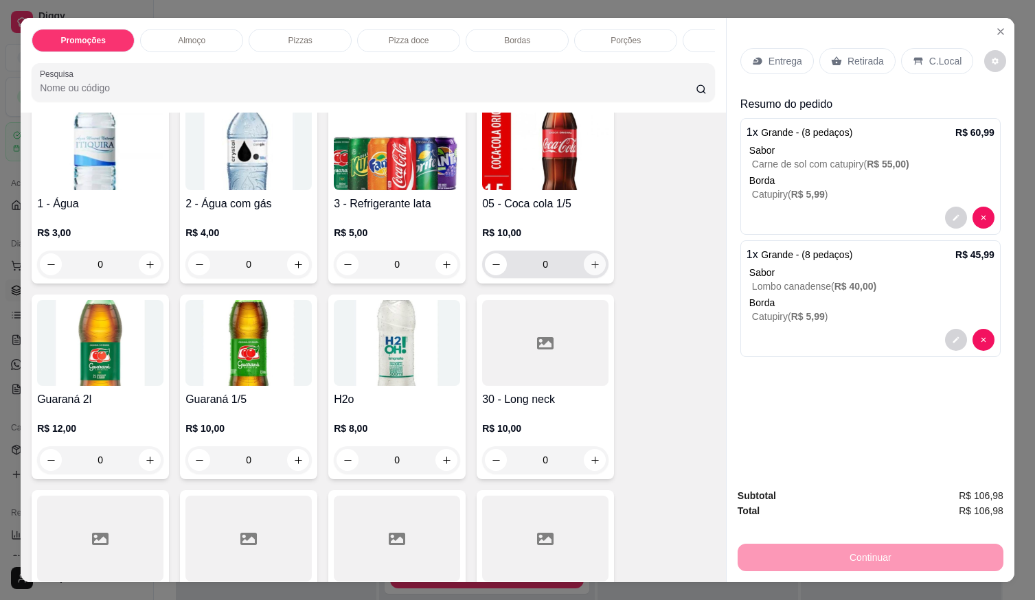
click at [585, 276] on button "increase-product-quantity" at bounding box center [595, 265] width 22 height 22
type input "1"
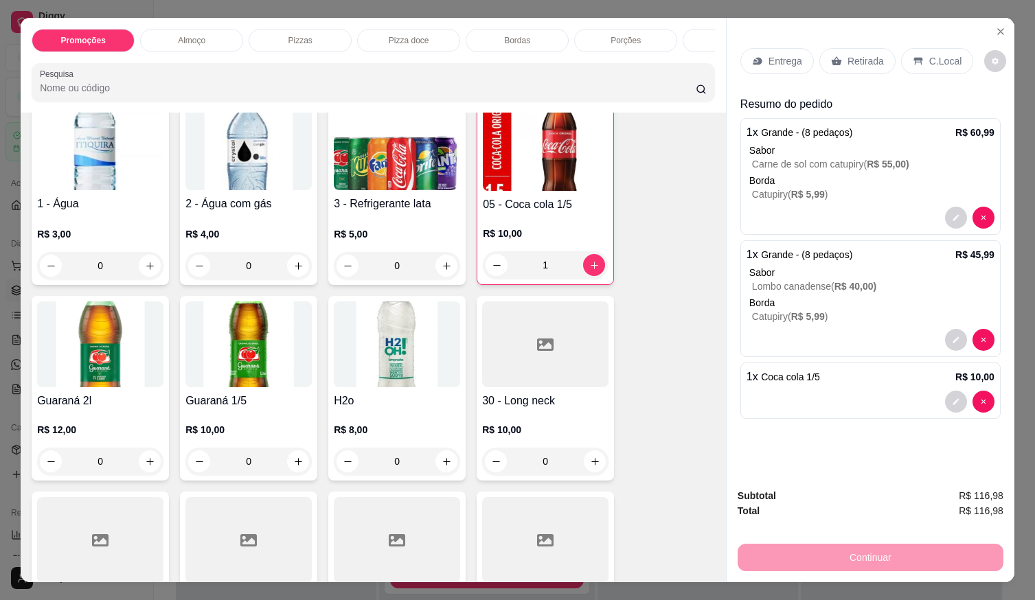
click at [785, 63] on div "Entrega" at bounding box center [778, 61] width 74 height 26
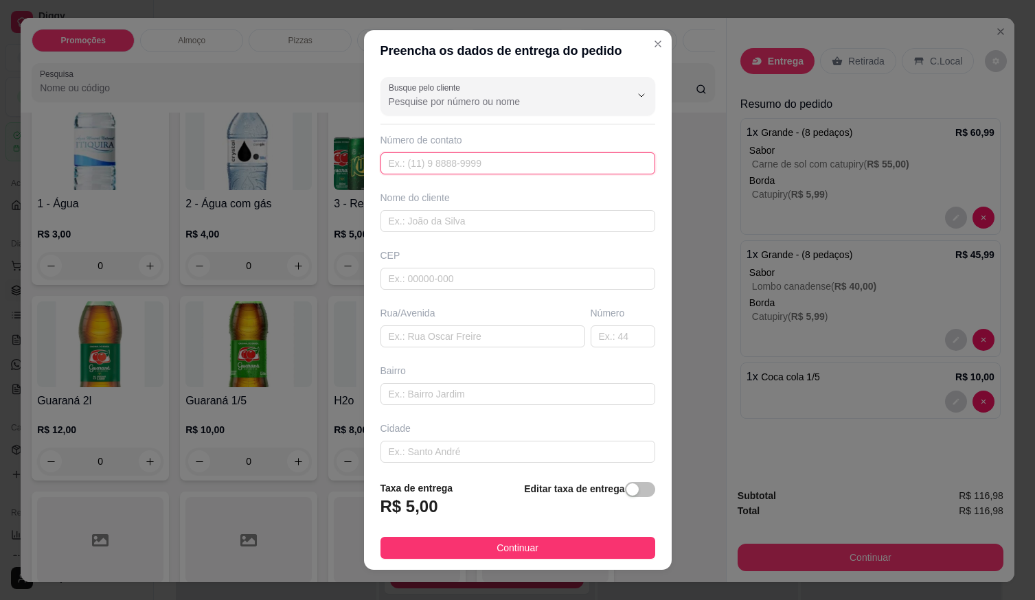
click at [494, 167] on input "text" at bounding box center [518, 164] width 275 height 22
type input "[PHONE_NUMBER]"
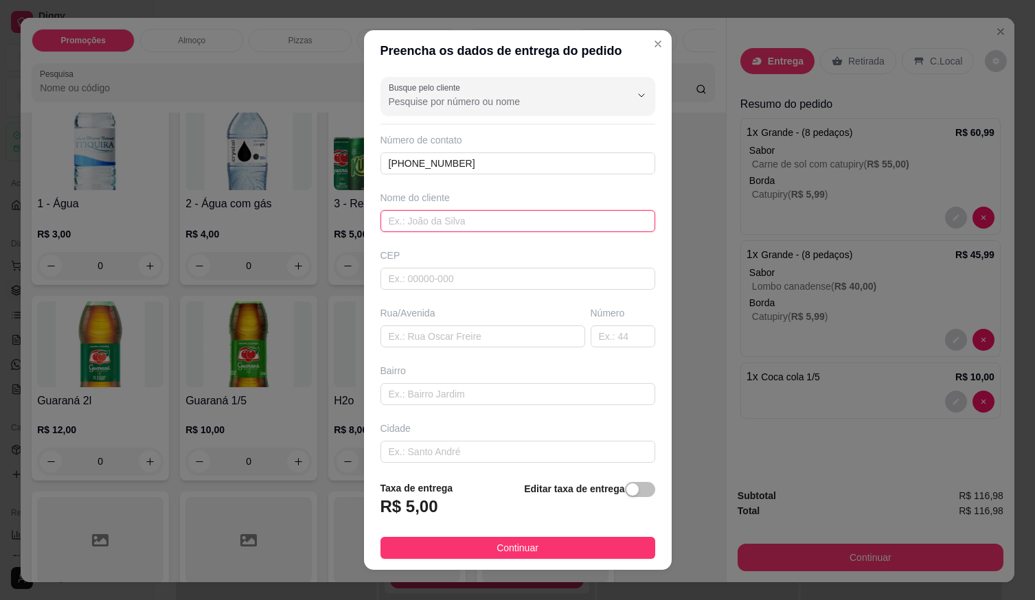
click at [432, 227] on input "text" at bounding box center [518, 221] width 275 height 22
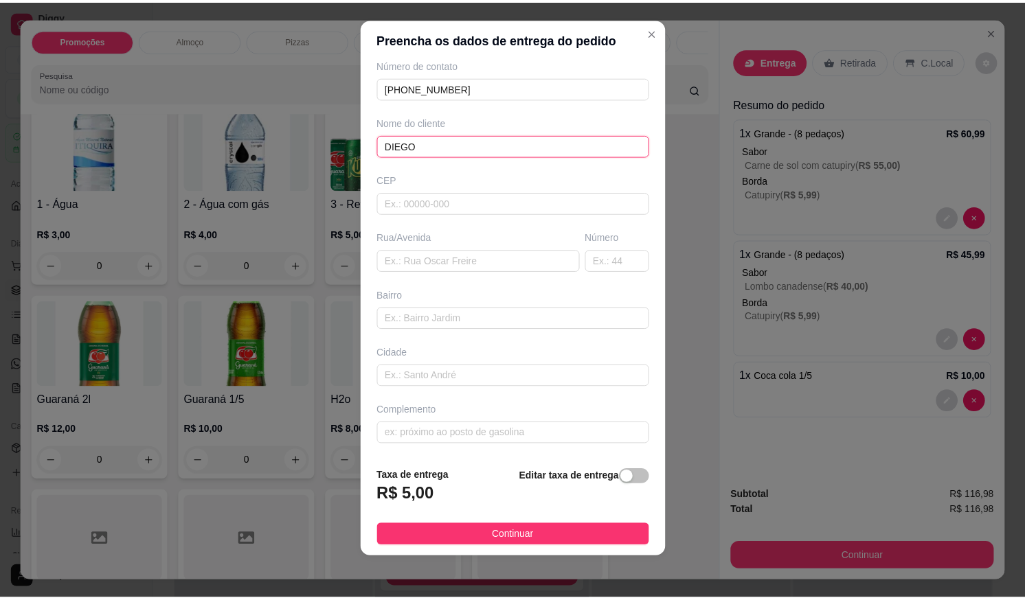
scroll to position [14, 0]
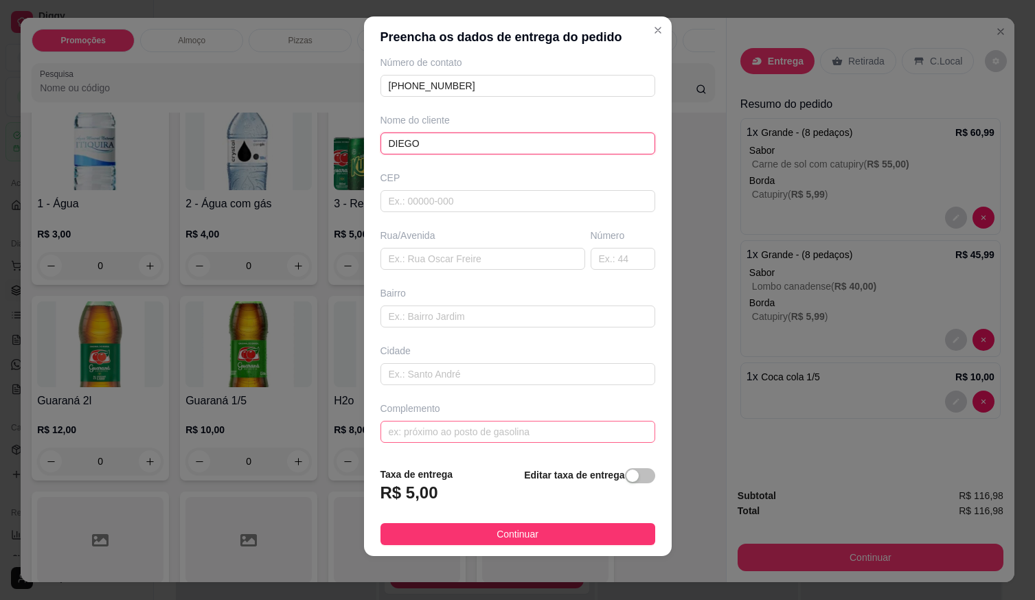
type input "DIEGO"
click at [499, 429] on input "text" at bounding box center [518, 432] width 275 height 22
type input "LOCALIZAÇÃO"
click at [508, 534] on span "Continuar" at bounding box center [518, 534] width 42 height 15
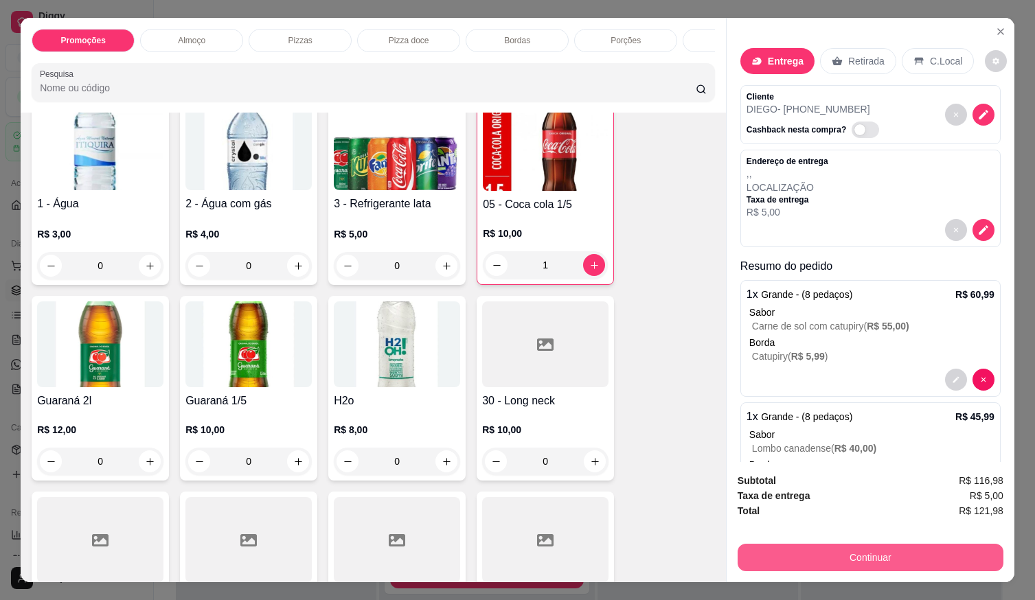
click at [764, 556] on button "Continuar" at bounding box center [871, 557] width 266 height 27
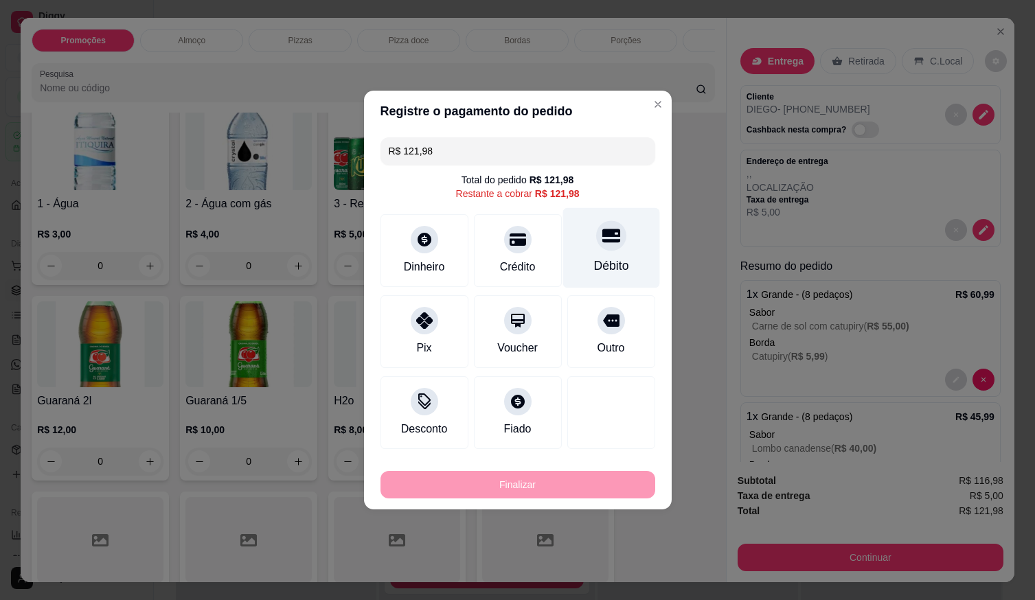
click at [605, 249] on div at bounding box center [611, 236] width 30 height 30
type input "R$ 0,00"
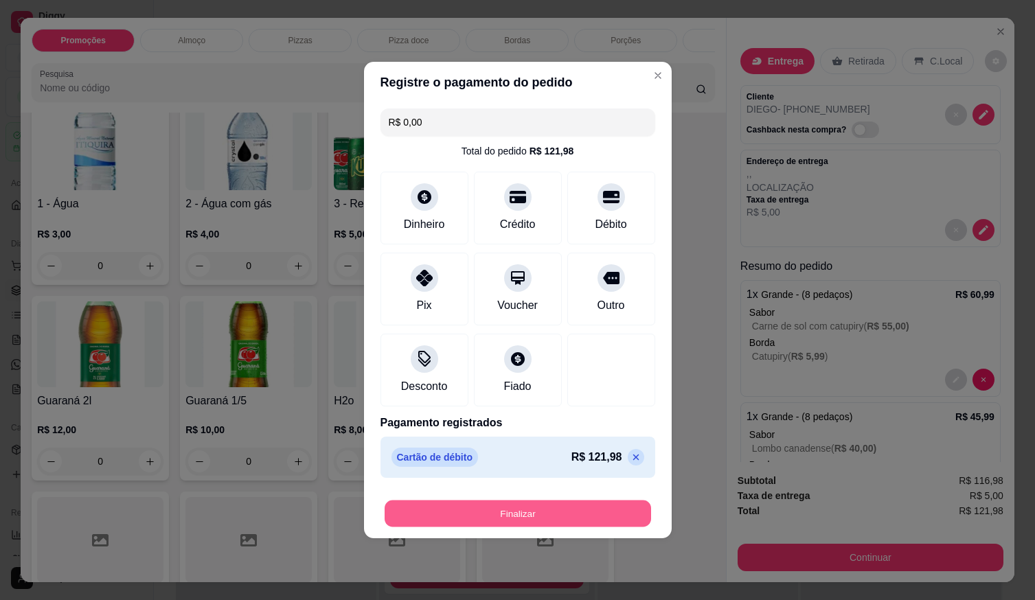
click at [598, 513] on button "Finalizar" at bounding box center [518, 514] width 267 height 27
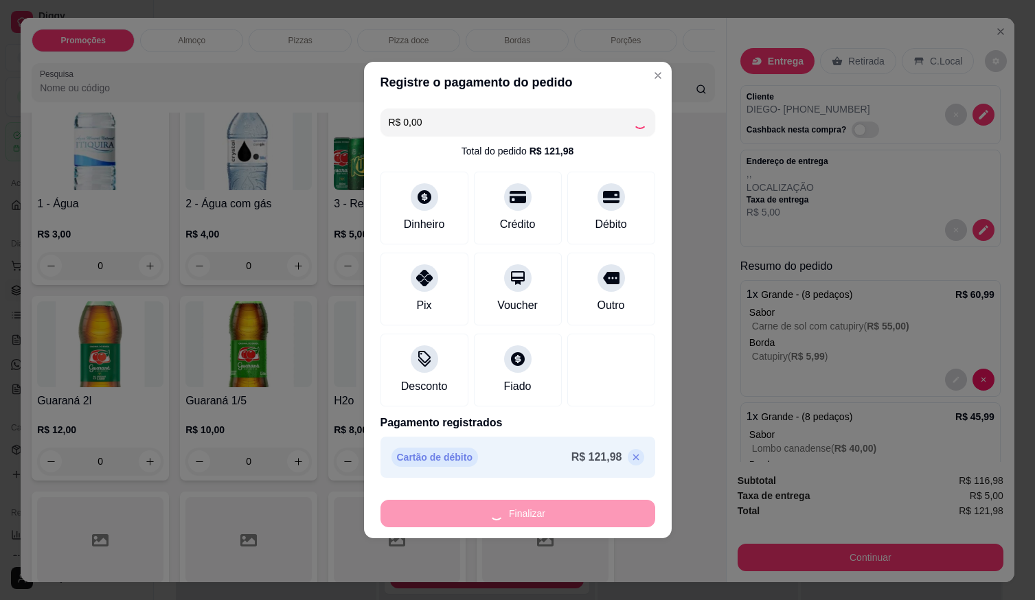
type input "0"
type input "-R$ 121,98"
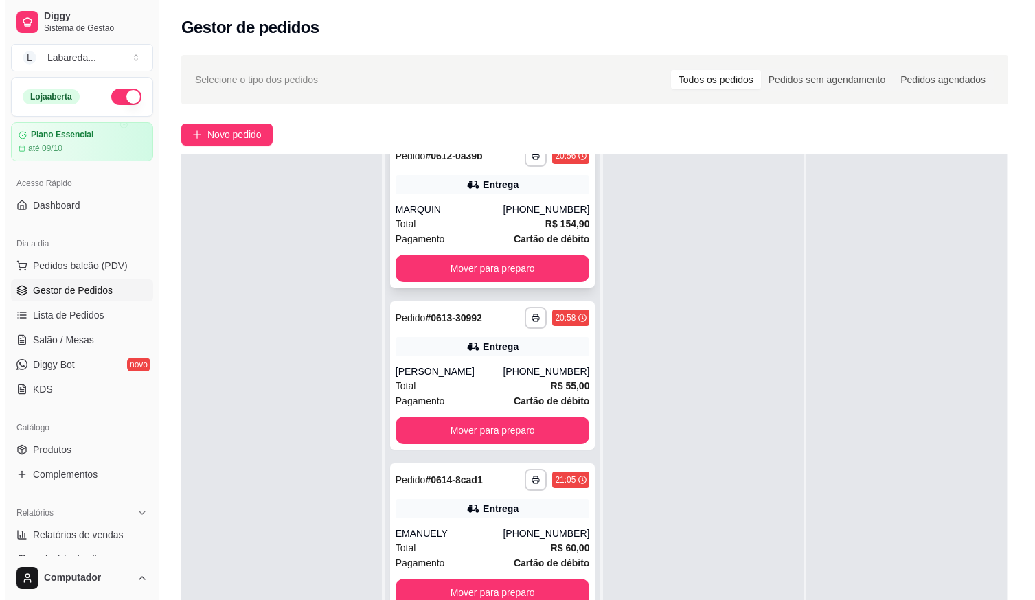
scroll to position [3160, 0]
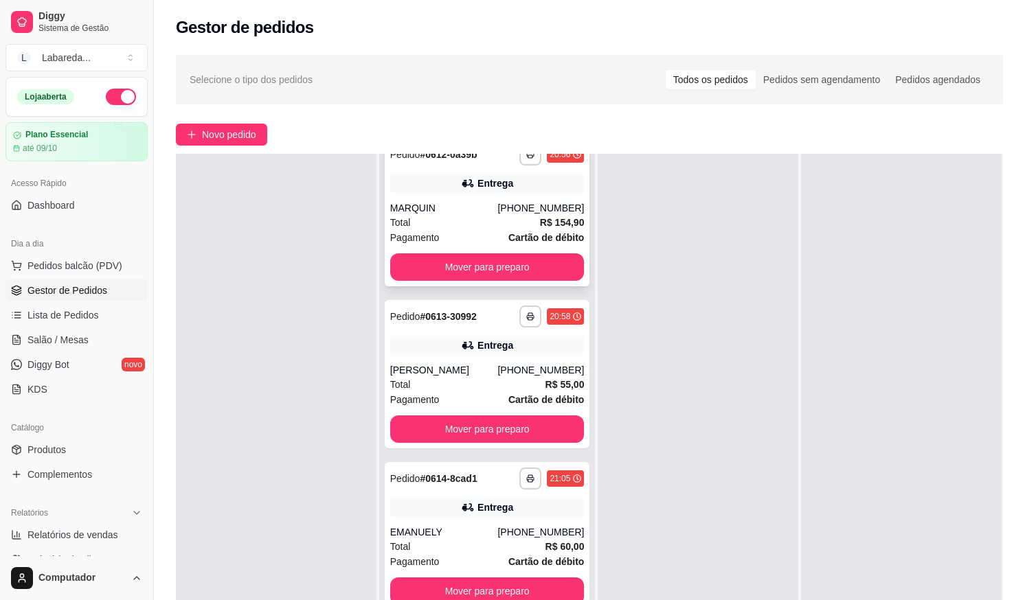
click at [517, 210] on div "[PHONE_NUMBER]" at bounding box center [540, 208] width 87 height 14
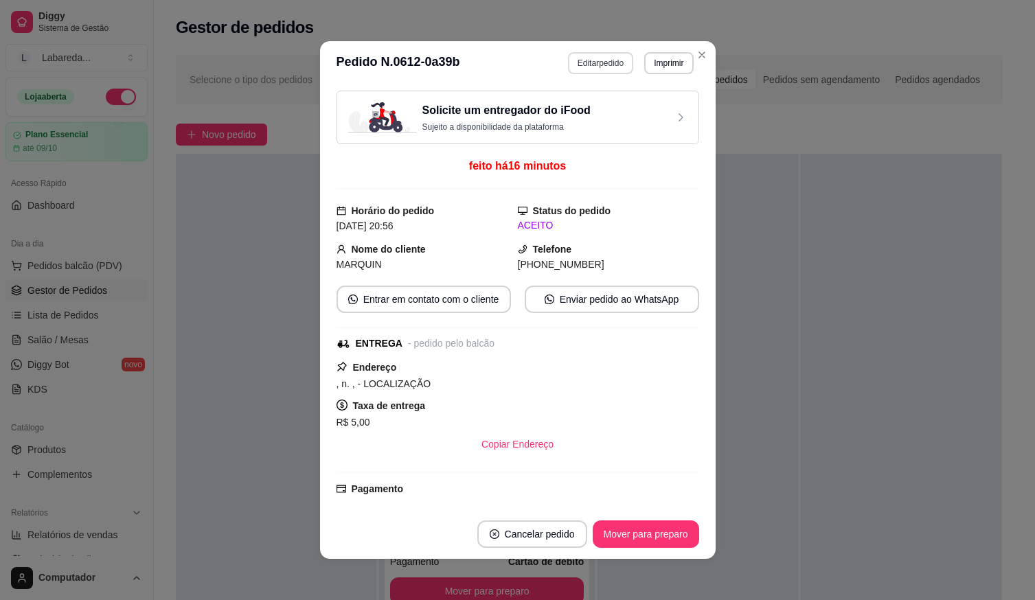
click at [589, 66] on button "Editar pedido" at bounding box center [600, 63] width 65 height 22
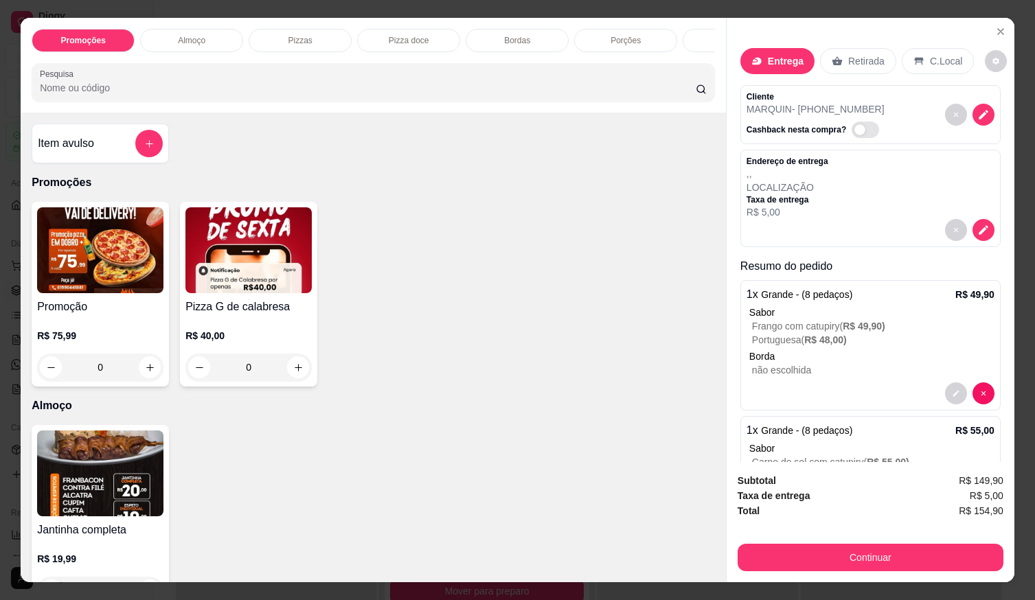
click at [154, 152] on button "add-separate-item" at bounding box center [148, 143] width 27 height 27
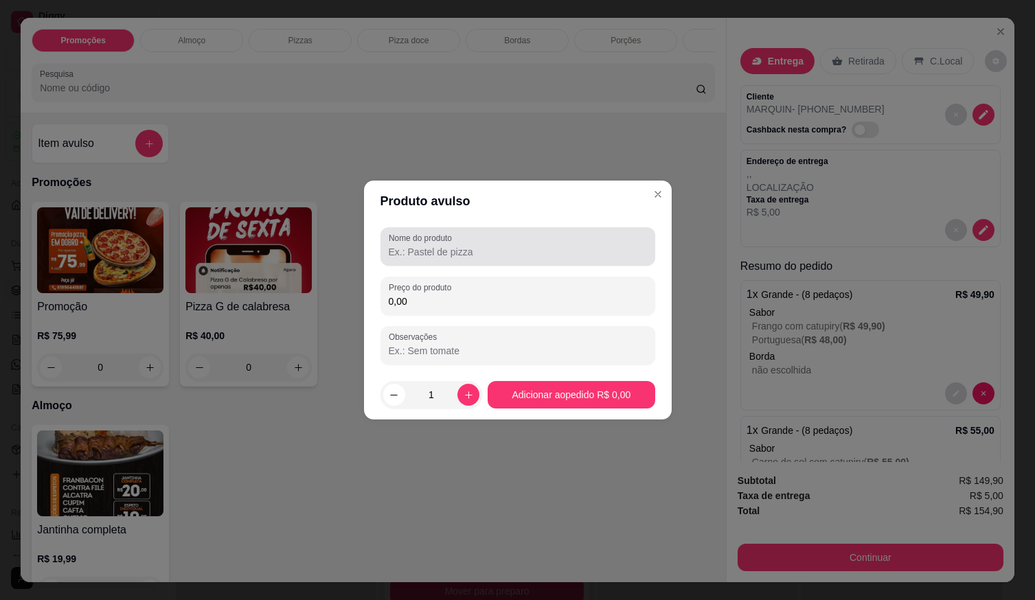
drag, startPoint x: 450, startPoint y: 251, endPoint x: 447, endPoint y: 258, distance: 7.7
click at [451, 251] on input "Nome do produto" at bounding box center [518, 252] width 258 height 14
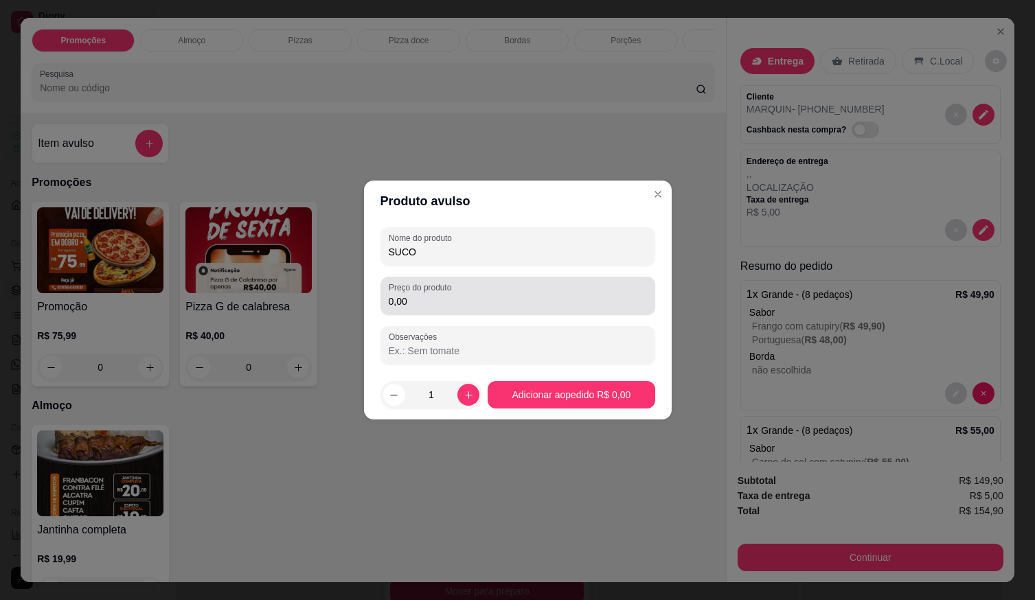
click at [486, 330] on div "Produto avulso Nome do produto SUCO Preço do produto 0,00 Observações 1 Adicion…" at bounding box center [517, 300] width 1035 height 600
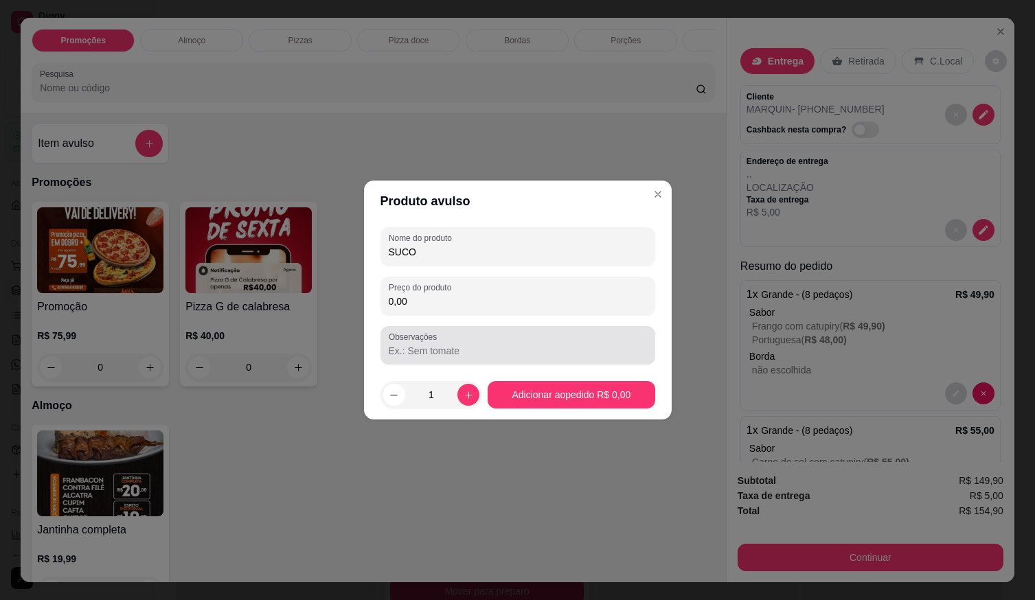
type input "SUCO"
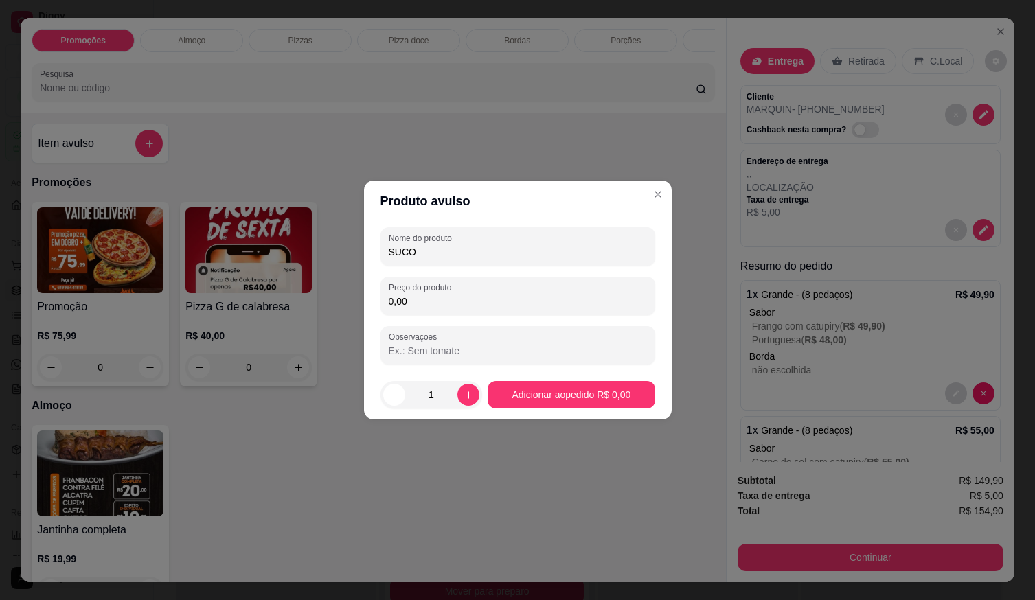
click at [486, 302] on input "0,00" at bounding box center [518, 302] width 258 height 14
type input "7,00"
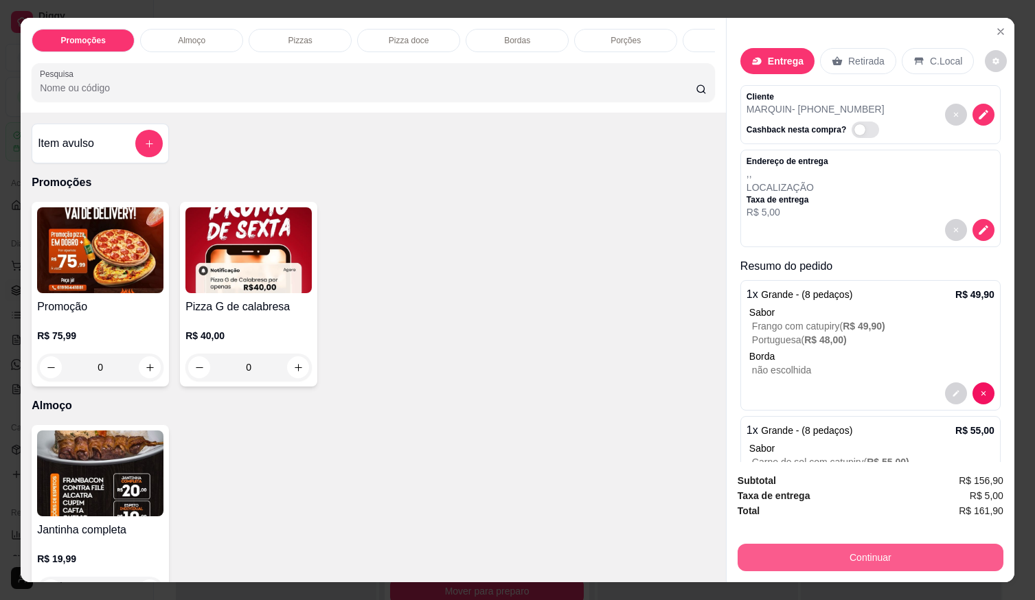
click at [752, 550] on button "Continuar" at bounding box center [871, 557] width 266 height 27
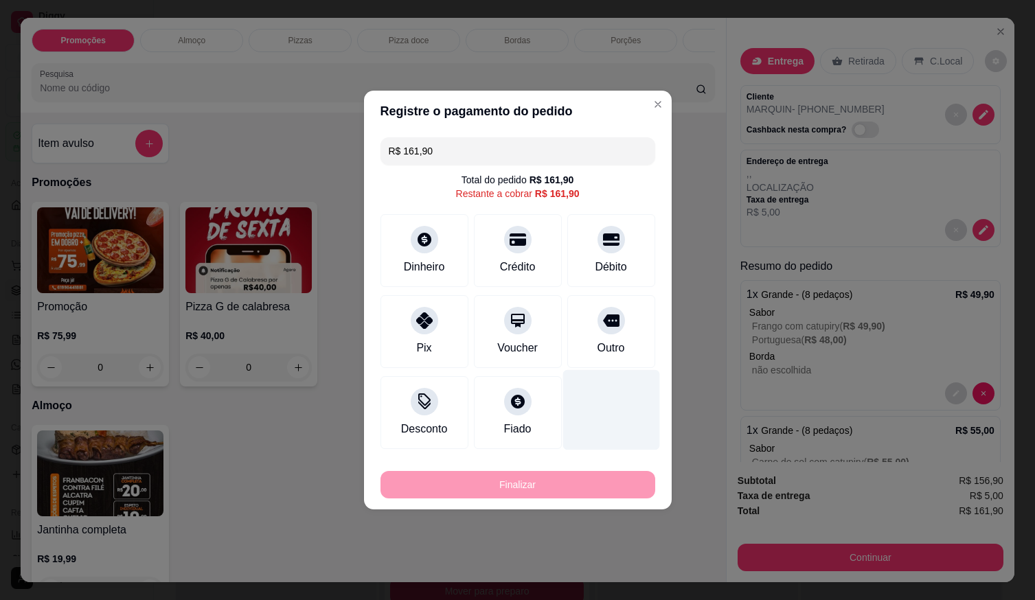
drag, startPoint x: 603, startPoint y: 245, endPoint x: 583, endPoint y: 386, distance: 142.8
click at [603, 245] on div at bounding box center [611, 239] width 27 height 27
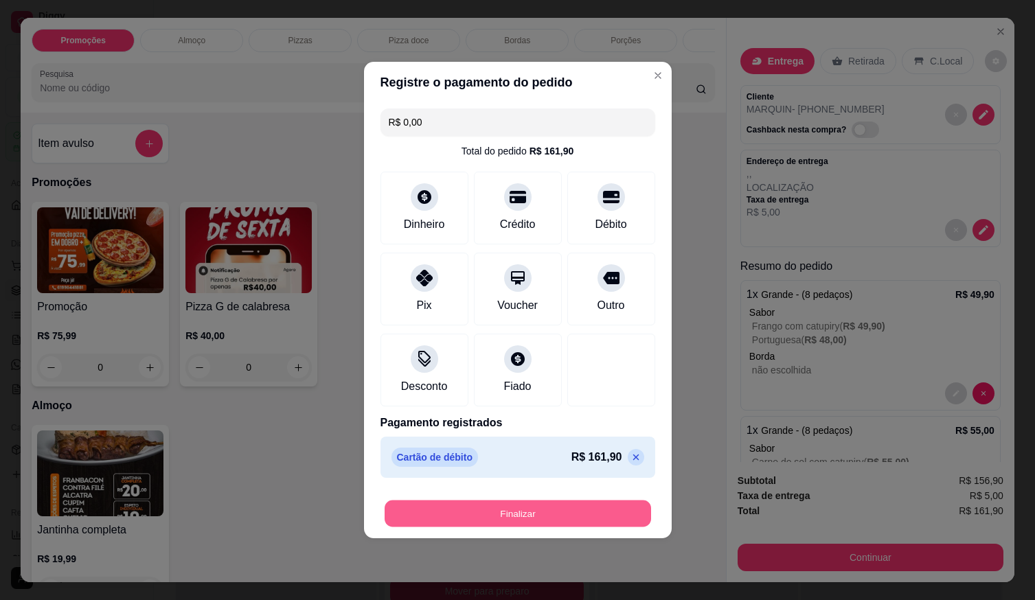
click at [572, 513] on button "Finalizar" at bounding box center [518, 514] width 267 height 27
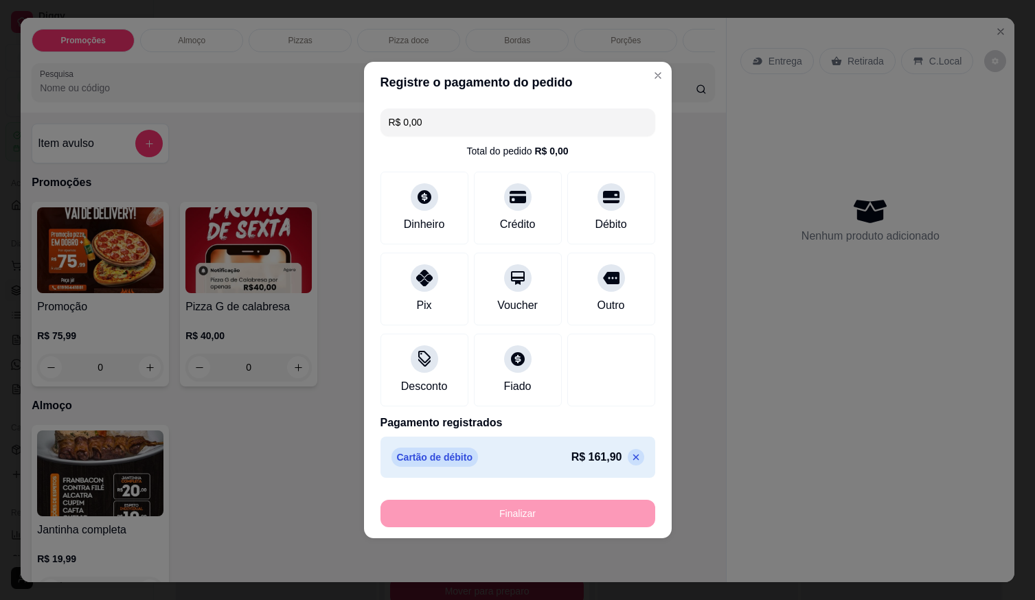
type input "-R$ 161,90"
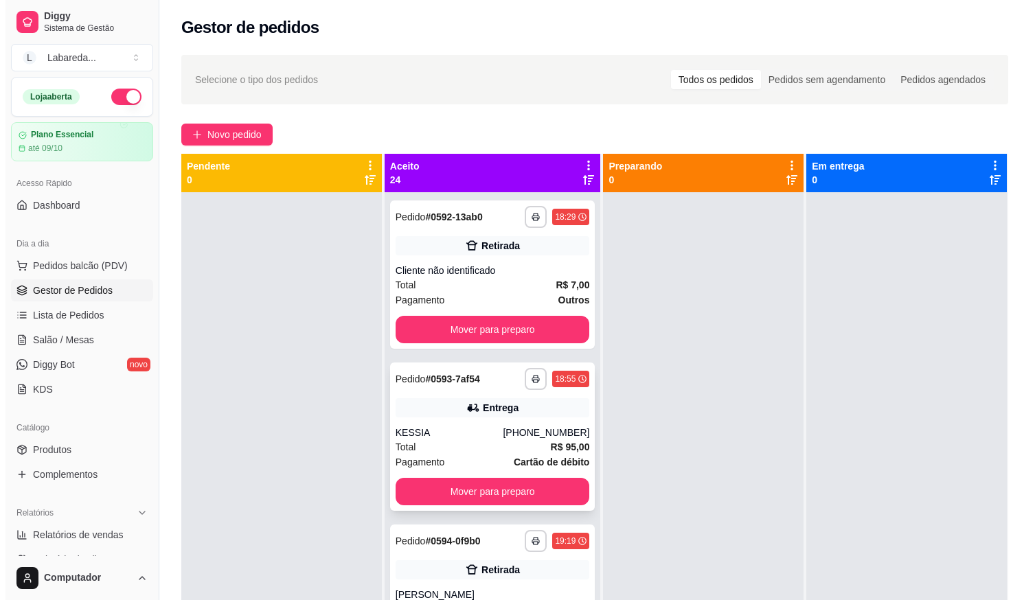
scroll to position [69, 0]
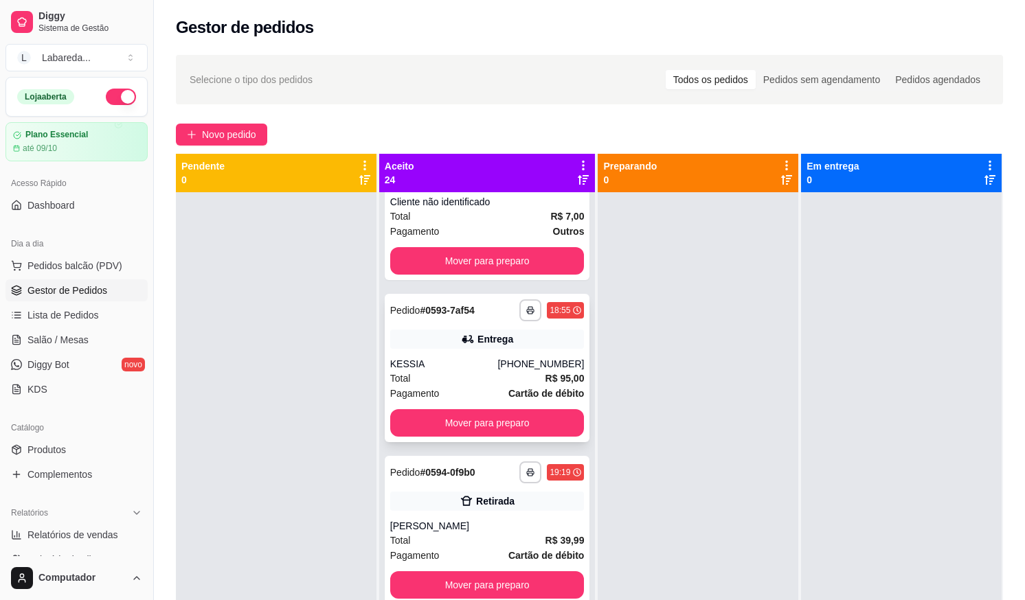
click at [497, 363] on div "[PHONE_NUMBER]" at bounding box center [540, 364] width 87 height 14
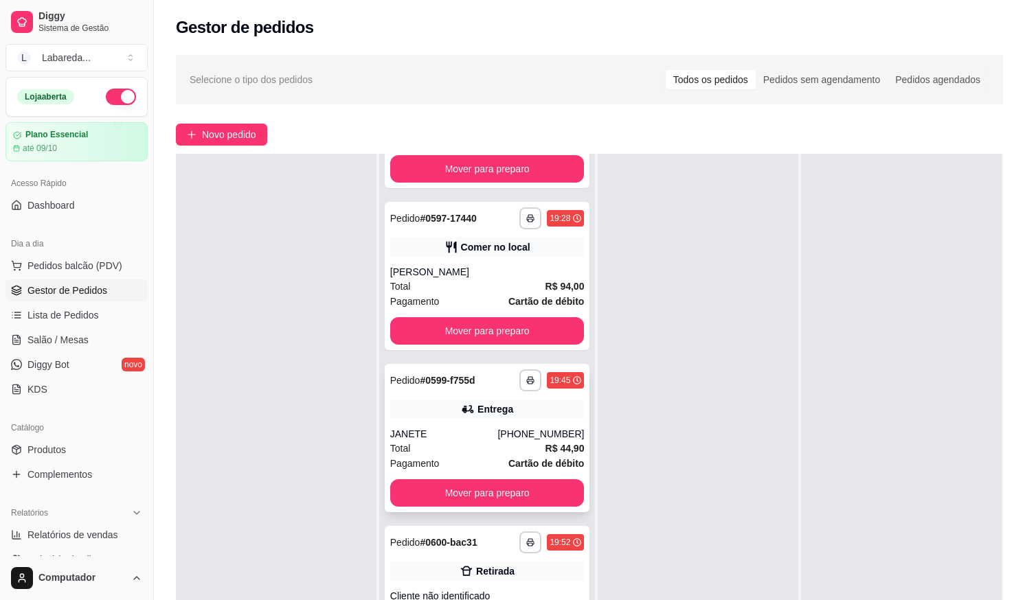
scroll to position [1031, 0]
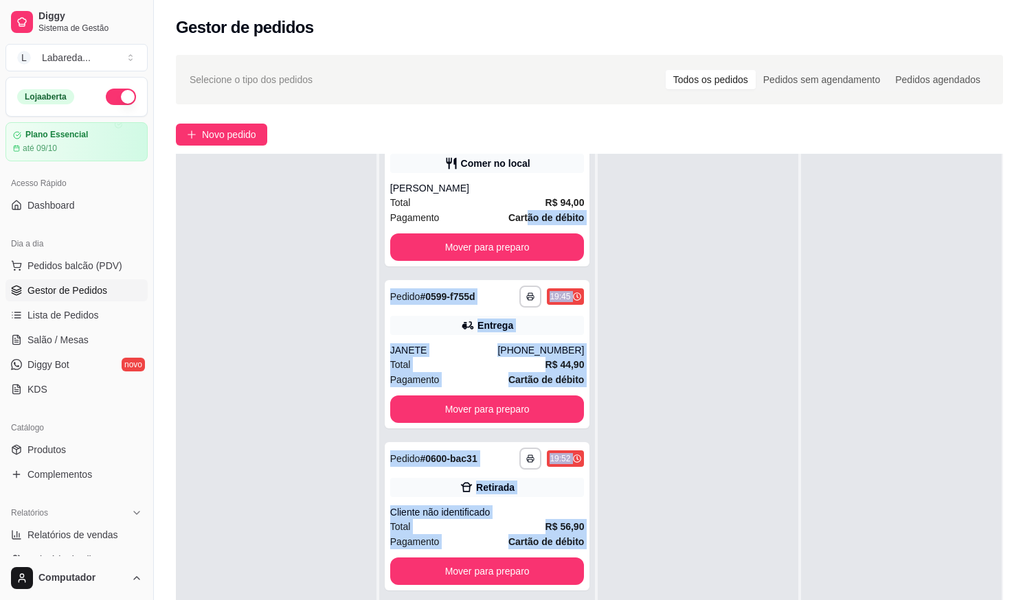
drag, startPoint x: 508, startPoint y: 214, endPoint x: 644, endPoint y: 295, distance: 158.4
click at [644, 295] on div "**********" at bounding box center [589, 454] width 827 height 600
click at [645, 295] on div at bounding box center [698, 454] width 201 height 600
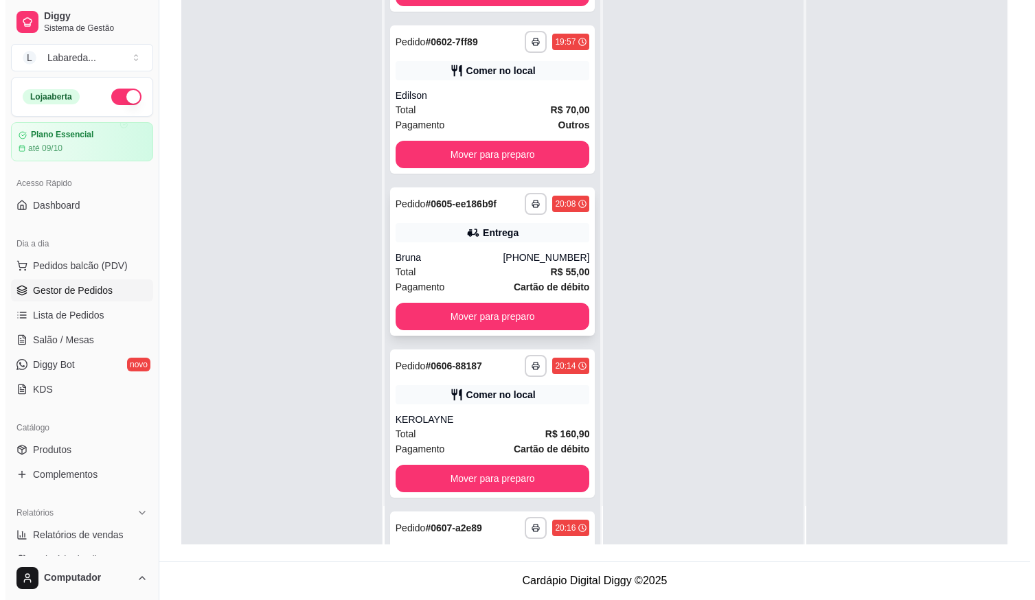
scroll to position [1786, 0]
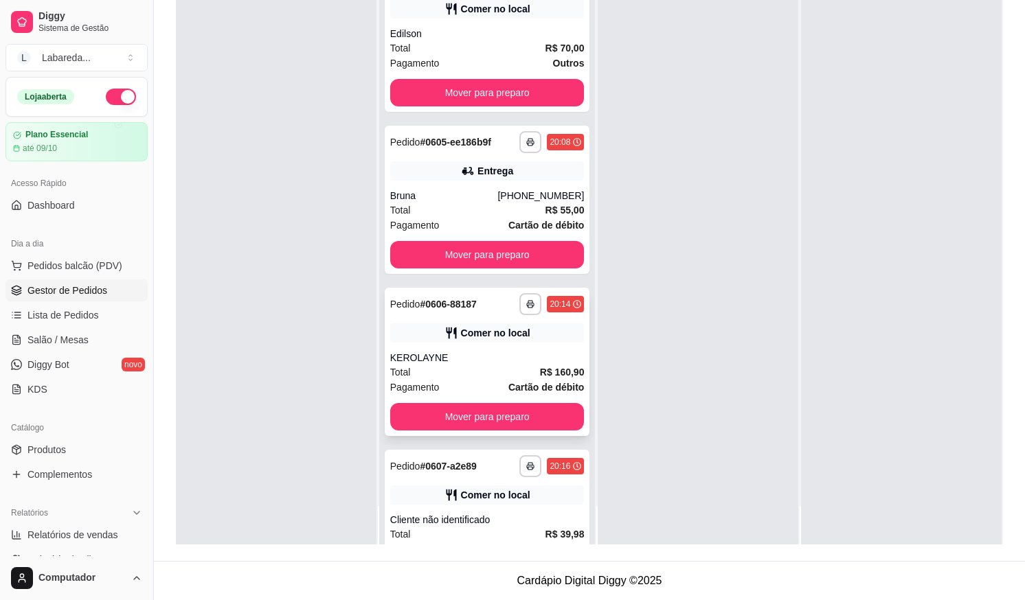
click at [516, 361] on div "KEROLAYNE" at bounding box center [487, 358] width 194 height 14
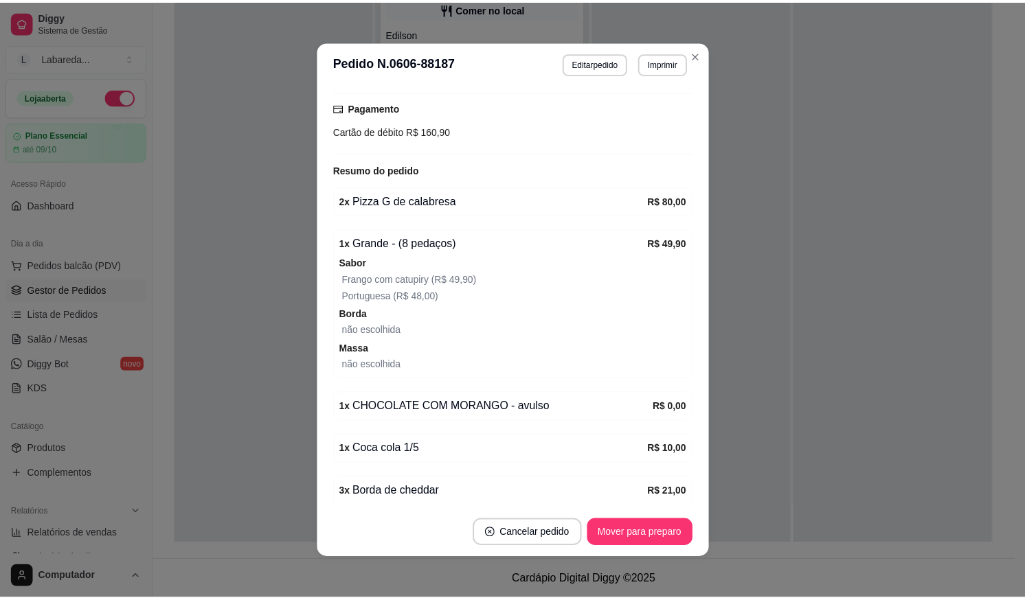
scroll to position [293, 0]
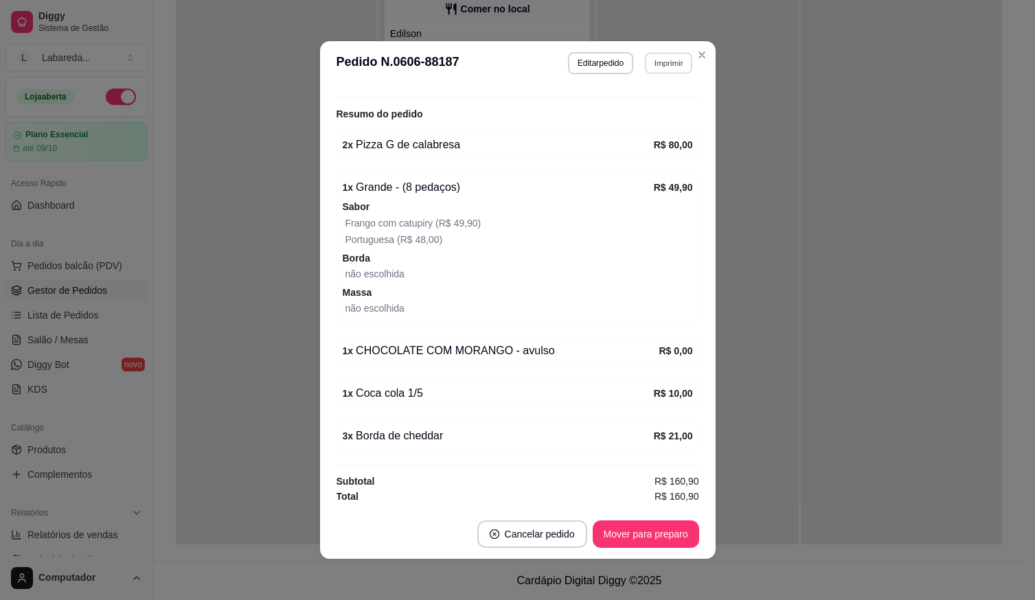
click at [657, 68] on button "Imprimir" at bounding box center [668, 62] width 47 height 21
click at [657, 63] on button "Imprimir" at bounding box center [668, 62] width 47 height 21
click at [664, 64] on button "Imprimir" at bounding box center [668, 62] width 47 height 21
click at [634, 115] on button "IMPRESSORA" at bounding box center [640, 110] width 96 height 21
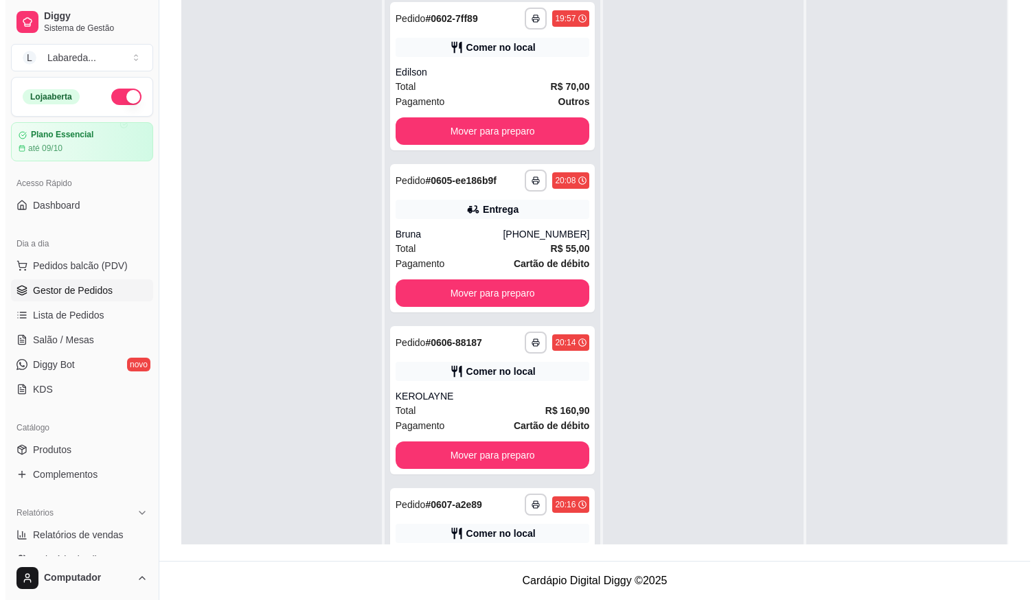
scroll to position [0, 0]
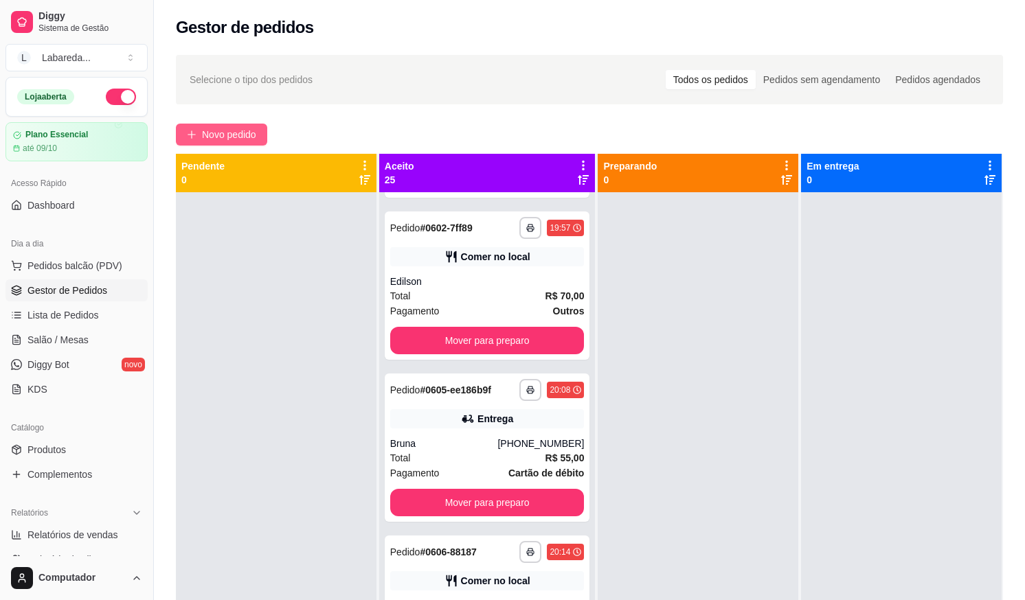
click at [265, 137] on button "Novo pedido" at bounding box center [221, 135] width 91 height 22
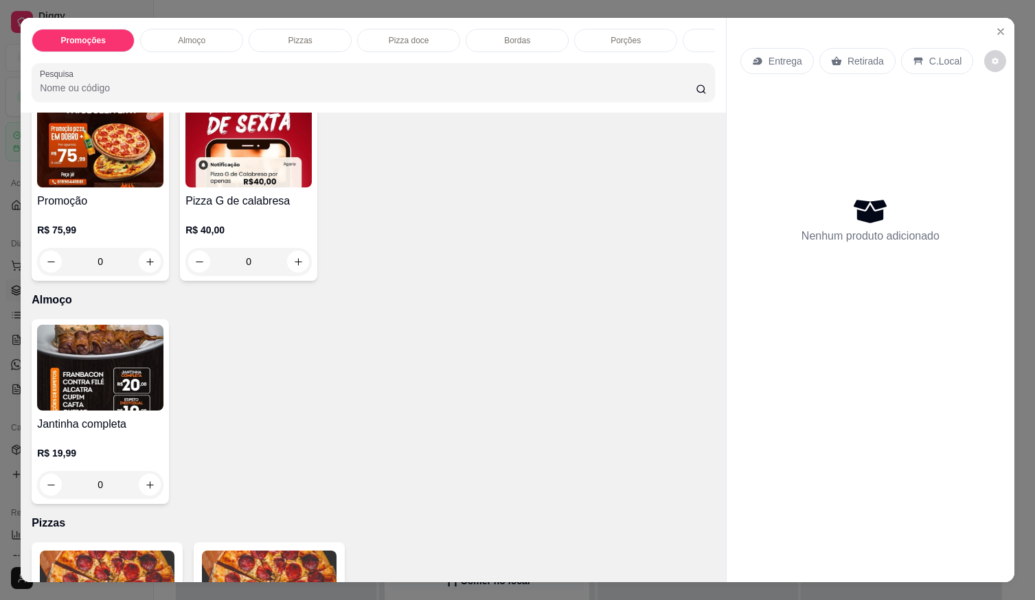
scroll to position [275, 0]
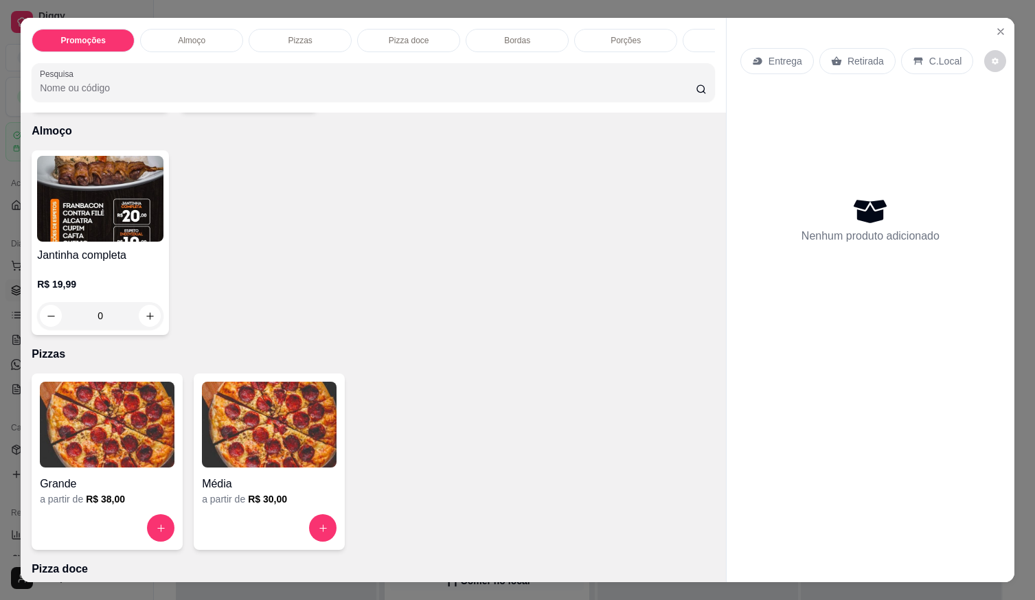
click at [115, 425] on img at bounding box center [107, 425] width 135 height 86
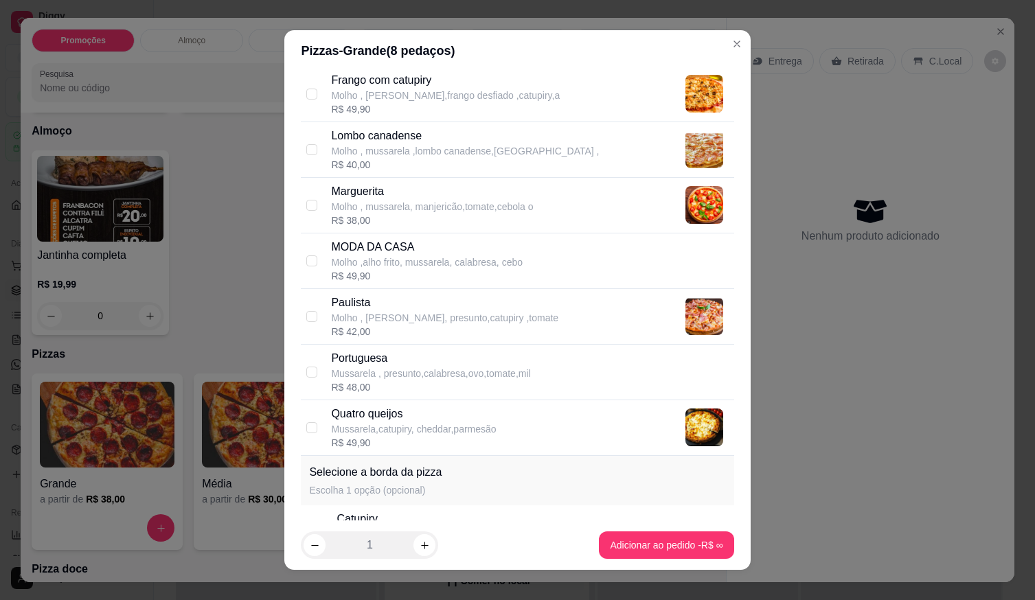
scroll to position [412, 0]
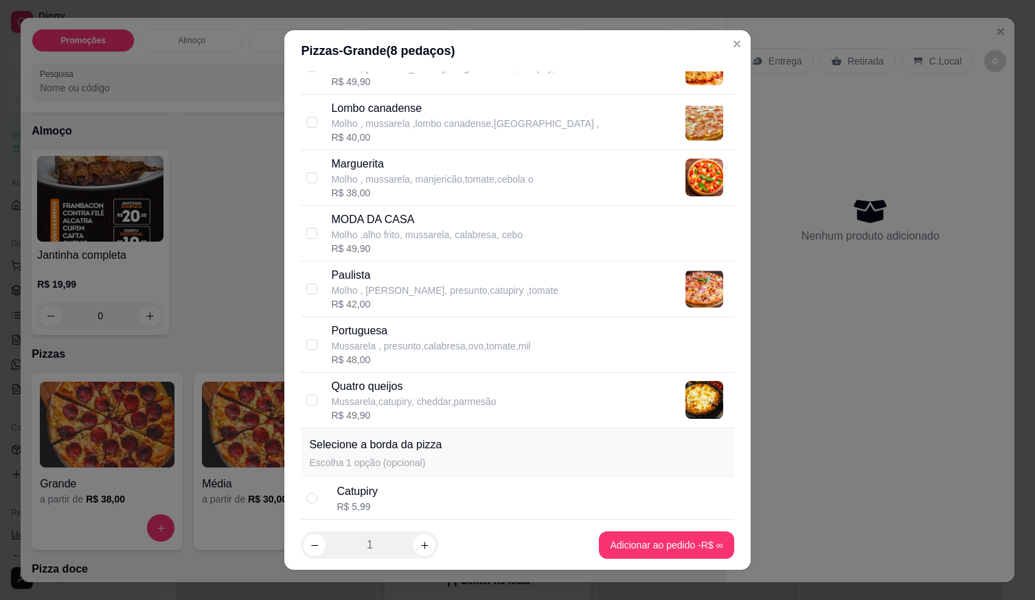
click at [398, 351] on p "Mussarela , presunto,calabresa,ovo,tomate,mil" at bounding box center [430, 346] width 199 height 14
checkbox input "true"
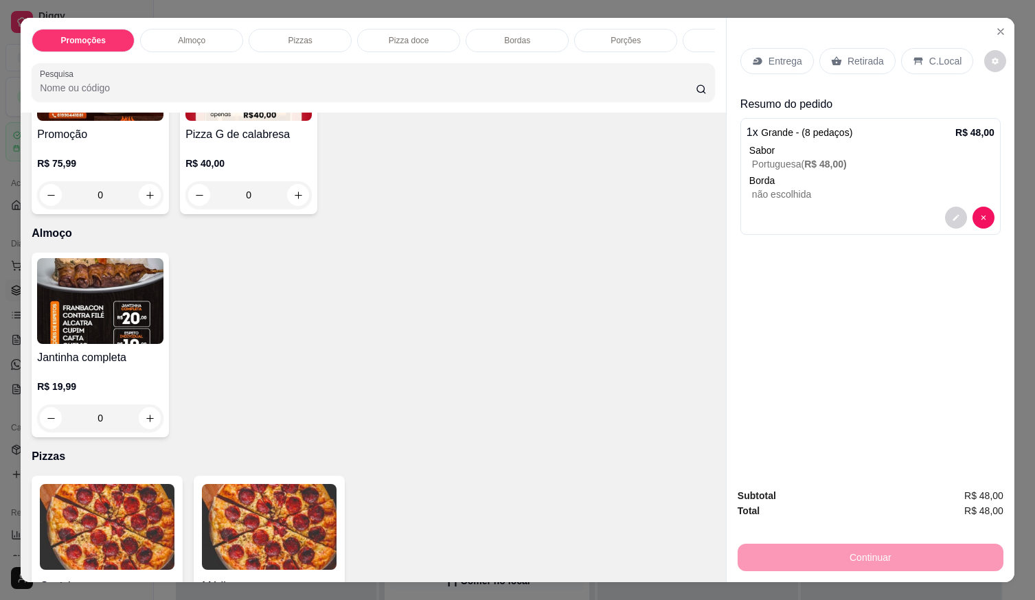
scroll to position [275, 0]
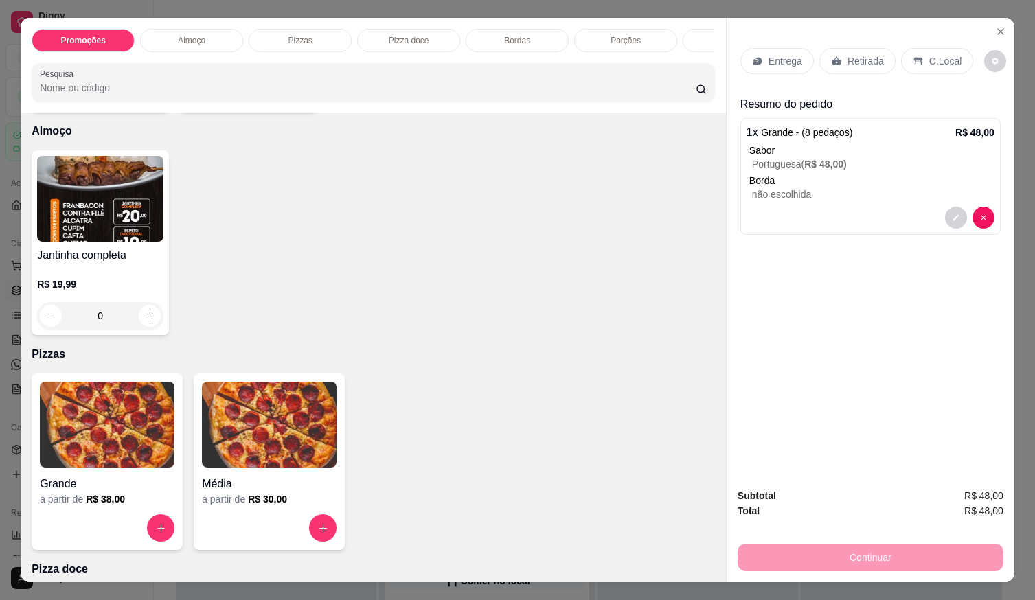
click at [136, 436] on img at bounding box center [107, 425] width 135 height 86
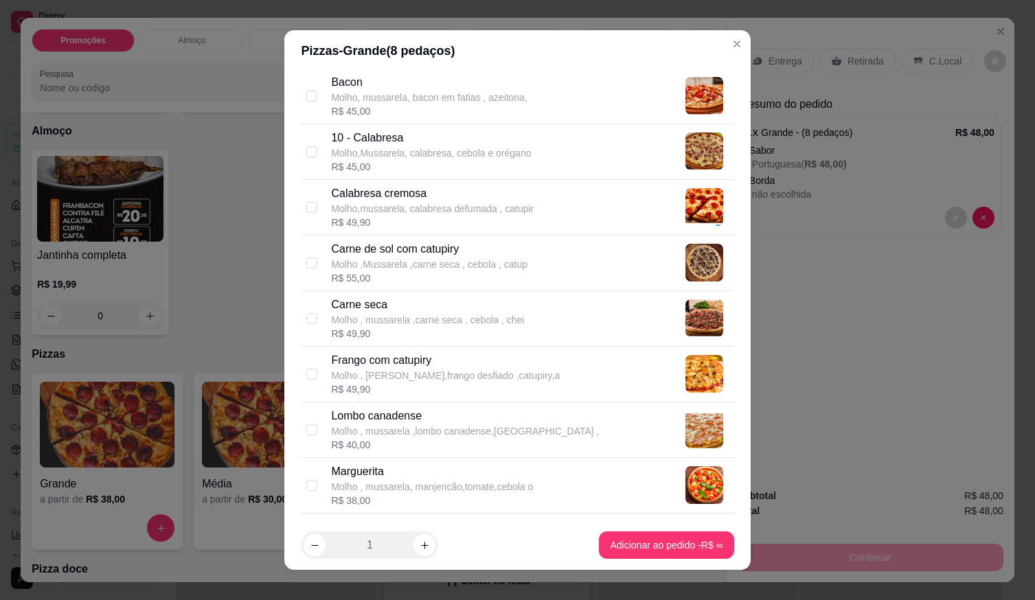
scroll to position [102, 0]
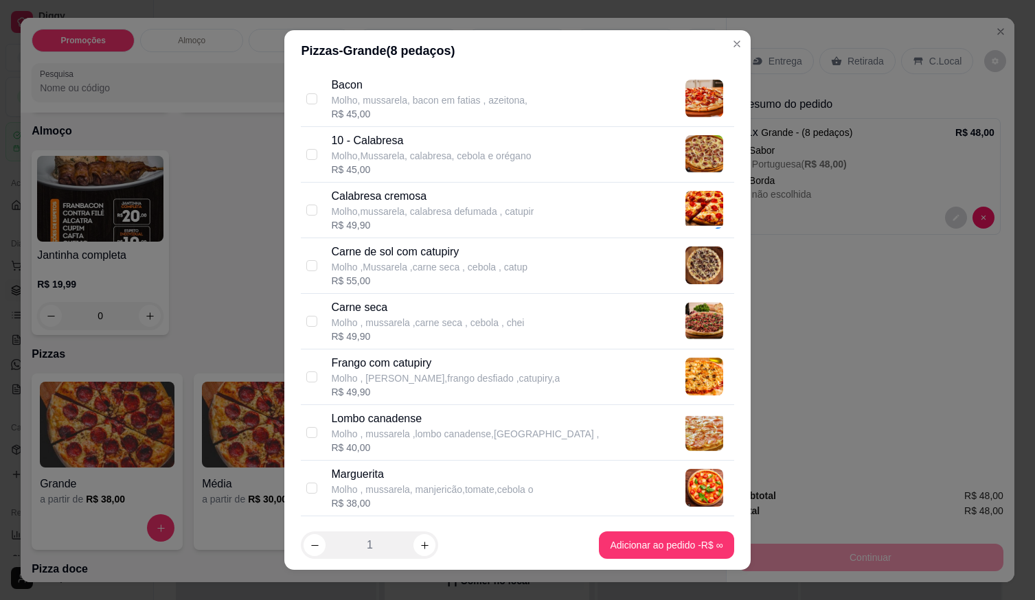
click at [382, 427] on p "Molho , mussarela ,lombo canadense,[GEOGRAPHIC_DATA] ," at bounding box center [465, 434] width 268 height 14
checkbox input "true"
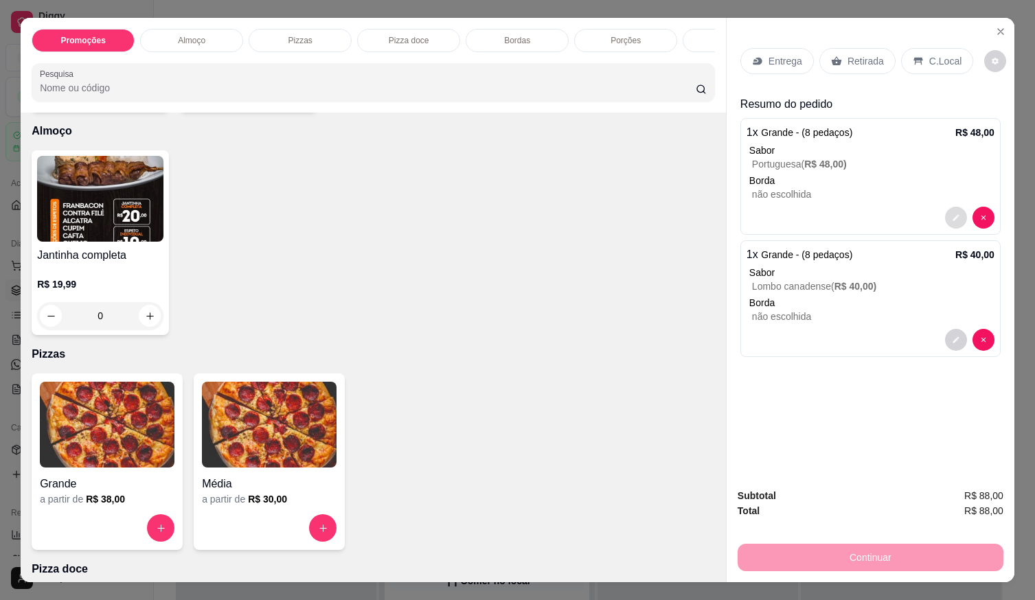
click at [950, 221] on button "decrease-product-quantity" at bounding box center [956, 218] width 22 height 22
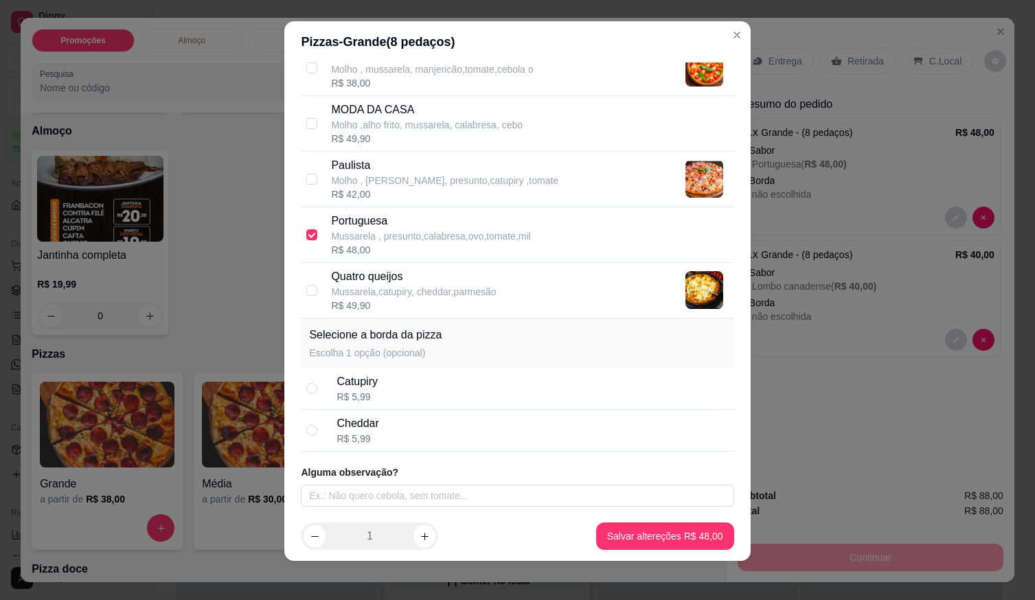
scroll to position [14, 0]
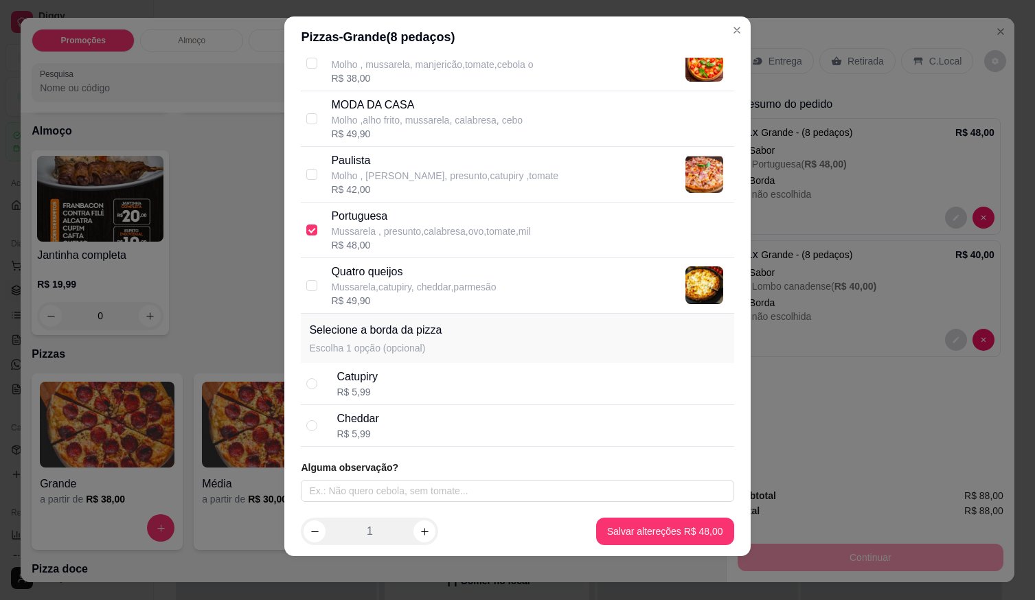
click at [361, 392] on div "R$ 5,99" at bounding box center [357, 392] width 41 height 14
radio input "true"
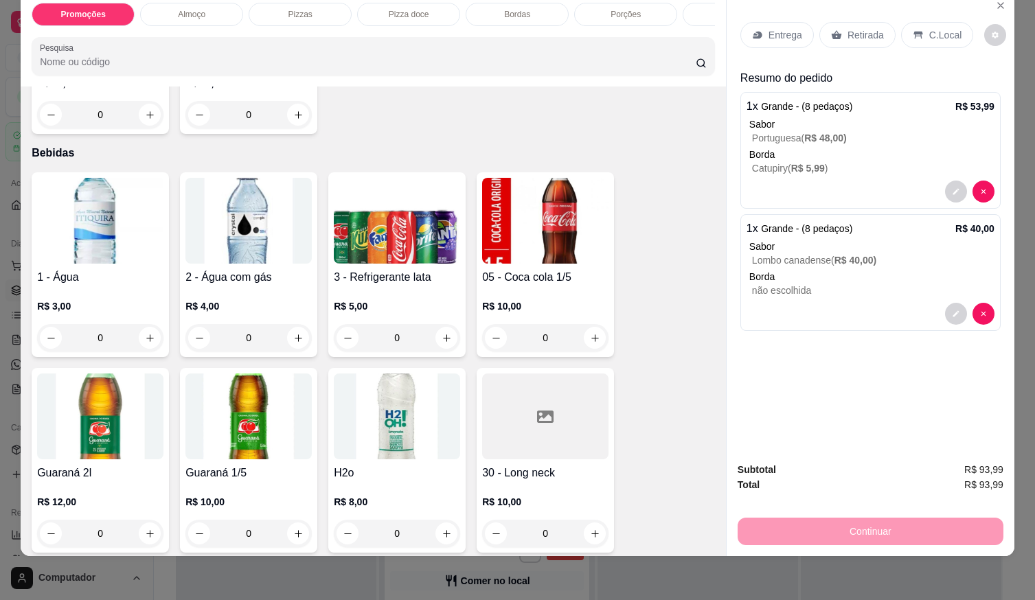
scroll to position [1580, 0]
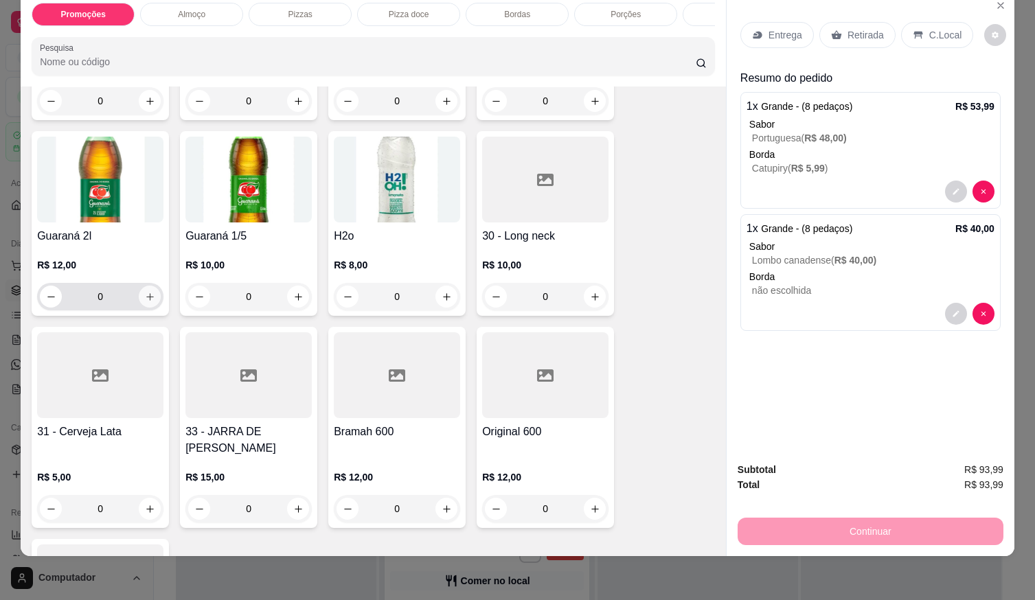
click at [153, 295] on button "increase-product-quantity" at bounding box center [150, 297] width 22 height 22
type input "1"
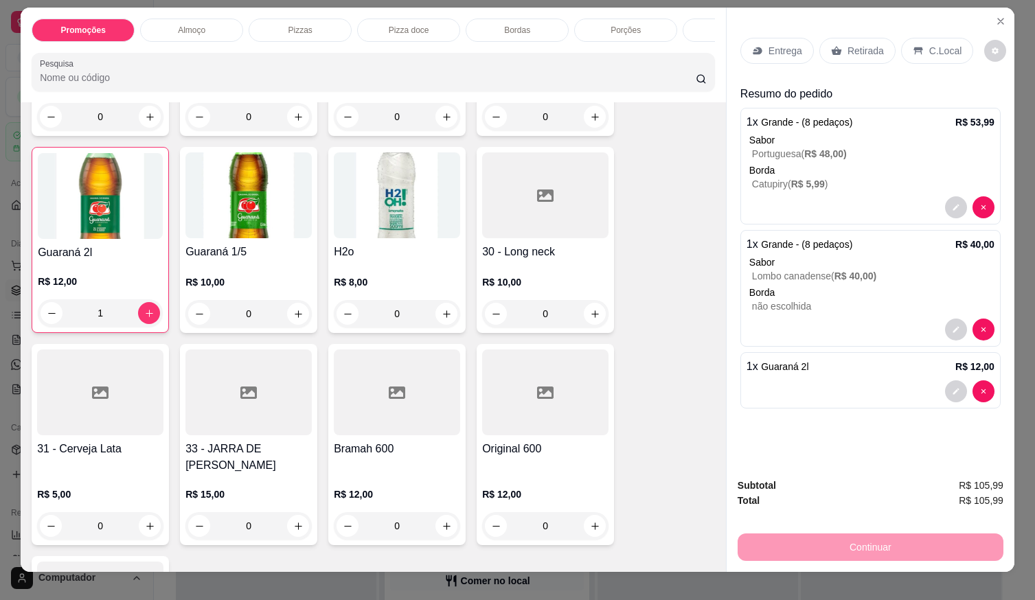
scroll to position [0, 0]
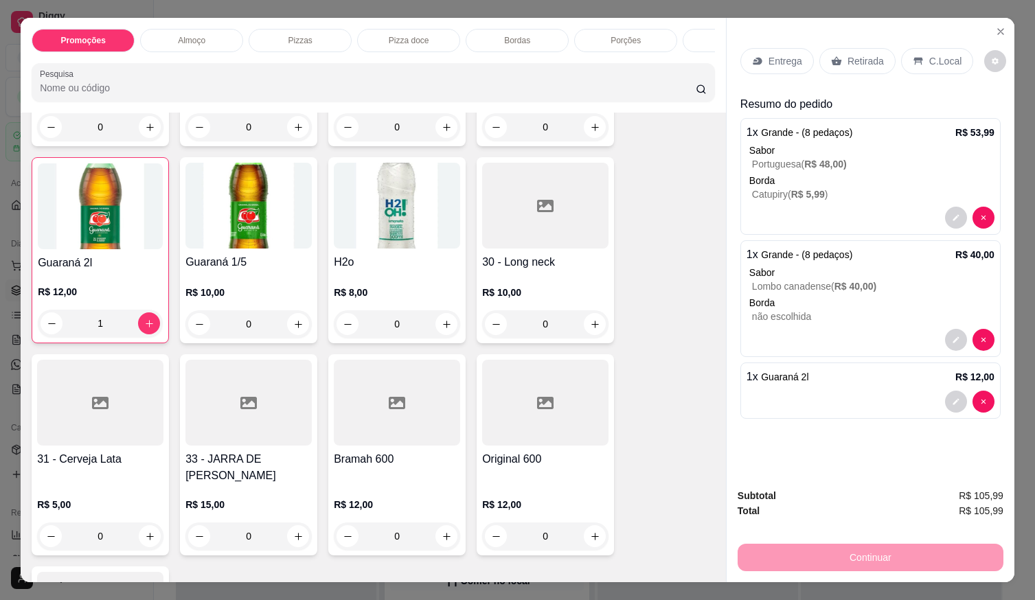
click at [787, 59] on p "Entrega" at bounding box center [786, 61] width 34 height 14
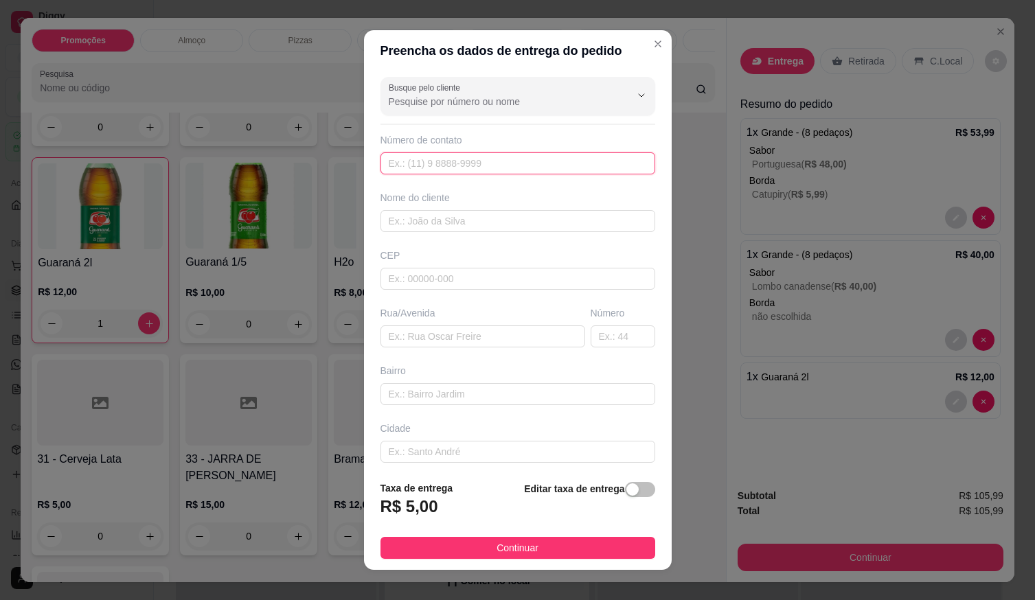
click at [551, 166] on input "text" at bounding box center [518, 164] width 275 height 22
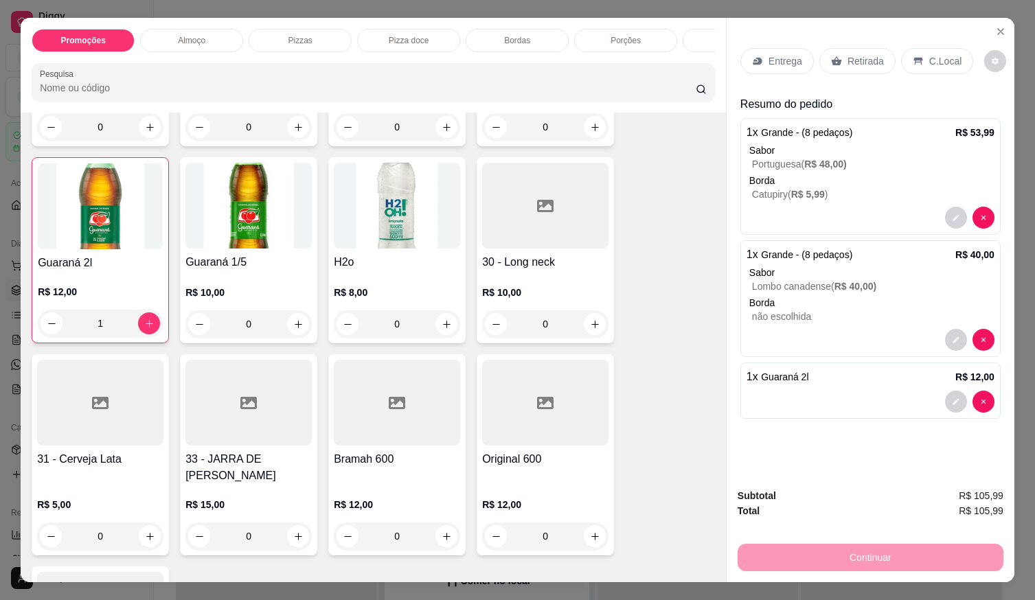
click at [880, 214] on div at bounding box center [871, 218] width 248 height 22
click at [945, 218] on button "decrease-product-quantity" at bounding box center [955, 217] width 21 height 21
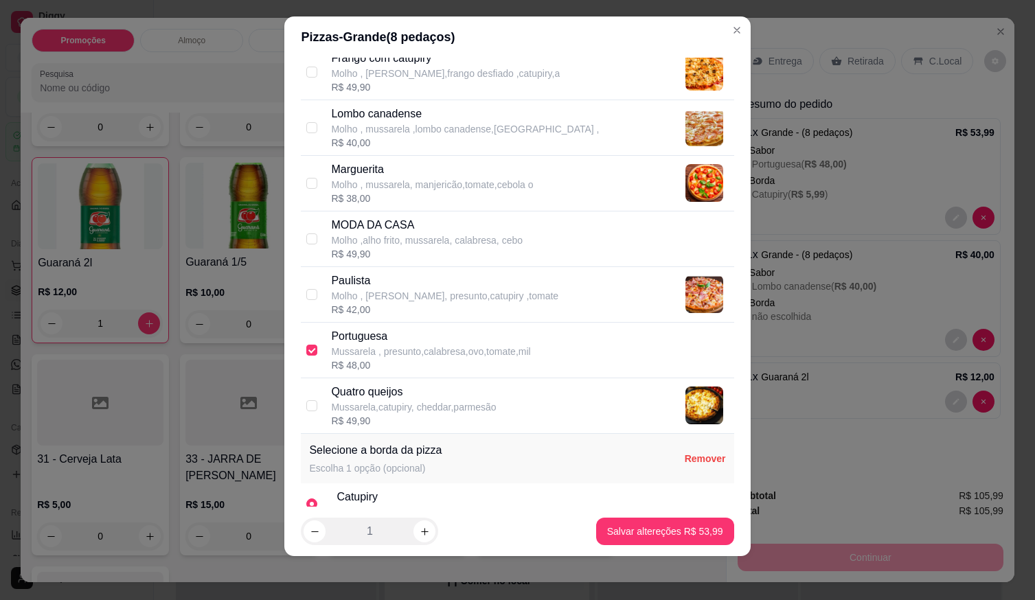
scroll to position [513, 0]
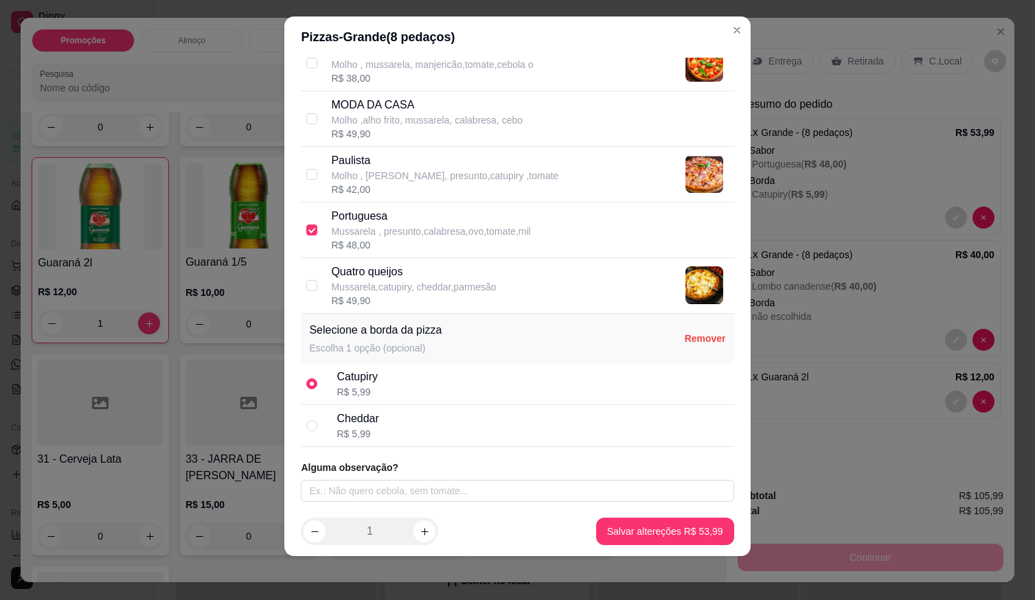
drag, startPoint x: 374, startPoint y: 372, endPoint x: 372, endPoint y: 382, distance: 9.8
click at [372, 379] on div "Catupiry" at bounding box center [357, 377] width 41 height 16
drag, startPoint x: 321, startPoint y: 380, endPoint x: 320, endPoint y: 388, distance: 8.3
click at [320, 383] on div "Catupiry R$ 5,99" at bounding box center [517, 384] width 433 height 42
click at [324, 385] on div "Catupiry R$ 5,99" at bounding box center [517, 384] width 433 height 42
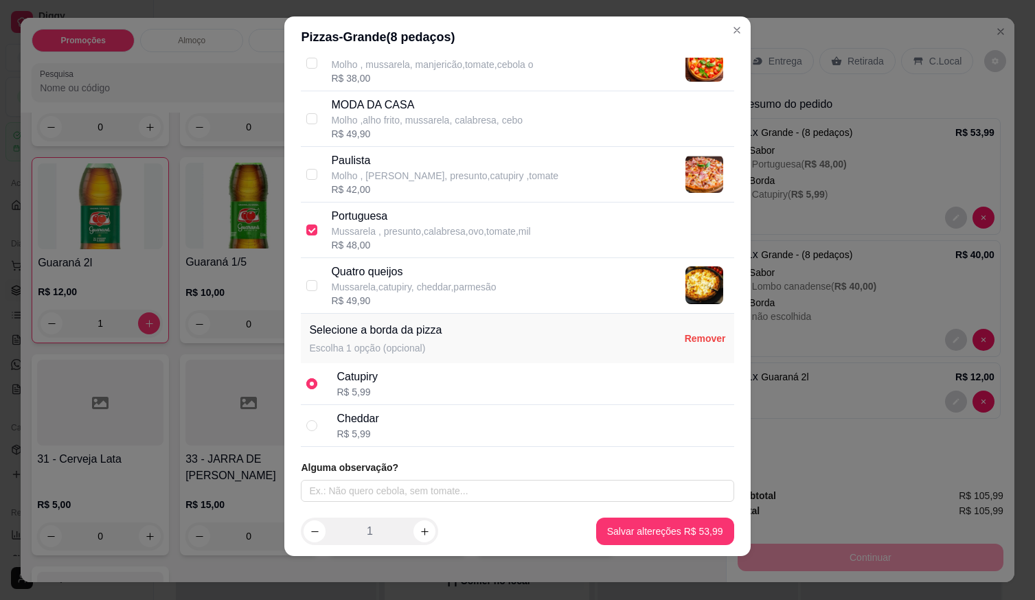
click at [311, 385] on input "radio" at bounding box center [311, 384] width 11 height 11
click at [309, 383] on input "radio" at bounding box center [311, 384] width 11 height 11
click at [309, 381] on input "radio" at bounding box center [311, 384] width 11 height 11
click at [308, 379] on input "radio" at bounding box center [311, 384] width 11 height 11
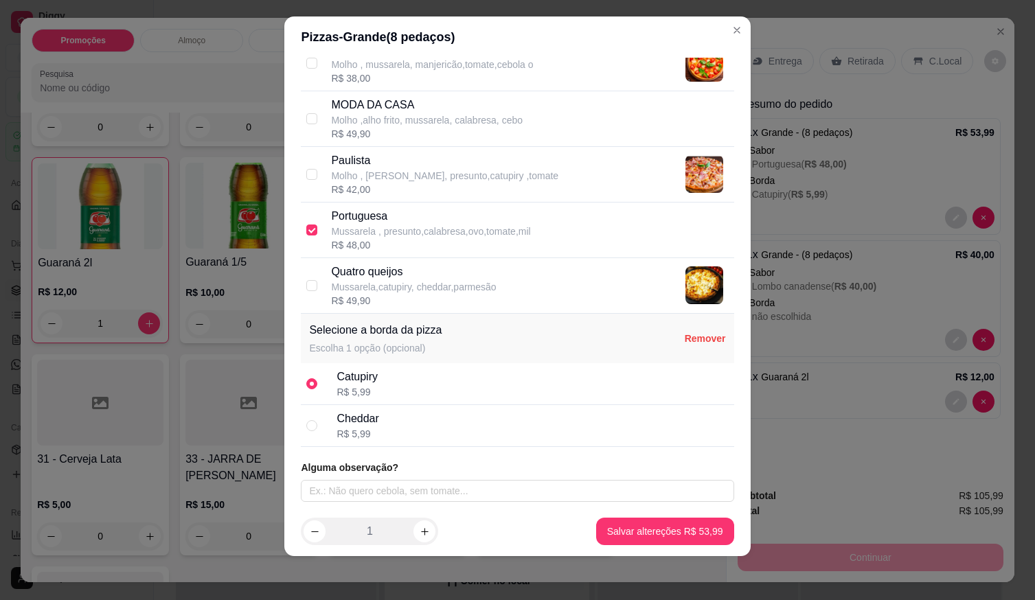
drag, startPoint x: 320, startPoint y: 376, endPoint x: 345, endPoint y: 376, distance: 24.7
click at [329, 376] on div "Catupiry R$ 5,99" at bounding box center [517, 384] width 433 height 42
drag, startPoint x: 345, startPoint y: 376, endPoint x: 363, endPoint y: 381, distance: 19.2
click at [357, 380] on div "Catupiry" at bounding box center [357, 377] width 41 height 16
drag, startPoint x: 367, startPoint y: 381, endPoint x: 608, endPoint y: 368, distance: 241.5
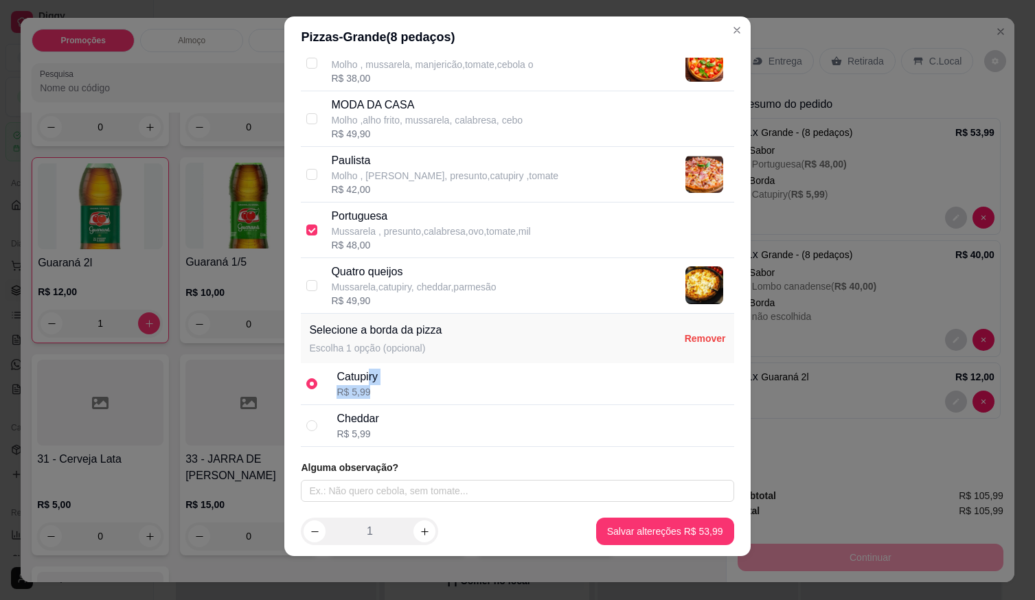
click at [471, 391] on div "Catupiry R$ 5,99" at bounding box center [533, 384] width 392 height 30
drag, startPoint x: 596, startPoint y: 464, endPoint x: 607, endPoint y: 528, distance: 64.8
click at [596, 465] on article "Alguma observação?" at bounding box center [517, 468] width 433 height 14
drag, startPoint x: 357, startPoint y: 372, endPoint x: 298, endPoint y: 418, distance: 73.9
click at [342, 391] on div "Catupiry R$ 5,99" at bounding box center [357, 384] width 41 height 30
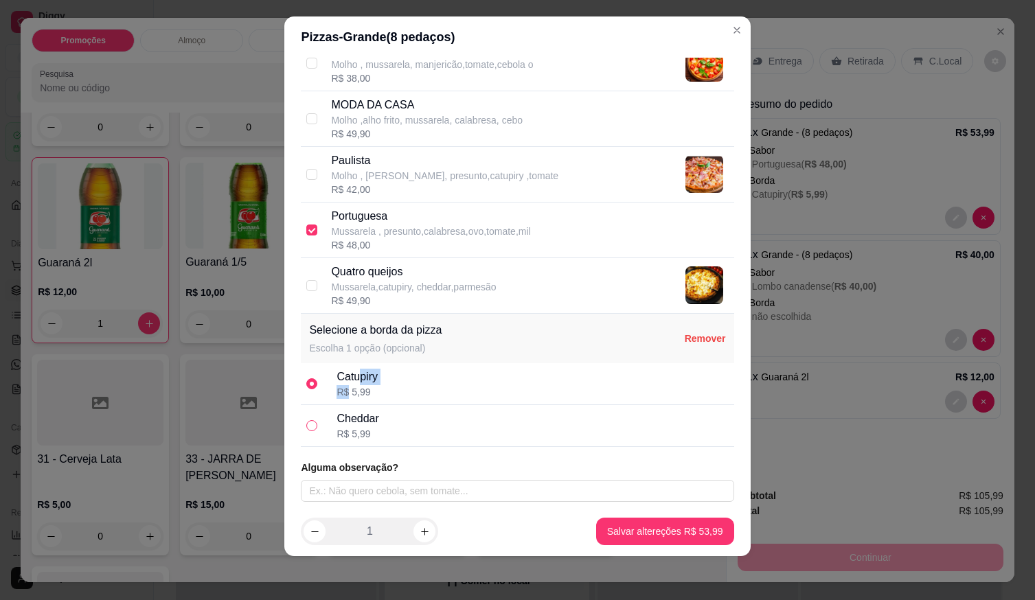
click at [307, 427] on input "radio" at bounding box center [311, 425] width 11 height 11
radio input "true"
radio input "false"
click at [403, 330] on p "Selecione a borda da pizza" at bounding box center [375, 330] width 133 height 16
click at [308, 432] on label at bounding box center [311, 425] width 11 height 15
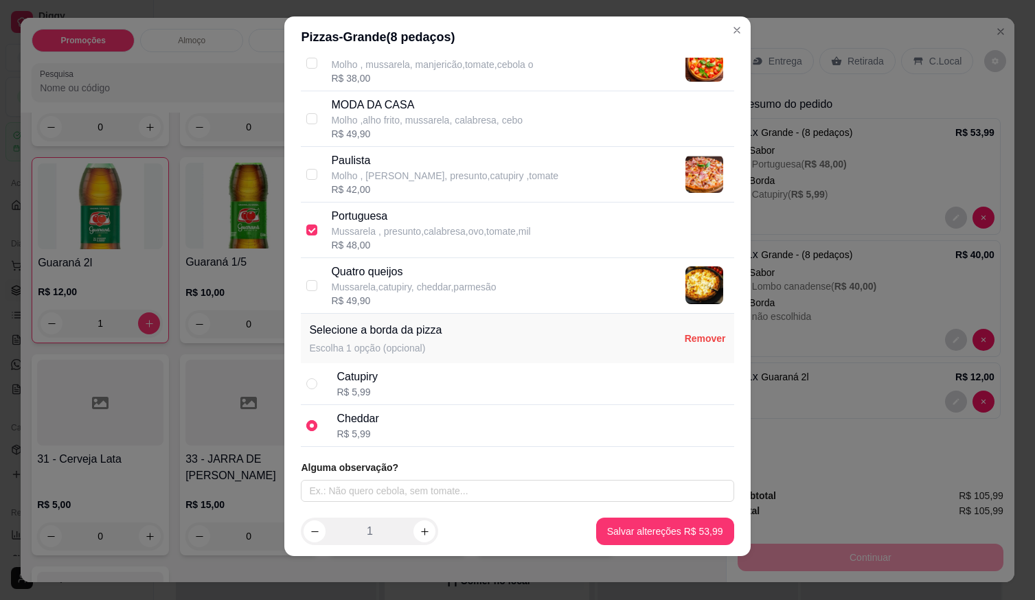
click at [308, 431] on input "radio" at bounding box center [311, 425] width 11 height 11
click at [310, 425] on input "radio" at bounding box center [311, 425] width 11 height 11
click at [313, 423] on div "Cheddar R$ 5,99" at bounding box center [517, 426] width 433 height 42
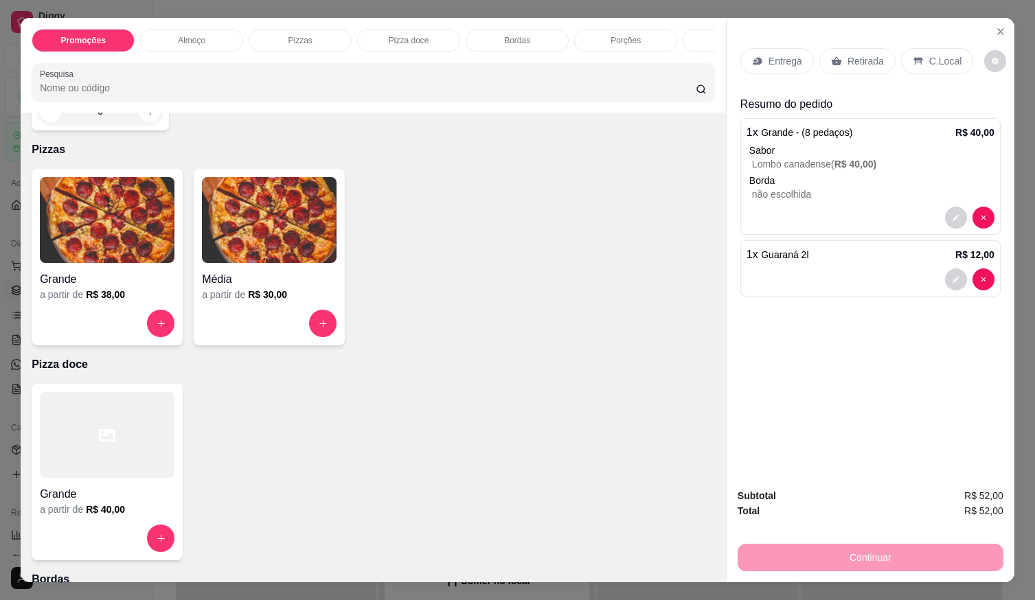
scroll to position [481, 0]
click at [119, 230] on img at bounding box center [107, 219] width 135 height 86
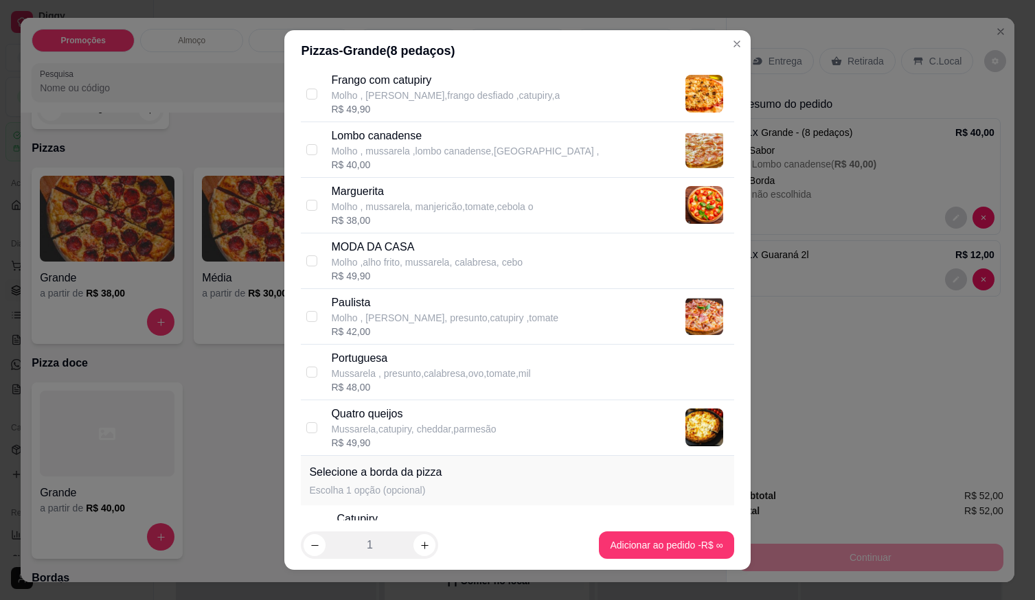
scroll to position [412, 0]
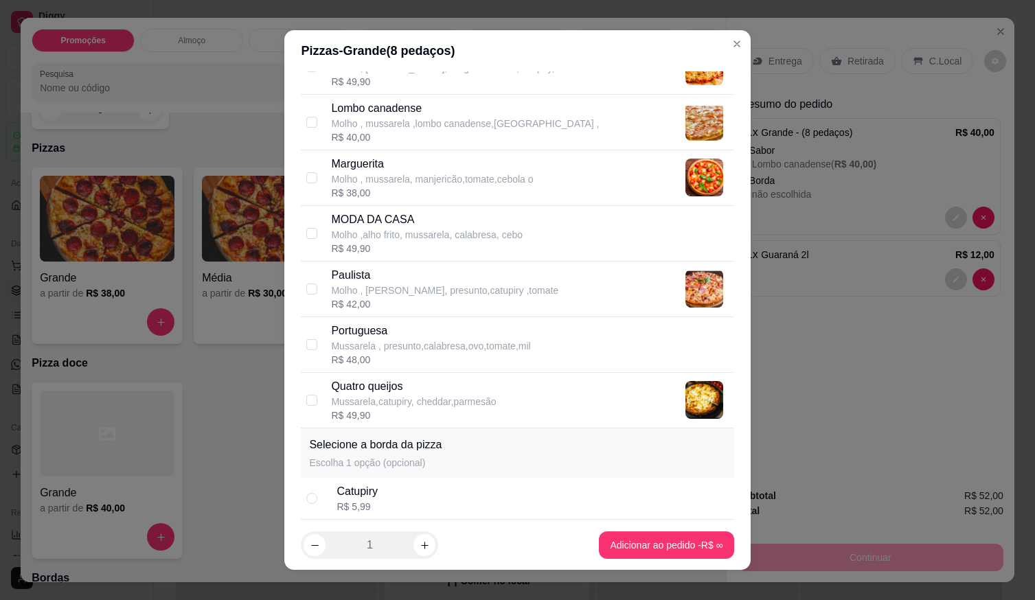
click at [427, 340] on p "Mussarela , presunto,calabresa,ovo,tomate,mil" at bounding box center [430, 346] width 199 height 14
checkbox input "true"
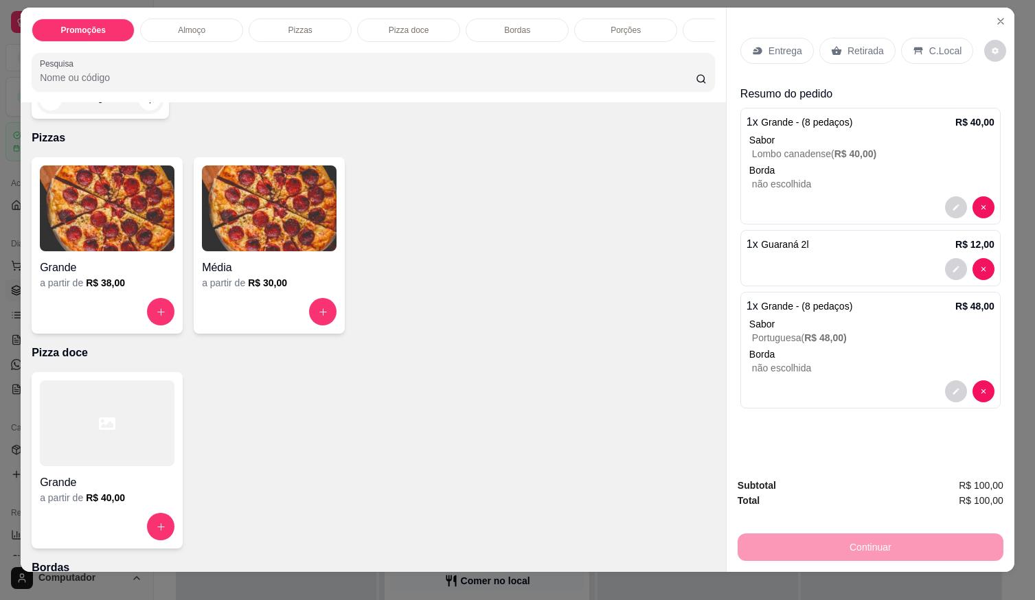
scroll to position [0, 0]
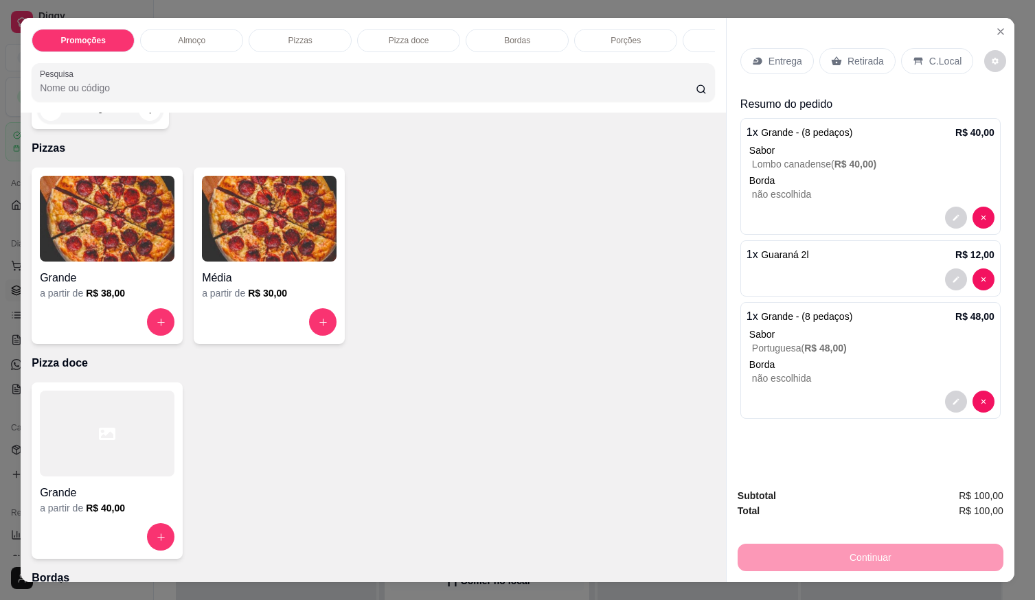
click at [782, 48] on div "Entrega" at bounding box center [778, 61] width 74 height 26
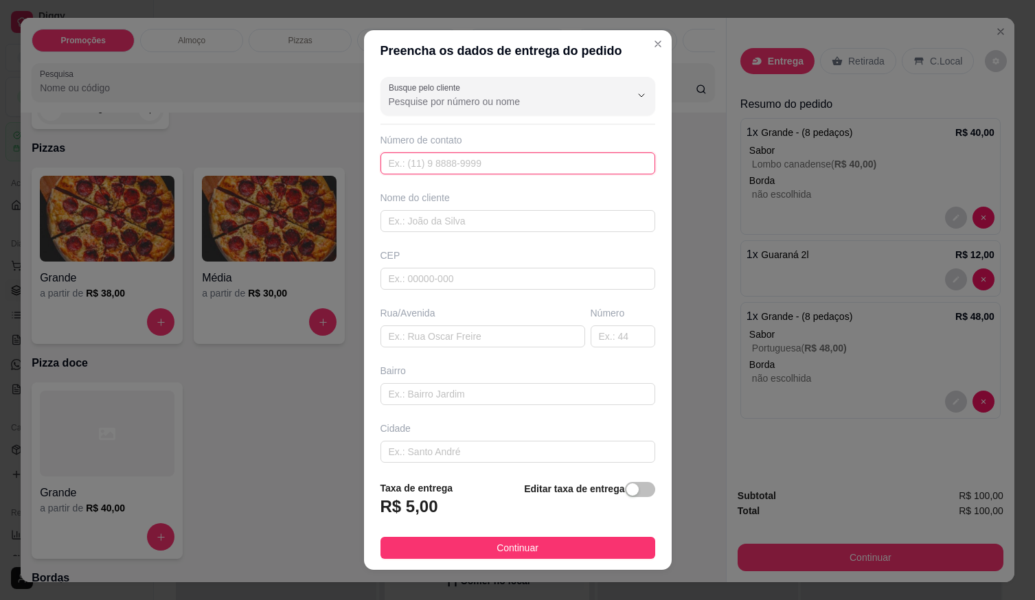
click at [569, 168] on input "text" at bounding box center [518, 164] width 275 height 22
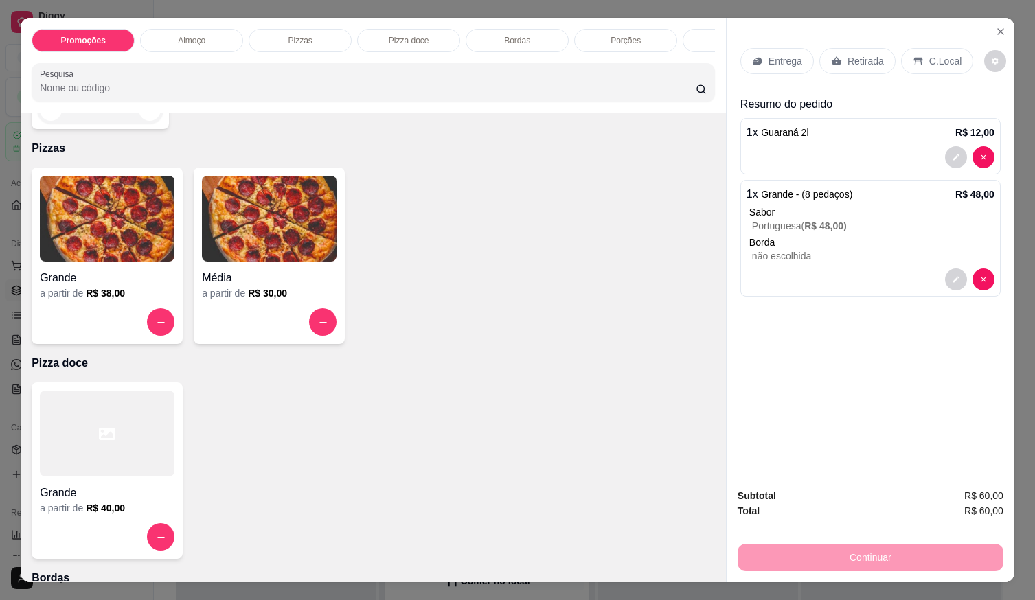
click at [229, 284] on h4 "Média" at bounding box center [269, 278] width 135 height 16
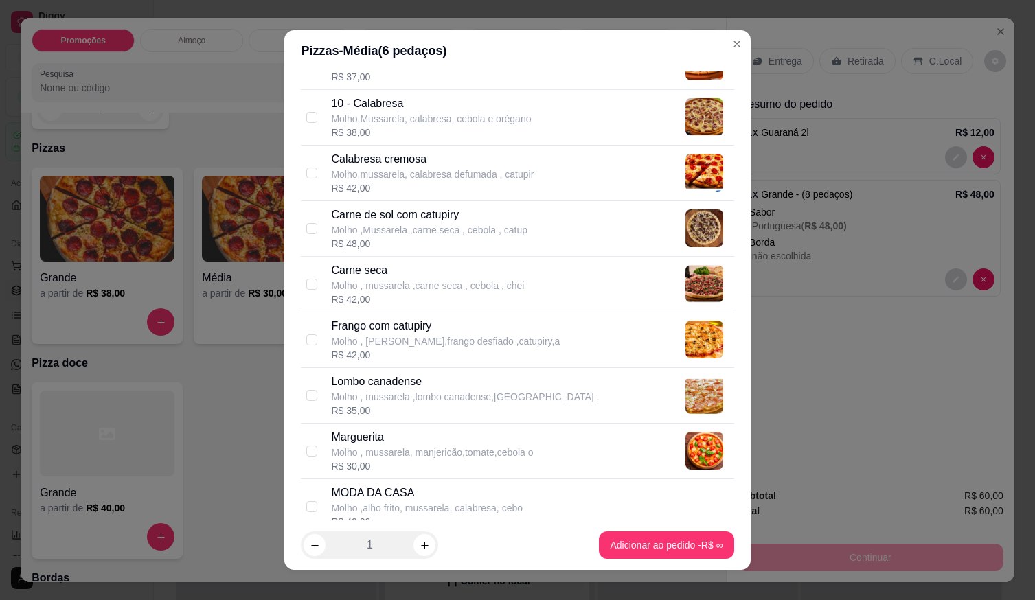
scroll to position [137, 0]
drag, startPoint x: 398, startPoint y: 396, endPoint x: 469, endPoint y: 482, distance: 110.3
click at [401, 397] on p "Molho , mussarela ,lombo canadense,[GEOGRAPHIC_DATA] ," at bounding box center [465, 399] width 268 height 14
checkbox input "true"
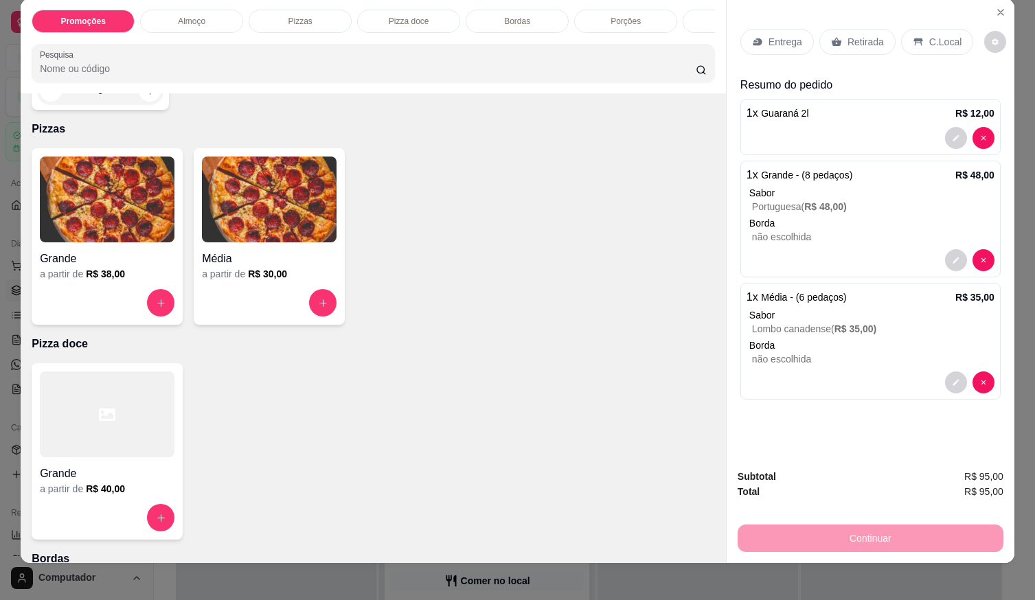
scroll to position [0, 0]
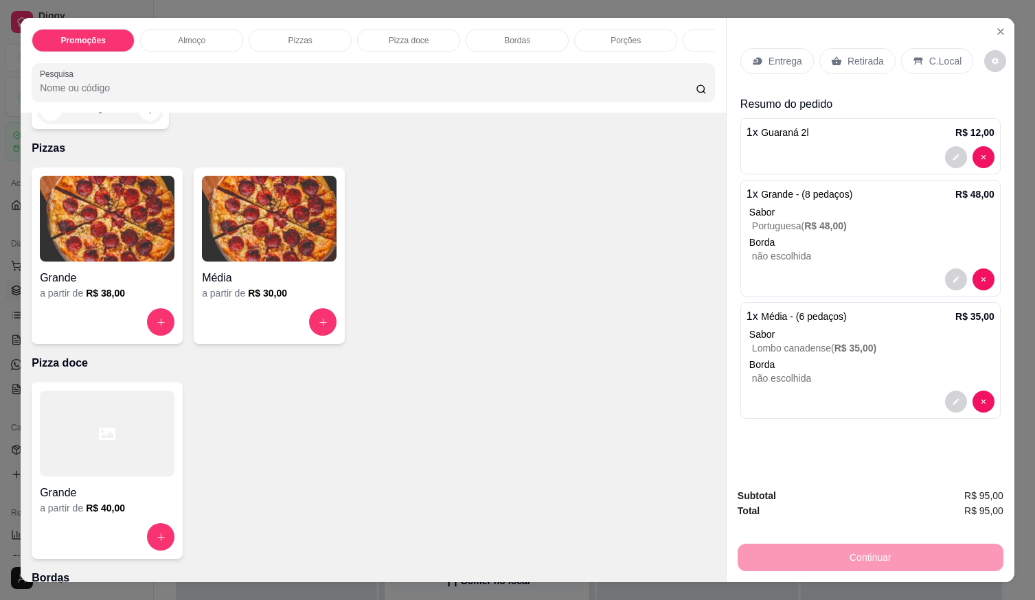
click at [769, 61] on p "Entrega" at bounding box center [786, 61] width 34 height 14
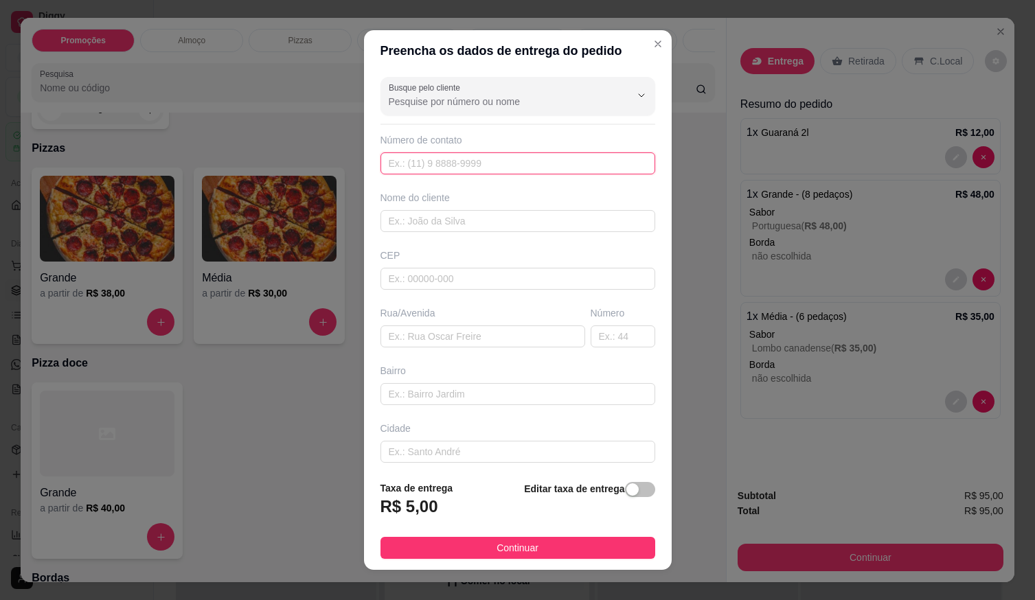
click at [549, 165] on input "text" at bounding box center [518, 164] width 275 height 22
type input "[PHONE_NUMBER]"
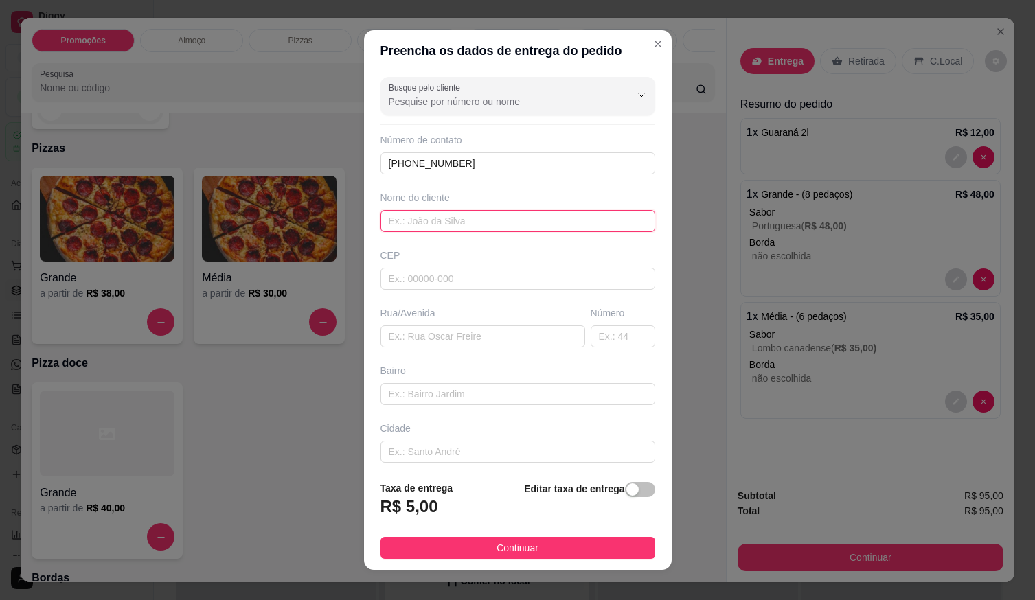
click at [473, 221] on input "text" at bounding box center [518, 221] width 275 height 22
click at [454, 306] on div "Busque pelo cliente Número de contato [PHONE_NUMBER] Nome do cliente CEP Rua/[G…" at bounding box center [518, 270] width 308 height 399
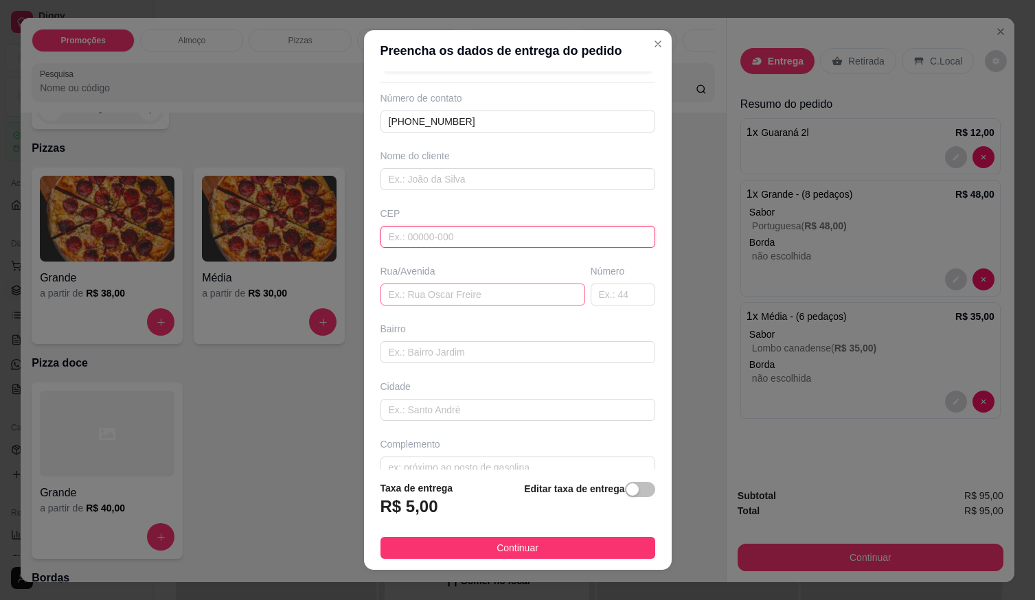
scroll to position [64, 0]
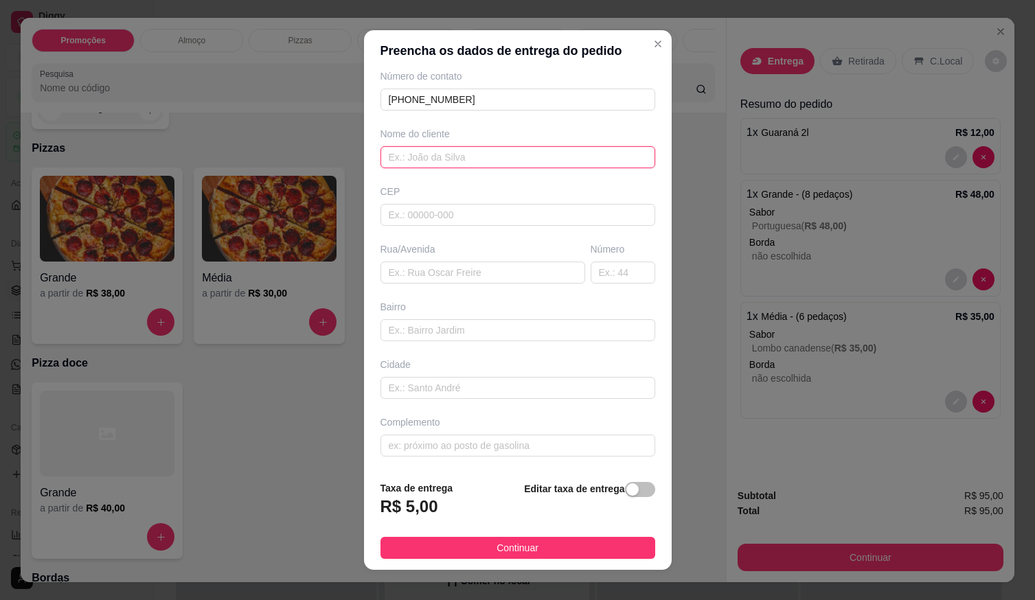
click at [415, 168] on input "text" at bounding box center [518, 157] width 275 height 22
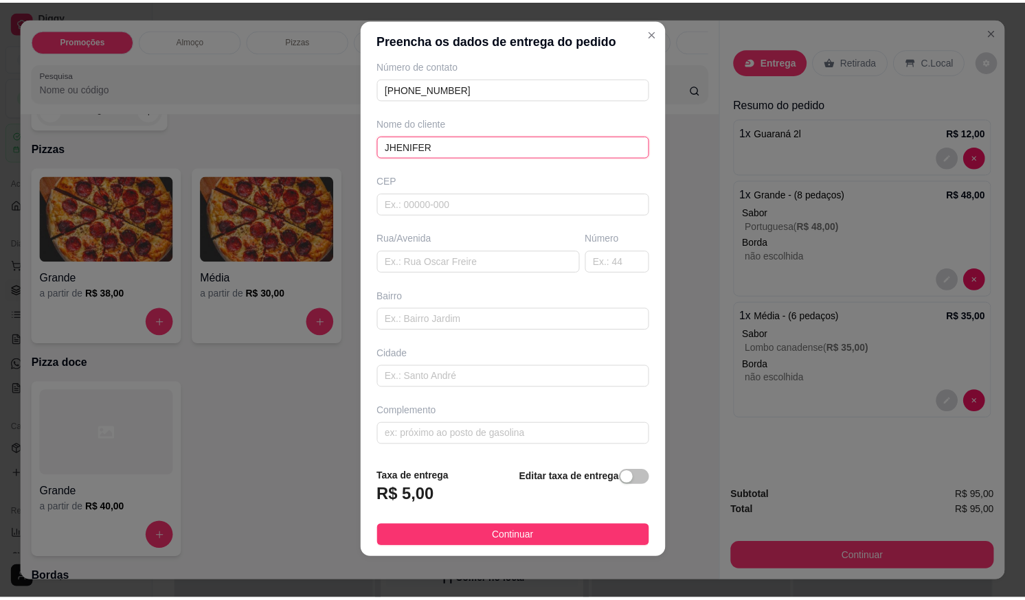
scroll to position [14, 0]
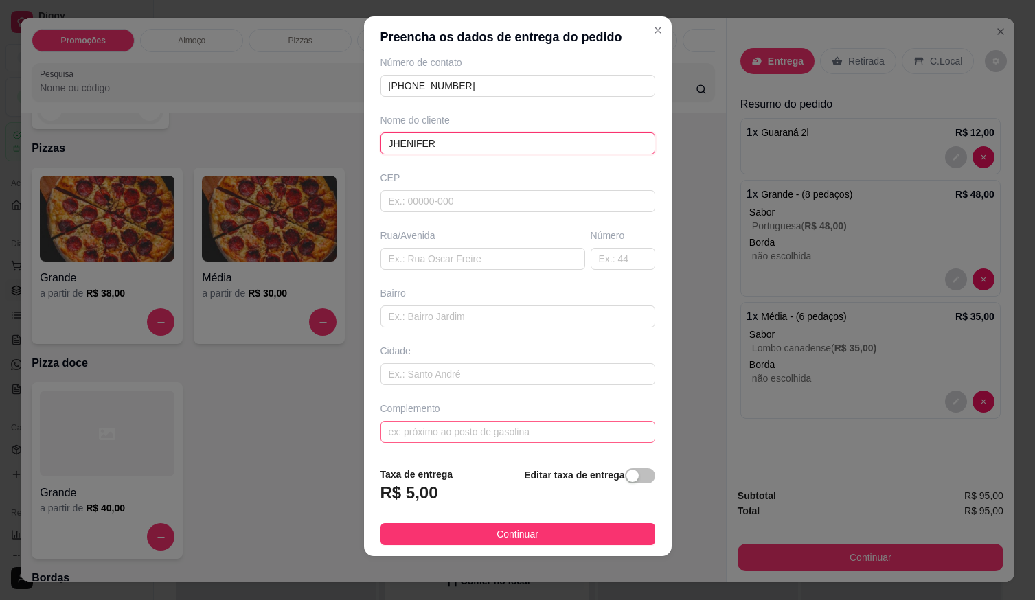
type input "JHENIFER"
click at [416, 422] on input "text" at bounding box center [518, 432] width 275 height 22
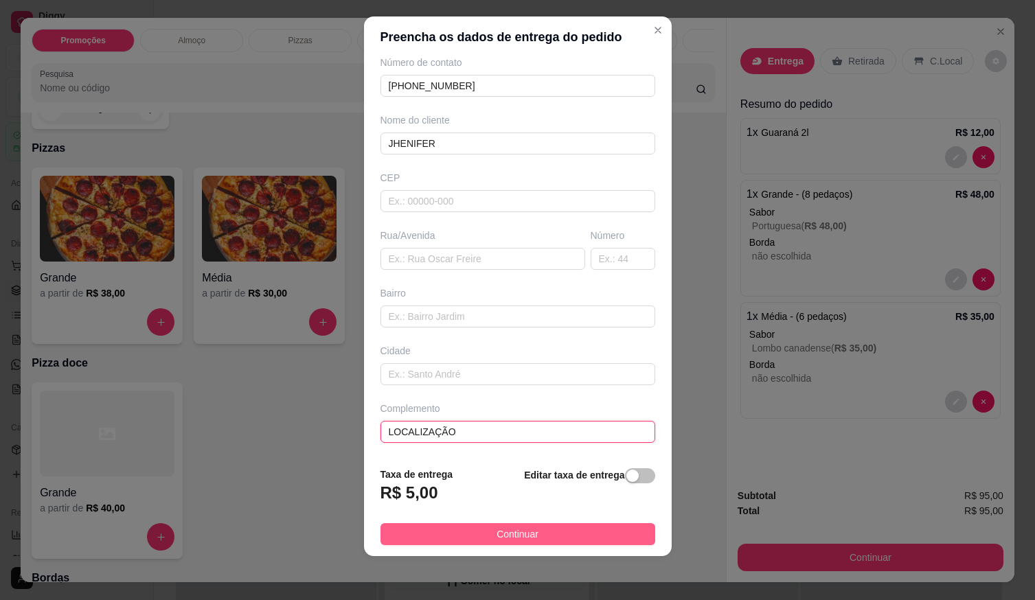
type input "LOCALIZAÇÃO"
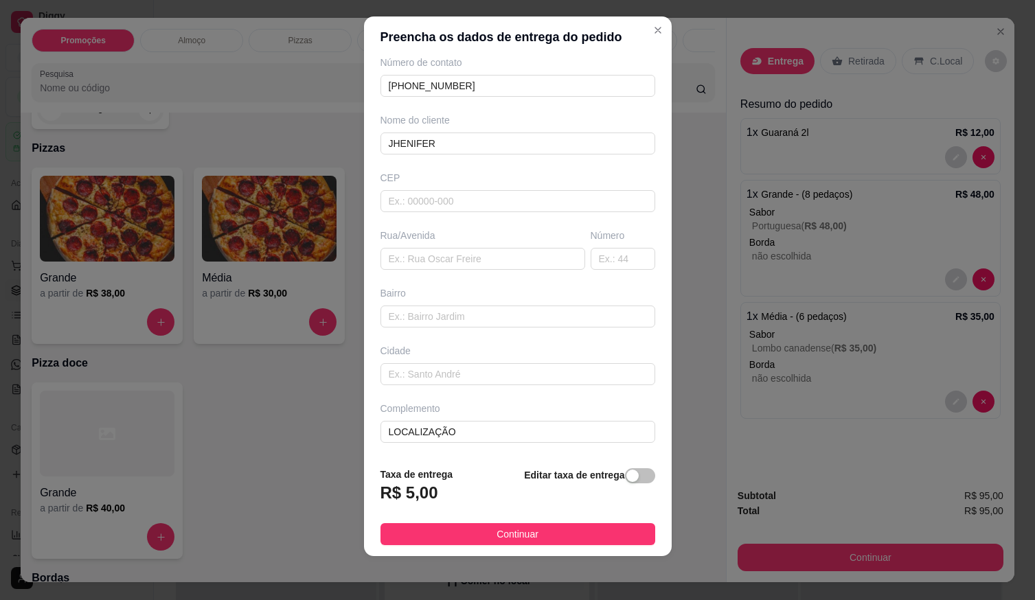
drag, startPoint x: 572, startPoint y: 533, endPoint x: 640, endPoint y: 550, distance: 69.3
click at [572, 533] on button "Continuar" at bounding box center [518, 535] width 275 height 22
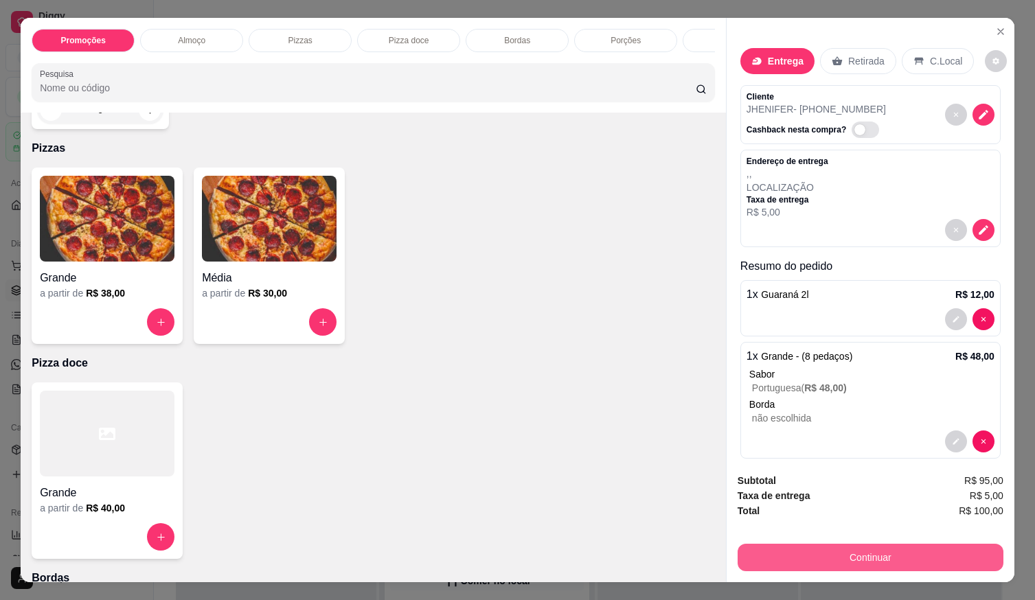
click at [756, 548] on button "Continuar" at bounding box center [871, 557] width 266 height 27
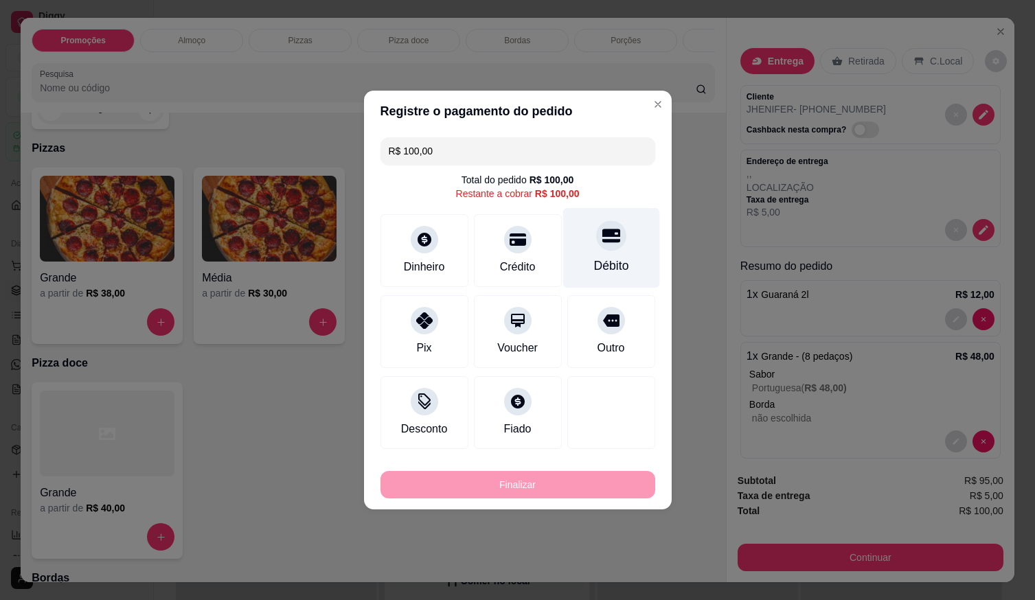
click at [607, 253] on div "Débito" at bounding box center [611, 248] width 97 height 80
type input "R$ 0,00"
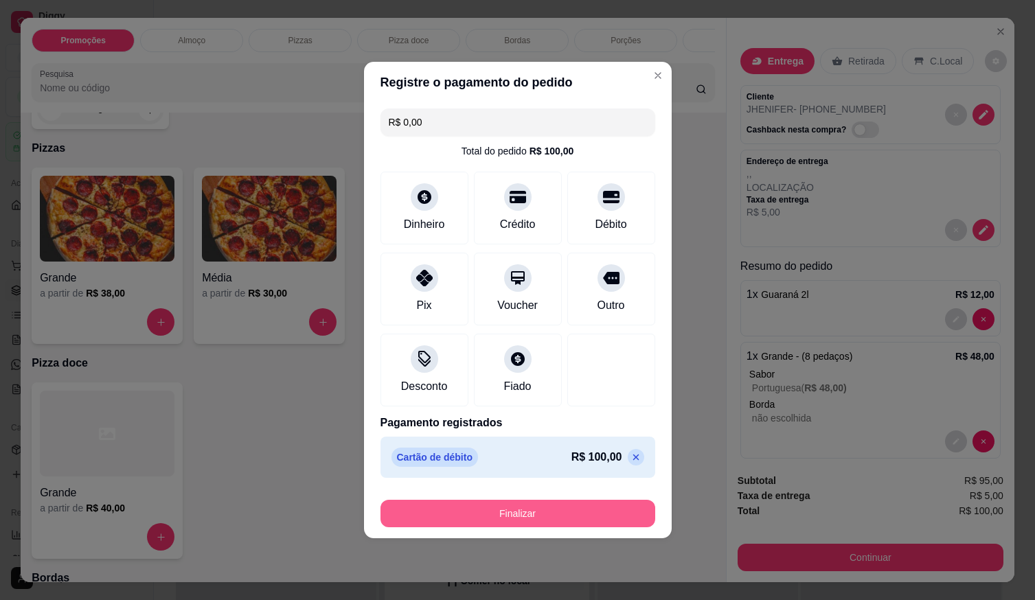
click at [572, 517] on button "Finalizar" at bounding box center [518, 513] width 275 height 27
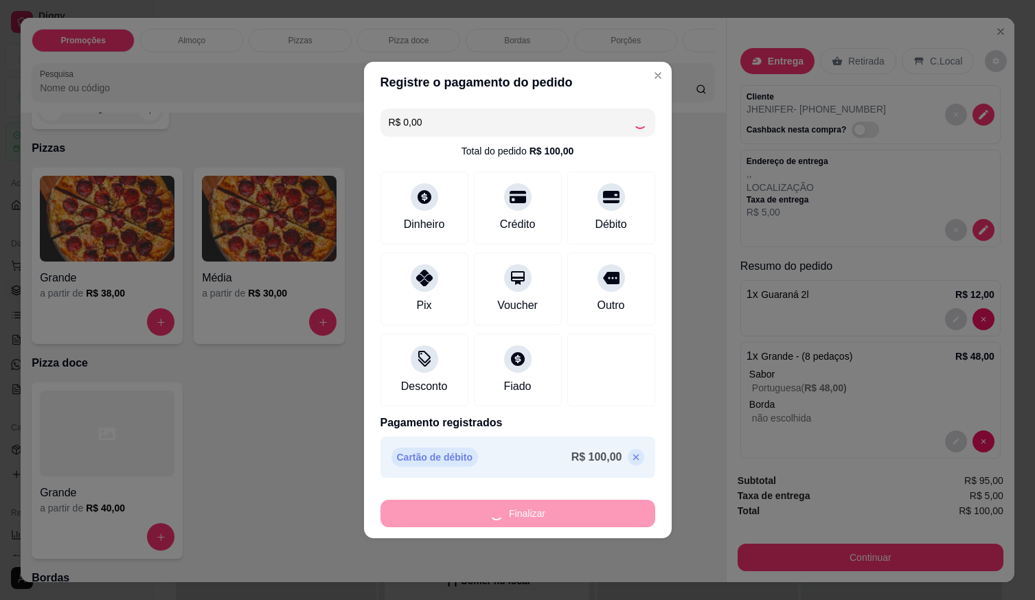
type input "0"
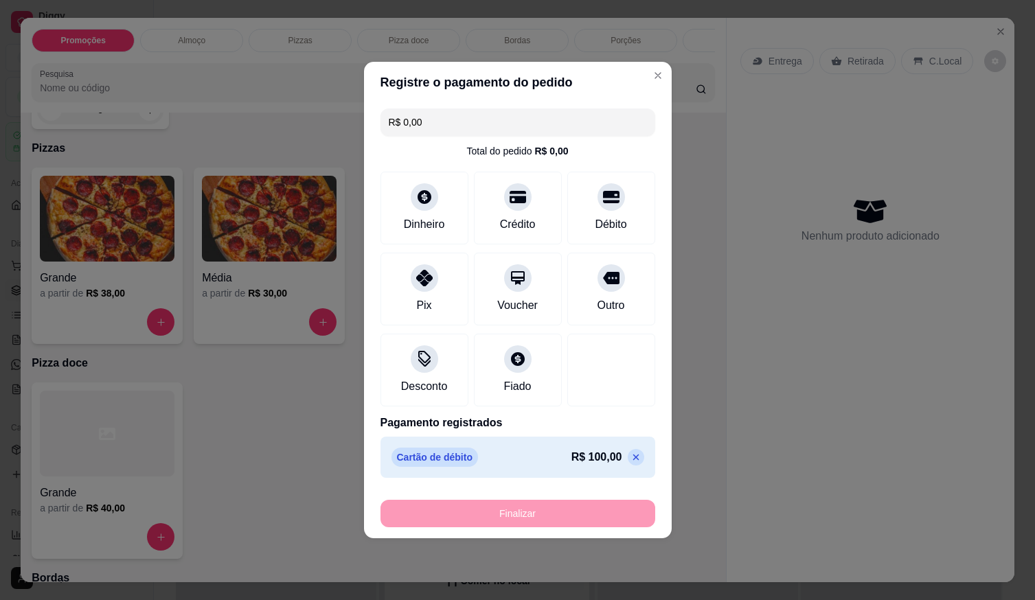
type input "-R$ 100,00"
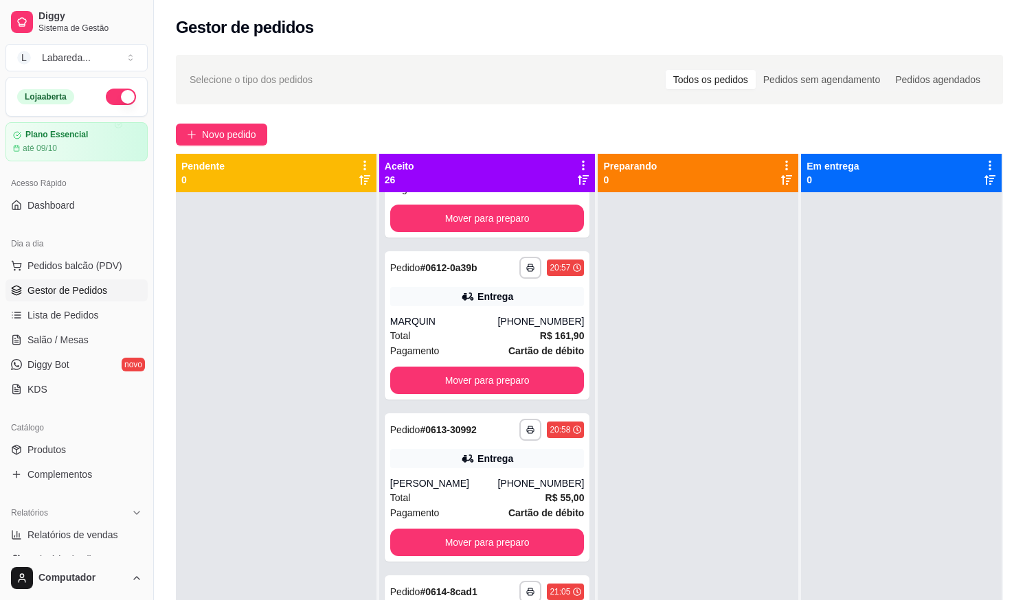
scroll to position [3092, 0]
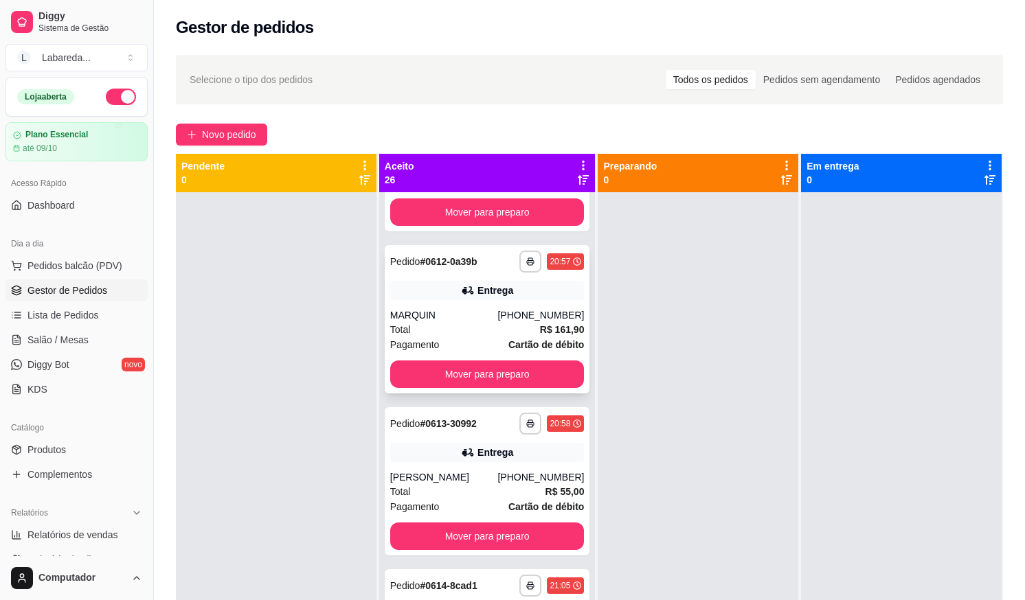
click at [467, 246] on div "**********" at bounding box center [487, 319] width 205 height 148
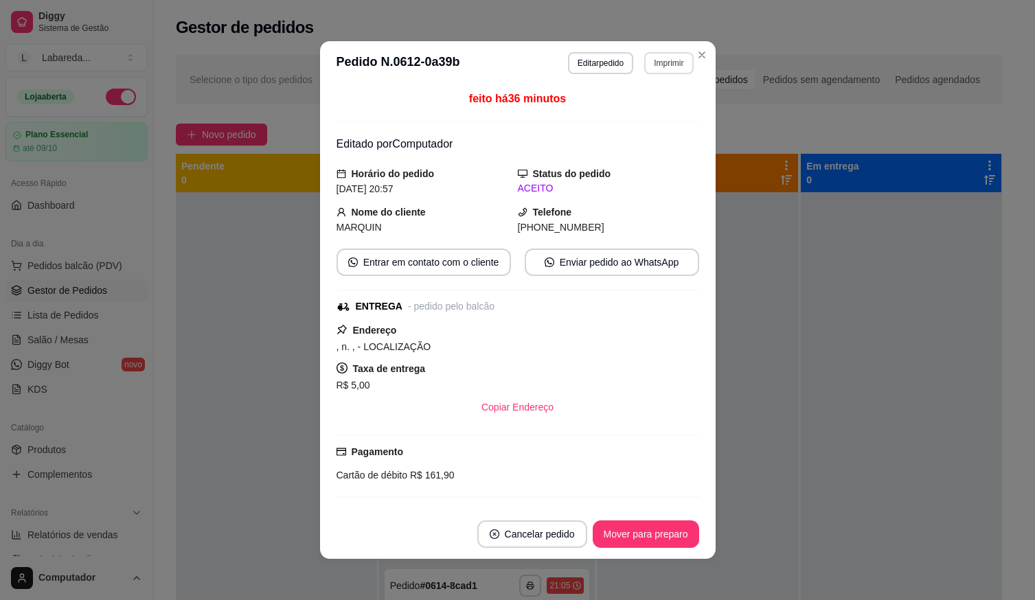
click at [662, 74] on button "Imprimir" at bounding box center [668, 63] width 49 height 22
click at [656, 110] on button "IMPRESSORA" at bounding box center [640, 111] width 100 height 22
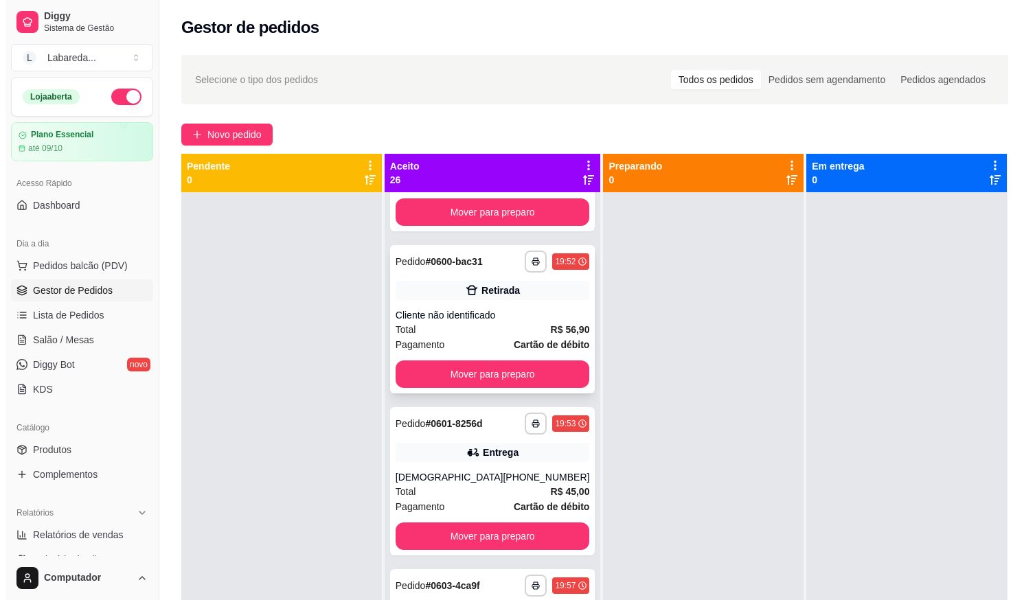
scroll to position [1305, 0]
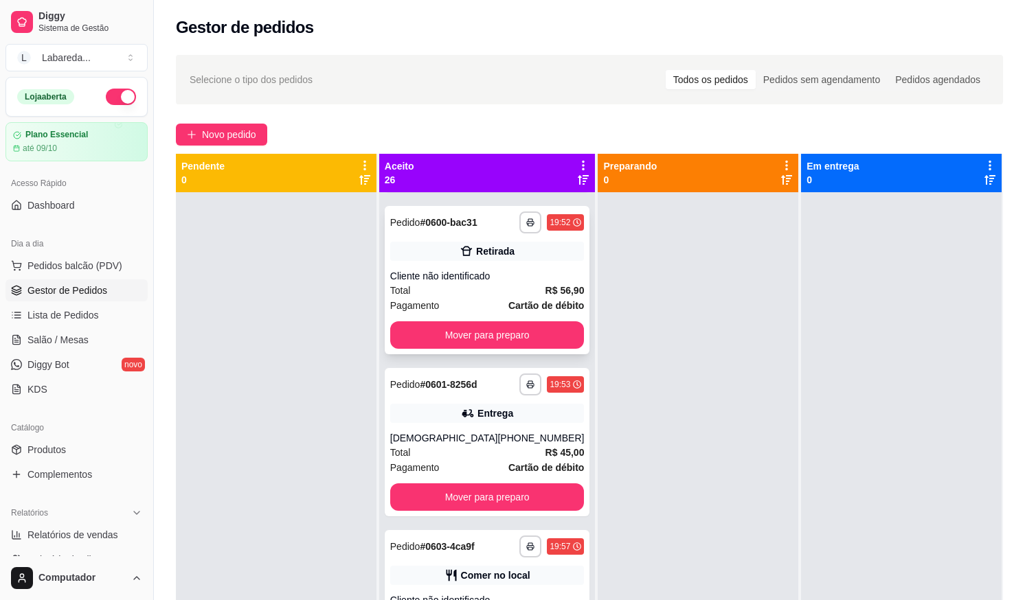
click at [508, 300] on strong "Cartão de débito" at bounding box center [546, 305] width 76 height 11
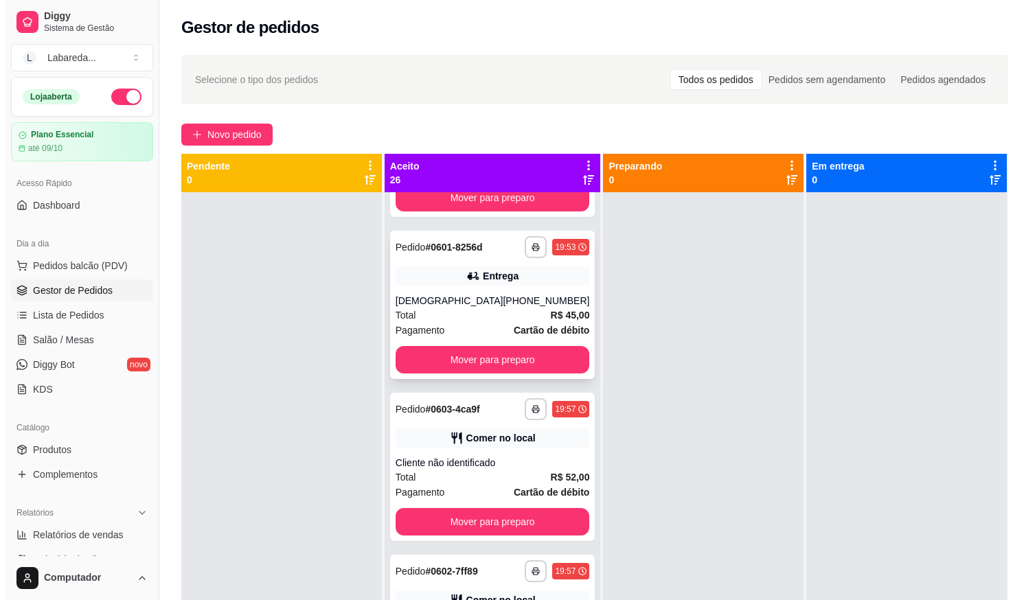
scroll to position [1511, 0]
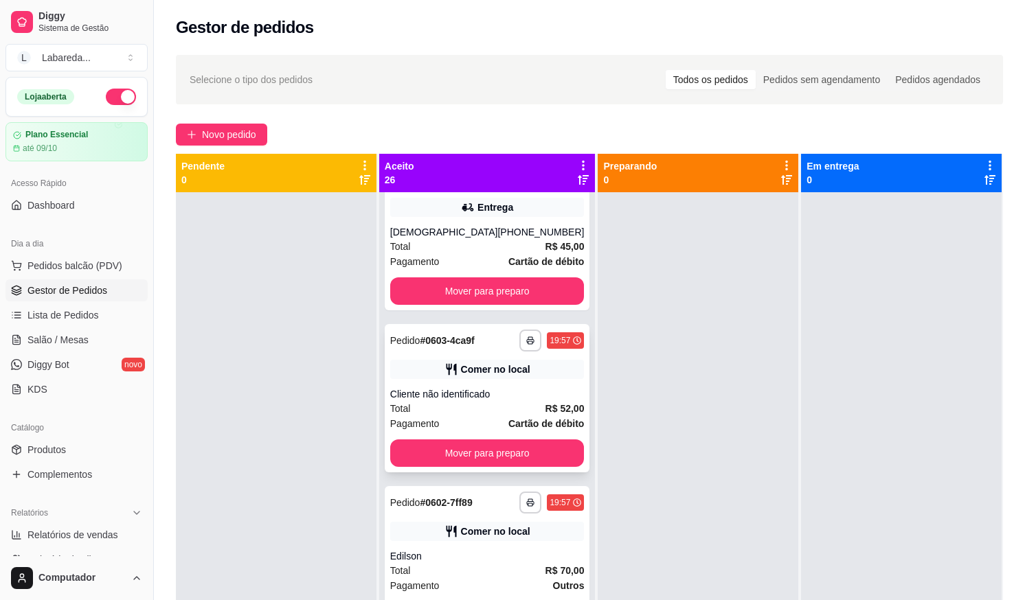
click at [503, 402] on div "Total R$ 52,00" at bounding box center [487, 408] width 194 height 15
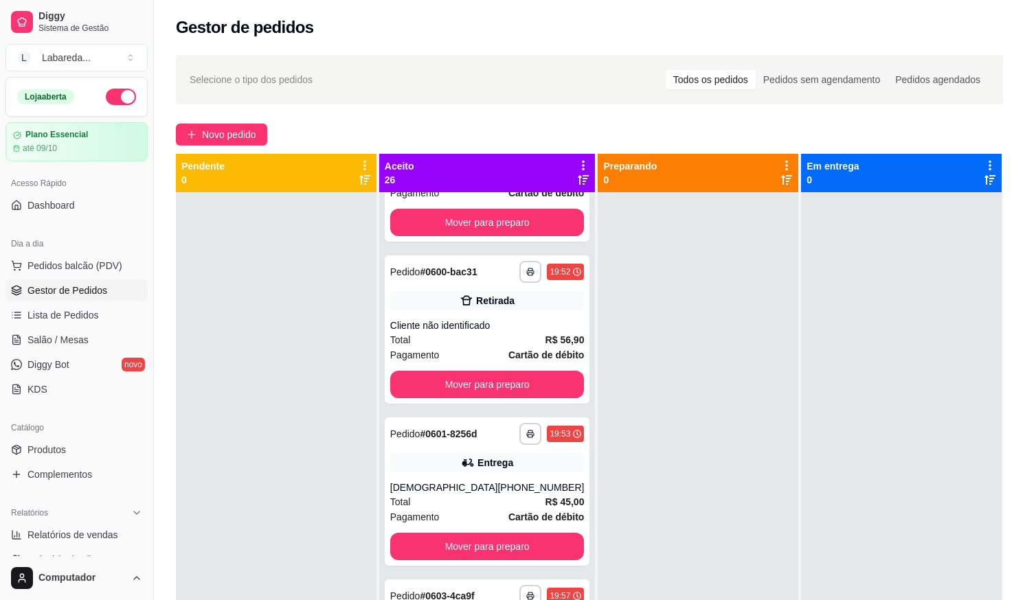
scroll to position [1168, 0]
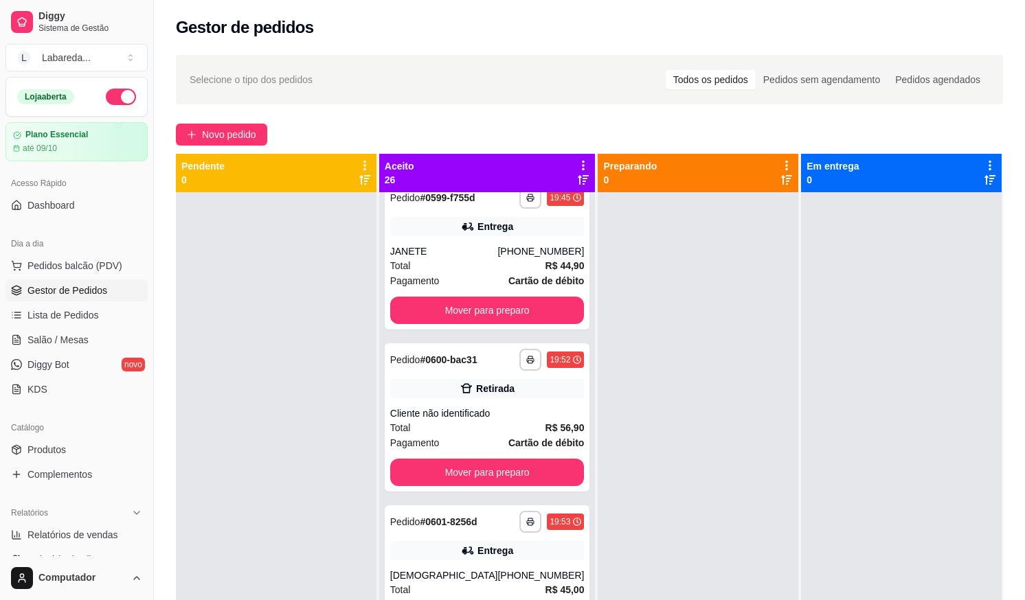
drag, startPoint x: 539, startPoint y: 406, endPoint x: 1035, endPoint y: 600, distance: 532.5
click at [1024, 600] on html "**********" at bounding box center [512, 300] width 1025 height 600
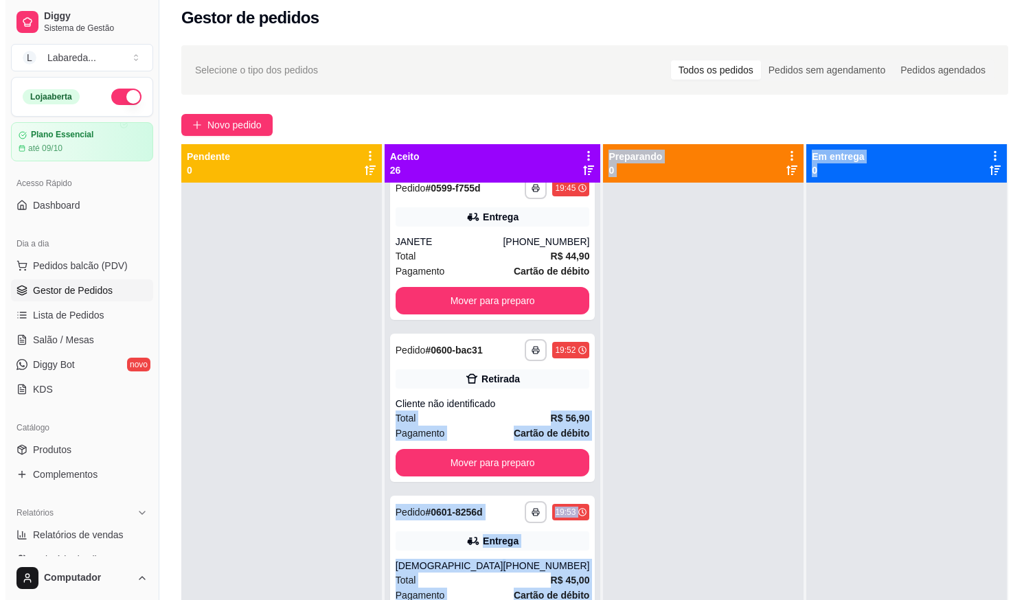
scroll to position [0, 0]
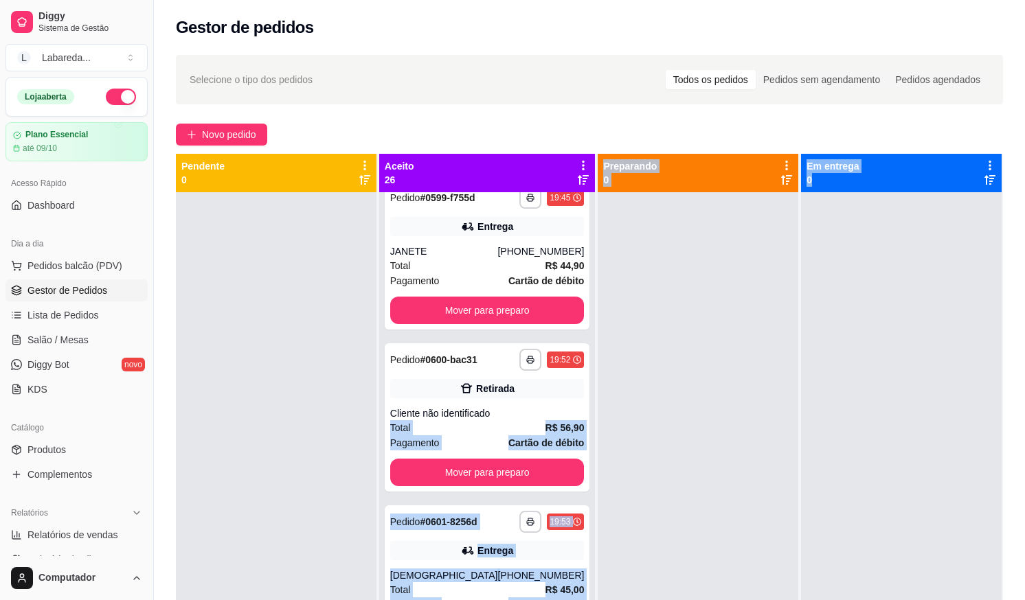
click at [738, 546] on div at bounding box center [698, 492] width 201 height 600
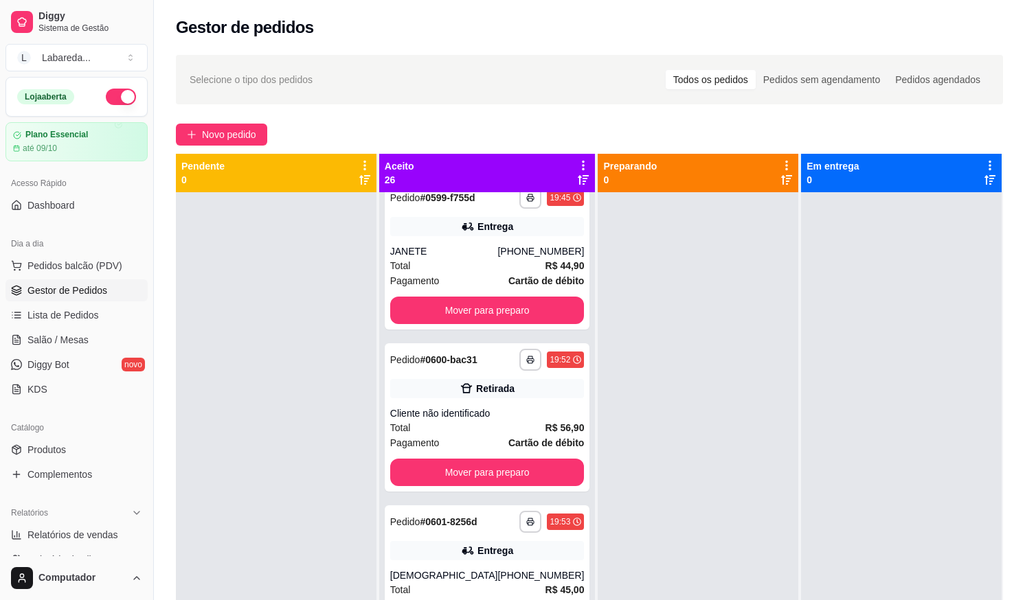
click at [344, 390] on div at bounding box center [276, 492] width 201 height 600
click at [243, 131] on span "Novo pedido" at bounding box center [229, 134] width 54 height 15
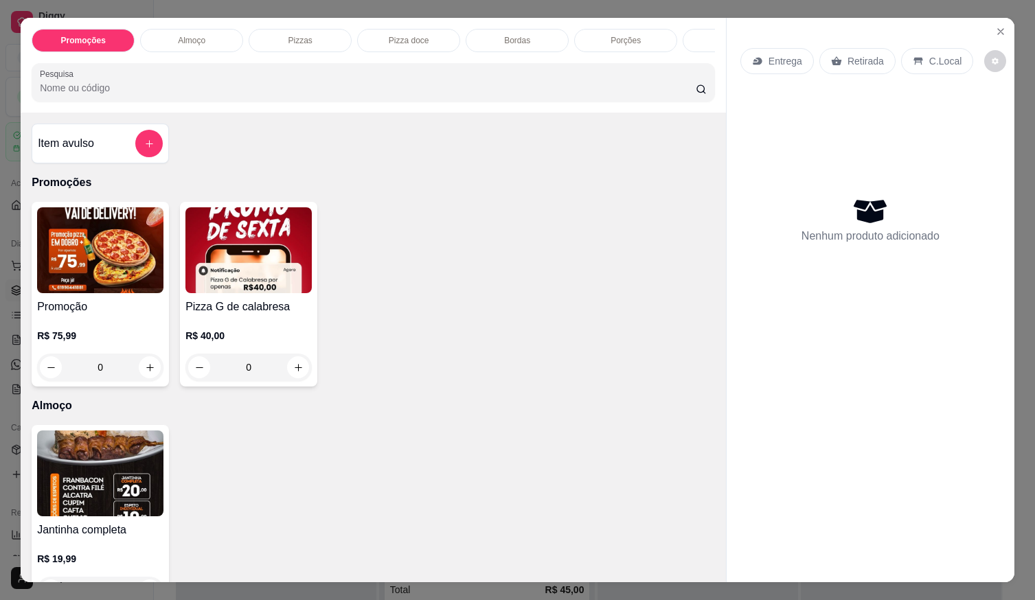
click at [234, 315] on h4 "Pizza G de calabresa" at bounding box center [248, 307] width 126 height 16
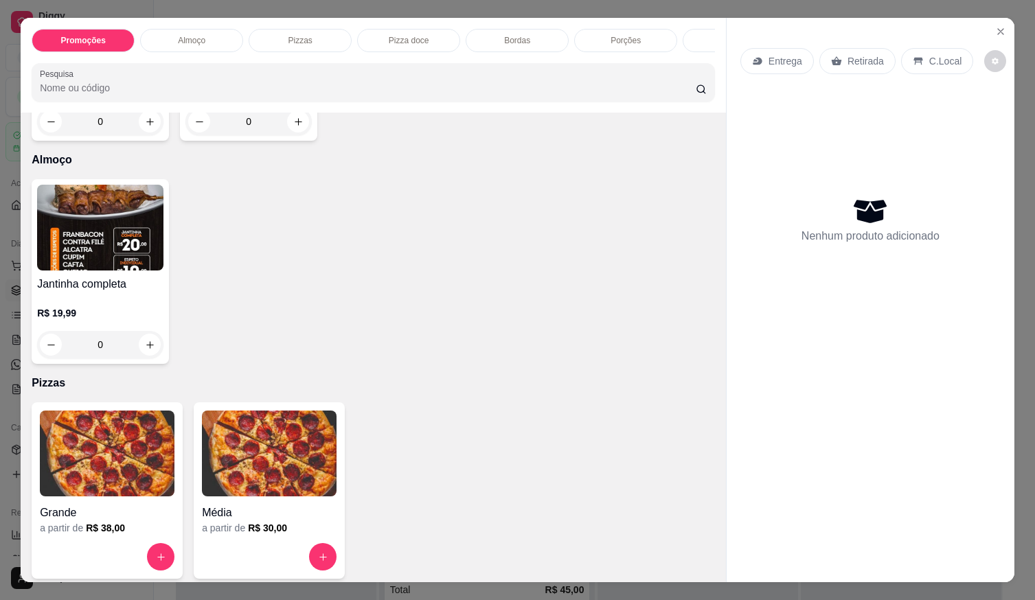
scroll to position [344, 0]
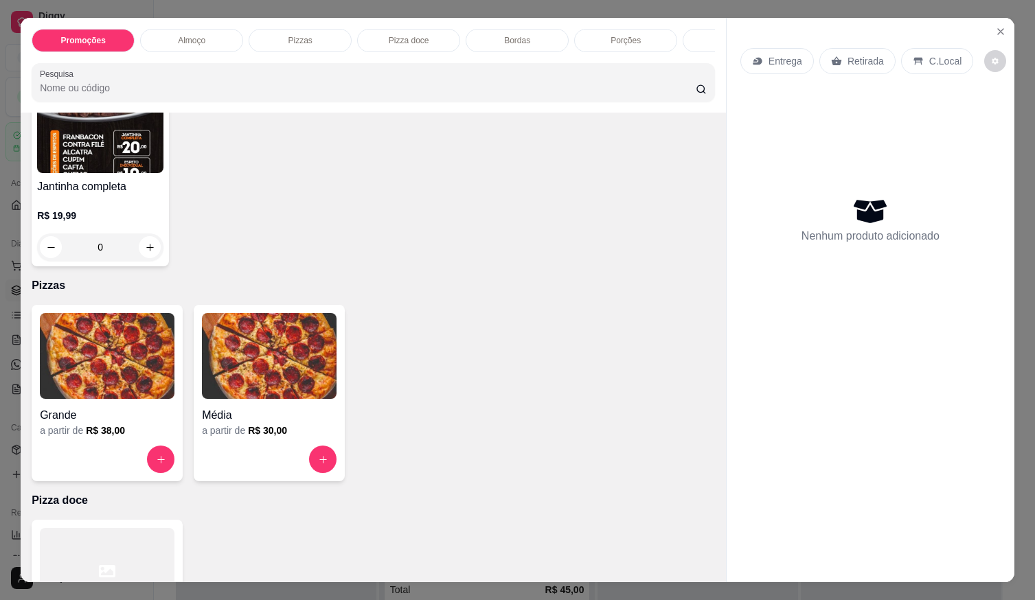
click at [95, 381] on img at bounding box center [107, 356] width 135 height 86
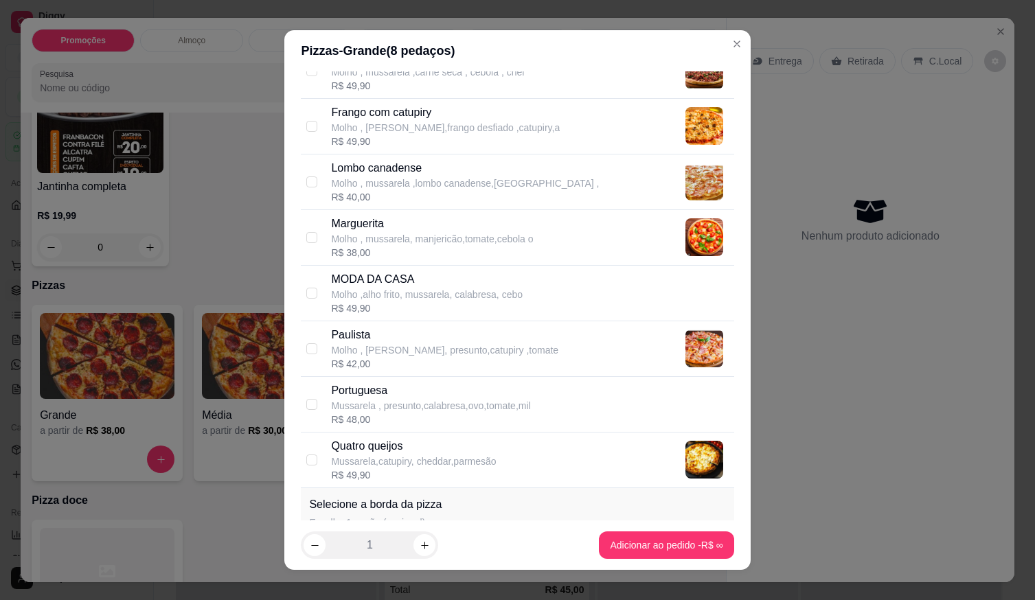
scroll to position [412, 0]
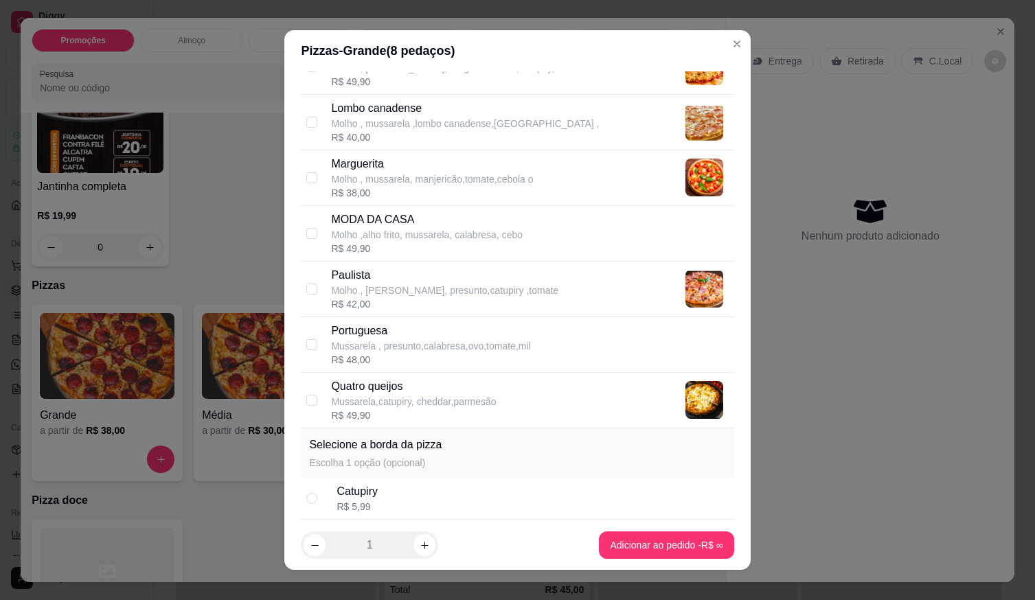
click at [400, 345] on p "Mussarela , presunto,calabresa,ovo,tomate,mil" at bounding box center [430, 346] width 199 height 14
checkbox input "true"
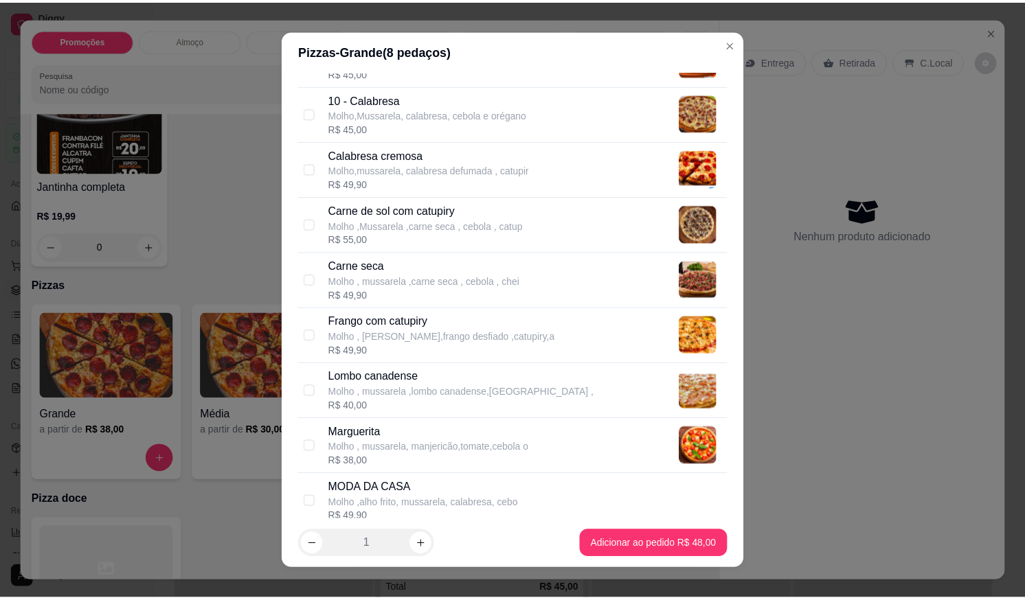
scroll to position [137, 0]
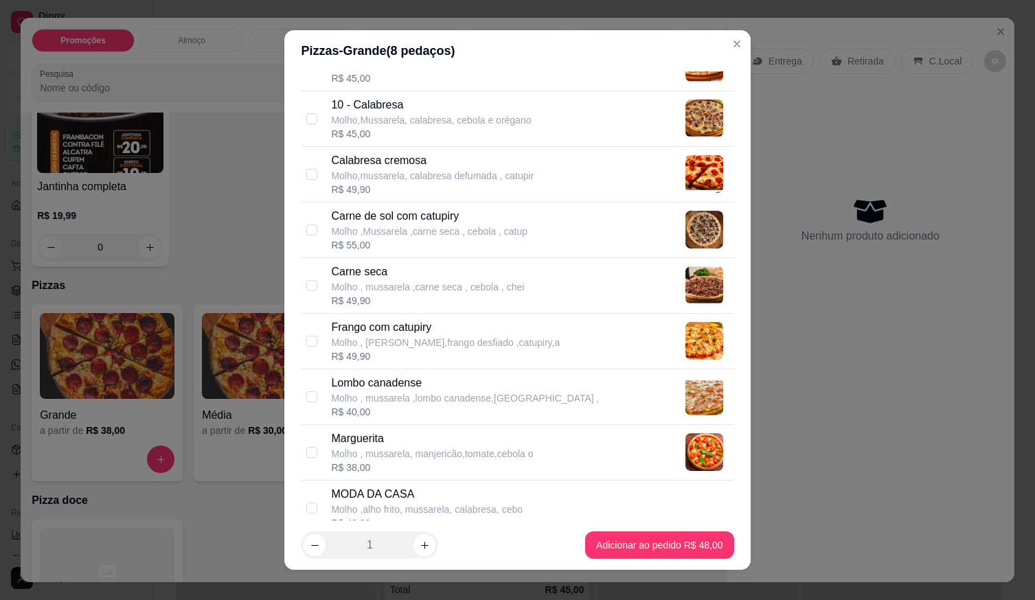
click at [408, 339] on p "Molho , [PERSON_NAME],frango desfiado ,catupiry,a" at bounding box center [445, 343] width 229 height 14
checkbox input "true"
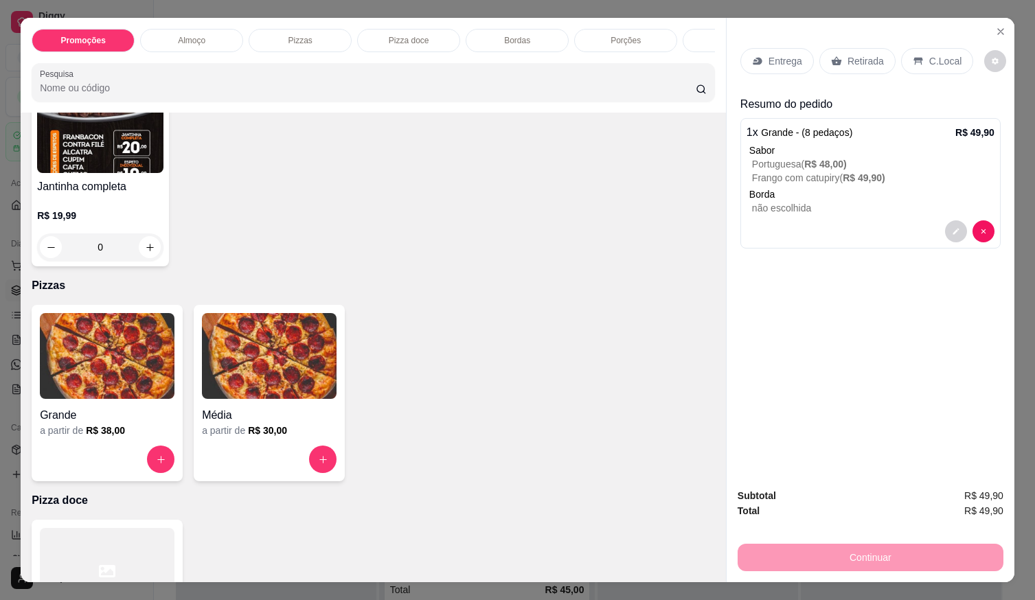
click at [871, 54] on p "Retirada" at bounding box center [866, 61] width 36 height 14
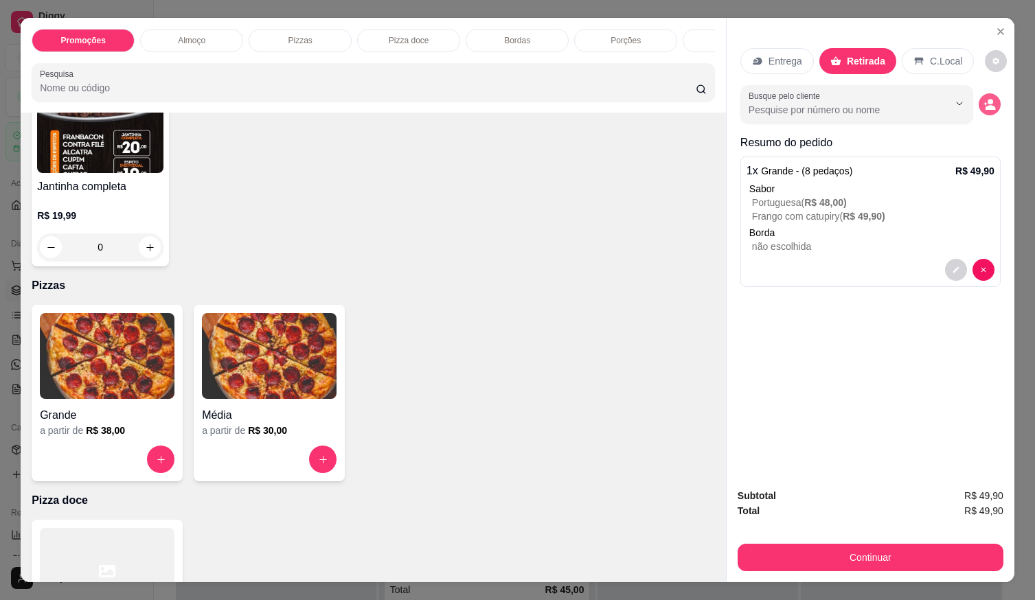
click at [992, 100] on button "decrease-product-quantity" at bounding box center [990, 104] width 22 height 22
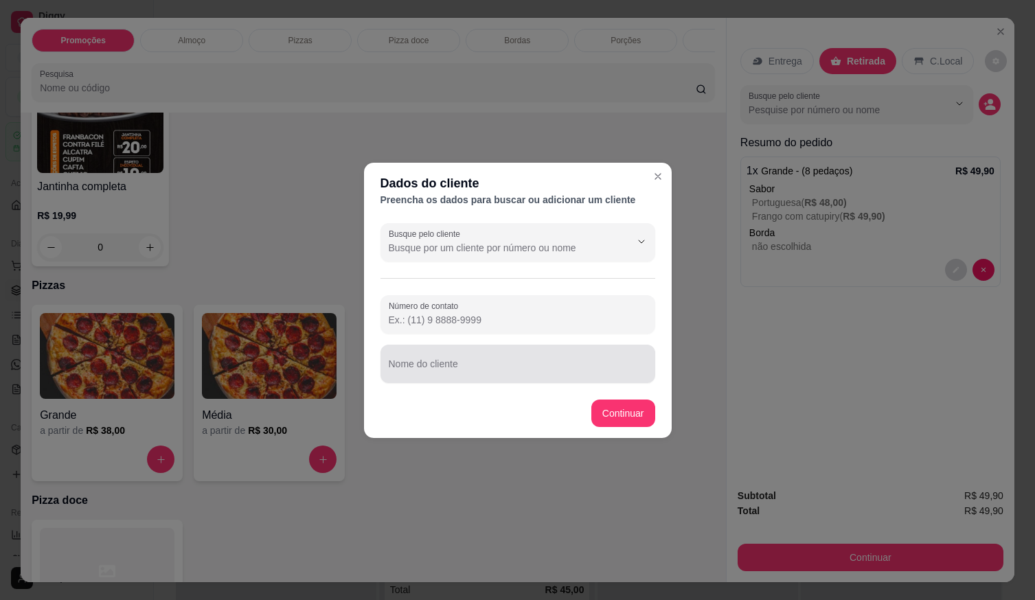
click at [594, 374] on input "Nome do cliente" at bounding box center [518, 370] width 258 height 14
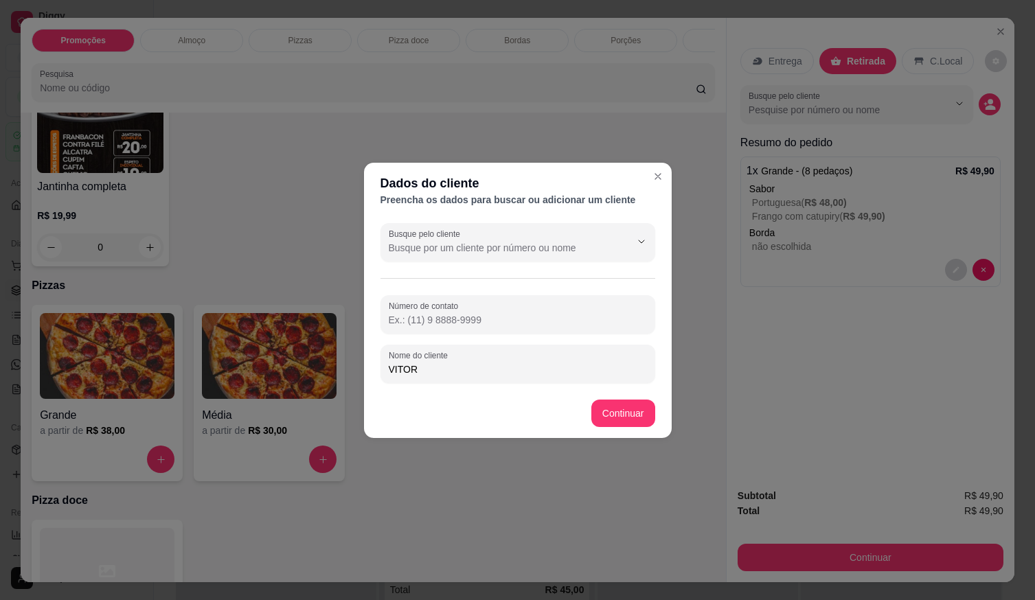
type input "VITOR"
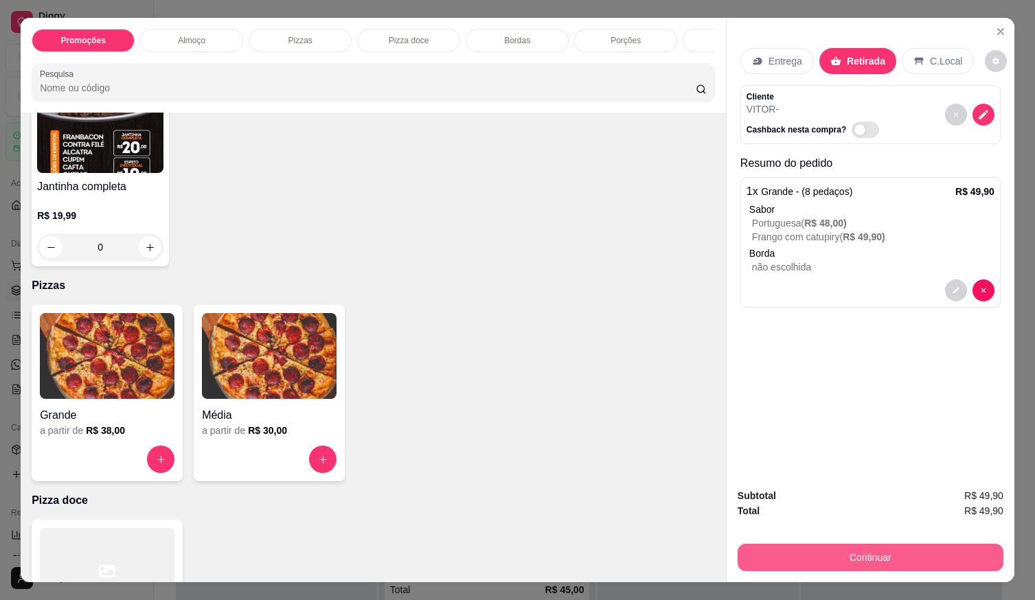
click at [874, 548] on button "Continuar" at bounding box center [871, 557] width 266 height 27
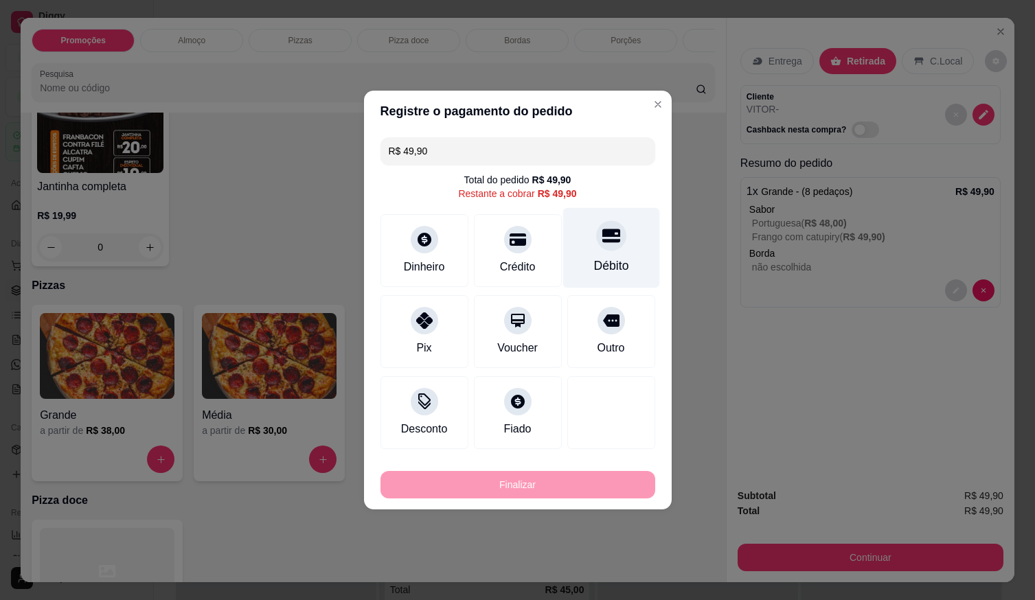
click at [585, 254] on div "Débito" at bounding box center [611, 248] width 97 height 80
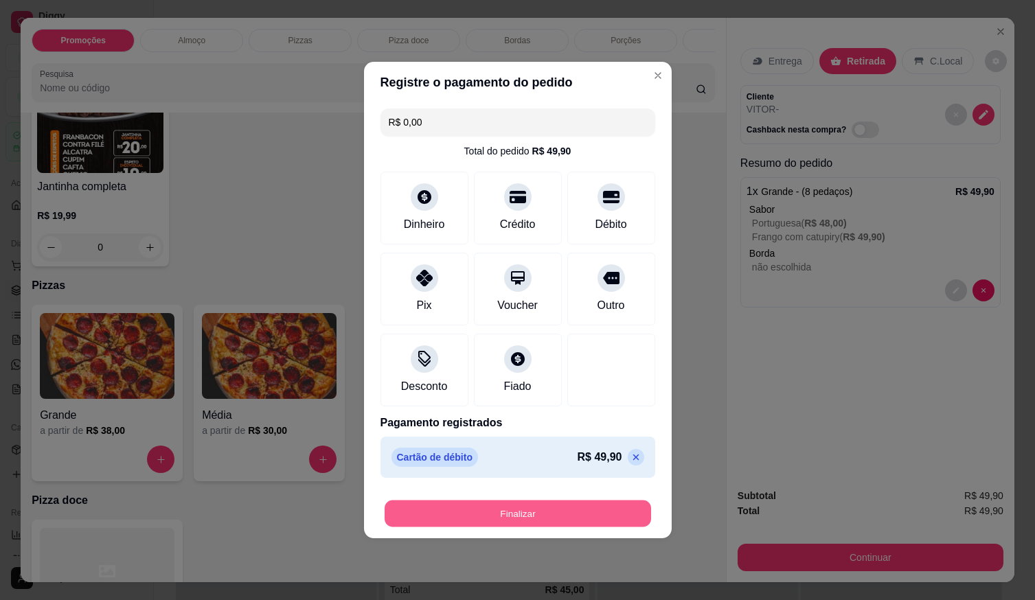
click at [562, 509] on button "Finalizar" at bounding box center [518, 514] width 267 height 27
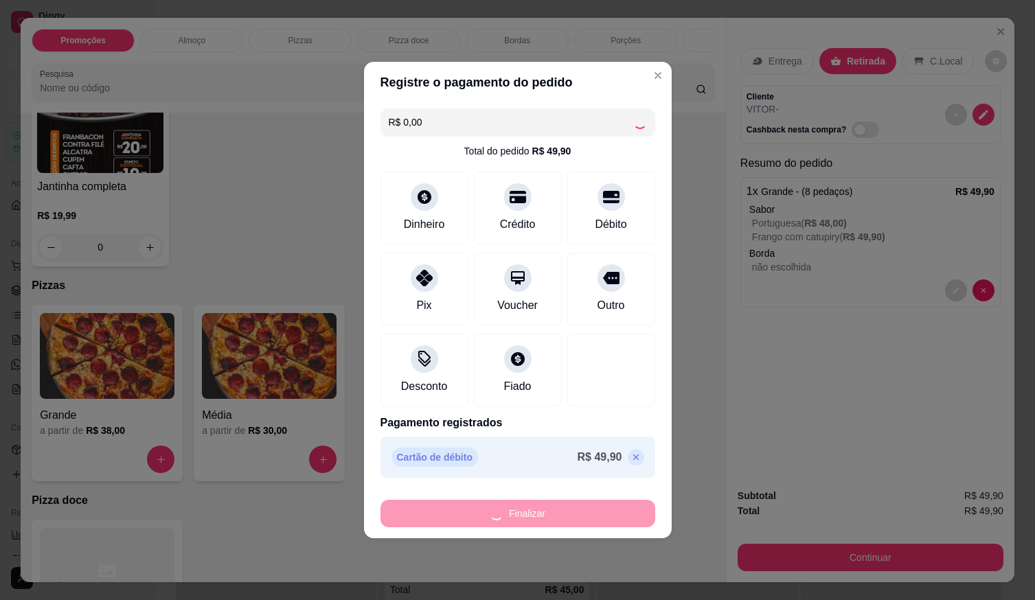
type input "-R$ 49,90"
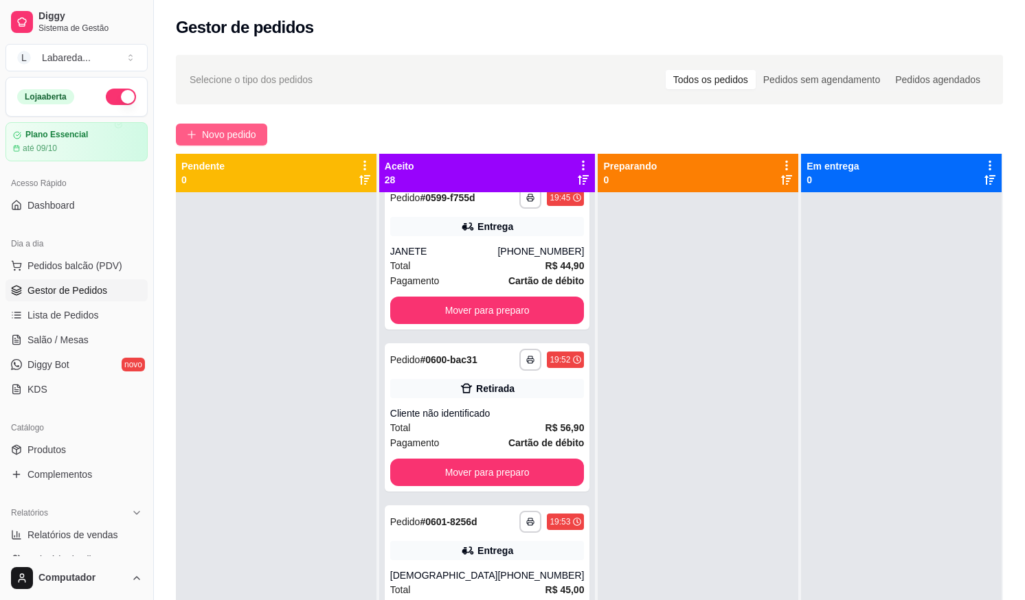
click at [227, 136] on span "Novo pedido" at bounding box center [229, 134] width 54 height 15
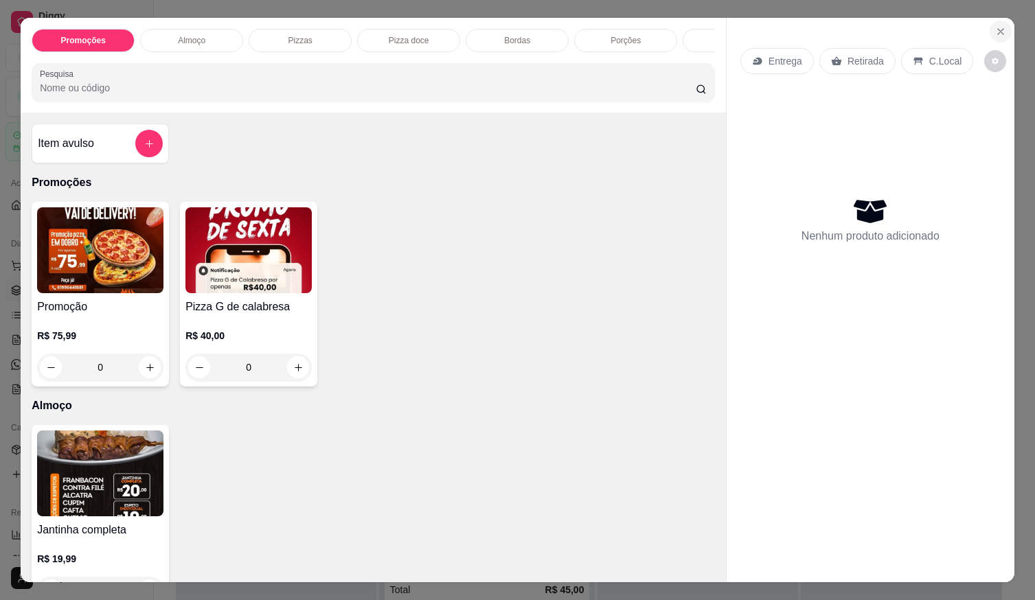
click at [1001, 32] on button "Close" at bounding box center [1001, 32] width 22 height 22
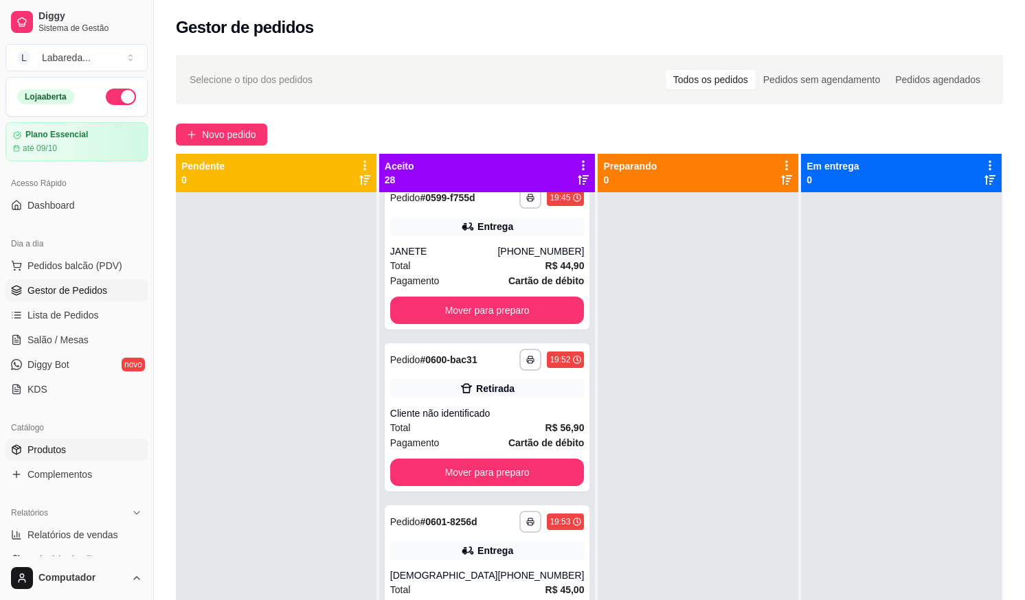
click at [32, 449] on span "Produtos" at bounding box center [46, 450] width 38 height 14
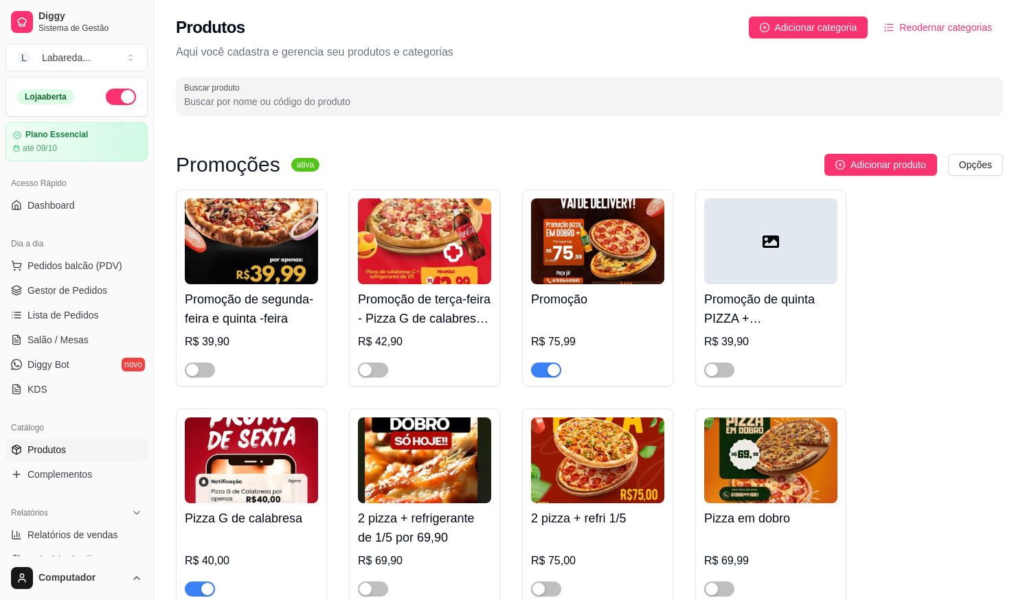
click at [556, 359] on div at bounding box center [597, 363] width 133 height 27
click at [548, 368] on button "button" at bounding box center [546, 370] width 30 height 15
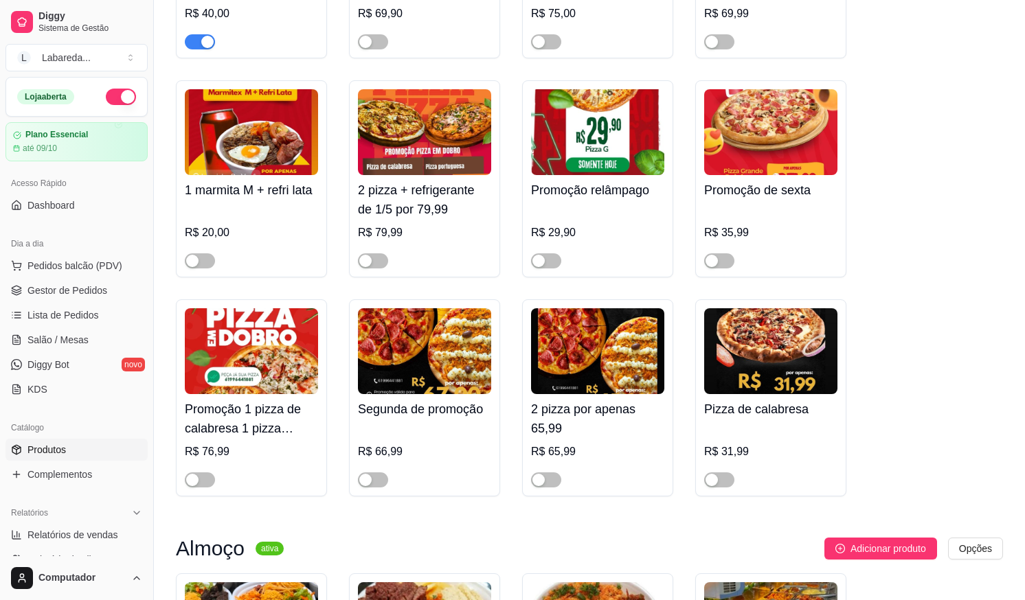
scroll to position [412, 0]
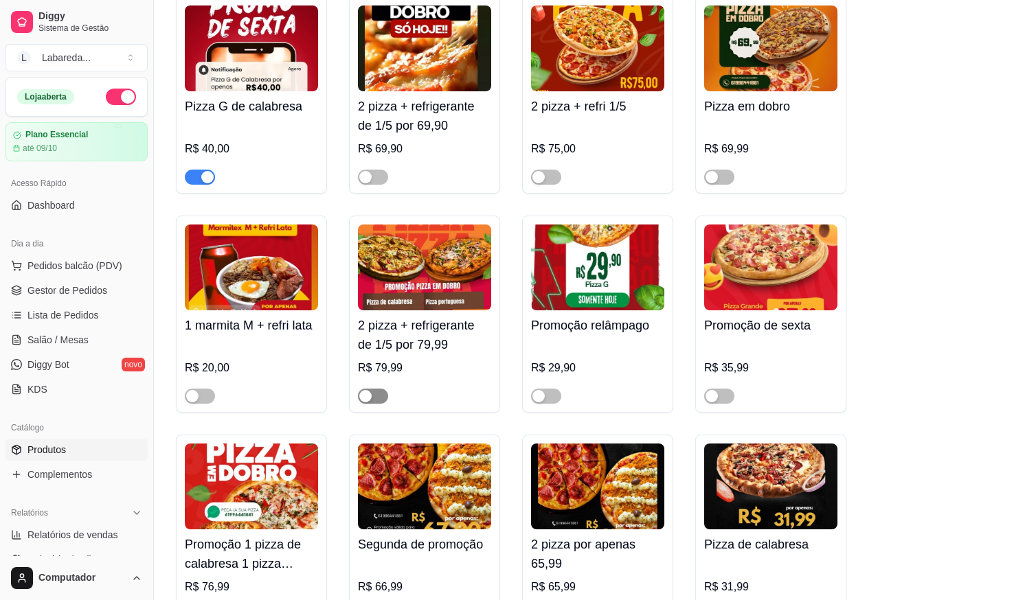
click at [377, 396] on span "button" at bounding box center [373, 396] width 30 height 15
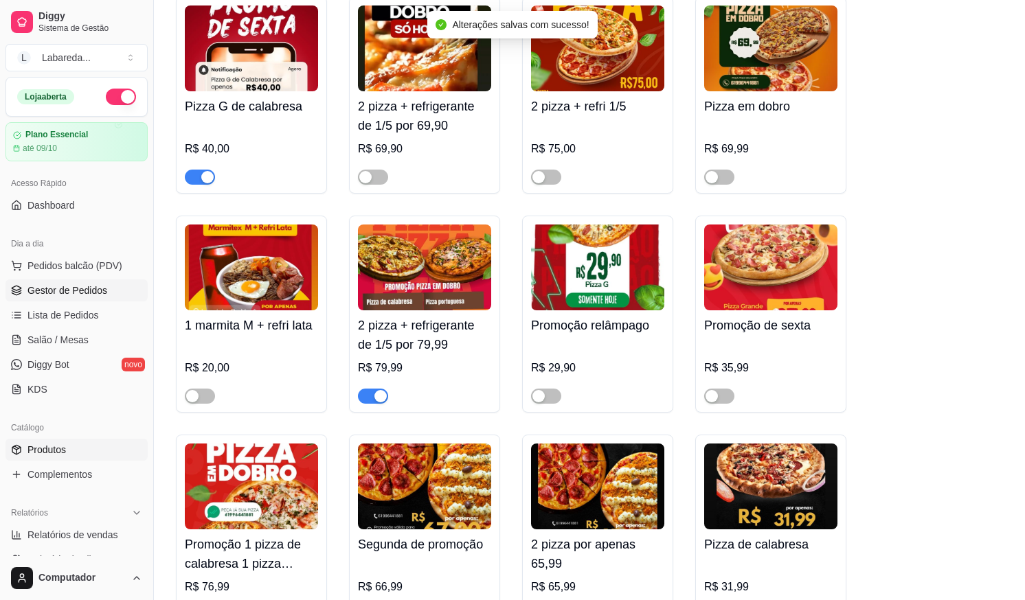
click at [60, 285] on span "Gestor de Pedidos" at bounding box center [67, 291] width 80 height 14
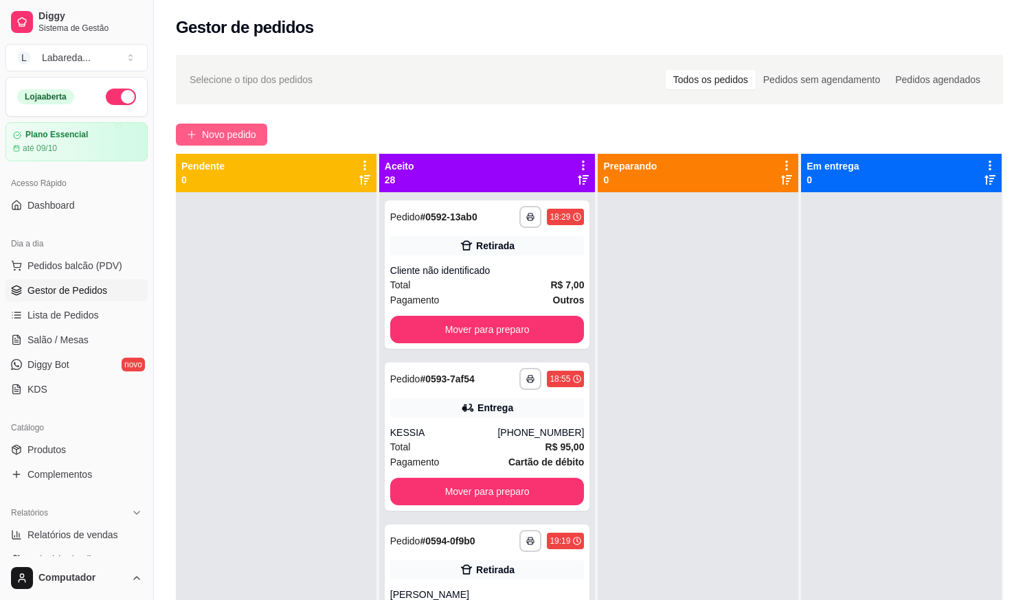
click at [244, 131] on span "Novo pedido" at bounding box center [229, 134] width 54 height 15
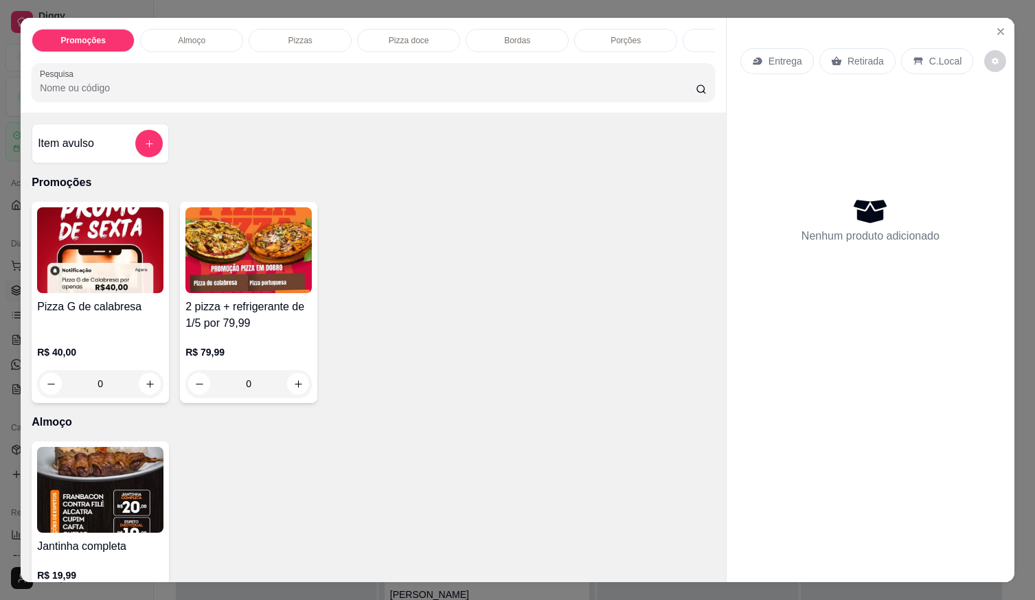
click at [268, 359] on p "R$ 79,99" at bounding box center [248, 353] width 126 height 14
click at [1001, 27] on button "Close" at bounding box center [1001, 32] width 22 height 22
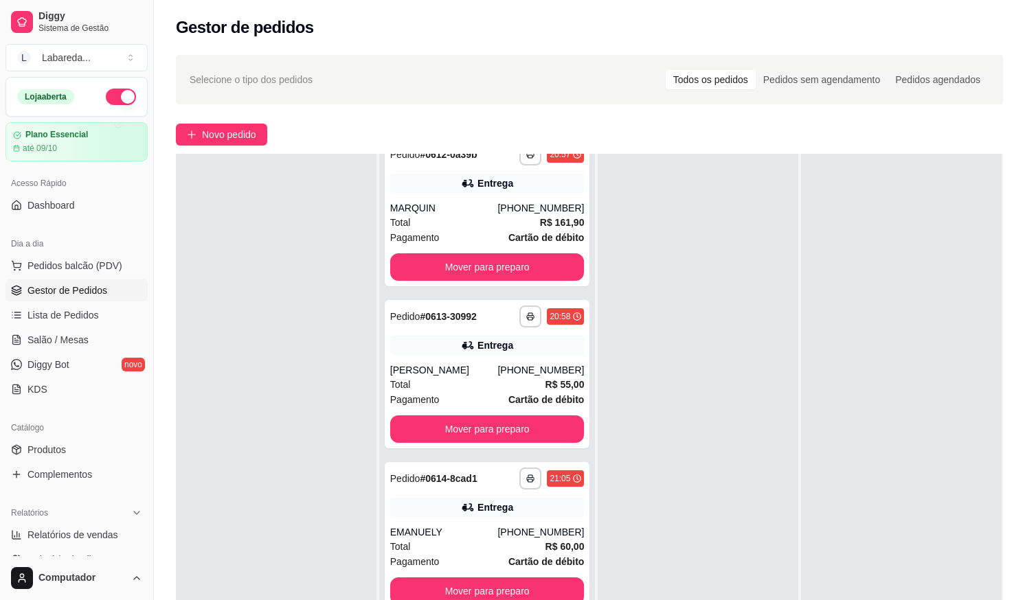
drag, startPoint x: 245, startPoint y: 113, endPoint x: 247, endPoint y: 122, distance: 9.3
click at [246, 115] on div "**********" at bounding box center [589, 409] width 871 height 724
click at [254, 141] on button "Novo pedido" at bounding box center [221, 135] width 91 height 22
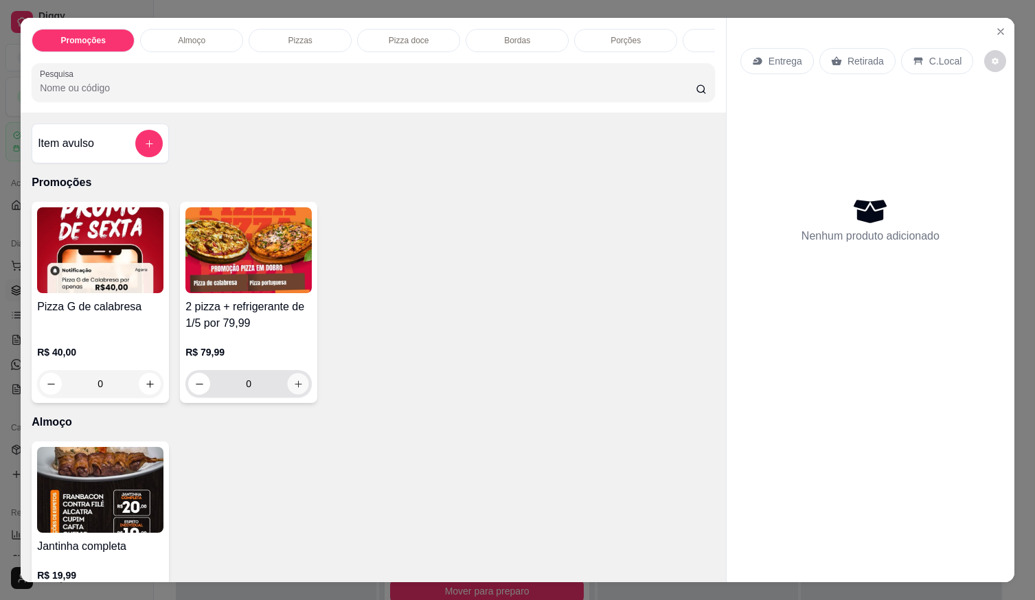
click at [291, 390] on button "increase-product-quantity" at bounding box center [298, 384] width 21 height 21
type input "1"
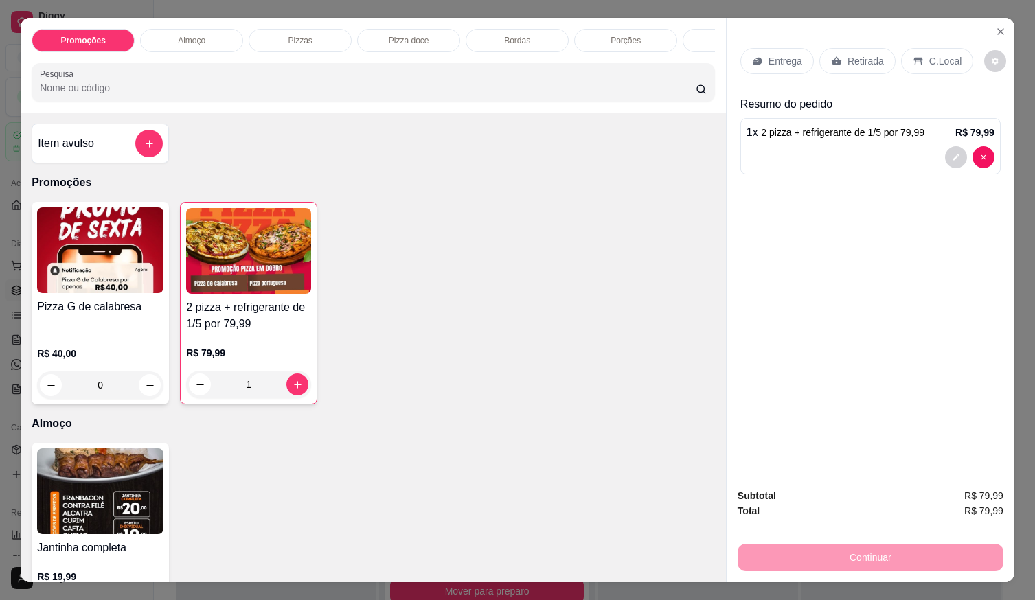
click at [785, 55] on p "Entrega" at bounding box center [786, 61] width 34 height 14
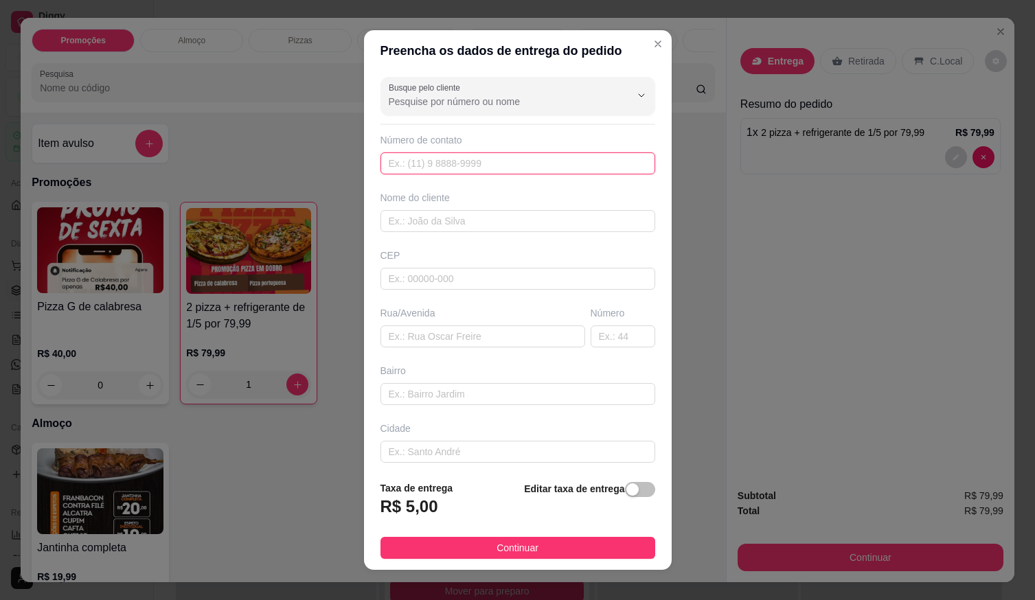
click at [549, 163] on input "text" at bounding box center [518, 164] width 275 height 22
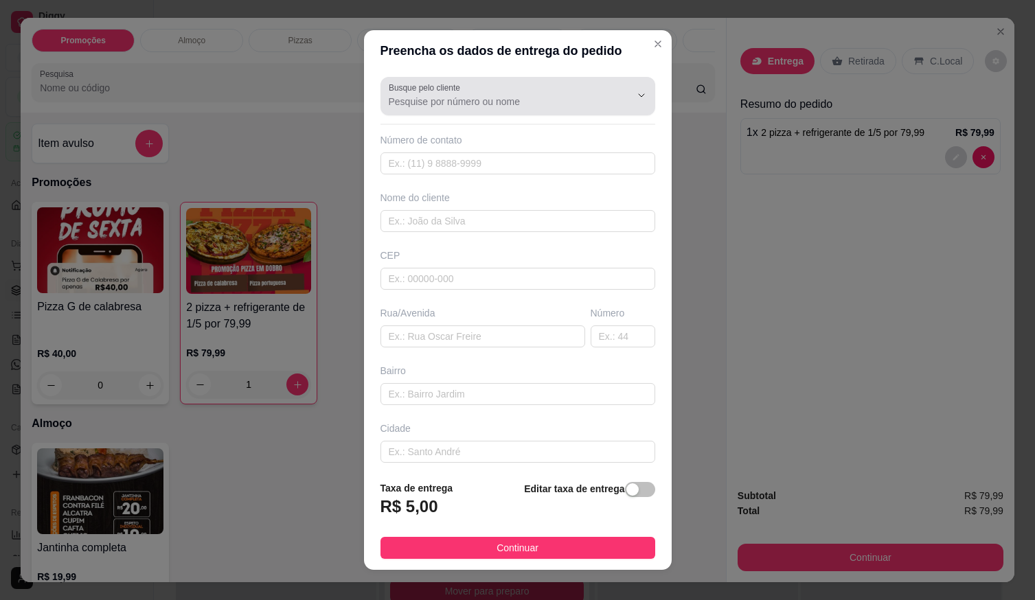
click at [529, 98] on input "Busque pelo cliente" at bounding box center [499, 102] width 220 height 14
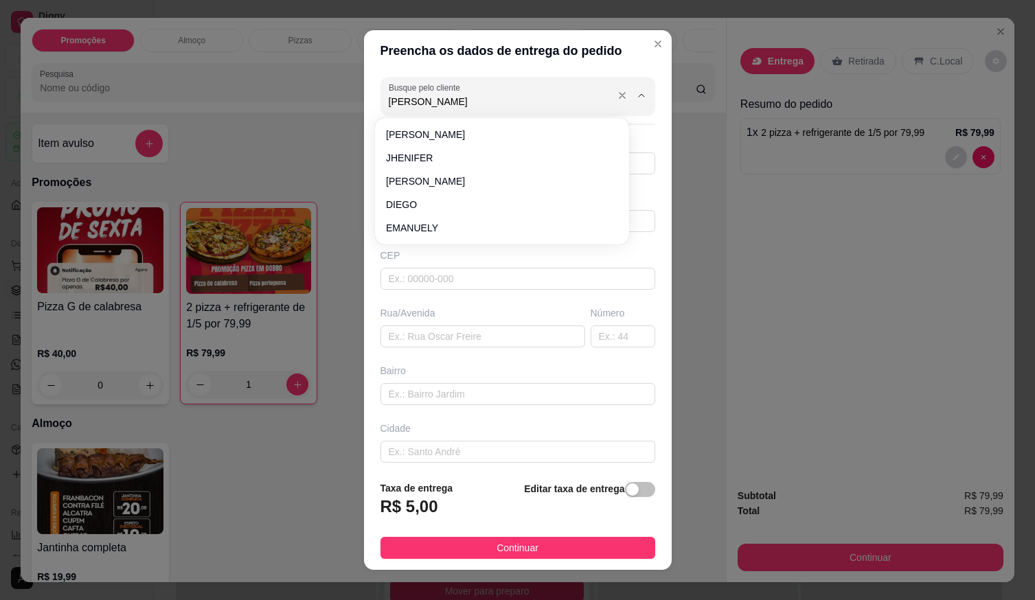
type input "[PERSON_NAME]"
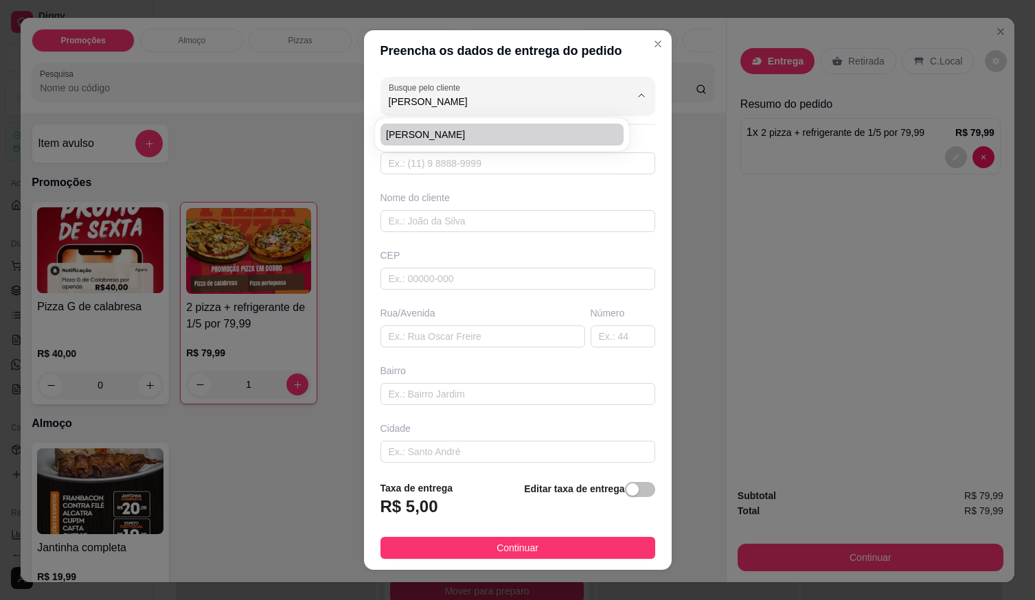
click at [460, 135] on span "[PERSON_NAME]" at bounding box center [495, 135] width 218 height 14
type input "61996440918"
type input "[PERSON_NAME]"
type input "LOCALIZAÇÃO"
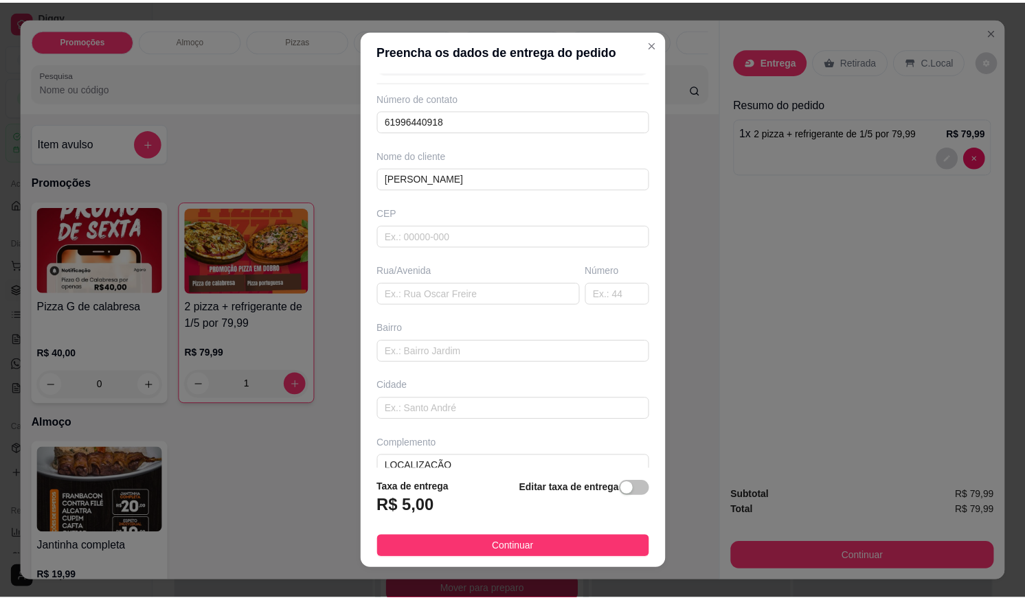
scroll to position [64, 0]
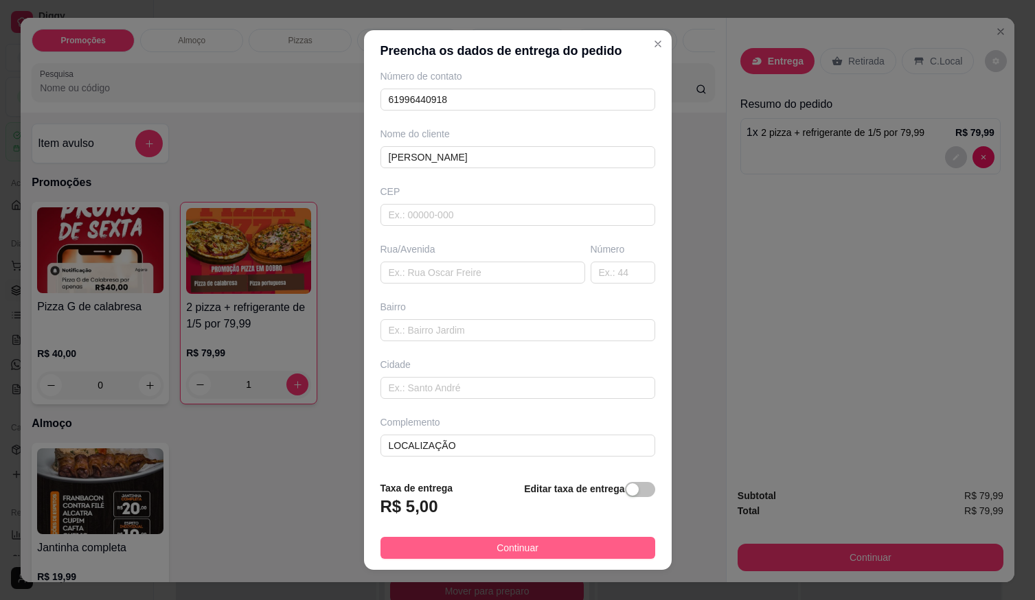
type input "[PERSON_NAME]"
drag, startPoint x: 561, startPoint y: 546, endPoint x: 625, endPoint y: 559, distance: 65.2
click at [564, 549] on button "Continuar" at bounding box center [518, 548] width 275 height 22
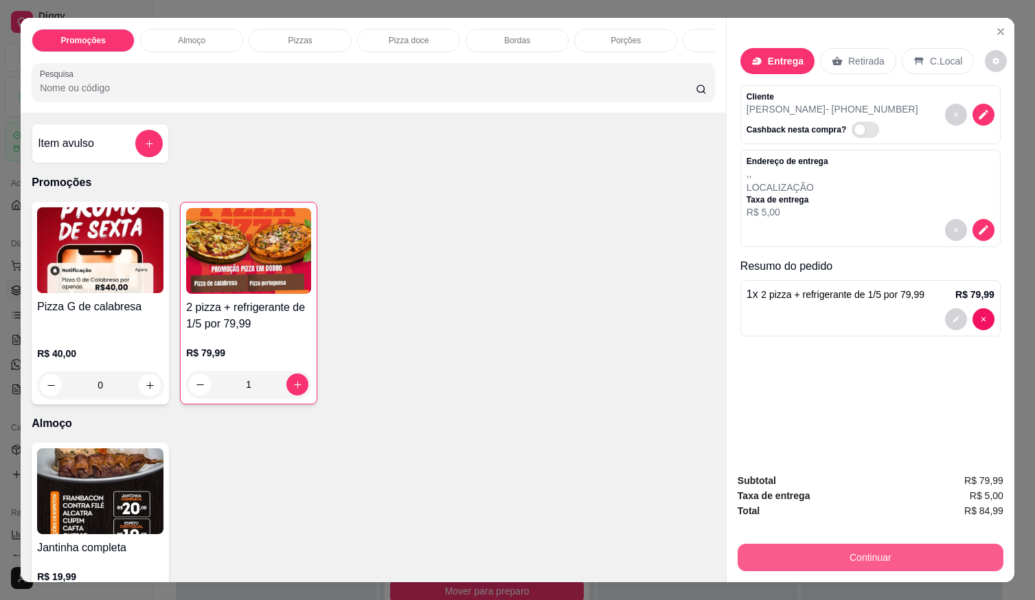
click at [765, 557] on button "Continuar" at bounding box center [871, 557] width 266 height 27
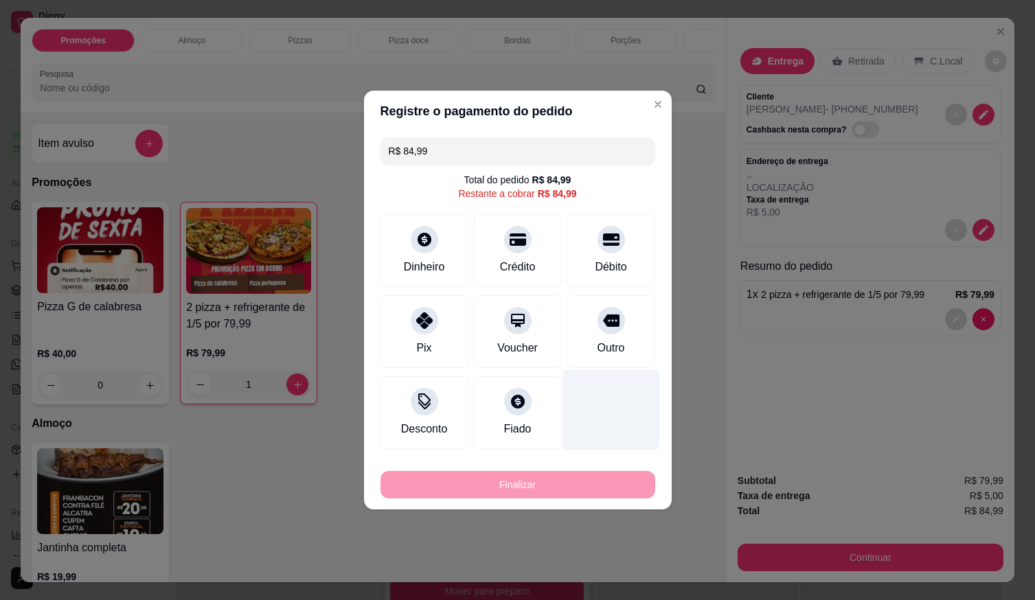
drag, startPoint x: 589, startPoint y: 253, endPoint x: 592, endPoint y: 359, distance: 105.8
click at [591, 259] on div "Débito" at bounding box center [611, 250] width 88 height 73
type input "R$ 0,00"
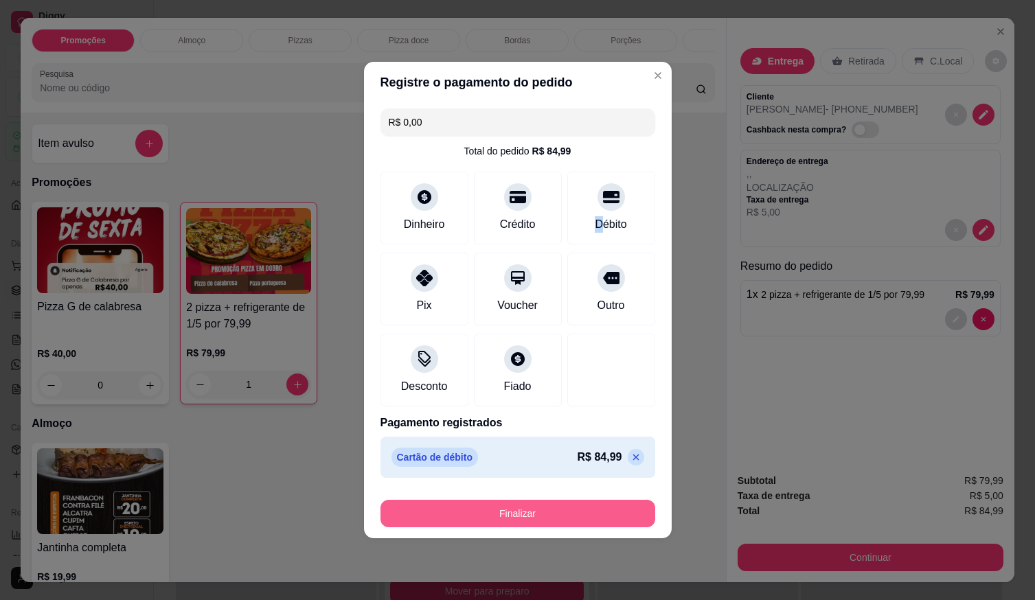
click at [581, 516] on button "Finalizar" at bounding box center [518, 513] width 275 height 27
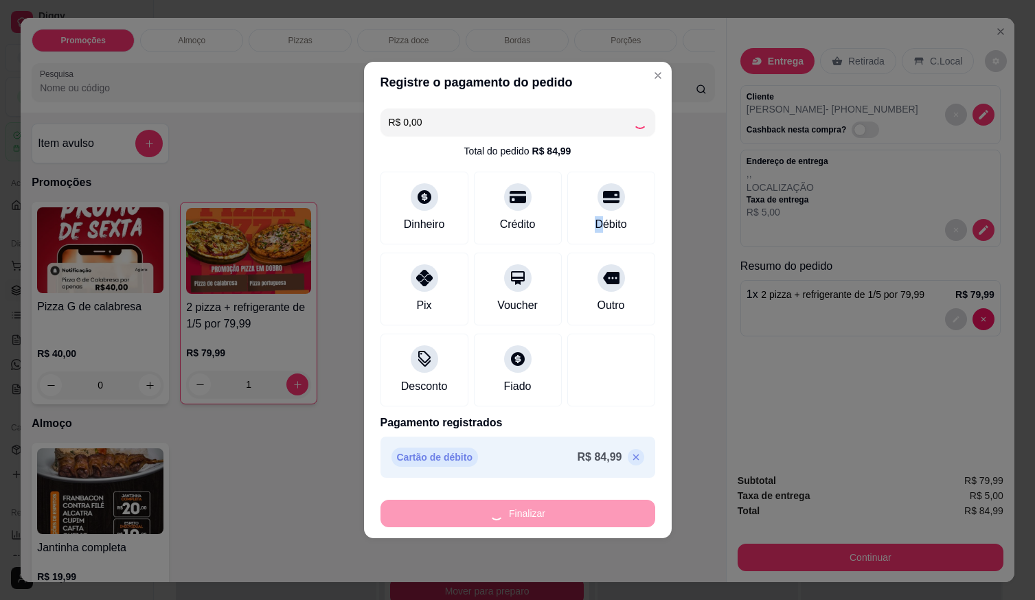
type input "0"
type input "-R$ 84,99"
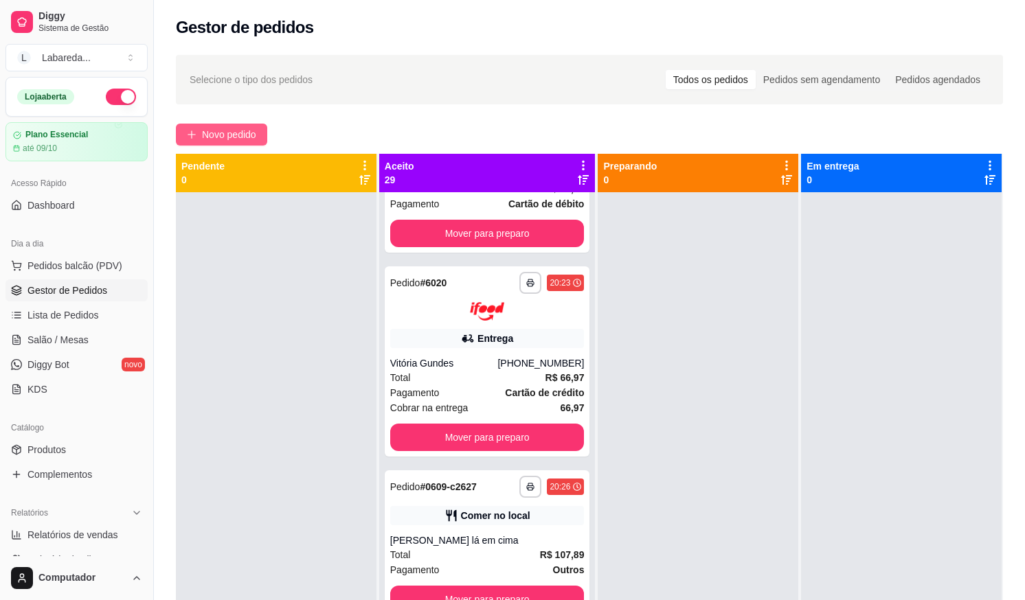
click at [254, 139] on span "Novo pedido" at bounding box center [229, 134] width 54 height 15
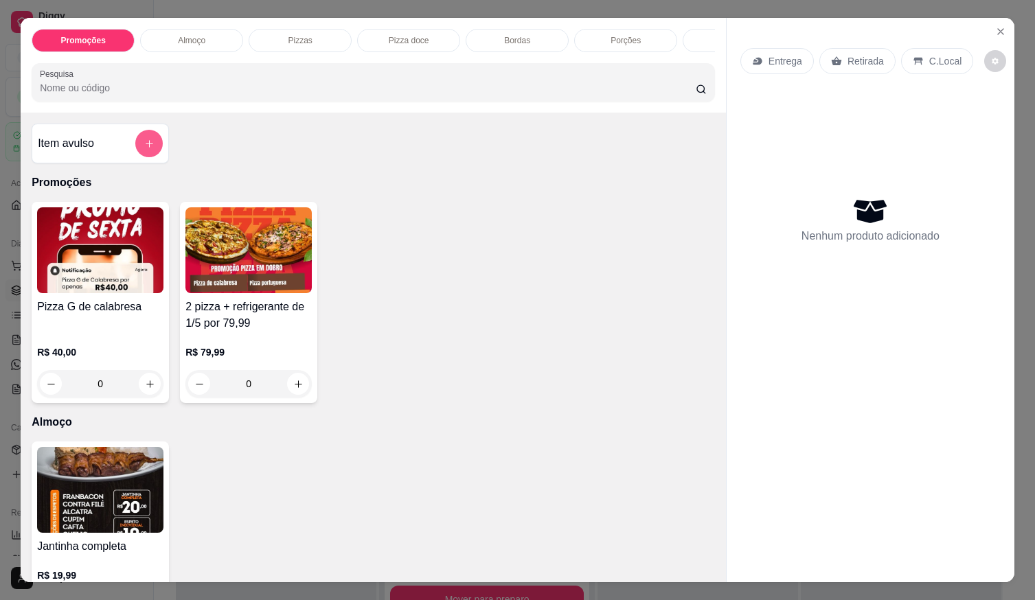
click at [152, 152] on button "add-separate-item" at bounding box center [148, 143] width 27 height 27
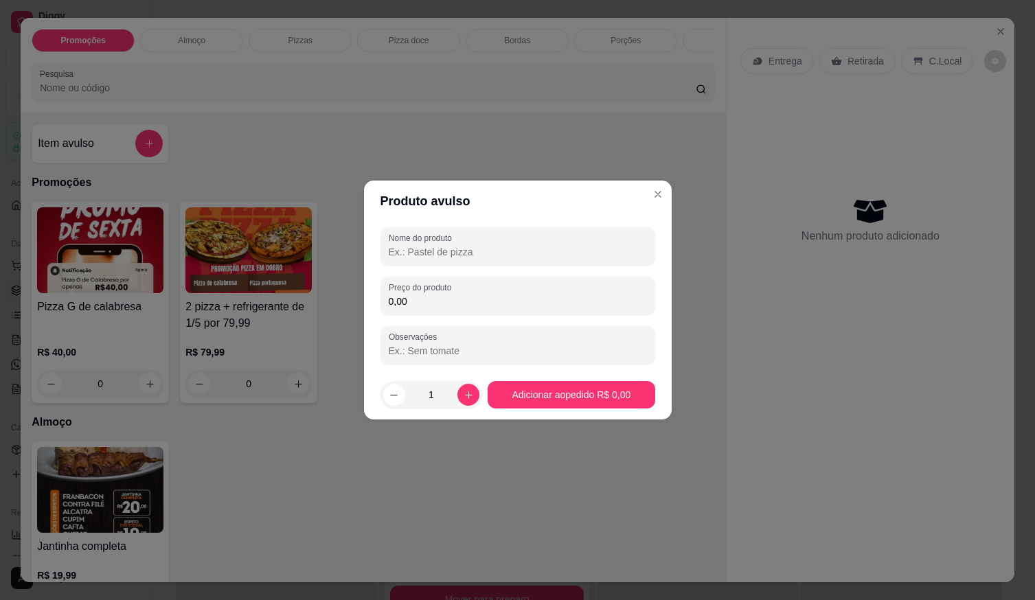
click at [412, 260] on div at bounding box center [518, 246] width 258 height 27
click at [415, 259] on div at bounding box center [518, 246] width 258 height 27
type input "7"
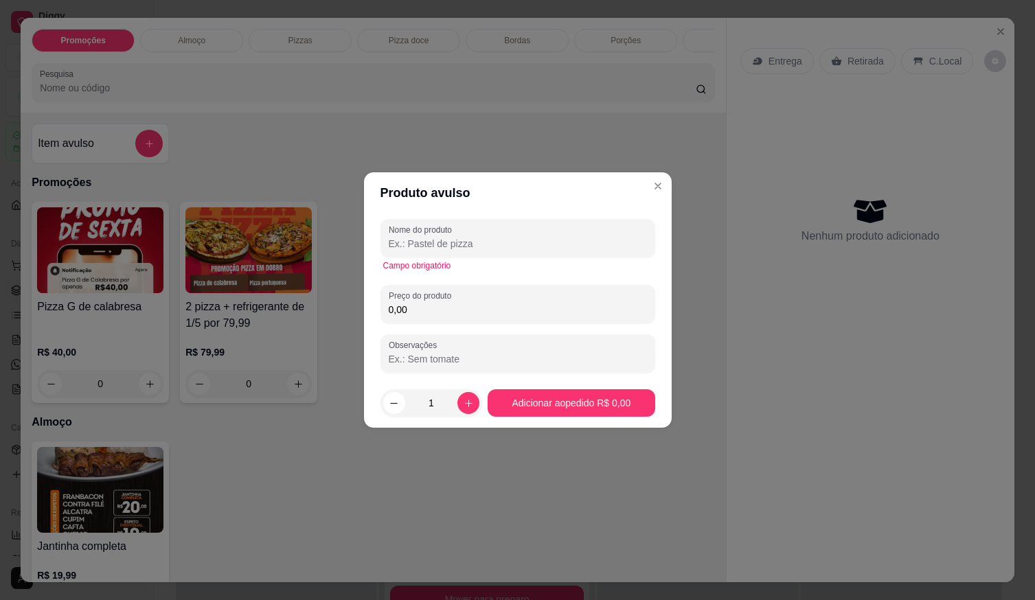
click at [438, 243] on input "Nome do produto" at bounding box center [518, 244] width 258 height 14
click at [493, 247] on input "Nome do produto" at bounding box center [518, 244] width 258 height 14
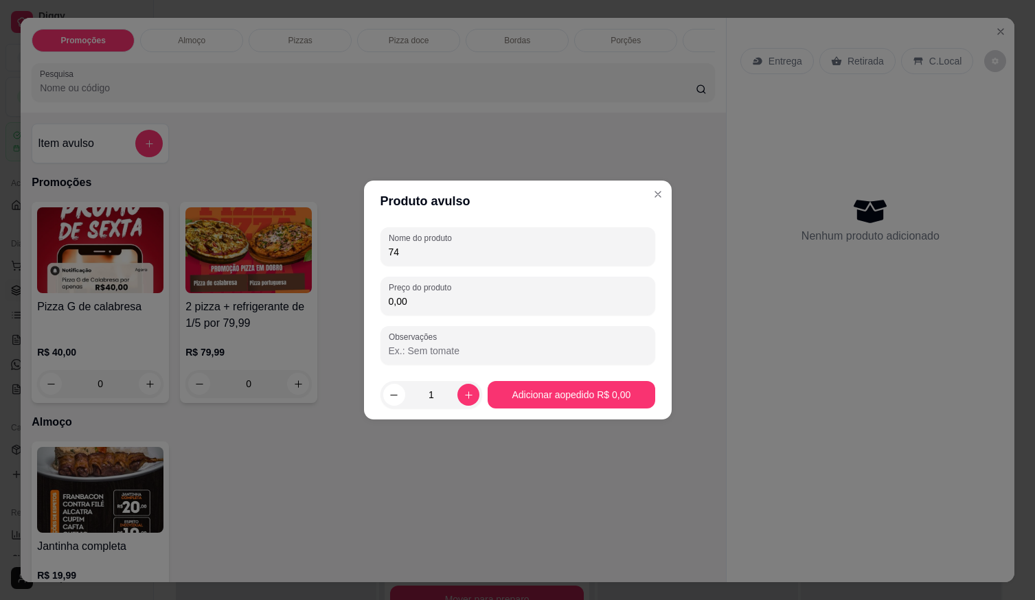
type input "7"
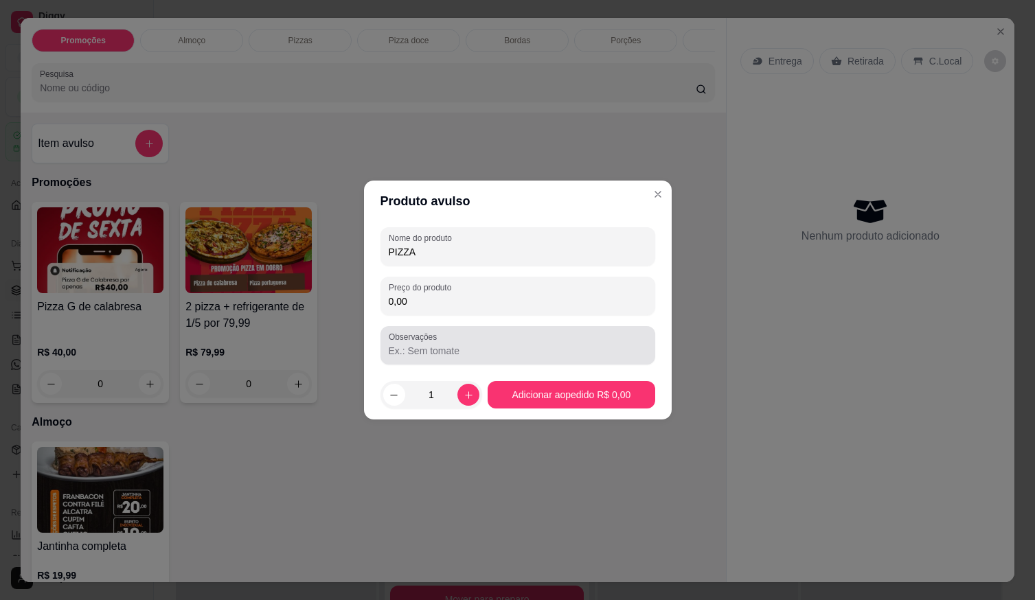
type input "PIZZA"
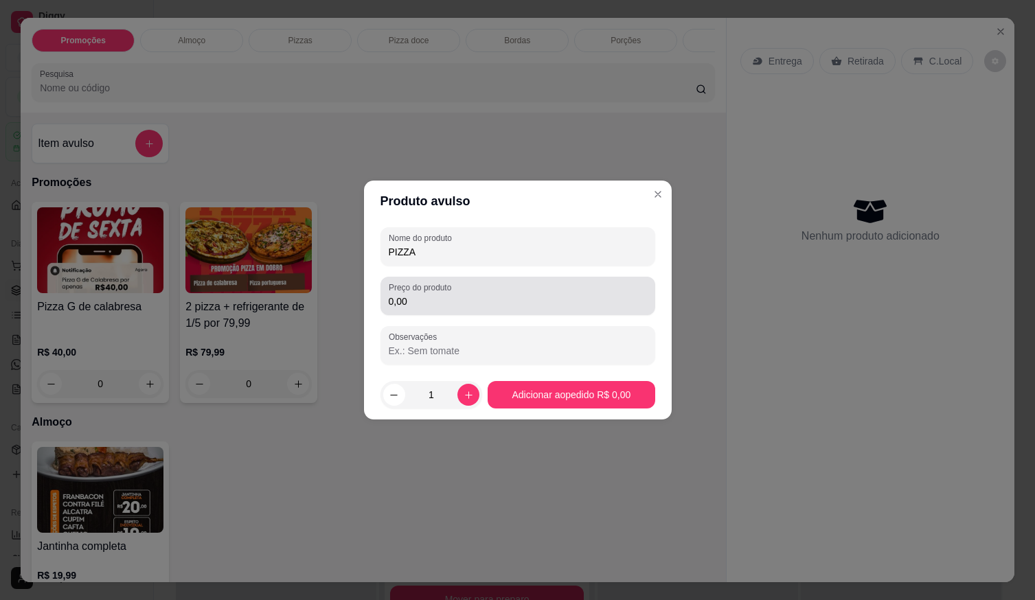
click at [470, 311] on div "Preço do produto 0,00" at bounding box center [518, 296] width 275 height 38
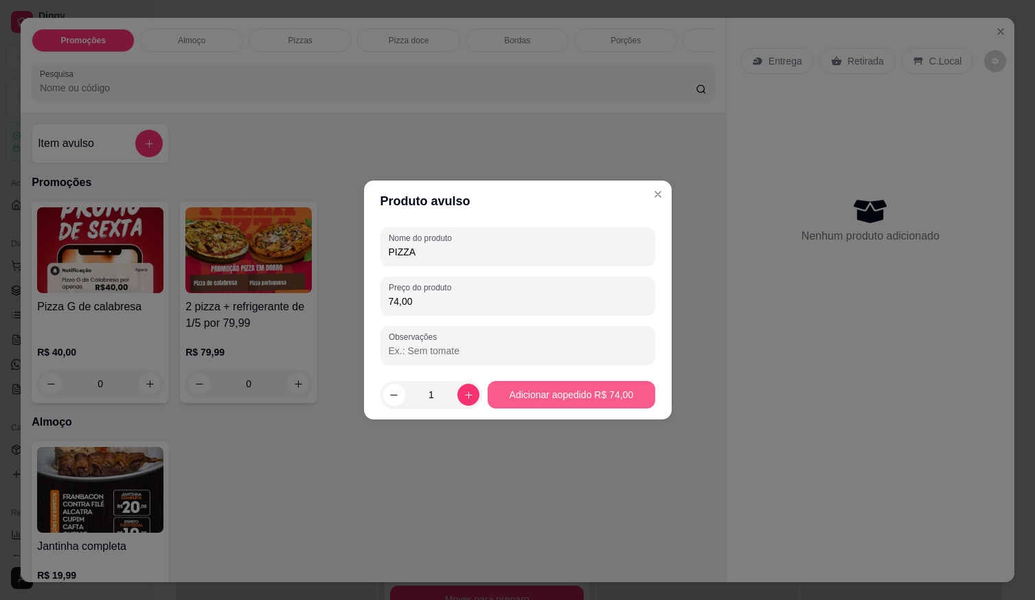
type input "74,00"
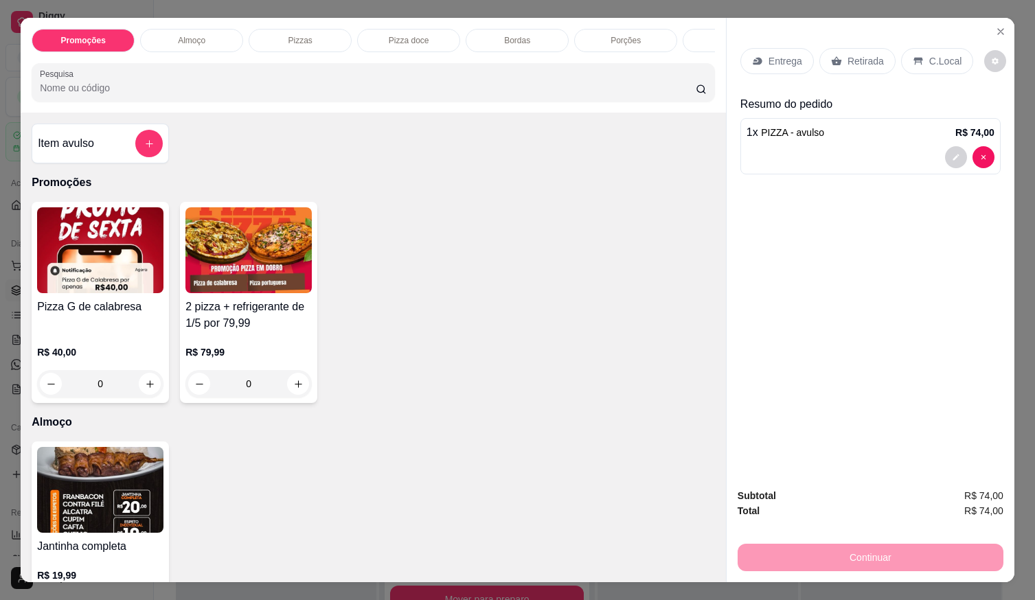
click at [946, 58] on p "C.Local" at bounding box center [946, 61] width 32 height 14
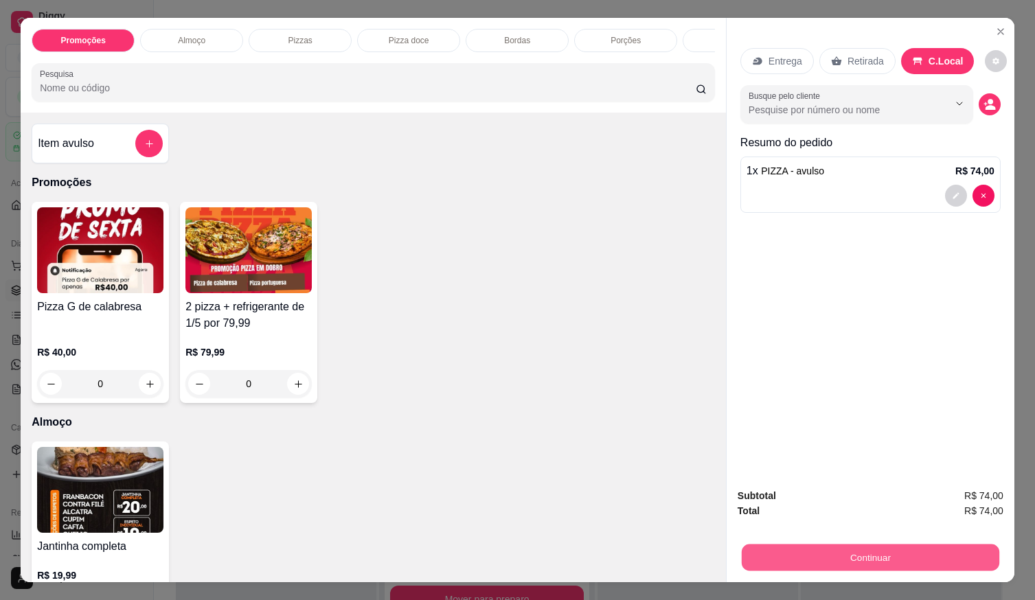
click at [869, 552] on button "Continuar" at bounding box center [871, 557] width 258 height 27
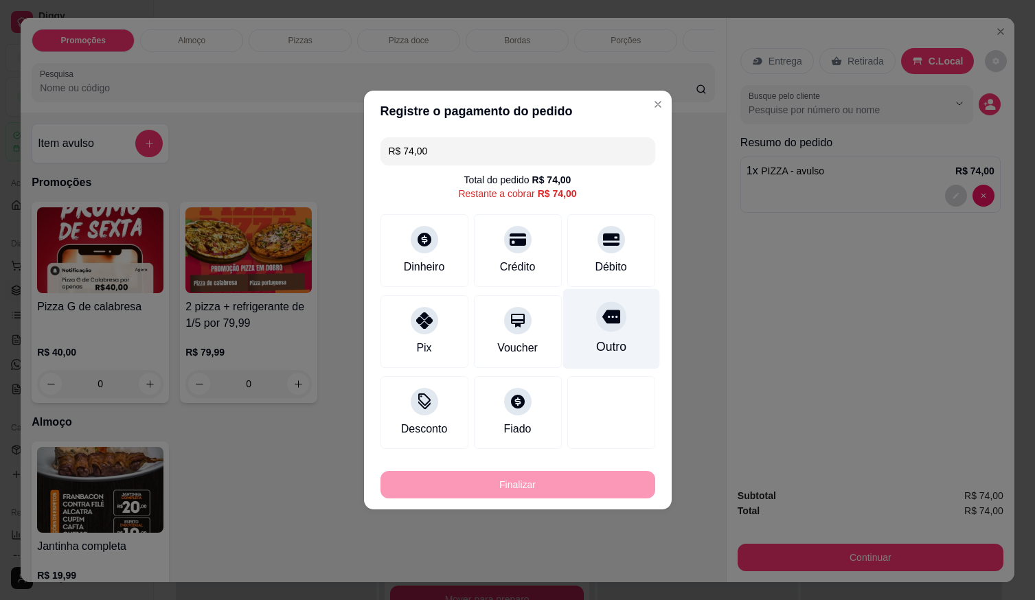
click at [625, 252] on div "Débito" at bounding box center [611, 250] width 88 height 73
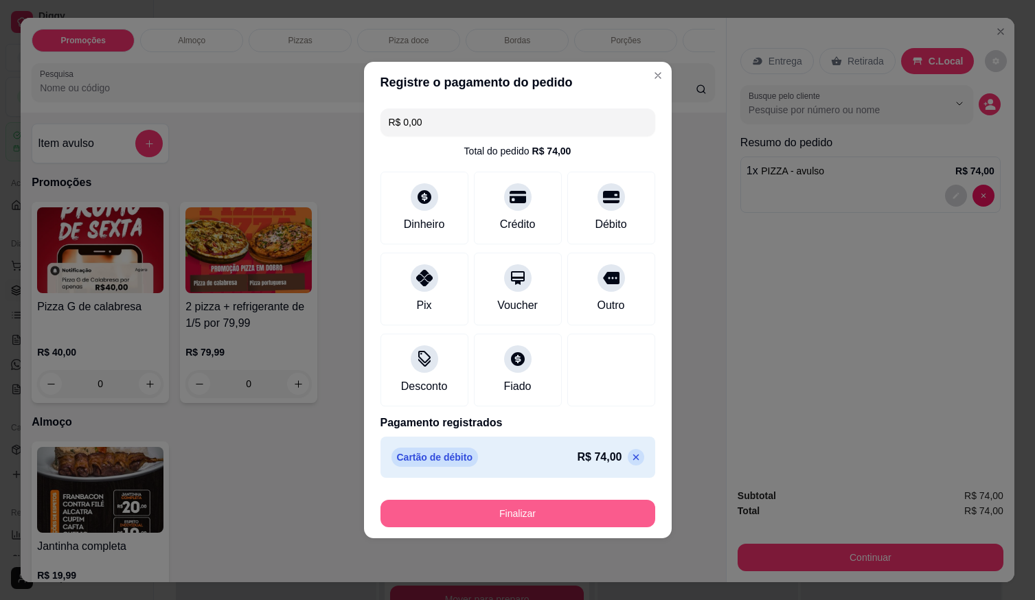
click at [564, 513] on button "Finalizar" at bounding box center [518, 513] width 275 height 27
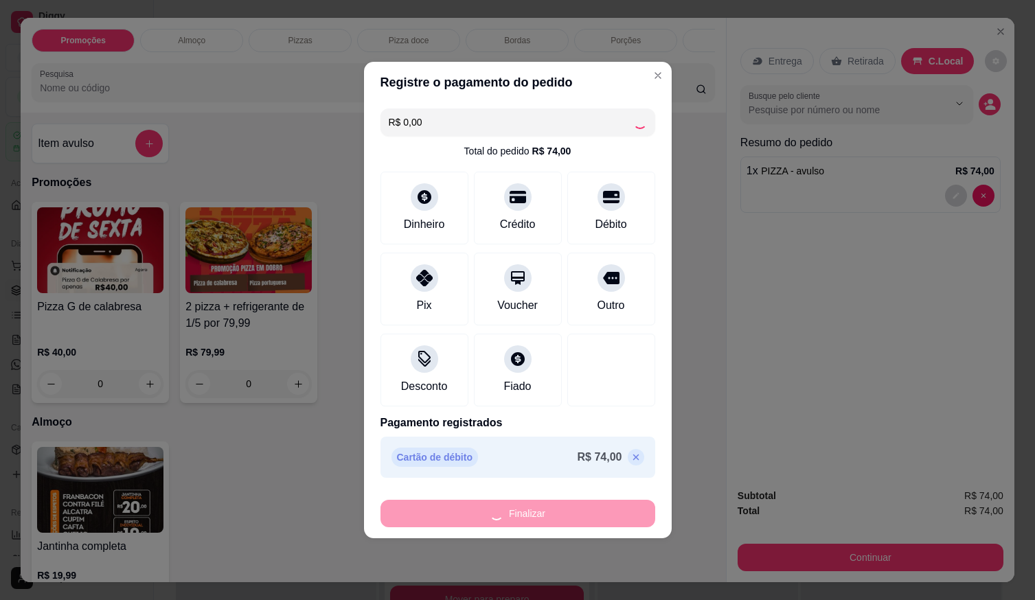
type input "-R$ 74,00"
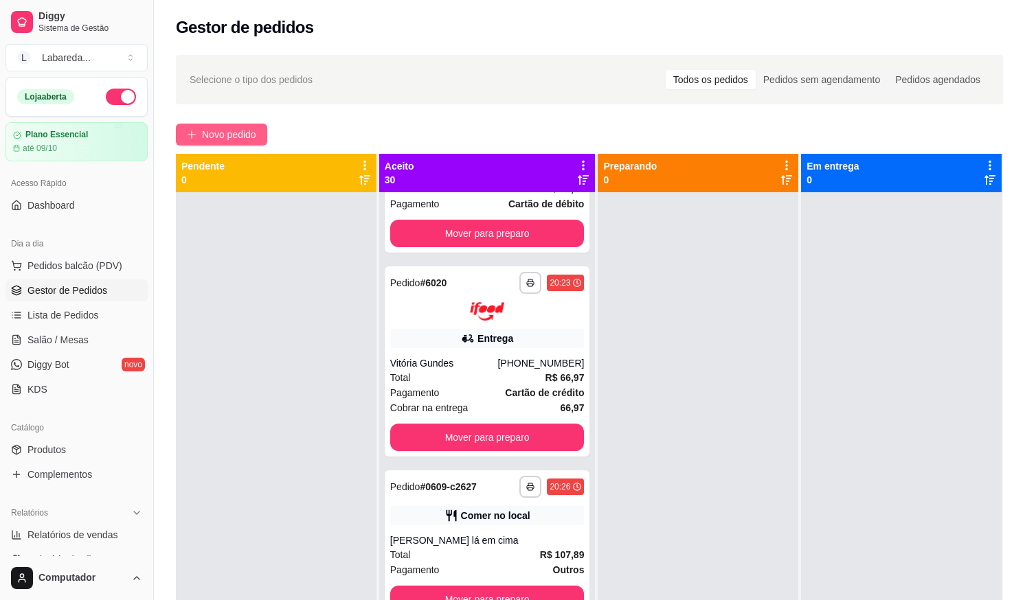
click at [212, 137] on span "Novo pedido" at bounding box center [229, 134] width 54 height 15
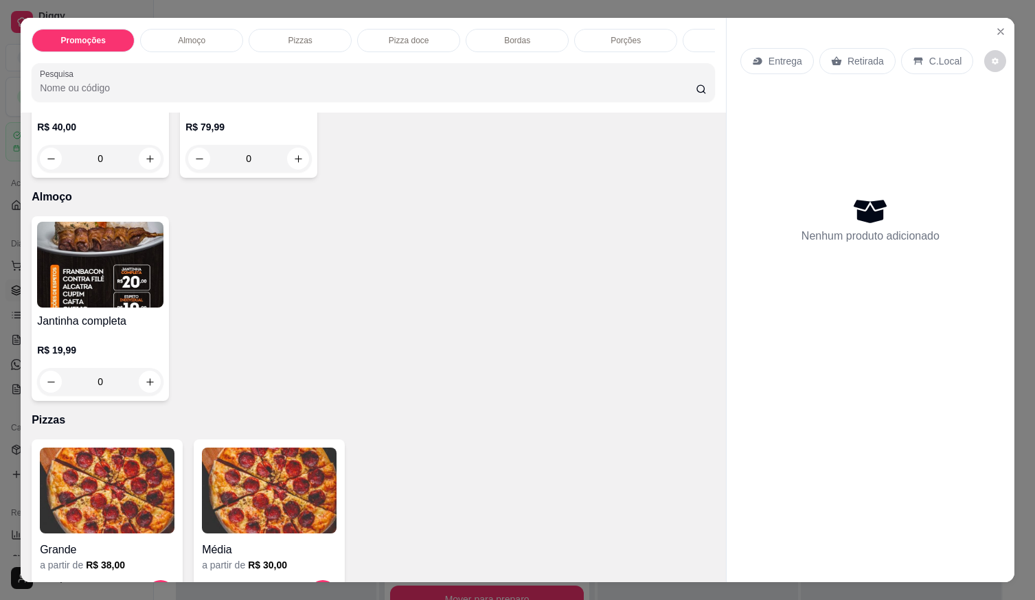
scroll to position [344, 0]
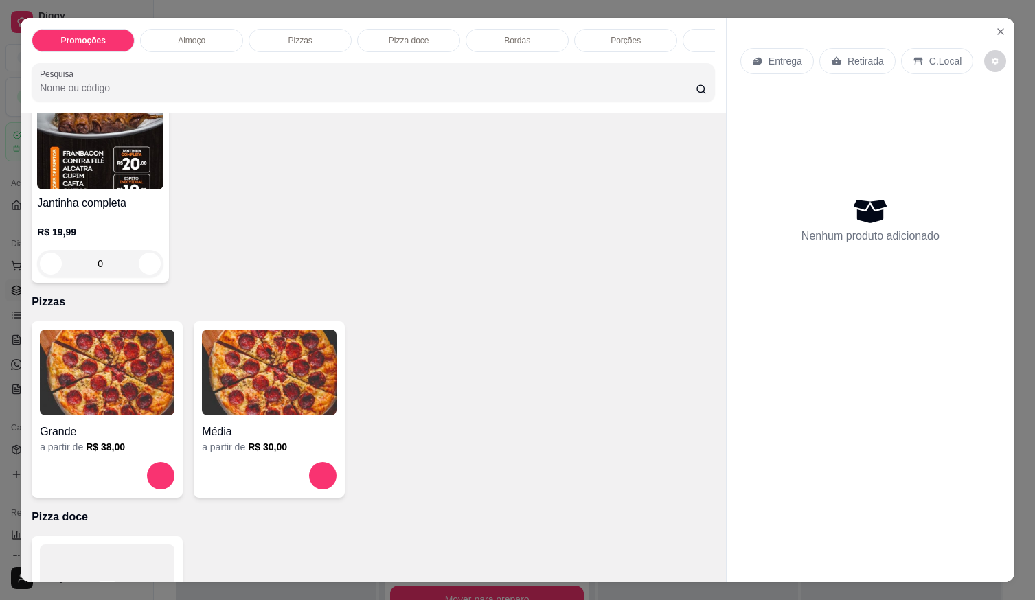
click at [140, 429] on h4 "Grande" at bounding box center [107, 432] width 135 height 16
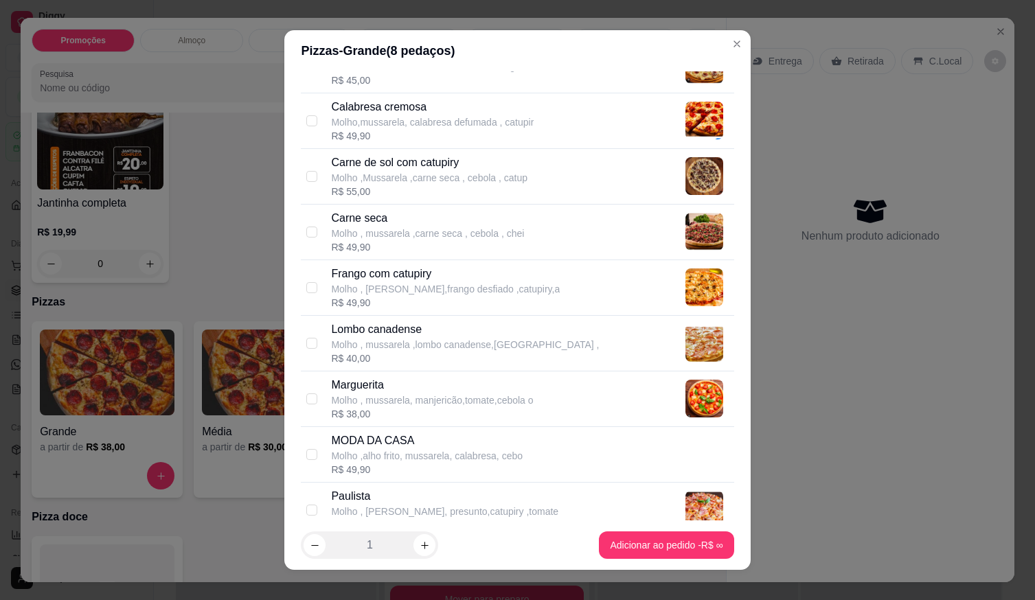
scroll to position [206, 0]
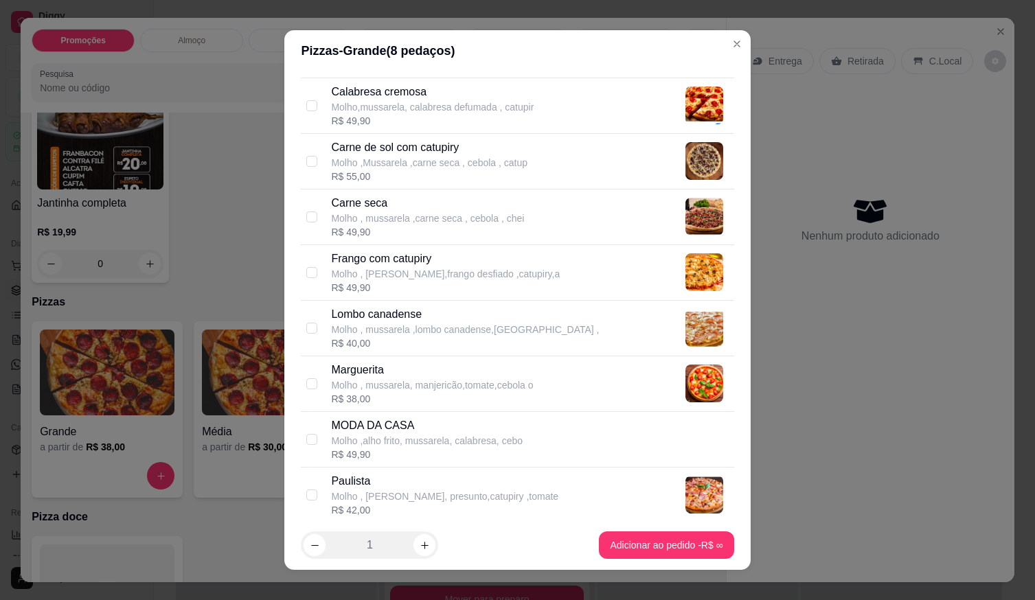
click at [444, 167] on p "Molho ,Mussarela ,carne seca , cebola , catup" at bounding box center [429, 163] width 196 height 14
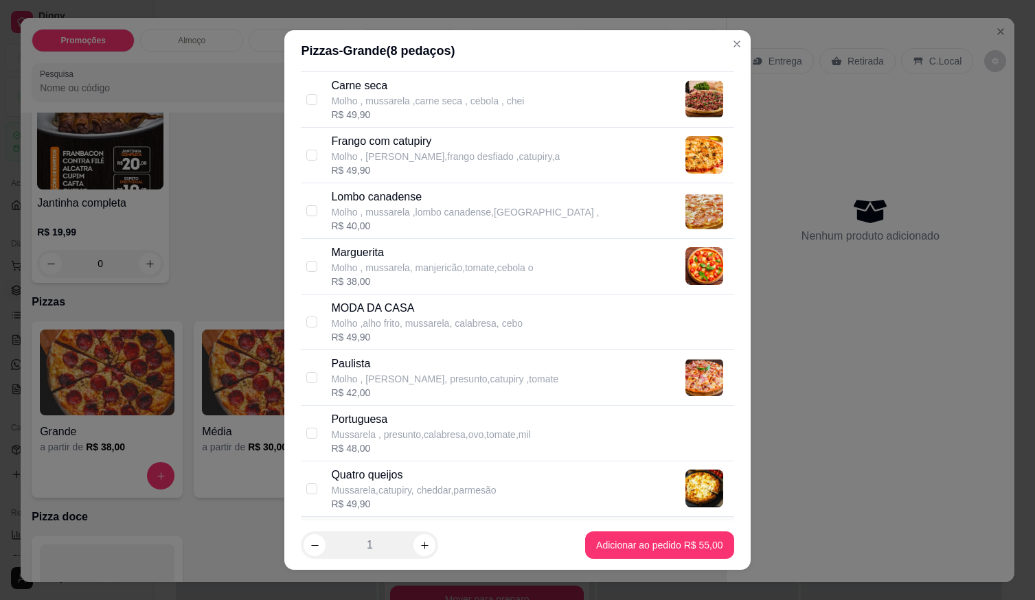
scroll to position [481, 0]
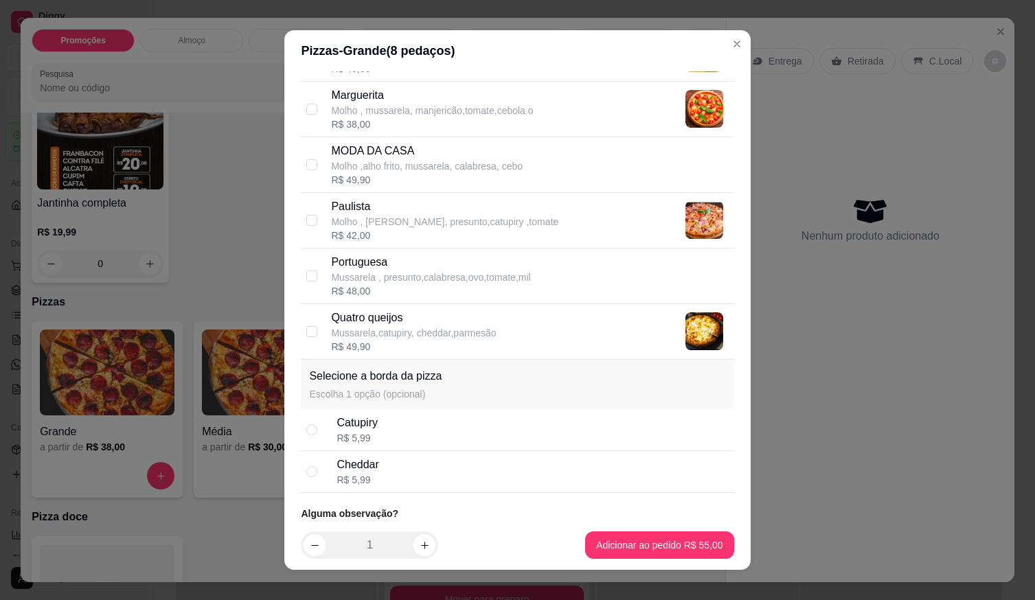
click at [415, 326] on p "Mussarela,catupiry, cheddar,parmesão" at bounding box center [413, 333] width 165 height 14
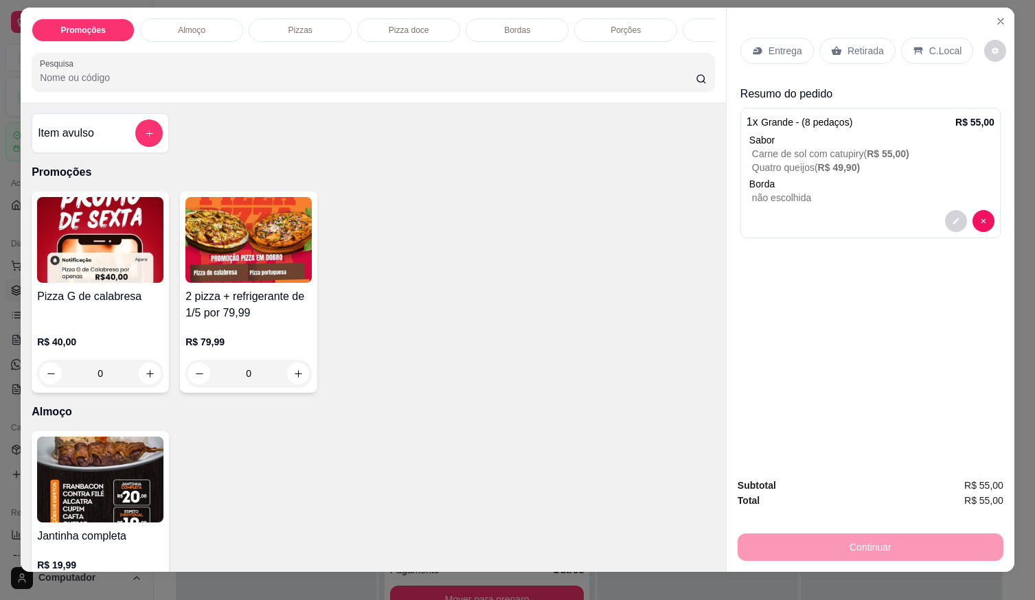
scroll to position [0, 0]
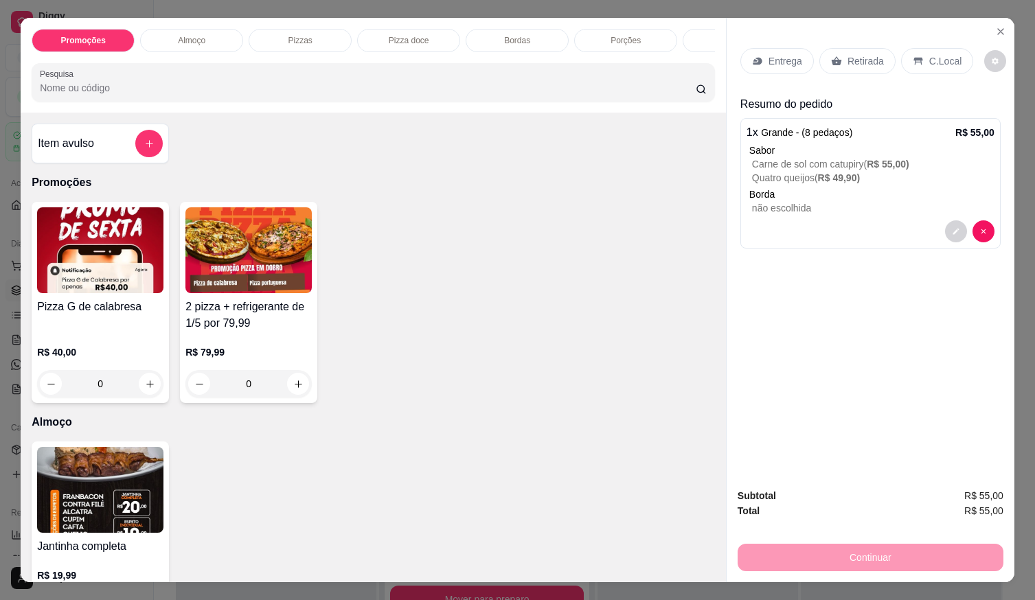
click at [146, 148] on icon "add-separate-item" at bounding box center [150, 144] width 8 height 8
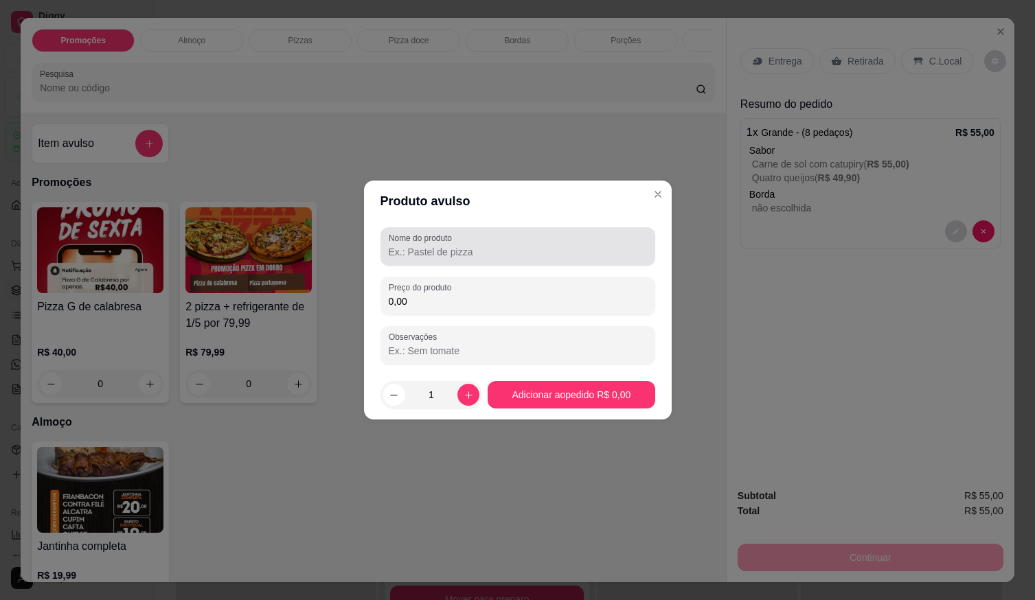
click at [510, 243] on div at bounding box center [518, 246] width 258 height 27
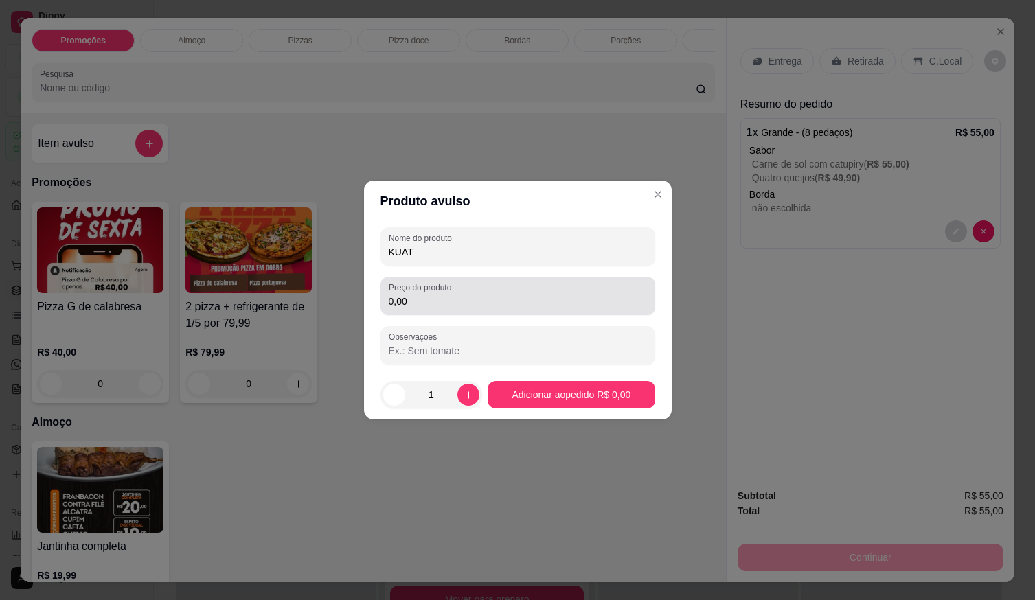
click at [451, 282] on label "Preço do produto" at bounding box center [422, 288] width 67 height 12
click at [451, 295] on input "0,00" at bounding box center [518, 302] width 258 height 14
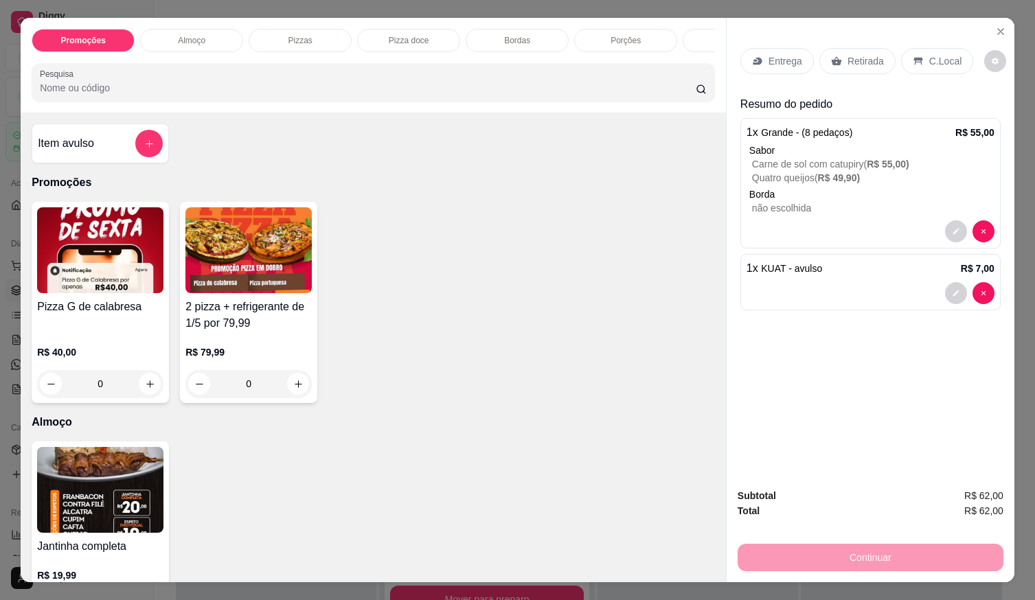
drag, startPoint x: 935, startPoint y: 61, endPoint x: 935, endPoint y: 72, distance: 11.0
click at [934, 62] on p "C.Local" at bounding box center [946, 61] width 32 height 14
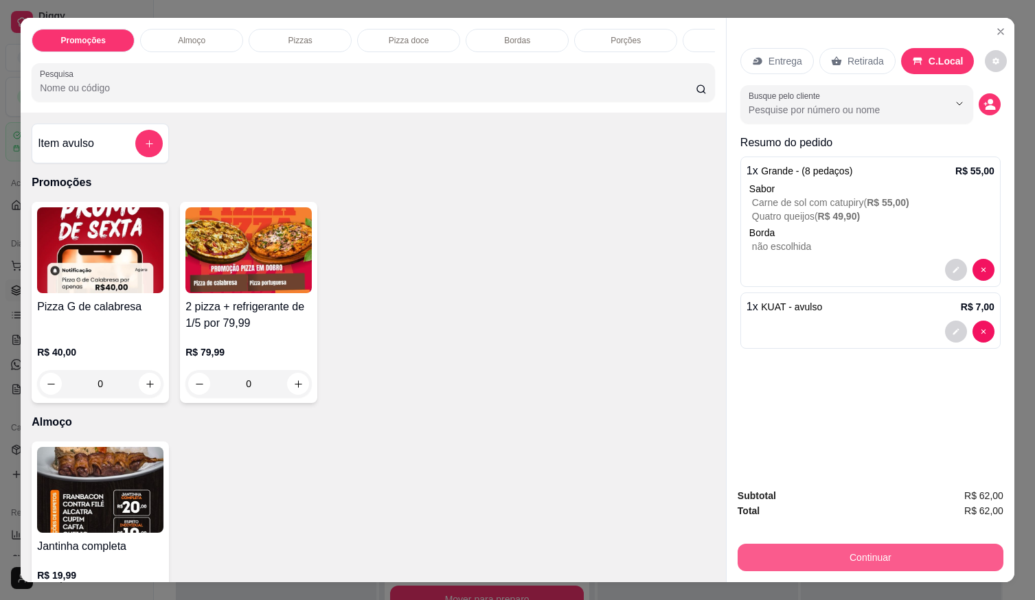
click at [822, 556] on button "Continuar" at bounding box center [871, 557] width 266 height 27
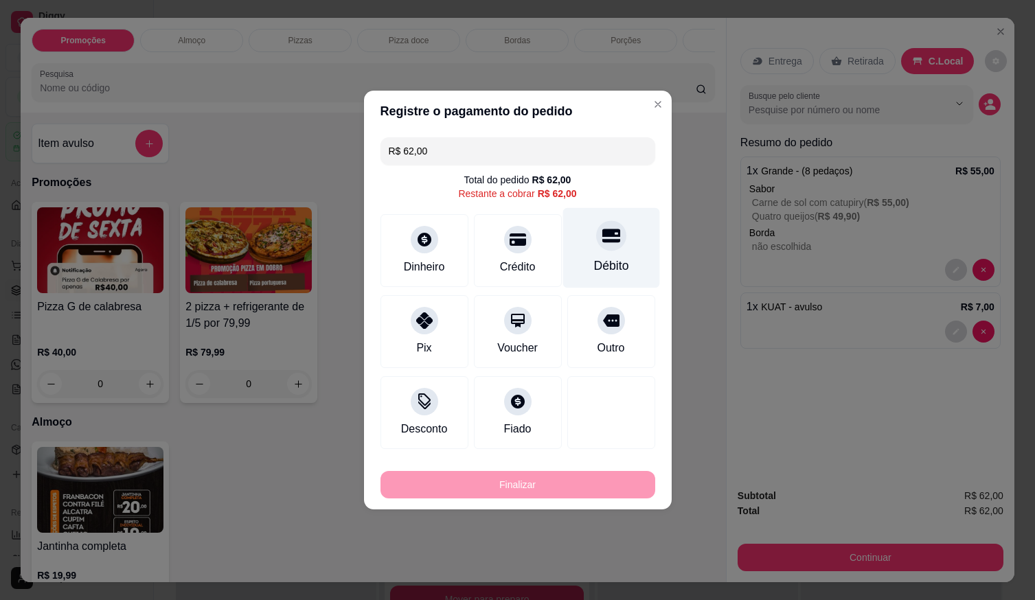
click at [607, 247] on div at bounding box center [611, 236] width 30 height 30
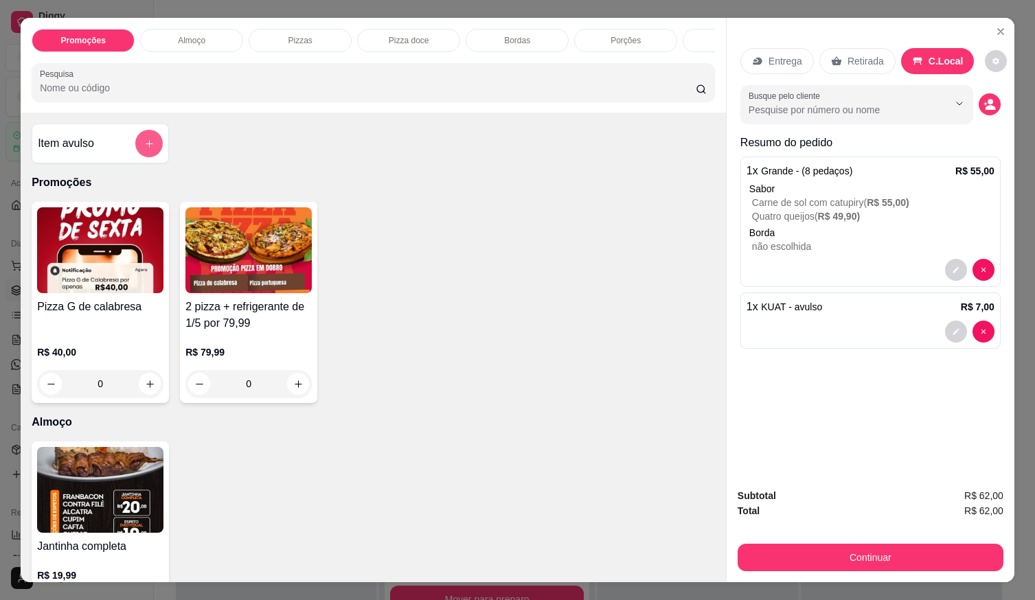
click at [150, 143] on button "add-separate-item" at bounding box center [148, 143] width 27 height 27
click at [555, 249] on input "Nome do produto" at bounding box center [517, 252] width 258 height 14
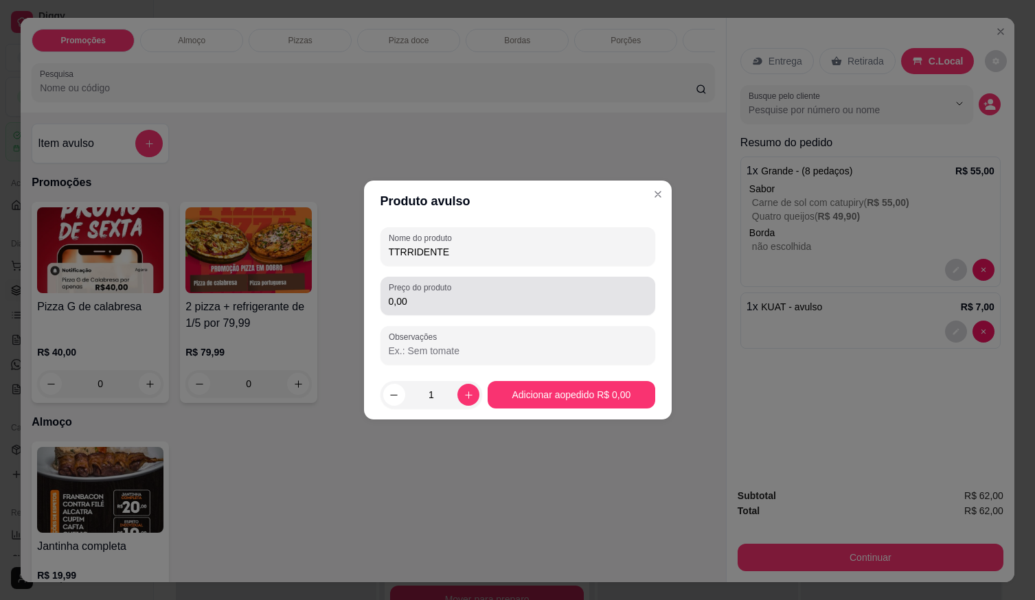
click at [456, 308] on input "0,00" at bounding box center [518, 302] width 258 height 14
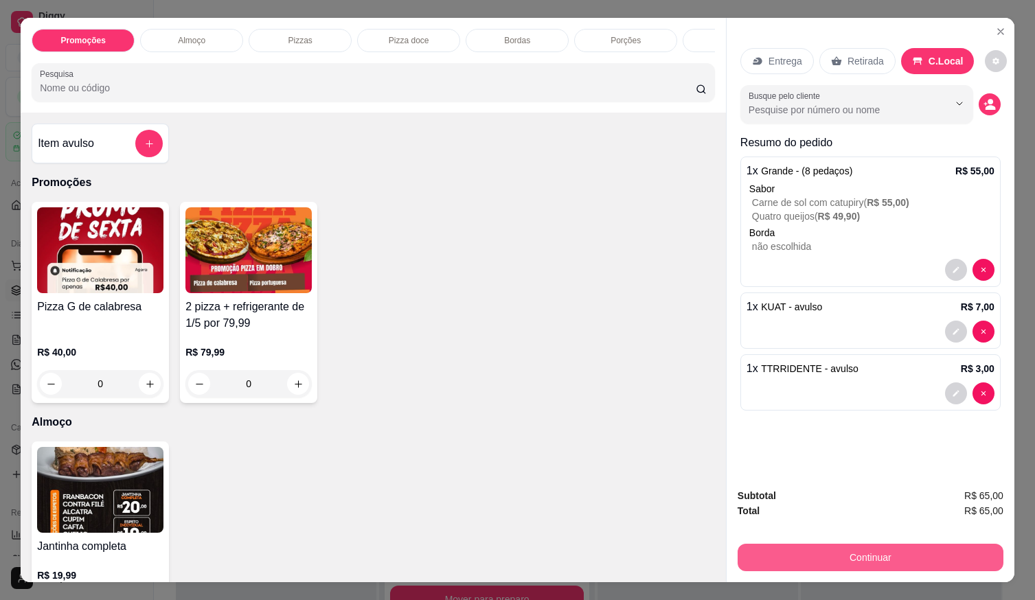
click at [777, 544] on button "Continuar" at bounding box center [871, 557] width 266 height 27
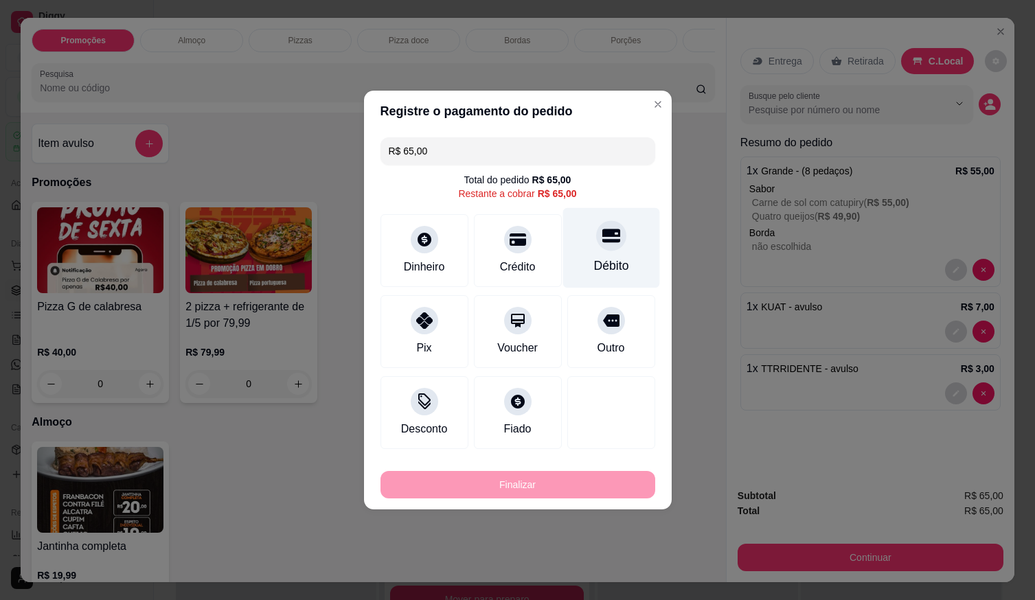
click at [604, 264] on div "Débito" at bounding box center [611, 266] width 35 height 18
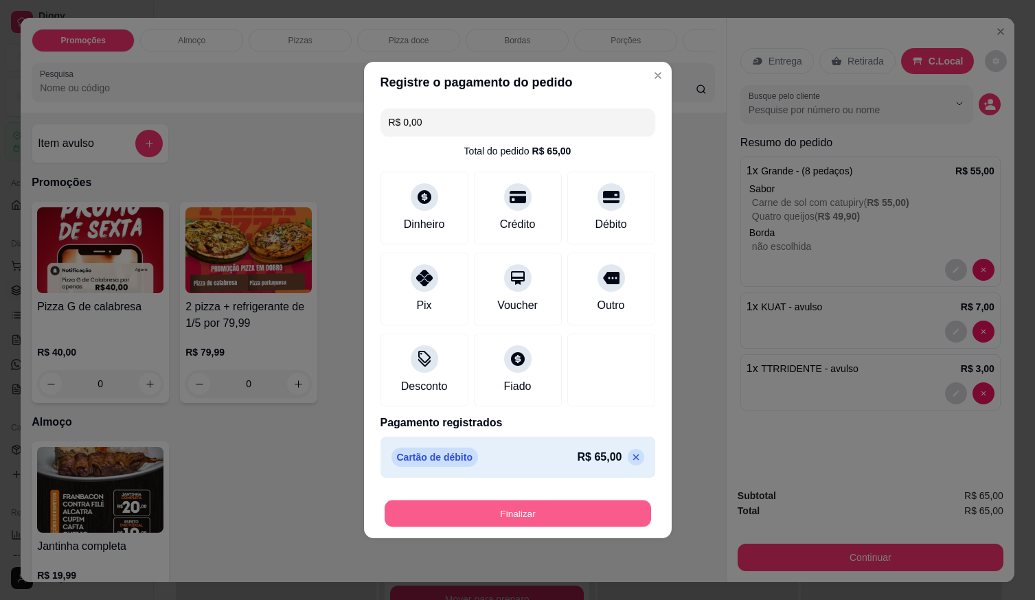
click at [583, 512] on button "Finalizar" at bounding box center [518, 514] width 267 height 27
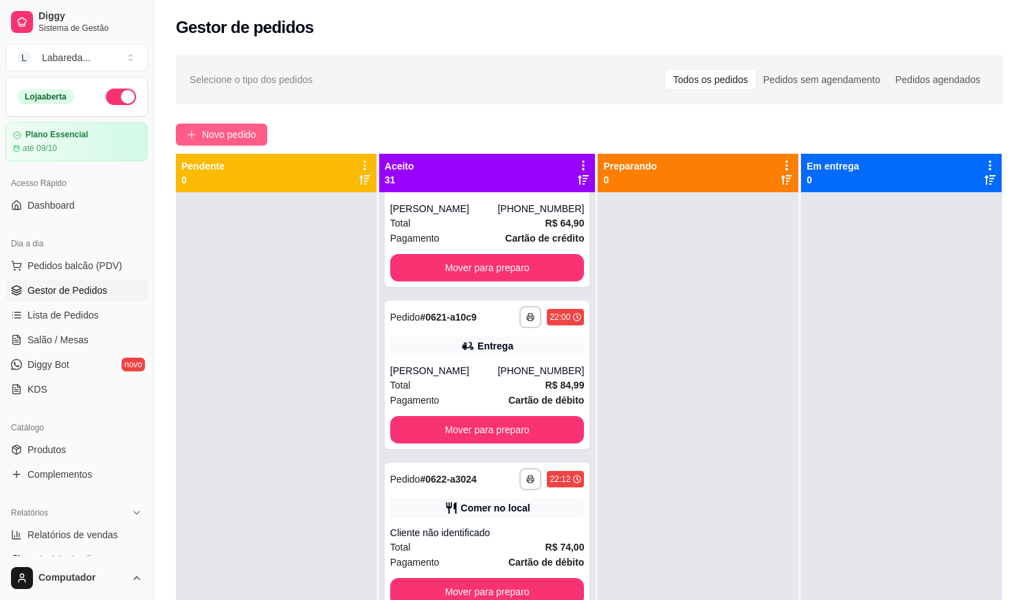
click at [230, 128] on span "Novo pedido" at bounding box center [229, 134] width 54 height 15
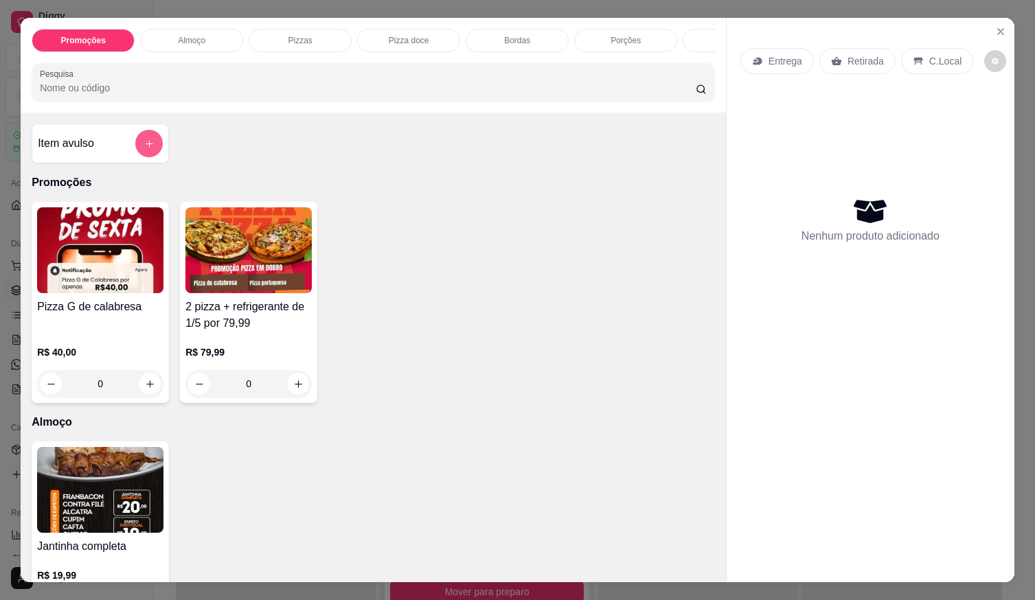
click at [150, 153] on button "add-separate-item" at bounding box center [148, 143] width 27 height 27
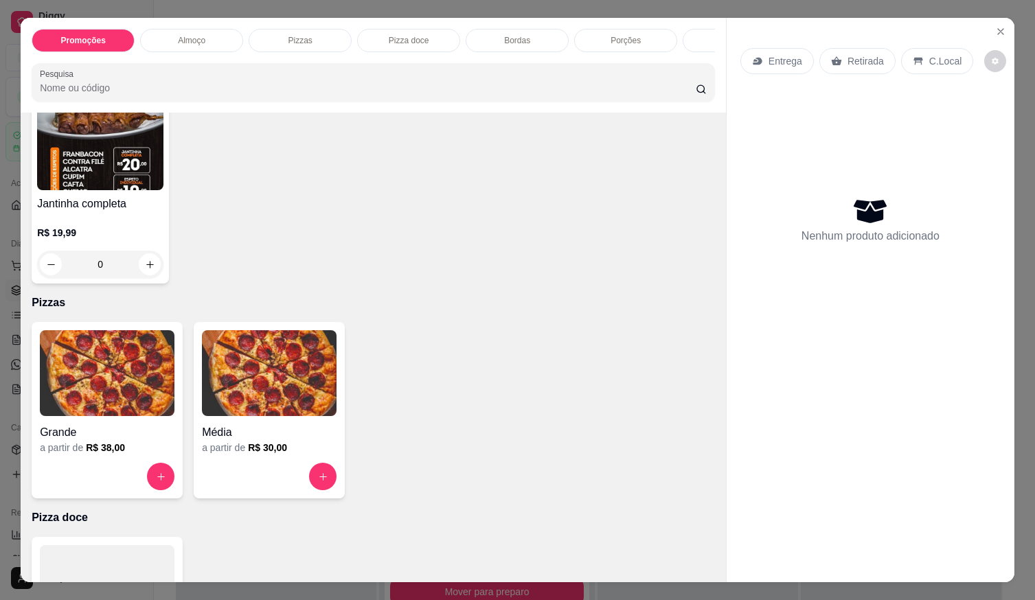
scroll to position [344, 0]
click at [100, 403] on img at bounding box center [107, 373] width 135 height 86
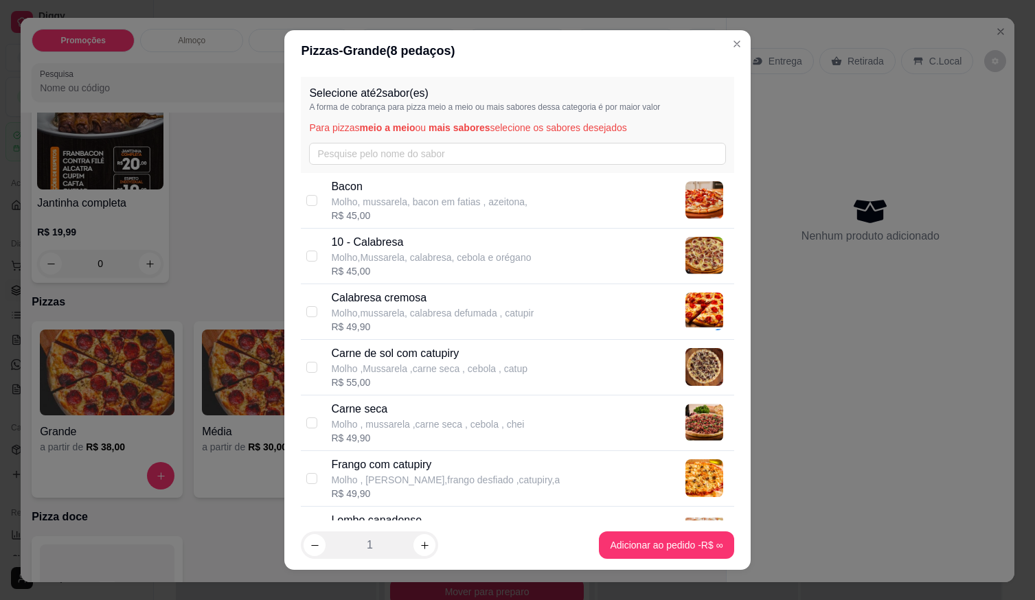
click at [390, 472] on div "Frango com catupiry Molho , Mussarela,frango desfiado ,catupiry,a" at bounding box center [445, 472] width 229 height 30
click at [395, 471] on p "Frango com catupiry" at bounding box center [445, 465] width 229 height 16
click at [417, 360] on p "Carne de sol com catupiry" at bounding box center [429, 354] width 196 height 16
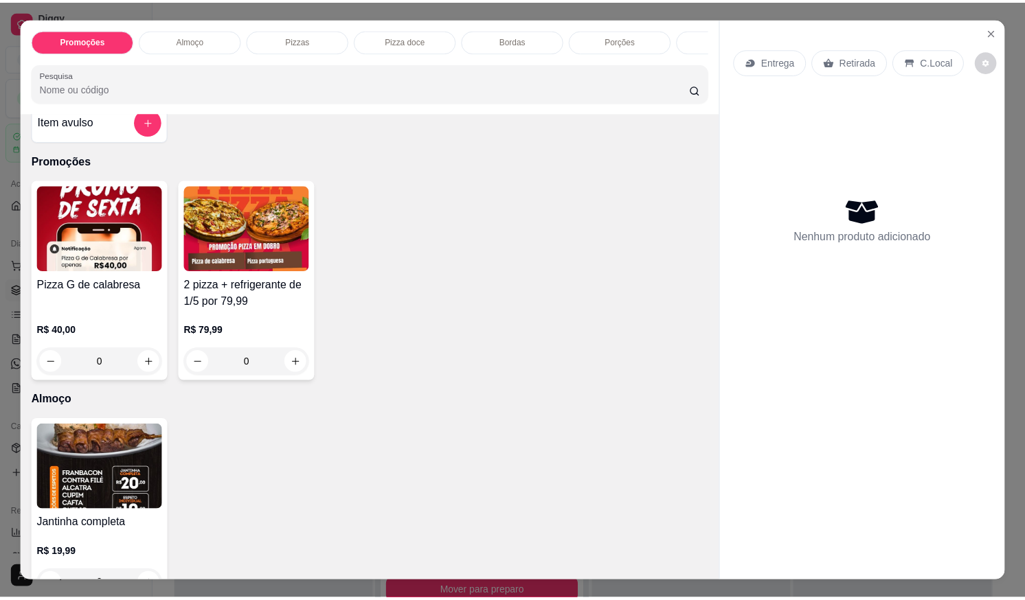
scroll to position [0, 0]
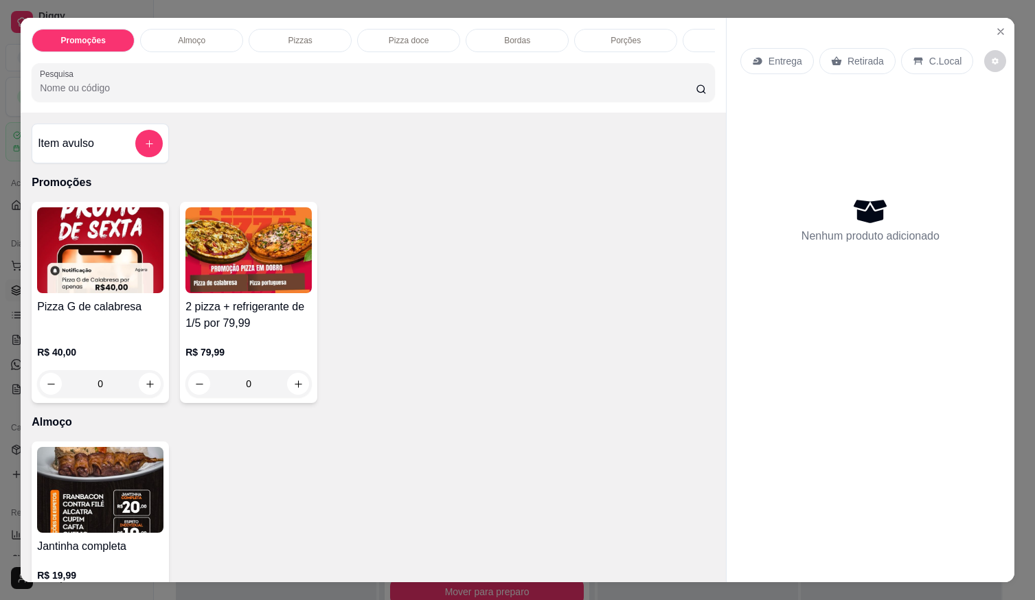
drag, startPoint x: 165, startPoint y: 130, endPoint x: 151, endPoint y: 142, distance: 18.5
click at [164, 130] on div "Item avulso Promoções Pizza G de calabresa R$ 40,00 0 2 pizza + refrigerante de…" at bounding box center [374, 348] width 706 height 470
click at [149, 149] on icon "add-separate-item" at bounding box center [149, 144] width 10 height 10
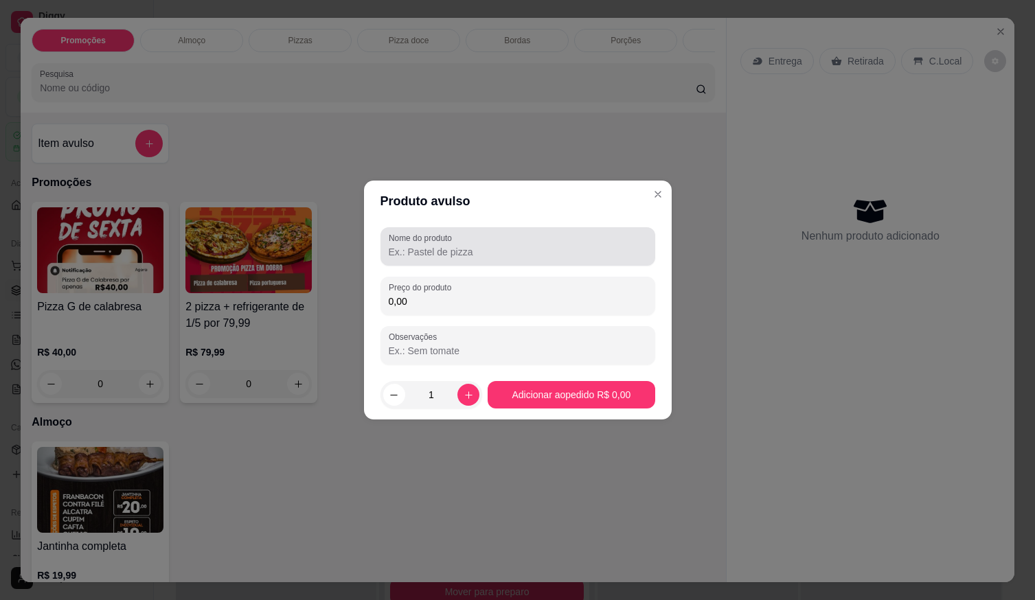
click at [440, 261] on div "Nome do produto" at bounding box center [518, 246] width 275 height 38
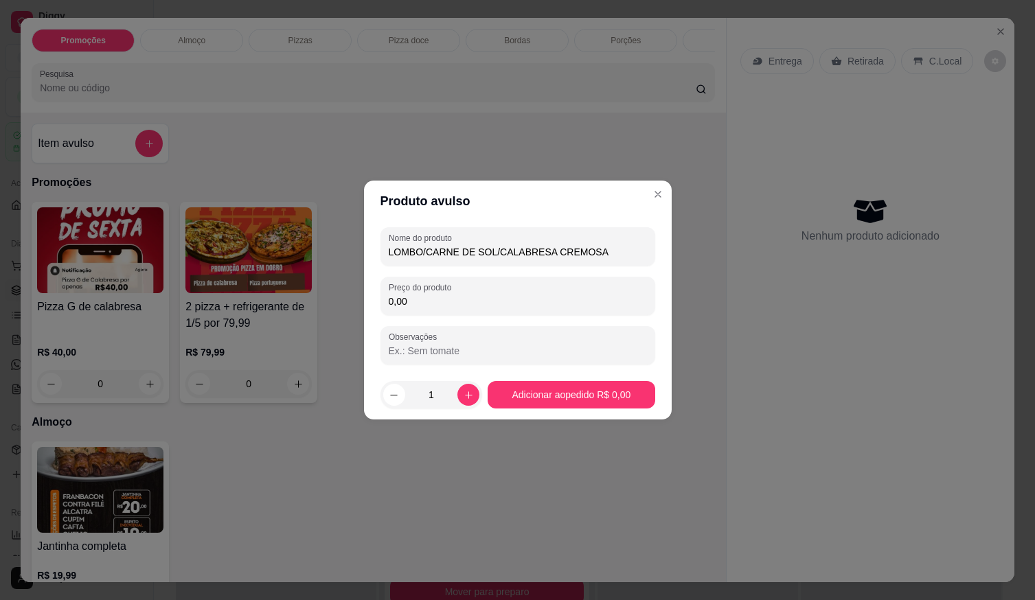
click at [447, 300] on input "0,00" at bounding box center [518, 302] width 258 height 14
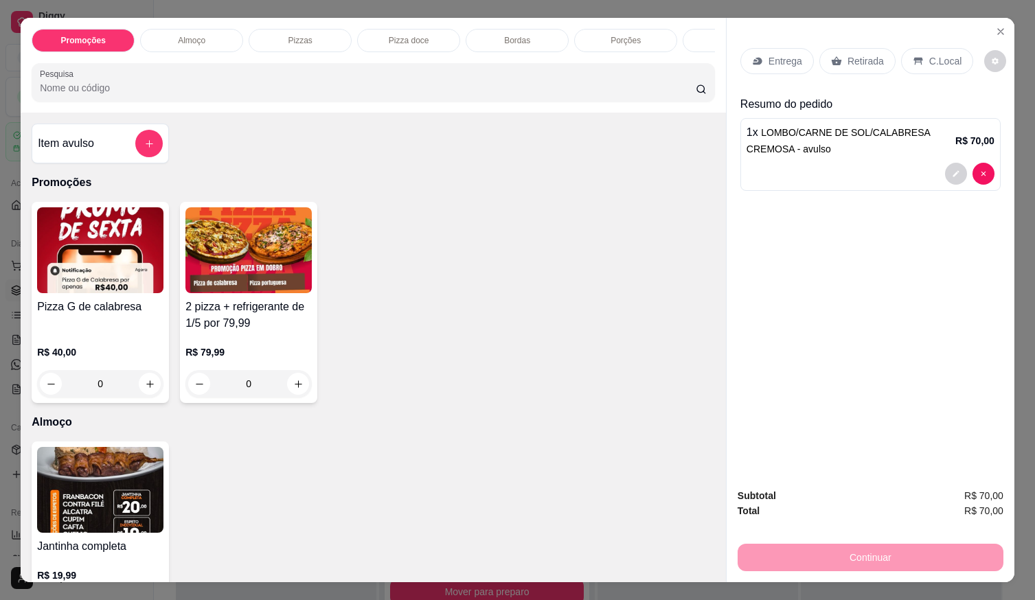
click at [914, 59] on icon at bounding box center [918, 61] width 11 height 11
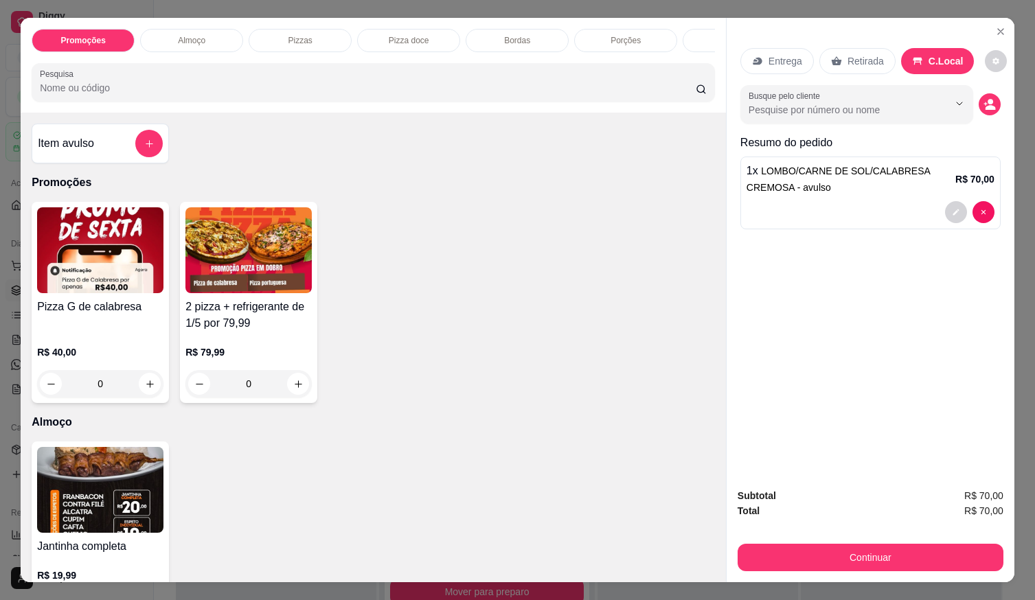
click at [887, 556] on button "Continuar" at bounding box center [871, 557] width 266 height 27
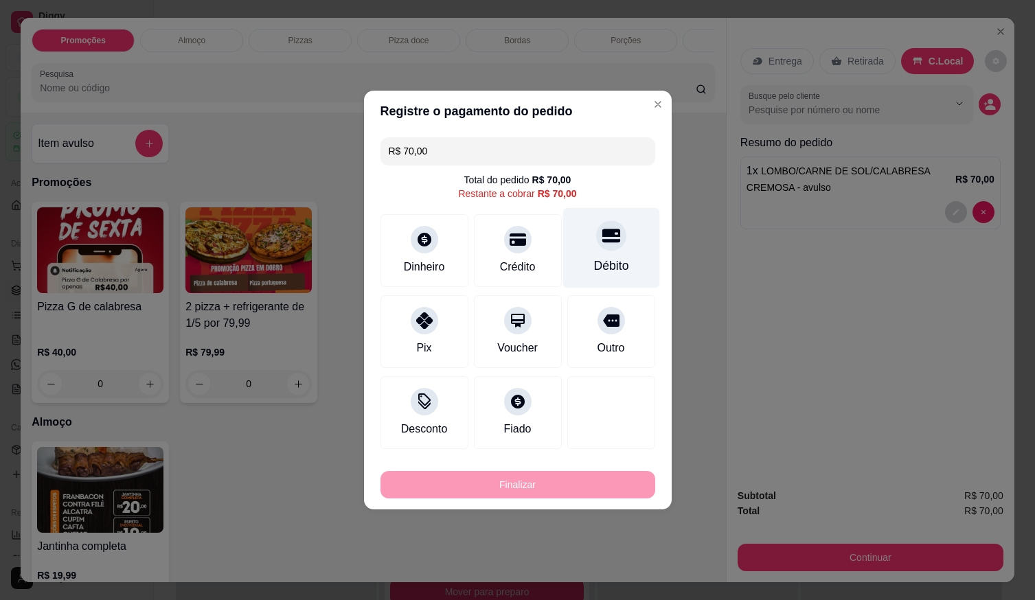
click at [598, 251] on div "Débito" at bounding box center [611, 248] width 97 height 80
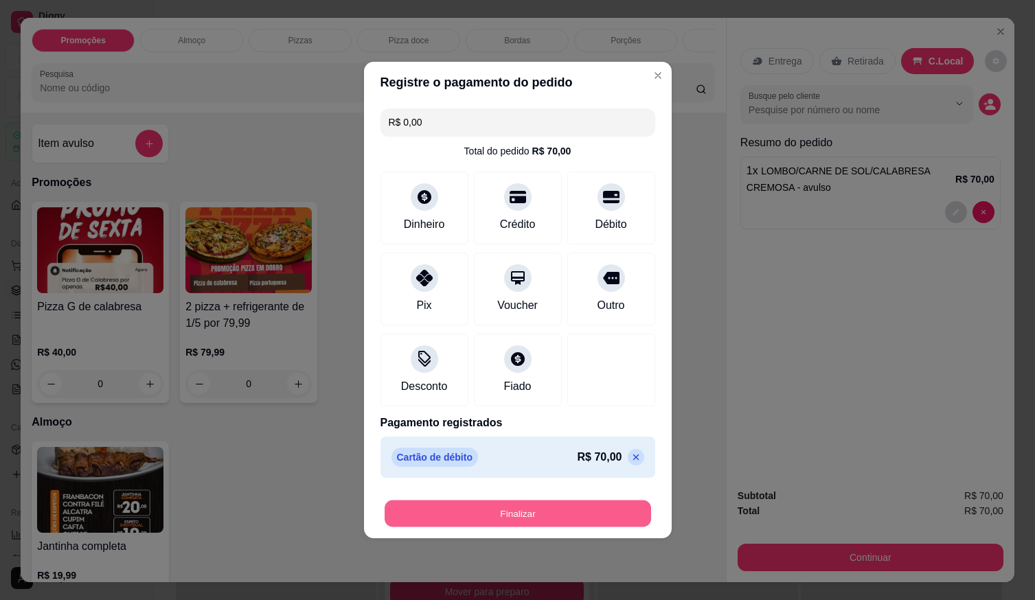
click at [535, 513] on button "Finalizar" at bounding box center [518, 514] width 267 height 27
